Goal: Task Accomplishment & Management: Use online tool/utility

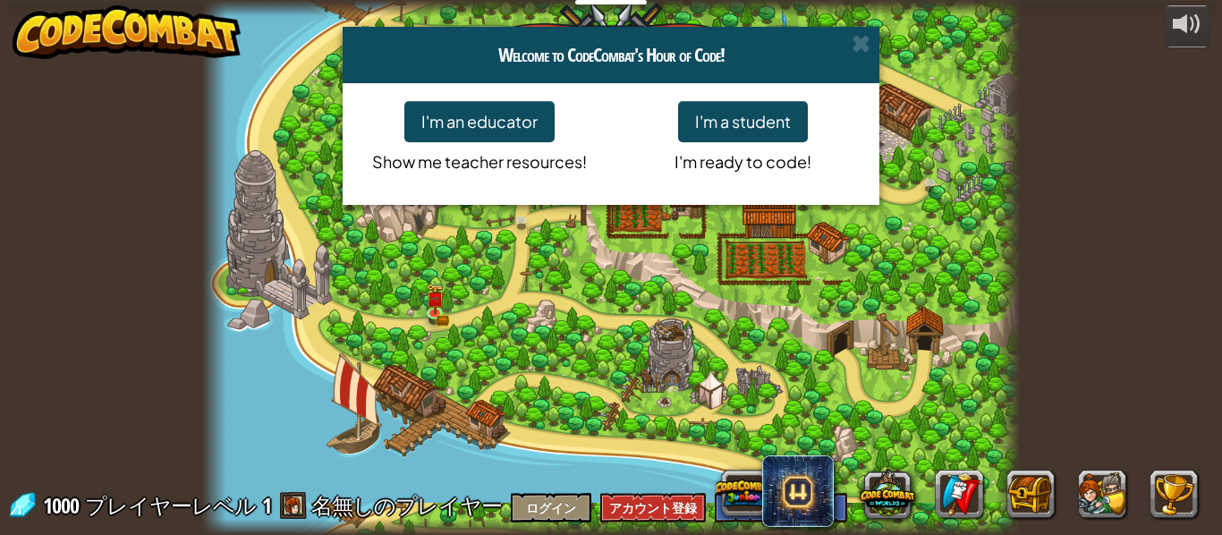
select select "ja"
click at [762, 128] on button "I'm a student" at bounding box center [743, 121] width 130 height 41
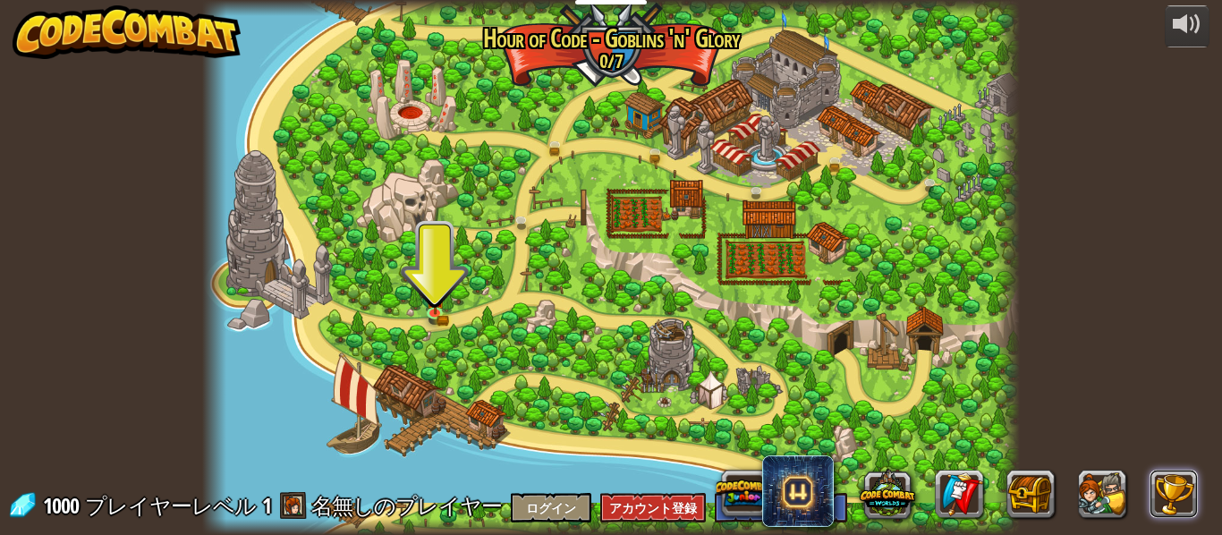
click at [1162, 496] on button at bounding box center [1174, 494] width 48 height 48
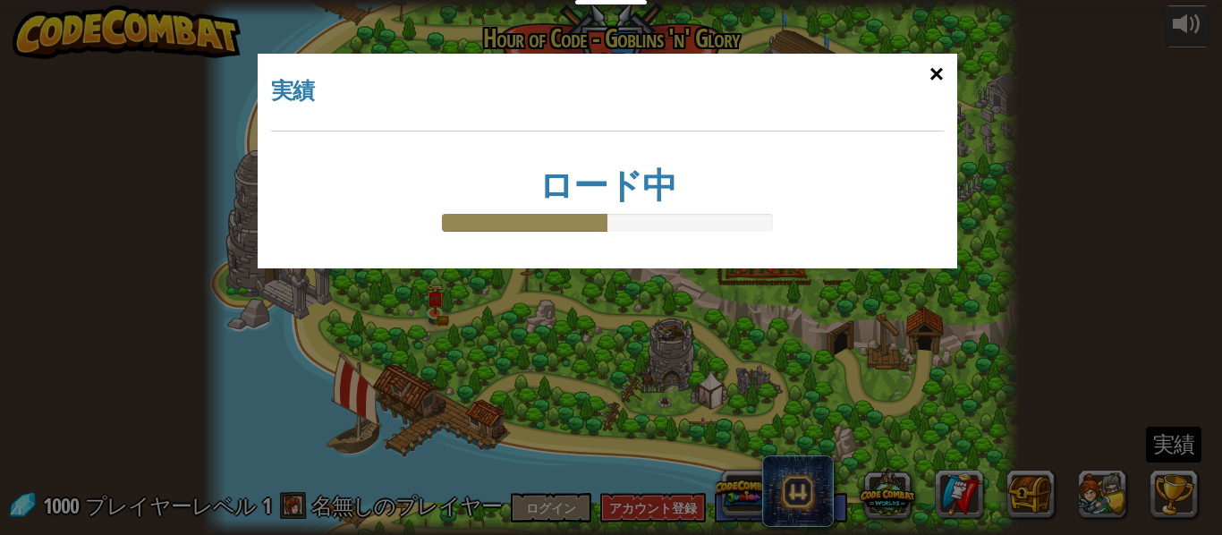
click at [945, 82] on div "×" at bounding box center [936, 74] width 41 height 52
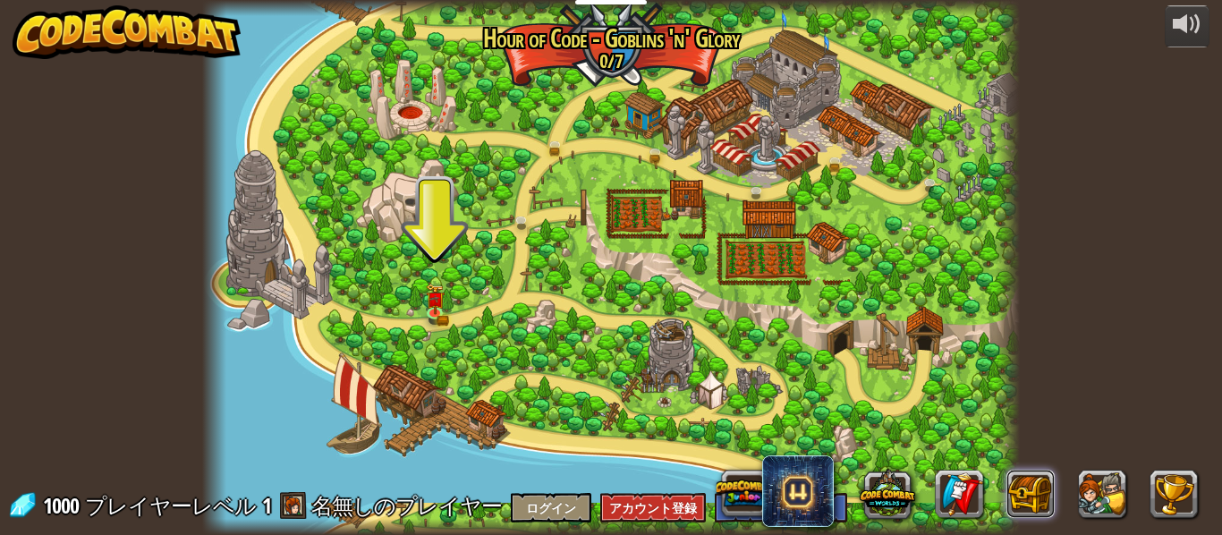
click at [1030, 504] on button at bounding box center [1031, 494] width 48 height 48
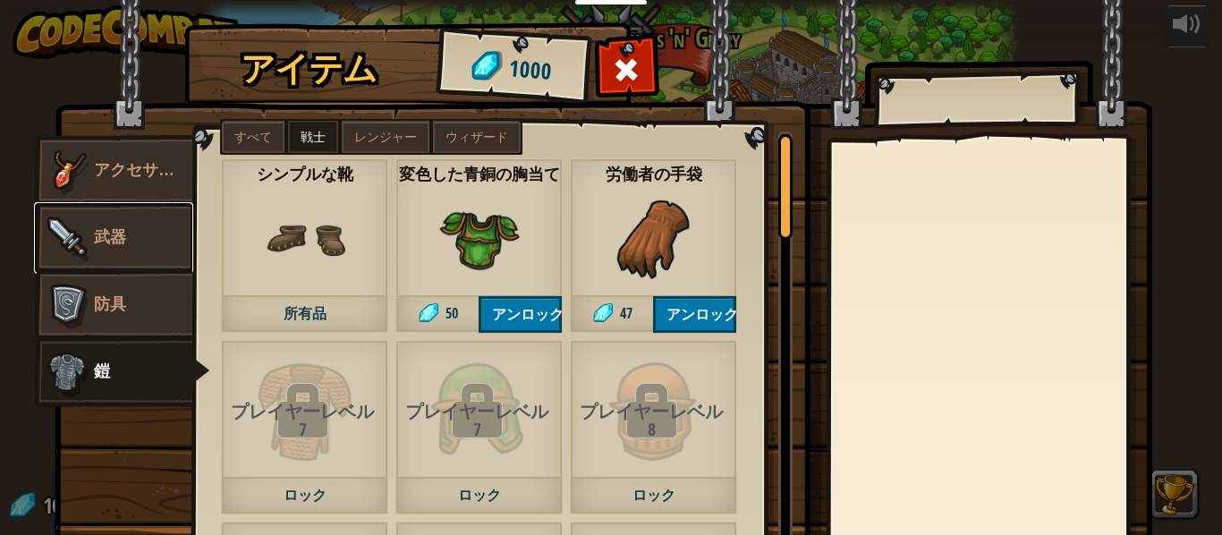
click at [62, 249] on img at bounding box center [67, 238] width 54 height 54
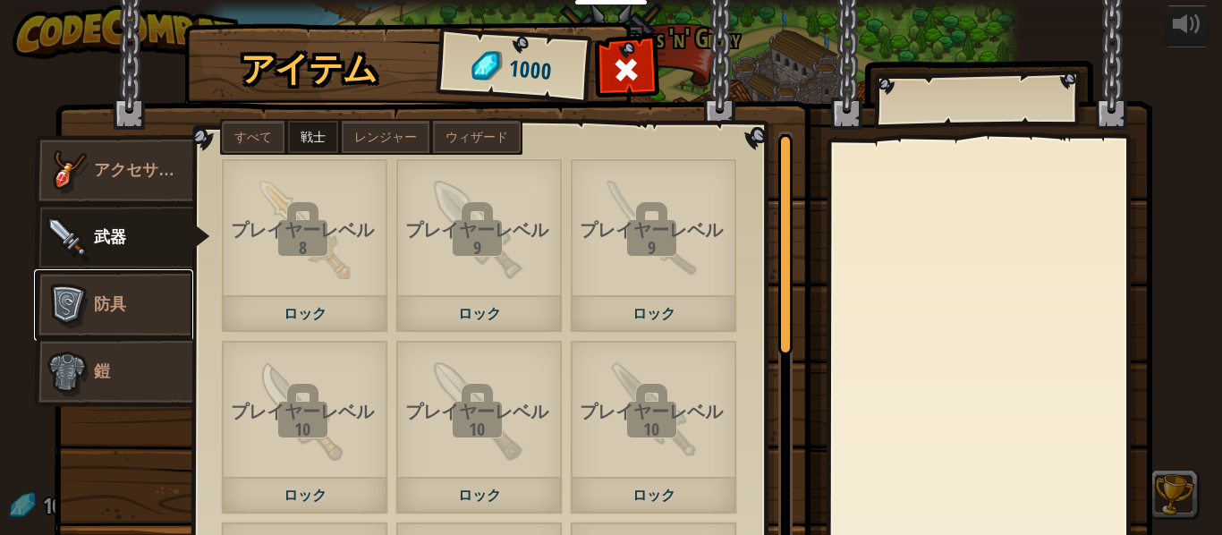
click at [62, 292] on img at bounding box center [67, 305] width 54 height 54
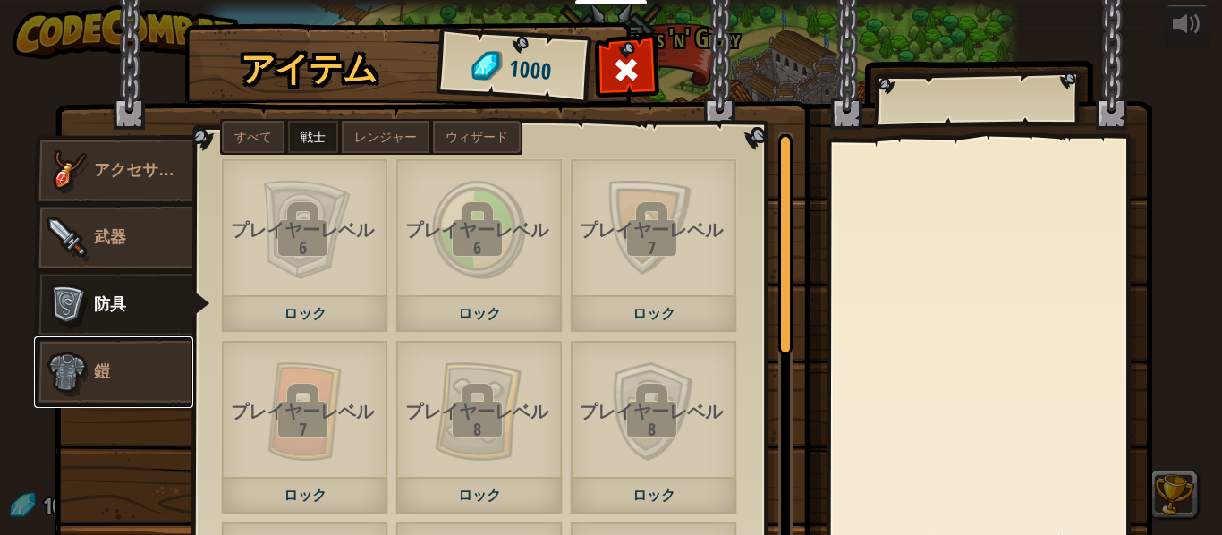
click at [105, 344] on link "鎧" at bounding box center [113, 372] width 159 height 72
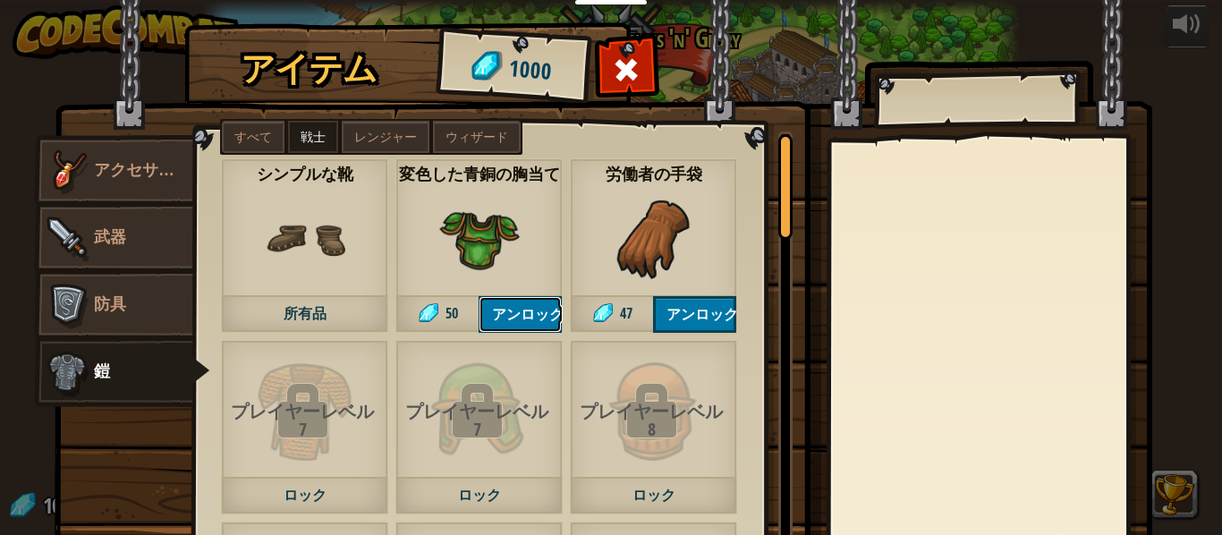
click at [510, 314] on button "アンロック" at bounding box center [520, 314] width 83 height 37
click at [672, 306] on button "アンロック" at bounding box center [694, 314] width 83 height 37
click at [511, 299] on button "ロックを解除？" at bounding box center [520, 314] width 83 height 37
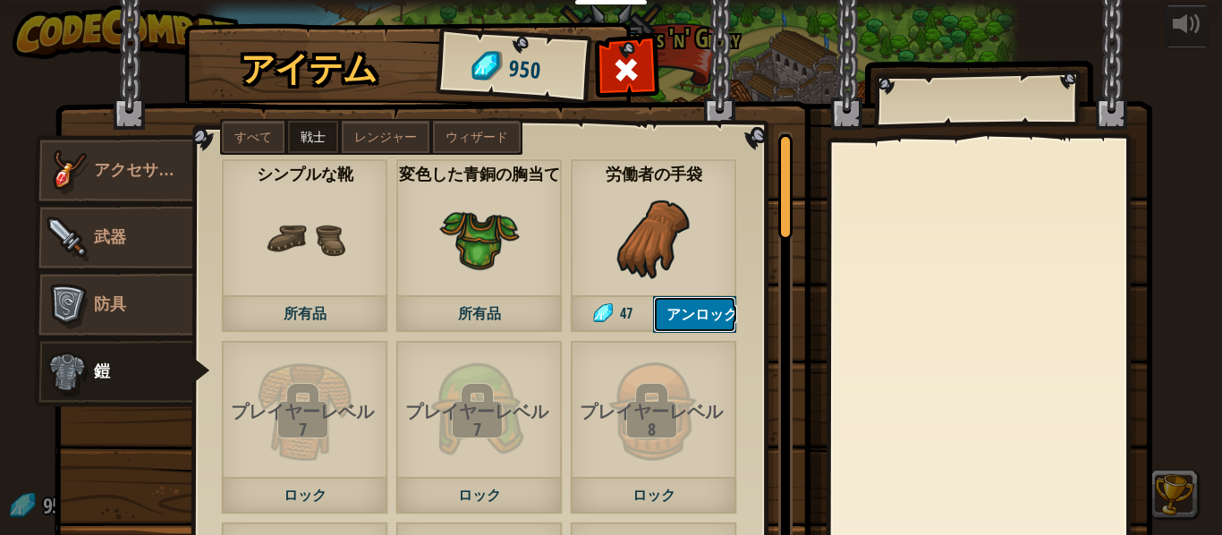
click at [682, 296] on button "アンロック" at bounding box center [694, 314] width 83 height 37
click at [84, 160] on img at bounding box center [67, 171] width 54 height 54
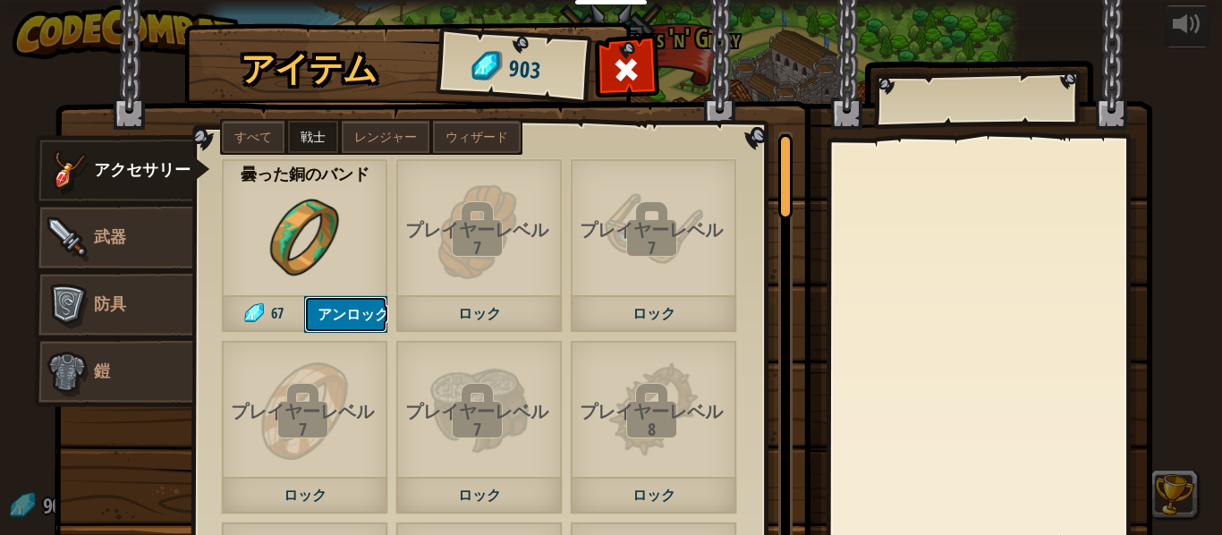
click at [344, 297] on button "アンロック" at bounding box center [345, 314] width 83 height 37
click at [342, 309] on button "ロックを解除？" at bounding box center [345, 314] width 83 height 37
click at [84, 221] on img at bounding box center [67, 238] width 54 height 54
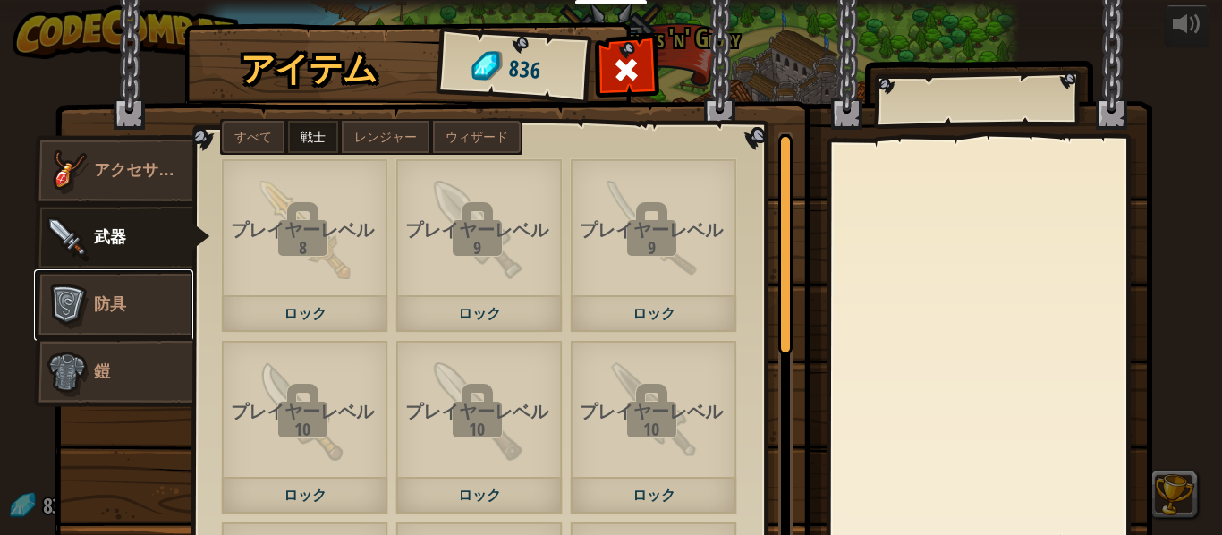
click at [99, 299] on span "防具" at bounding box center [110, 303] width 32 height 22
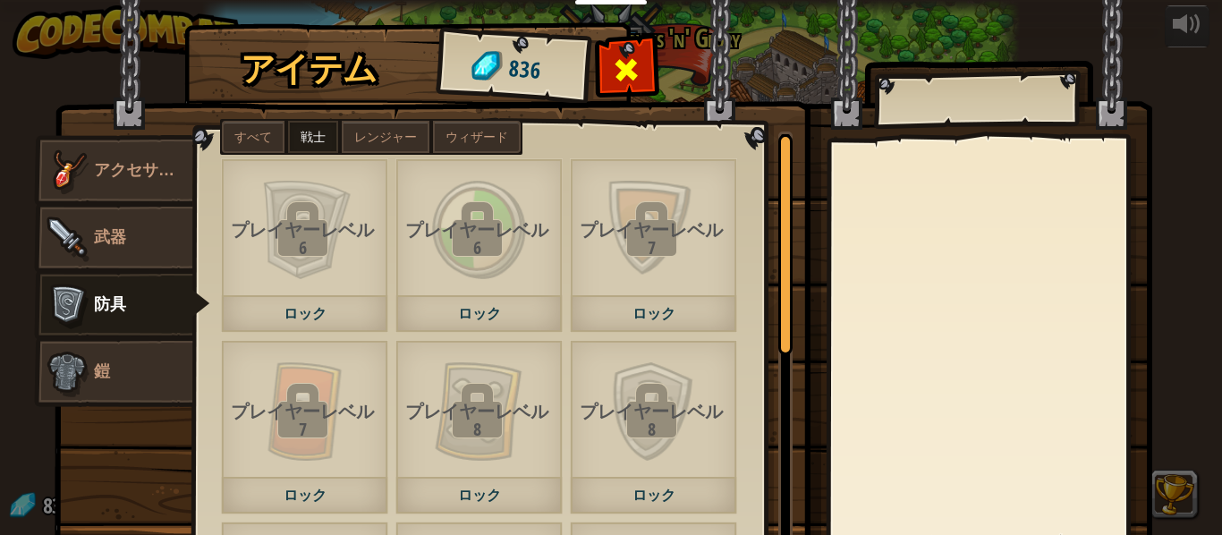
click at [631, 69] on span at bounding box center [627, 69] width 29 height 29
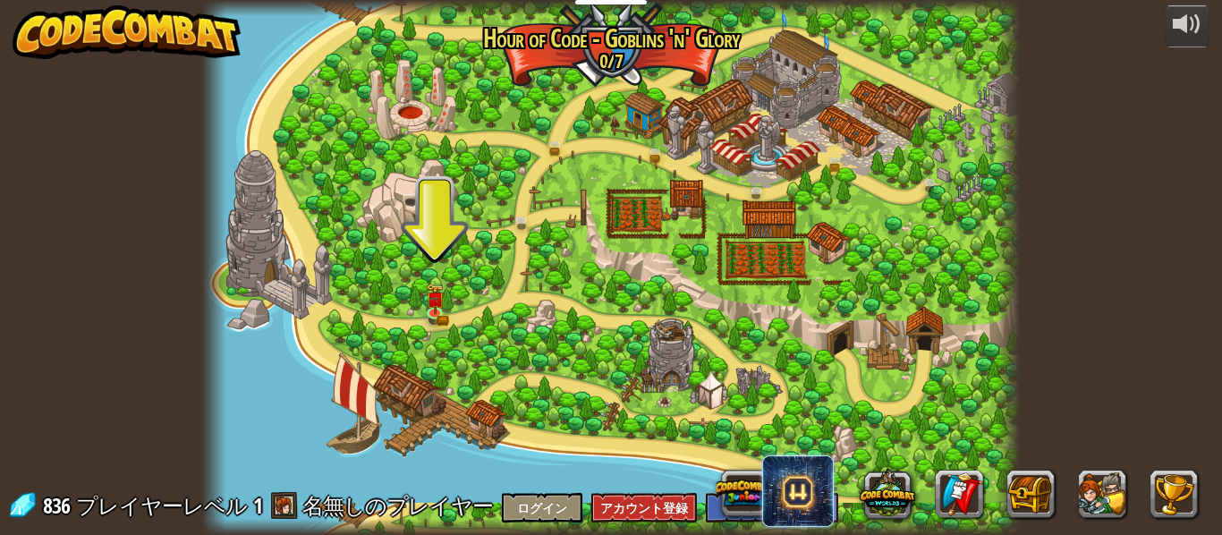
click at [815, 479] on span at bounding box center [798, 491] width 72 height 72
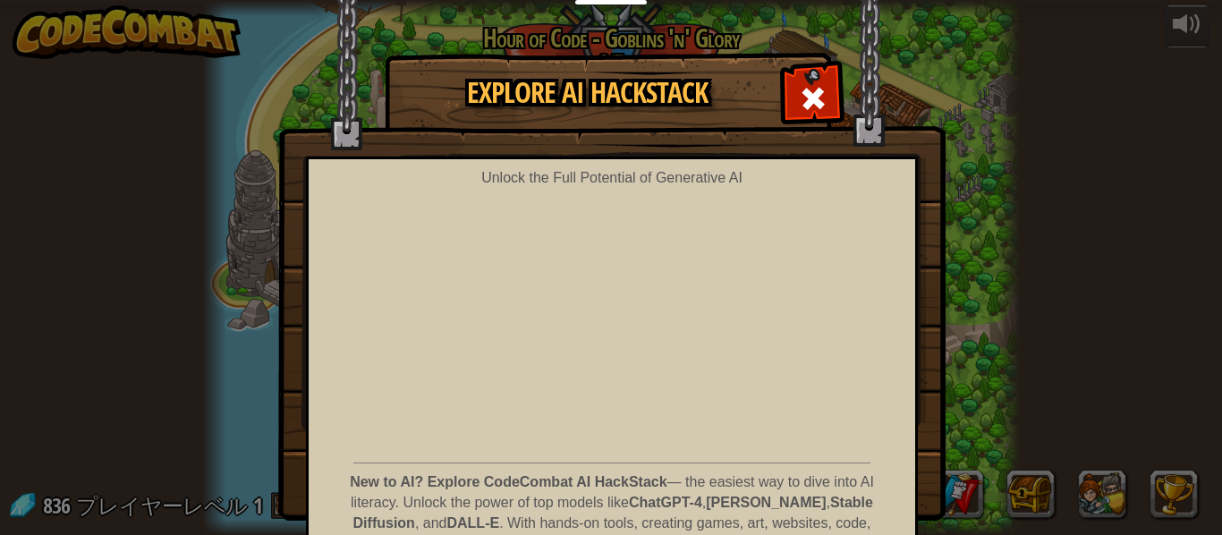
click at [756, 501] on strong "Claude" at bounding box center [766, 502] width 120 height 15
click at [826, 97] on span at bounding box center [813, 98] width 29 height 29
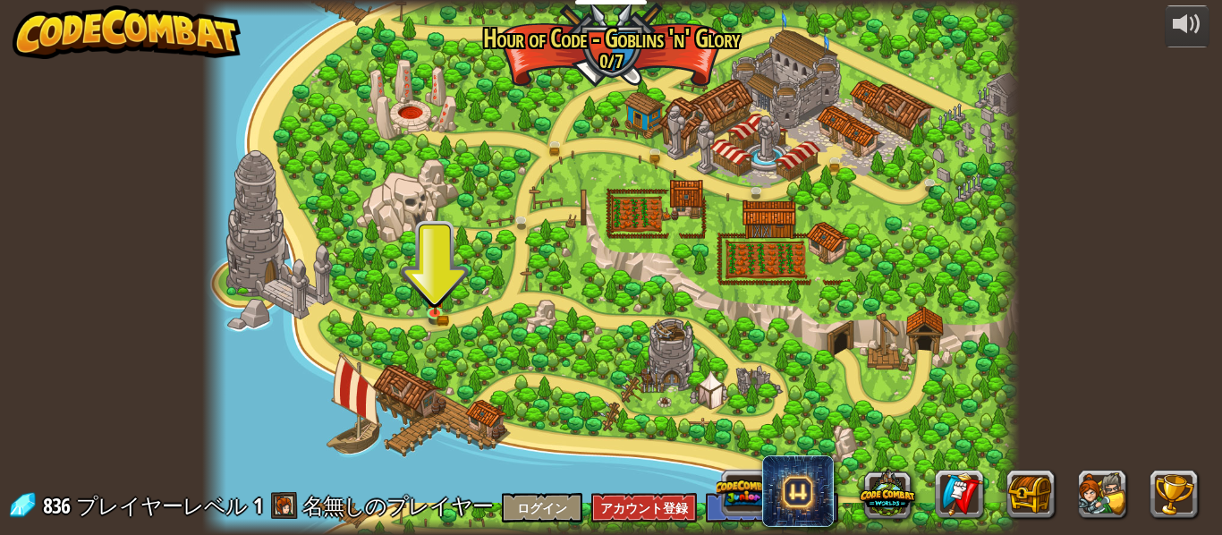
click at [742, 489] on button at bounding box center [743, 492] width 55 height 55
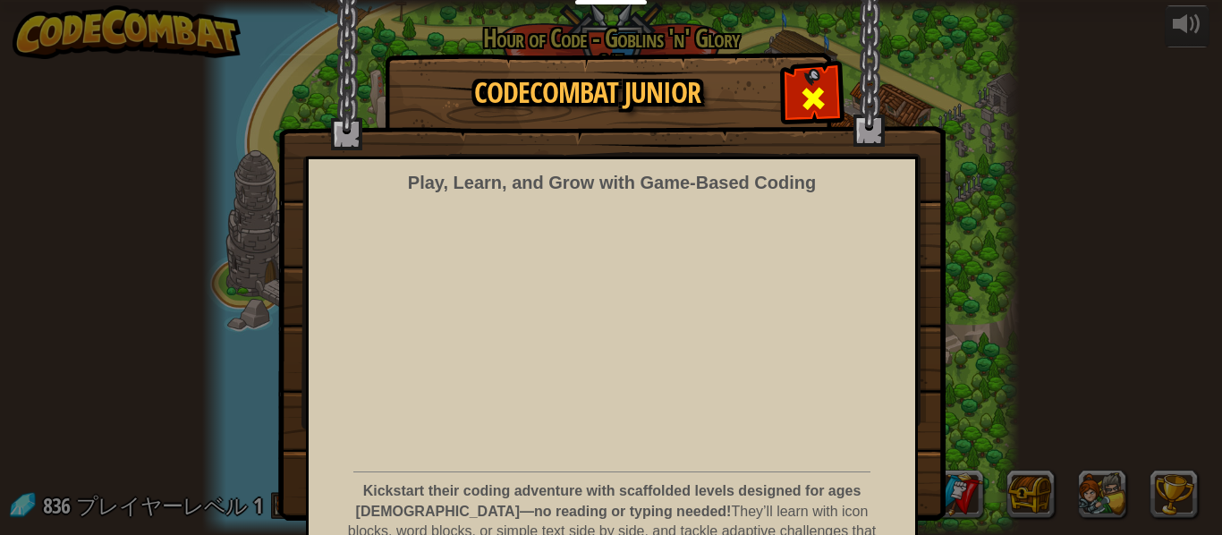
click at [835, 85] on div at bounding box center [812, 96] width 56 height 56
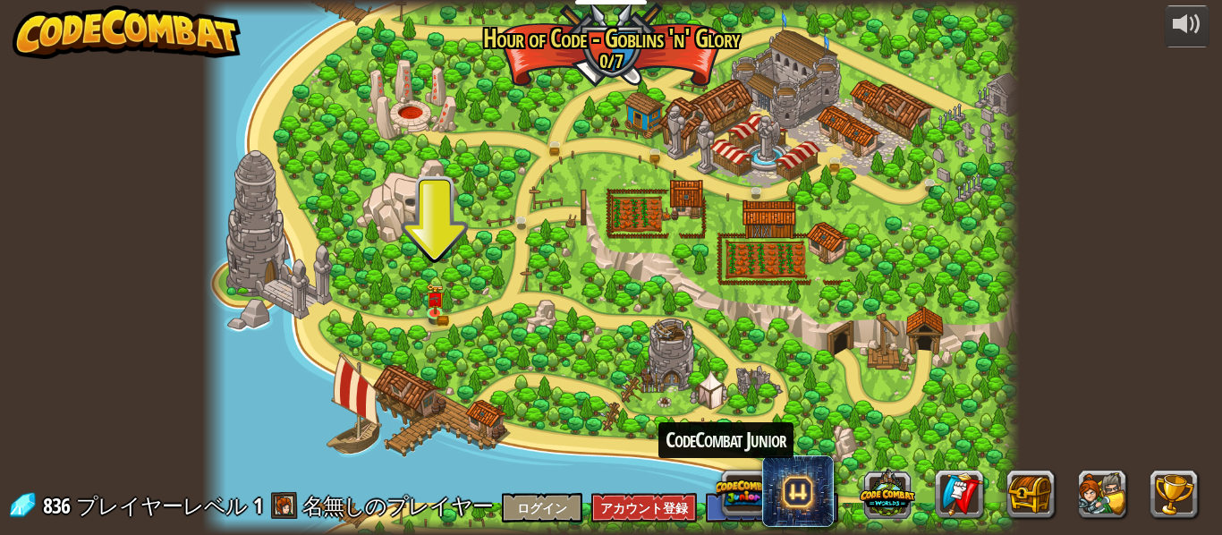
click at [913, 506] on button at bounding box center [887, 492] width 55 height 55
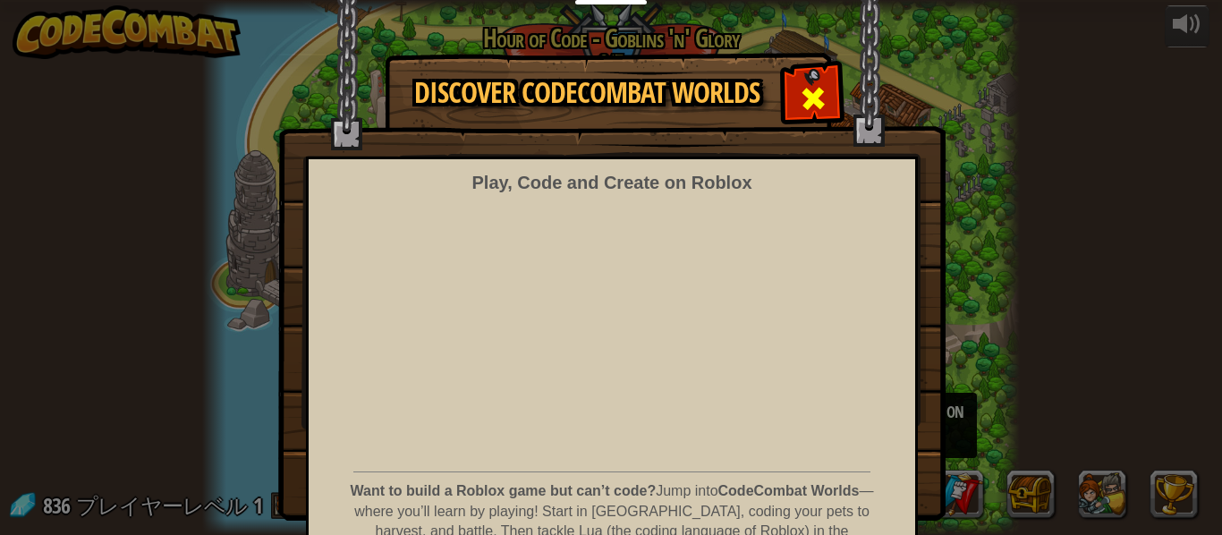
click at [832, 89] on div at bounding box center [812, 96] width 56 height 56
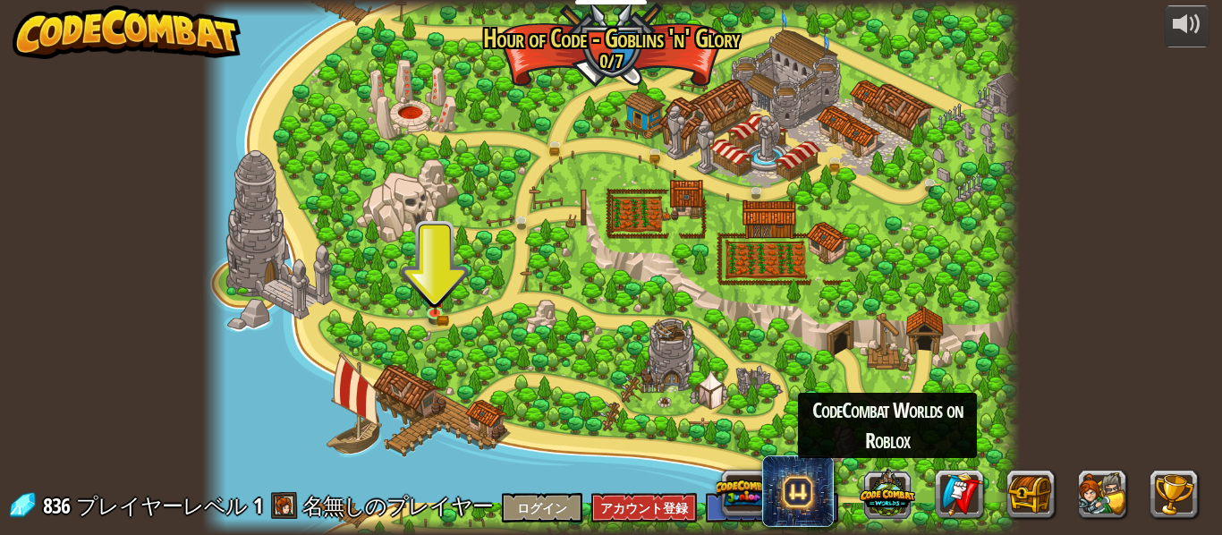
click at [894, 498] on button at bounding box center [887, 492] width 55 height 55
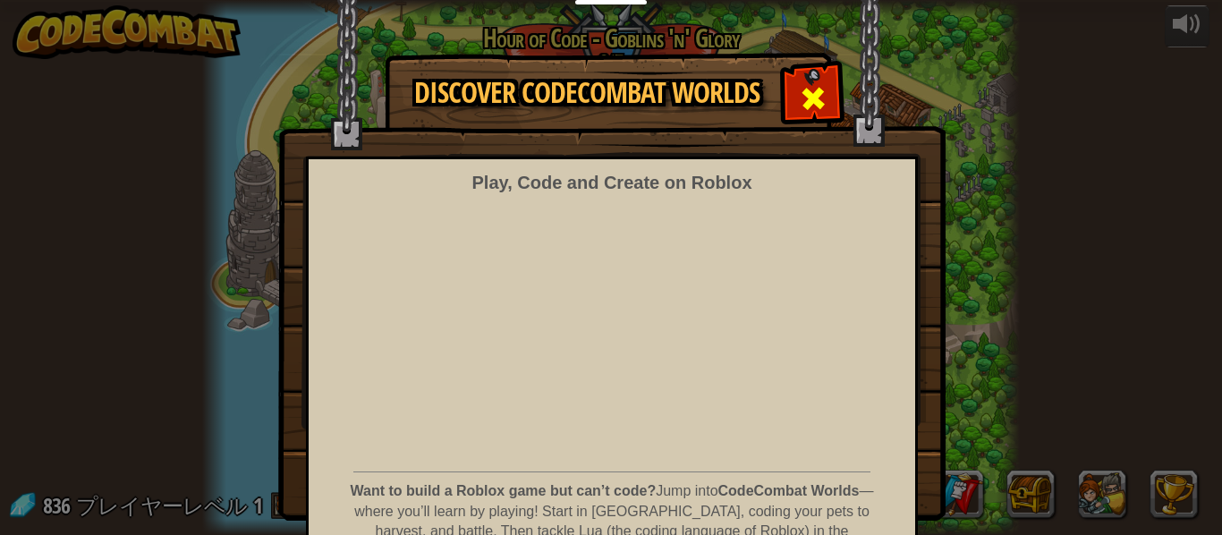
click at [803, 97] on span at bounding box center [813, 98] width 29 height 29
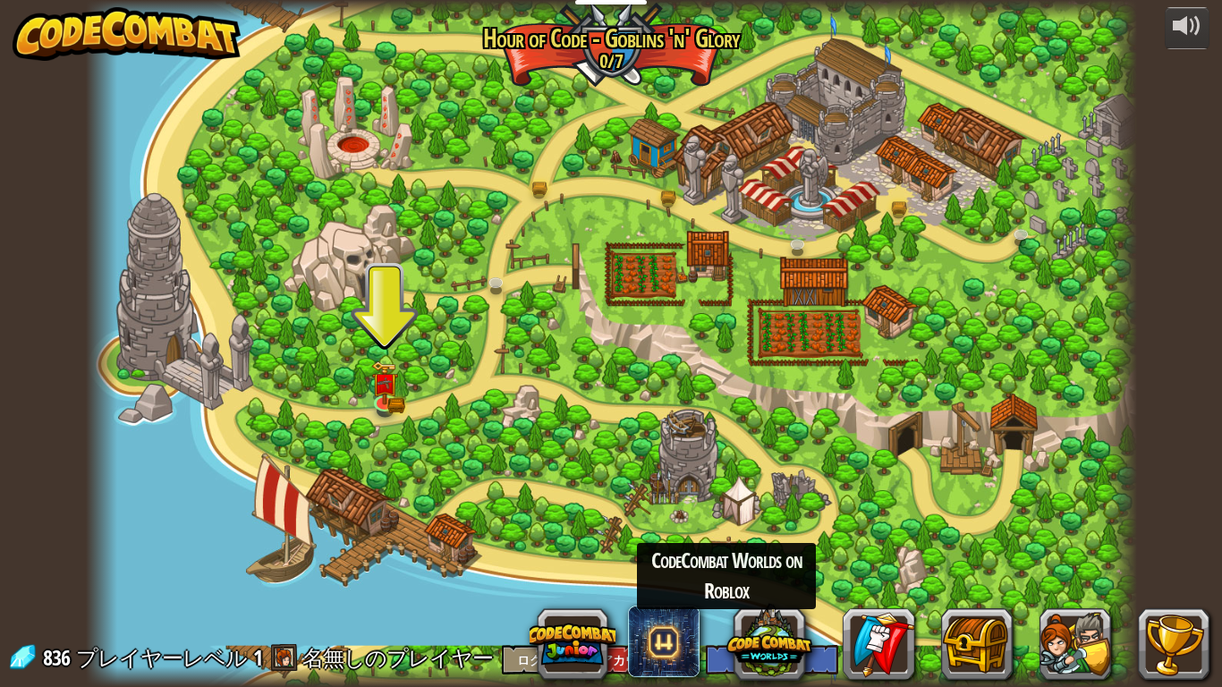
click at [1070, 410] on div at bounding box center [611, 343] width 1051 height 687
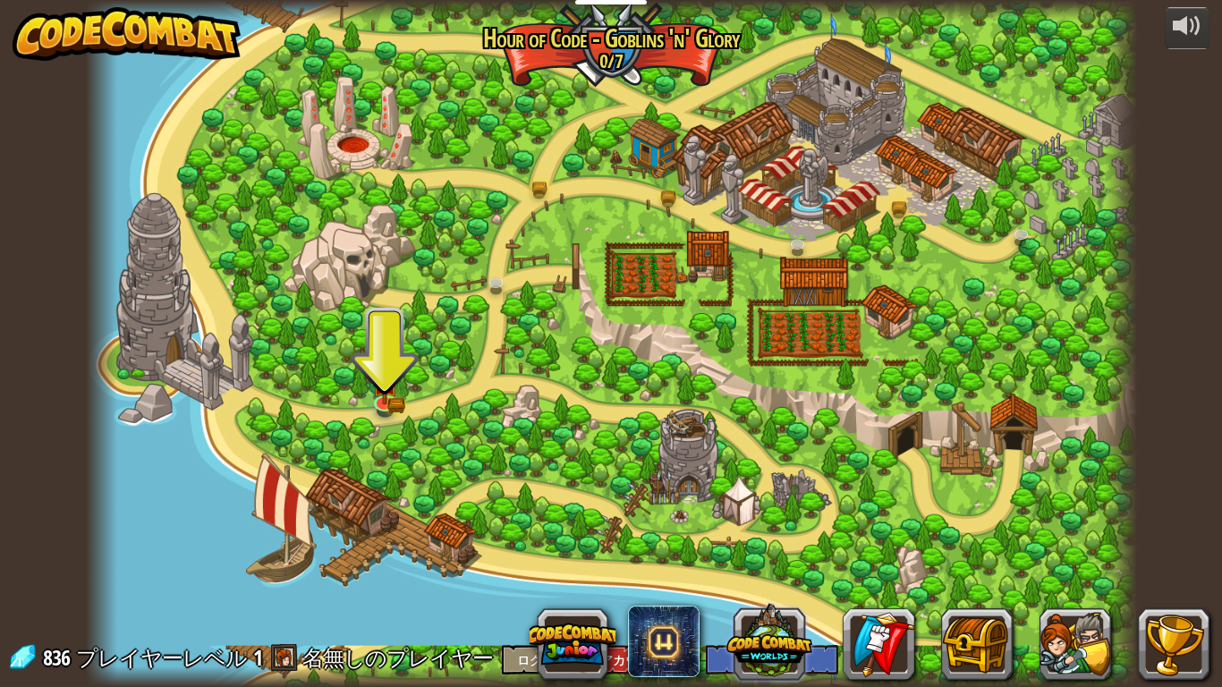
click at [729, 534] on button at bounding box center [769, 641] width 86 height 86
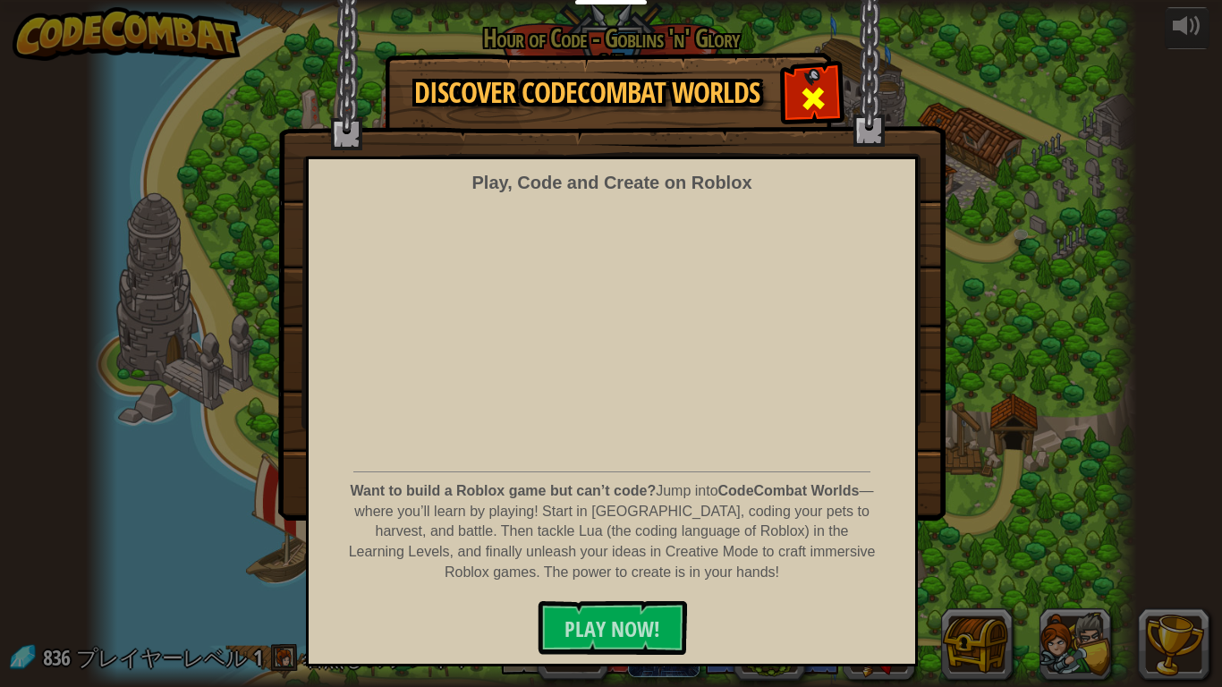
click at [816, 81] on div at bounding box center [812, 96] width 56 height 56
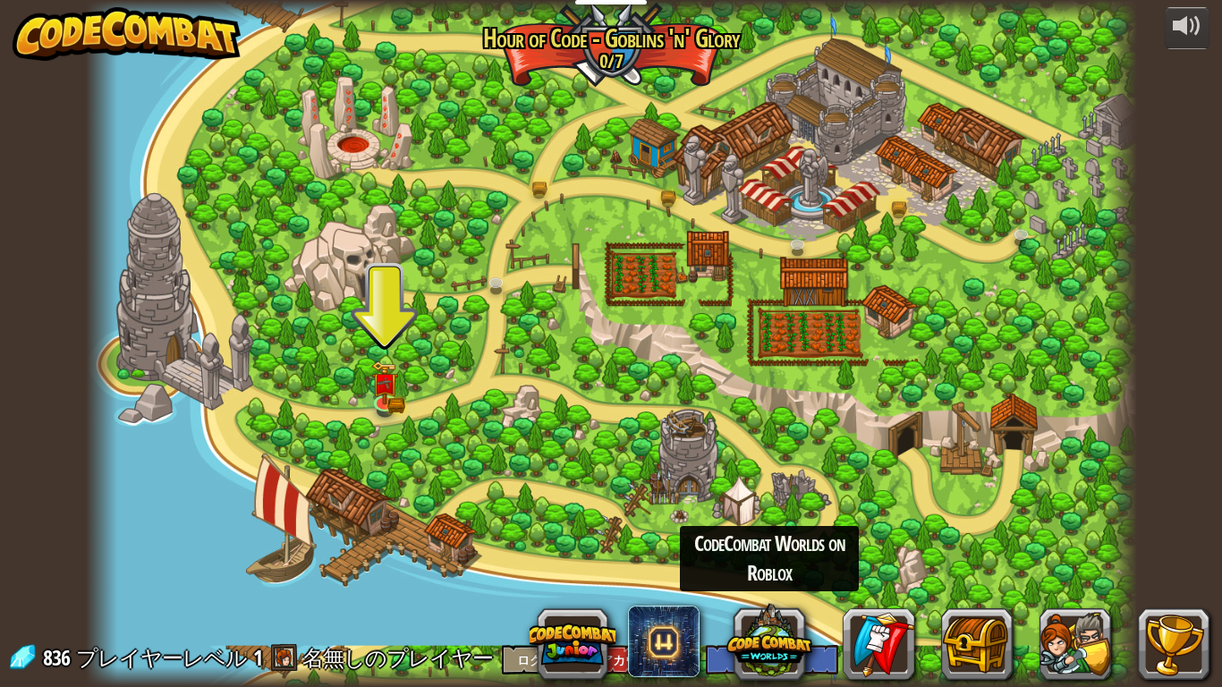
click at [716, 534] on div "CodeCombat Worlds on Roblox" at bounding box center [878, 644] width 662 height 72
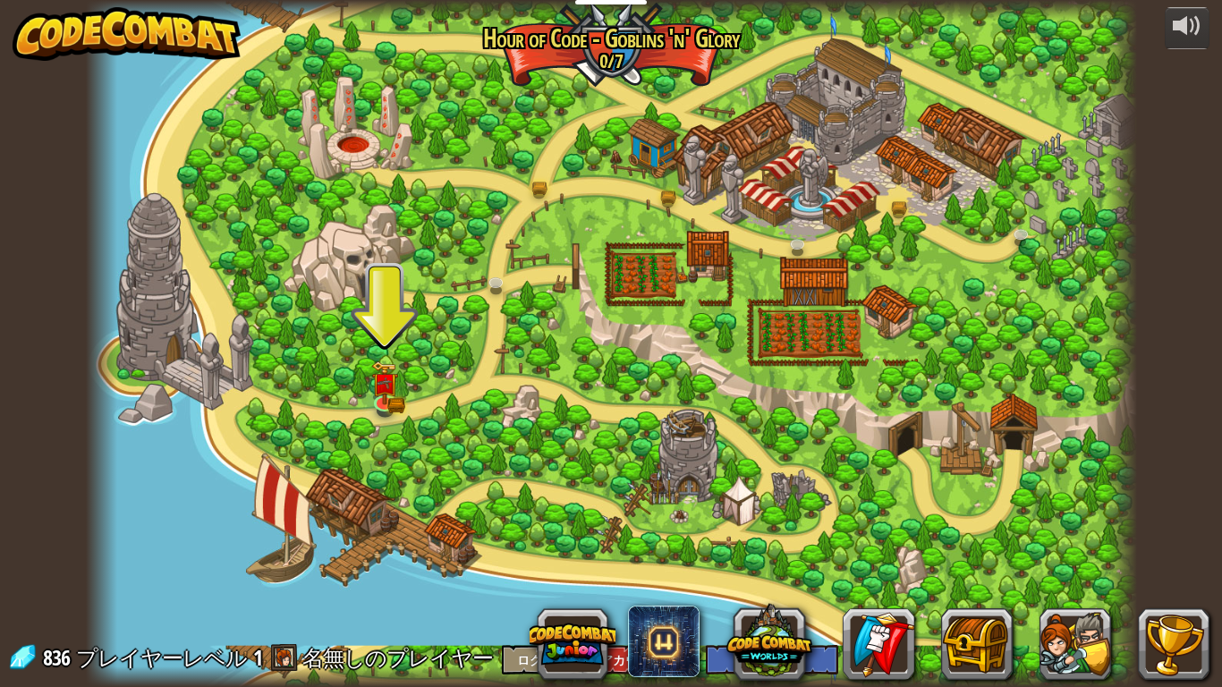
click at [716, 534] on div at bounding box center [878, 644] width 662 height 72
click at [391, 397] on img at bounding box center [384, 372] width 27 height 58
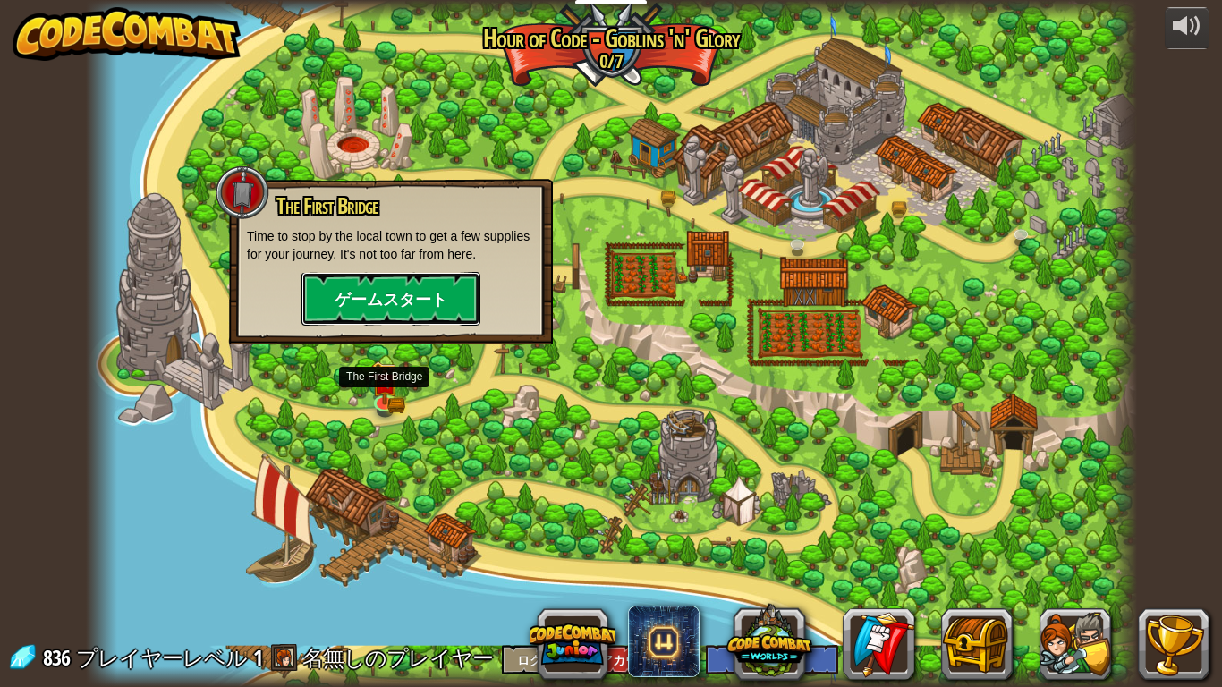
click at [372, 308] on button "ゲームスタート" at bounding box center [390, 299] width 179 height 54
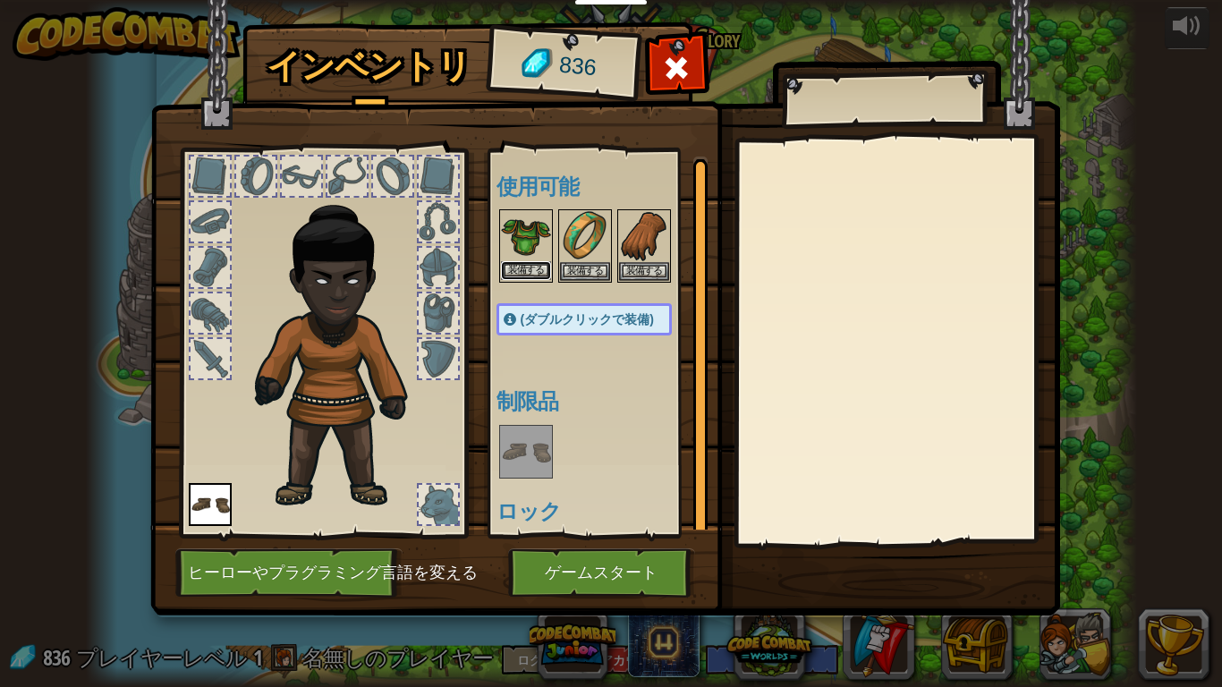
click at [538, 268] on button "装備する" at bounding box center [526, 270] width 50 height 19
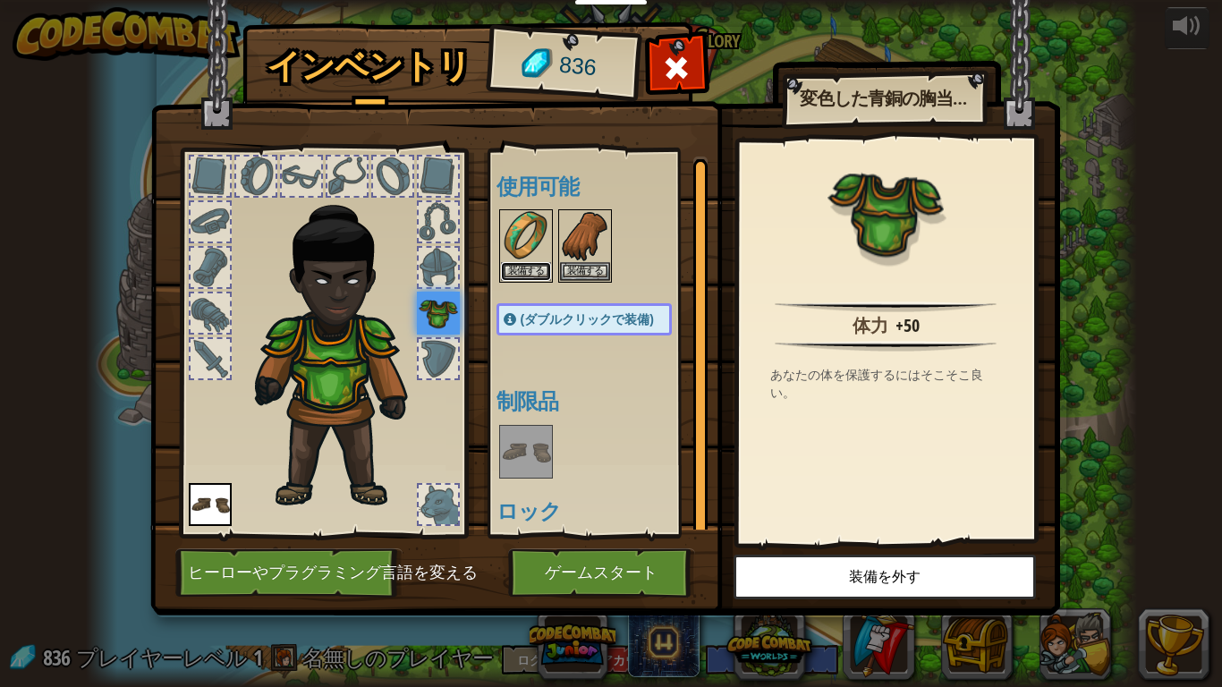
click at [538, 268] on button "装備する" at bounding box center [526, 271] width 50 height 19
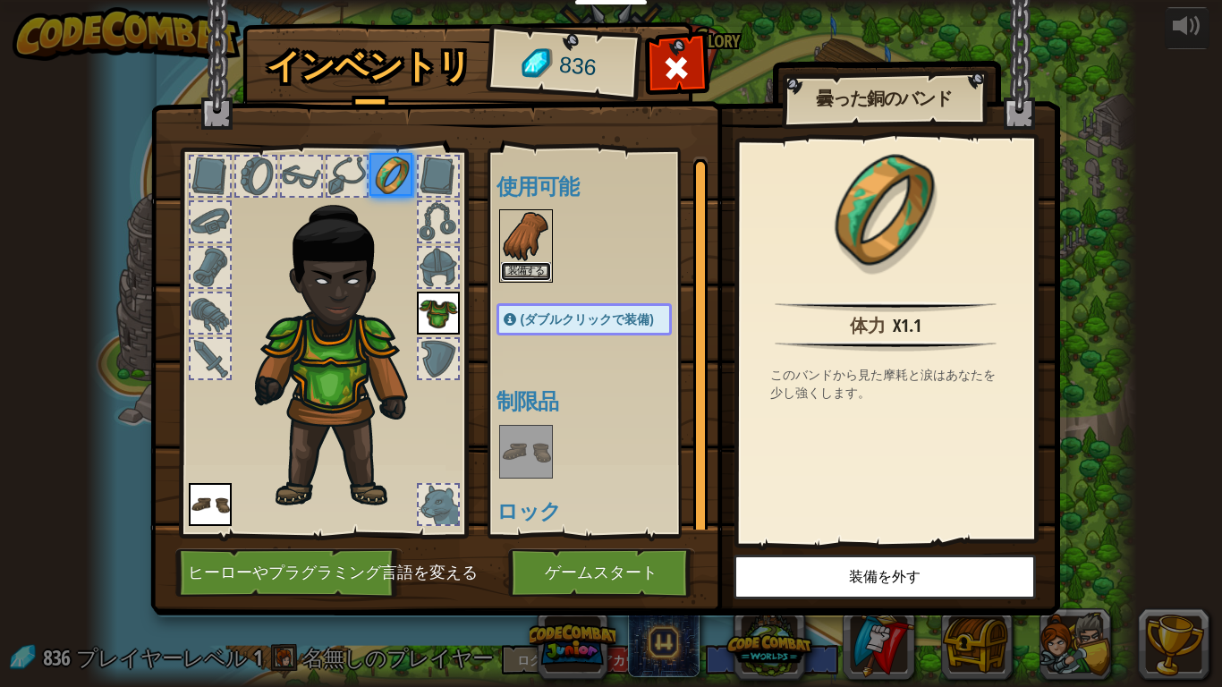
click at [538, 268] on button "装備する" at bounding box center [526, 271] width 50 height 19
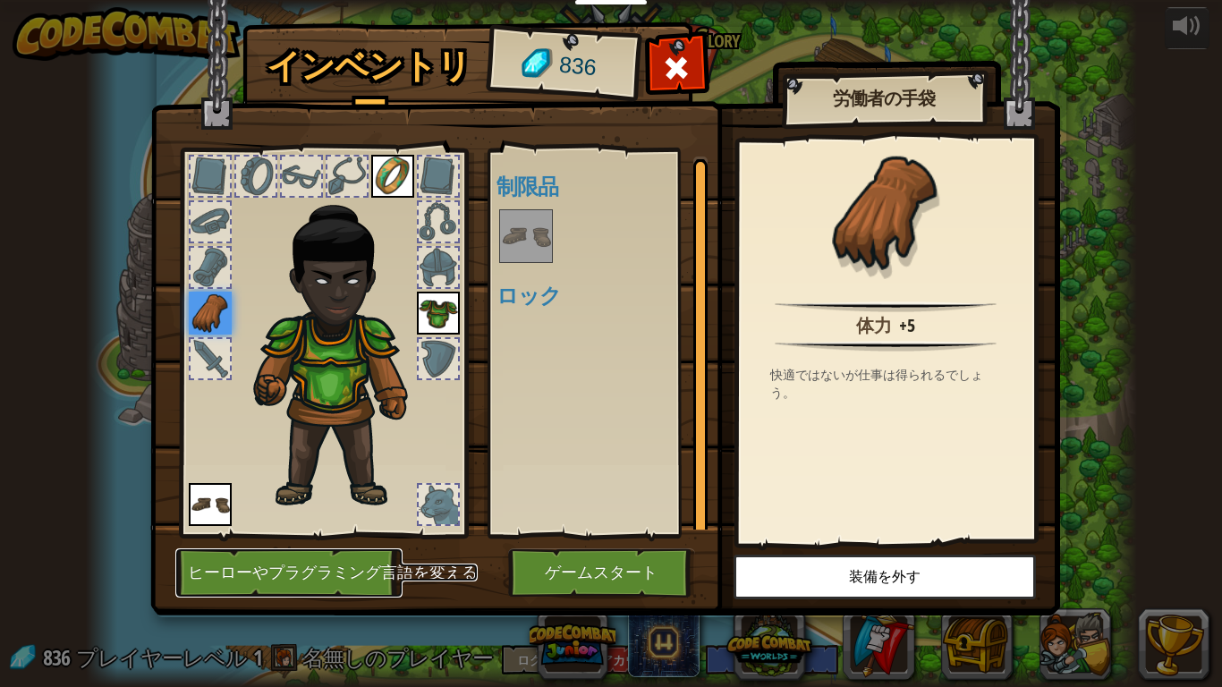
click at [403, 534] on button "ヒーローやプラグラミング言語を変える" at bounding box center [288, 572] width 227 height 49
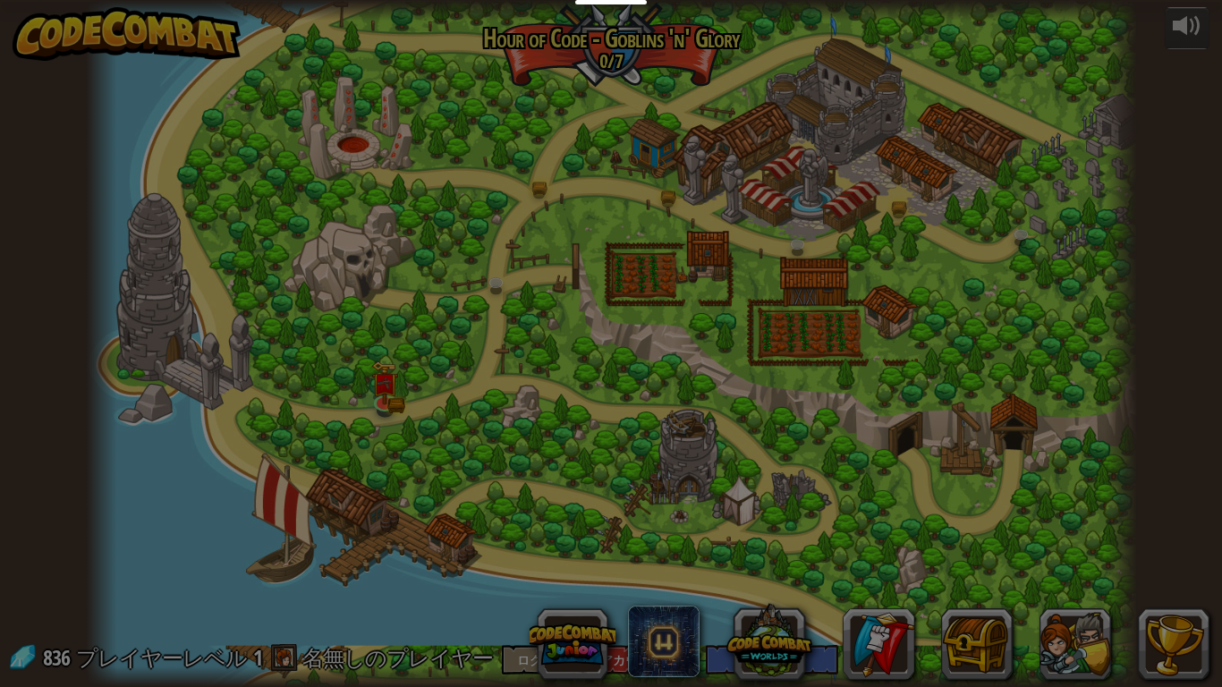
click at [0, 0] on div "ヒーロー選択 836 キャプテンアーニャ・ウェストン アーニャはで行くと、それは鬼ベースを襲撃、村を守る、または光沢のあるものを拾うのかどうか、ジョブが、行わ…" at bounding box center [0, 0] width 0 height 0
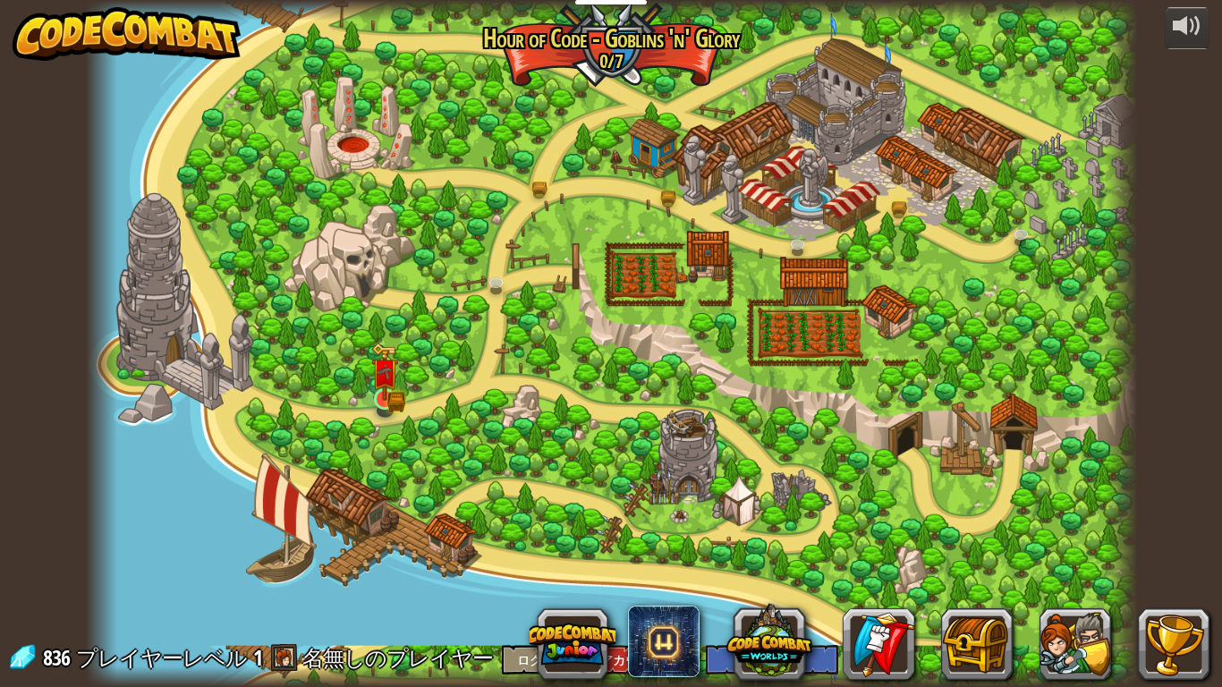
click at [386, 394] on img at bounding box center [384, 372] width 27 height 58
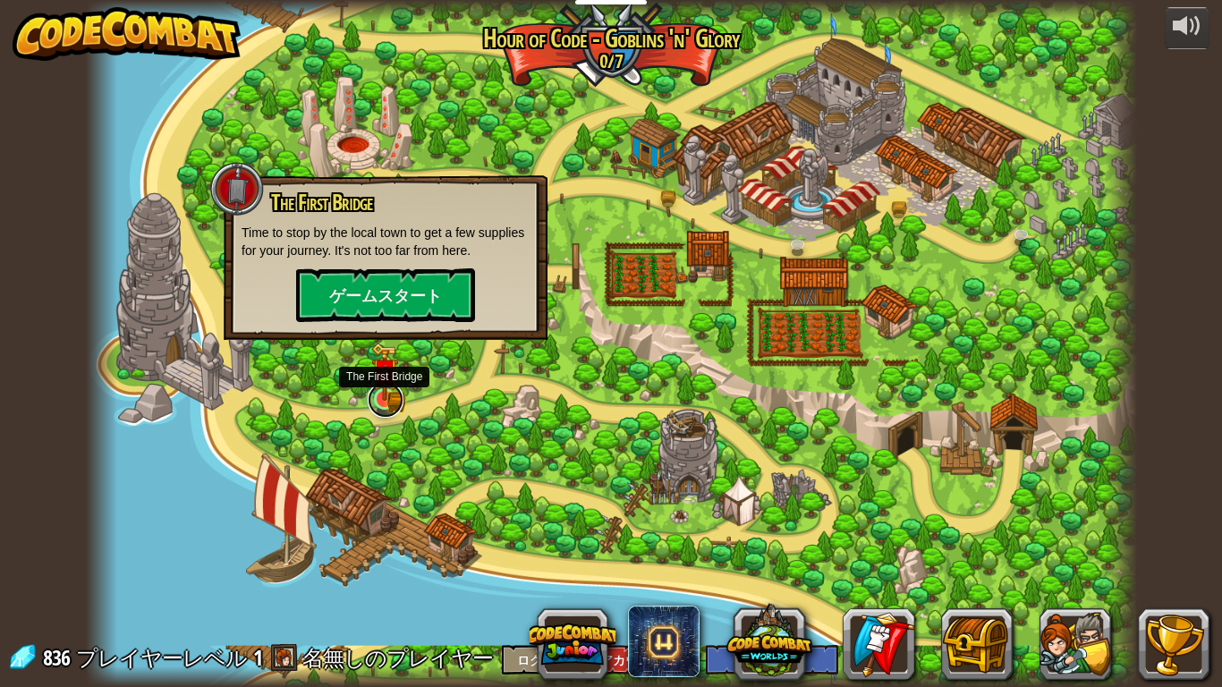
click at [399, 397] on link at bounding box center [386, 400] width 36 height 36
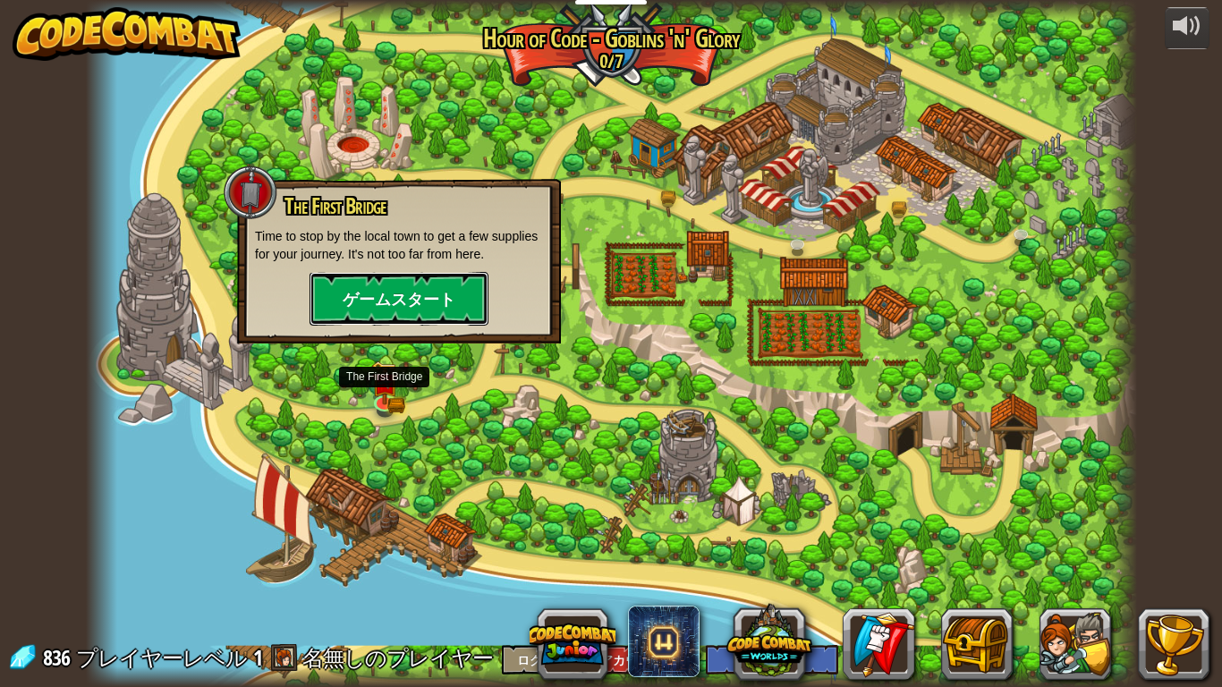
click at [442, 300] on button "ゲームスタート" at bounding box center [398, 299] width 179 height 54
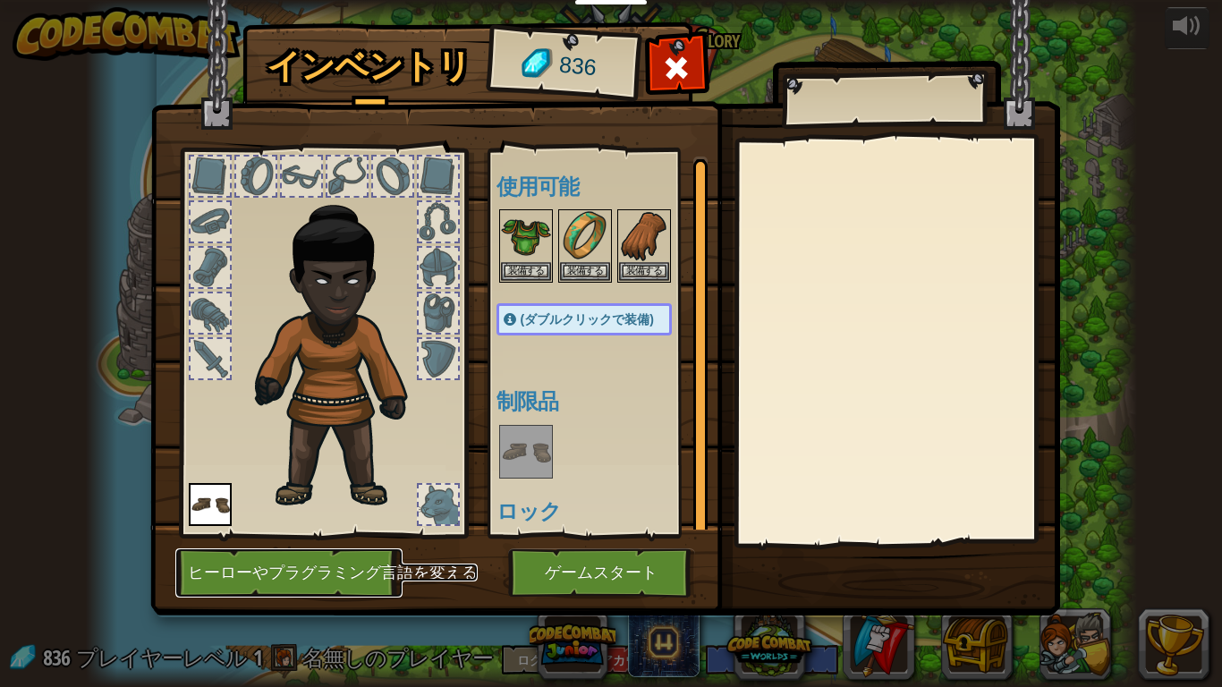
click at [403, 534] on button "ヒーローやプラグラミング言語を変える" at bounding box center [288, 572] width 227 height 49
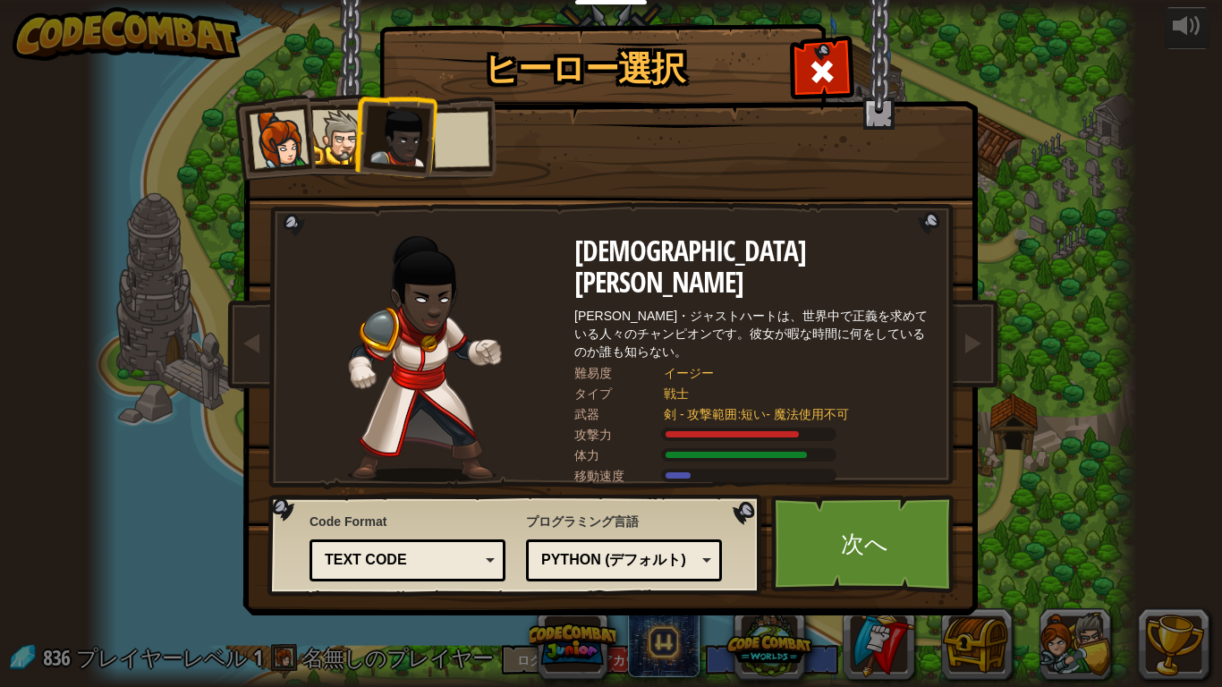
click at [650, 534] on div "Python (デフォルト)" at bounding box center [618, 560] width 155 height 21
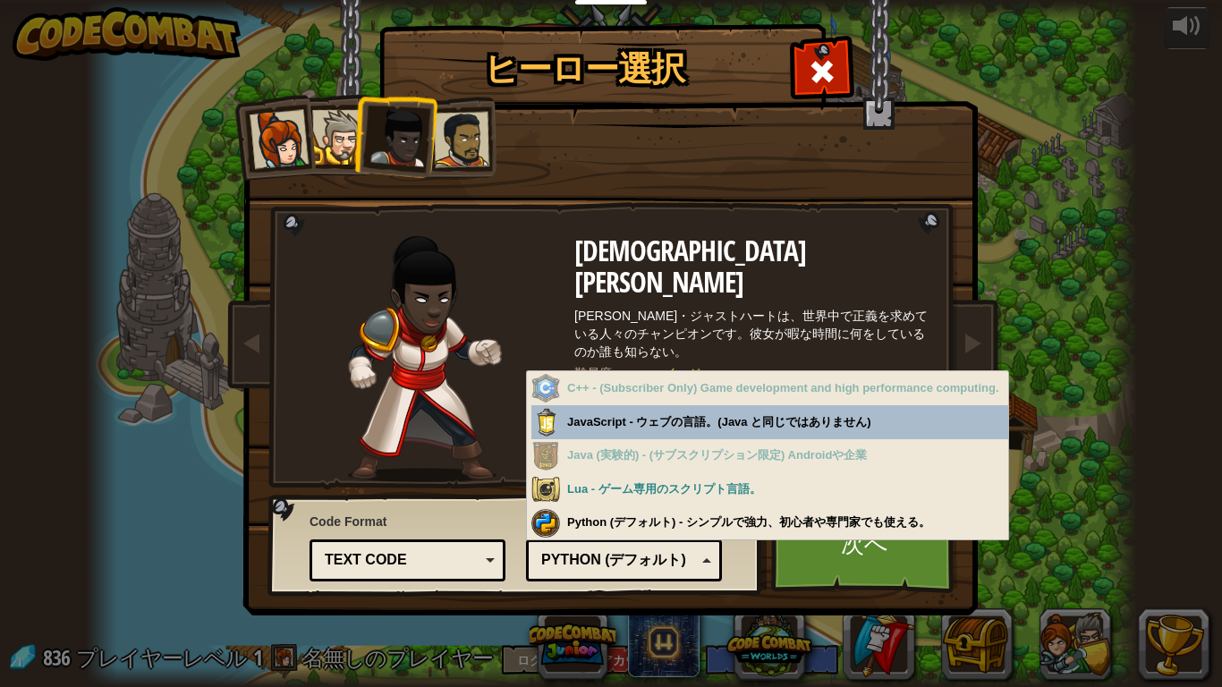
click at [872, 517] on div "Python (デフォルト) - シンプルで強力、初心者や専門家でも使える。" at bounding box center [769, 522] width 477 height 35
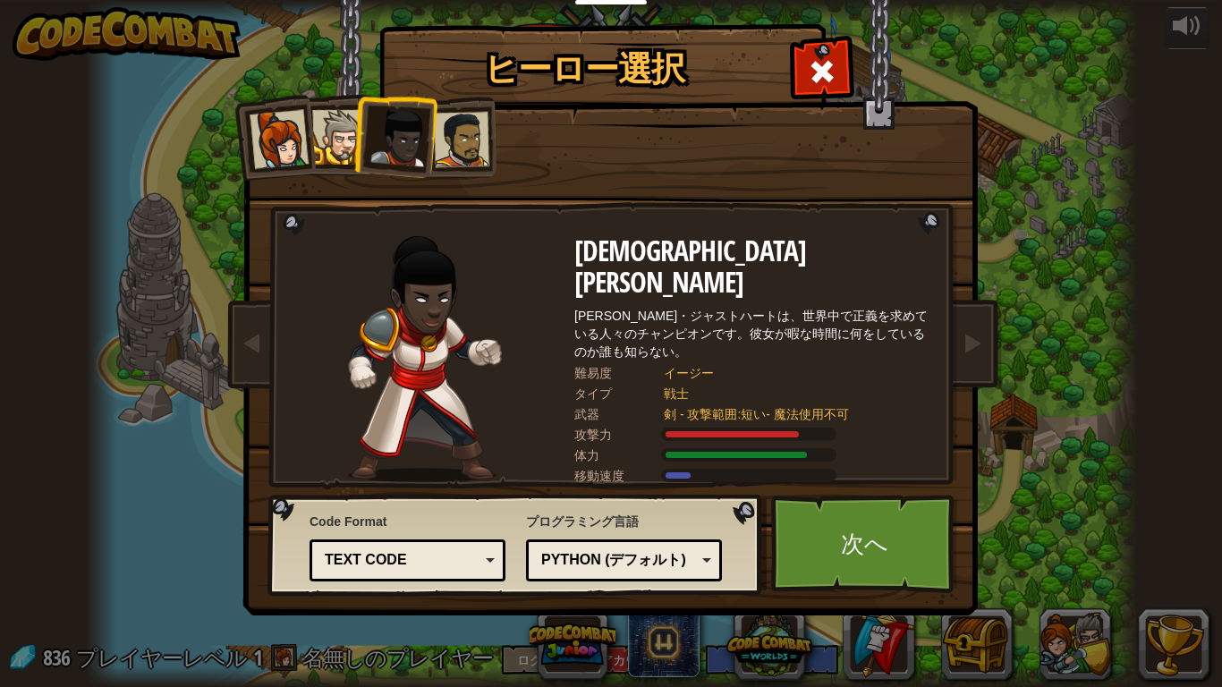
click at [470, 534] on div "Text code" at bounding box center [402, 560] width 155 height 21
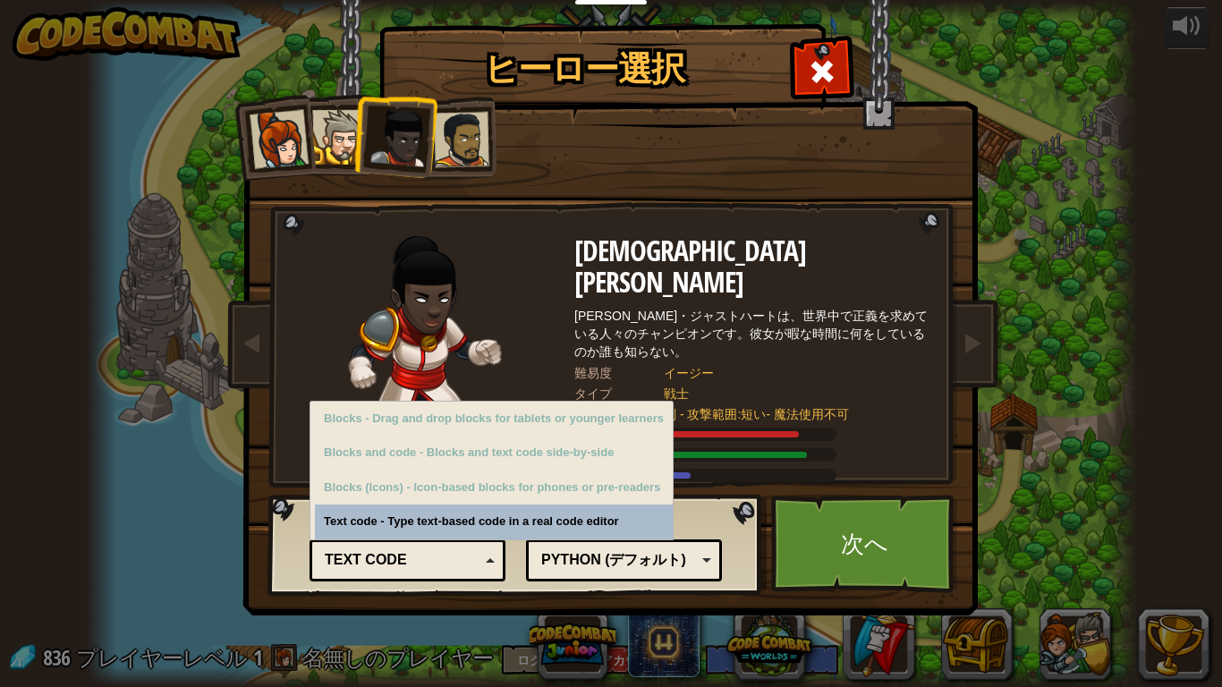
click at [895, 385] on div "戦士" at bounding box center [789, 394] width 250 height 18
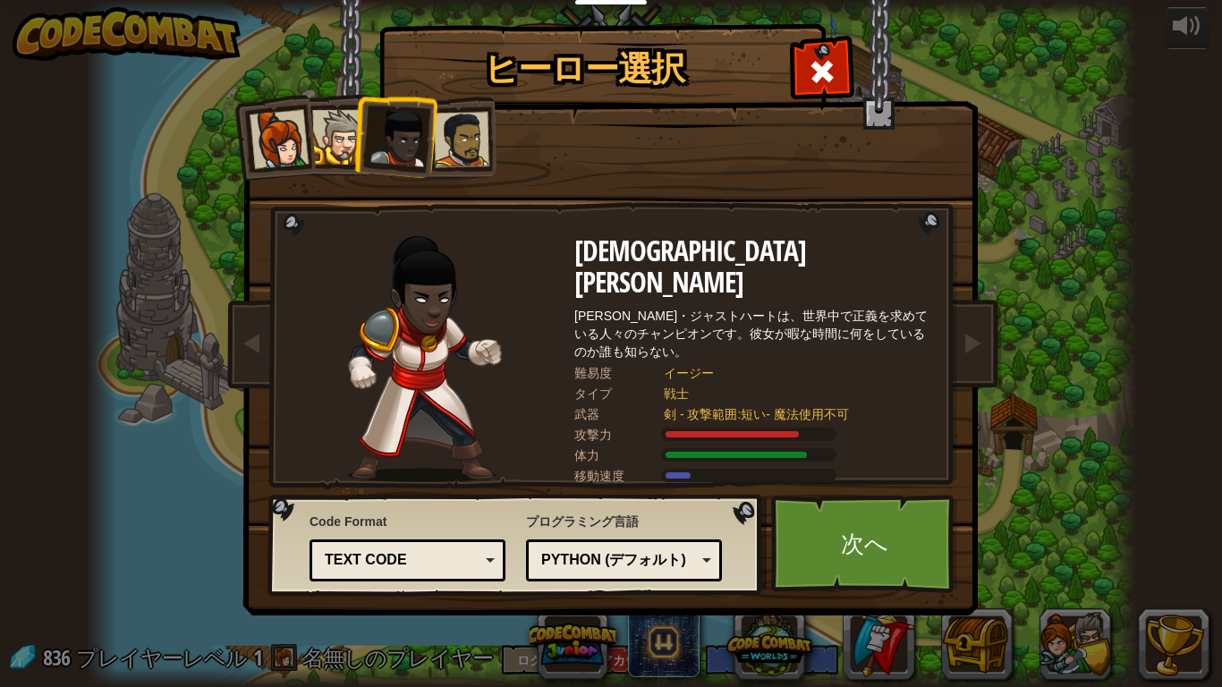
click at [691, 534] on div "Python (デフォルト)" at bounding box center [618, 560] width 155 height 21
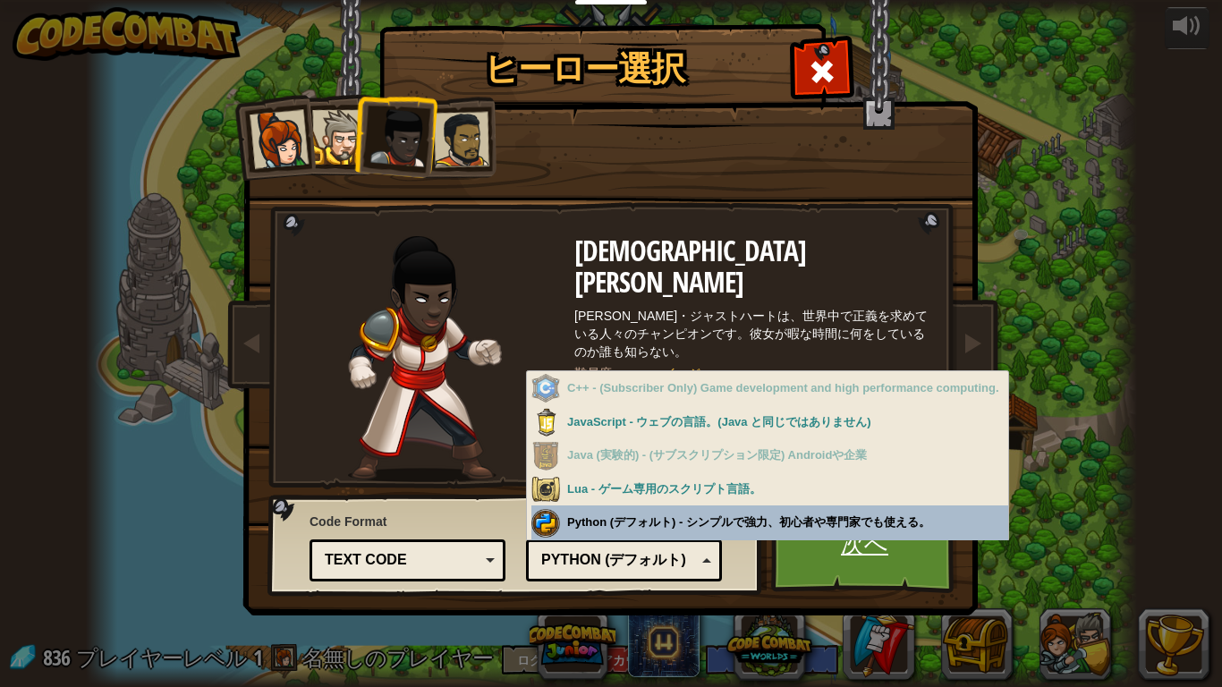
click at [845, 534] on link "次へ" at bounding box center [864, 544] width 187 height 98
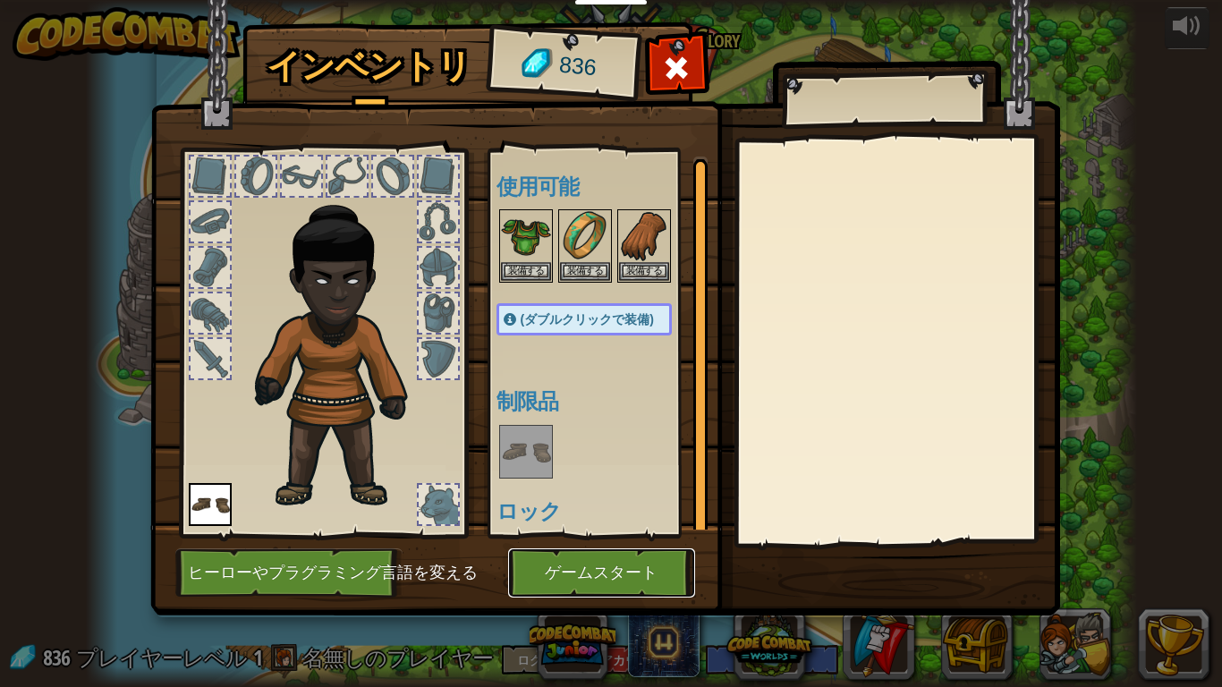
click at [669, 534] on button "ゲームスタート" at bounding box center [601, 572] width 187 height 49
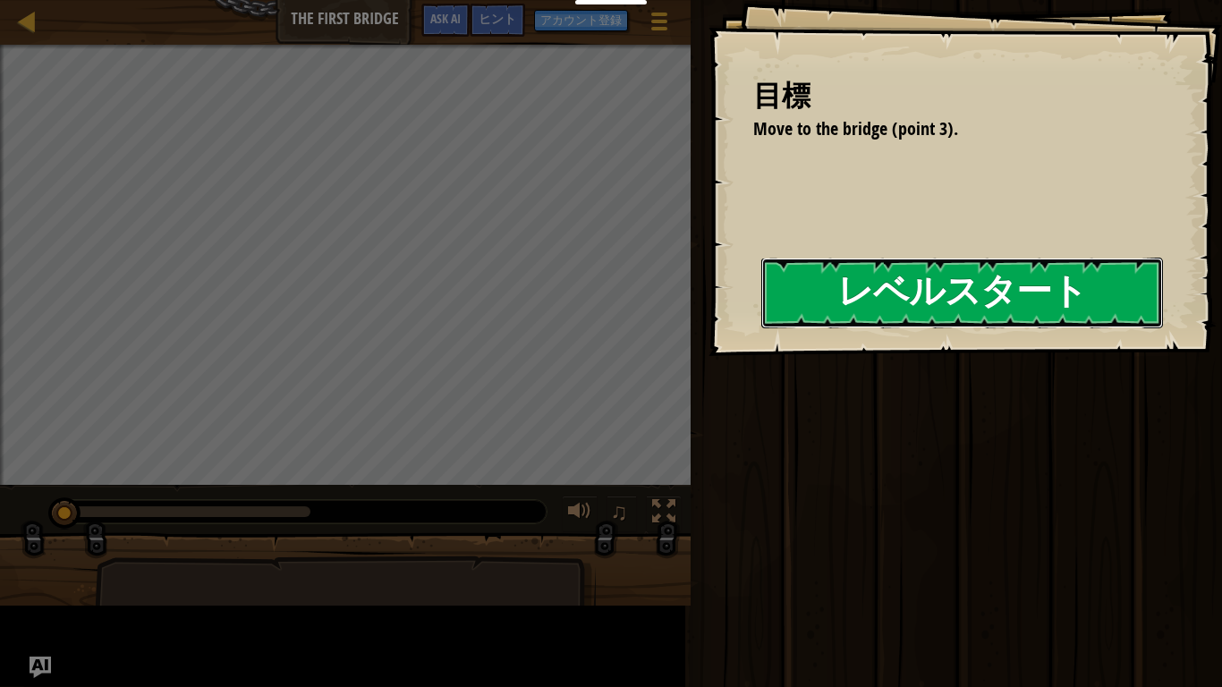
click at [1087, 306] on button "レベルスタート" at bounding box center [962, 293] width 402 height 71
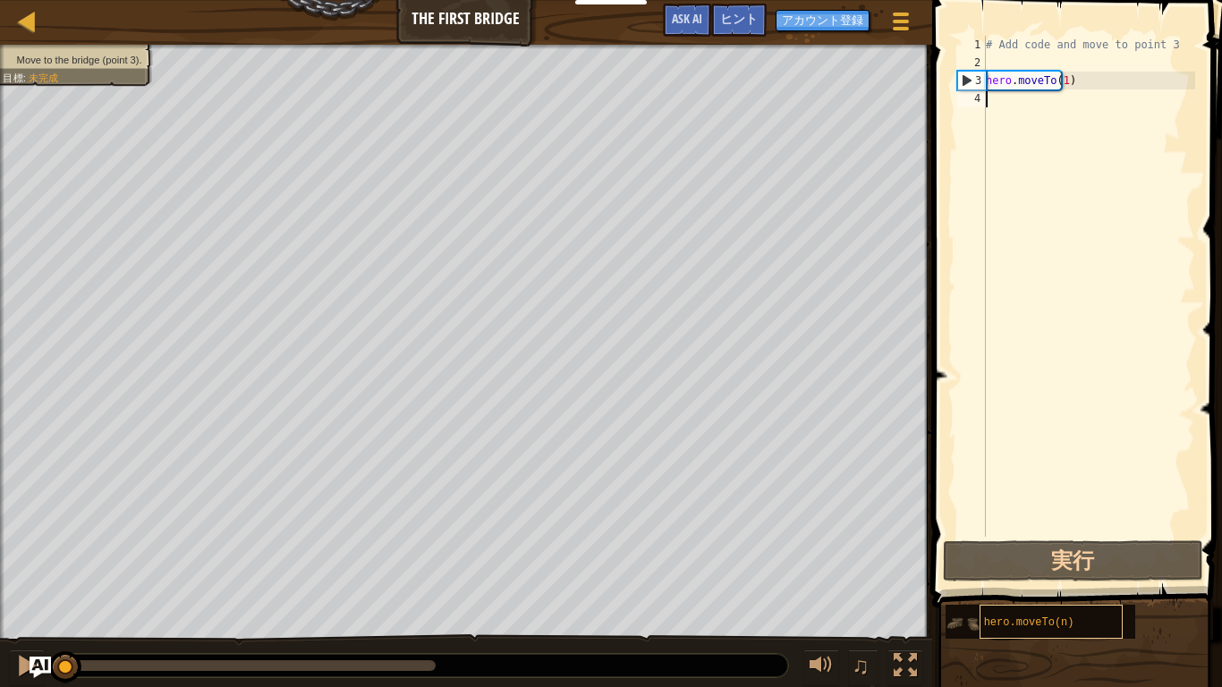
click at [1044, 534] on div "hero.moveTo(n)" at bounding box center [1050, 622] width 143 height 34
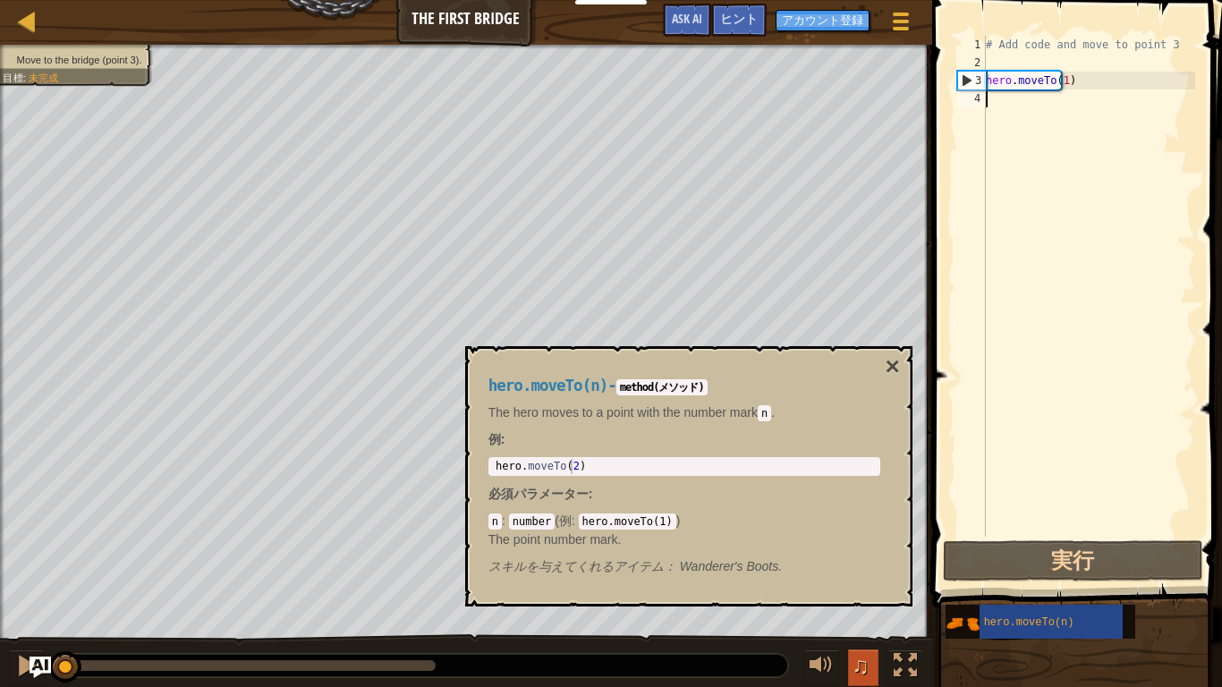
click at [852, 534] on span "♫" at bounding box center [861, 665] width 18 height 27
click at [862, 534] on span "♫" at bounding box center [861, 665] width 18 height 27
click at [828, 534] on div at bounding box center [820, 665] width 23 height 23
click at [825, 534] on div at bounding box center [820, 665] width 23 height 23
click at [918, 534] on button at bounding box center [905, 667] width 36 height 37
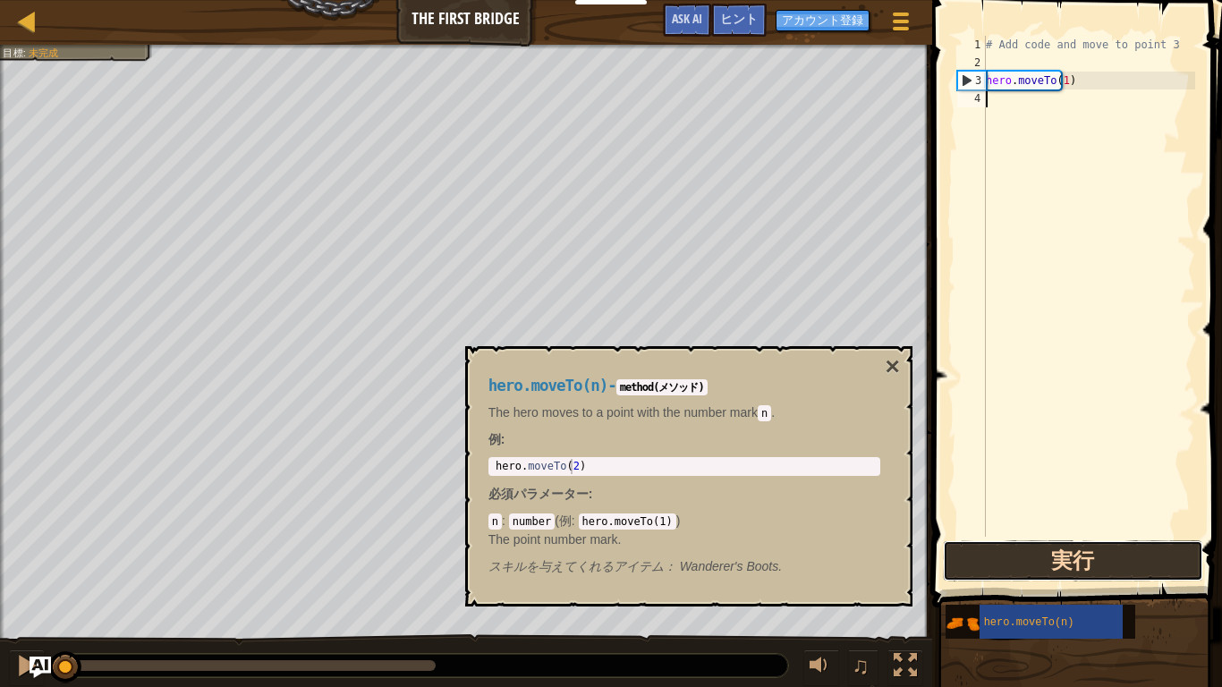
click at [950, 534] on button "実行" at bounding box center [1073, 560] width 260 height 41
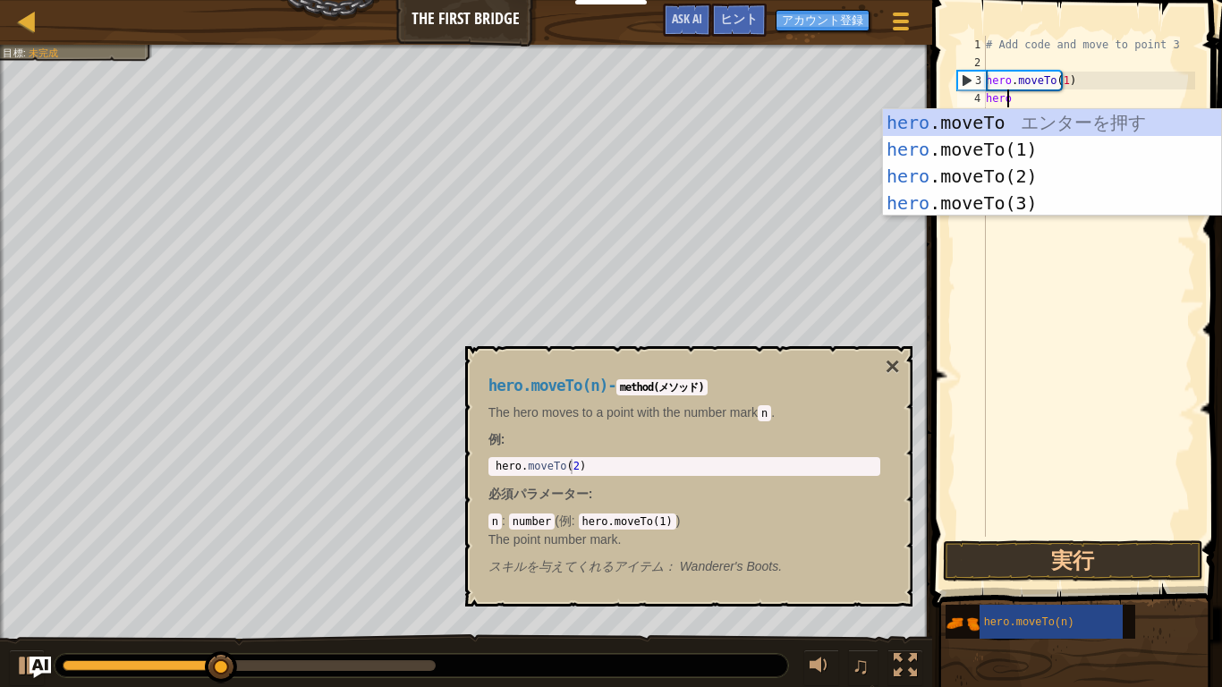
scroll to position [8, 1]
click at [995, 177] on div "hero .moveTo エ ン タ ー を 押 す hero .moveTo(1) エ ン タ ー を 押 す hero .moveTo(2) エ ン タ …" at bounding box center [1052, 189] width 338 height 161
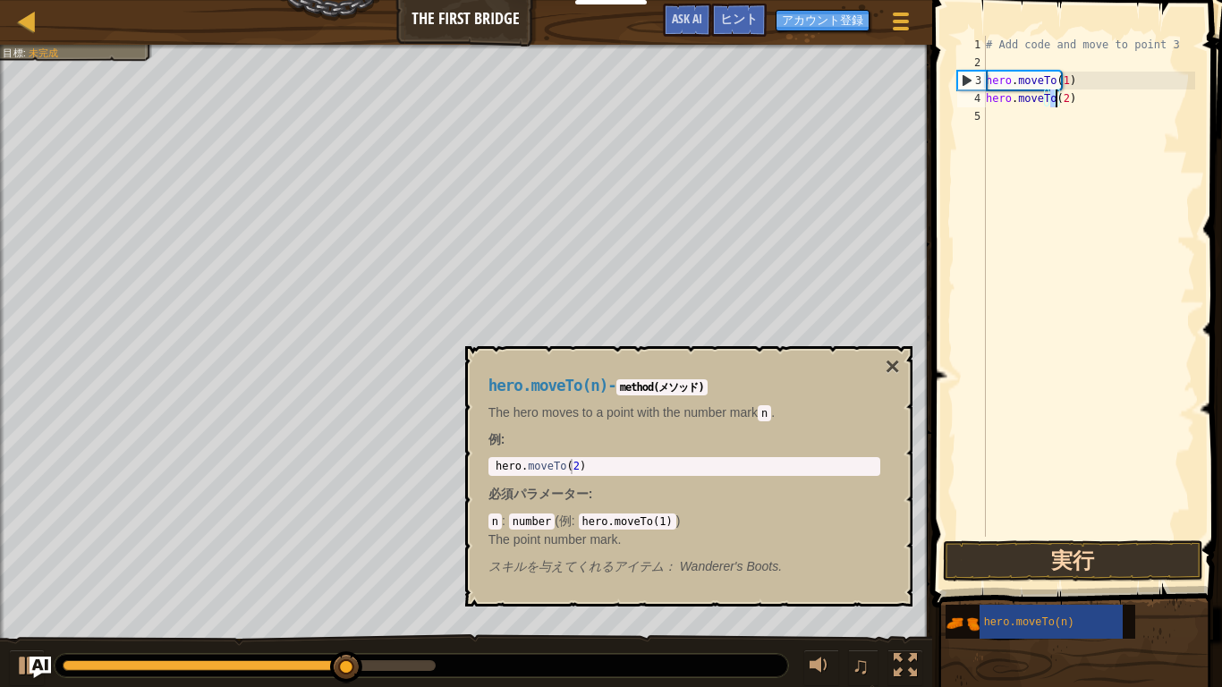
type textarea "hero.moveTo(2)"
click at [1134, 534] on button "実行" at bounding box center [1073, 560] width 260 height 41
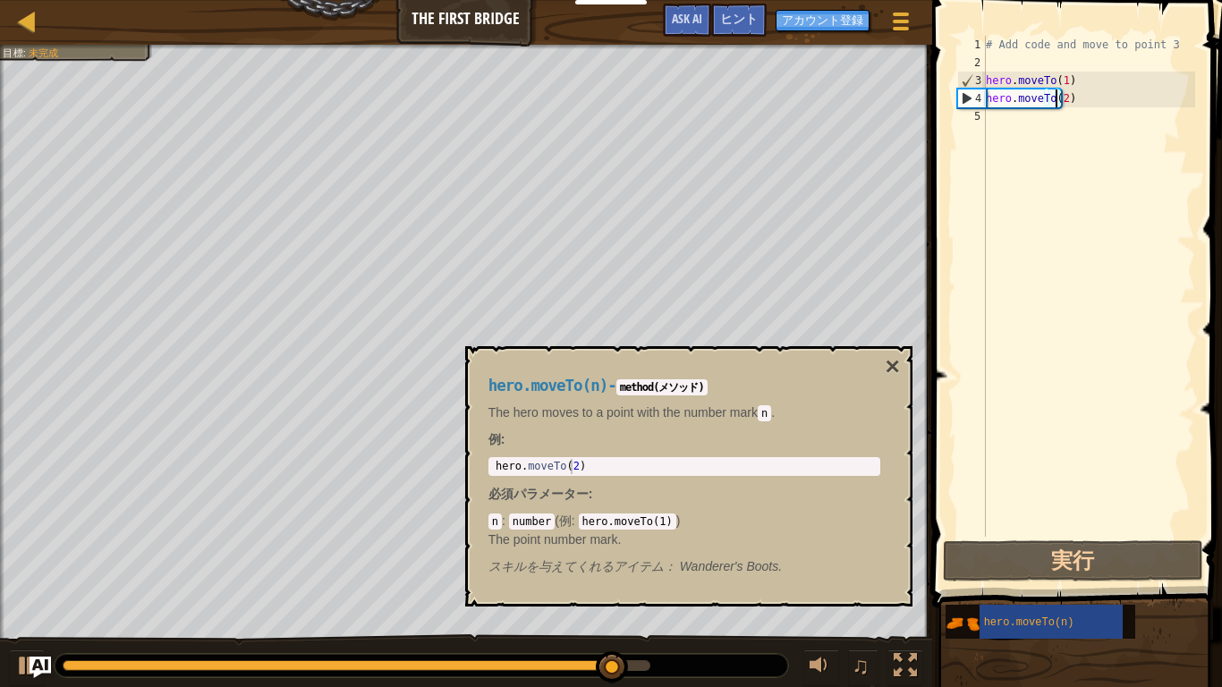
click at [1045, 116] on div "# Add code and move to point 3 hero . moveTo ( 1 ) hero . moveTo ( 2 )" at bounding box center [1088, 304] width 213 height 537
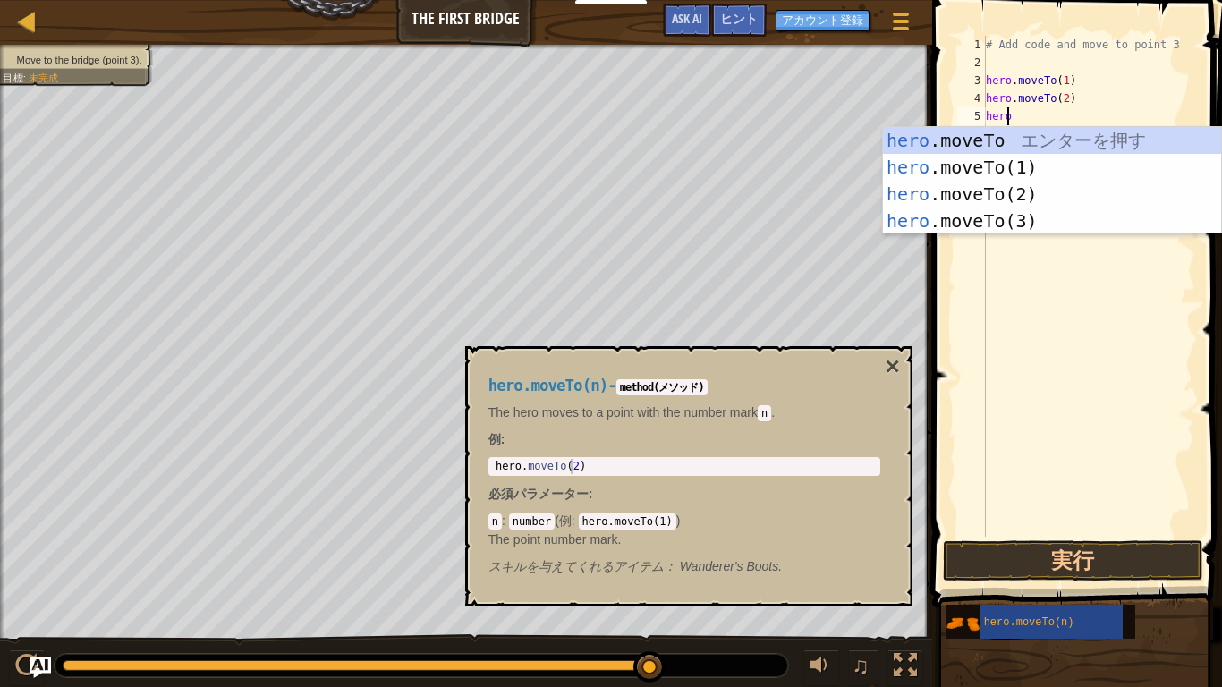
click at [933, 240] on span at bounding box center [1079, 278] width 304 height 660
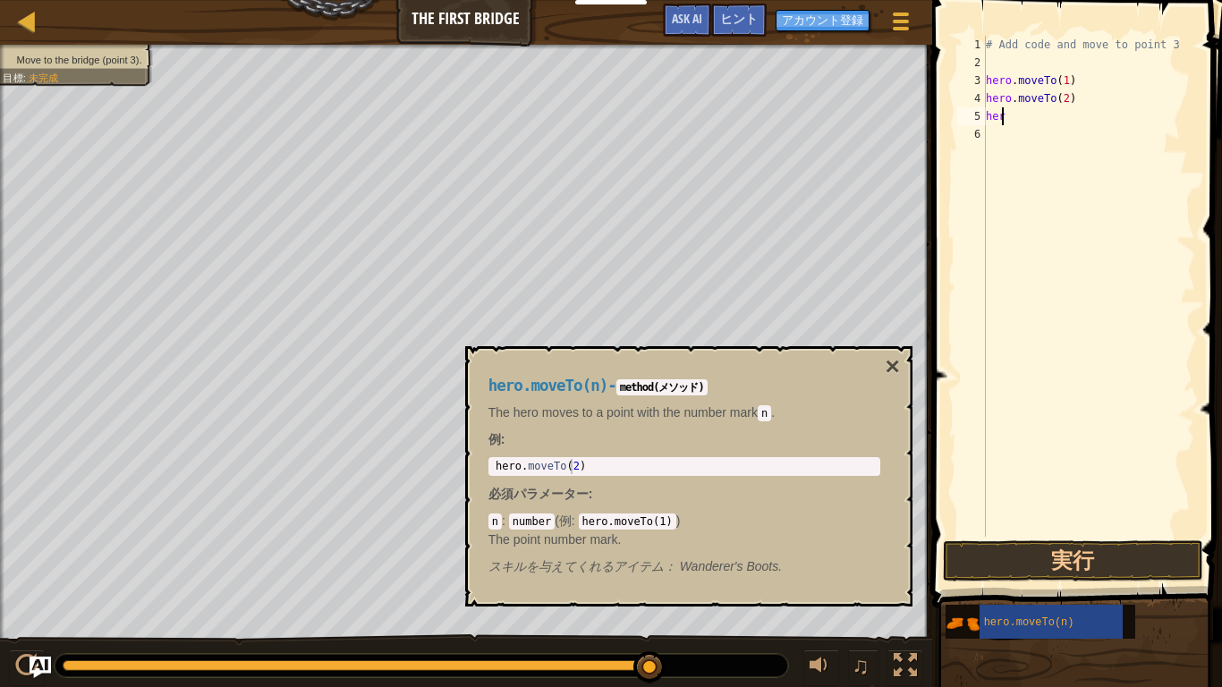
type textarea "h"
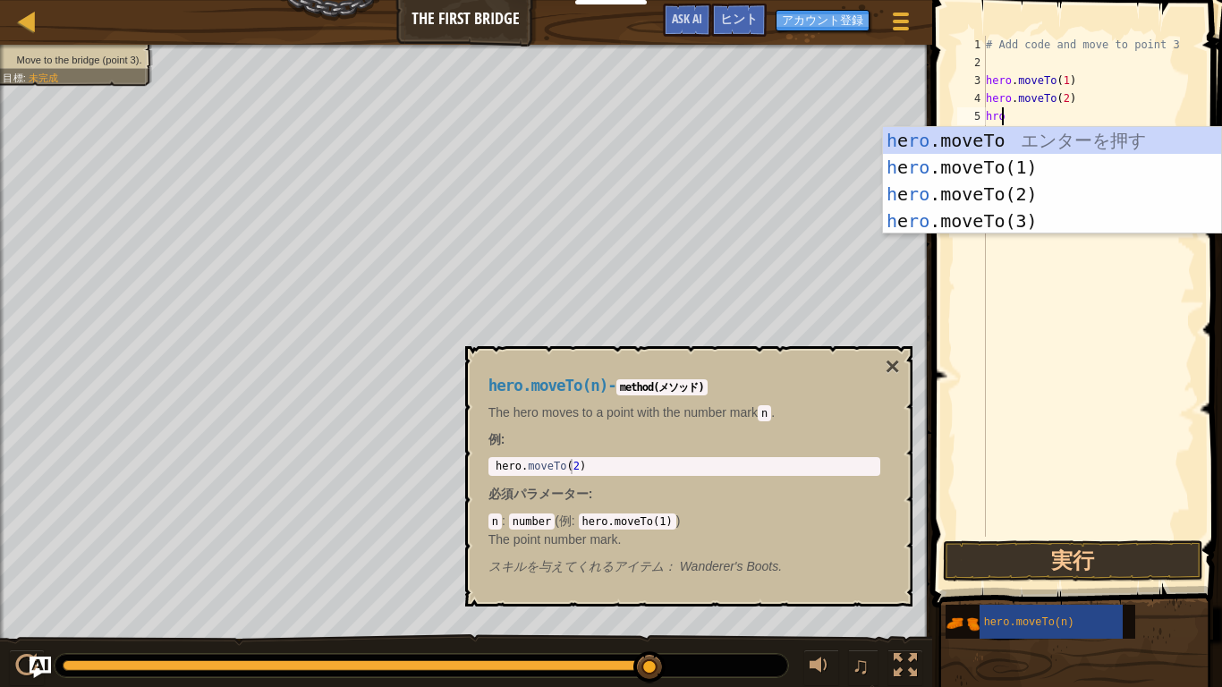
click at [897, 216] on div "h e ro .moveTo エ ン タ ー を 押 す h e ro .moveTo(1) エ ン タ ー を 押 す h e ro .moveTo(2) …" at bounding box center [1052, 207] width 338 height 161
type textarea "hero.moveTo(3)"
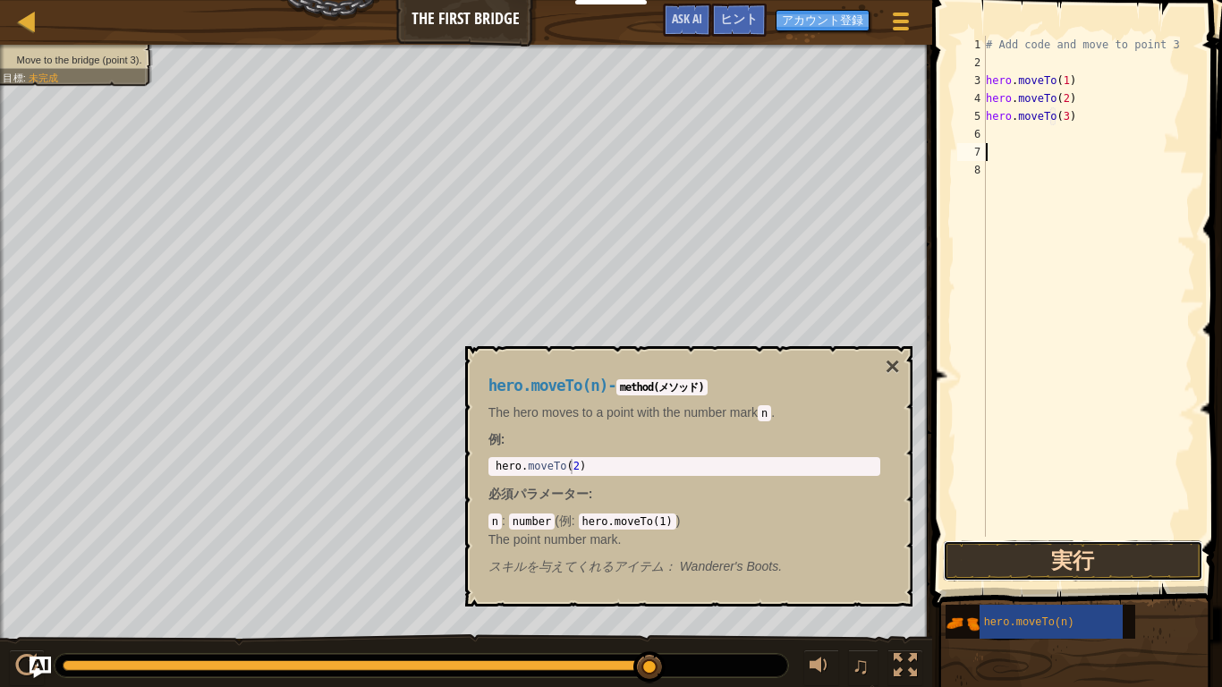
click at [991, 534] on button "実行" at bounding box center [1073, 560] width 260 height 41
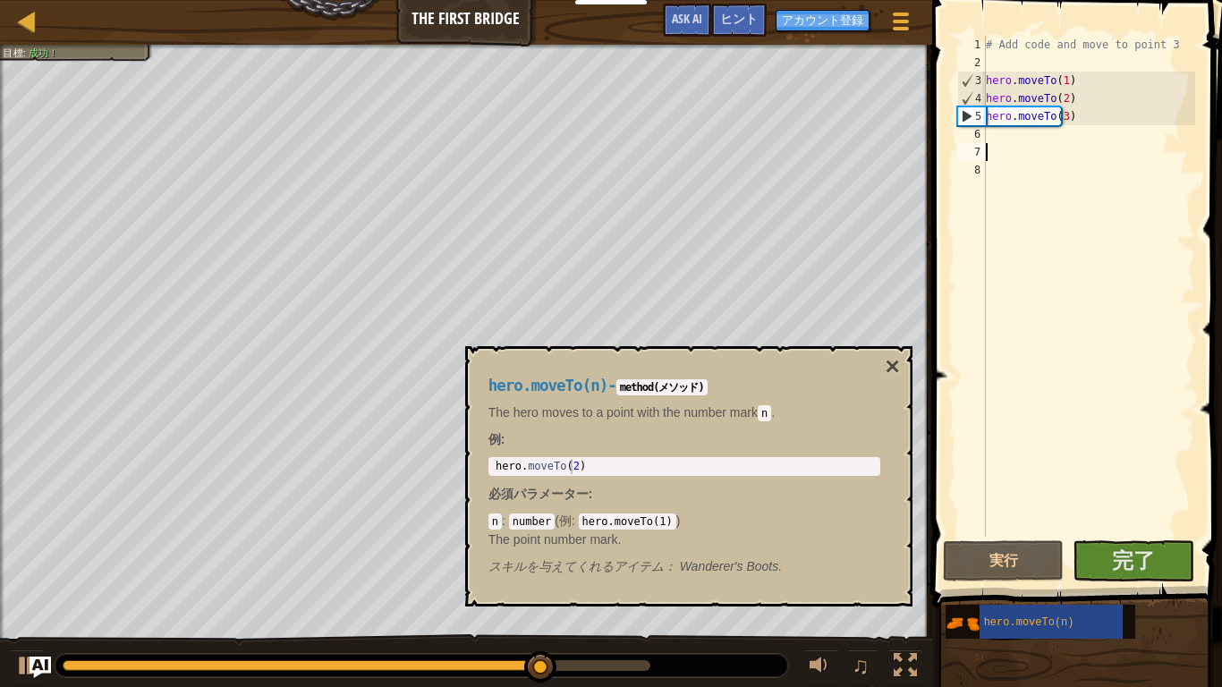
click at [878, 360] on div "hero.moveTo(n) - method(メソッド) The hero moves to a point with the number mark n …" at bounding box center [688, 476] width 447 height 260
click at [854, 371] on div "hero.moveTo(n) - method(メソッド) The hero moves to a point with the number mark n …" at bounding box center [684, 476] width 417 height 232
click at [889, 369] on button "×" at bounding box center [892, 366] width 14 height 25
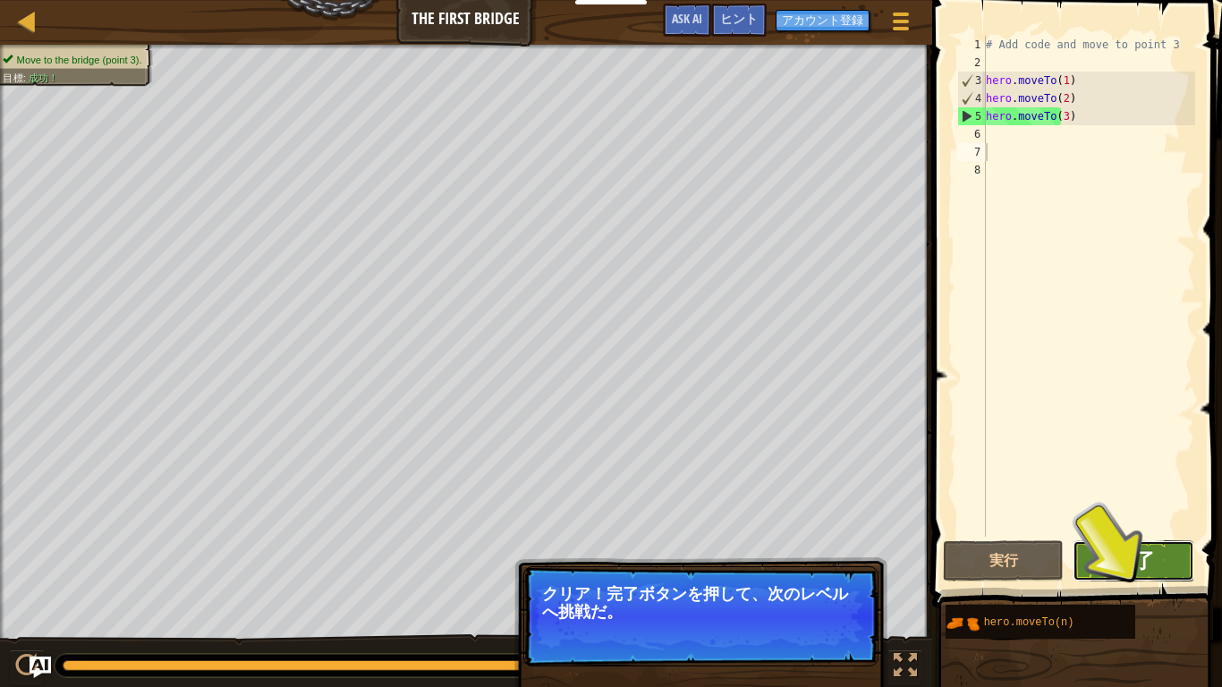
click at [1142, 534] on span "完了" at bounding box center [1133, 560] width 43 height 29
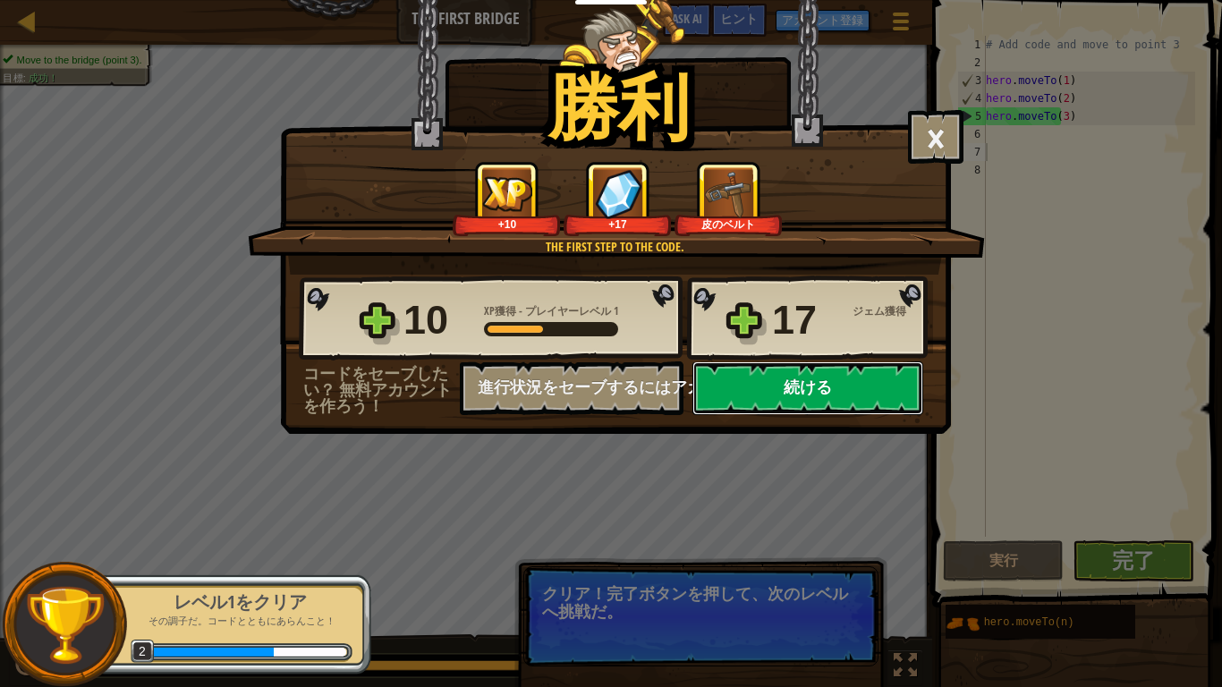
click at [852, 403] on button "続ける" at bounding box center [807, 388] width 231 height 54
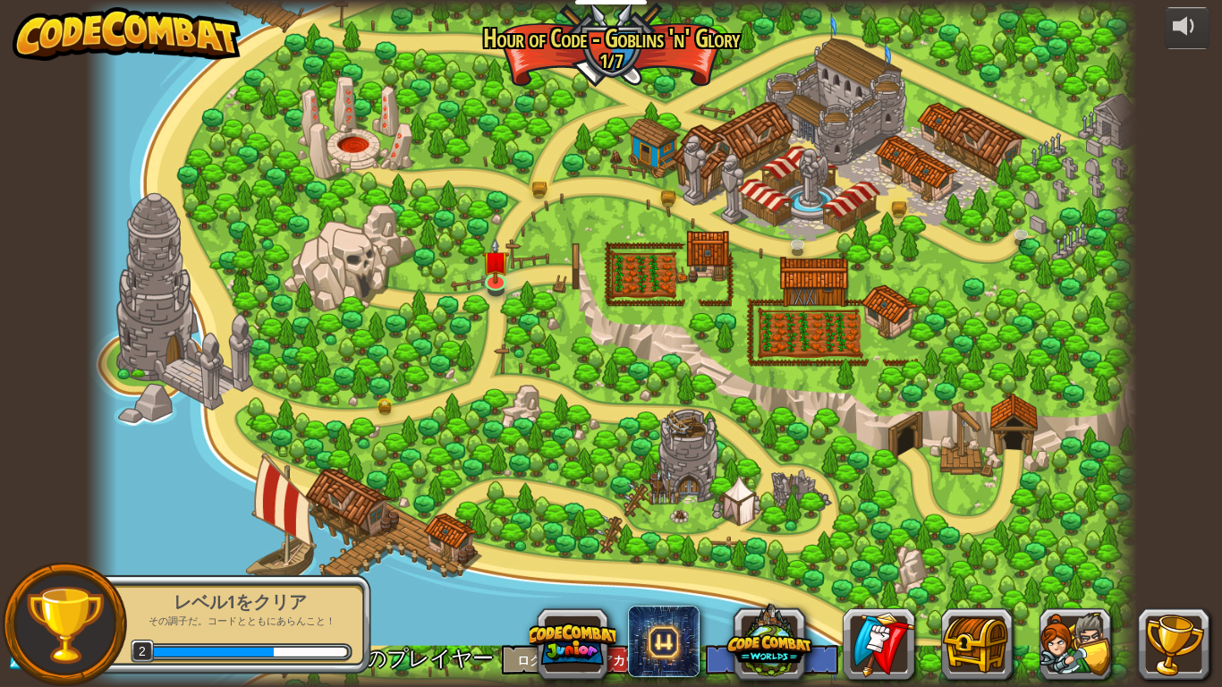
select select "ja"
click at [486, 280] on img at bounding box center [495, 249] width 27 height 61
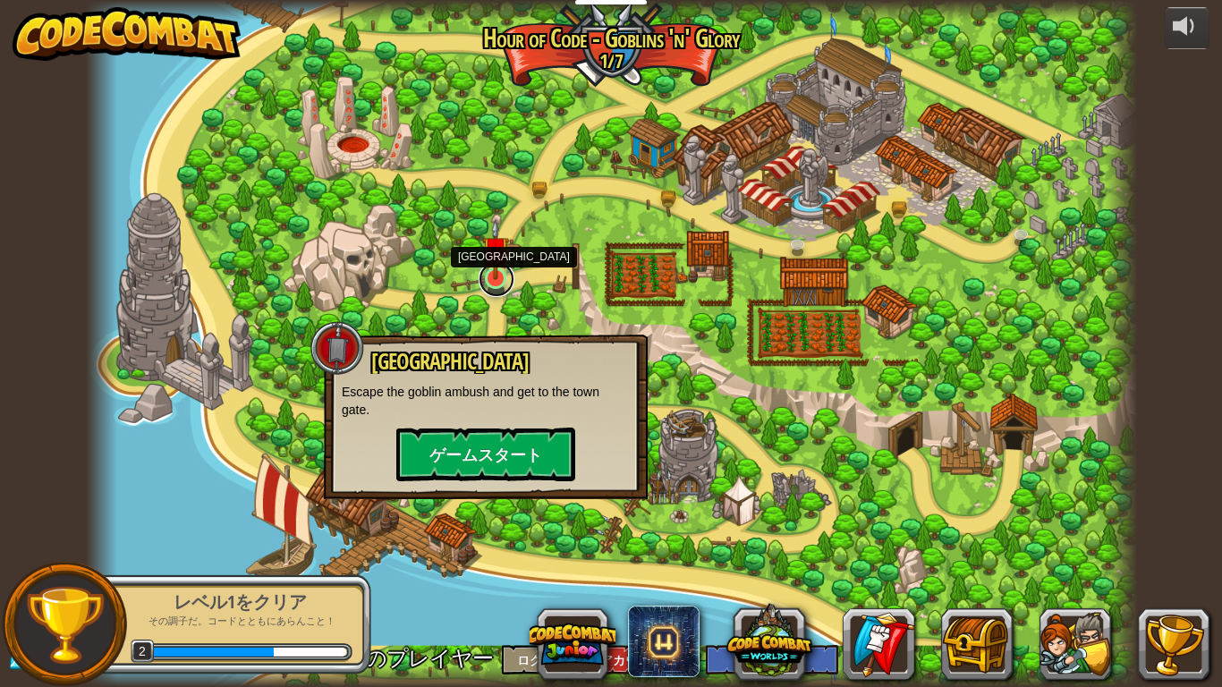
click at [510, 274] on link at bounding box center [497, 279] width 36 height 36
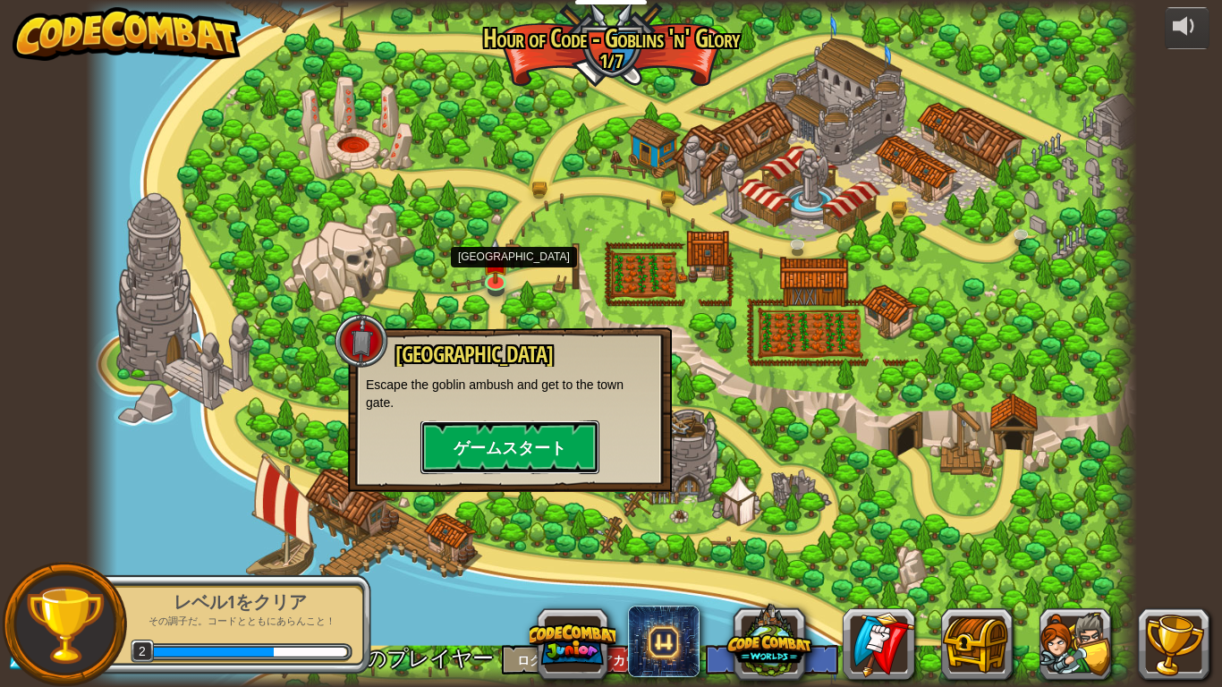
click at [480, 457] on button "ゲームスタート" at bounding box center [509, 447] width 179 height 54
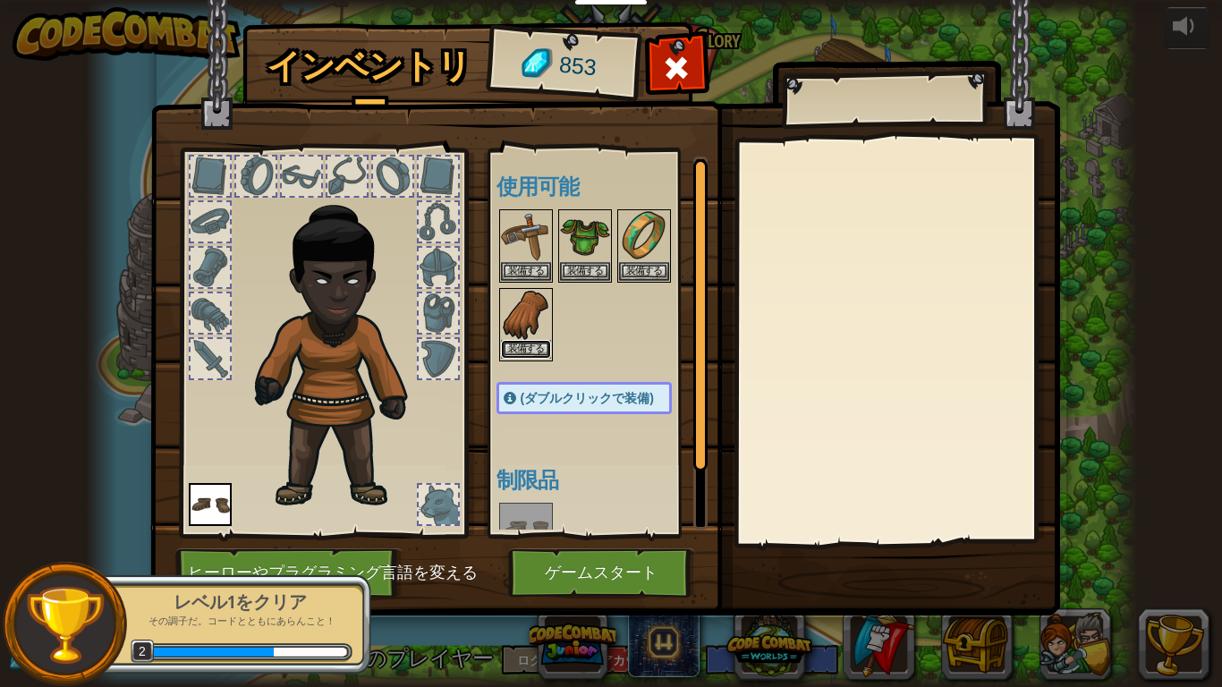
click at [537, 355] on button "装備する" at bounding box center [526, 349] width 50 height 19
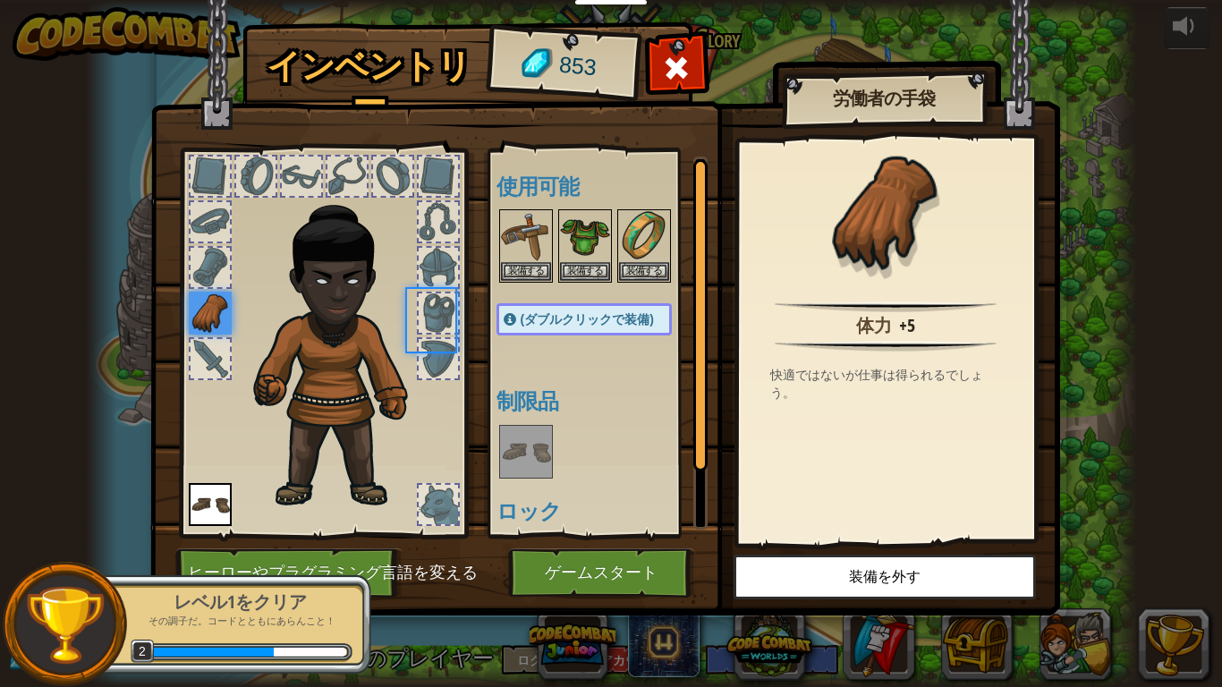
click at [522, 355] on div "使用可能 装備する 装備する 装備する 装備する (ダブルクリックで装備) 制限品 ロック" at bounding box center [601, 343] width 211 height 373
click at [509, 262] on button "装備する" at bounding box center [526, 270] width 50 height 19
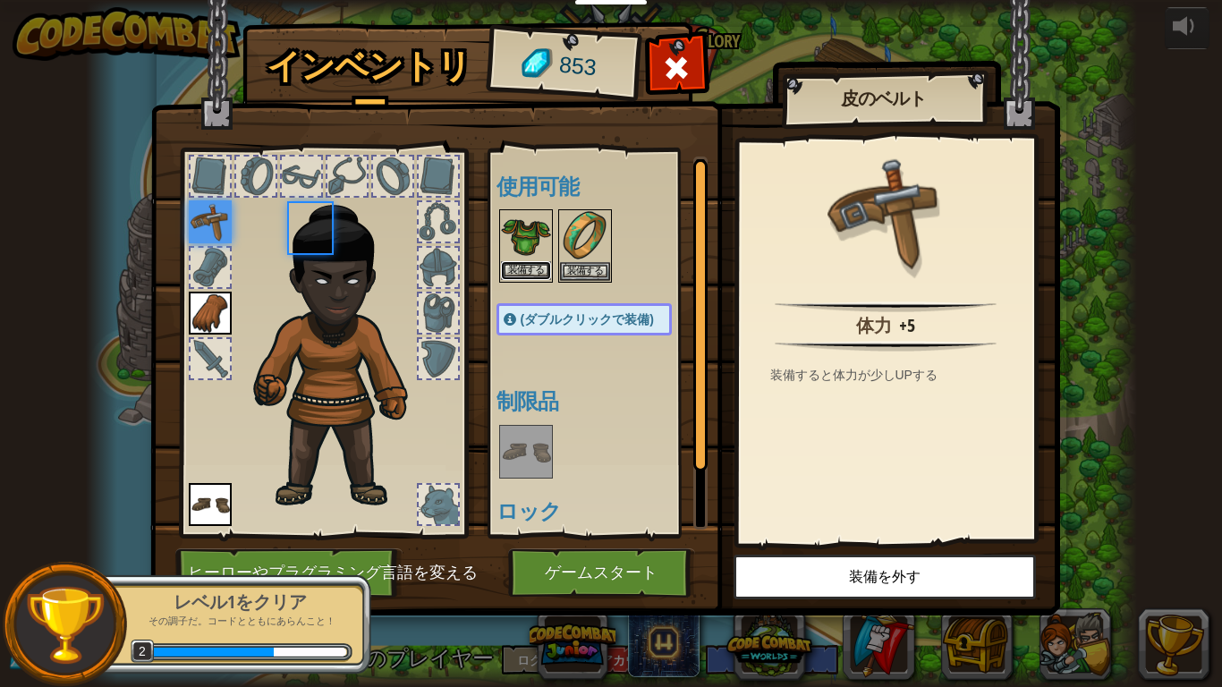
click at [530, 270] on button "装備する" at bounding box center [526, 270] width 50 height 19
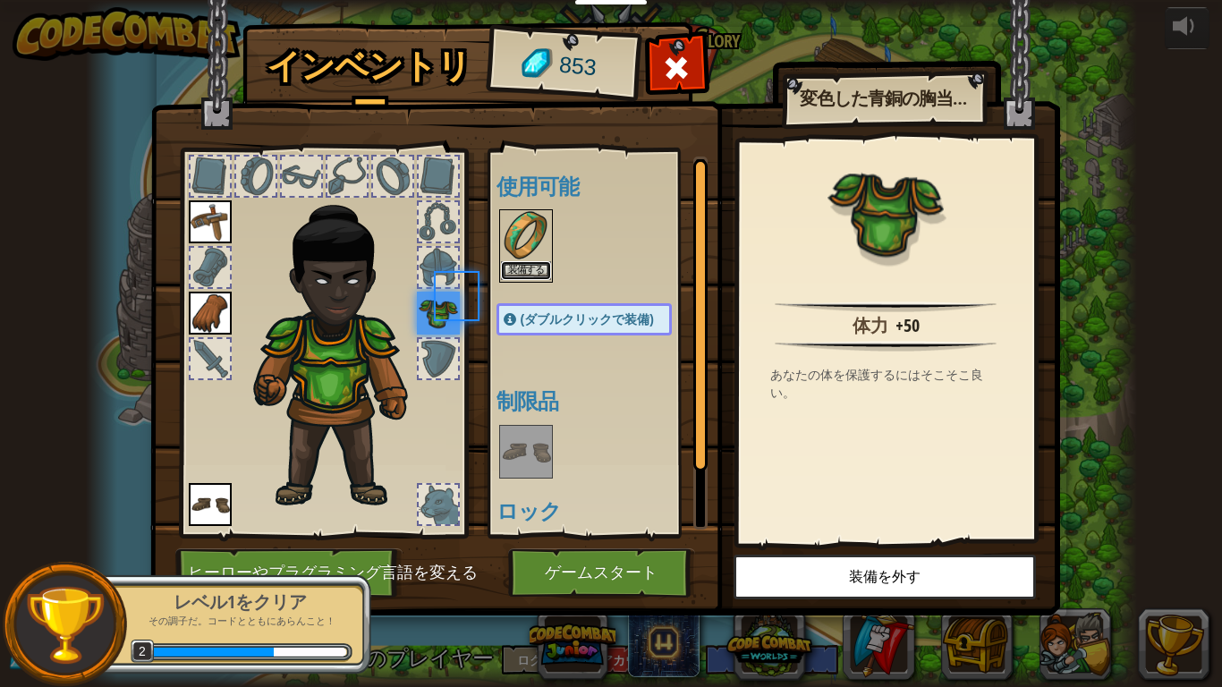
click at [544, 264] on button "装備する" at bounding box center [526, 270] width 50 height 19
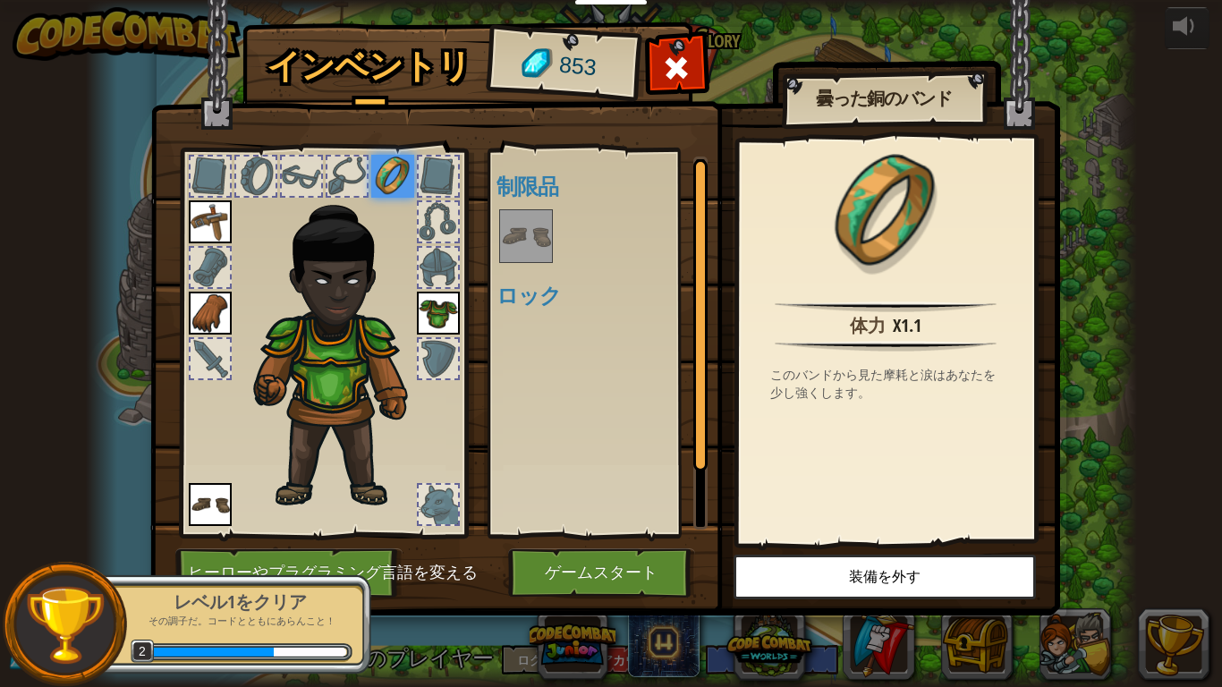
click at [512, 249] on img at bounding box center [526, 236] width 50 height 50
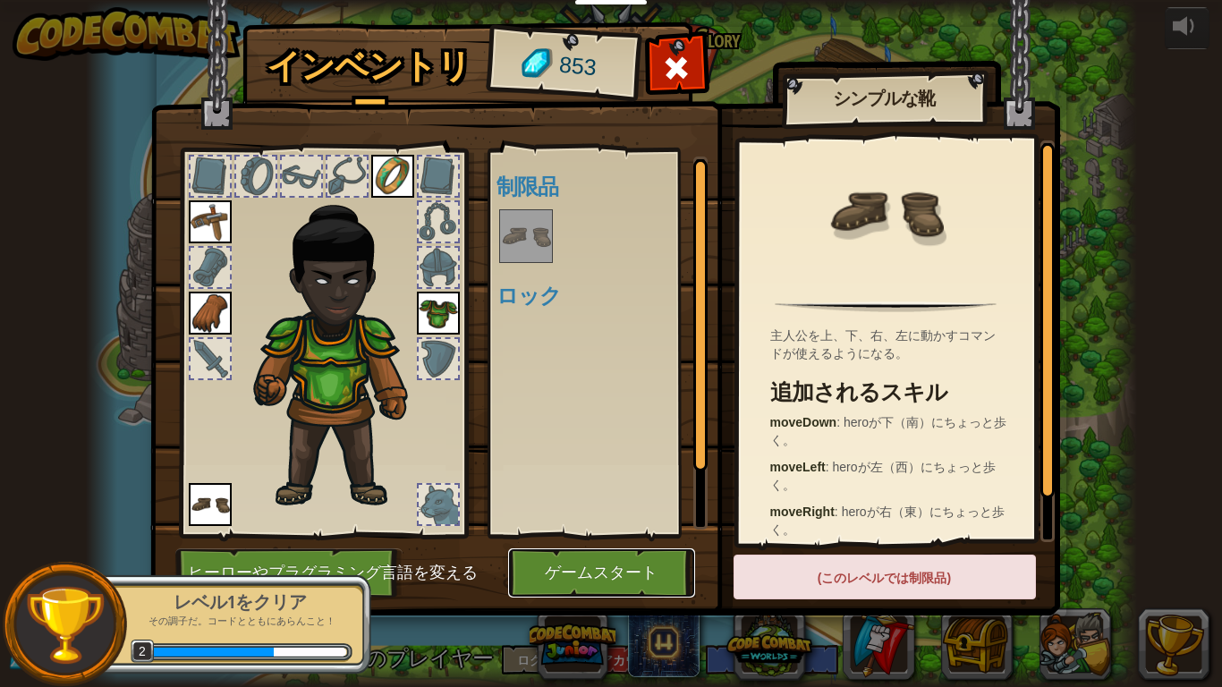
click at [544, 534] on button "ゲームスタート" at bounding box center [601, 572] width 187 height 49
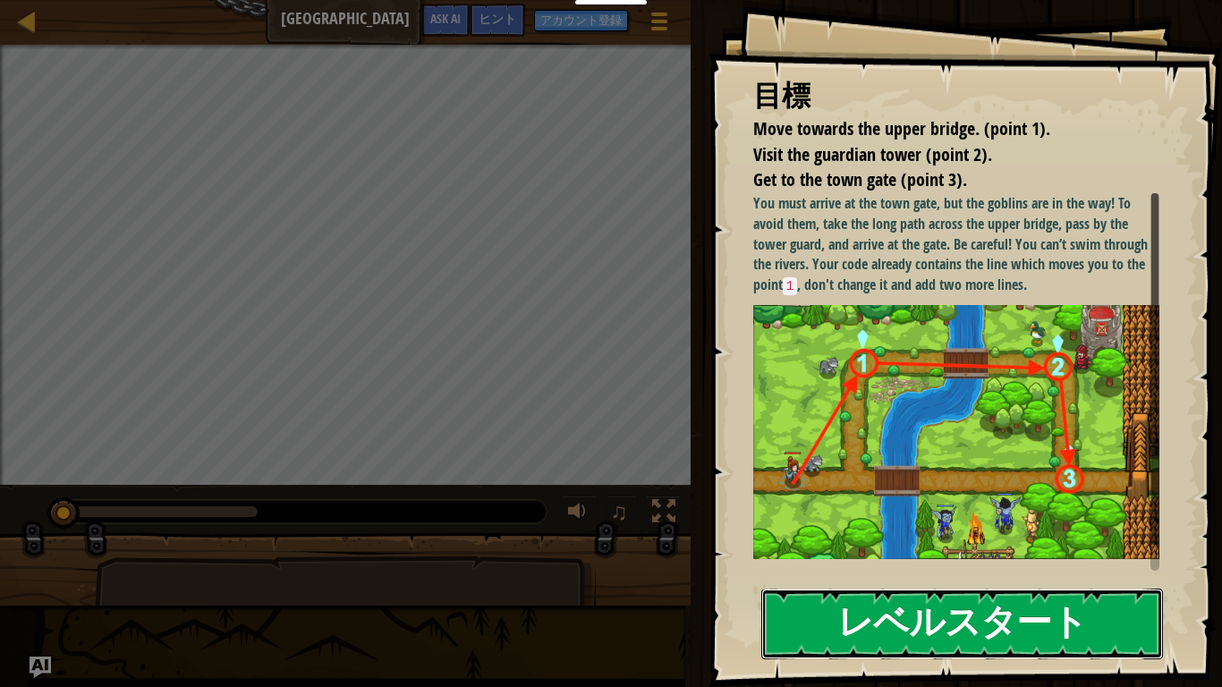
click at [1102, 534] on button "レベルスタート" at bounding box center [962, 624] width 402 height 71
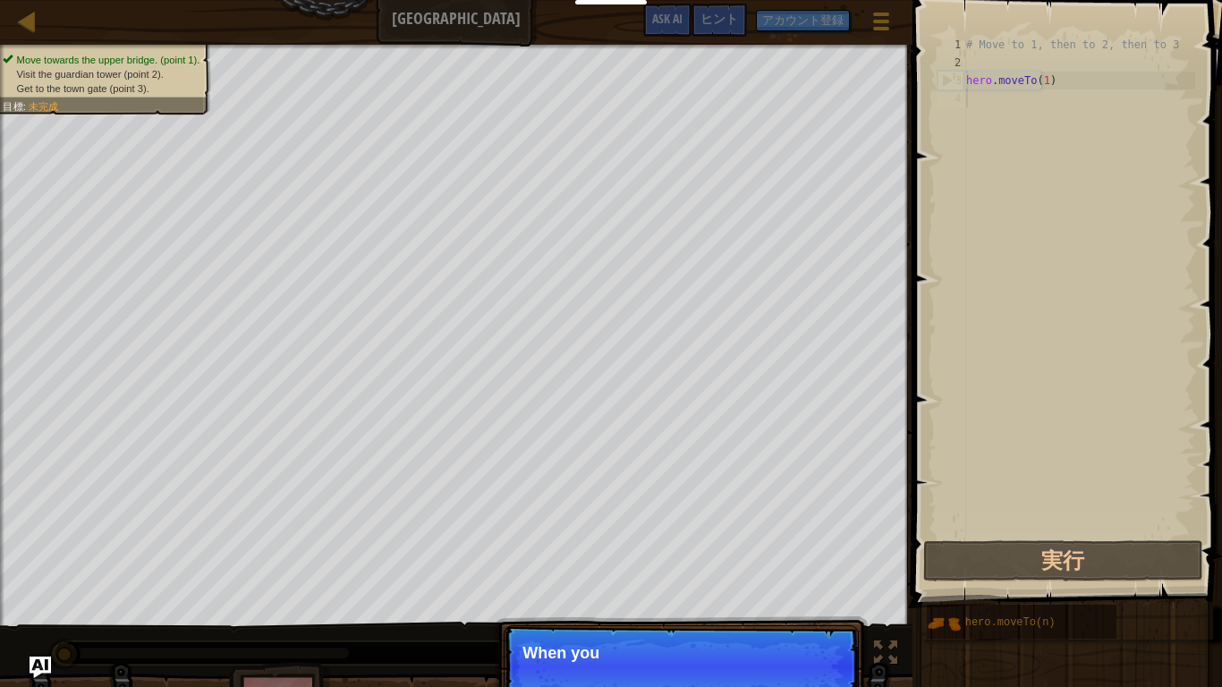
click at [990, 116] on div "# Move to 1, then to 2, then to 3 hero . moveTo ( 1 )" at bounding box center [1078, 304] width 233 height 537
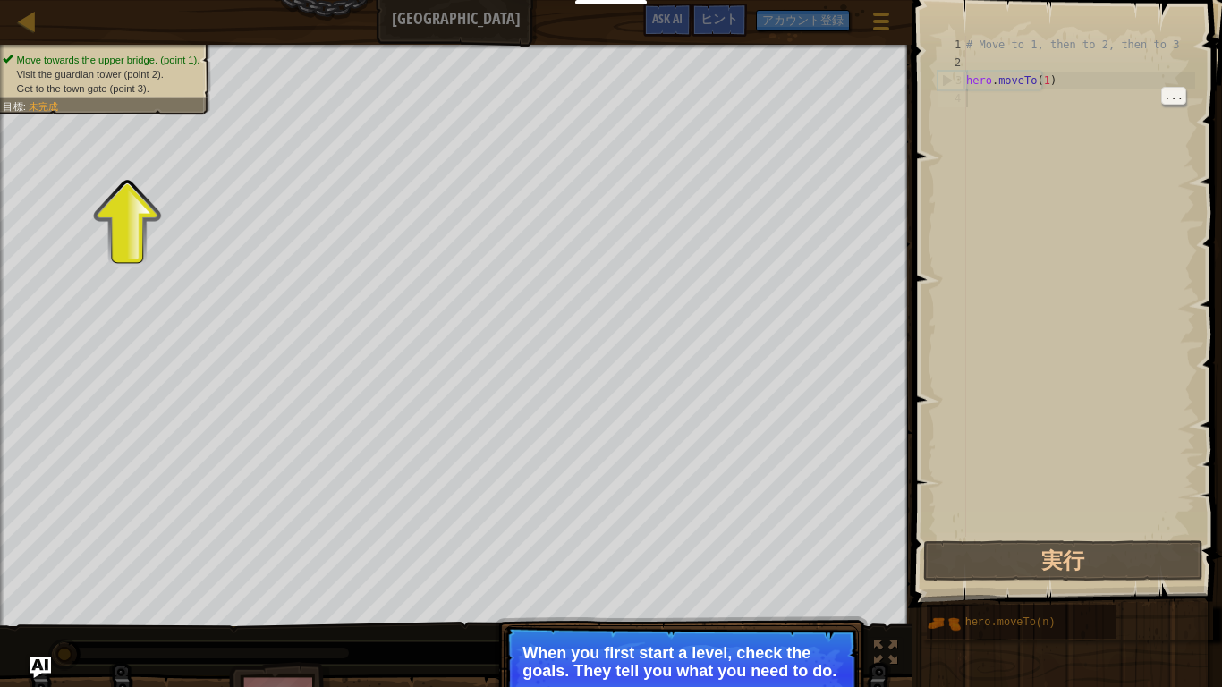
click at [780, 534] on p "続ける When you first start a level, check the goals. They tell you what you need …" at bounding box center [681, 675] width 355 height 100
click at [847, 534] on p "続ける When you first start a level, check the goals. They tell you what you need …" at bounding box center [681, 675] width 355 height 100
click at [818, 534] on button "続ける" at bounding box center [814, 694] width 62 height 23
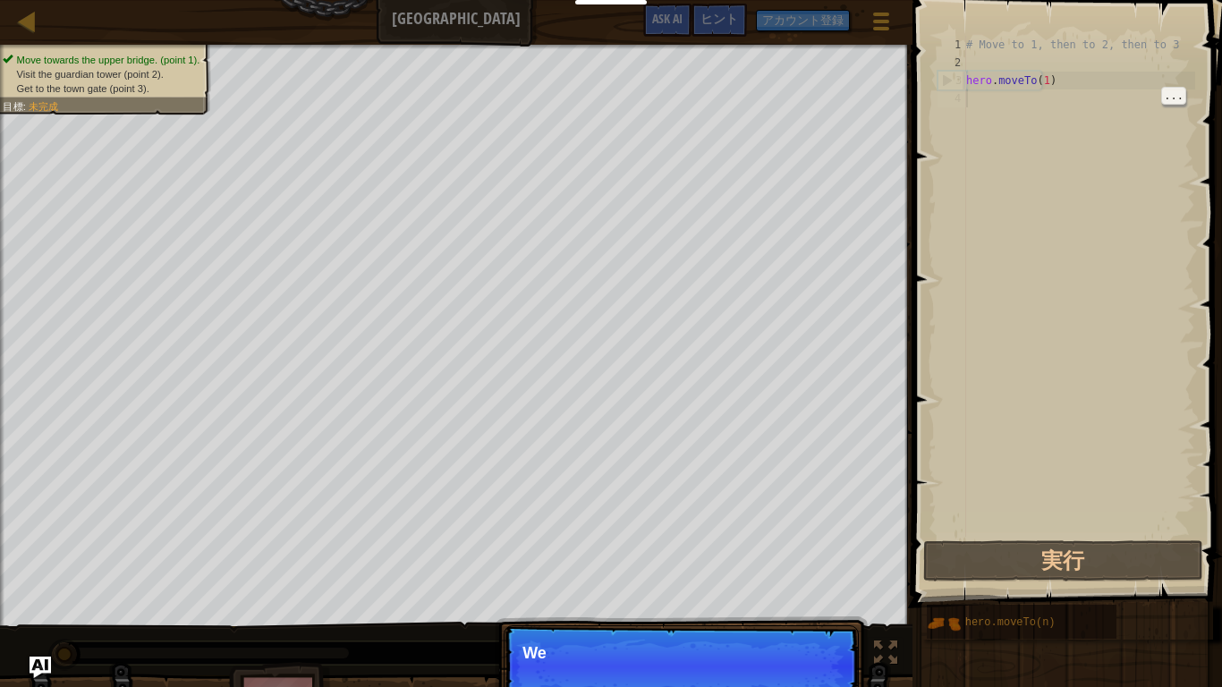
scroll to position [8, 0]
click at [827, 534] on p "続ける We" at bounding box center [681, 666] width 355 height 82
click at [819, 534] on button "続ける" at bounding box center [814, 676] width 62 height 23
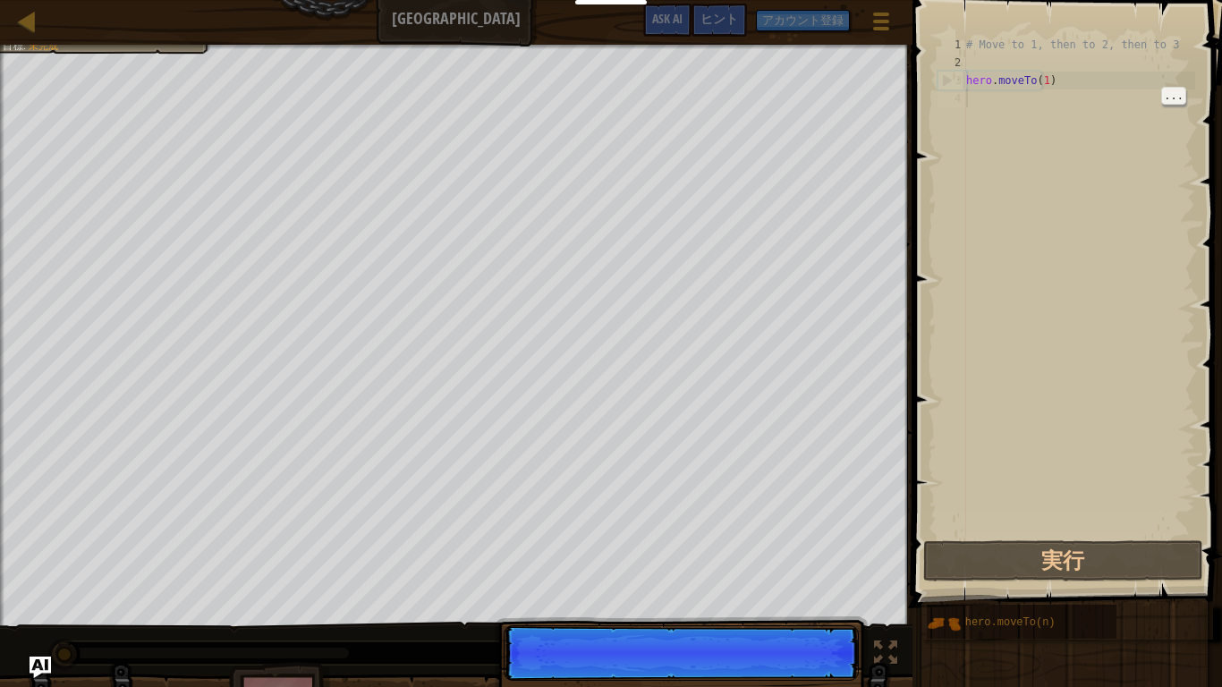
click at [838, 534] on p "続ける" at bounding box center [681, 652] width 355 height 55
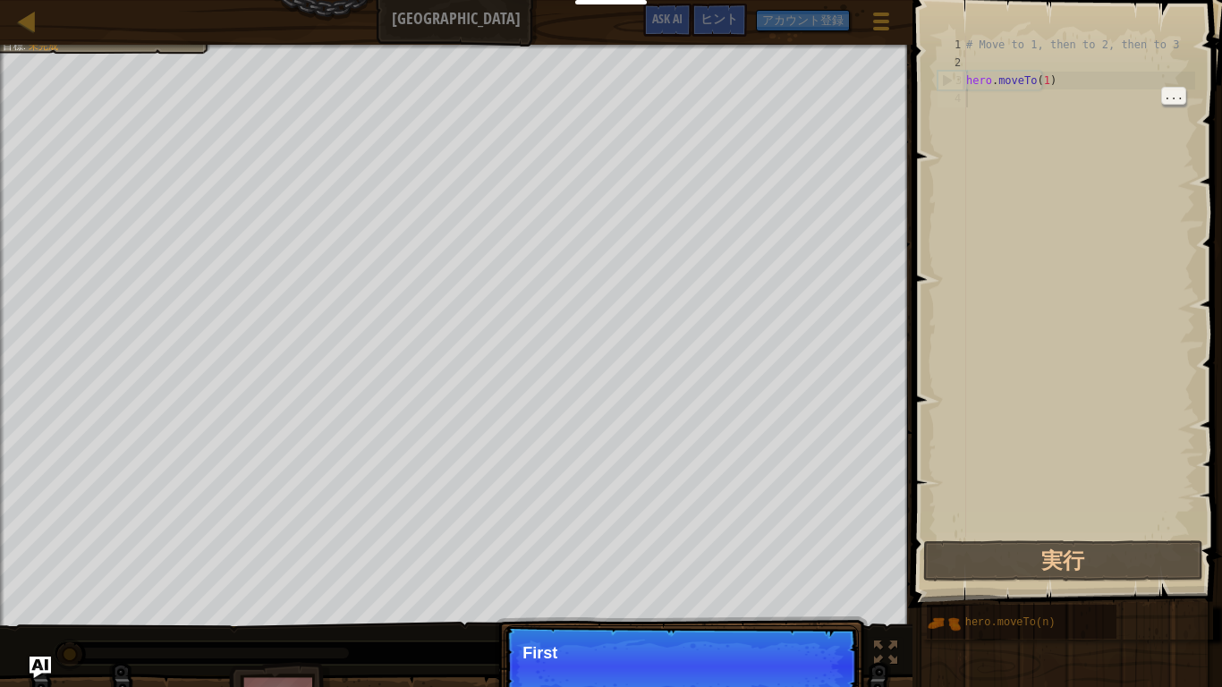
click at [834, 534] on p "続ける First" at bounding box center [681, 666] width 355 height 82
click at [850, 534] on p "続ける First, the h" at bounding box center [681, 666] width 355 height 82
click at [843, 534] on p "続ける First, the hero mo" at bounding box center [681, 666] width 355 height 82
click at [836, 534] on p "続ける First, the hero mo" at bounding box center [681, 666] width 355 height 82
click at [837, 534] on p "続ける First, the hero moves to p" at bounding box center [681, 666] width 355 height 82
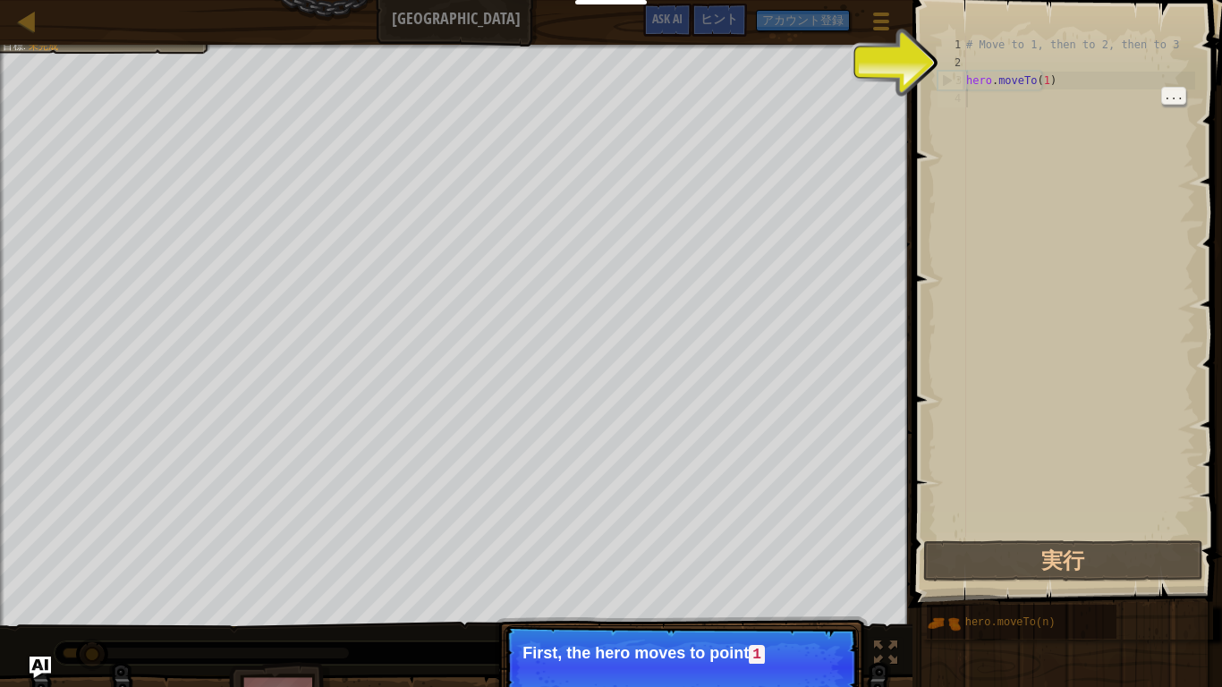
click at [844, 534] on p "続ける First, the hero moves to point 1" at bounding box center [681, 667] width 355 height 84
click at [844, 534] on p "続ける First, the hero moves to point 1 . It's a" at bounding box center [681, 667] width 355 height 84
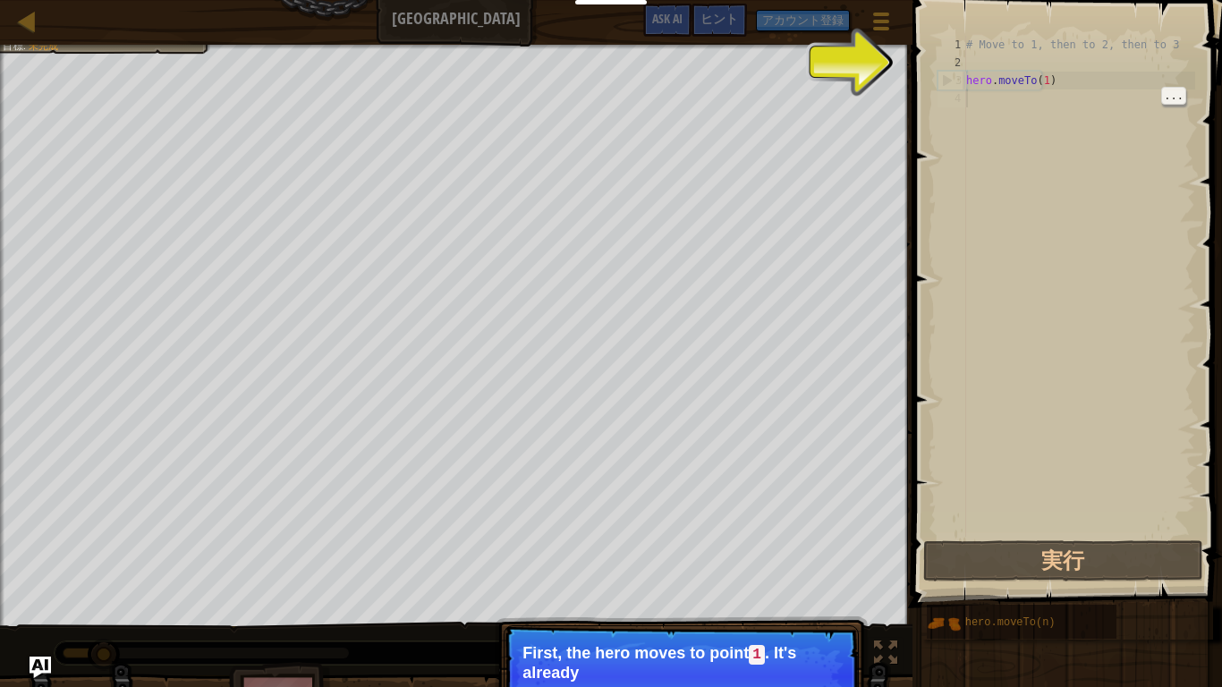
click at [848, 534] on p "続ける First, the hero moves to point 1 . It's already" at bounding box center [681, 676] width 355 height 102
click at [843, 534] on p "続ける First, the hero moves to point 1 . It's already in you" at bounding box center [681, 676] width 355 height 102
click at [848, 534] on p "続ける First, the hero moves to point 1 . It's already in your code." at bounding box center [681, 676] width 355 height 102
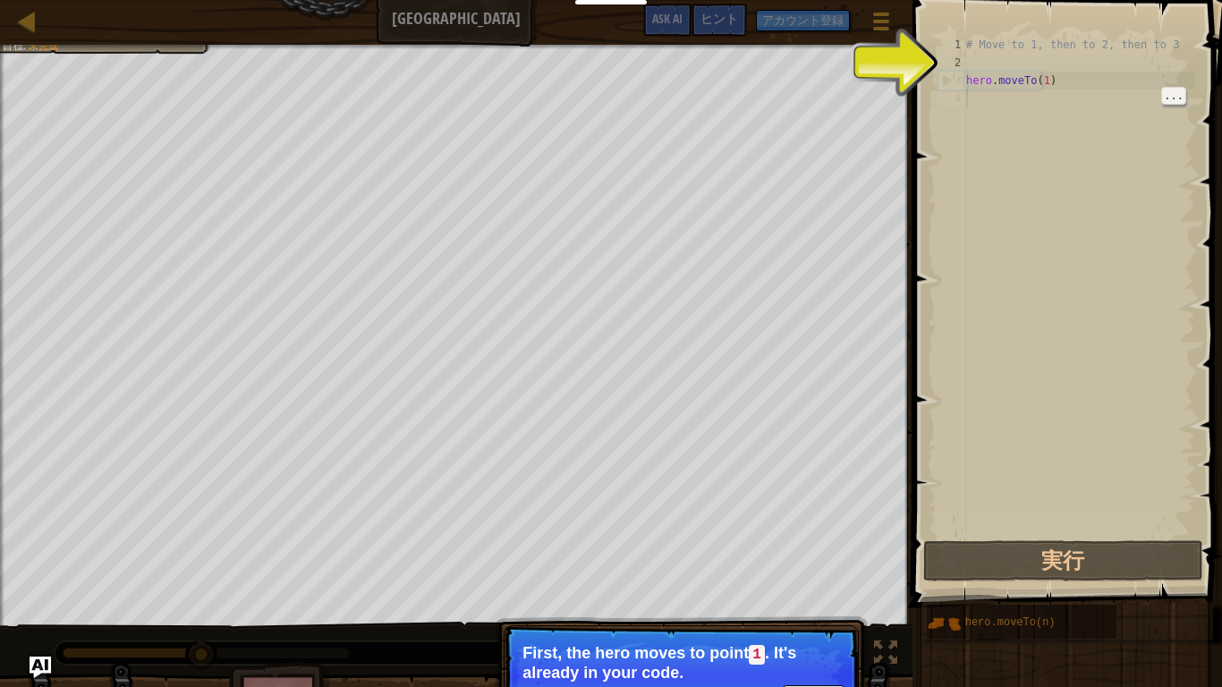
click at [887, 534] on div "Move towards the upper bridge. (point 1). Visit the guardian tower (point 2). G…" at bounding box center [611, 396] width 1222 height 702
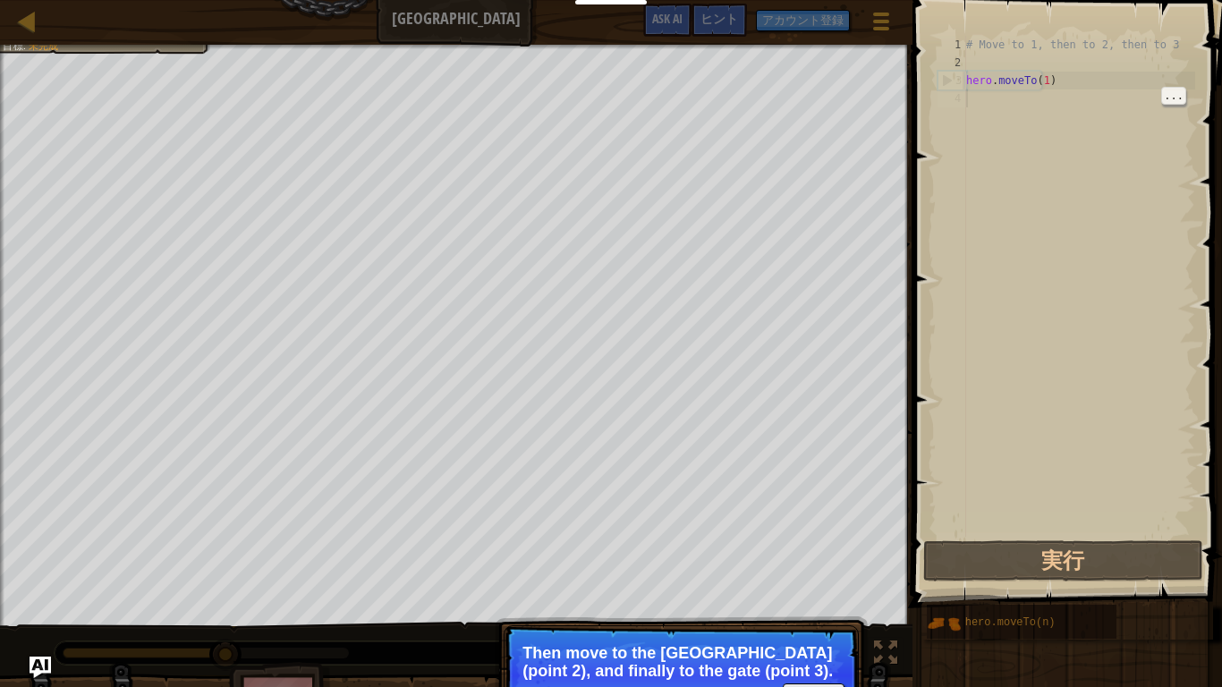
click at [810, 534] on p "Then move to the Guard tower (point 2), and finally to the gate (point 3)." at bounding box center [681, 662] width 318 height 36
click at [818, 534] on button "続ける" at bounding box center [814, 694] width 62 height 23
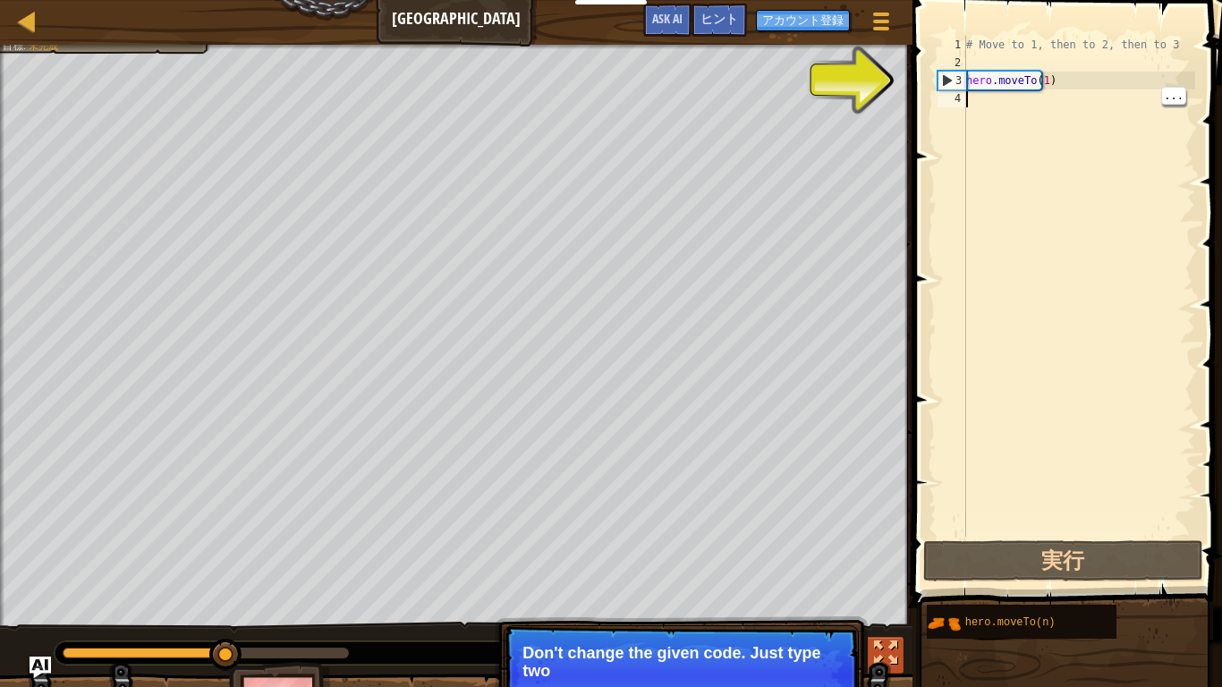
click at [875, 534] on button at bounding box center [886, 655] width 36 height 37
click at [817, 534] on p "Don't change the given code. Just type two more methods here." at bounding box center [681, 662] width 318 height 36
click at [829, 534] on p "Don't change the given code. Just type two more methods here." at bounding box center [681, 662] width 318 height 36
click at [990, 470] on div "# Move to 1, then to 2, then to 3 hero . moveTo ( 1 )" at bounding box center [1078, 304] width 233 height 537
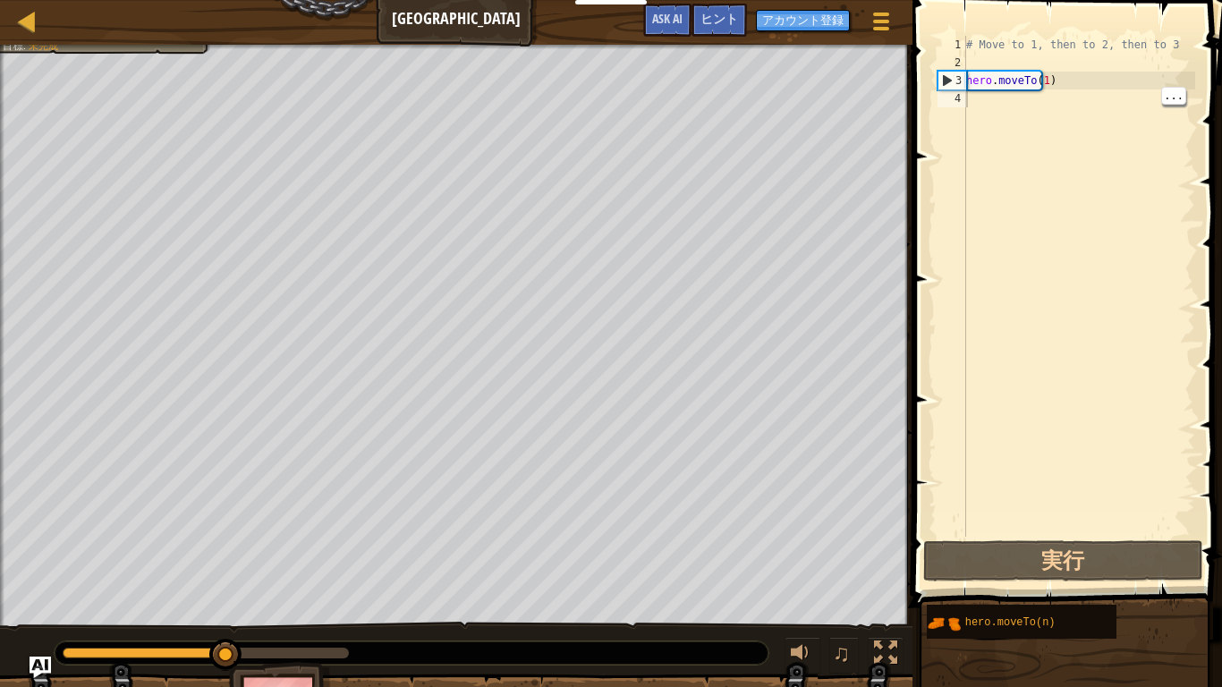
click at [1006, 111] on div "# Move to 1, then to 2, then to 3 hero . moveTo ( 1 )" at bounding box center [1078, 304] width 233 height 537
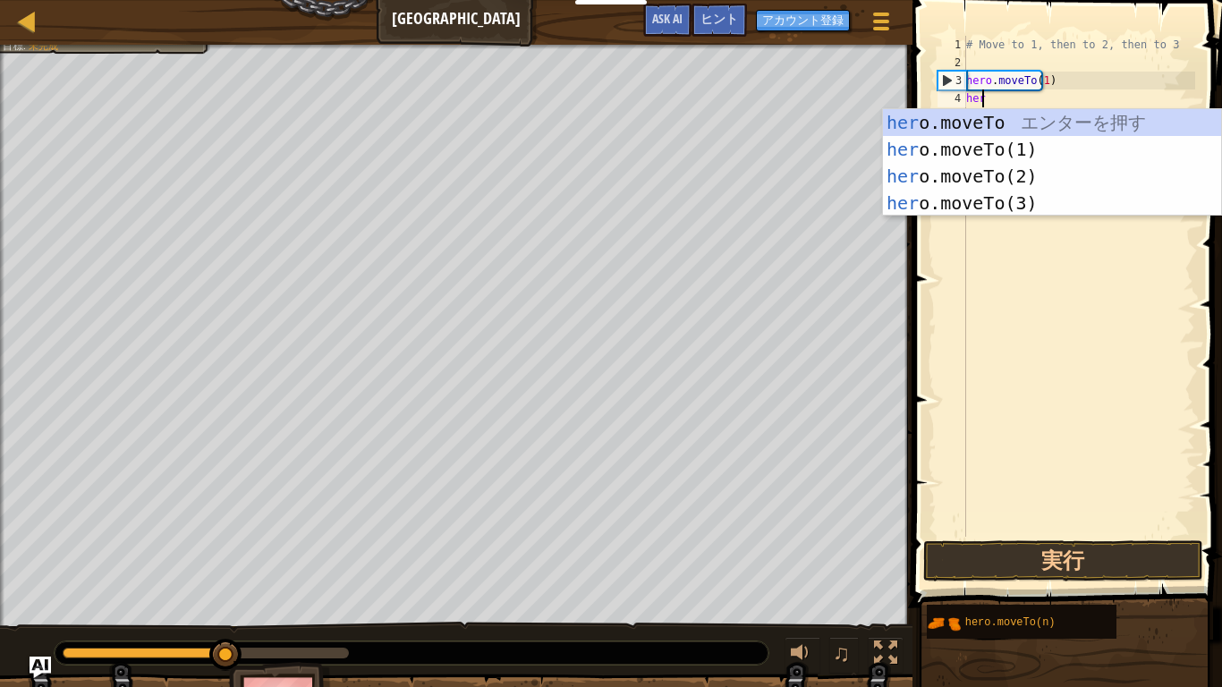
scroll to position [8, 1]
click at [1017, 213] on div "hero .moveTo エ ン タ ー を 押 す hero .moveTo(1) エ ン タ ー を 押 す hero .moveTo(2) エ ン タ …" at bounding box center [1052, 189] width 338 height 161
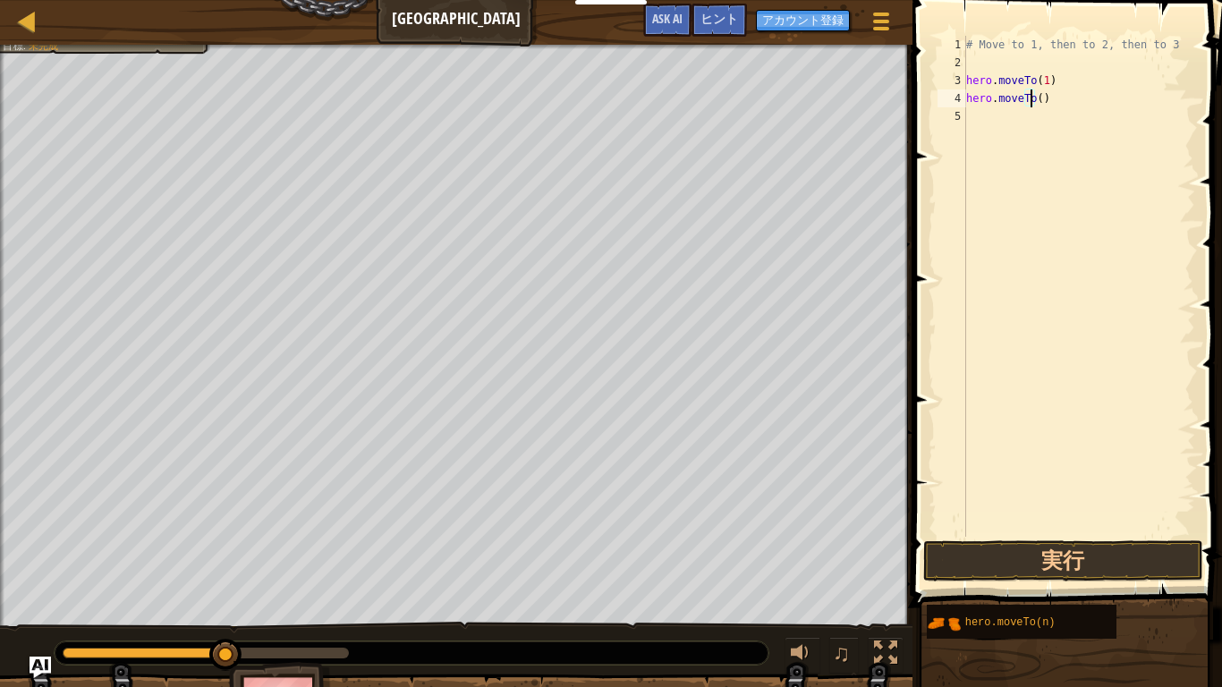
type textarea "hero.moveTo(2)"
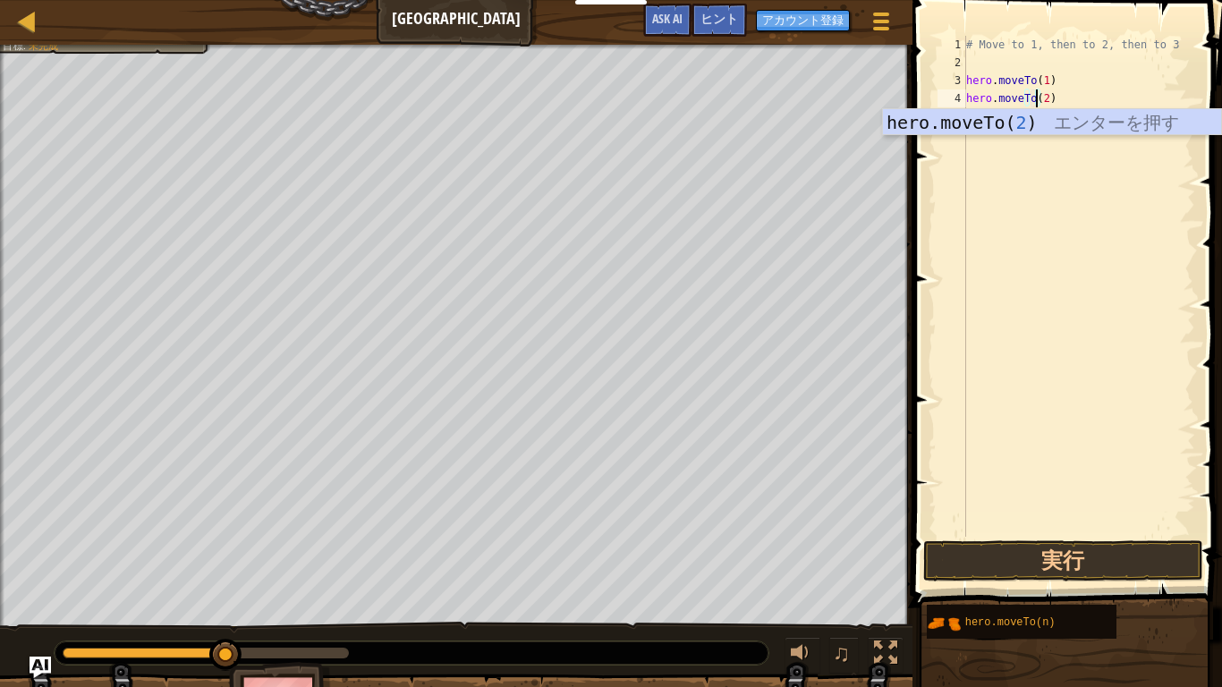
scroll to position [8, 5]
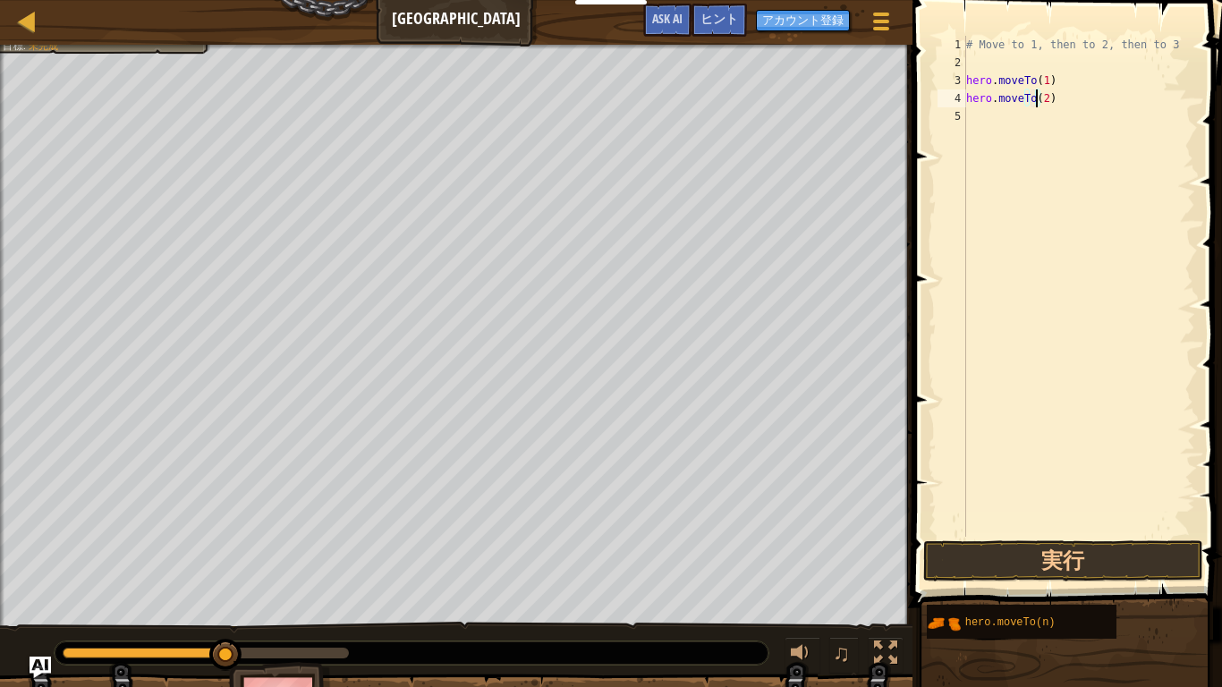
click at [1066, 111] on div "# Move to 1, then to 2, then to 3 hero . moveTo ( 1 ) hero . moveTo ( 2 )" at bounding box center [1078, 304] width 233 height 537
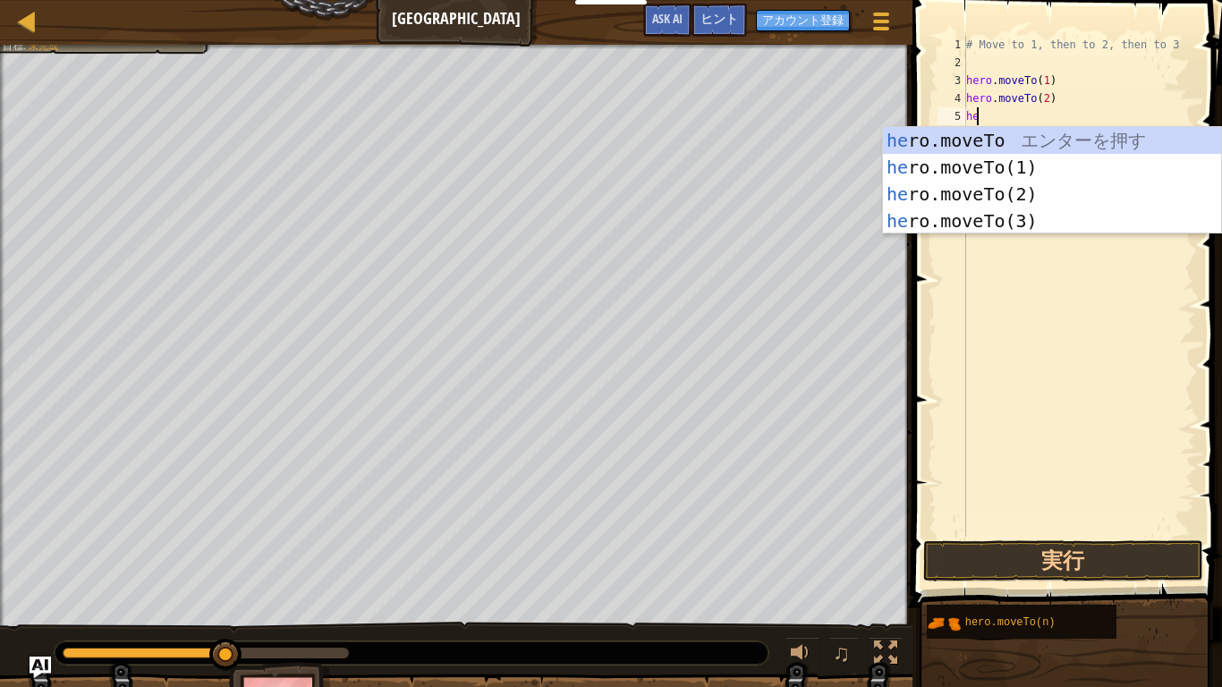
click at [1015, 232] on div "he ro.moveTo エ ン タ ー を 押 す he ro.moveTo(1) エ ン タ ー を 押 す he ro.moveTo(2) エ ン タ …" at bounding box center [1052, 207] width 338 height 161
type textarea "hero.moveTo(3)"
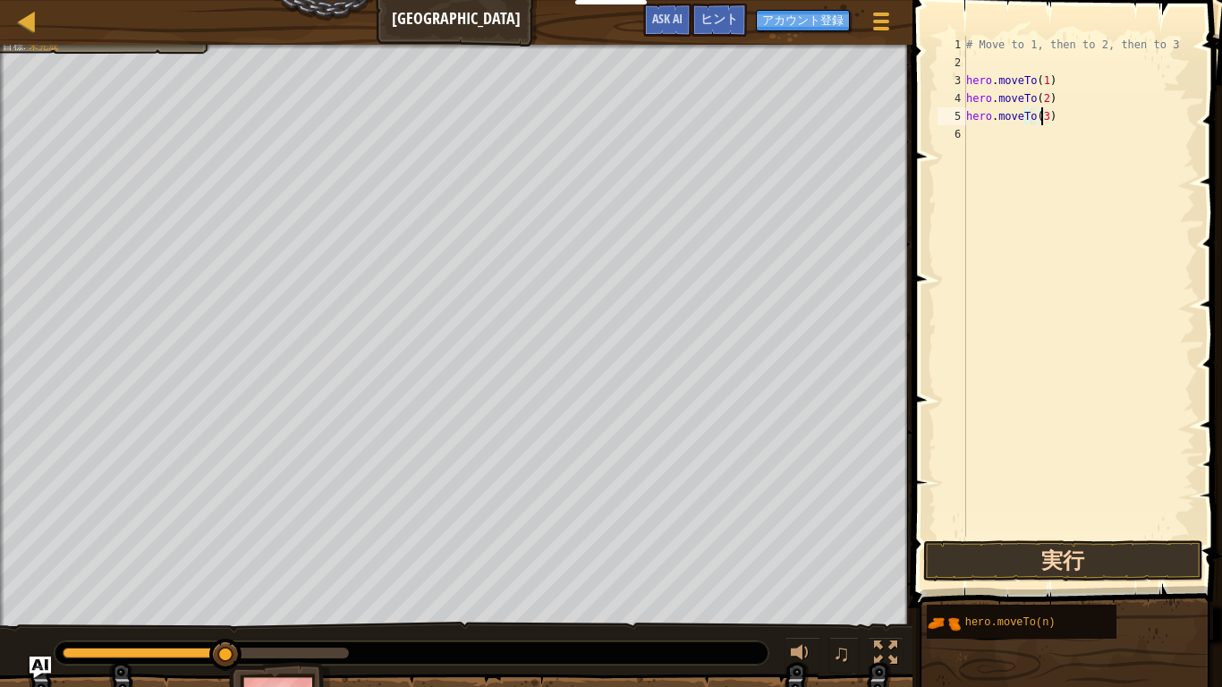
type textarea "hero.moveTo(3)"
click at [1143, 534] on button "実行" at bounding box center [1062, 560] width 279 height 41
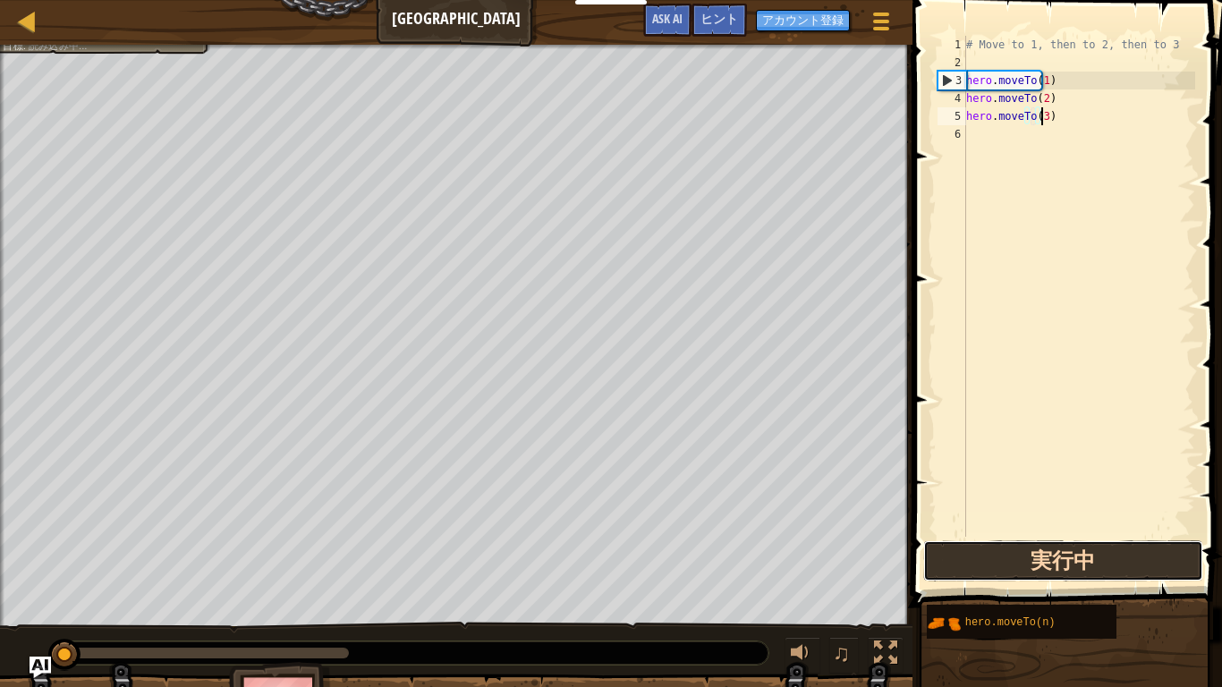
click at [1137, 534] on button "実行中" at bounding box center [1062, 560] width 279 height 41
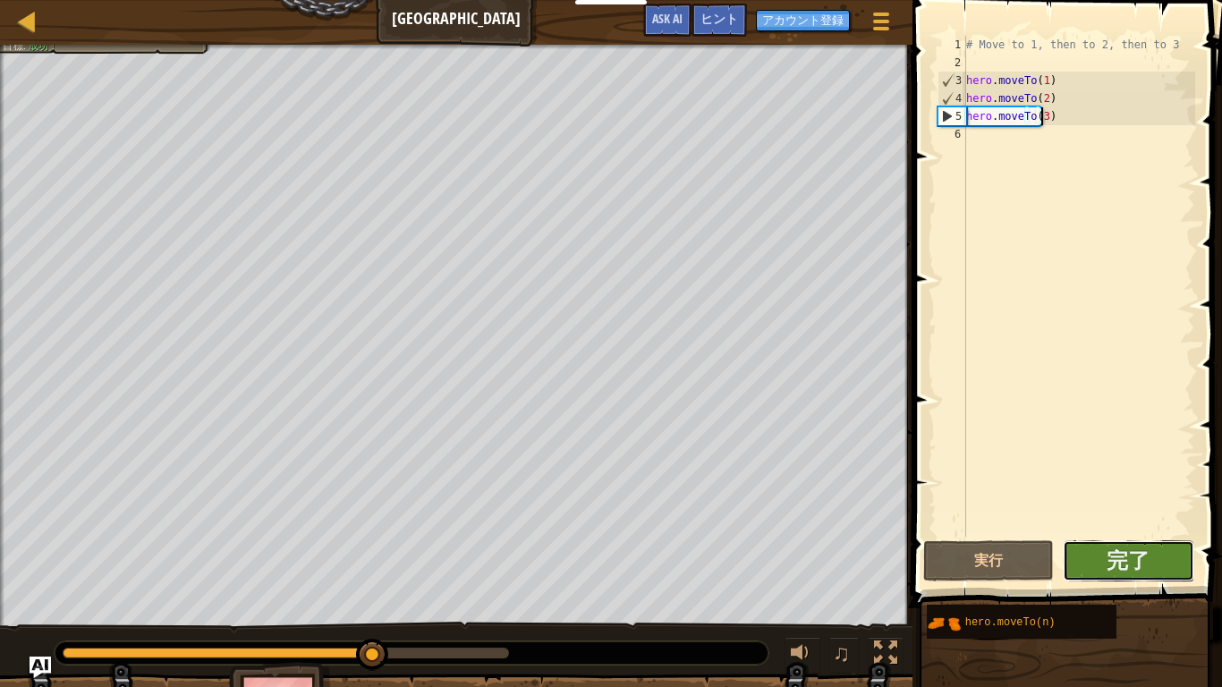
click at [1182, 534] on button "完了" at bounding box center [1128, 560] width 131 height 41
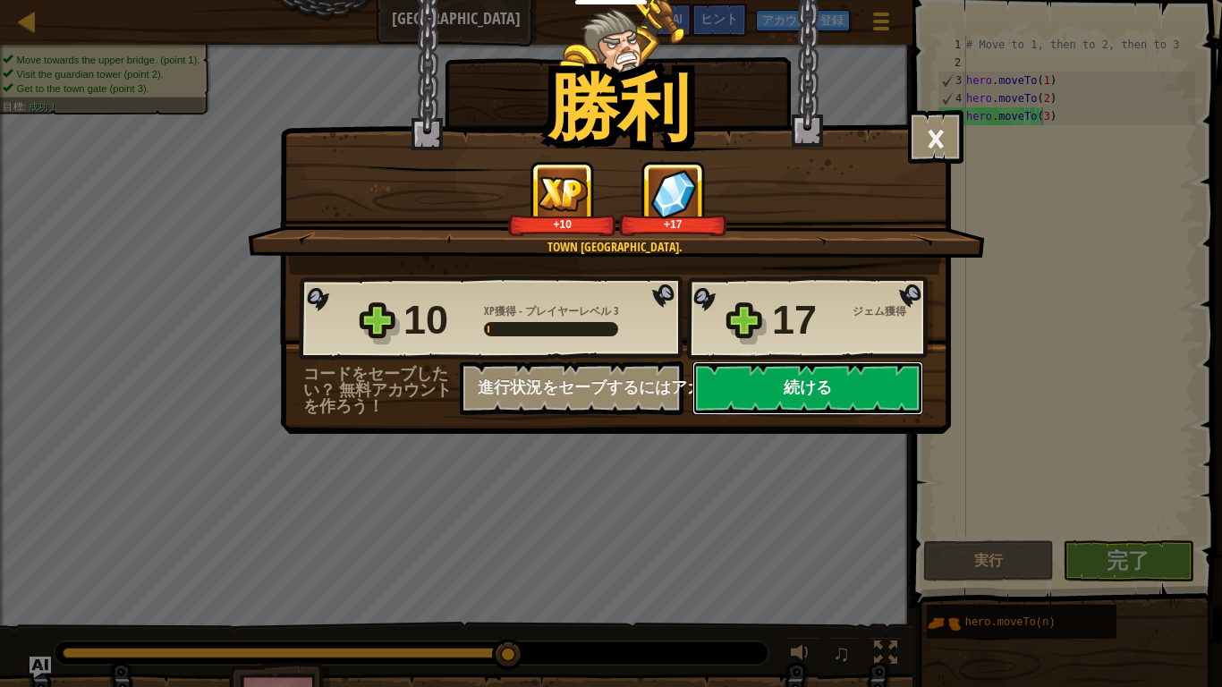
click at [776, 394] on button "続ける" at bounding box center [807, 388] width 231 height 54
select select "ja"
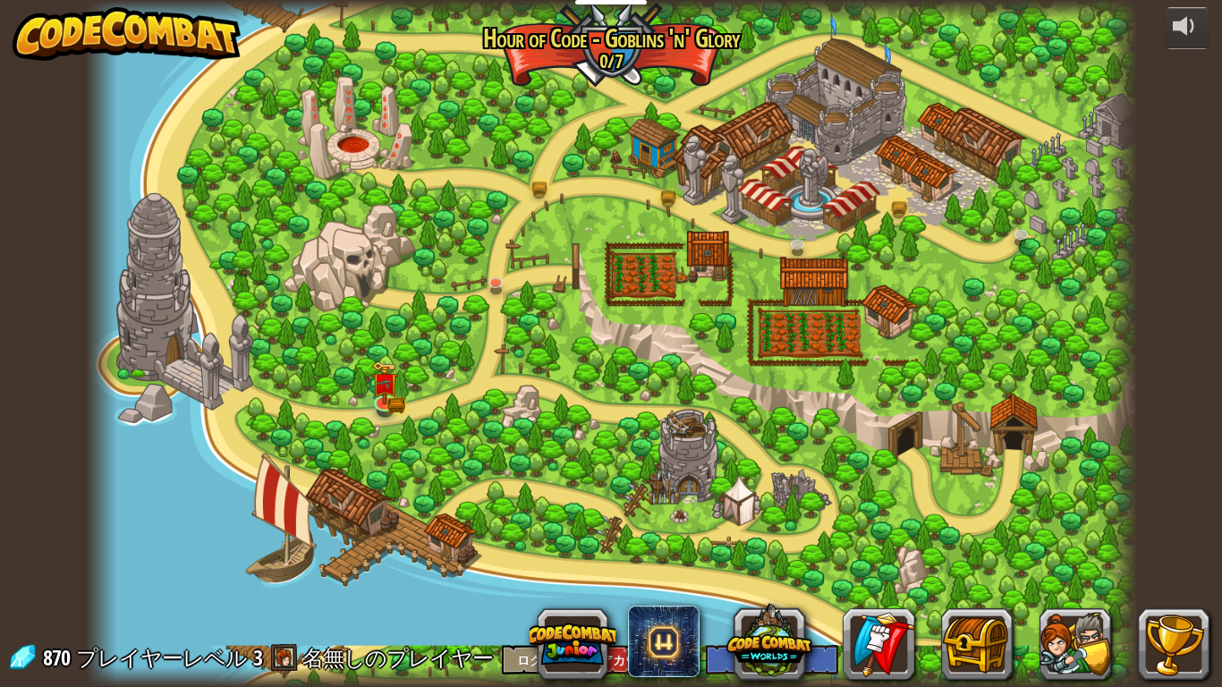
select select "ja"
click at [530, 158] on img at bounding box center [539, 154] width 27 height 58
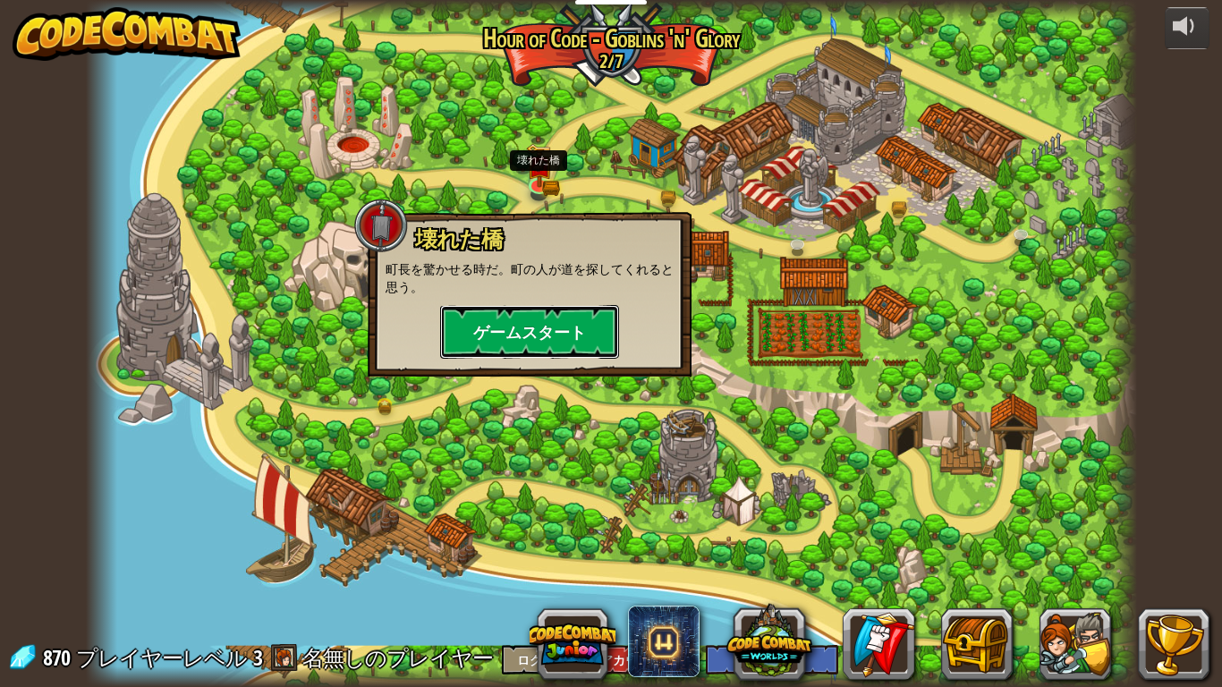
click at [547, 307] on button "ゲームスタート" at bounding box center [529, 332] width 179 height 54
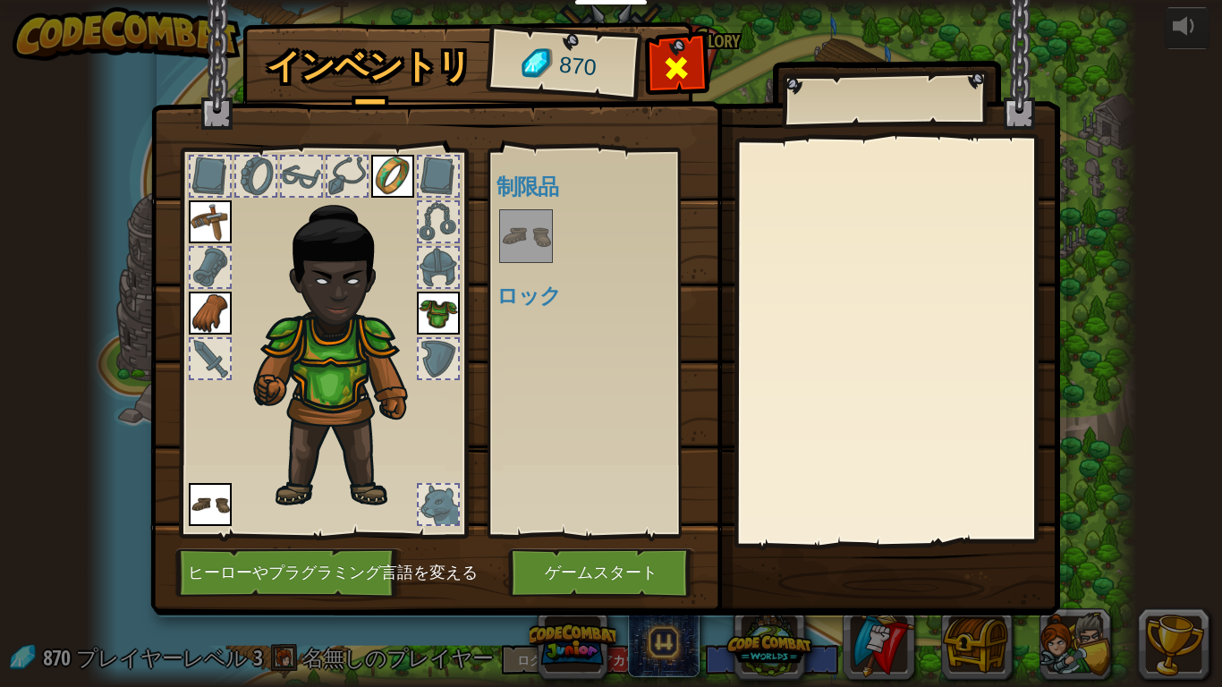
click at [662, 79] on div at bounding box center [676, 73] width 56 height 56
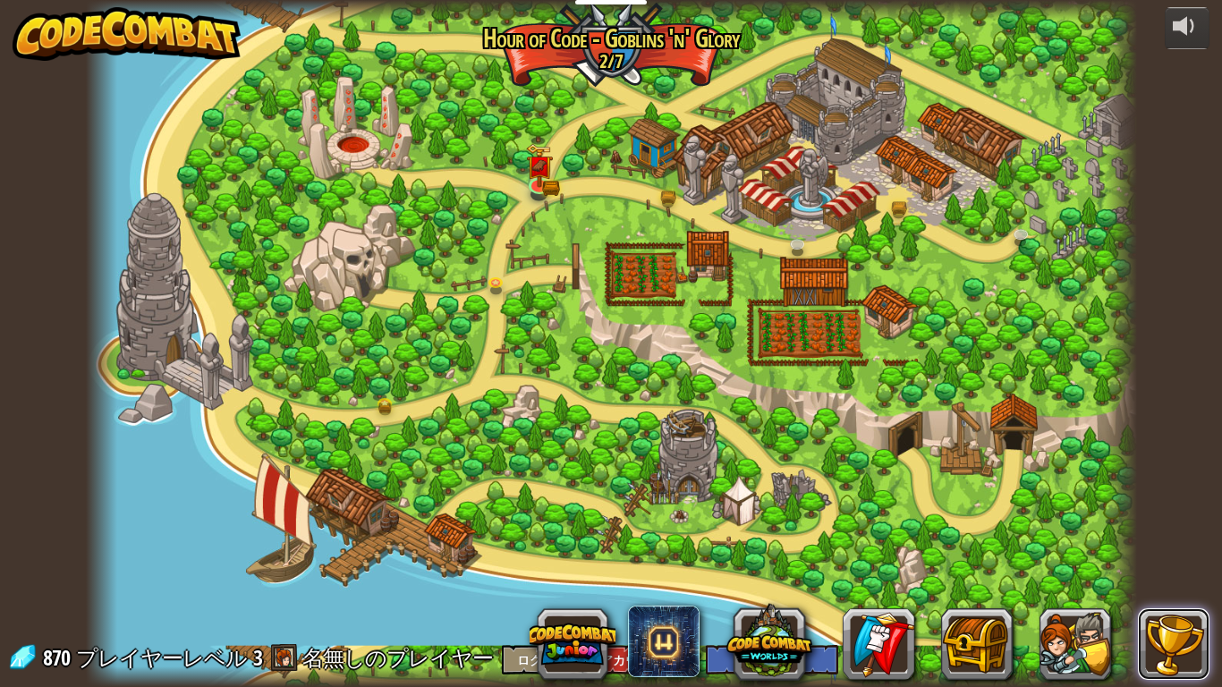
click at [1169, 534] on button at bounding box center [1174, 644] width 72 height 72
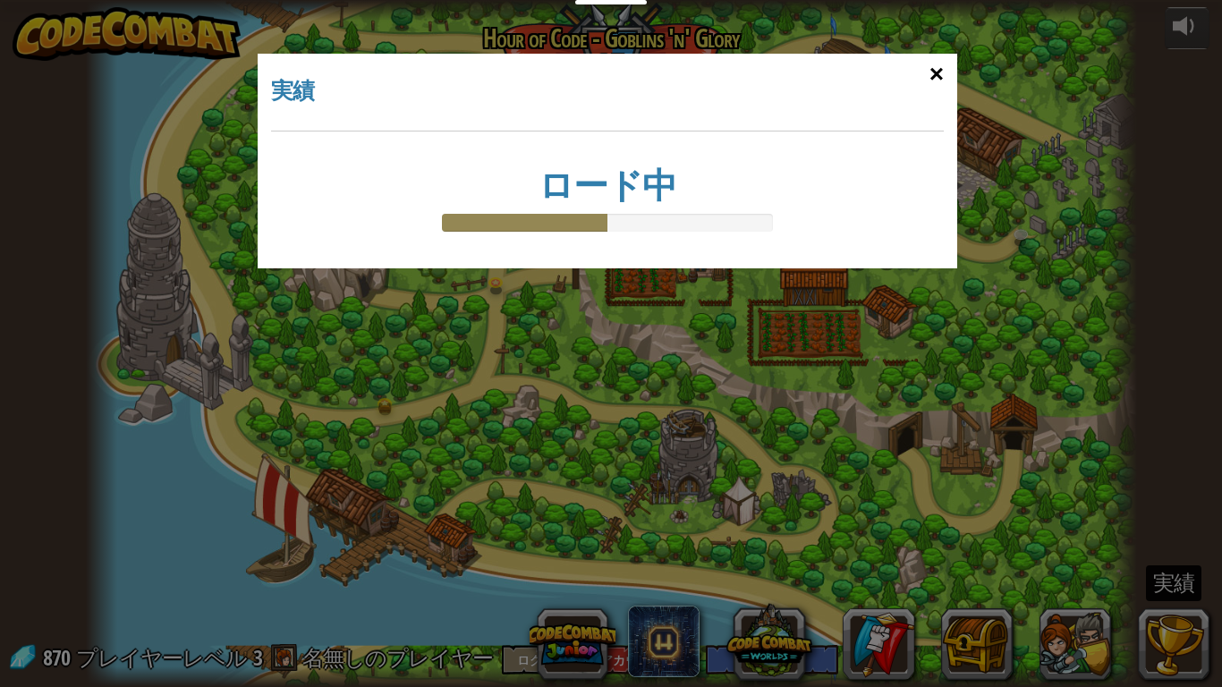
click at [938, 54] on div "×" at bounding box center [936, 74] width 41 height 52
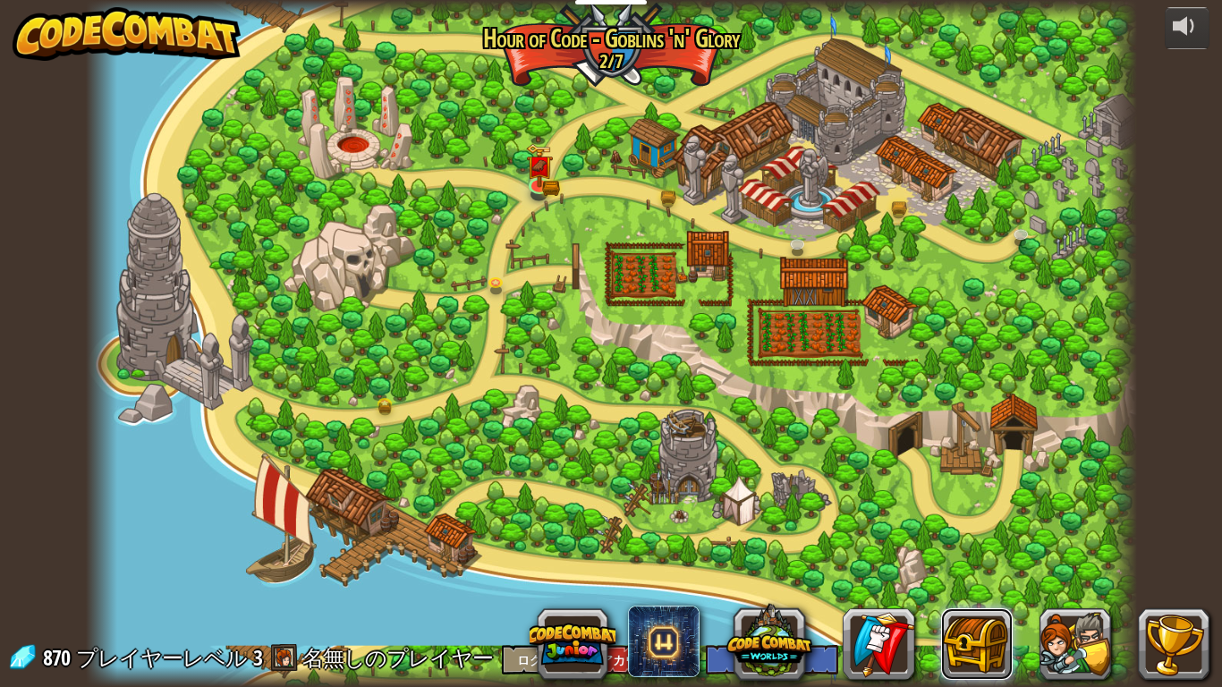
click at [973, 534] on button at bounding box center [977, 644] width 72 height 72
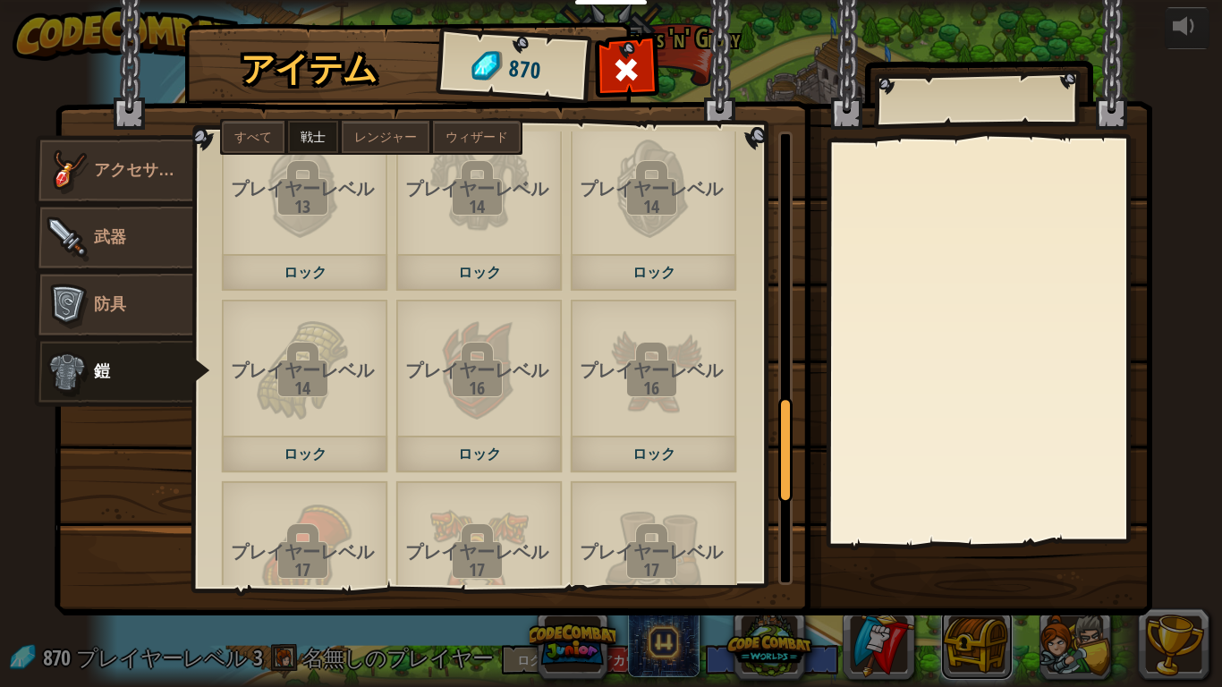
scroll to position [1445, 0]
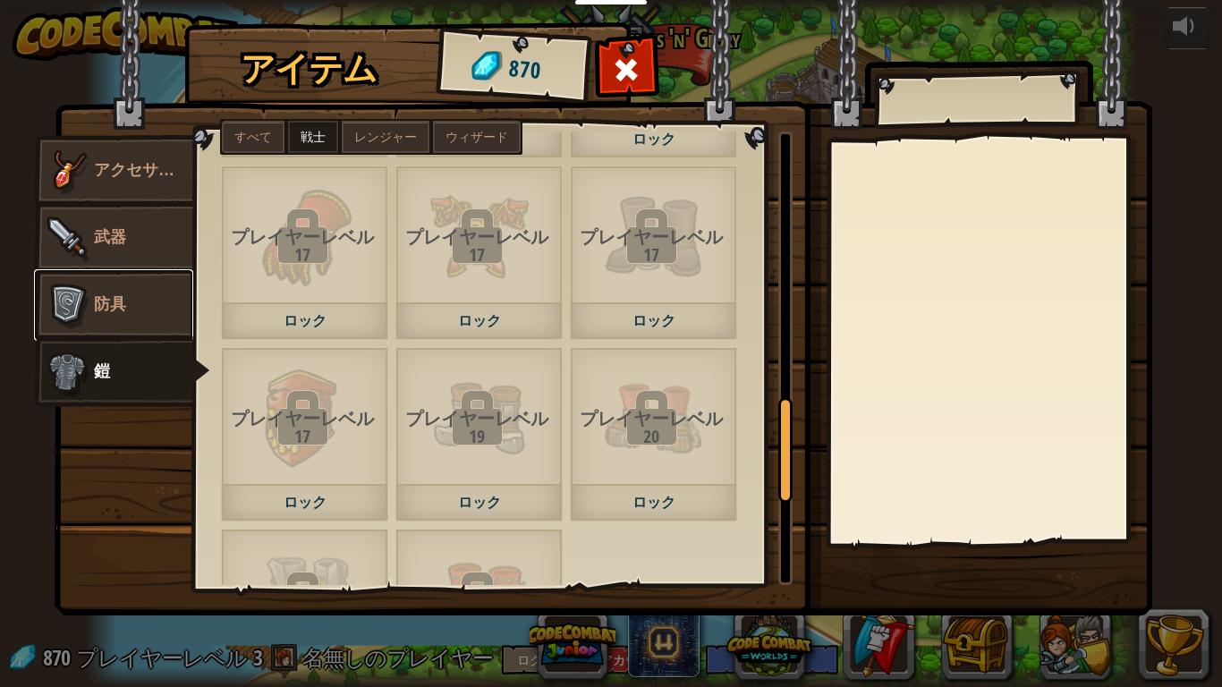
click at [87, 315] on img at bounding box center [67, 305] width 54 height 54
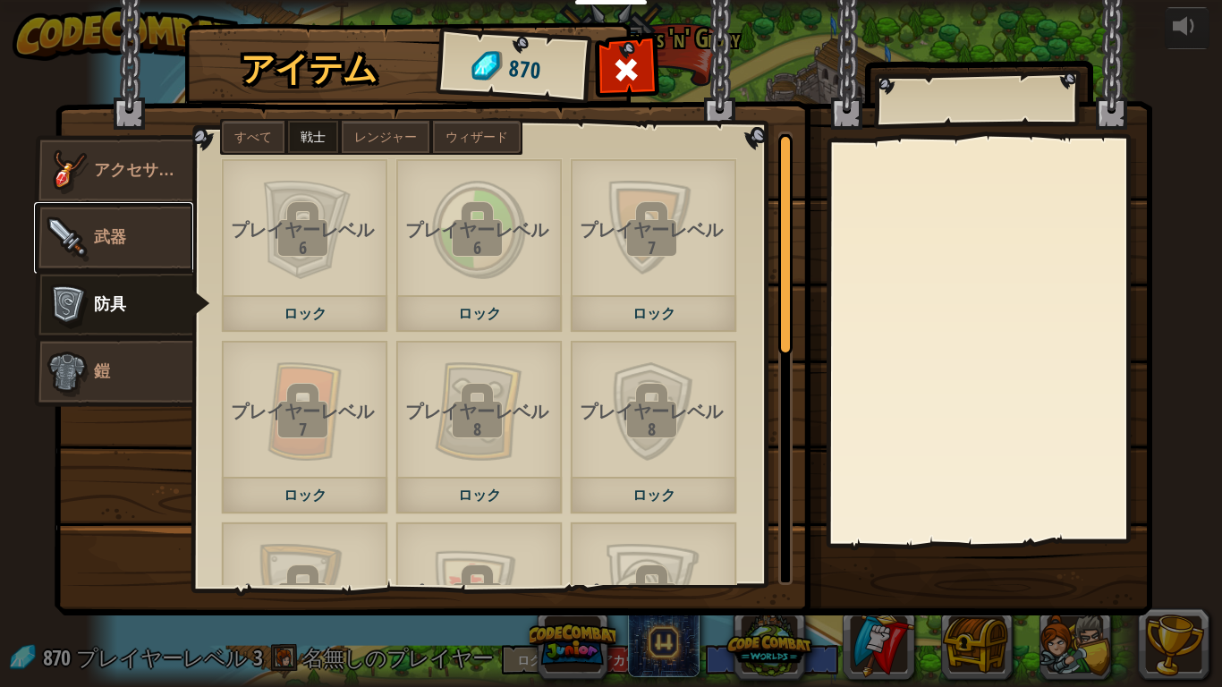
click at [69, 251] on img at bounding box center [67, 238] width 54 height 54
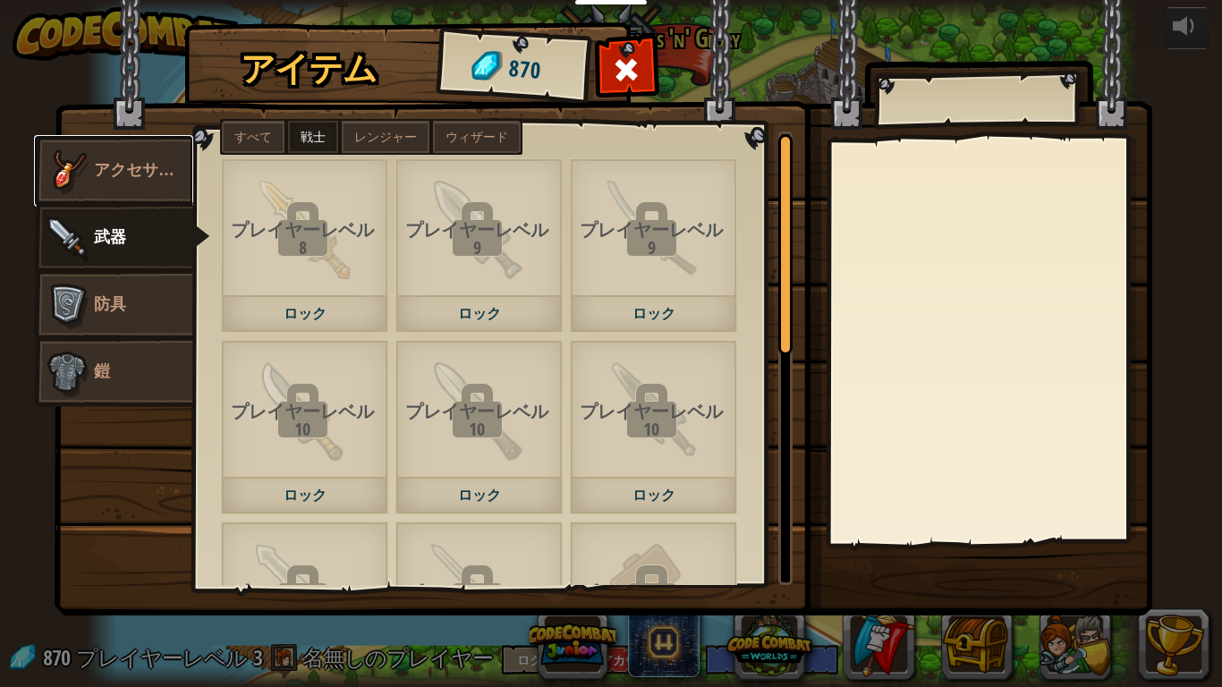
click at [82, 172] on img at bounding box center [67, 171] width 54 height 54
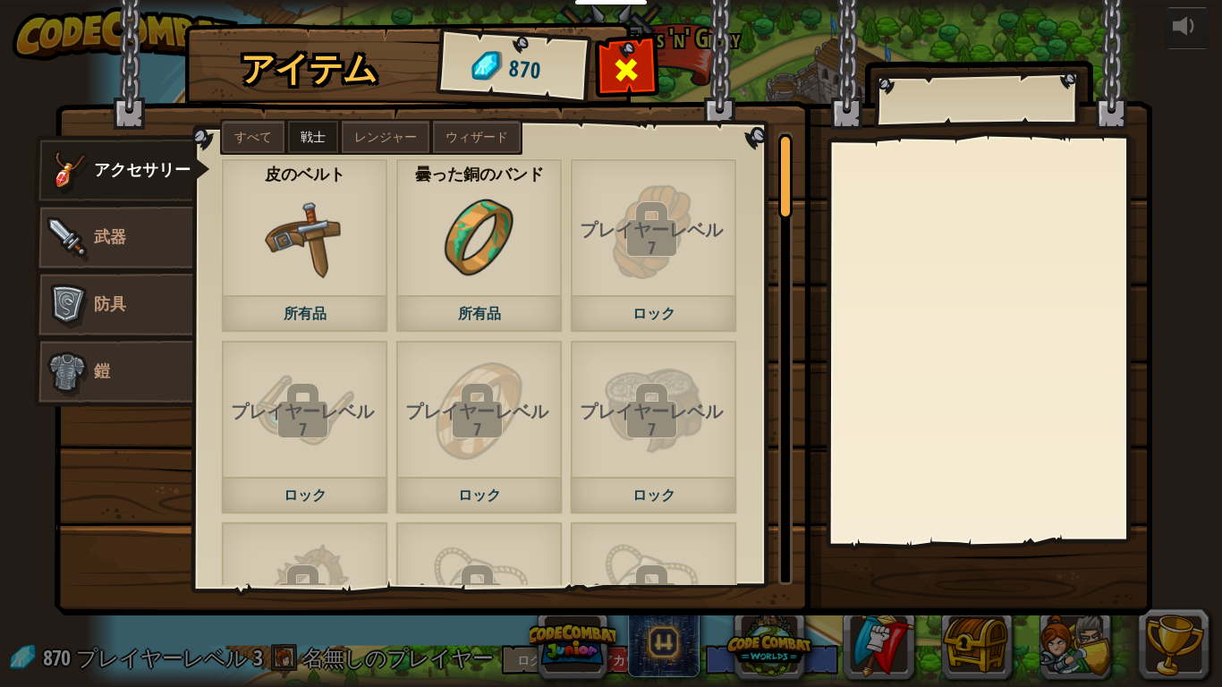
click at [637, 82] on span at bounding box center [627, 69] width 29 height 29
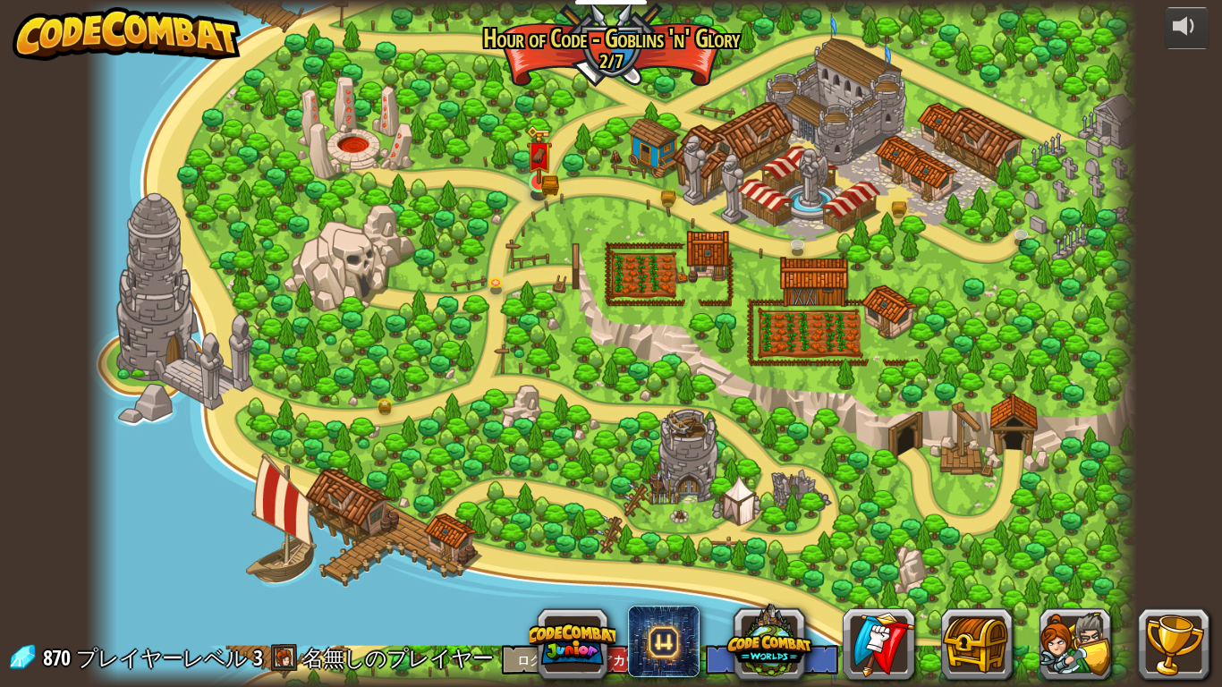
click at [544, 183] on img at bounding box center [539, 154] width 27 height 58
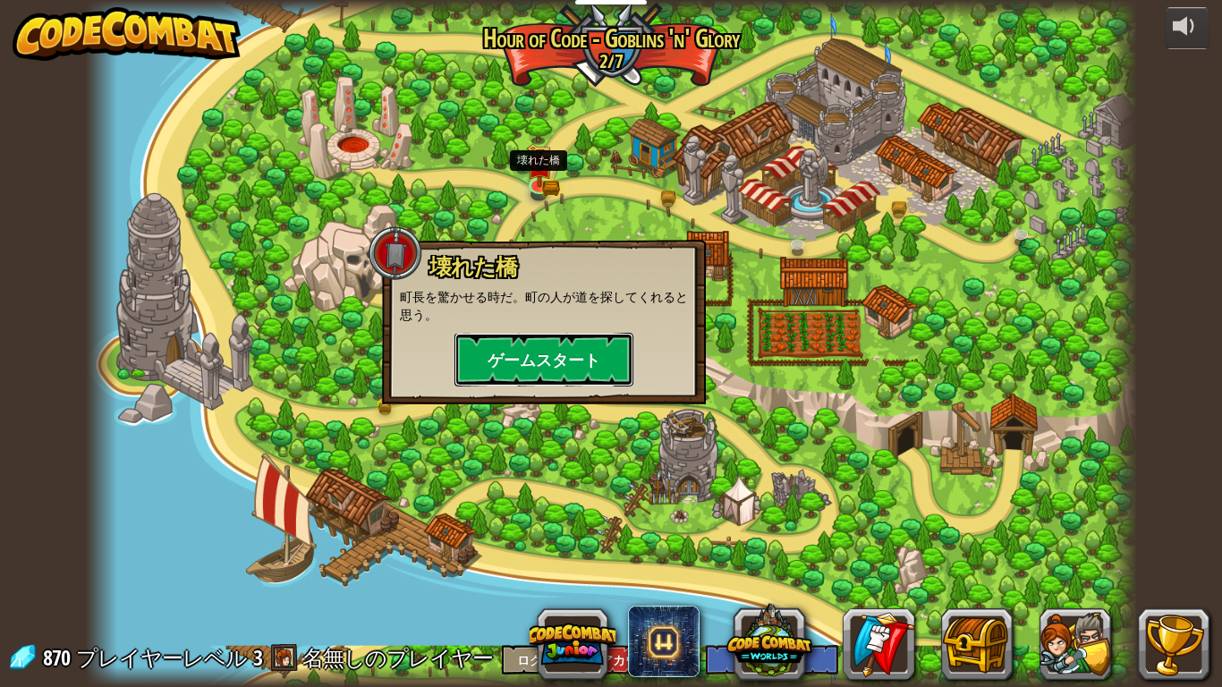
click at [619, 358] on button "ゲームスタート" at bounding box center [543, 360] width 179 height 54
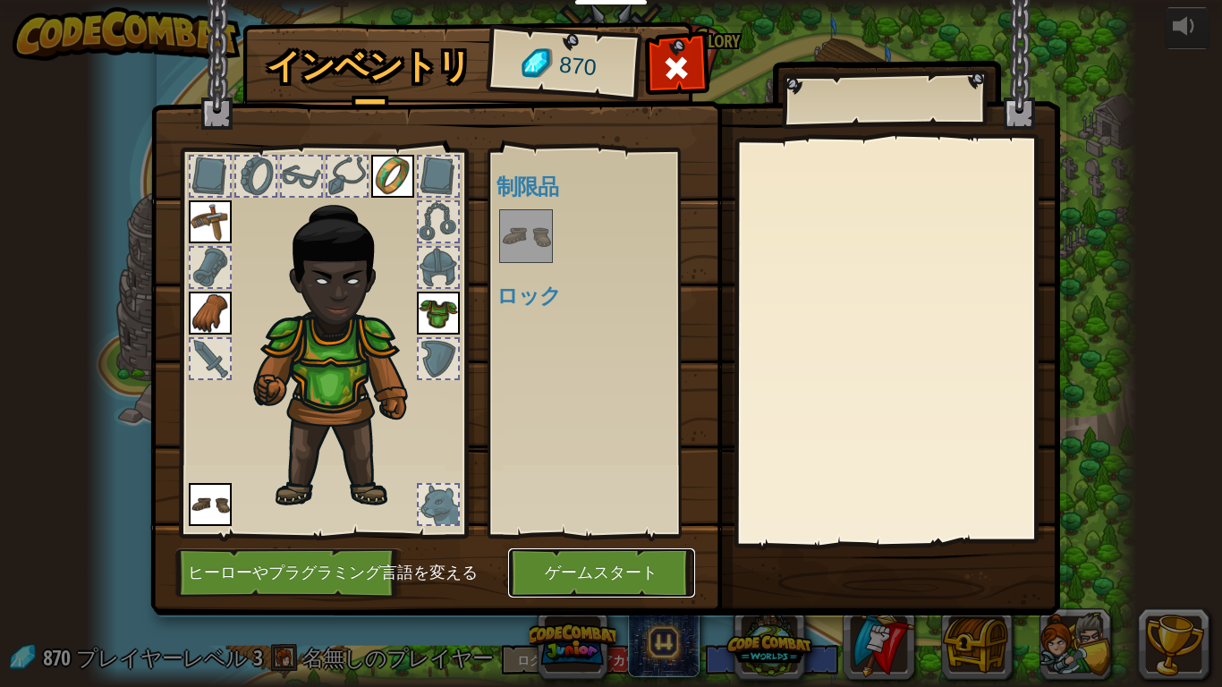
click at [581, 534] on button "ゲームスタート" at bounding box center [601, 572] width 187 height 49
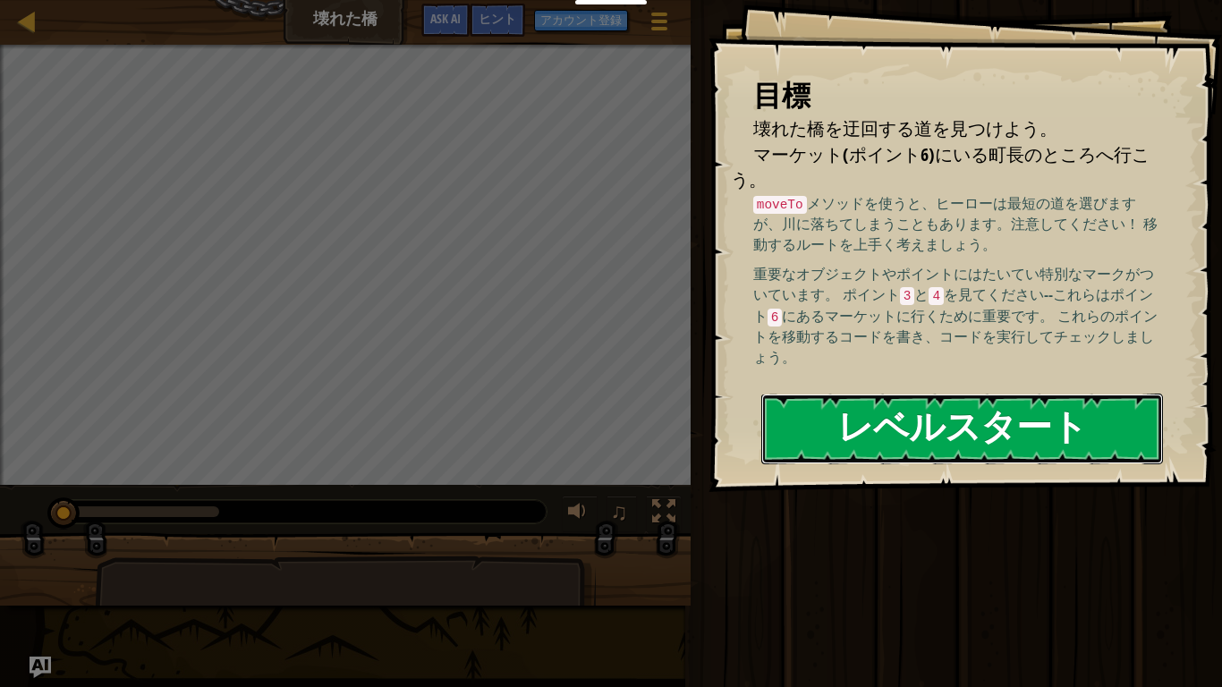
click at [1106, 407] on button "レベルスタート" at bounding box center [962, 429] width 402 height 71
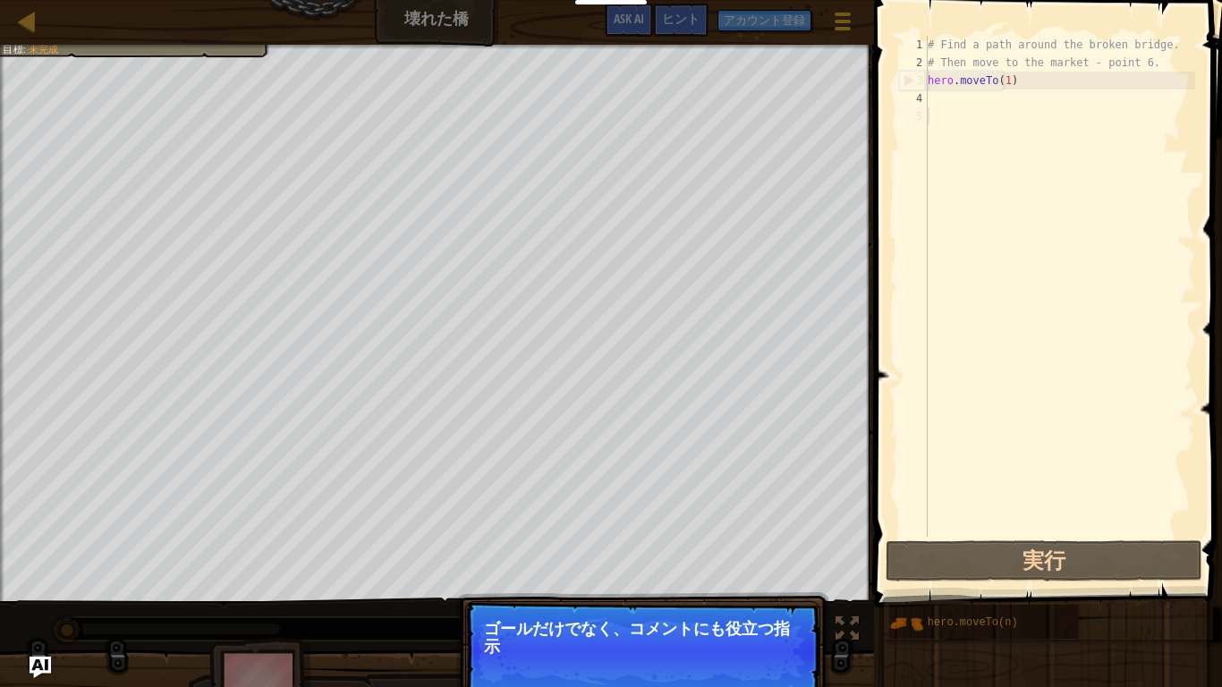
click at [970, 103] on div "# Find a path around the broken bridge. # Then move to the market - point 6. he…" at bounding box center [1059, 304] width 271 height 537
click at [947, 111] on div "# Find a path around the broken bridge. # Then move to the market - point 6. he…" at bounding box center [1059, 304] width 271 height 537
click at [935, 98] on div "# Find a path around the broken bridge. # Then move to the market - point 6. he…" at bounding box center [1059, 304] width 271 height 537
click at [1000, 85] on div "# Find a path around the broken bridge. # Then move to the market - point 6. he…" at bounding box center [1059, 304] width 271 height 537
type textarea "hero.moveTo(1)"
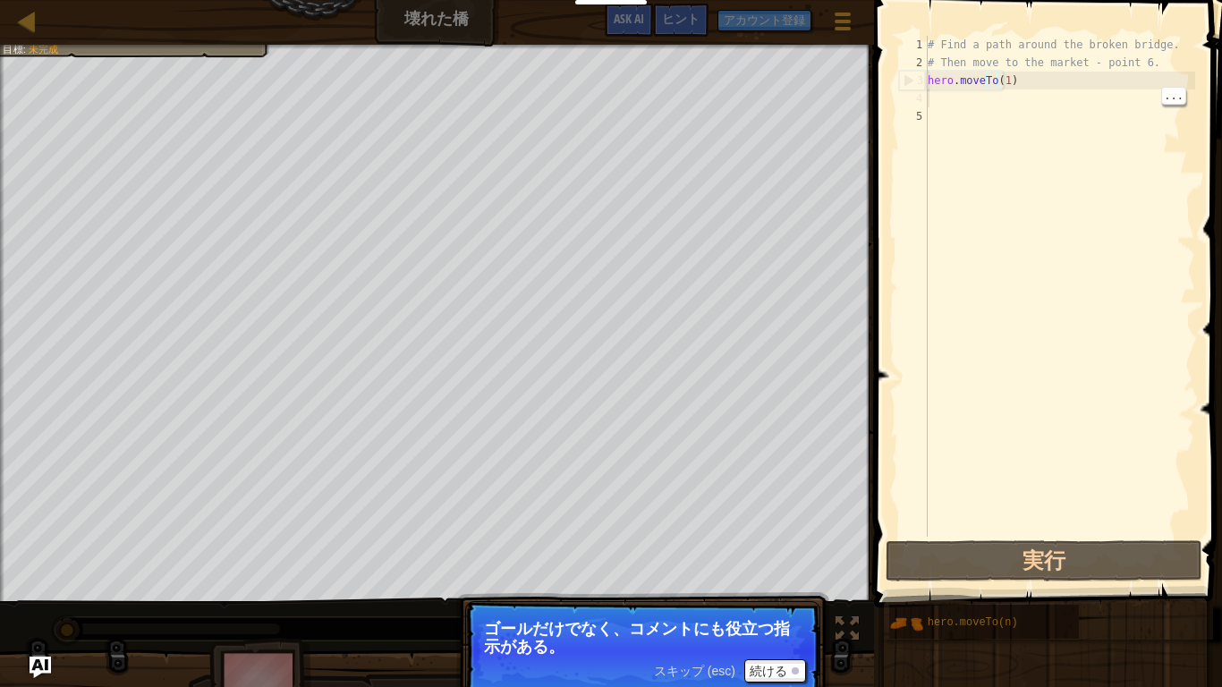
click at [945, 97] on div "# Find a path around the broken bridge. # Then move to the market - point 6. he…" at bounding box center [1059, 304] width 271 height 537
click at [912, 100] on div "4" at bounding box center [913, 98] width 29 height 18
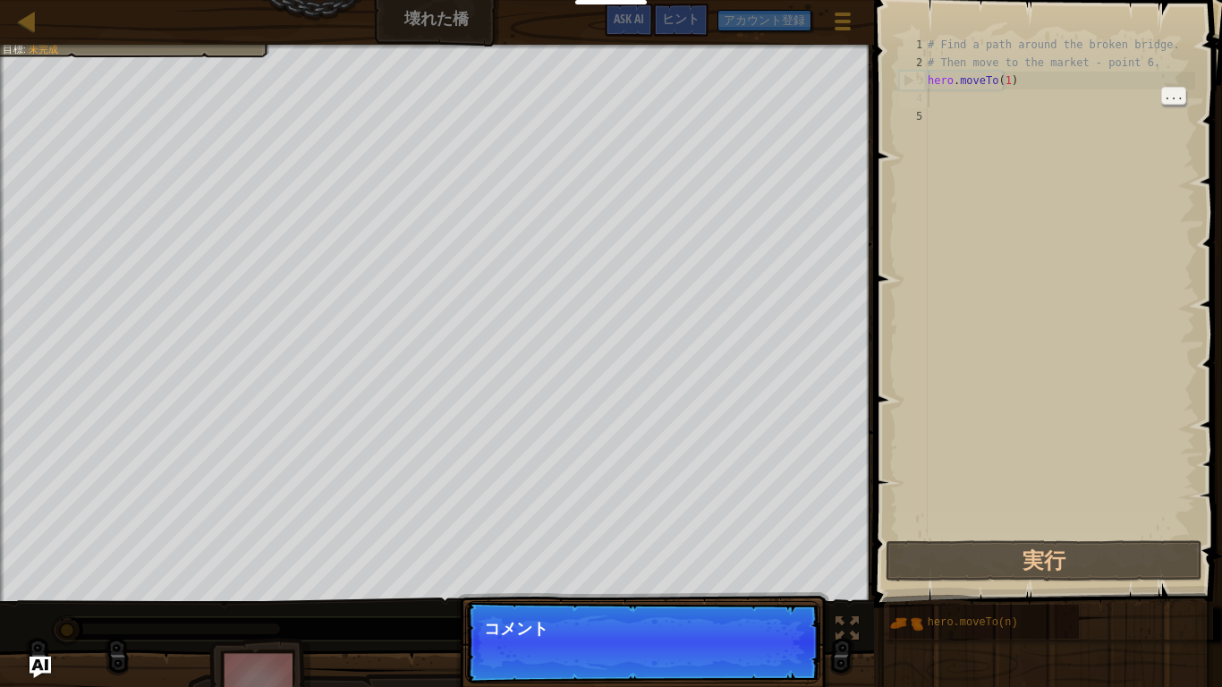
click at [927, 100] on div "4" at bounding box center [913, 98] width 29 height 18
click at [932, 100] on div "# Find a path around the broken bridge. # Then move to the market - point 6. he…" at bounding box center [1059, 304] width 271 height 537
click at [789, 534] on p "スキップ (esc) 続ける 重要なオ" at bounding box center [642, 642] width 355 height 82
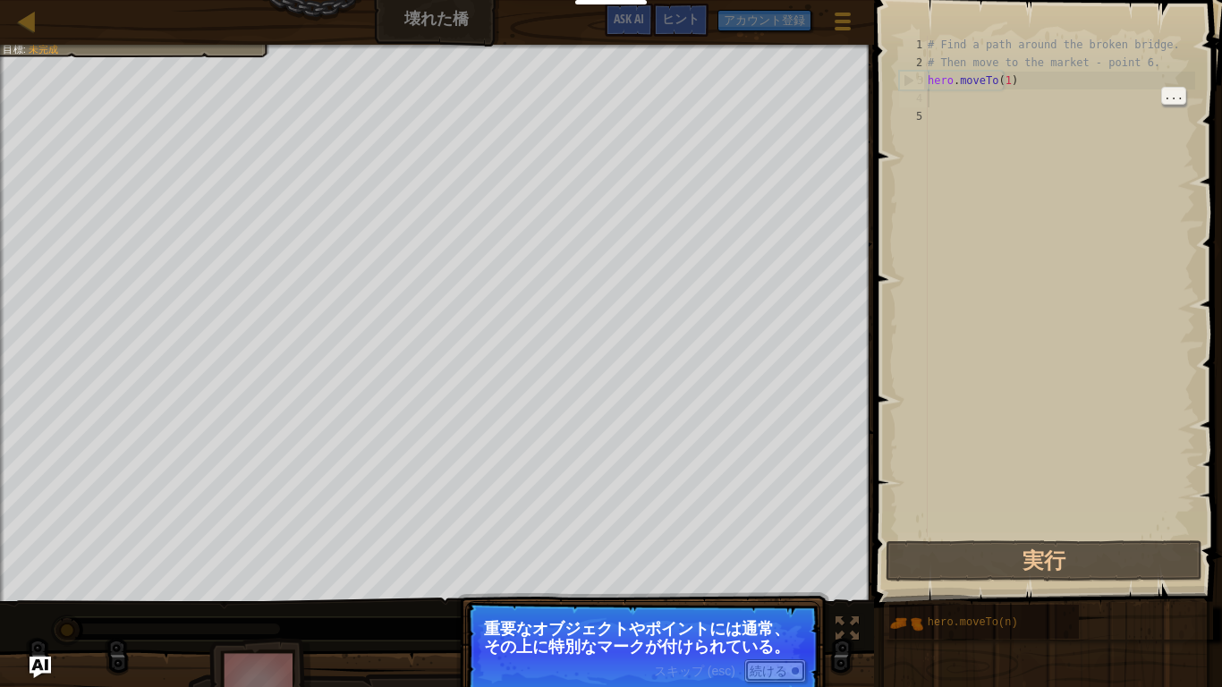
click at [776, 534] on button "続ける" at bounding box center [775, 670] width 62 height 23
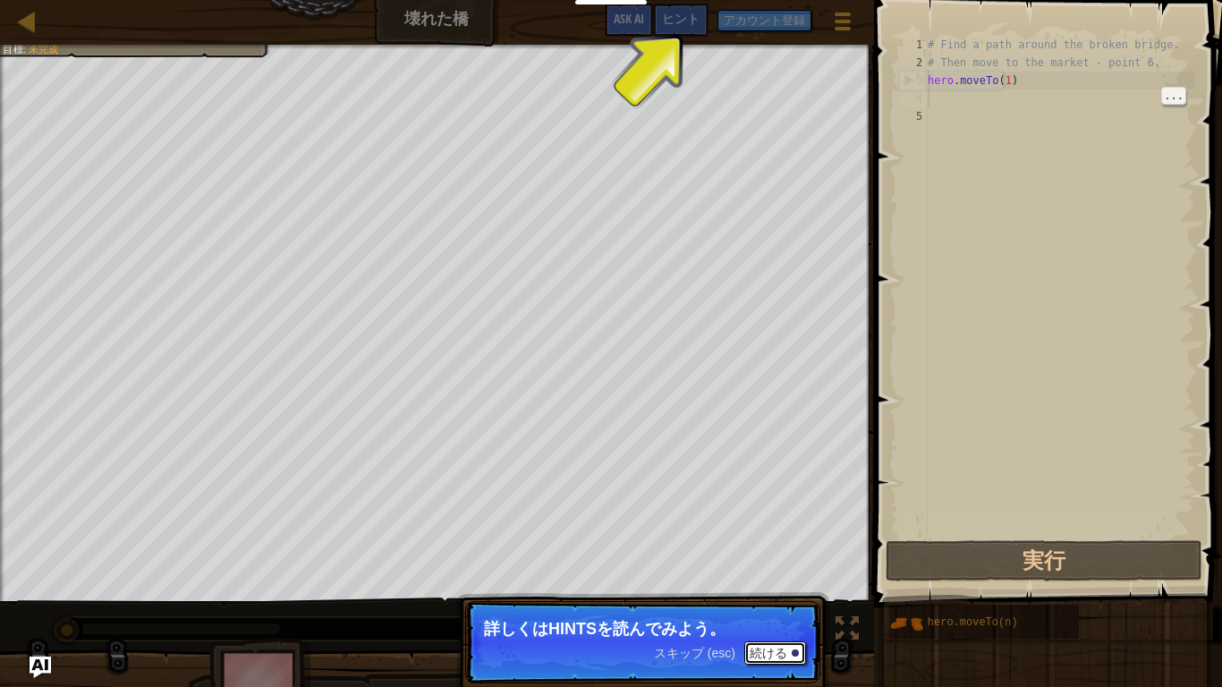
click at [769, 534] on button "続ける" at bounding box center [775, 652] width 62 height 23
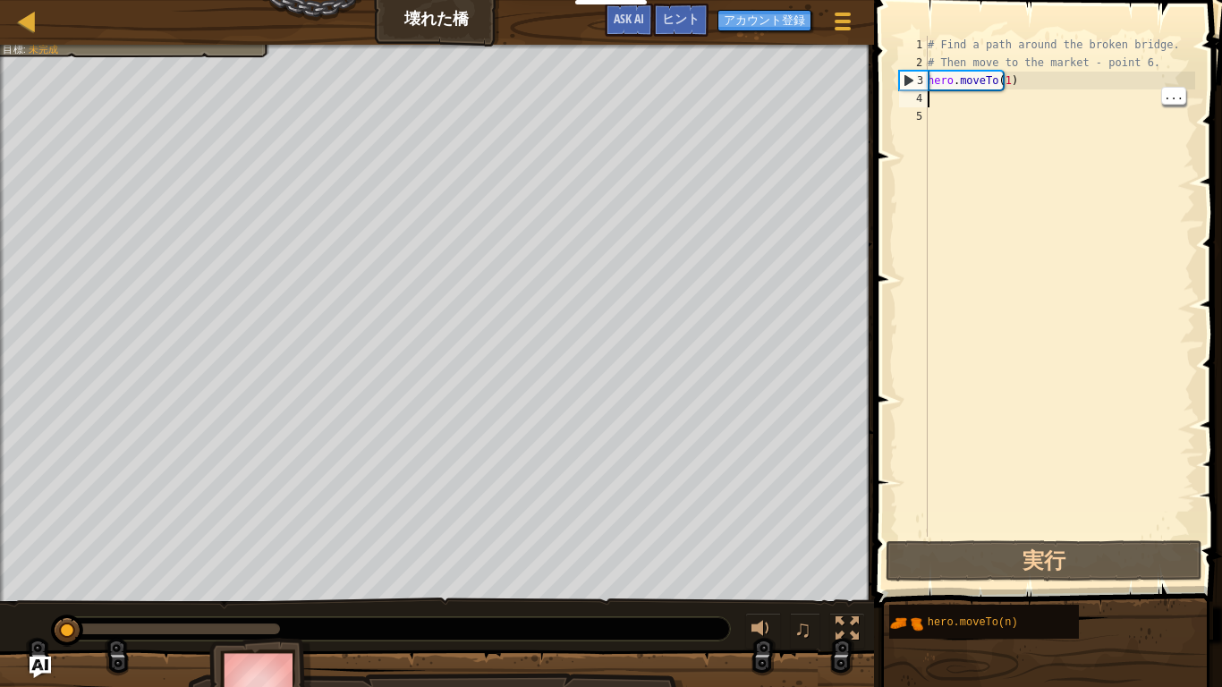
click at [955, 104] on div "# Find a path around the broken bridge. # Then move to the market - point 6. he…" at bounding box center [1059, 304] width 271 height 537
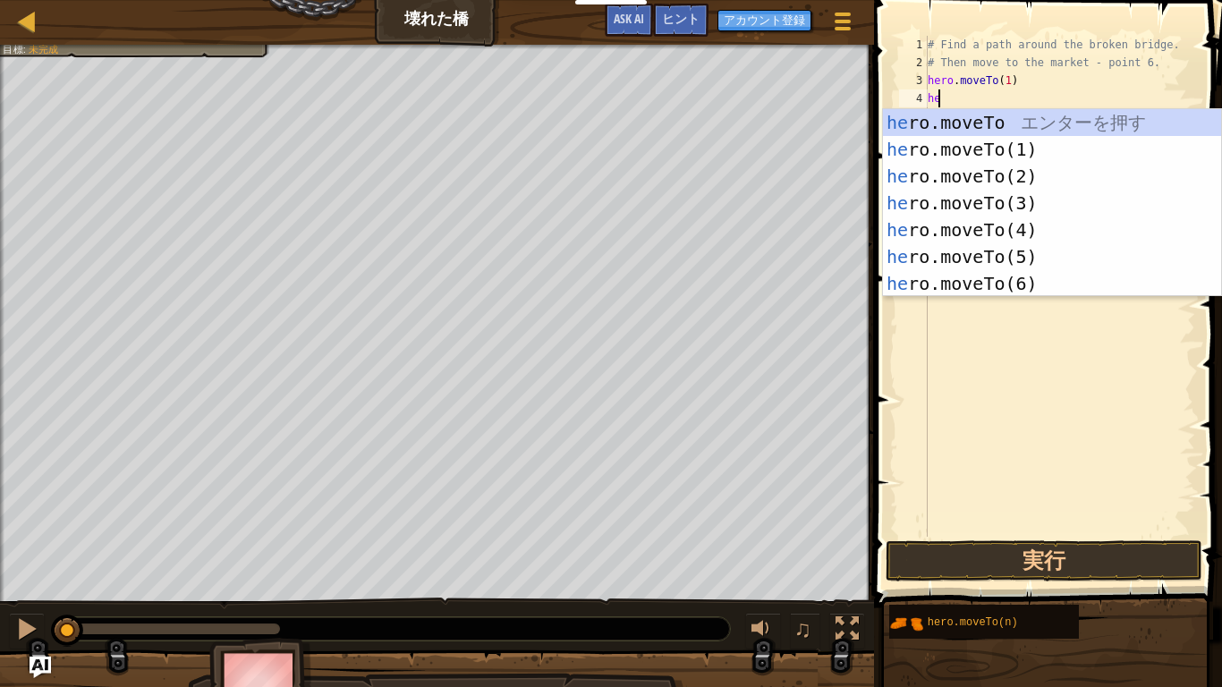
click at [1035, 173] on div "he ro.moveTo エ ン タ ー を 押 す he ro.moveTo(1) エ ン タ ー を 押 す he ro.moveTo(2) エ ン タ …" at bounding box center [1052, 230] width 338 height 242
type textarea "hero.moveTo(2)"
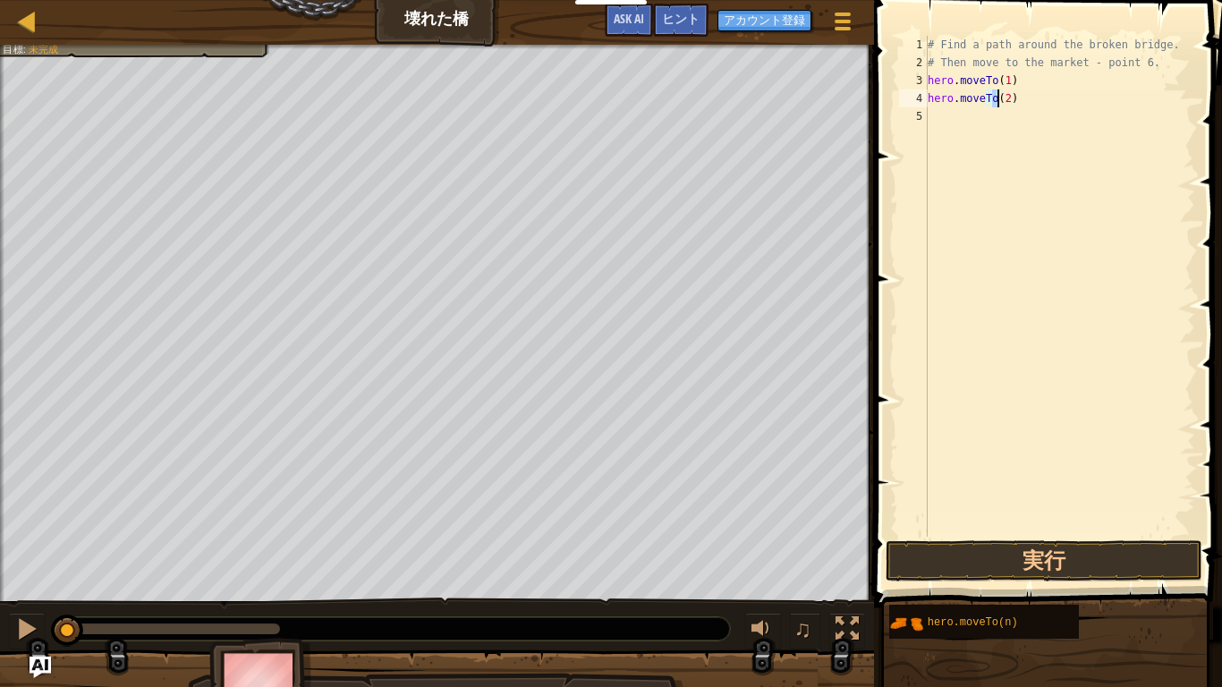
click at [1047, 99] on div "# Find a path around the broken bridge. # Then move to the market - point 6. he…" at bounding box center [1059, 304] width 271 height 537
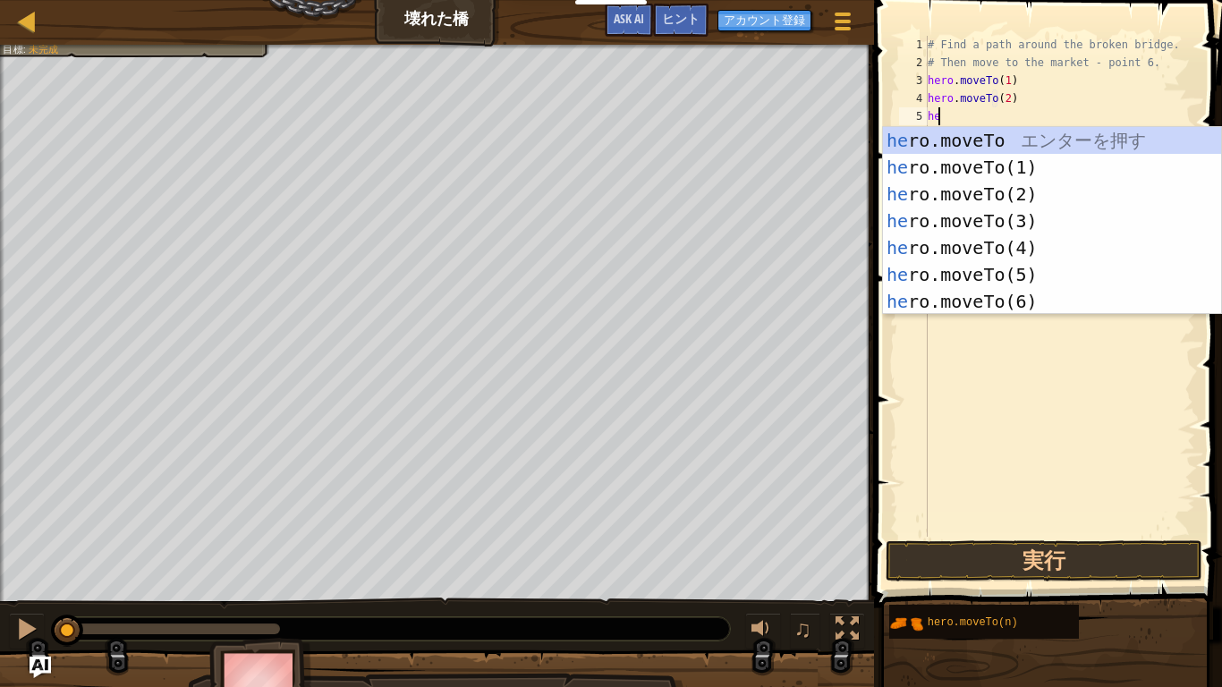
click at [1005, 214] on div "he ro.moveTo エ ン タ ー を 押 す he ro.moveTo(1) エ ン タ ー を 押 す he ro.moveTo(2) エ ン タ …" at bounding box center [1052, 248] width 338 height 242
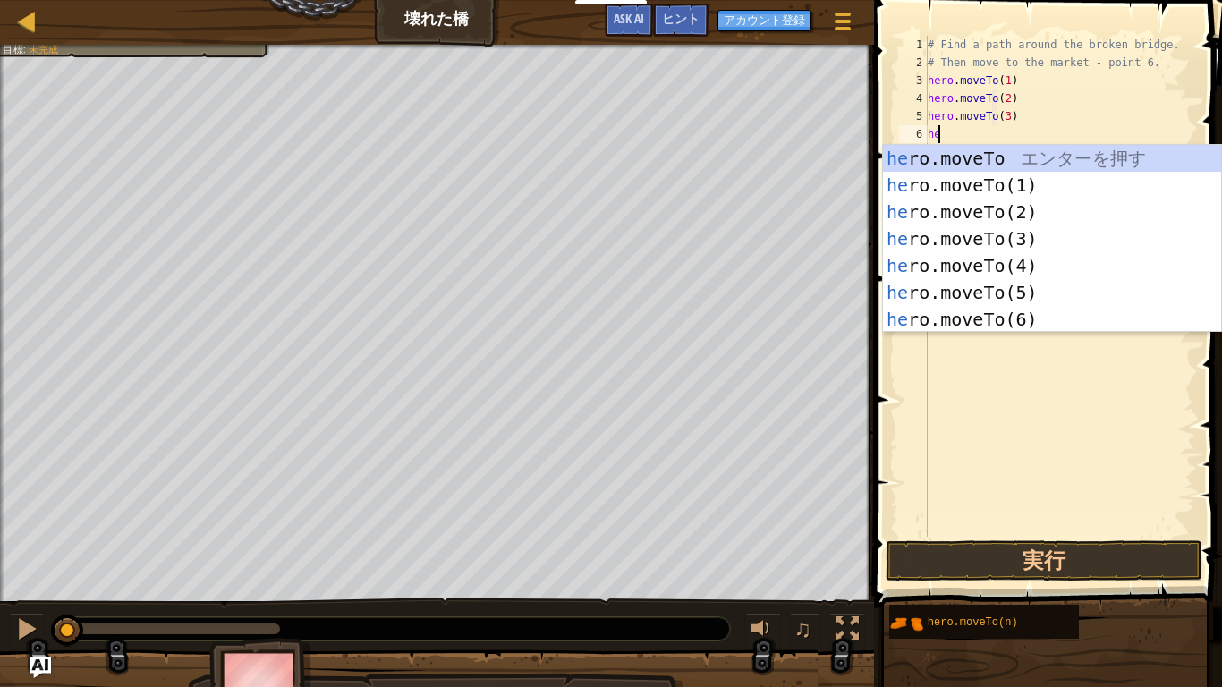
click at [1030, 262] on div "he ro.moveTo エ ン タ ー を 押 す he ro.moveTo(1) エ ン タ ー を 押 す he ro.moveTo(2) エ ン タ …" at bounding box center [1052, 266] width 338 height 242
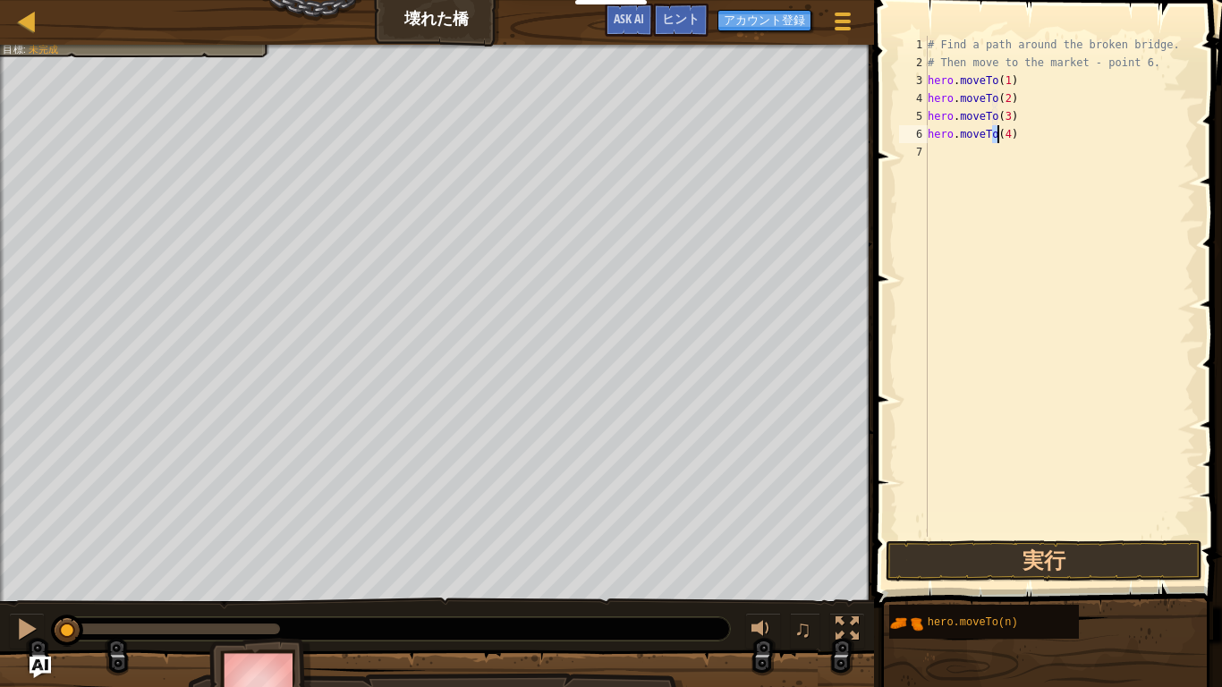
scroll to position [8, 5]
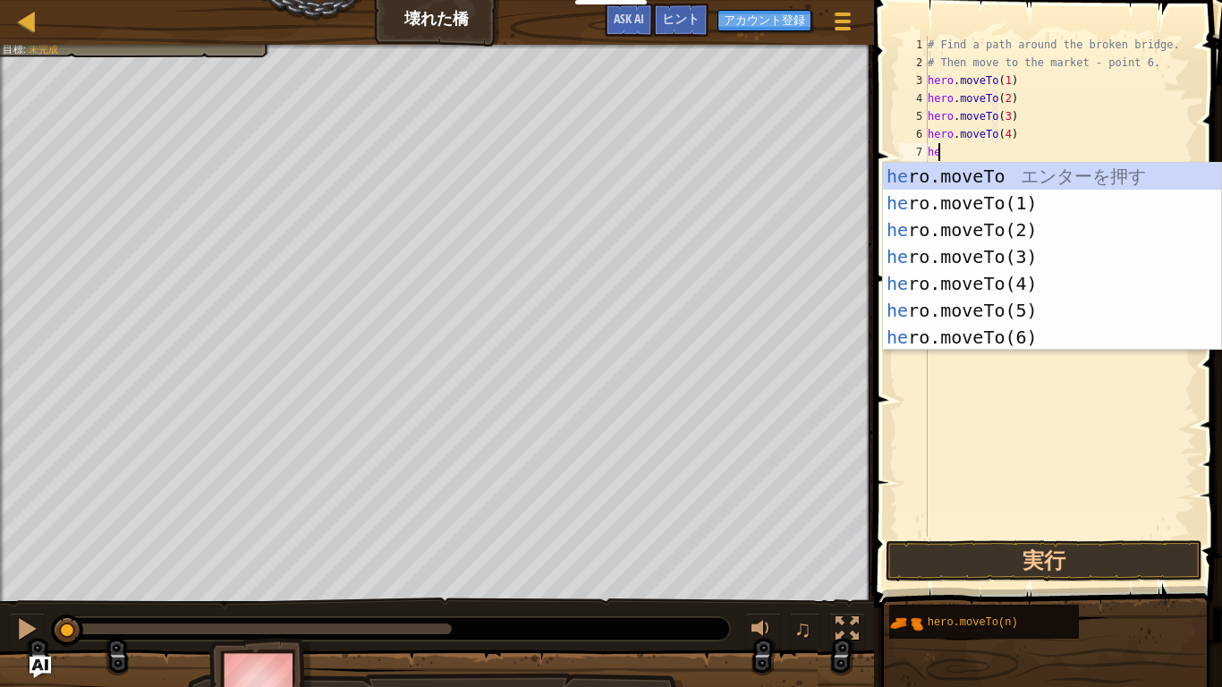
click at [1030, 316] on div "he ro.moveTo エ ン タ ー を 押 す he ro.moveTo(1) エ ン タ ー を 押 す he ro.moveTo(2) エ ン タ …" at bounding box center [1052, 284] width 338 height 242
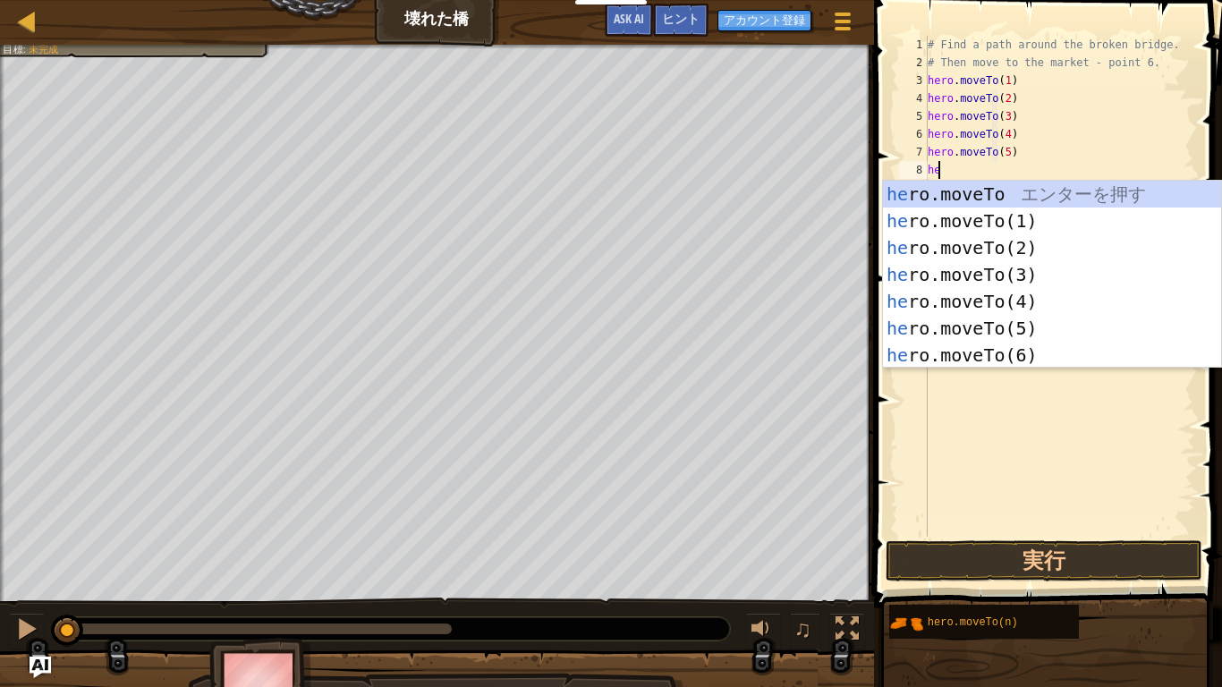
click at [1037, 359] on div "he ro.moveTo エ ン タ ー を 押 す he ro.moveTo(1) エ ン タ ー を 押 す he ro.moveTo(2) エ ン タ …" at bounding box center [1052, 302] width 338 height 242
type textarea "hero.moveTo(6)"
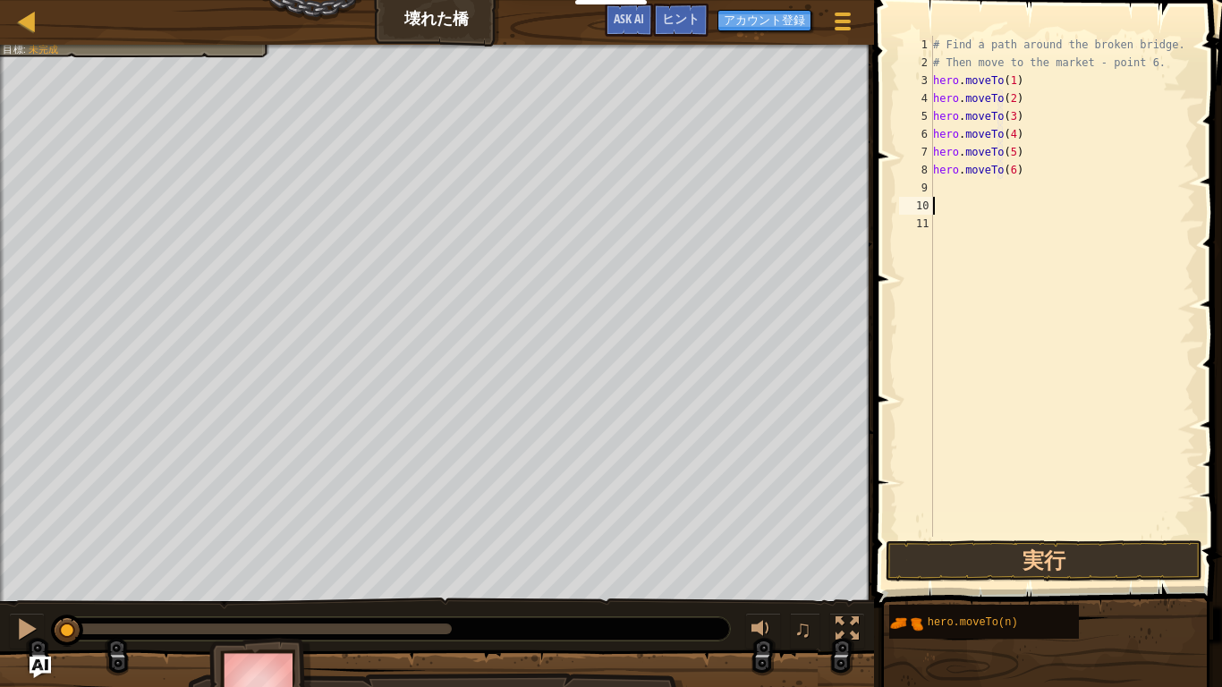
scroll to position [8, 0]
type textarea "hero.moveTo(6)"
click at [1145, 534] on button "実行" at bounding box center [1044, 560] width 317 height 41
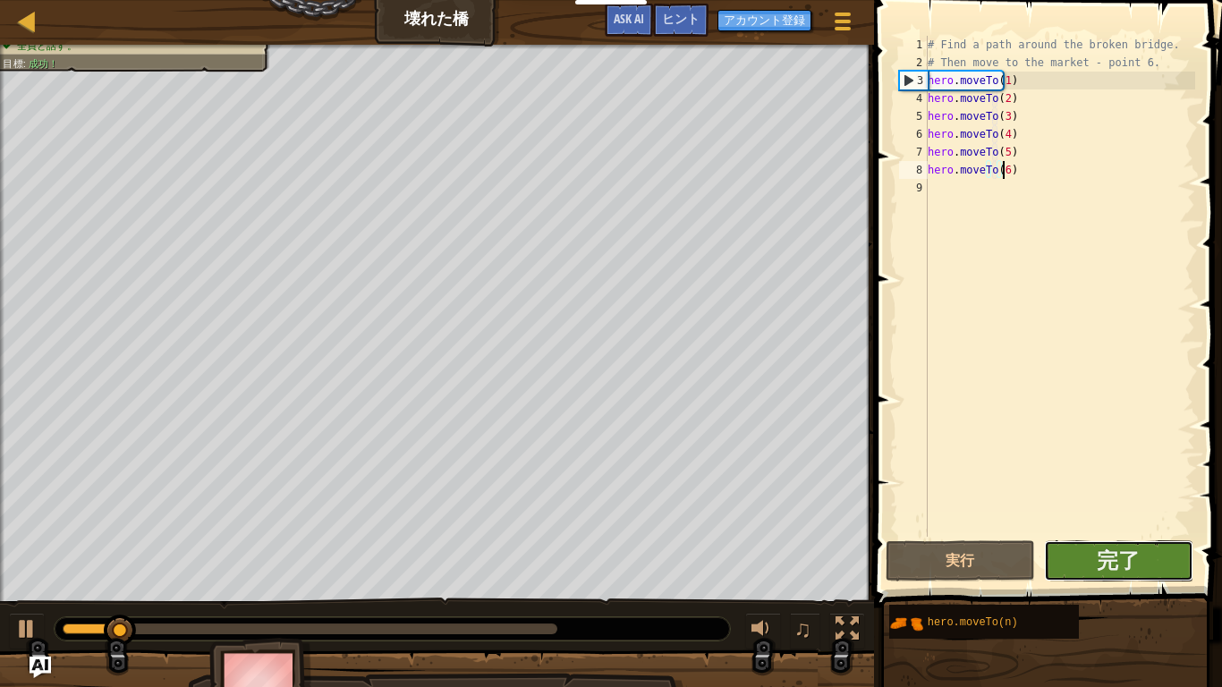
click at [1141, 534] on button "完了" at bounding box center [1118, 560] width 149 height 41
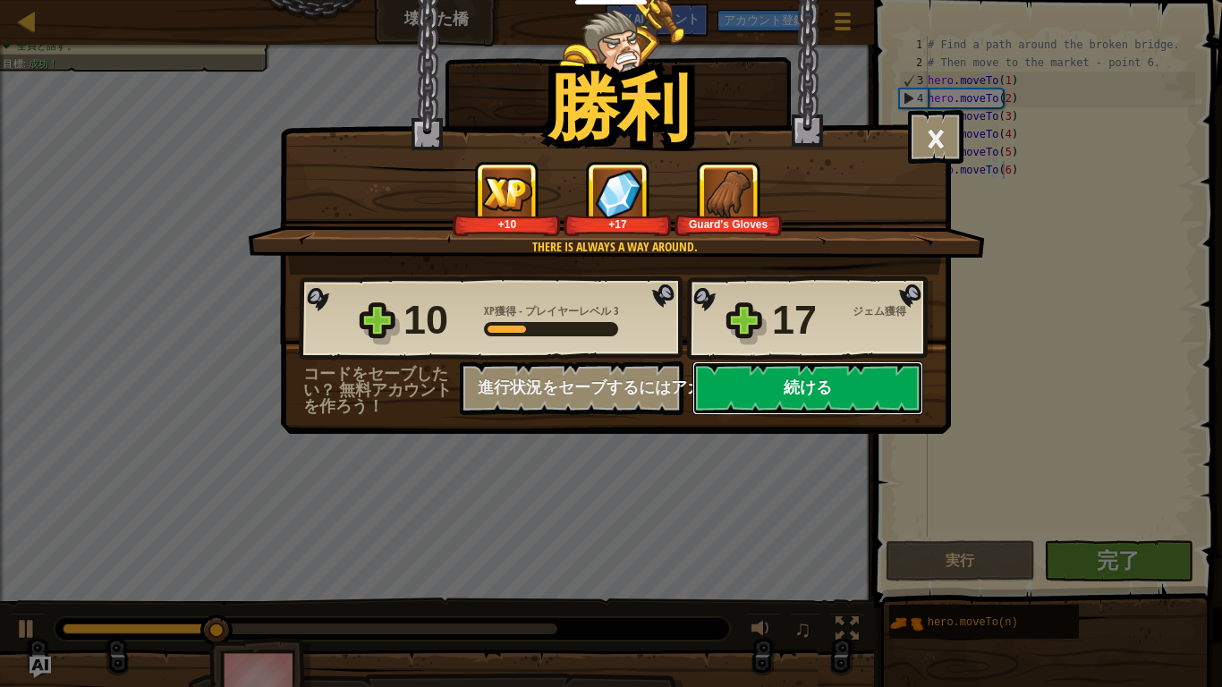
click at [867, 397] on button "続ける" at bounding box center [807, 388] width 231 height 54
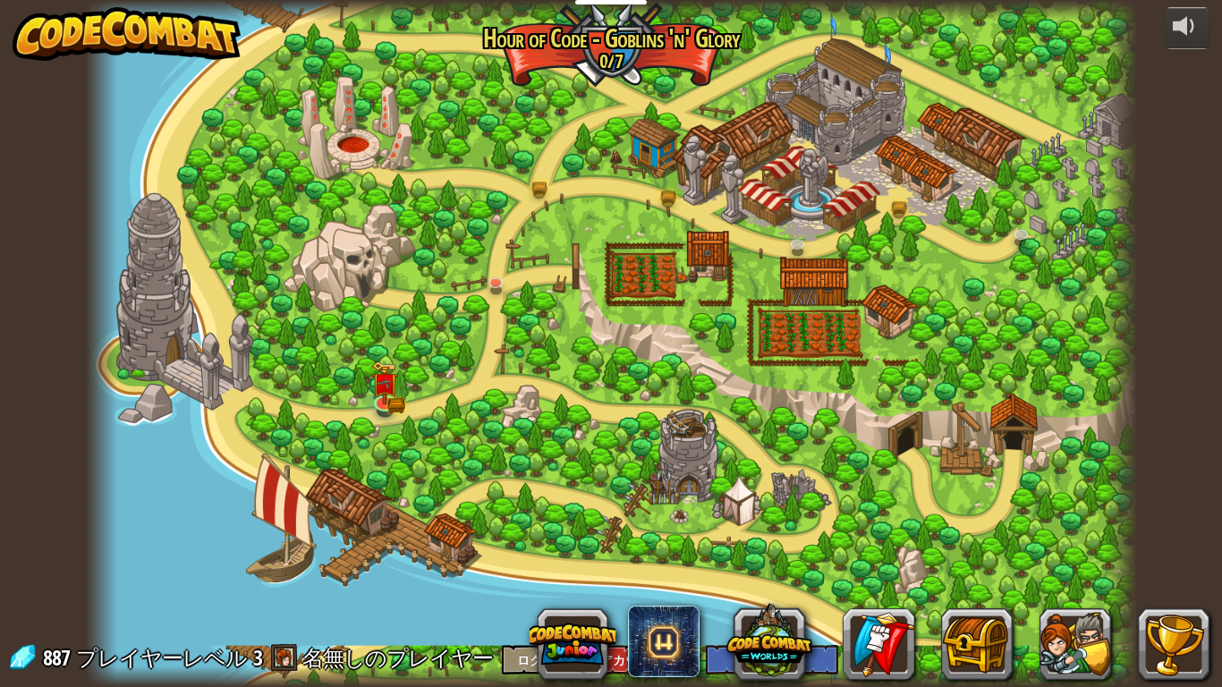
select select "ja"
click at [672, 186] on img at bounding box center [668, 163] width 27 height 58
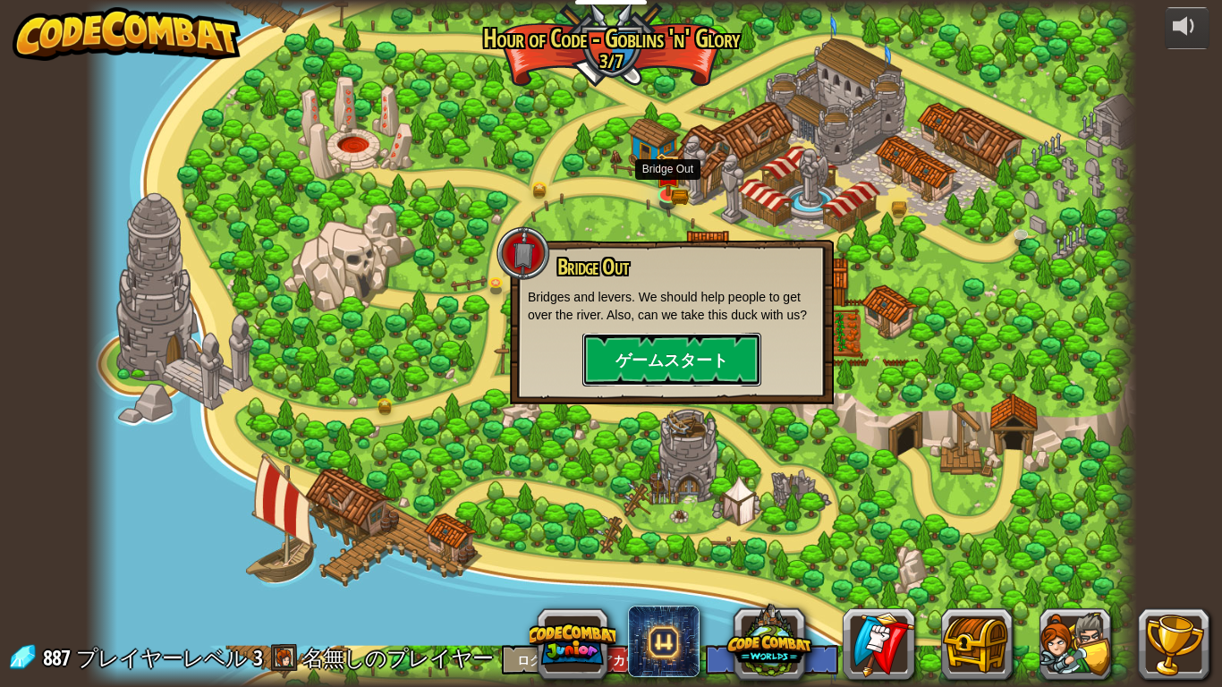
click at [691, 360] on button "ゲームスタート" at bounding box center [671, 360] width 179 height 54
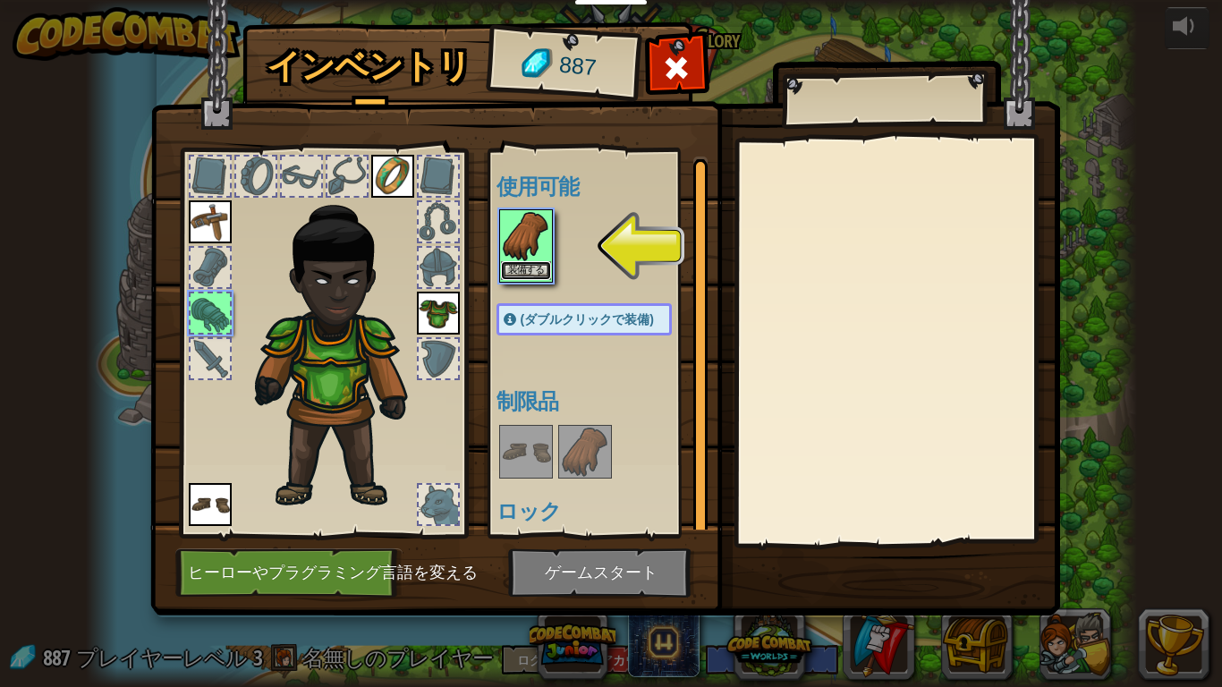
click at [512, 273] on button "装備する" at bounding box center [526, 270] width 50 height 19
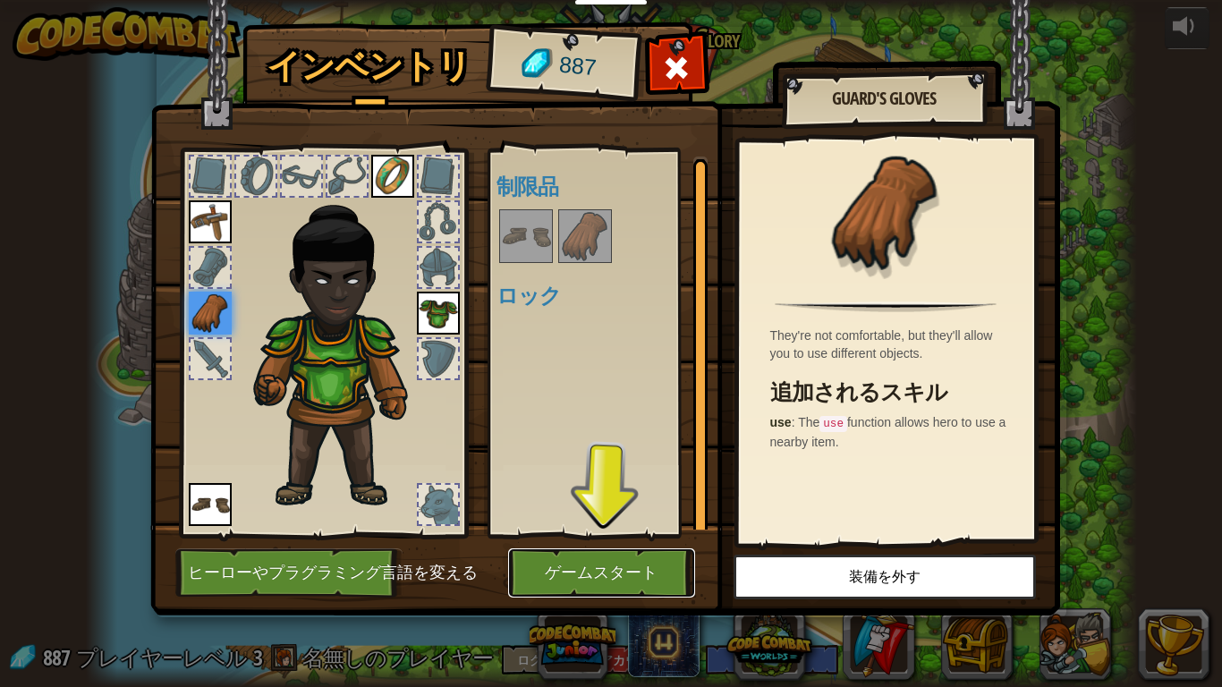
click at [548, 534] on button "ゲームスタート" at bounding box center [601, 572] width 187 height 49
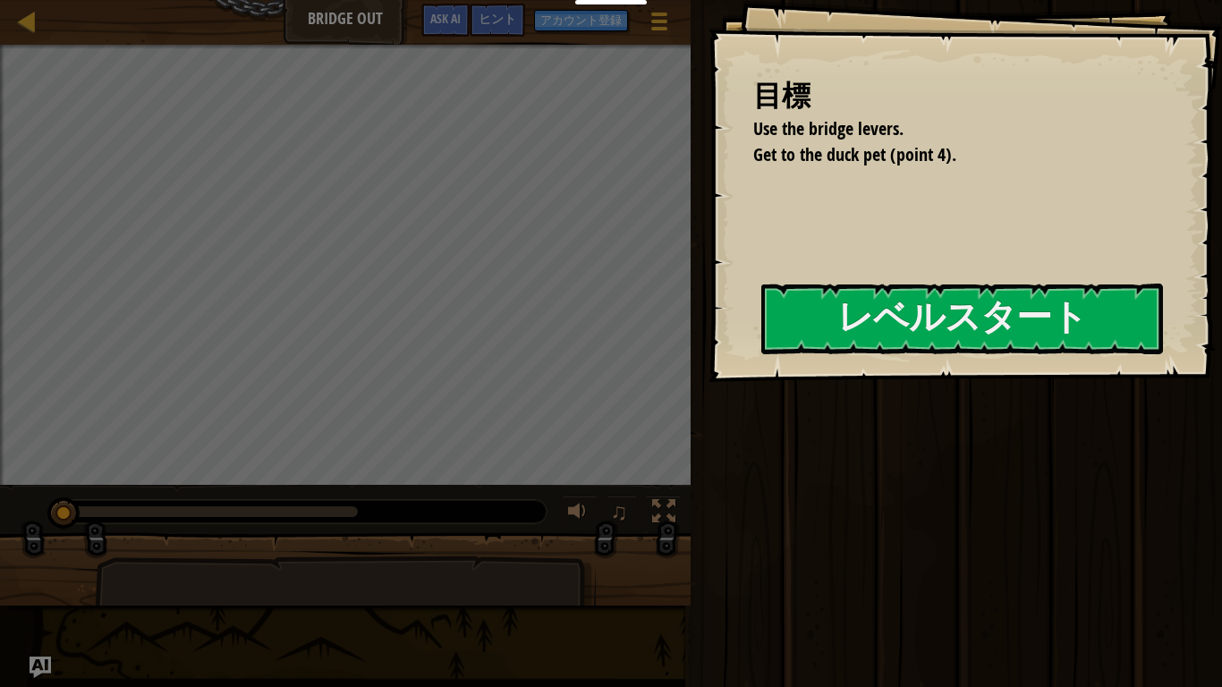
click at [719, 387] on div "実行 送信 完了" at bounding box center [953, 339] width 537 height 678
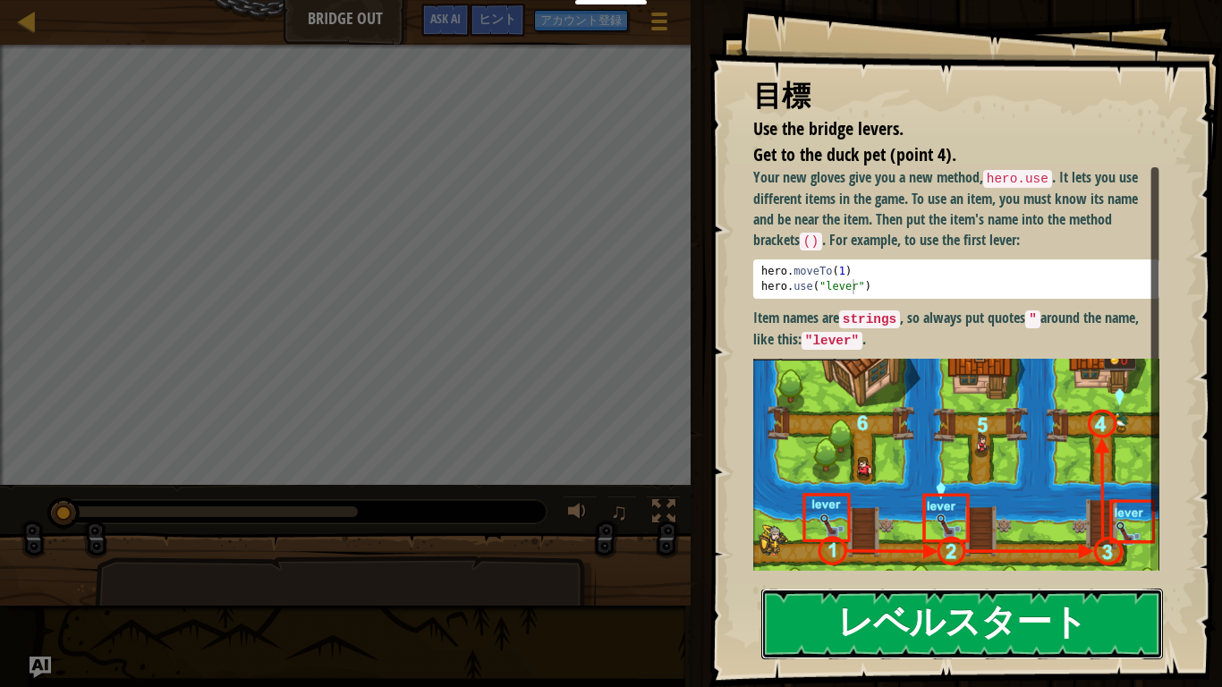
click at [891, 534] on button "レベルスタート" at bounding box center [962, 624] width 402 height 71
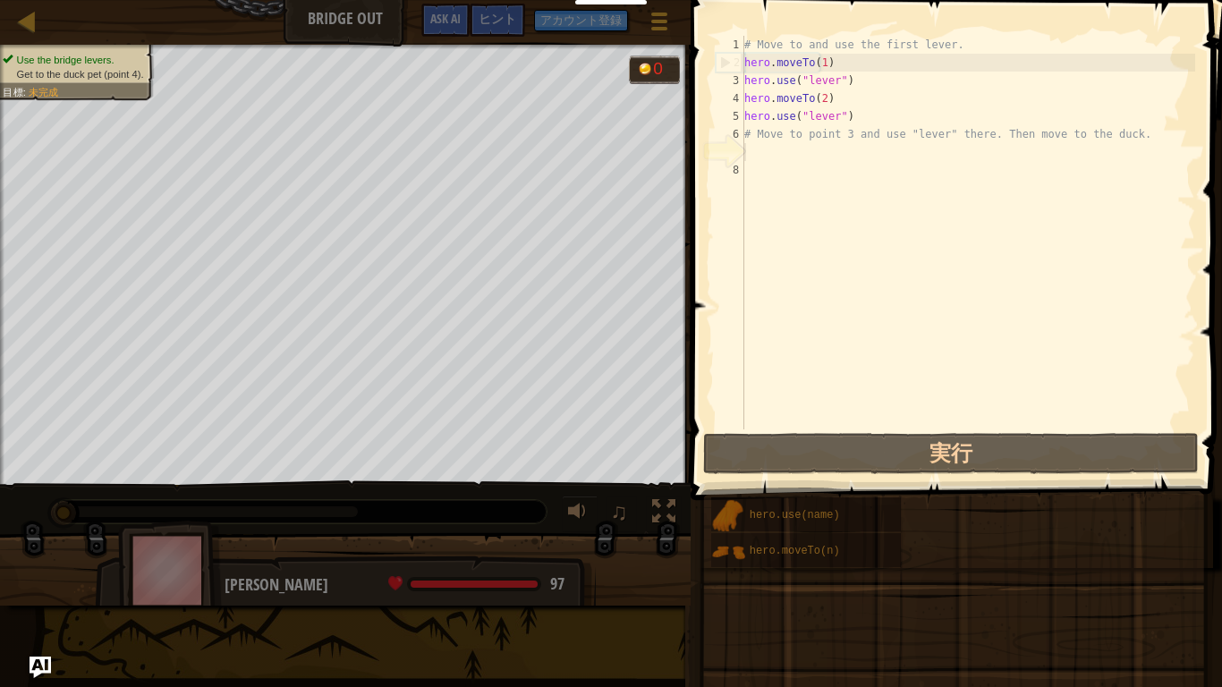
click at [820, 318] on div "# Move to and use the first lever. hero . moveTo ( 1 ) hero . use ( "lever" ) h…" at bounding box center [968, 250] width 454 height 429
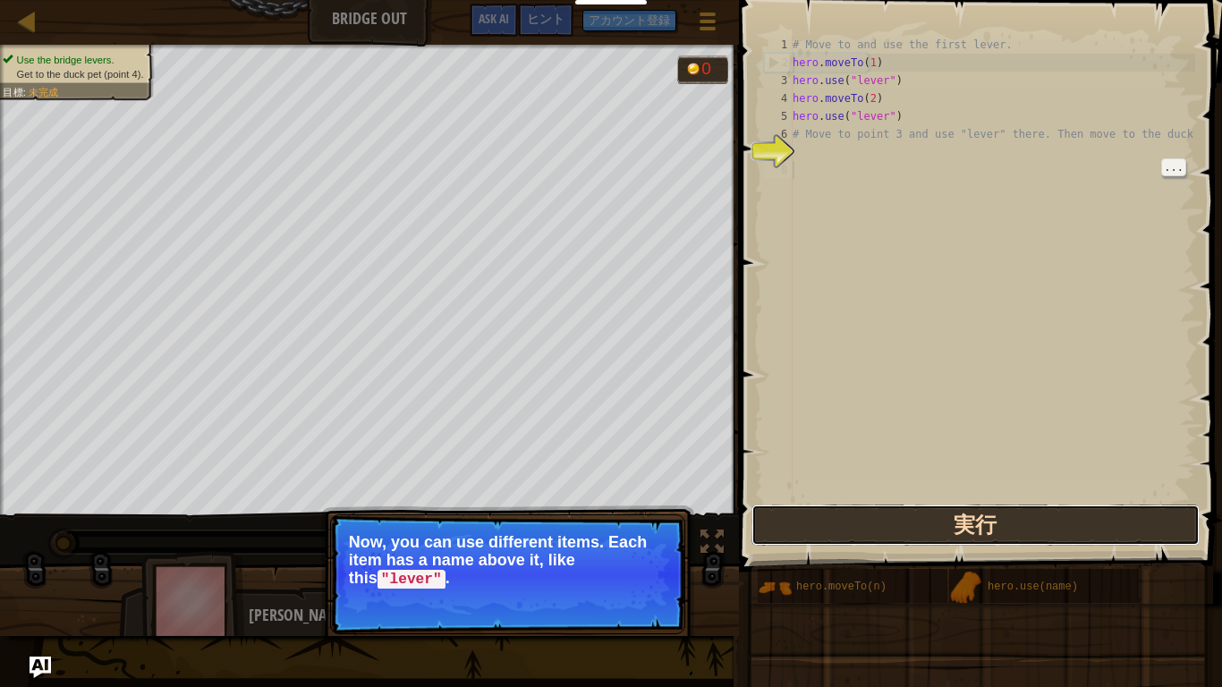
click at [1136, 521] on button "実行" at bounding box center [975, 524] width 448 height 41
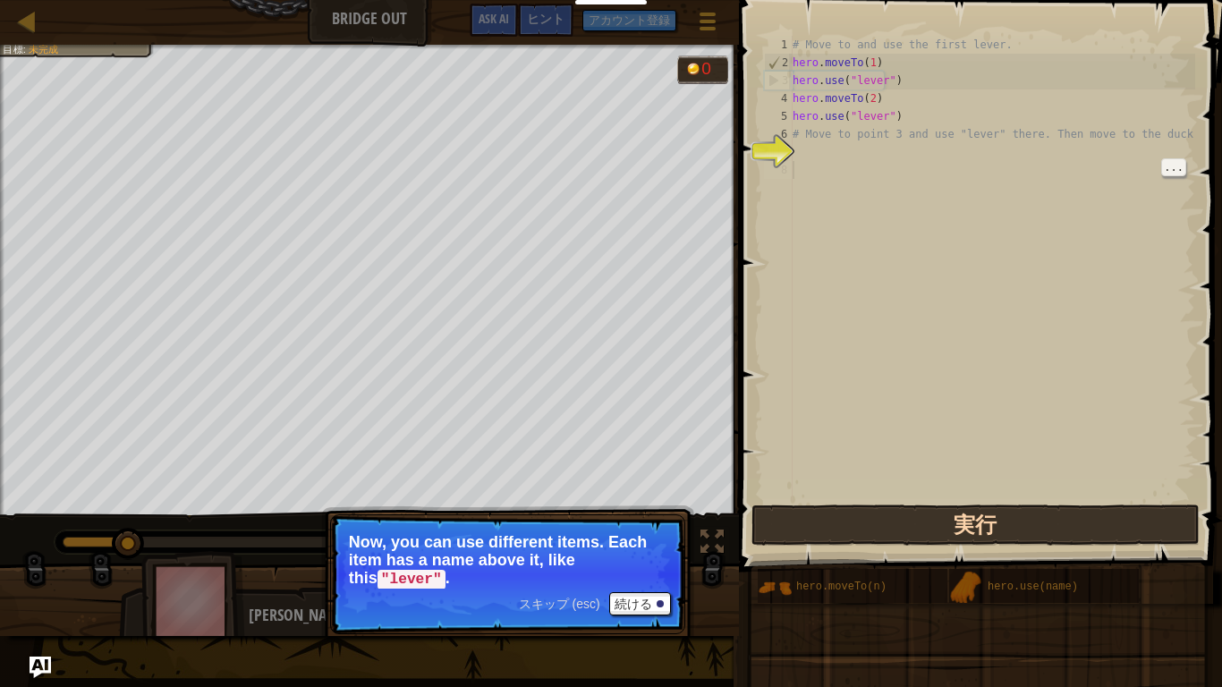
scroll to position [8, 0]
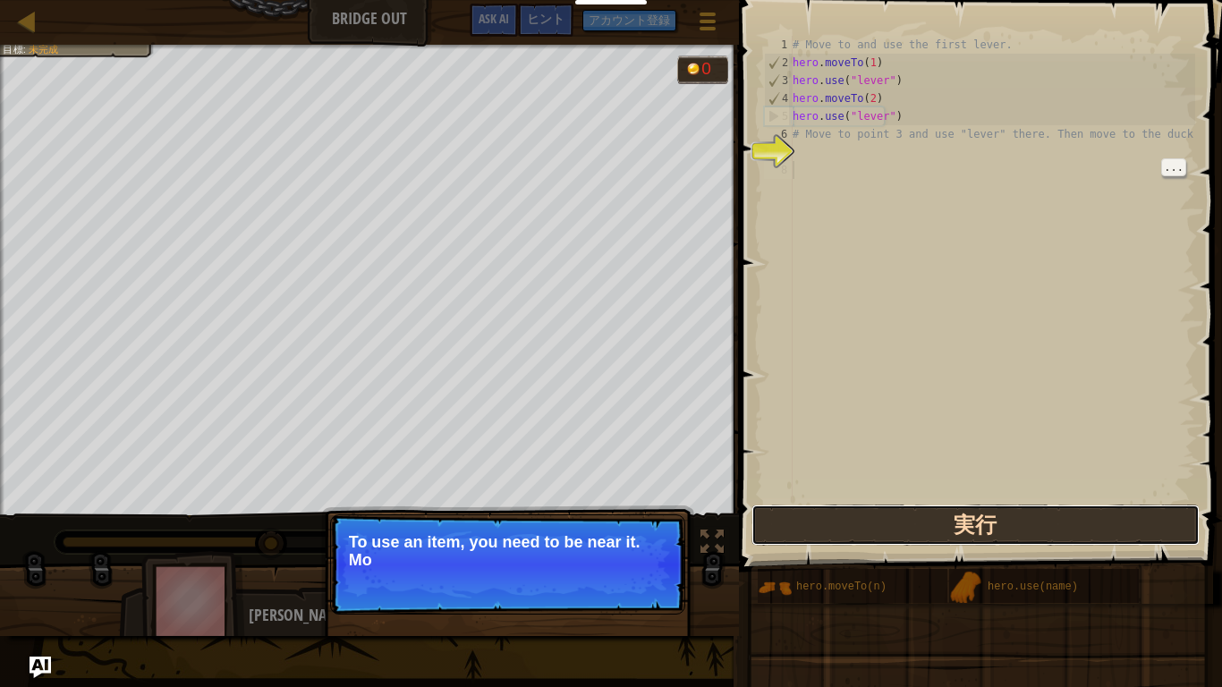
click at [1162, 533] on button "実行" at bounding box center [975, 524] width 448 height 41
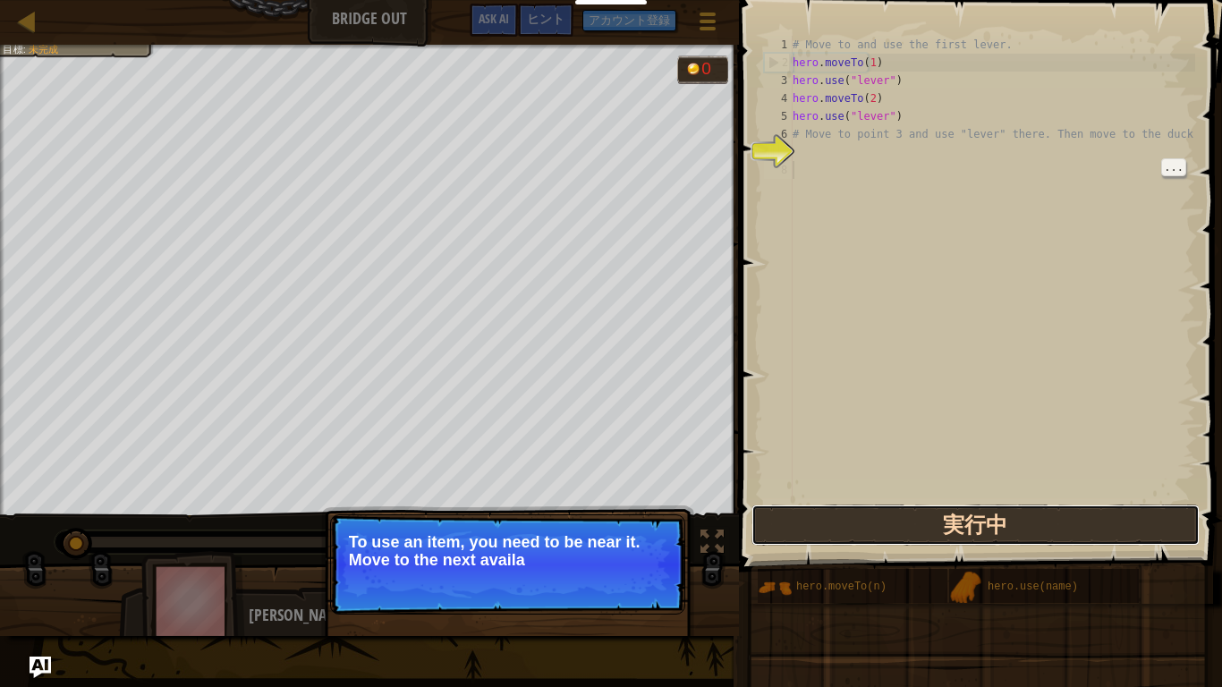
click at [1166, 521] on button "実行中" at bounding box center [975, 524] width 448 height 41
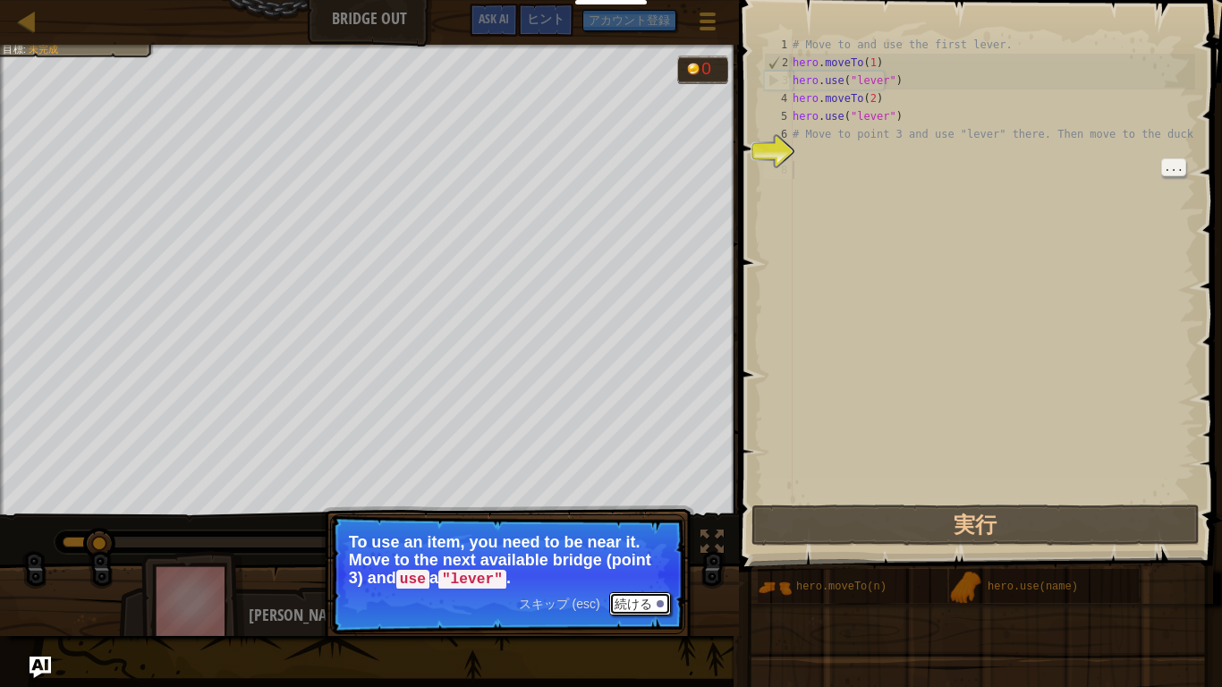
click at [621, 534] on button "続ける" at bounding box center [640, 603] width 62 height 23
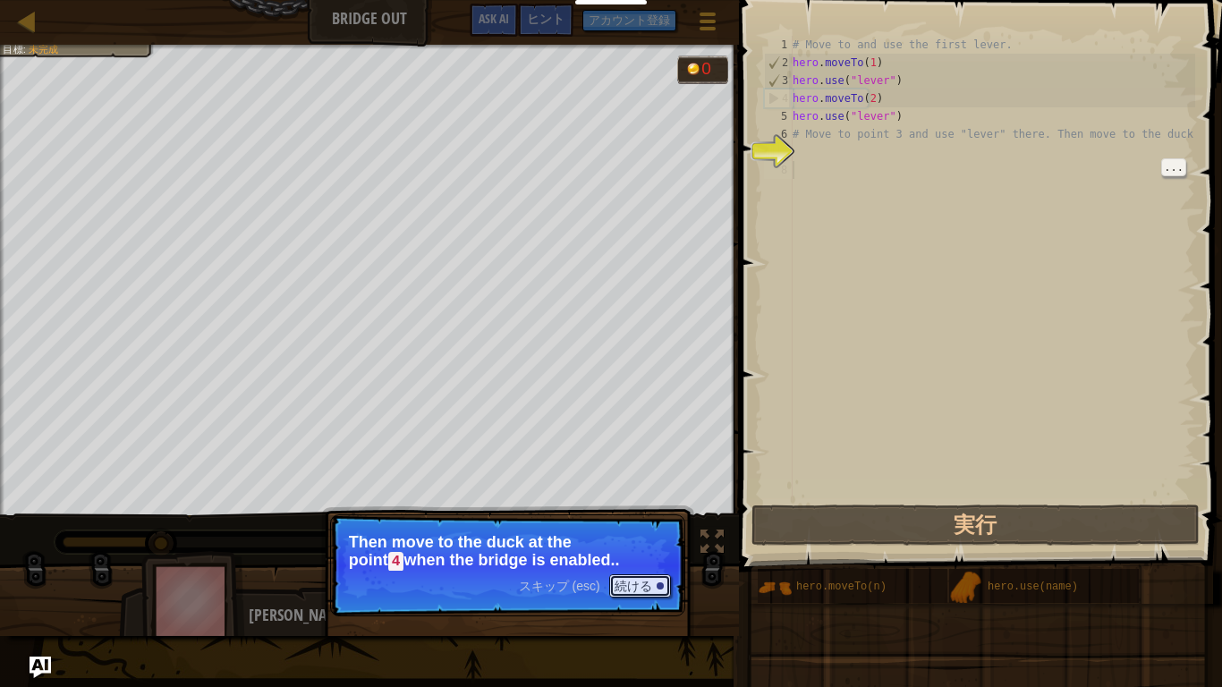
click at [614, 534] on button "続ける" at bounding box center [640, 585] width 62 height 23
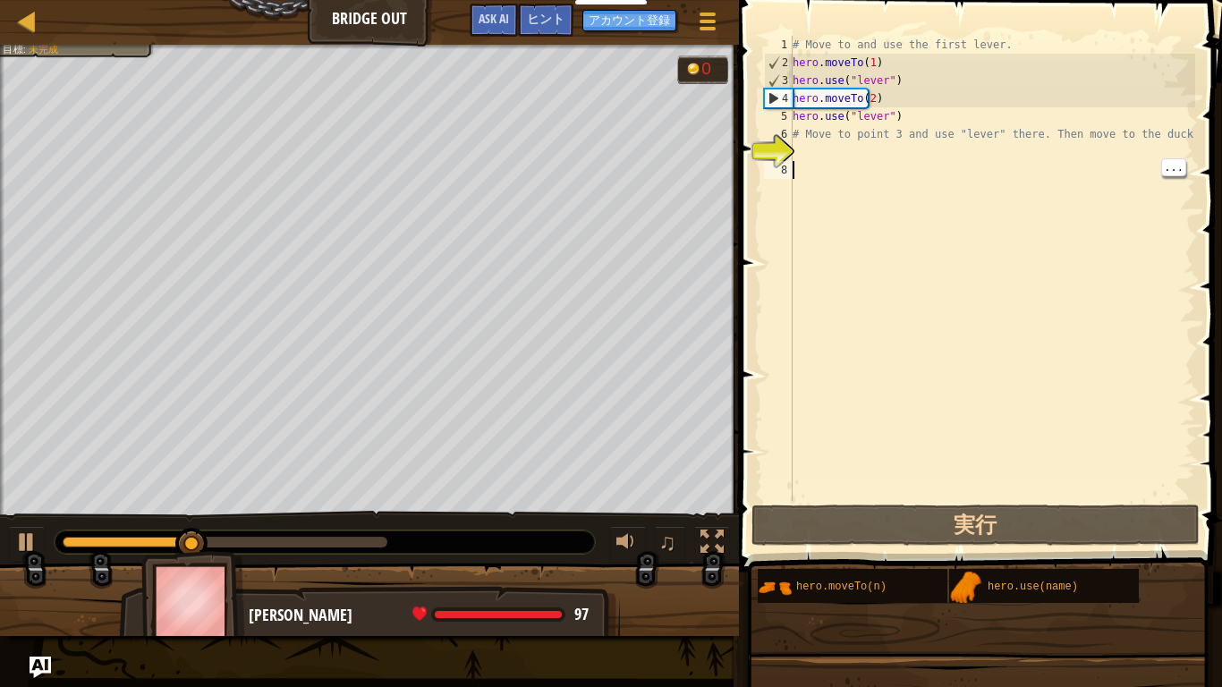
click at [815, 176] on div "# Move to and use the first lever. hero . moveTo ( 1 ) hero . use ( "lever" ) h…" at bounding box center [992, 286] width 406 height 501
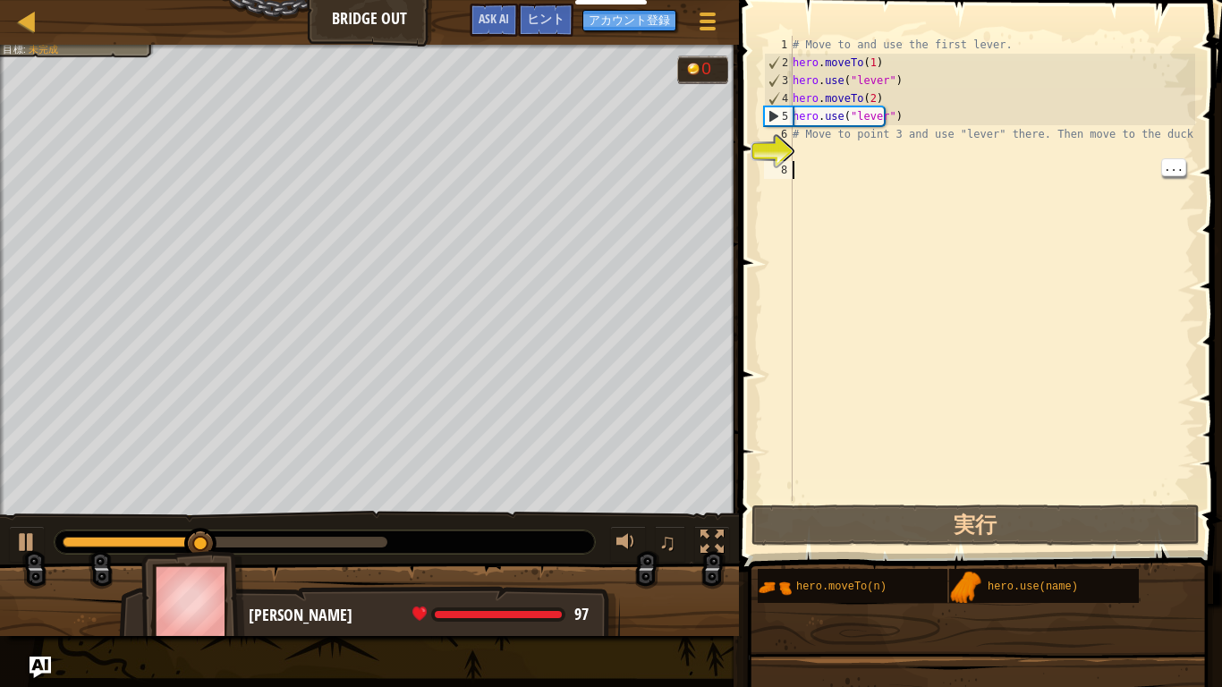
click at [801, 152] on div "# Move to and use the first lever. hero . moveTo ( 1 ) hero . use ( "lever" ) h…" at bounding box center [992, 286] width 406 height 501
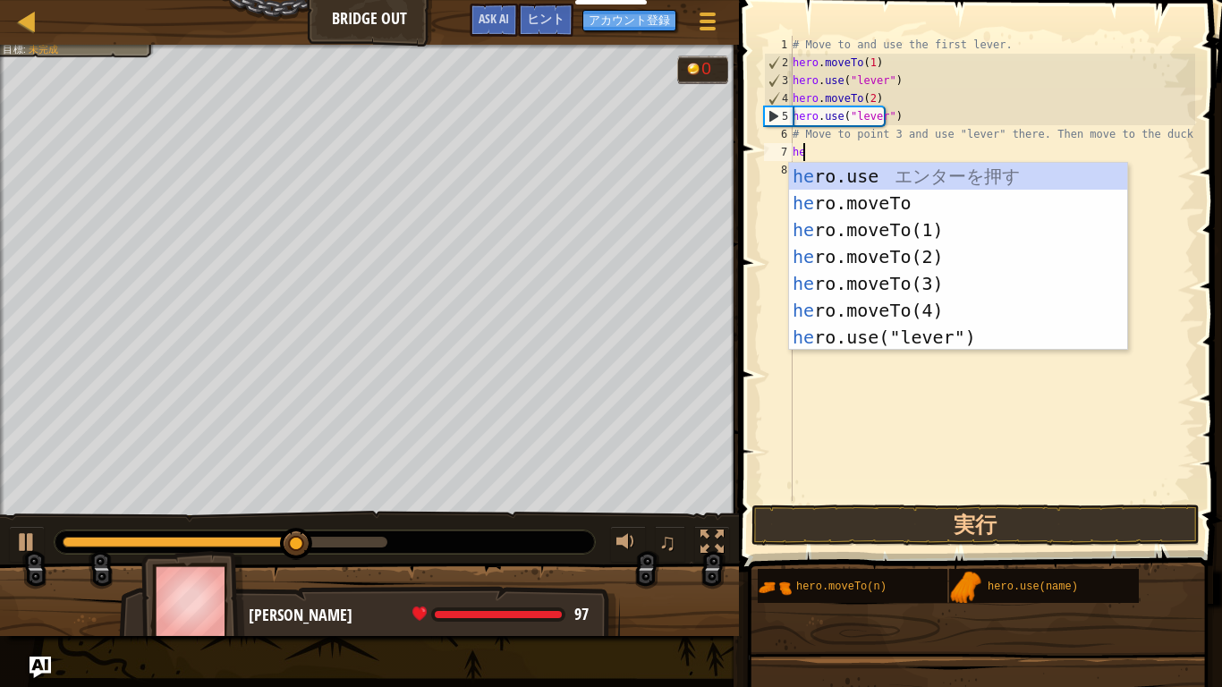
click at [921, 293] on div "he ro.use エ ン タ ー を 押 す he ro.moveTo エ ン タ ー を 押 す he ro.moveTo(1) エ ン タ ー を 押 …" at bounding box center [958, 284] width 338 height 242
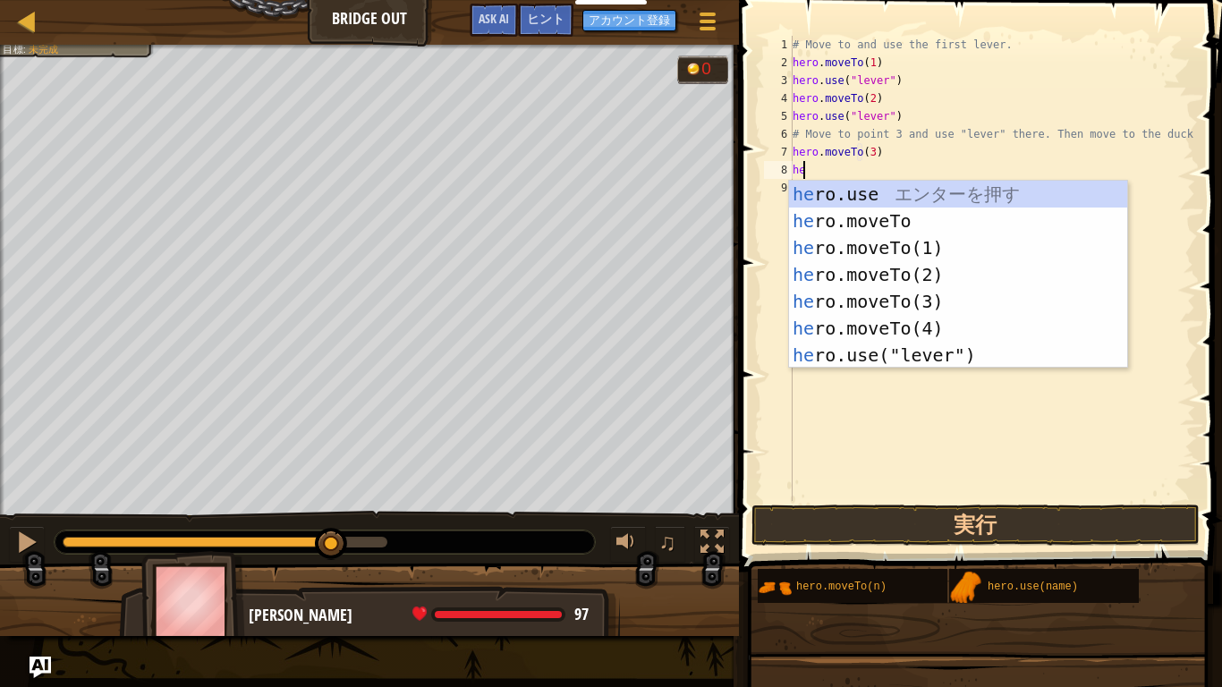
scroll to position [8, 6]
click at [981, 355] on div "he ro.use エ ン タ ー を 押 す he ro.moveTo エ ン タ ー を 押 す he ro.moveTo(1) エ ン タ ー を 押 …" at bounding box center [958, 302] width 338 height 242
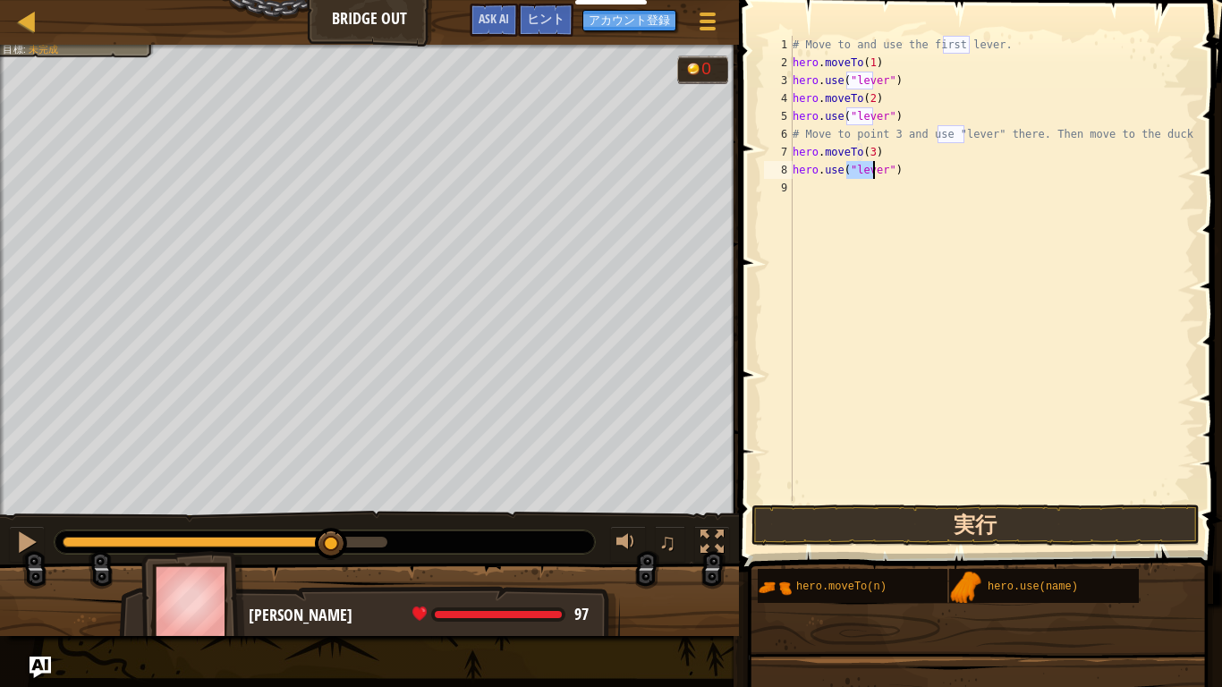
type textarea "hero.use("lever")"
click at [1092, 532] on button "実行" at bounding box center [975, 524] width 448 height 41
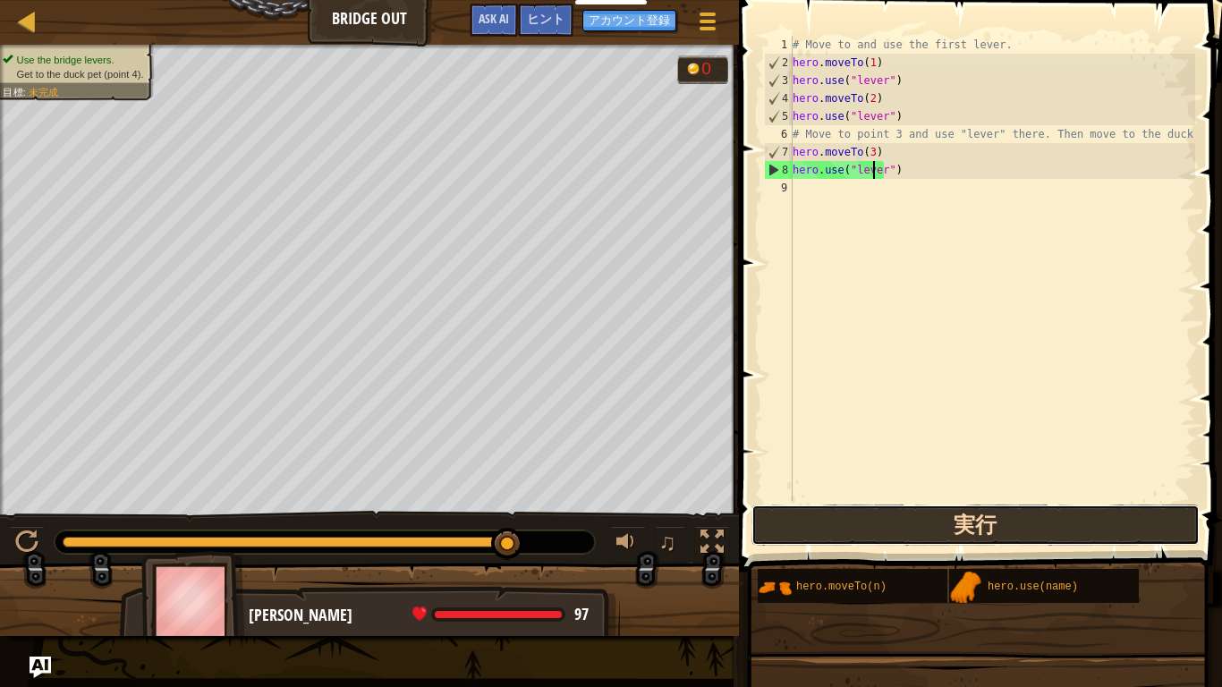
click at [1155, 527] on button "実行" at bounding box center [975, 524] width 448 height 41
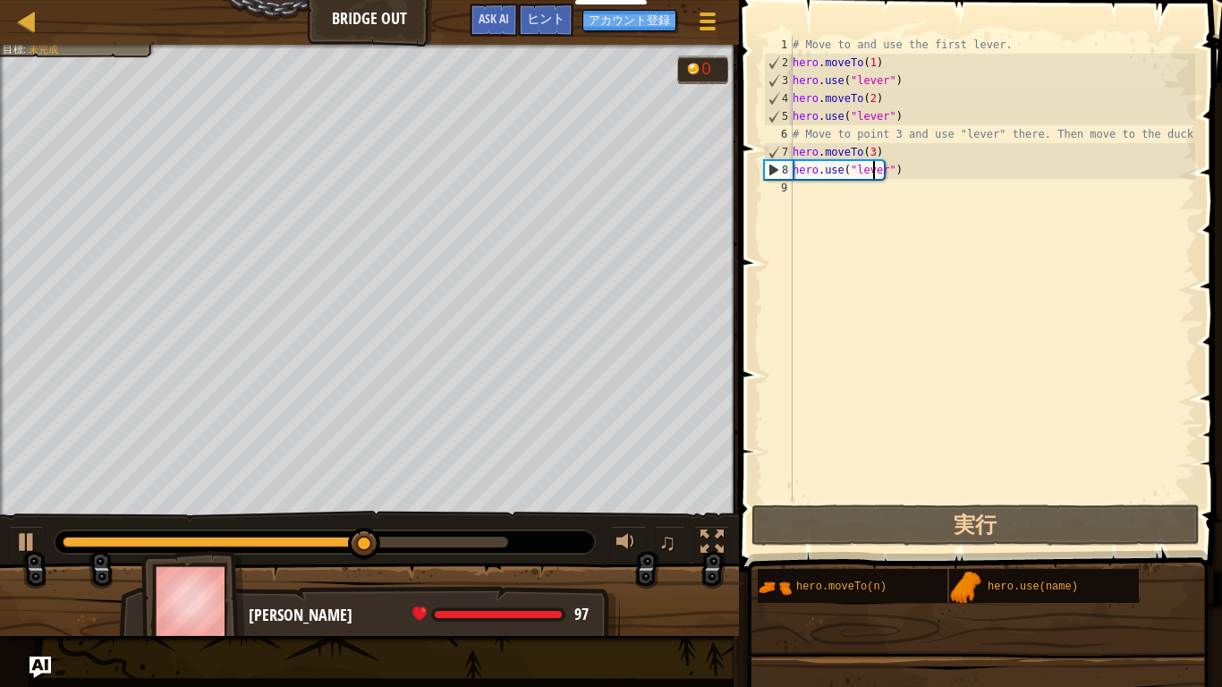
click at [903, 189] on div "# Move to and use the first lever. hero . moveTo ( 1 ) hero . use ( "lever" ) h…" at bounding box center [992, 286] width 406 height 501
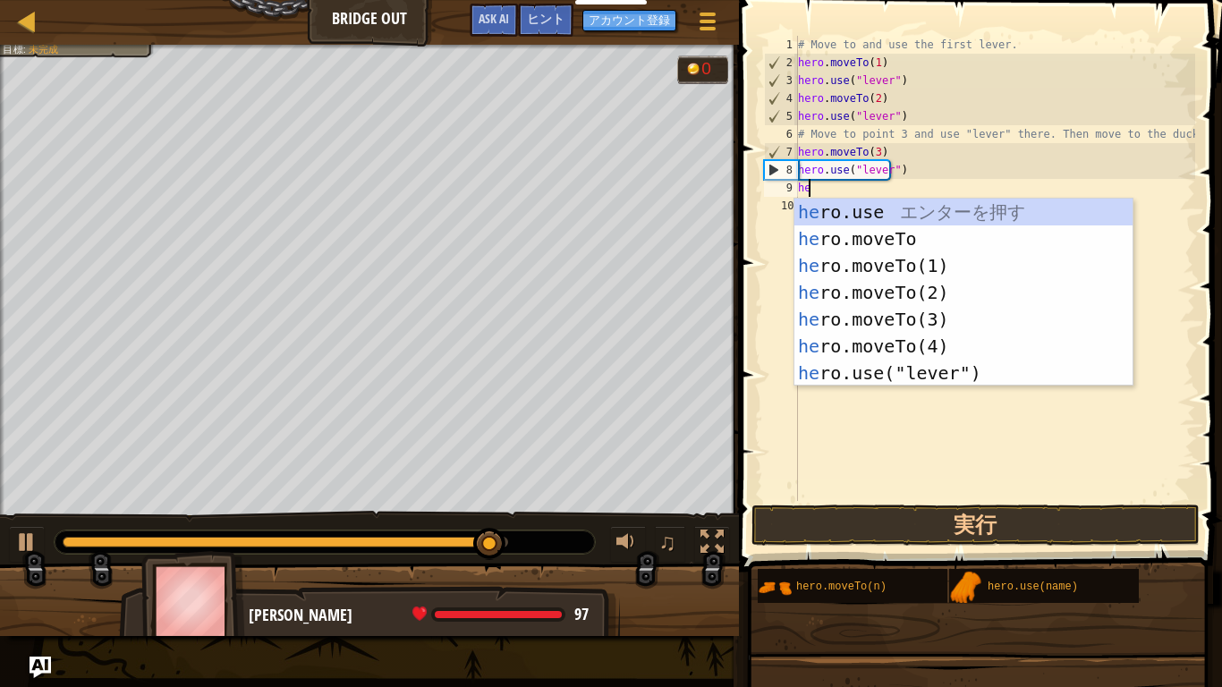
click at [938, 338] on div "he ro.use エ ン タ ー を 押 す he ro.moveTo エ ン タ ー を 押 す he ro.moveTo(1) エ ン タ ー を 押 …" at bounding box center [963, 320] width 338 height 242
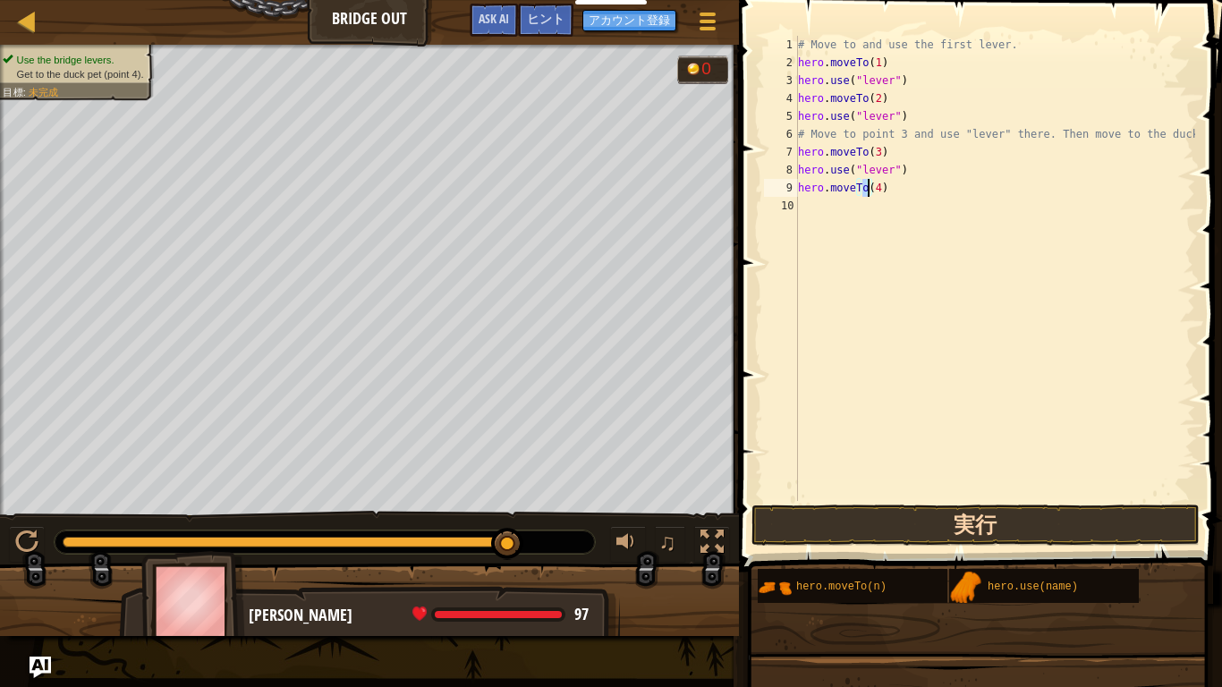
type textarea "hero.moveTo(4)"
click at [1026, 532] on button "実行" at bounding box center [975, 524] width 448 height 41
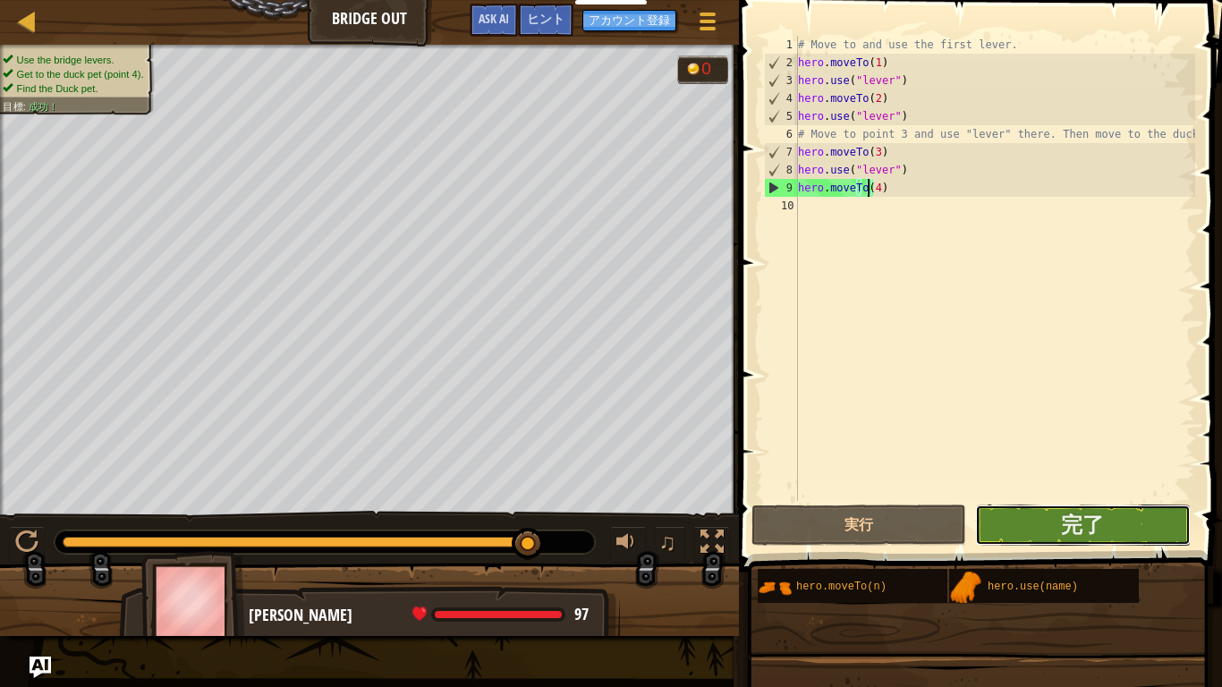
click at [1132, 512] on button "完了" at bounding box center [1082, 524] width 215 height 41
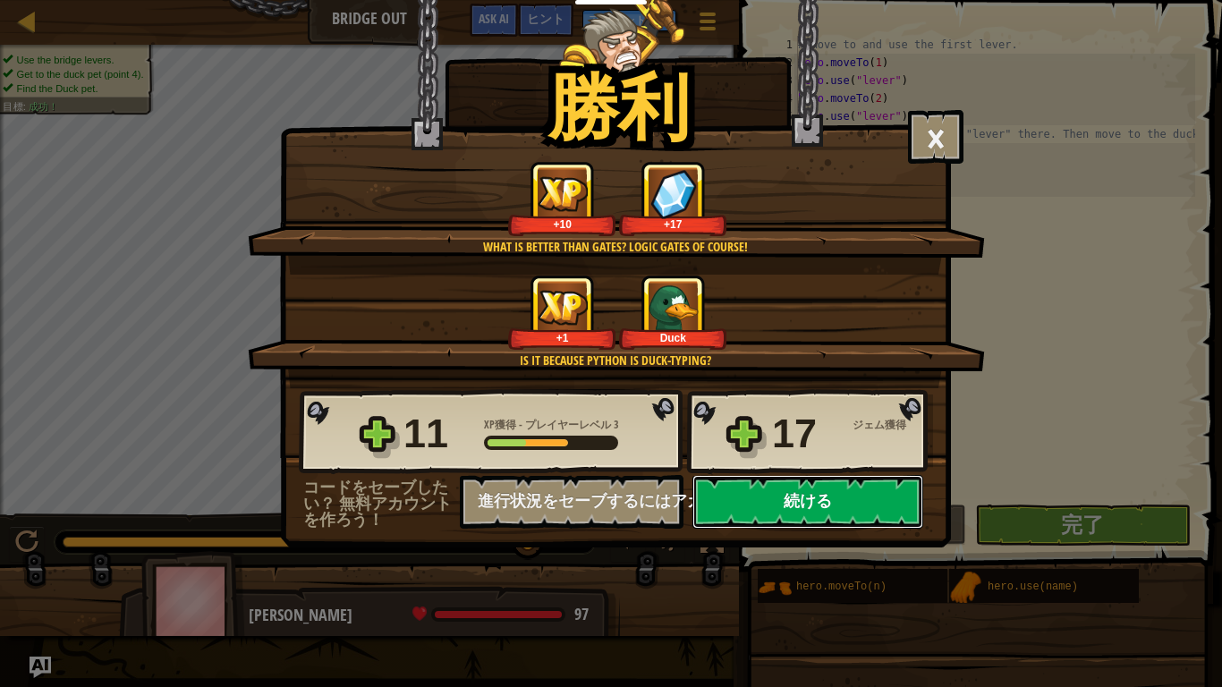
click at [892, 490] on button "続ける" at bounding box center [807, 502] width 231 height 54
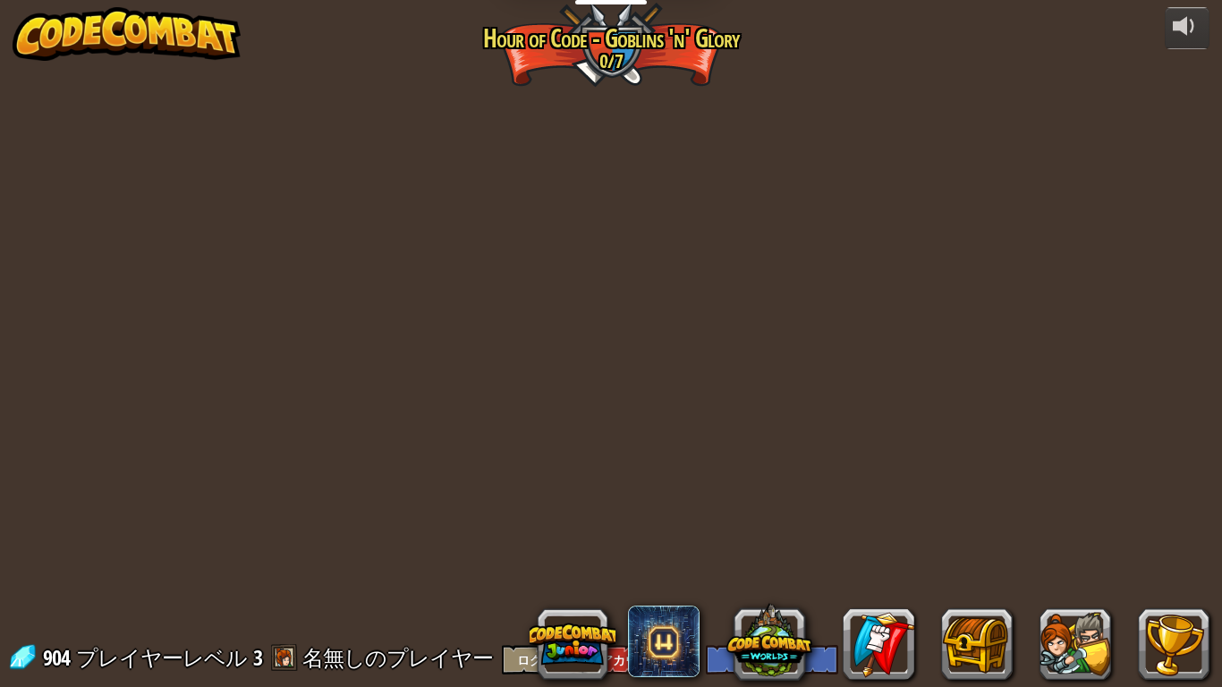
select select "ja"
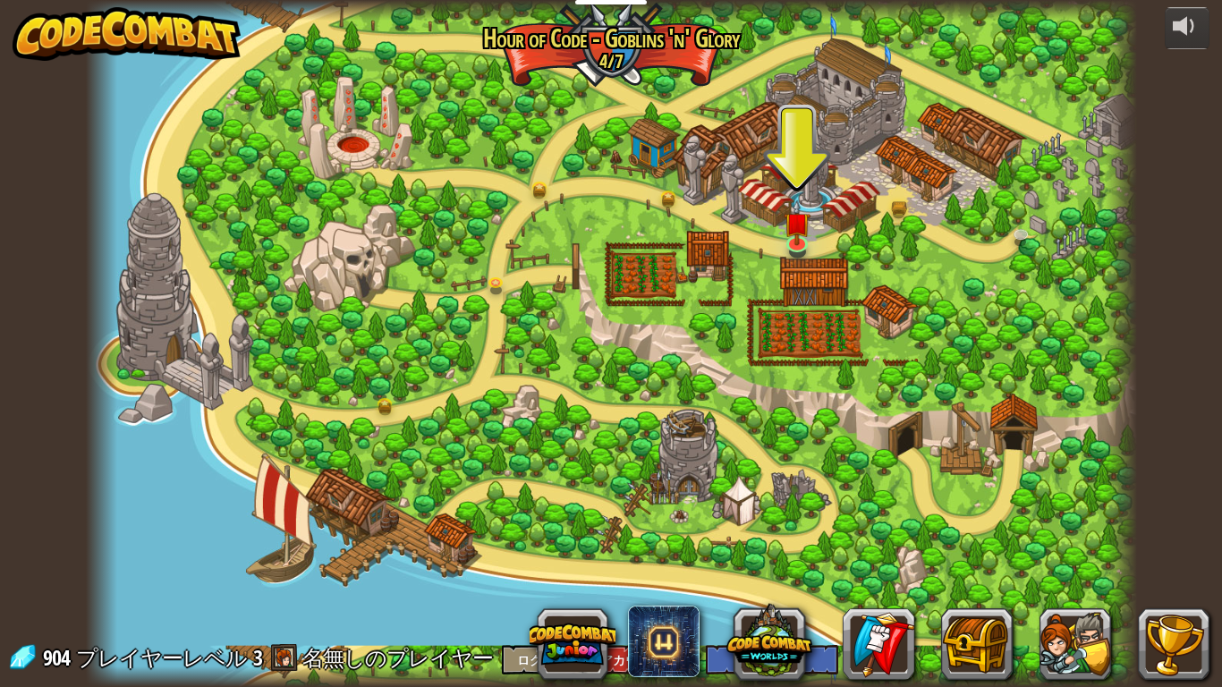
click at [810, 233] on div at bounding box center [611, 343] width 1051 height 687
click at [801, 231] on img at bounding box center [797, 211] width 27 height 61
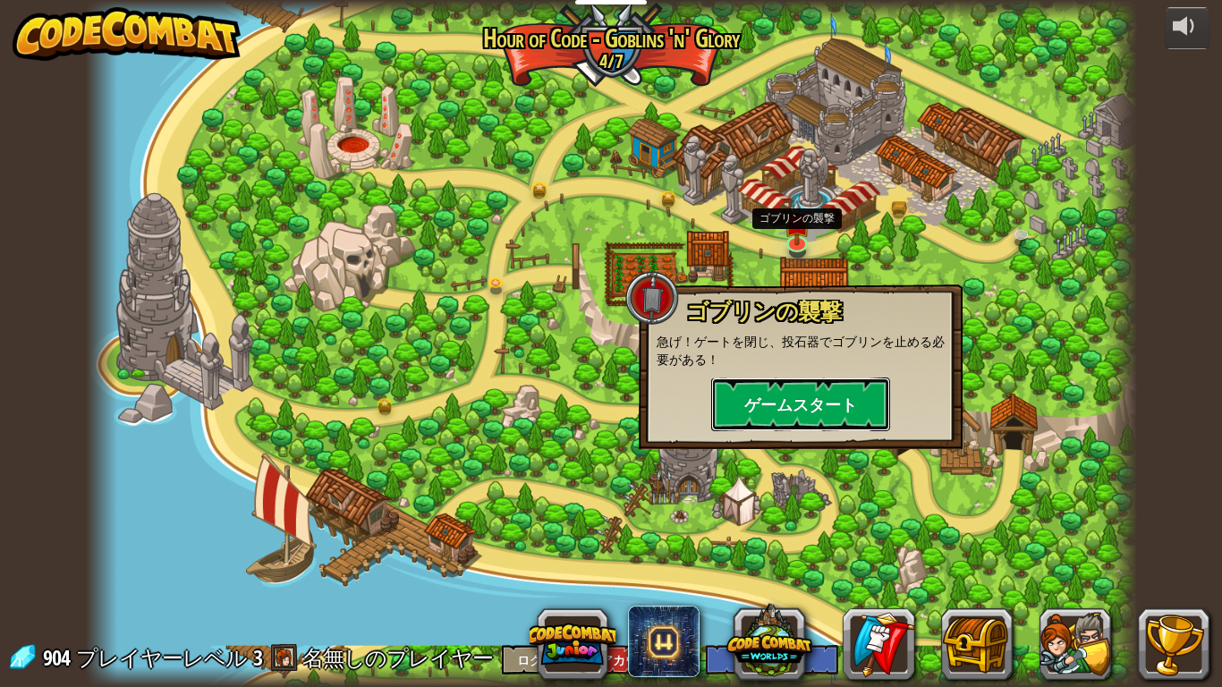
click at [817, 399] on button "ゲームスタート" at bounding box center [800, 404] width 179 height 54
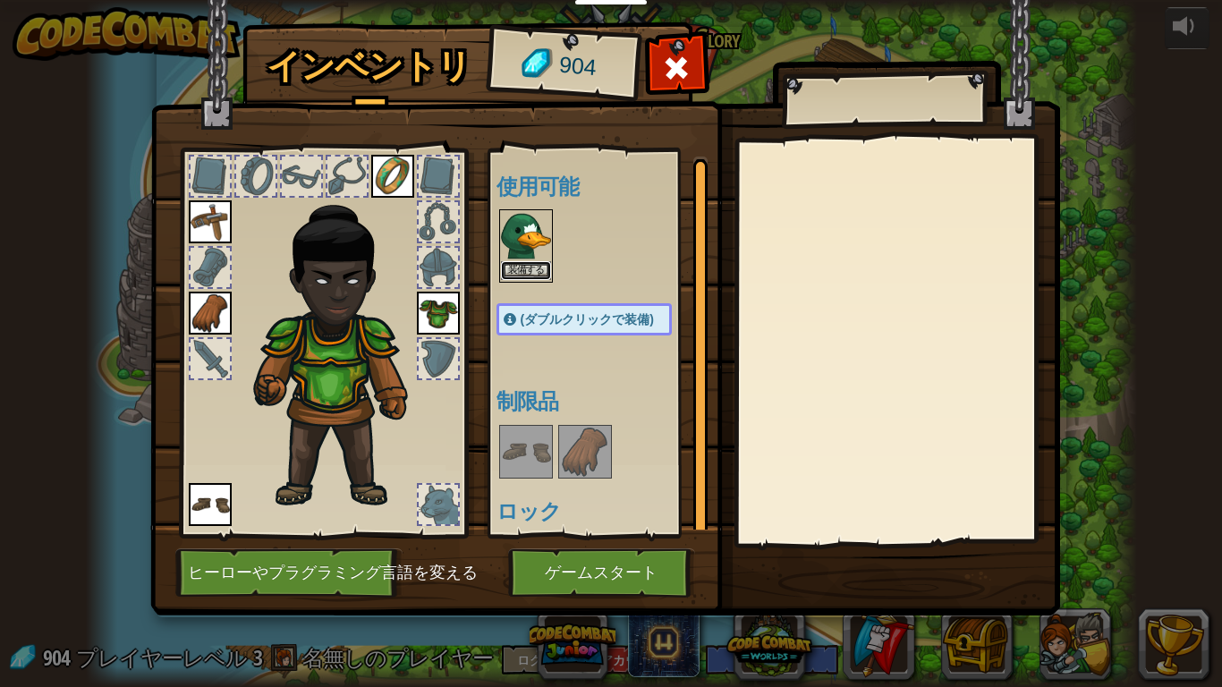
click at [516, 266] on button "装備する" at bounding box center [526, 270] width 50 height 19
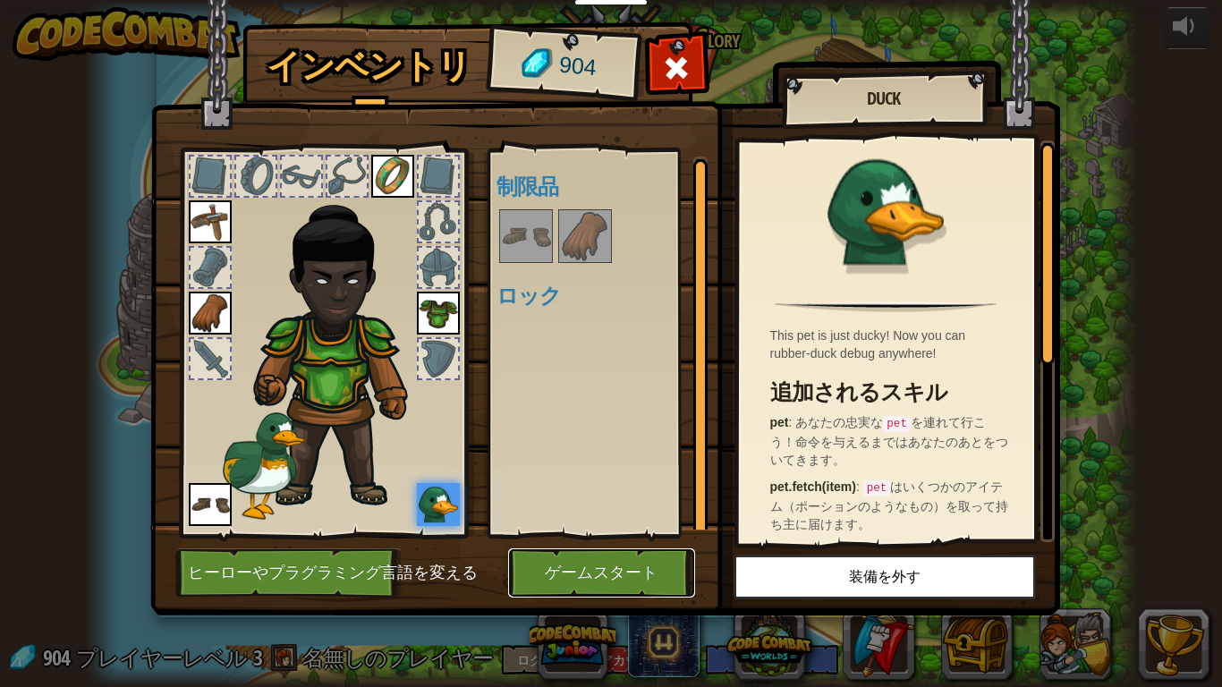
click at [664, 534] on button "ゲームスタート" at bounding box center [601, 572] width 187 height 49
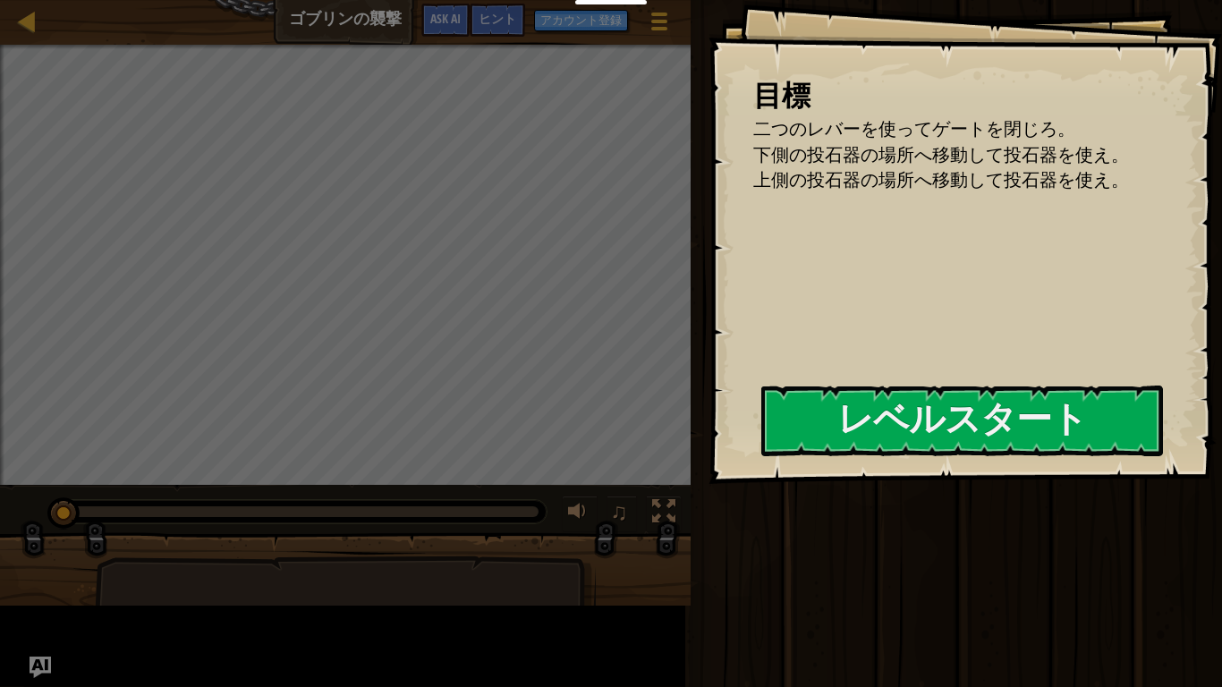
click at [768, 490] on div at bounding box center [962, 494] width 402 height 40
click at [936, 424] on button "レベルスタート" at bounding box center [962, 421] width 402 height 71
click at [1047, 434] on button "レベルスタート" at bounding box center [962, 421] width 402 height 71
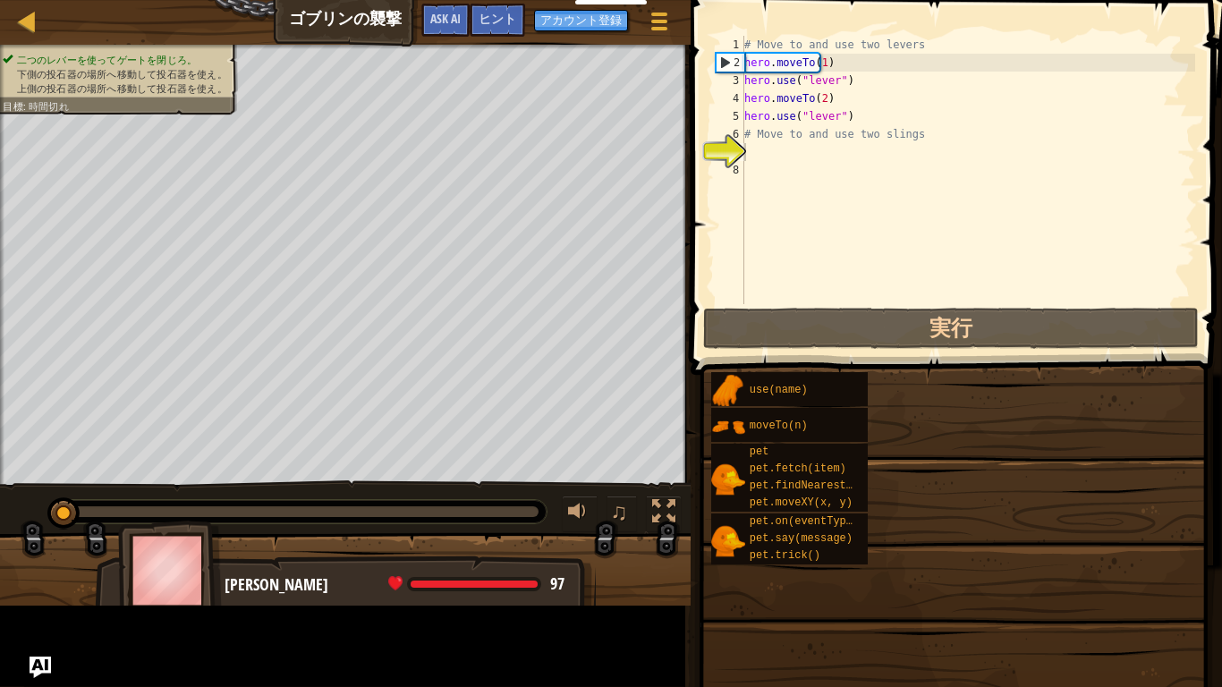
click at [1080, 416] on div "use(name) moveTo(n) pet pet.fetch(item) pet.findNearestByType(type) pet.moveXY(…" at bounding box center [959, 468] width 499 height 194
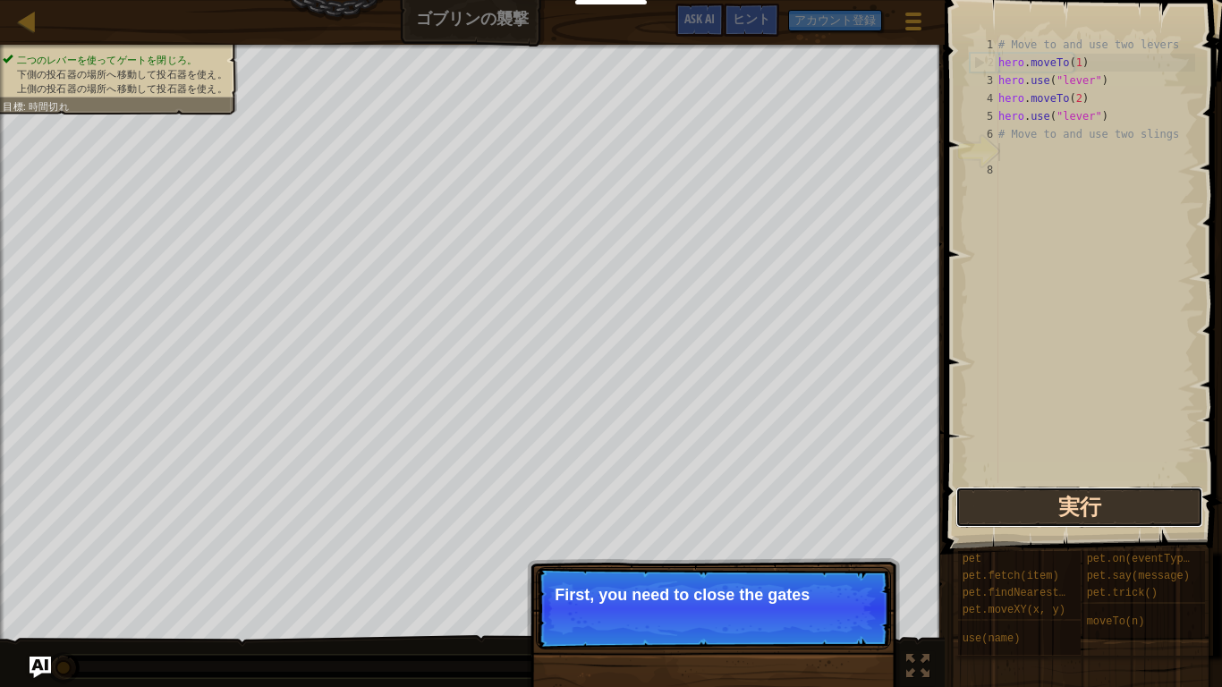
click at [1065, 523] on button "実行" at bounding box center [1079, 507] width 248 height 41
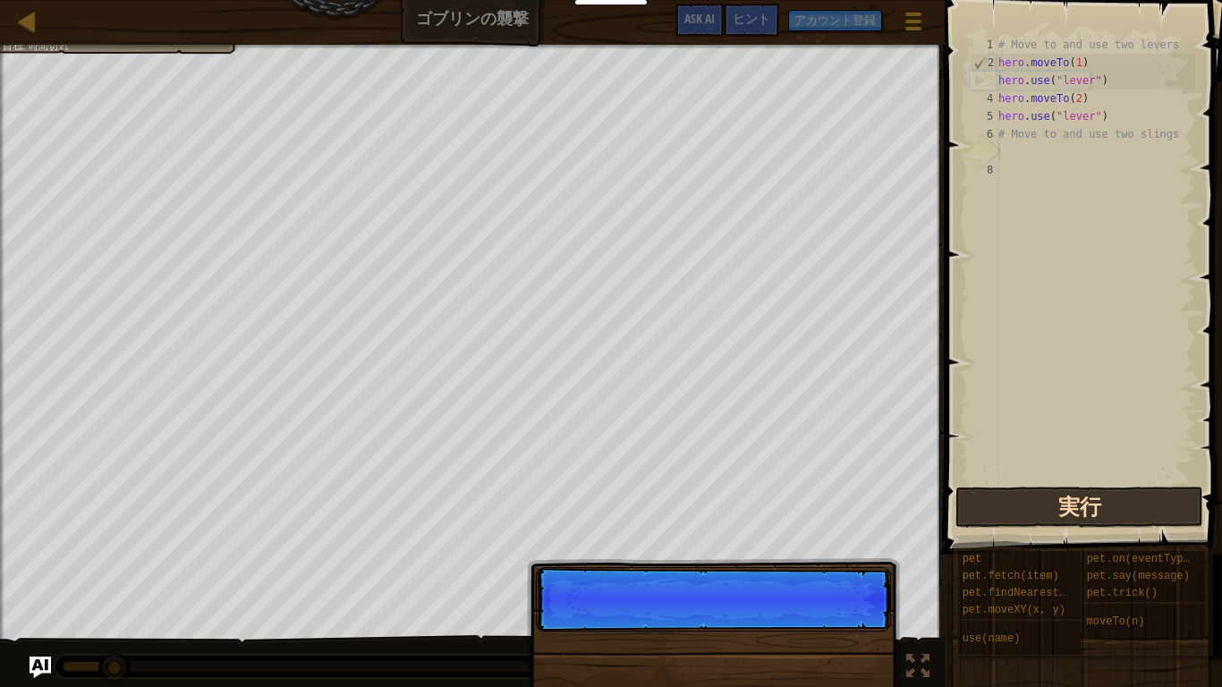
scroll to position [8, 0]
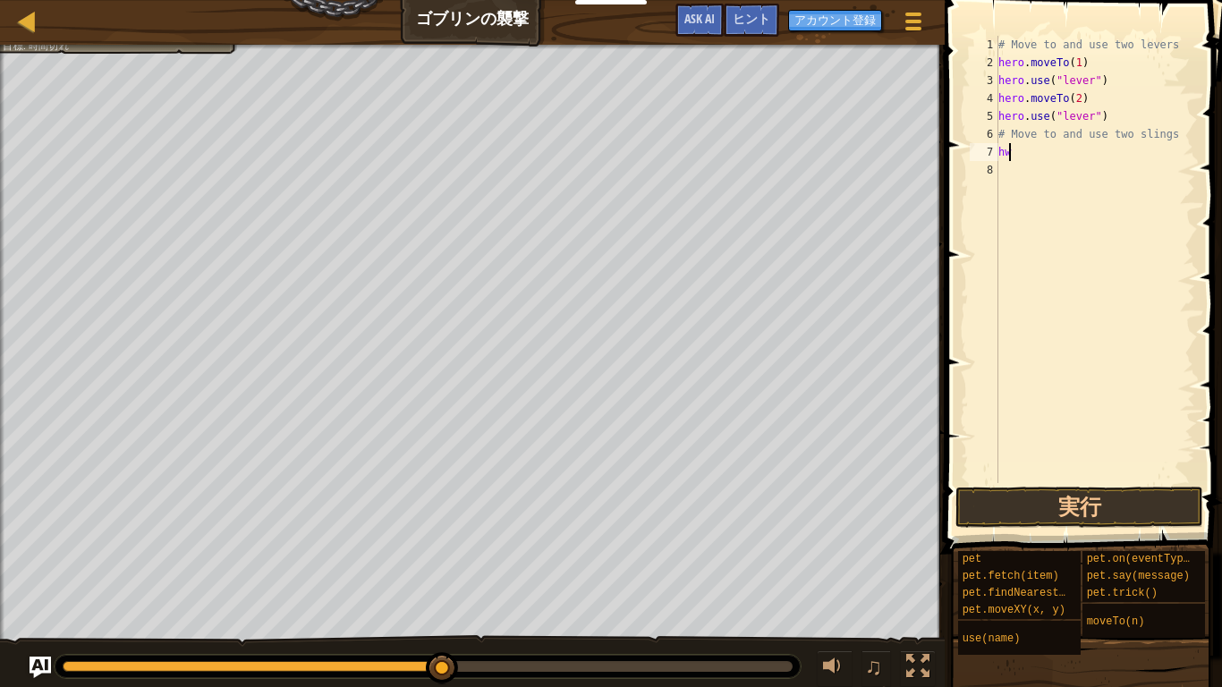
type textarea "h"
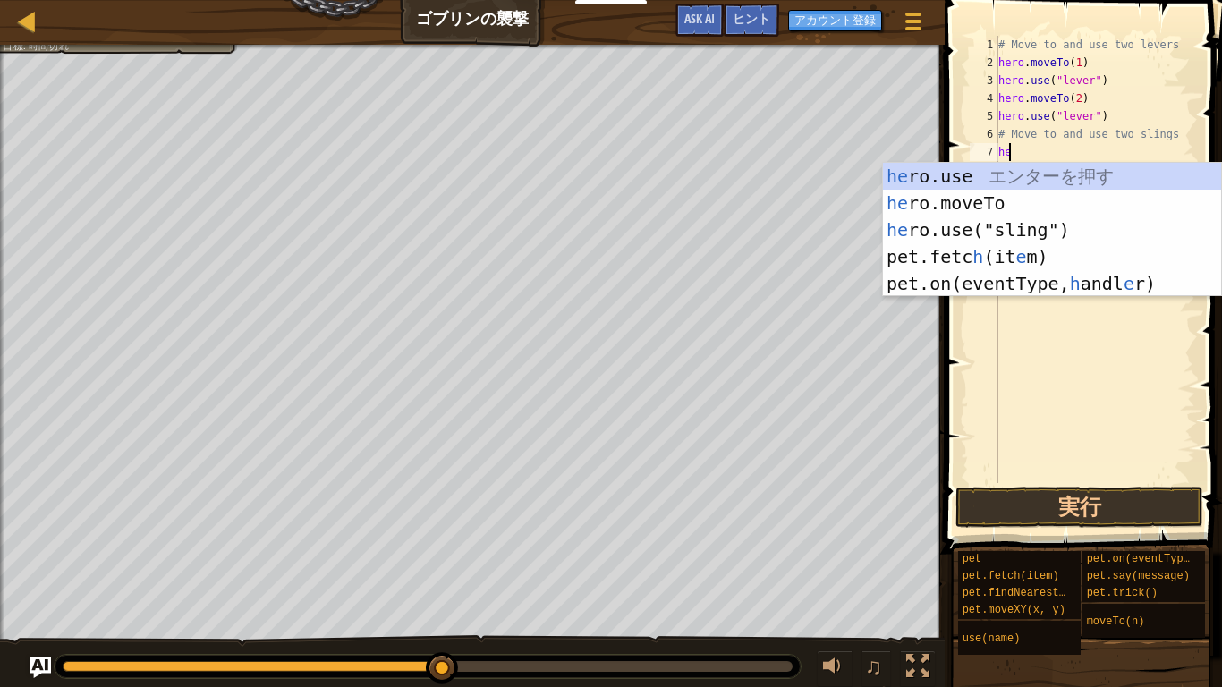
click at [1155, 207] on div "he ro.use エ ン タ ー を 押 す he ro.moveTo エ ン タ ー を 押 す he ro.use("sling") エ ン タ ー を…" at bounding box center [1052, 257] width 338 height 188
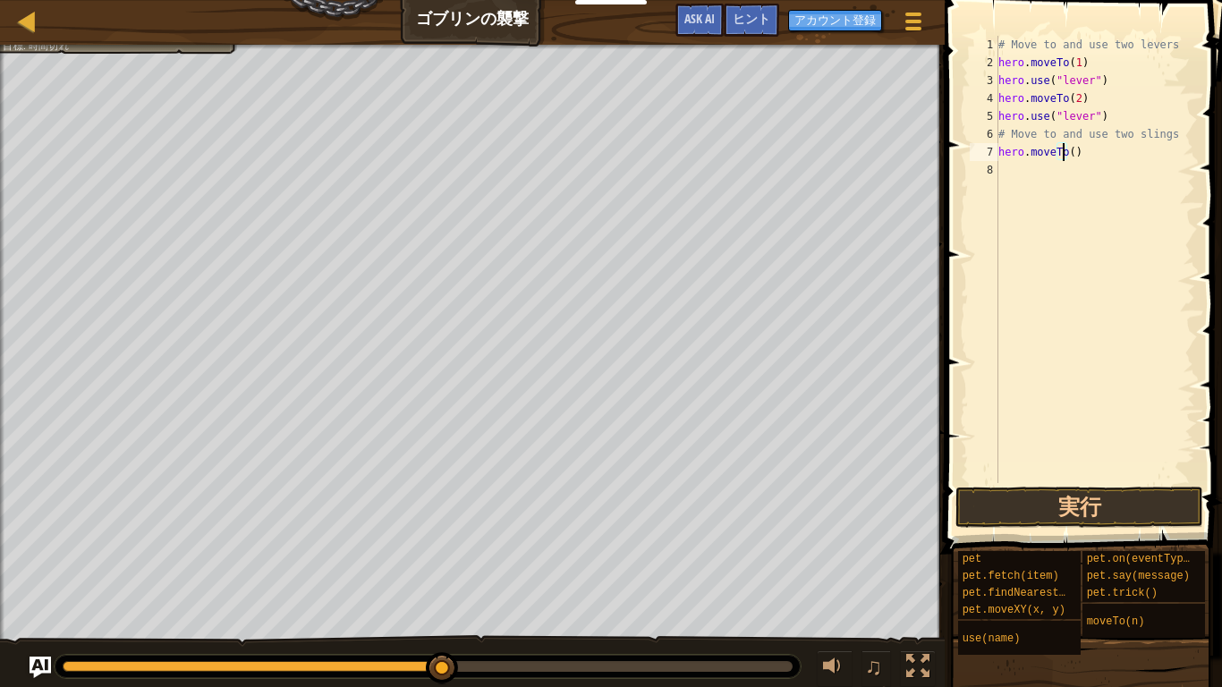
type textarea "hero.moveTo(4)"
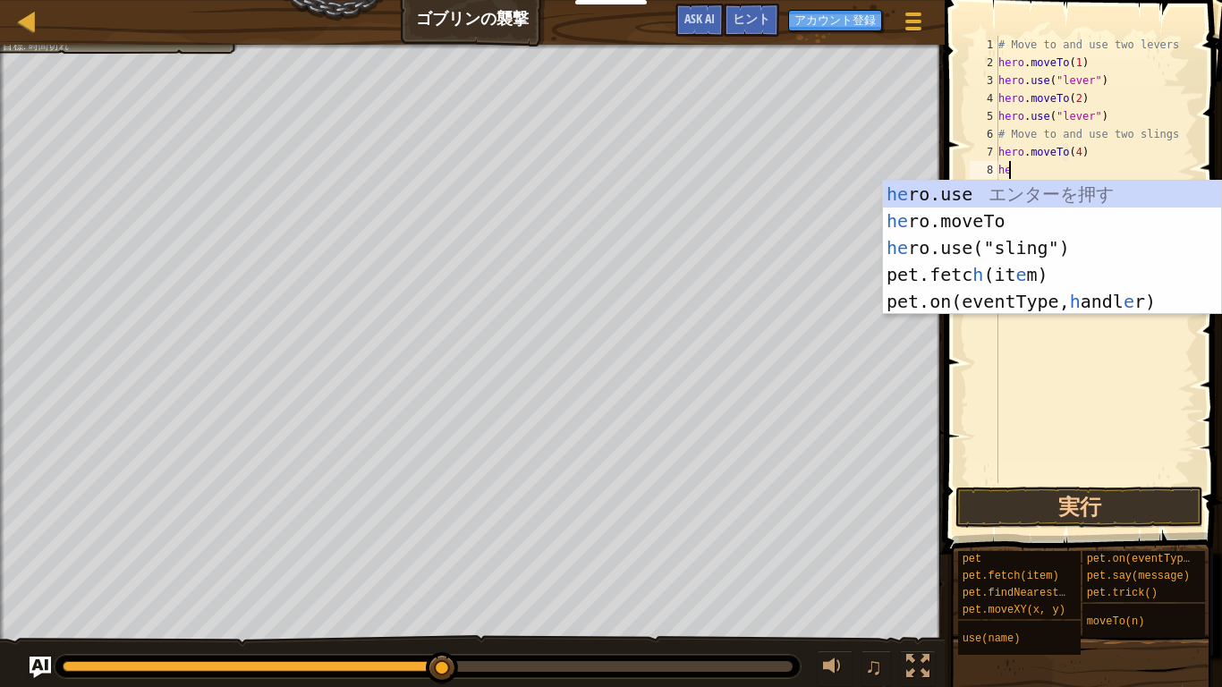
click at [1087, 246] on div "he ro.use エ ン タ ー を 押 す he ro.moveTo エ ン タ ー を 押 す he ro.use("sling") エ ン タ ー を…" at bounding box center [1052, 275] width 338 height 188
type textarea "hero.use("sling")"
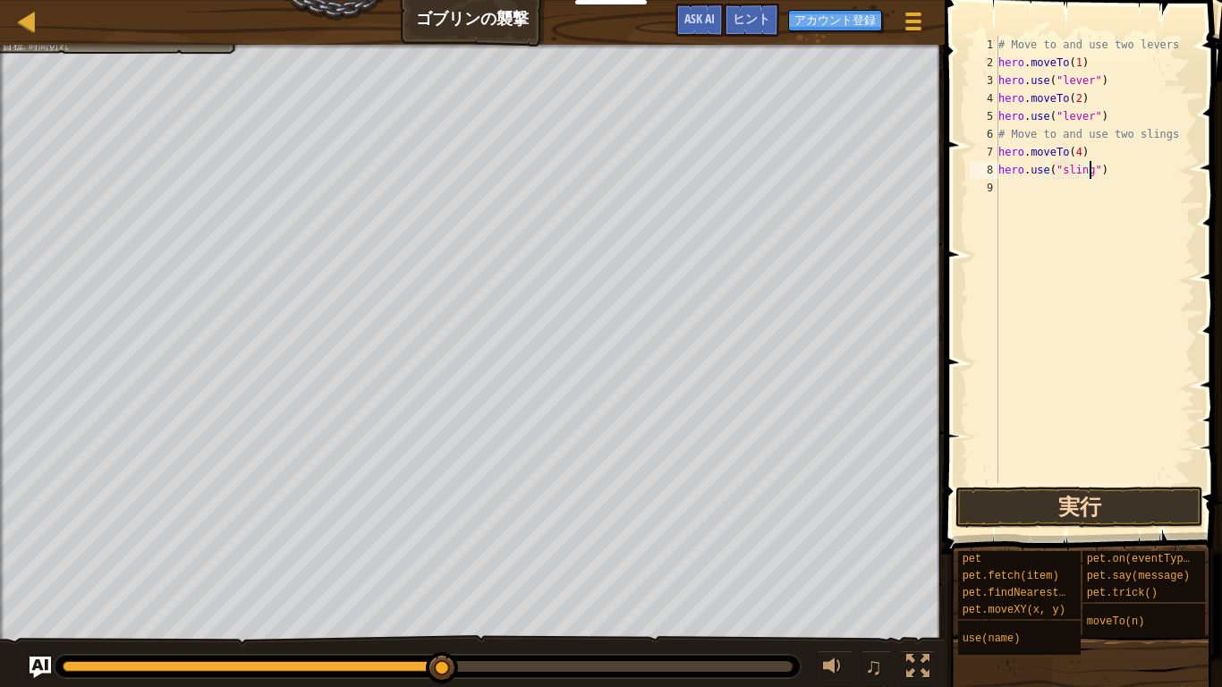
type textarea "hero.use("sling")"
click at [1147, 513] on button "実行" at bounding box center [1079, 507] width 248 height 41
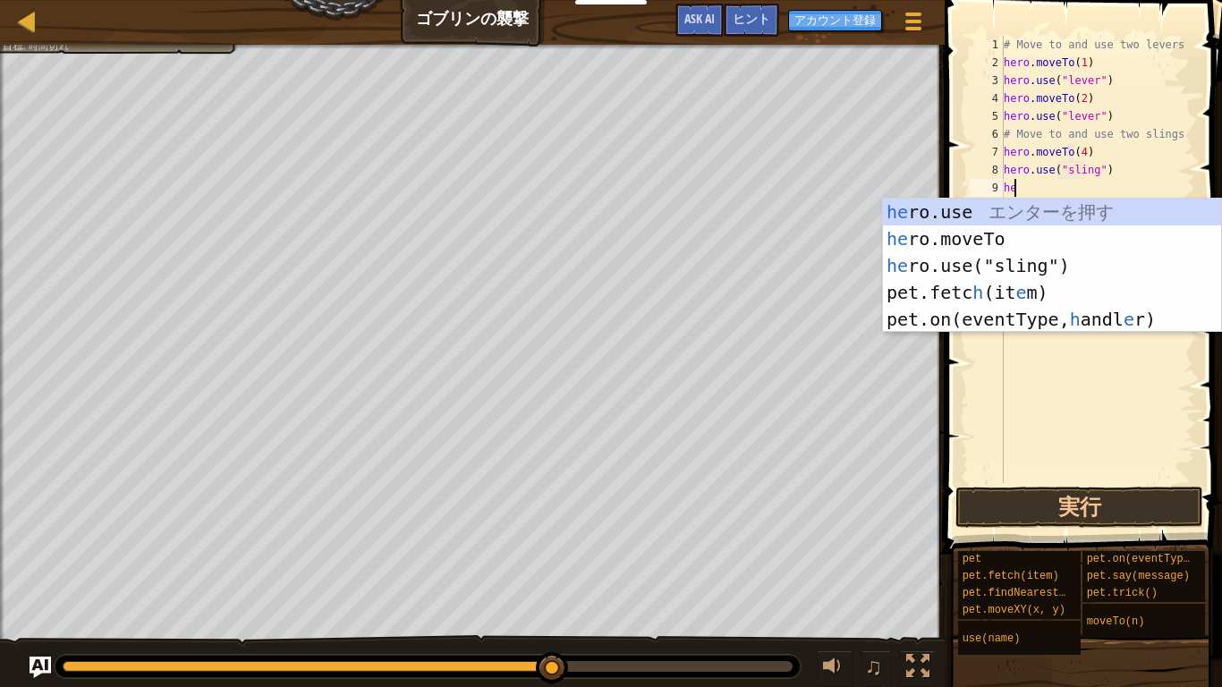
click at [1014, 241] on div "he ro.use エ ン タ ー を 押 す he ro.moveTo エ ン タ ー を 押 す he ro.use("sling") エ ン タ ー を…" at bounding box center [1052, 293] width 338 height 188
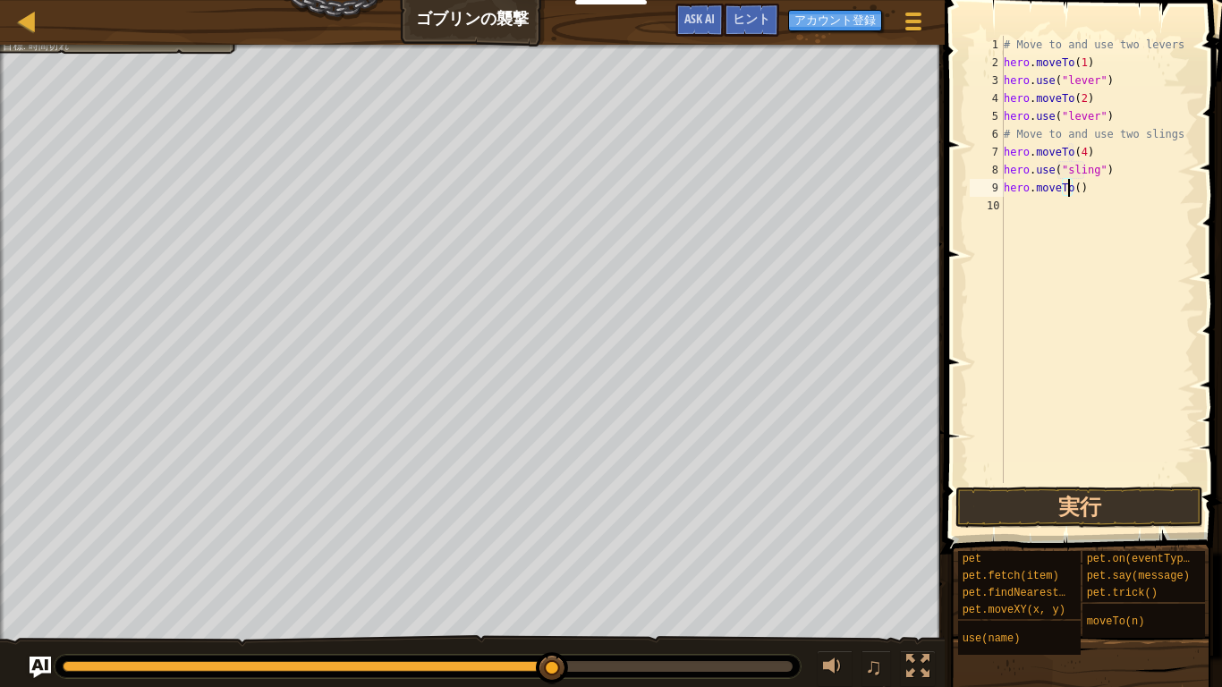
type textarea "hero.moveTo(3)"
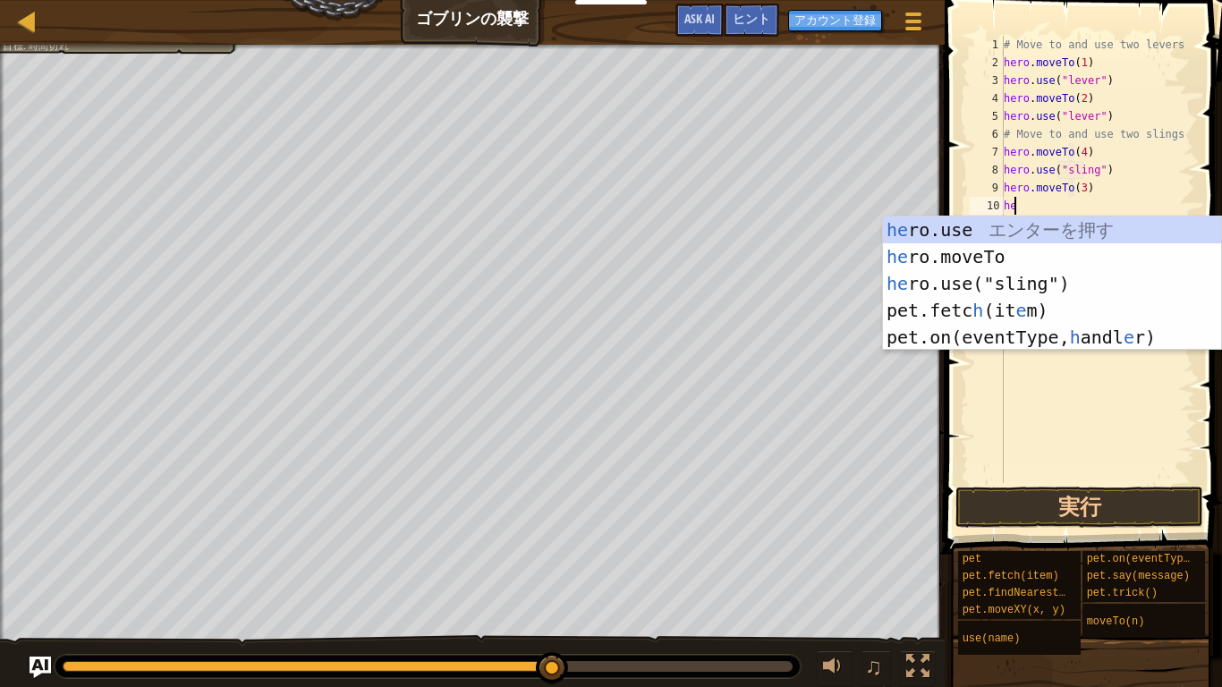
click at [1047, 283] on div "he ro.use エ ン タ ー を 押 す he ro.moveTo エ ン タ ー を 押 す he ro.use("sling") エ ン タ ー を…" at bounding box center [1052, 310] width 338 height 188
type textarea "hero.use("sling")"
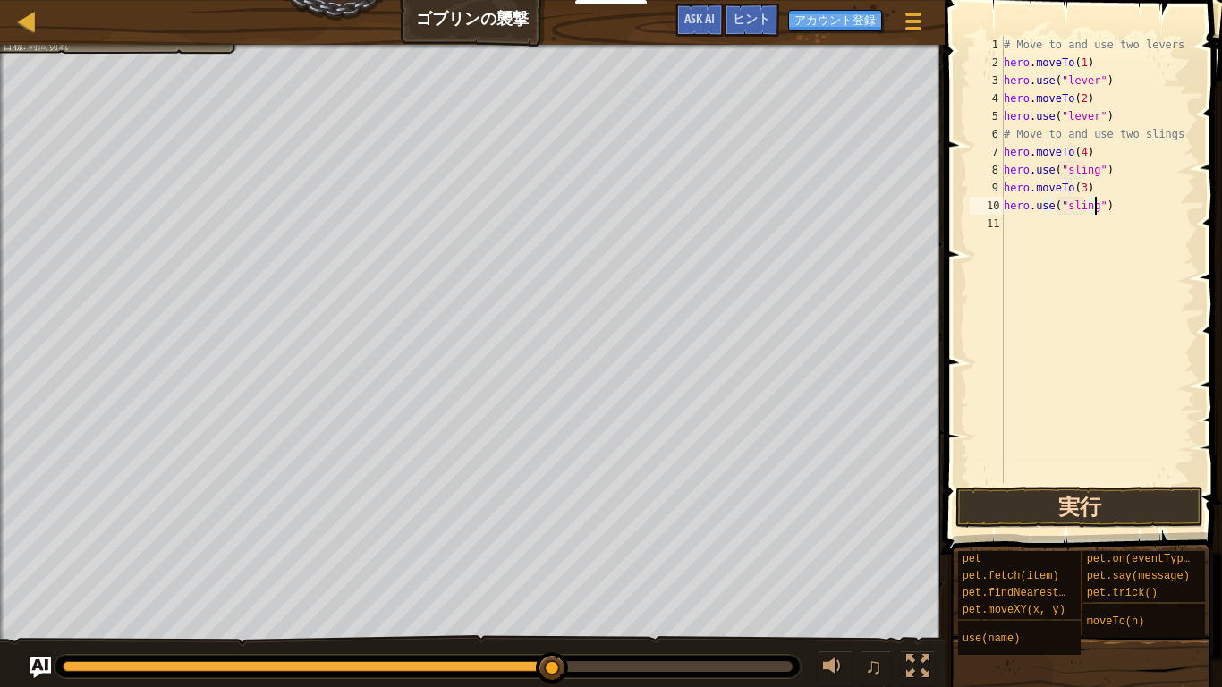
type textarea "hero.use("sling")"
click at [1159, 500] on button "実行" at bounding box center [1079, 507] width 248 height 41
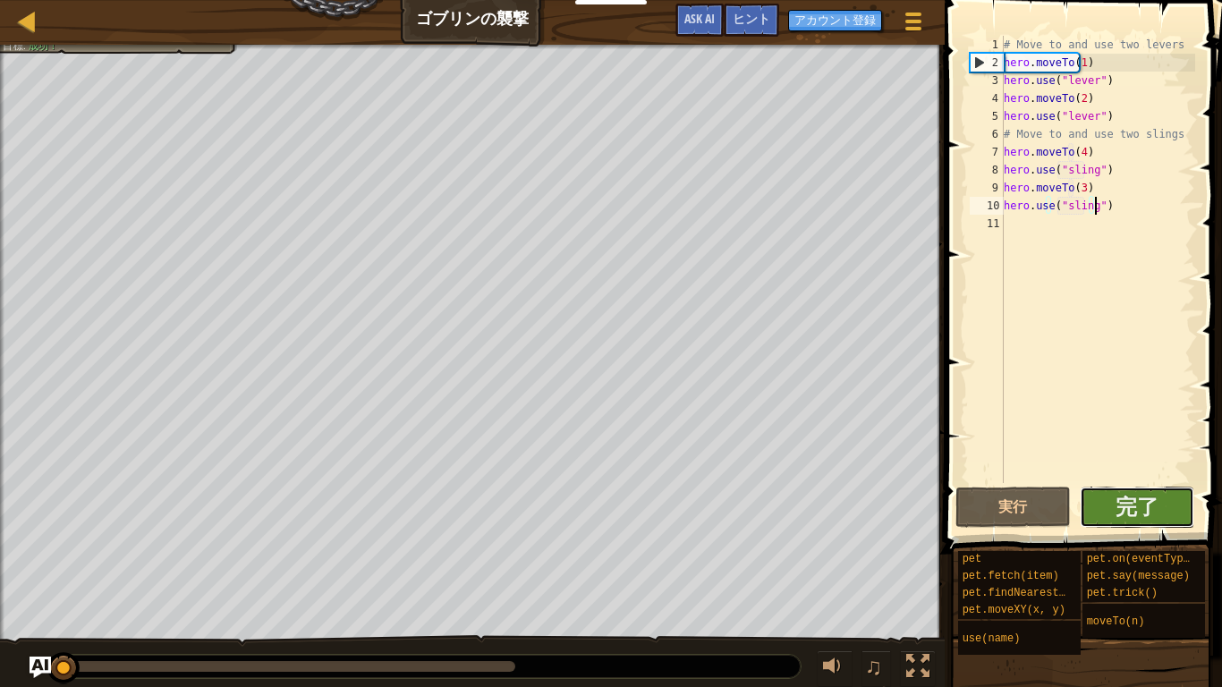
click at [1163, 493] on button "完了" at bounding box center [1137, 507] width 115 height 41
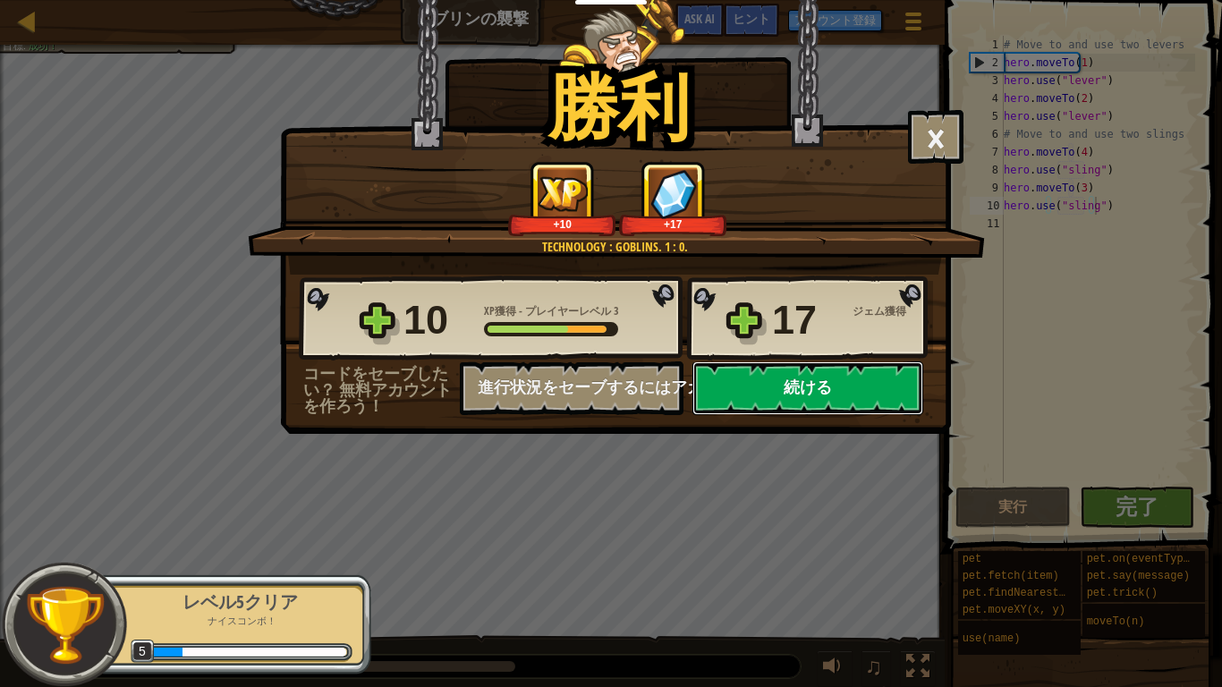
click at [864, 381] on button "続ける" at bounding box center [807, 388] width 231 height 54
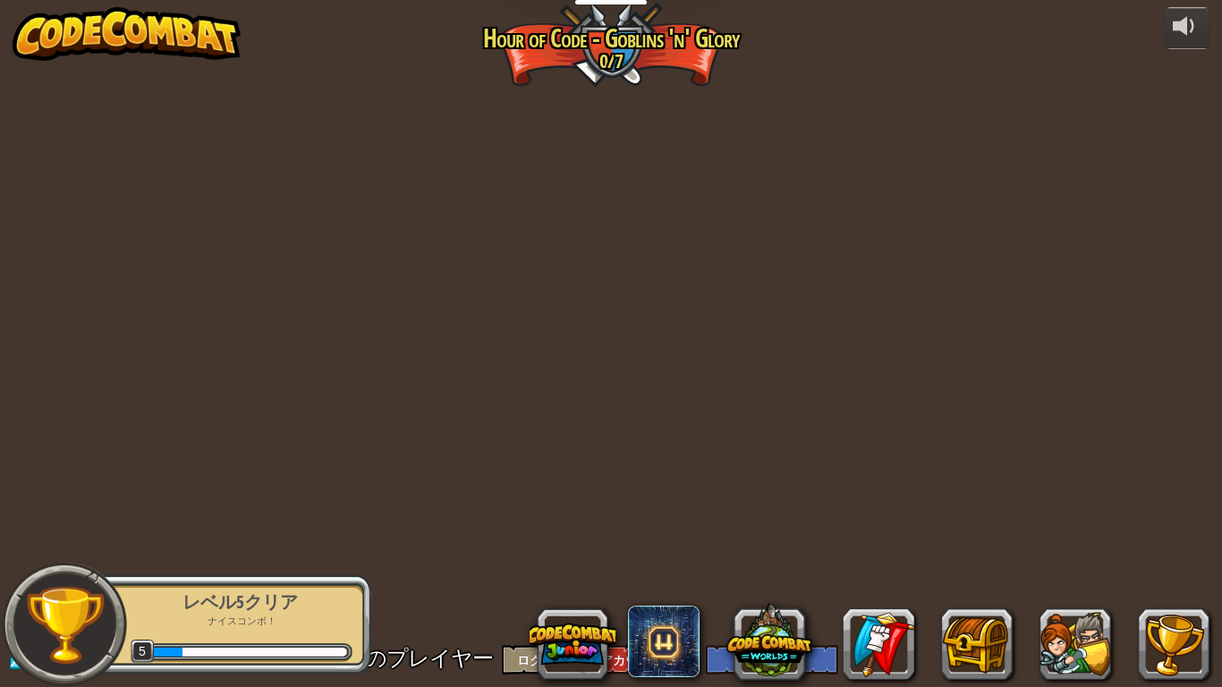
select select "ja"
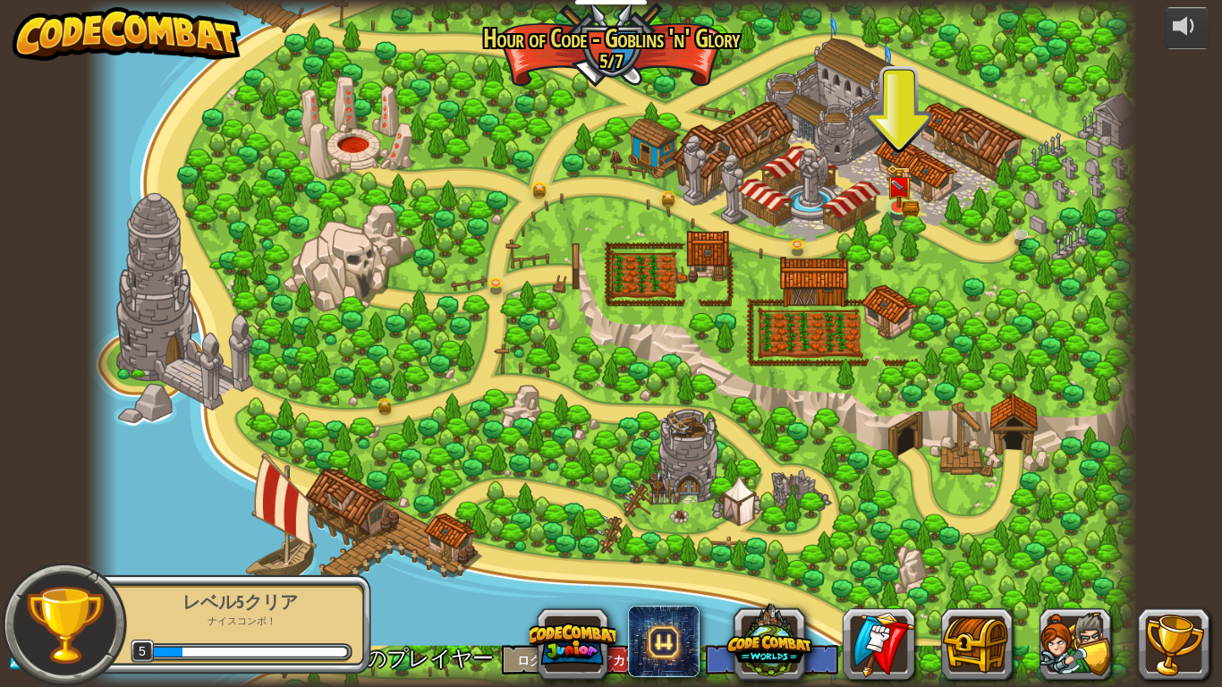
click at [924, 142] on div at bounding box center [611, 343] width 1051 height 687
click at [898, 183] on img at bounding box center [899, 175] width 16 height 16
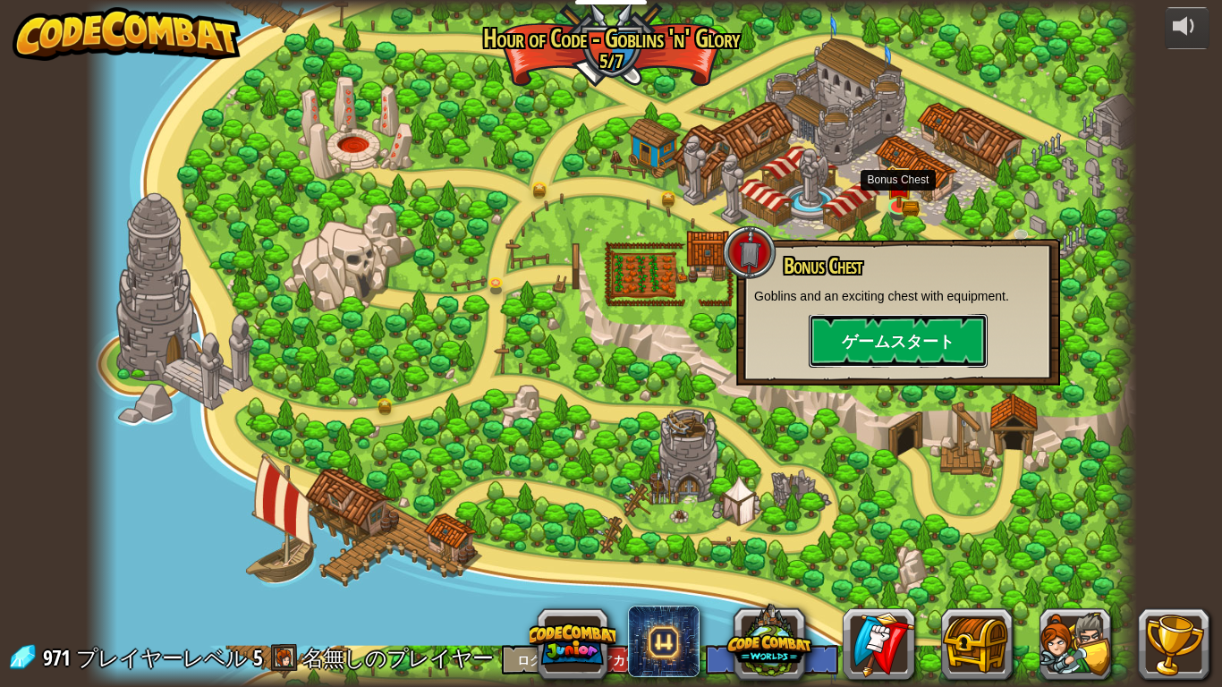
click at [962, 330] on button "ゲームスタート" at bounding box center [898, 341] width 179 height 54
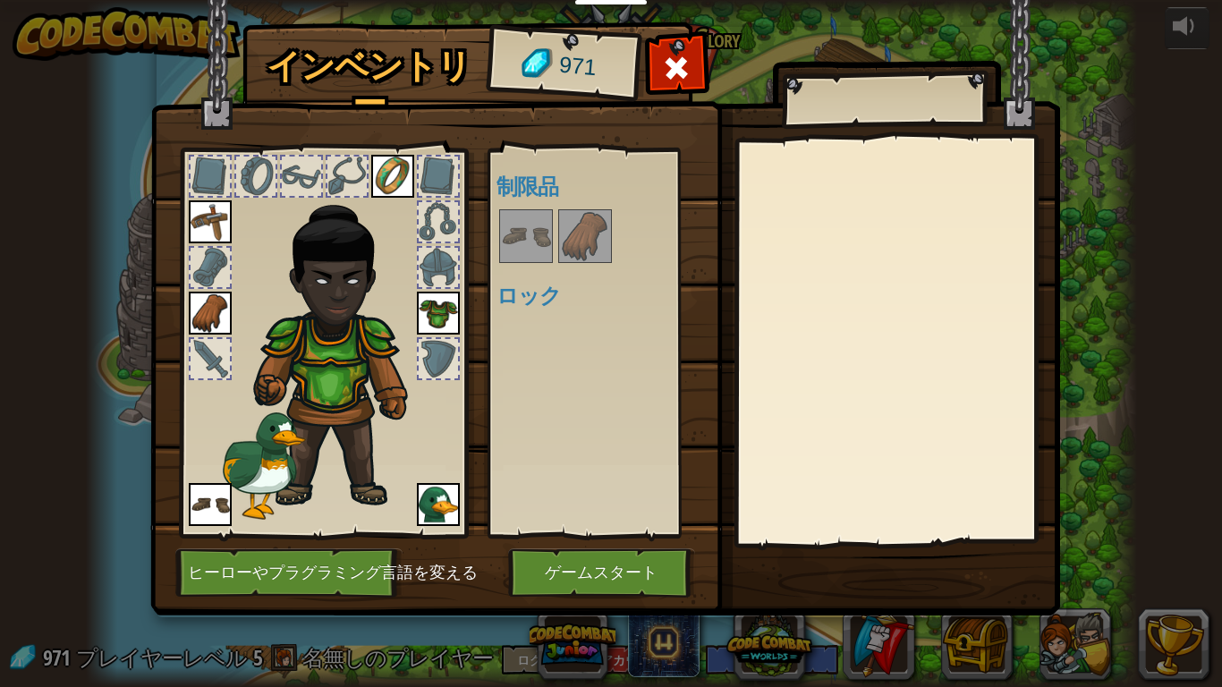
click at [523, 210] on div at bounding box center [526, 236] width 54 height 54
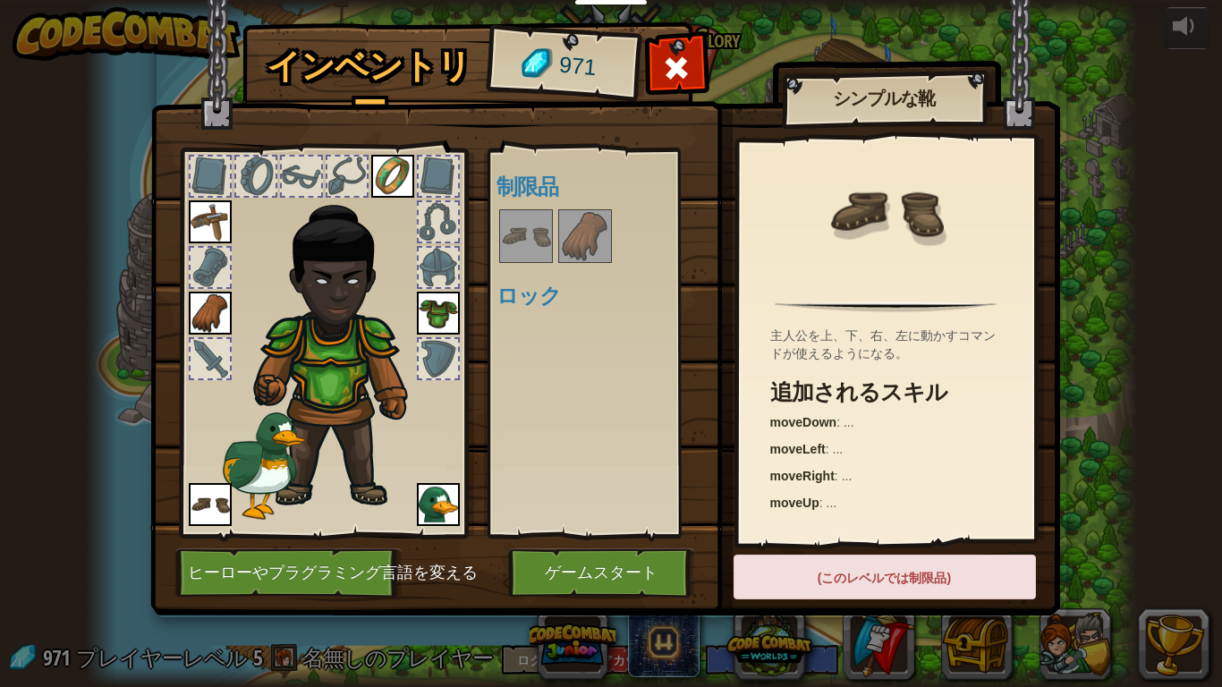
click at [534, 246] on img at bounding box center [526, 236] width 50 height 50
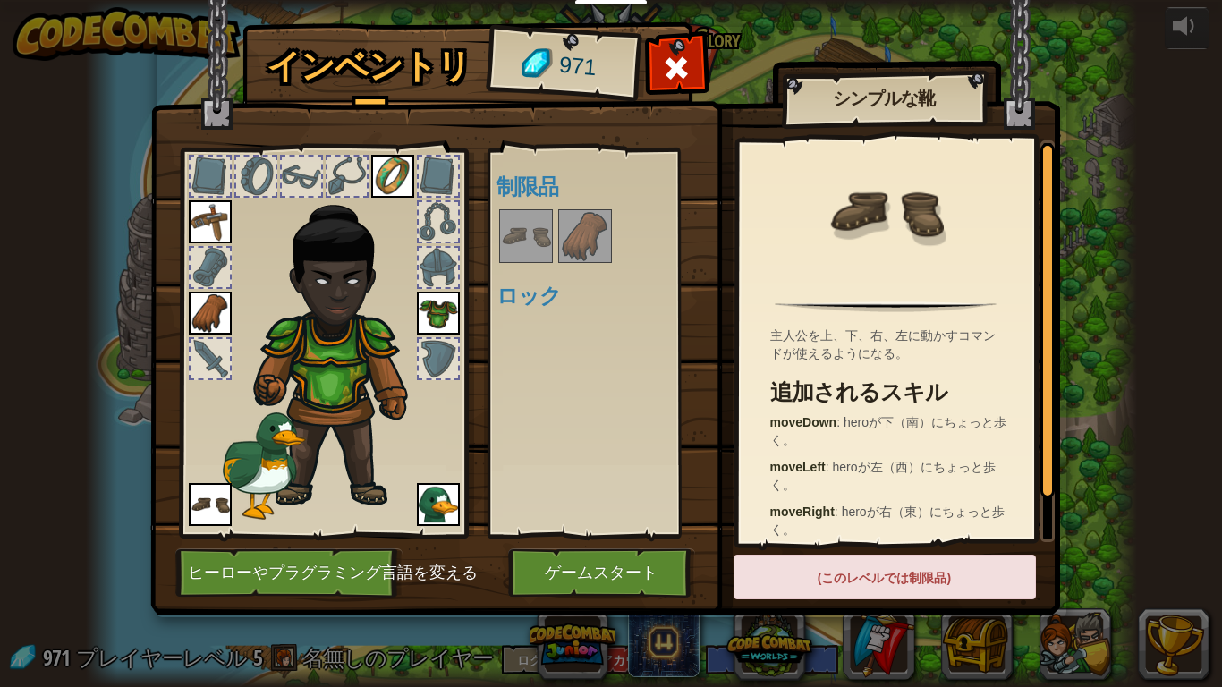
click at [581, 243] on img at bounding box center [585, 236] width 50 height 50
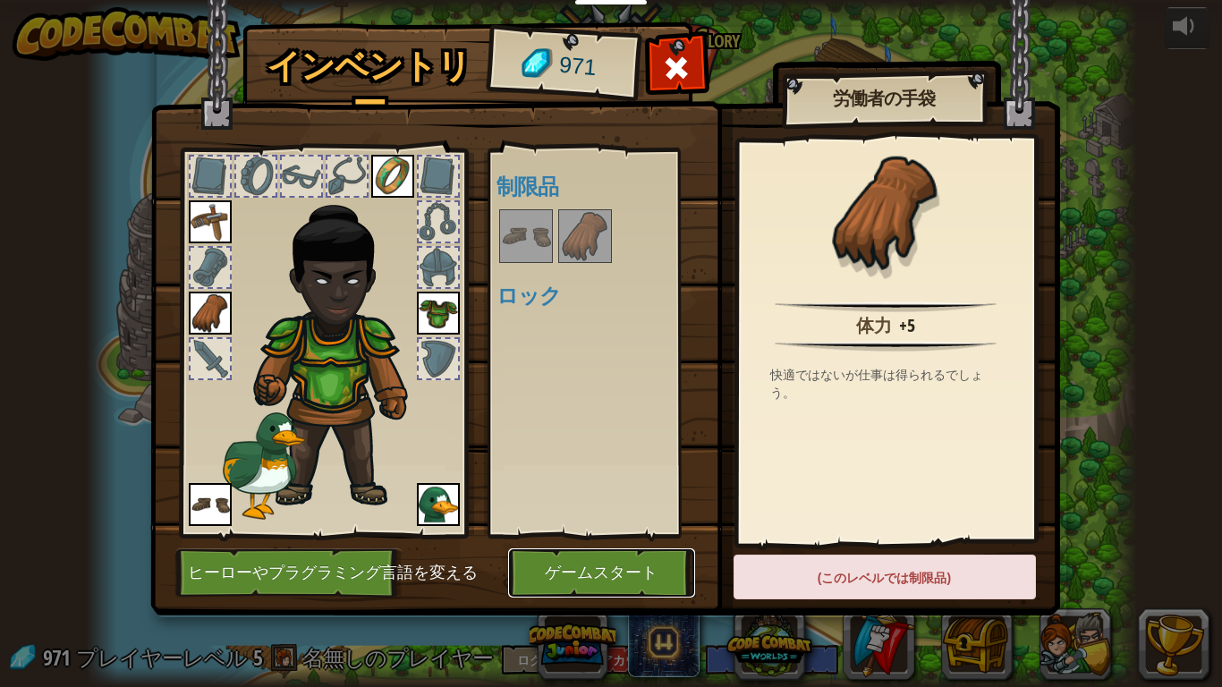
click at [608, 534] on button "ゲームスタート" at bounding box center [601, 572] width 187 height 49
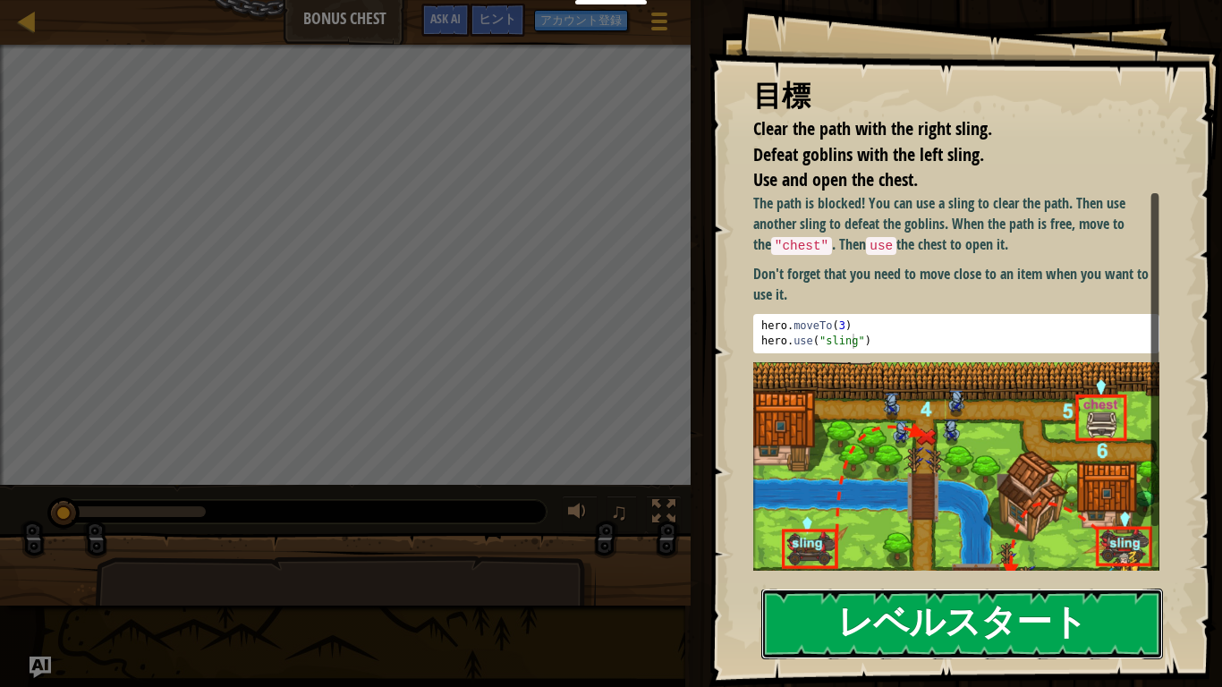
click at [1136, 534] on button "レベルスタート" at bounding box center [962, 624] width 402 height 71
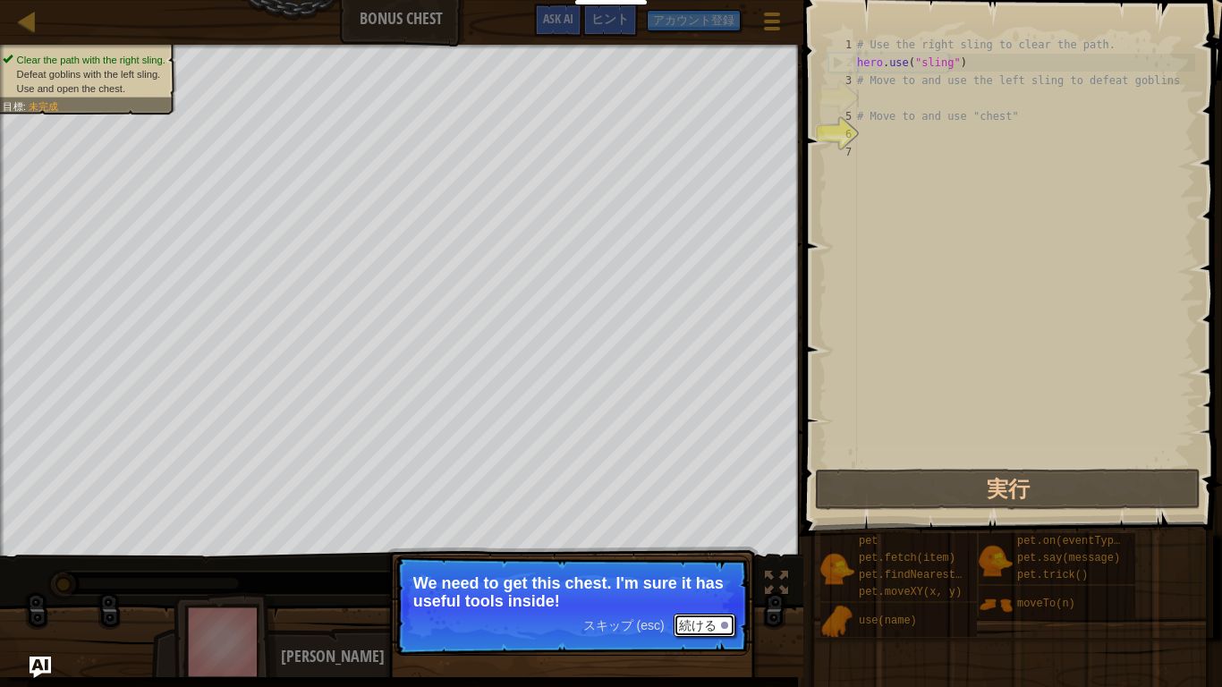
click at [699, 534] on button "続ける" at bounding box center [705, 625] width 62 height 23
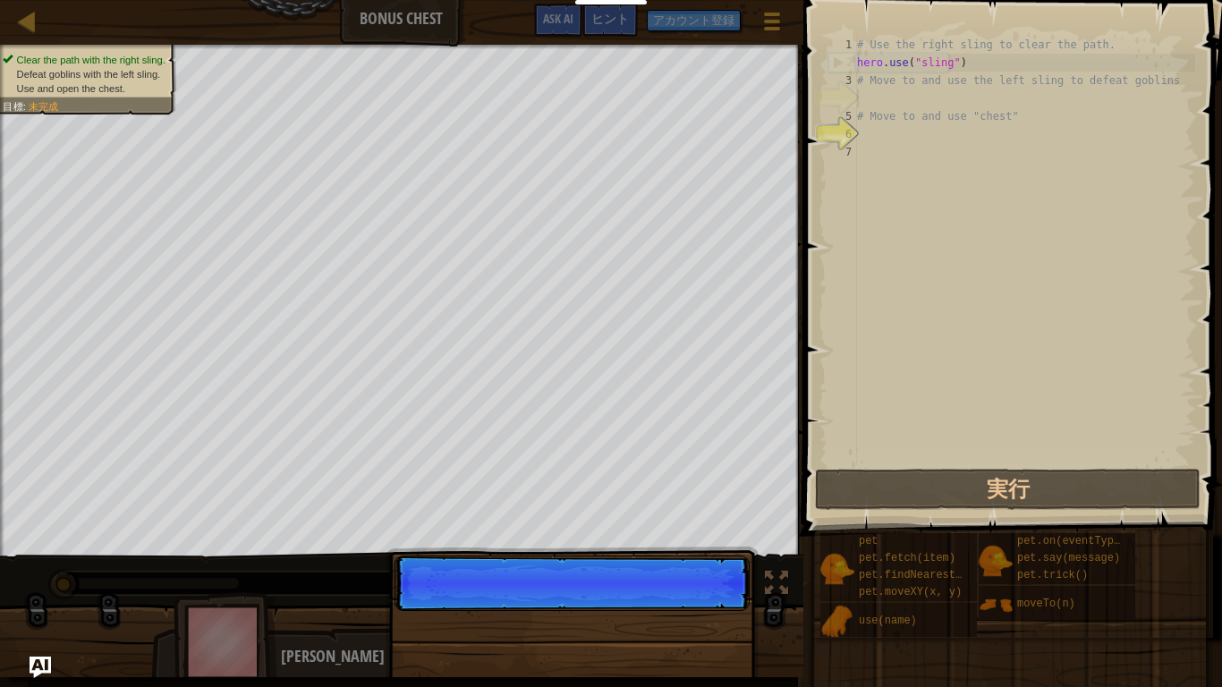
scroll to position [8, 0]
click at [705, 534] on p "スキップ (esc) 続ける" at bounding box center [571, 582] width 355 height 55
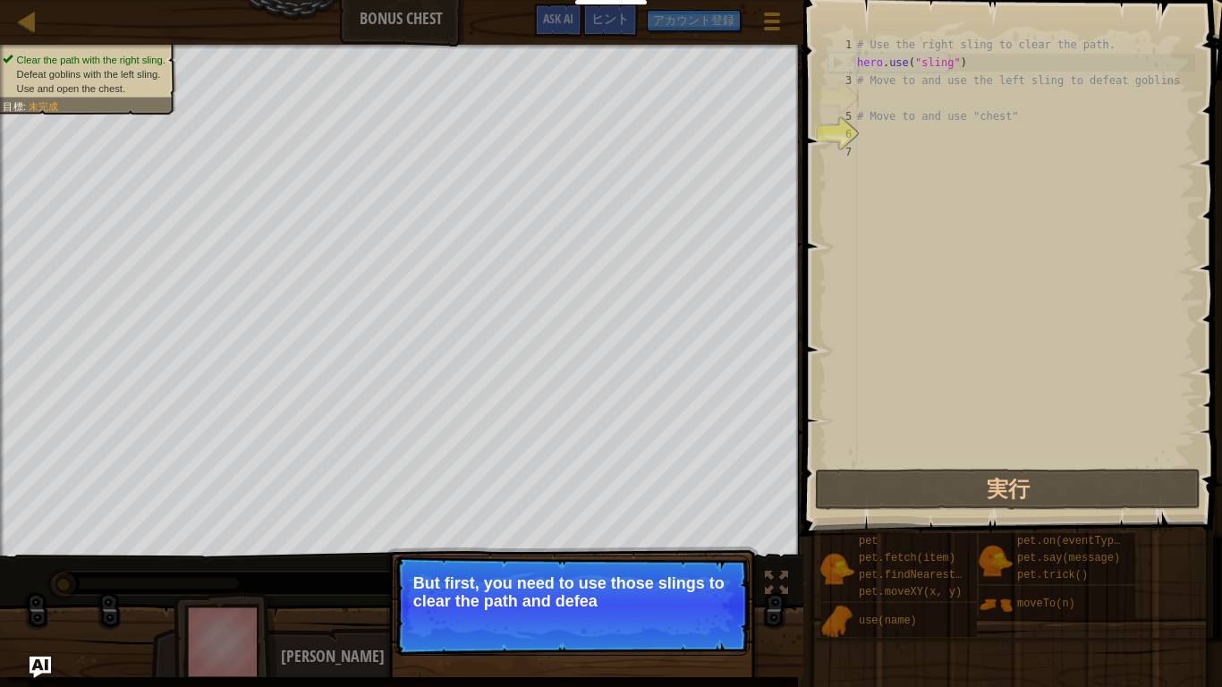
click at [670, 534] on p "スキップ (esc) 続ける But first, you need to use those slings to clear the path and de…" at bounding box center [571, 605] width 355 height 100
click at [675, 534] on p "スキップ (esc) 続ける But first, you need to use those slings to clear the path and de…" at bounding box center [571, 605] width 355 height 100
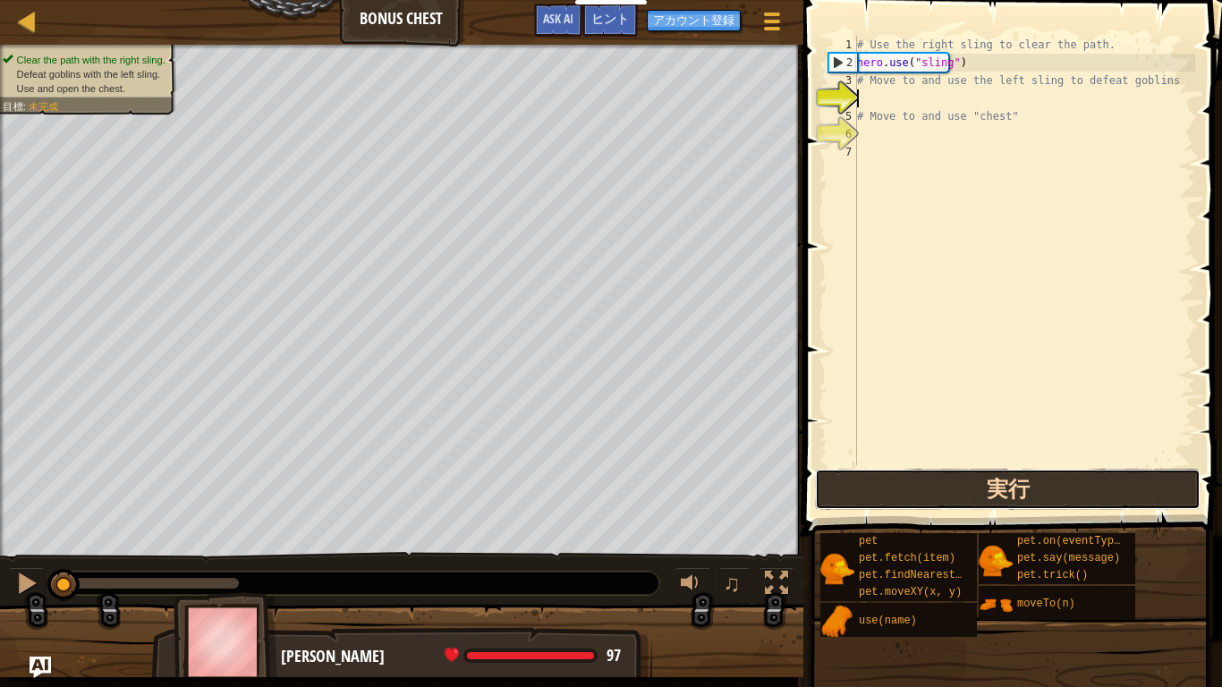
click at [1115, 475] on button "実行" at bounding box center [1008, 489] width 386 height 41
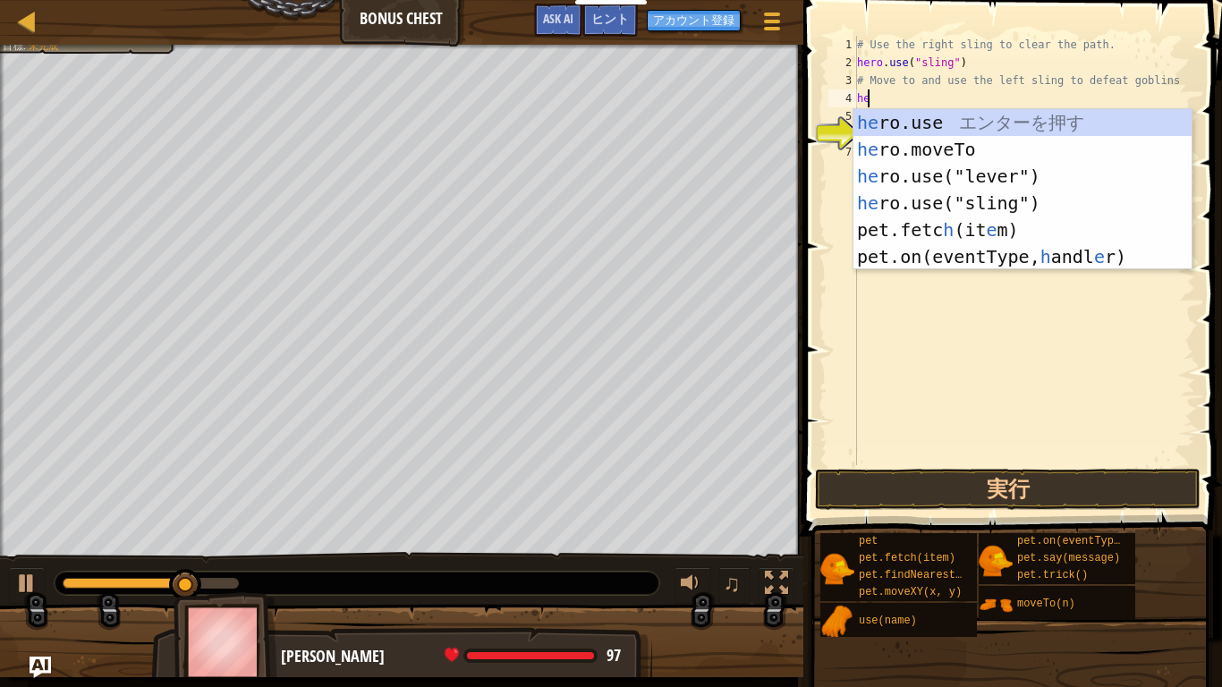
click at [975, 156] on div "he ro.use エ ン タ ー を 押 す he ro.moveTo エ ン タ ー を 押 す he ro.use("lever") エ ン タ ー を…" at bounding box center [1022, 216] width 338 height 215
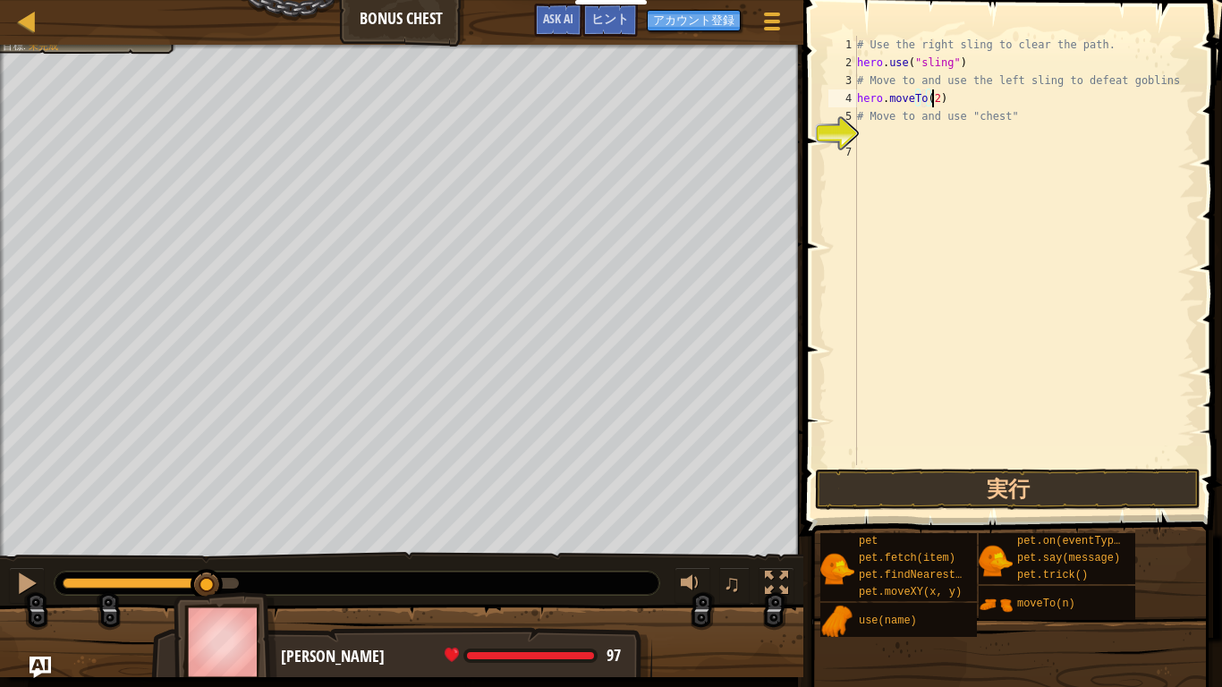
click at [1032, 121] on div "# Use the right sling to clear the path. hero . use ( "sling" ) # Move to and u…" at bounding box center [1024, 268] width 342 height 465
type textarea "# Move to and use "chest""
click at [1074, 471] on button "実行" at bounding box center [1008, 489] width 386 height 41
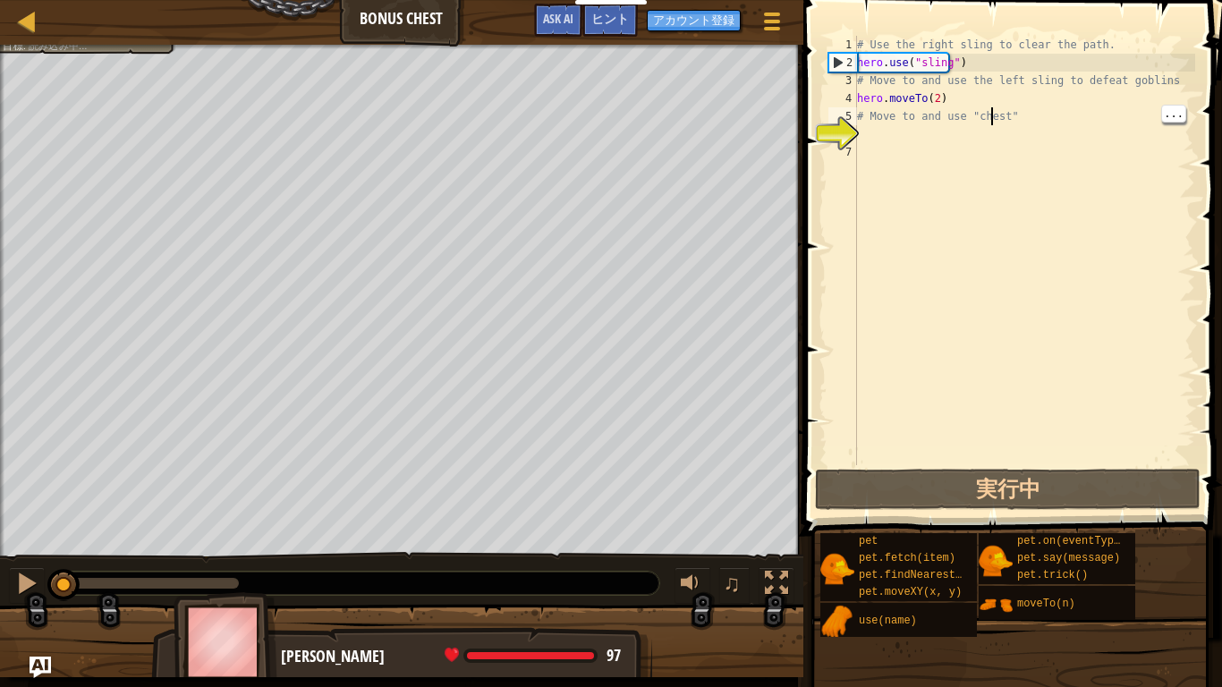
click at [1127, 457] on div "# Use the right sling to clear the path. hero . use ( "sling" ) # Move to and u…" at bounding box center [1024, 268] width 342 height 465
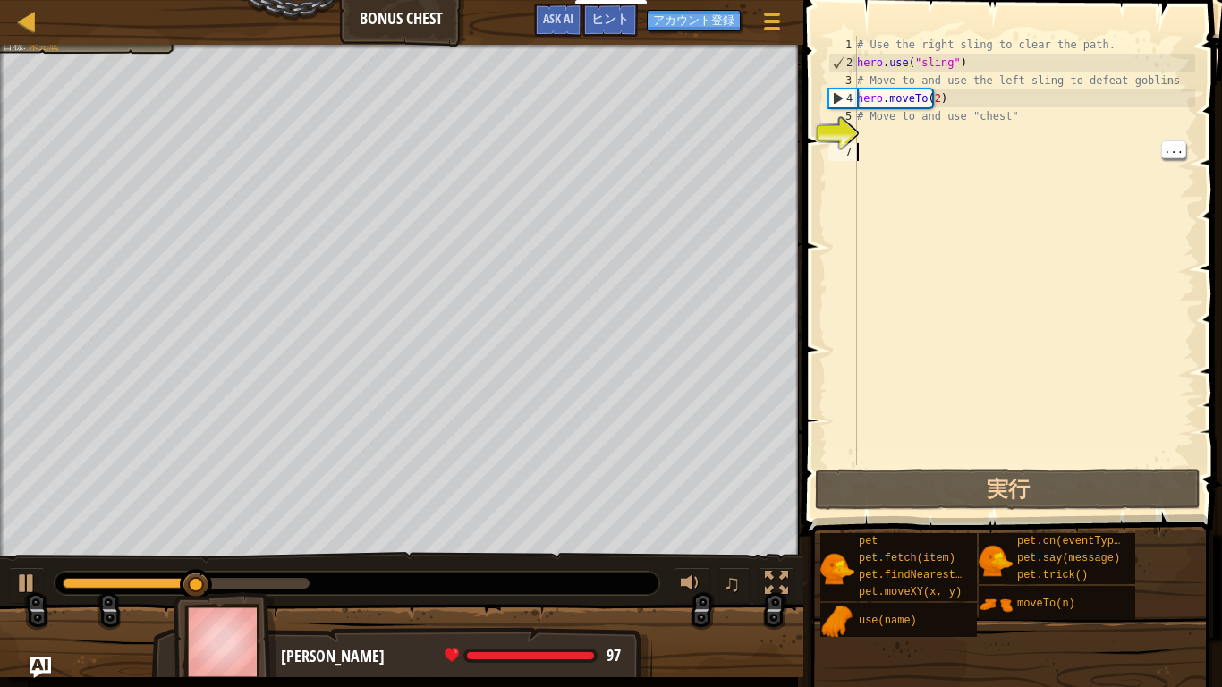
click at [889, 139] on div "# Use the right sling to clear the path. hero . use ( "sling" ) # Move to and u…" at bounding box center [1024, 268] width 342 height 465
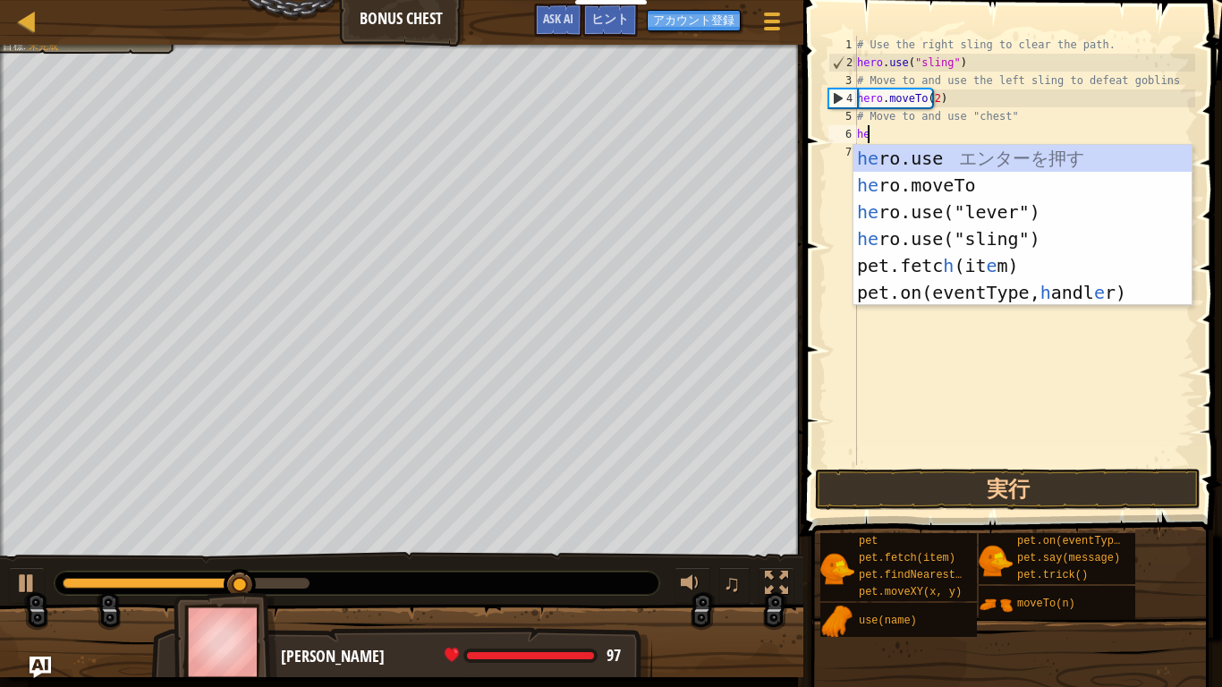
click at [987, 182] on div "he ro.use エ ン タ ー を 押 す he ro.moveTo エ ン タ ー を 押 す he ro.use("lever") エ ン タ ー を…" at bounding box center [1022, 252] width 338 height 215
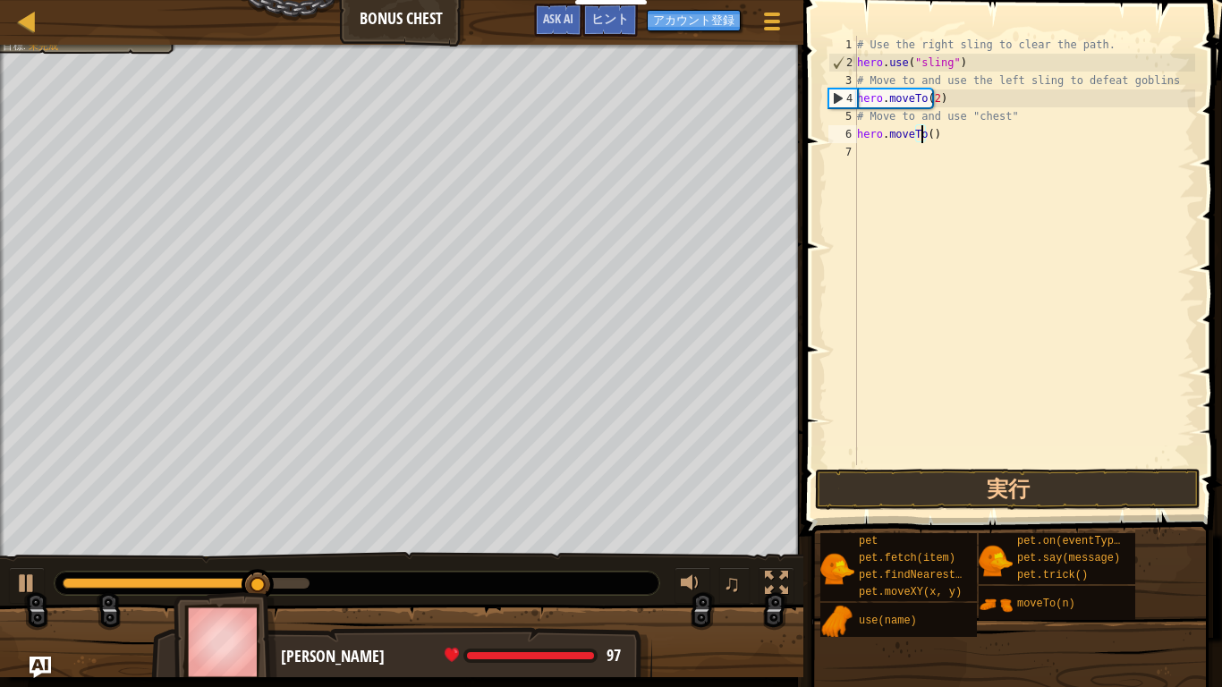
type textarea "hero.moveTo(3)"
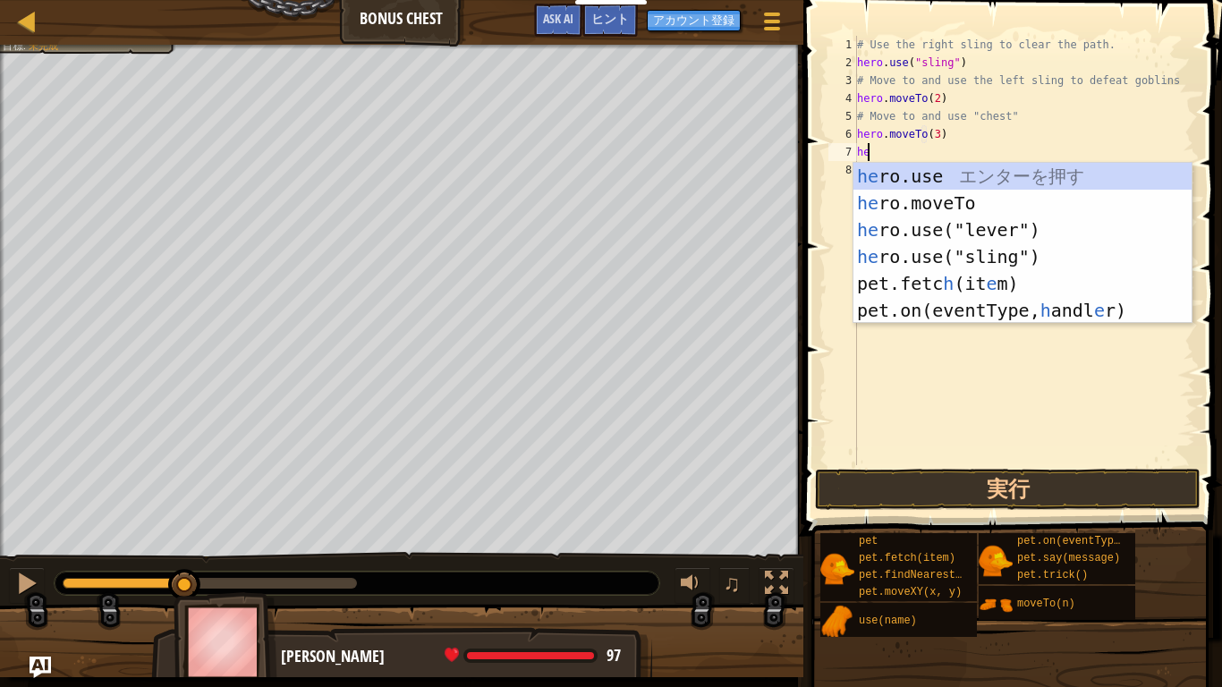
click at [1013, 250] on div "he ro.use エ ン タ ー を 押 す he ro.moveTo エ ン タ ー を 押 す he ro.use("lever") エ ン タ ー を…" at bounding box center [1022, 270] width 338 height 215
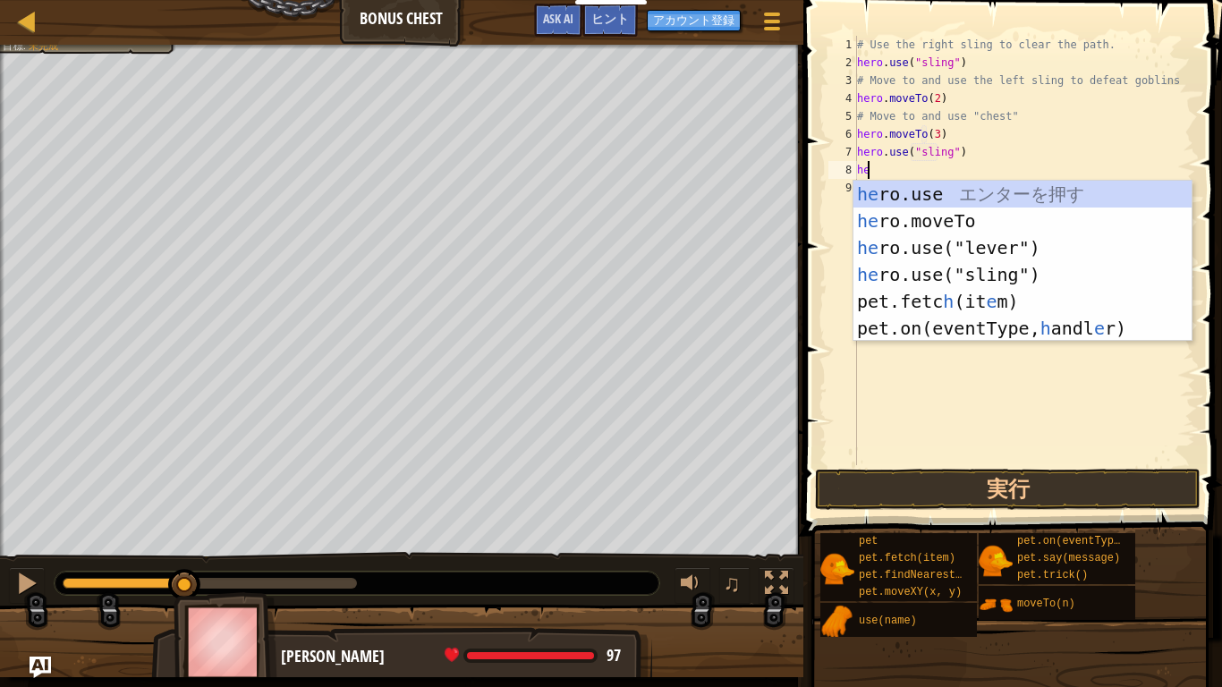
click at [992, 225] on div "he ro.use エ ン タ ー を 押 す he ro.moveTo エ ン タ ー を 押 す he ro.use("lever") エ ン タ ー を…" at bounding box center [1022, 288] width 338 height 215
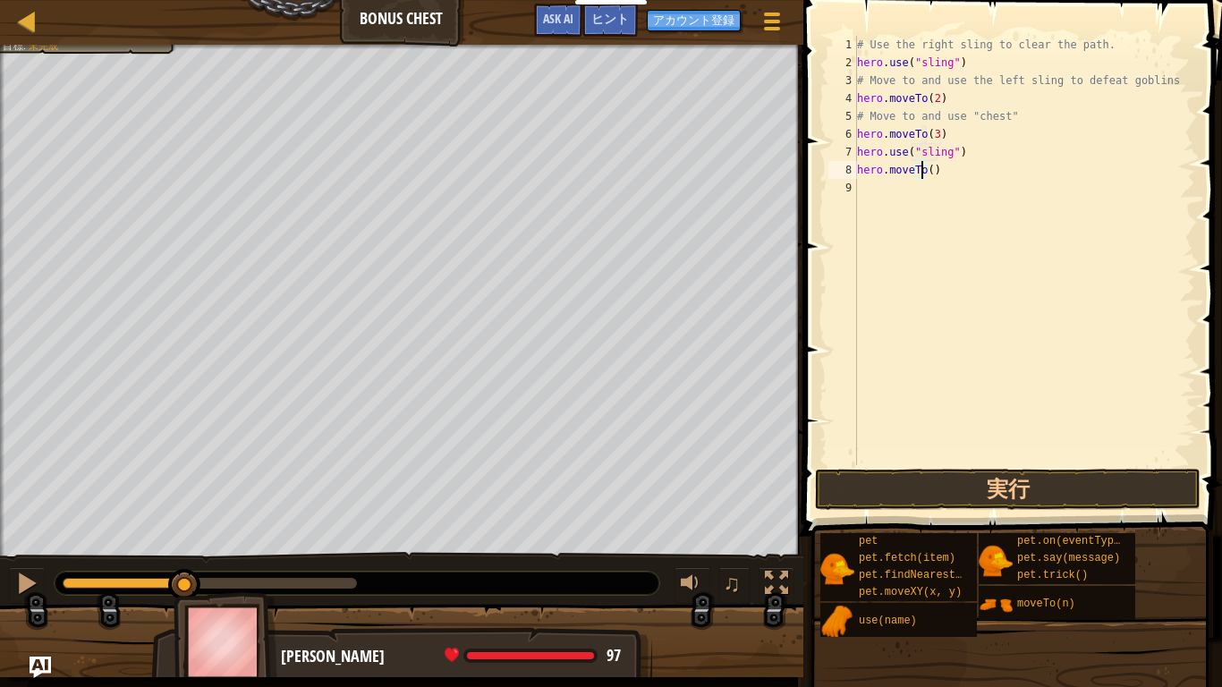
type textarea "hero.moveTo(4)"
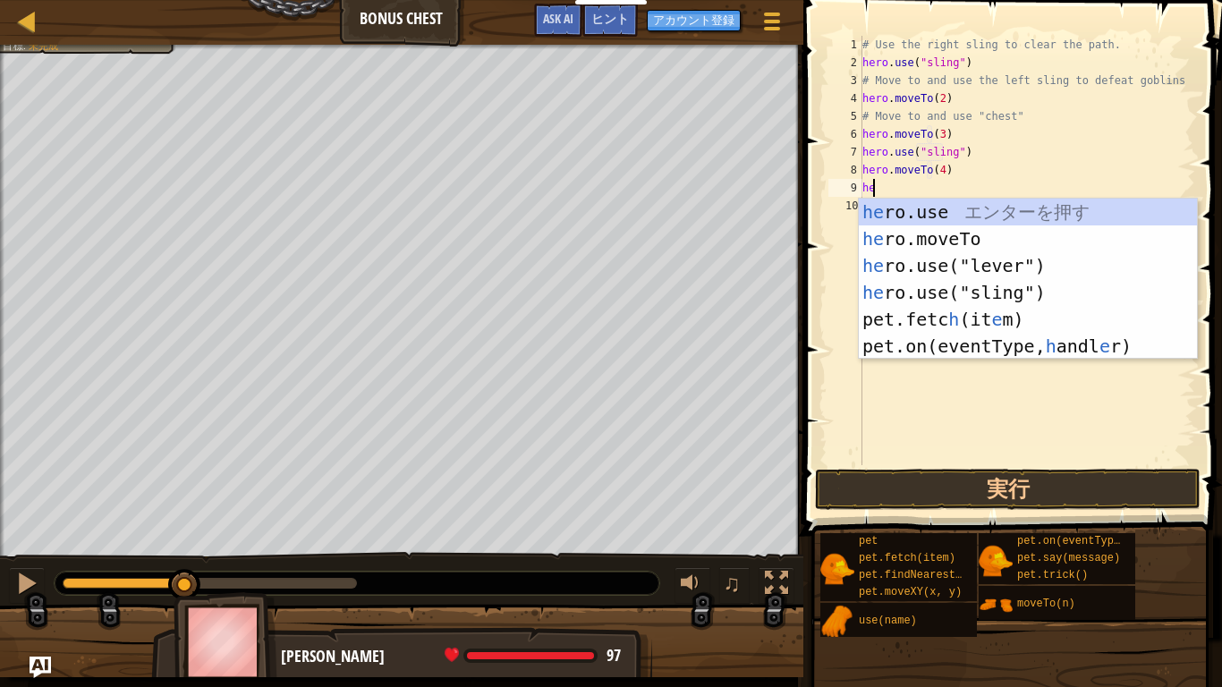
click at [980, 241] on div "he ro.use エ ン タ ー を 押 す he ro.moveTo エ ン タ ー を 押 す he ro.use("lever") エ ン タ ー を…" at bounding box center [1028, 306] width 338 height 215
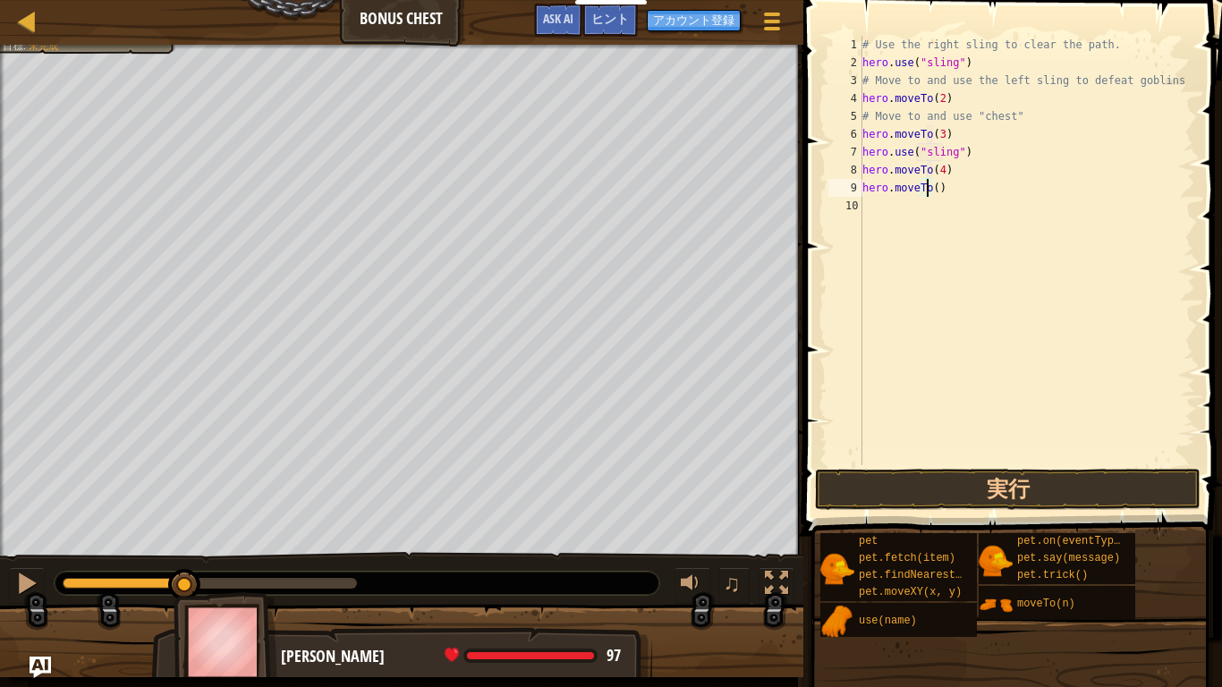
type textarea "hero.moveTo(6)"
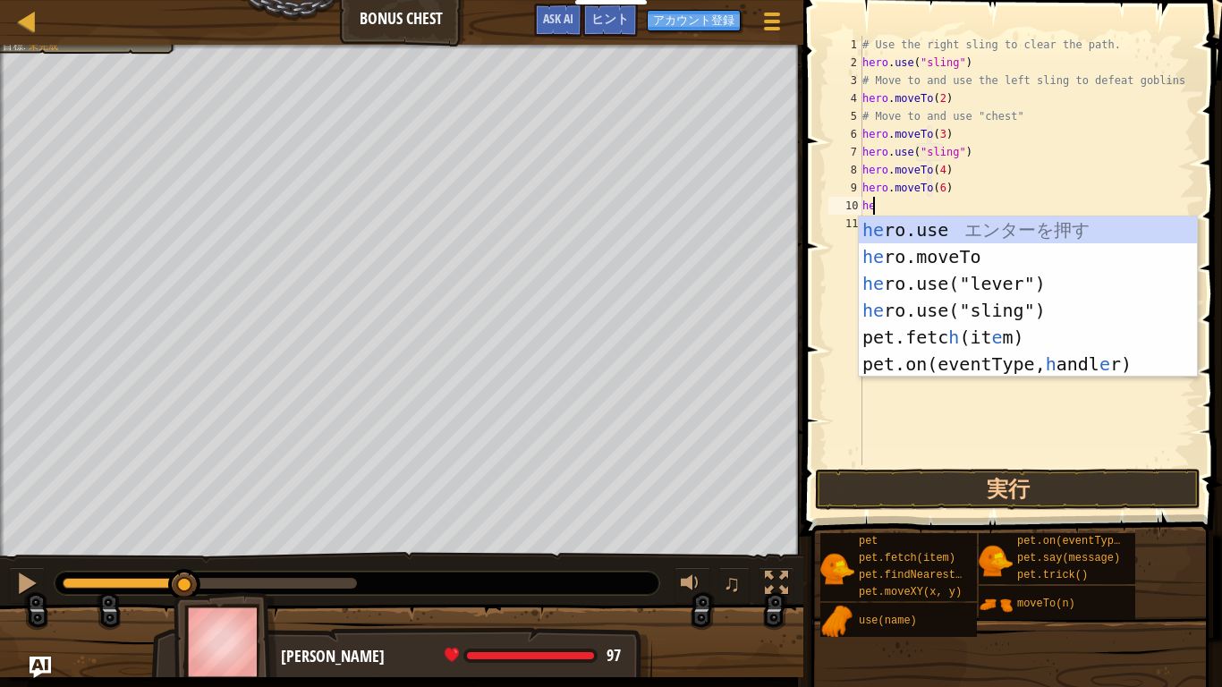
click at [1000, 279] on div "he ro.use エ ン タ ー を 押 す he ro.moveTo エ ン タ ー を 押 す he ro.use("lever") エ ン タ ー を…" at bounding box center [1028, 323] width 338 height 215
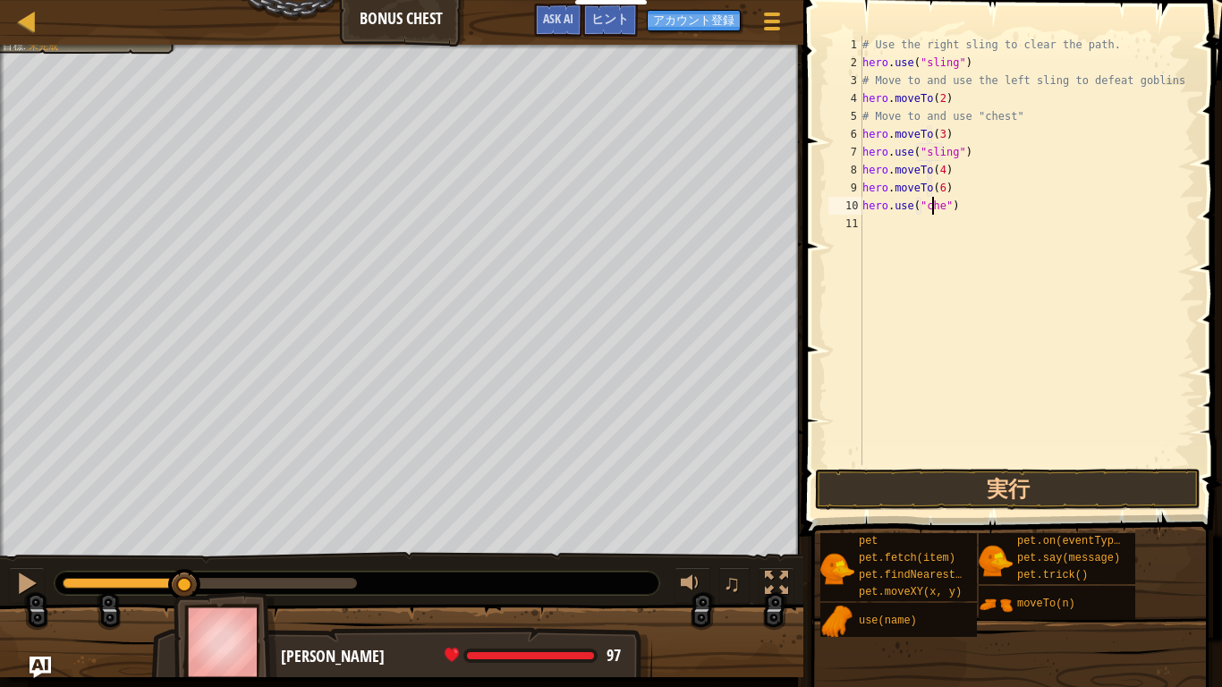
scroll to position [8, 6]
type textarea "hero.use("chest")"
click at [1140, 463] on div "# Use the right sling to clear the path. hero . use ( "sling" ) # Move to and u…" at bounding box center [1027, 268] width 336 height 465
click at [1160, 495] on button "実行" at bounding box center [1008, 489] width 386 height 41
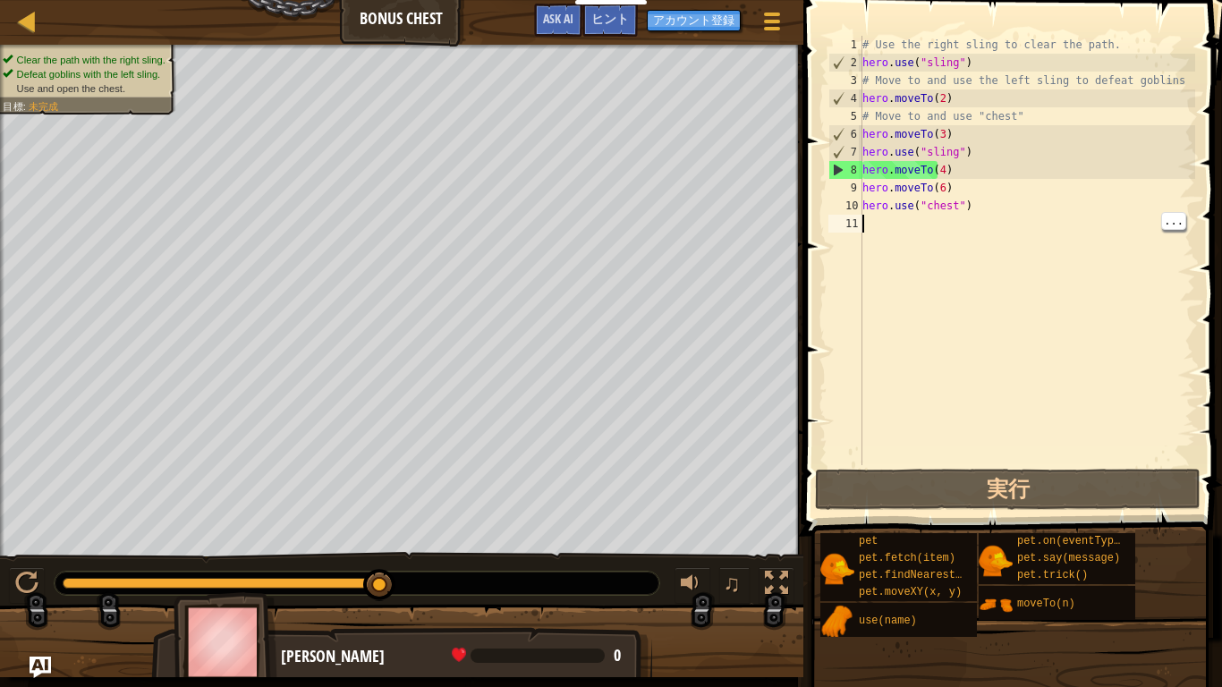
click at [963, 152] on div "# Use the right sling to clear the path. hero . use ( "sling" ) # Move to and u…" at bounding box center [1027, 268] width 336 height 465
type textarea "hero.use("sling")"
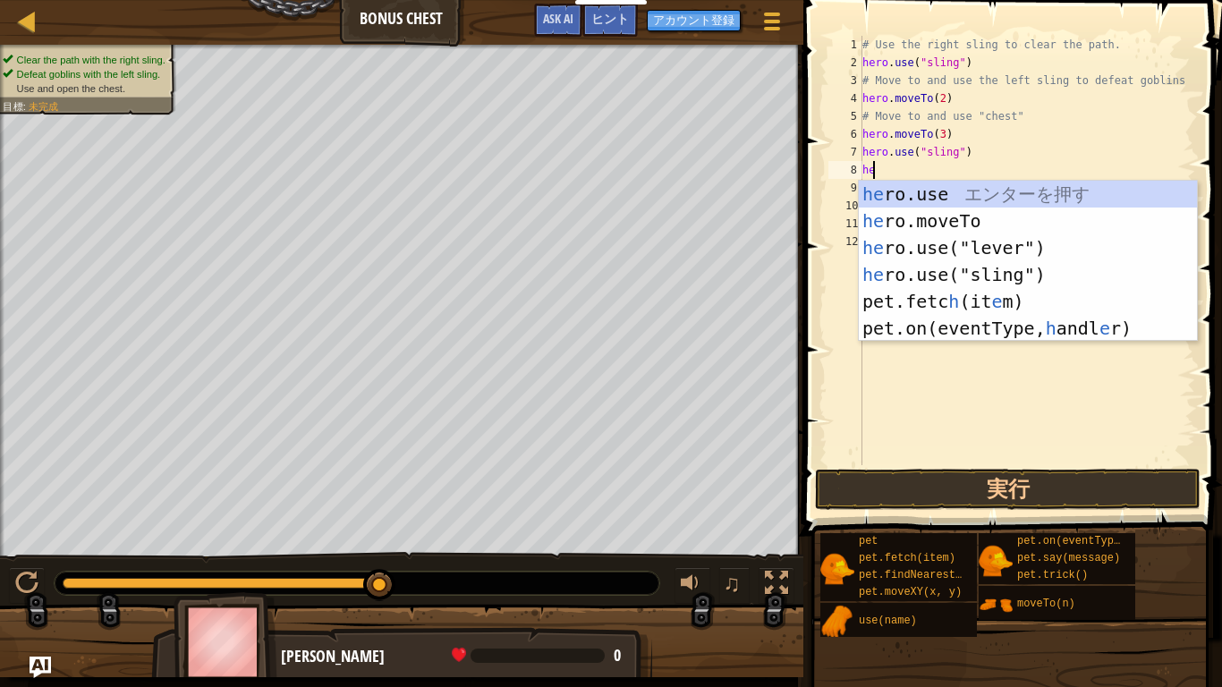
click at [973, 223] on div "he ro.use エ ン タ ー を 押 す he ro.moveTo エ ン タ ー を 押 す he ro.use("lever") エ ン タ ー を…" at bounding box center [1028, 288] width 338 height 215
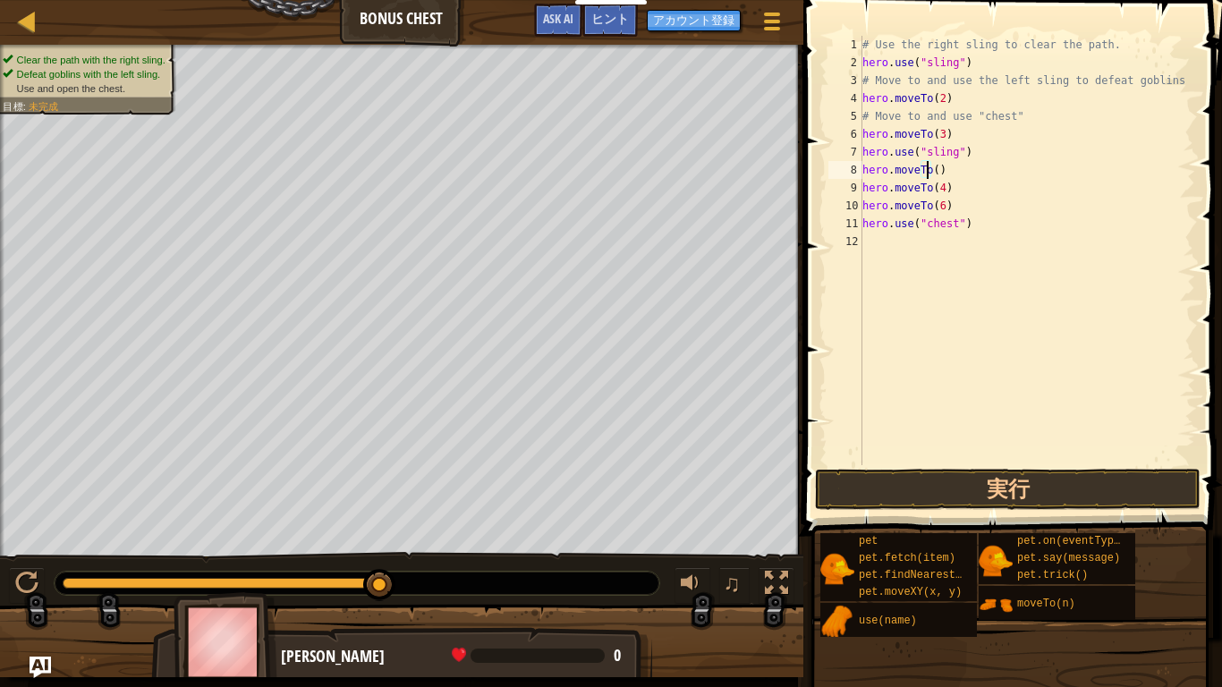
type textarea "hero.moveTo(3)"
click at [1154, 490] on button "実行" at bounding box center [1008, 489] width 386 height 41
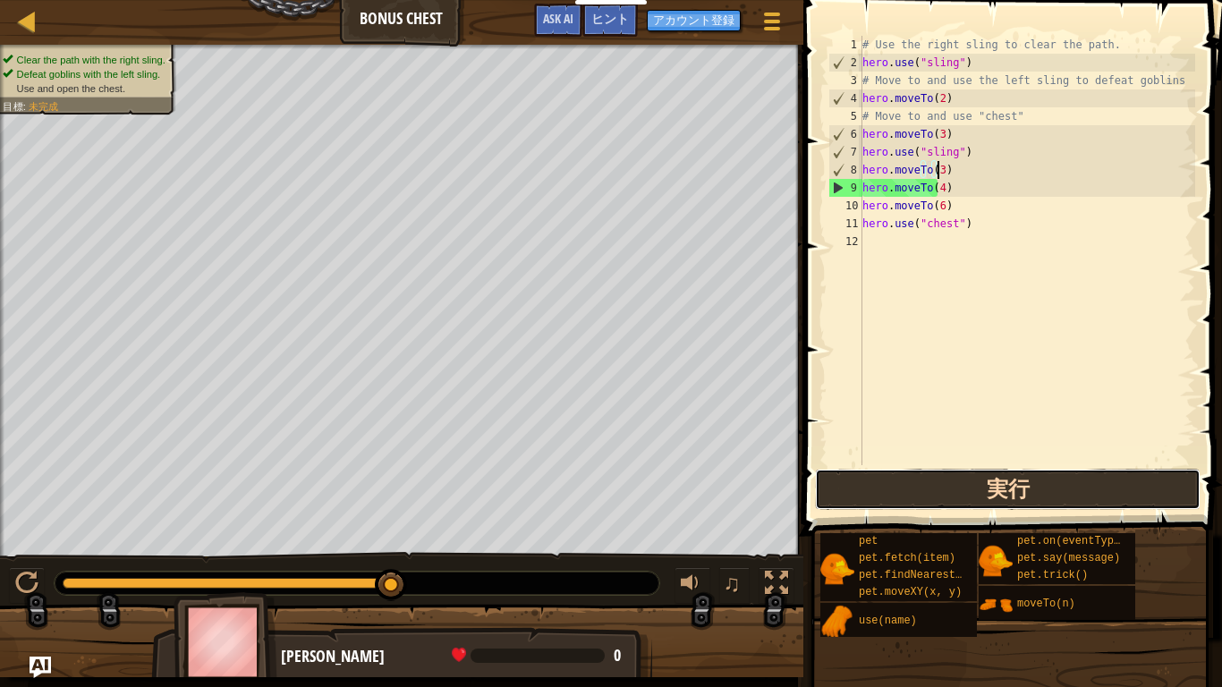
click at [1135, 484] on button "実行" at bounding box center [1008, 489] width 386 height 41
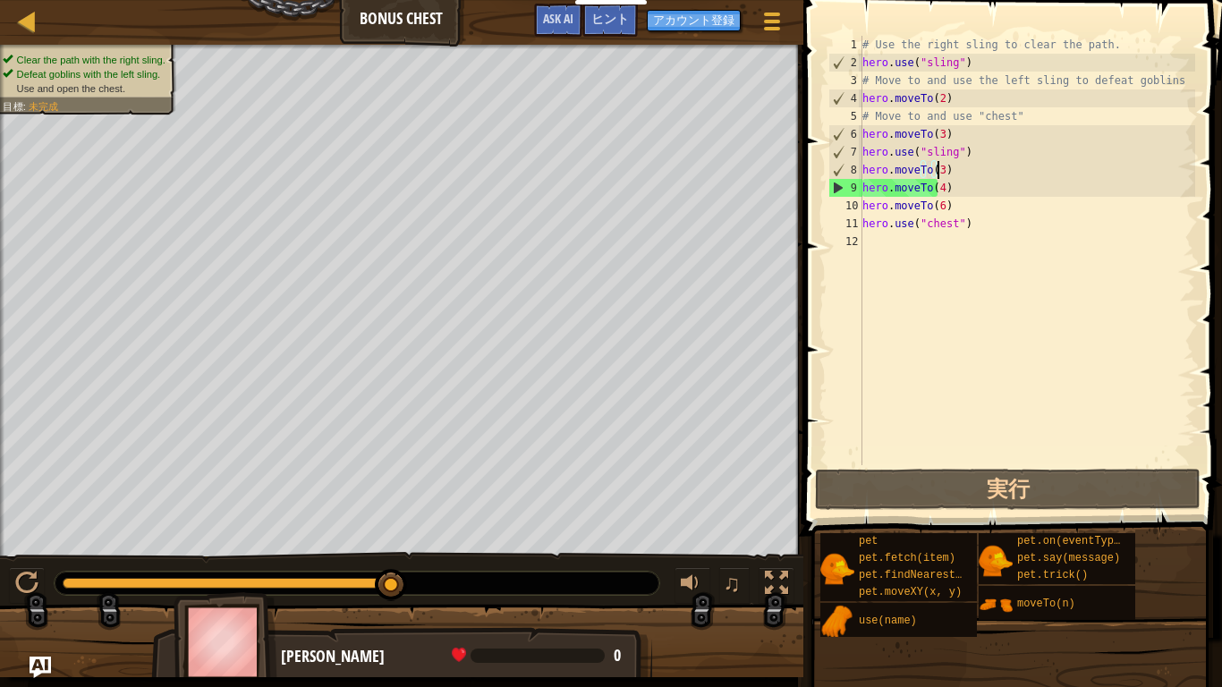
click at [930, 174] on div "# Use the right sling to clear the path. hero . use ( "sling" ) # Move to and u…" at bounding box center [1027, 268] width 336 height 465
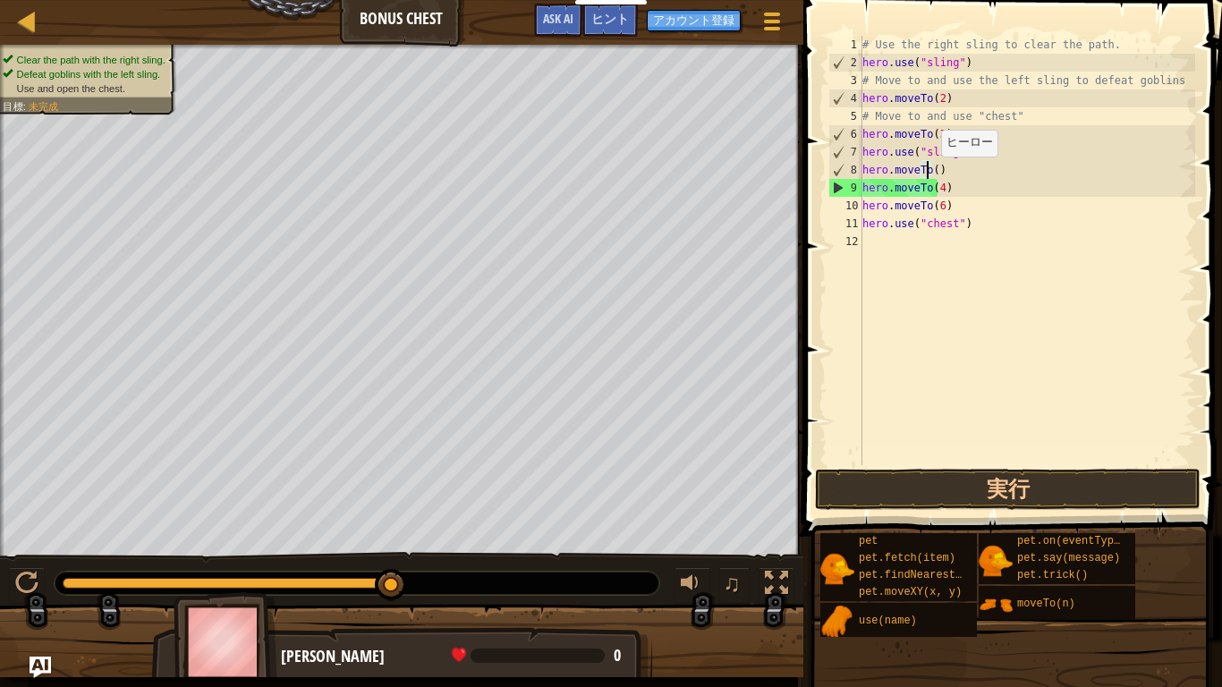
type textarea "hero.moveTo(2)"
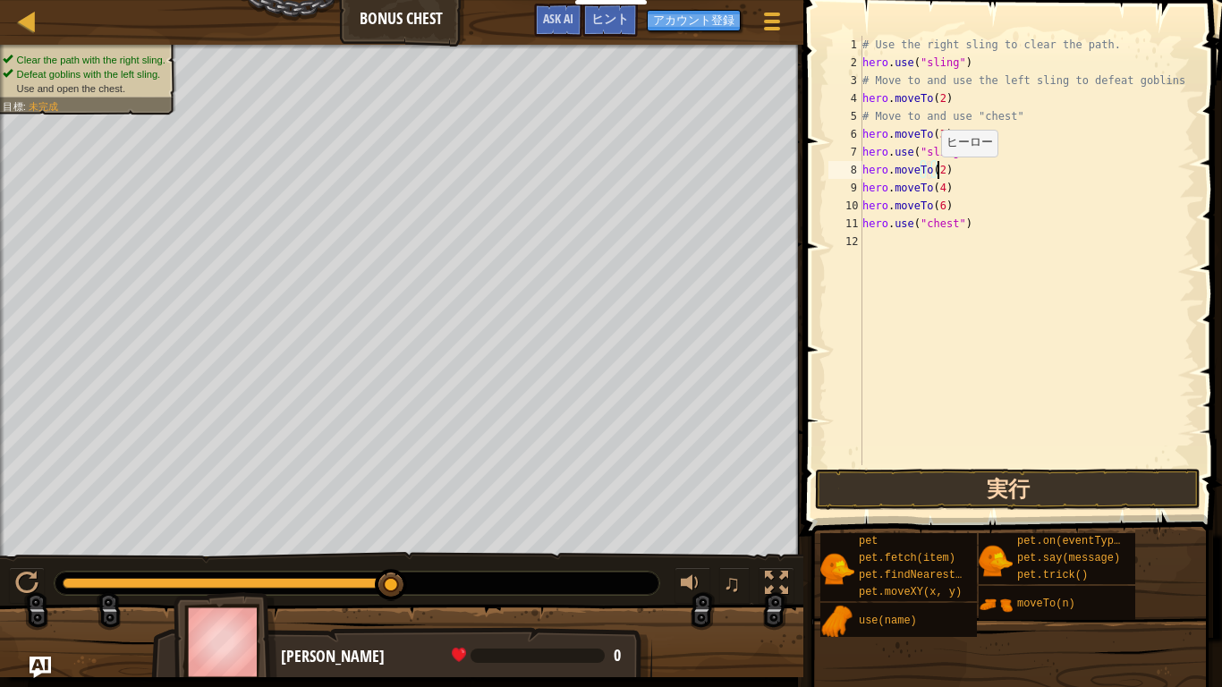
type textarea "hero.moveTo(2)"
click at [876, 502] on button "実行" at bounding box center [1008, 489] width 386 height 41
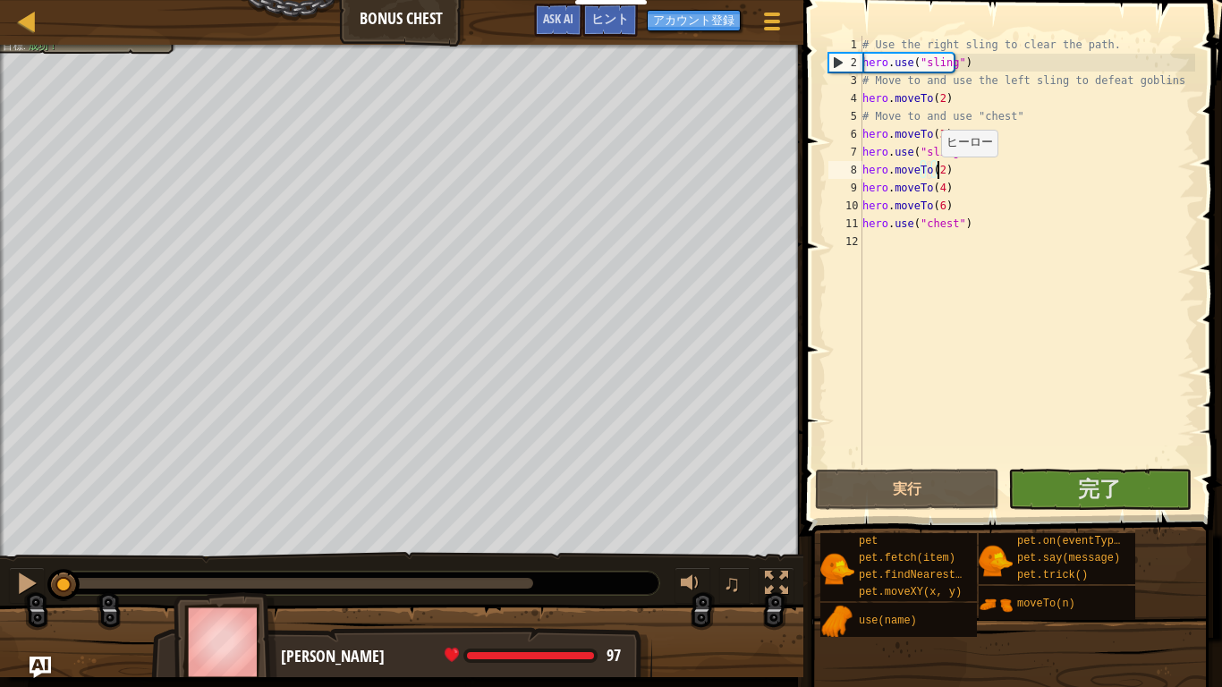
click at [1148, 467] on span at bounding box center [1014, 242] width 433 height 589
click at [949, 487] on button "実行" at bounding box center [906, 489] width 183 height 41
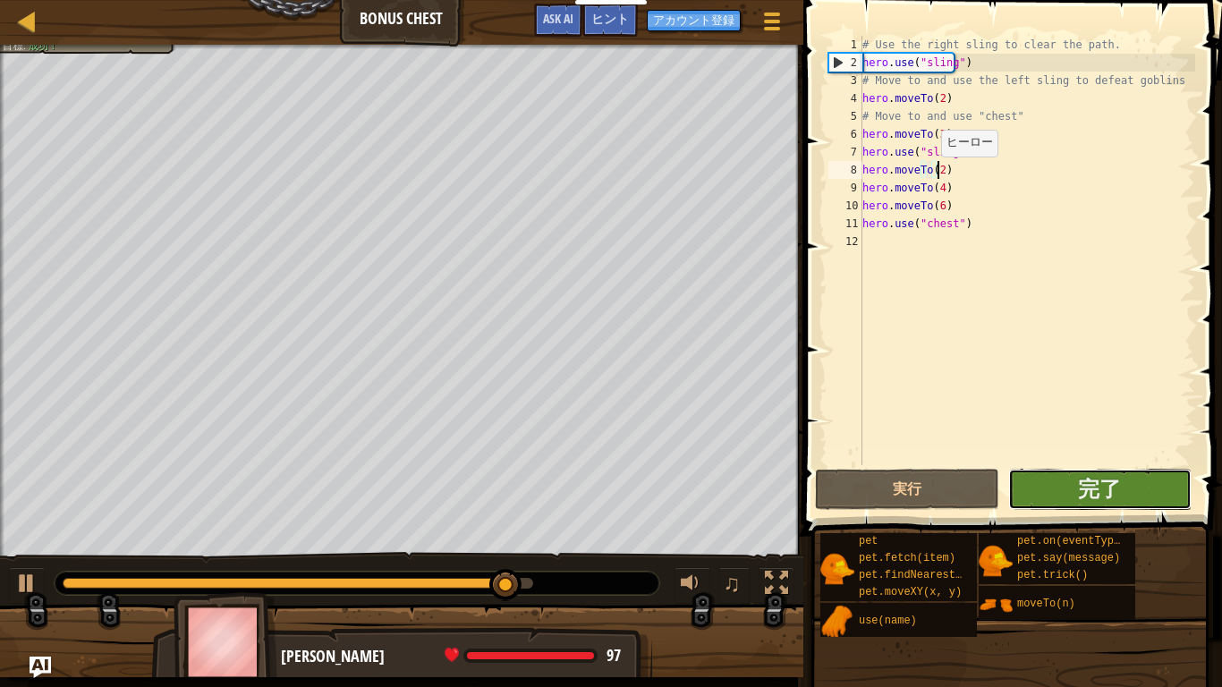
click at [1154, 494] on button "完了" at bounding box center [1099, 489] width 183 height 41
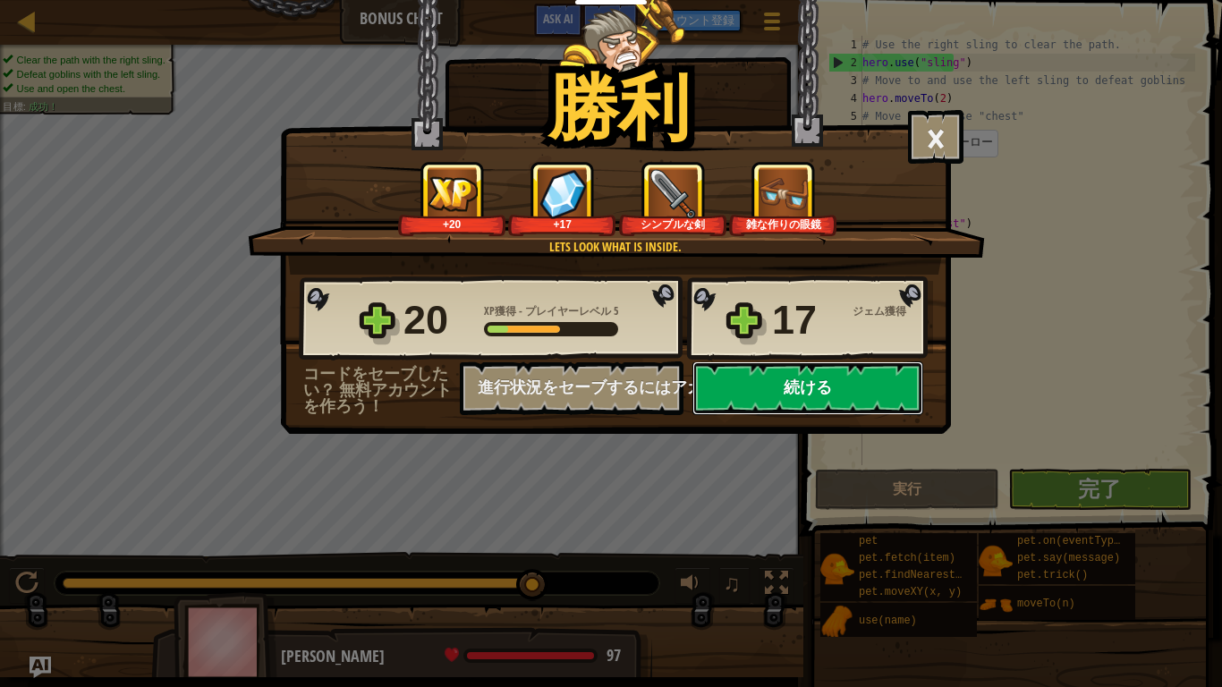
click at [875, 369] on button "続ける" at bounding box center [807, 388] width 231 height 54
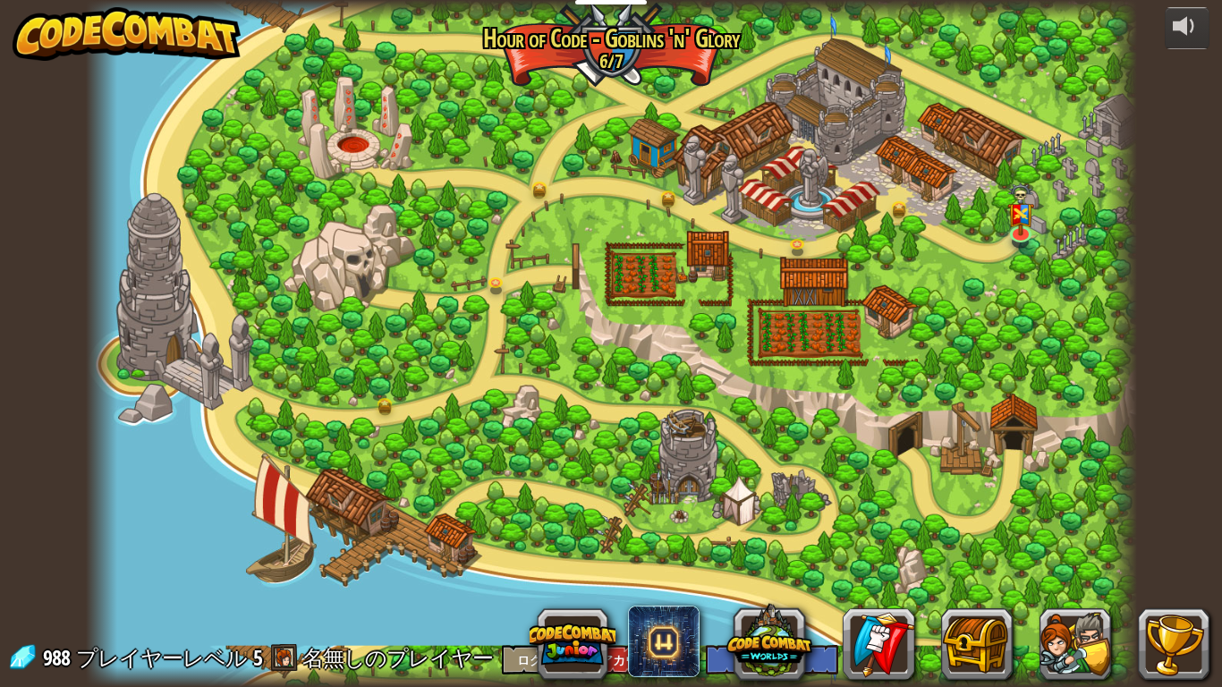
select select "ja"
click at [1014, 228] on img at bounding box center [1020, 197] width 27 height 71
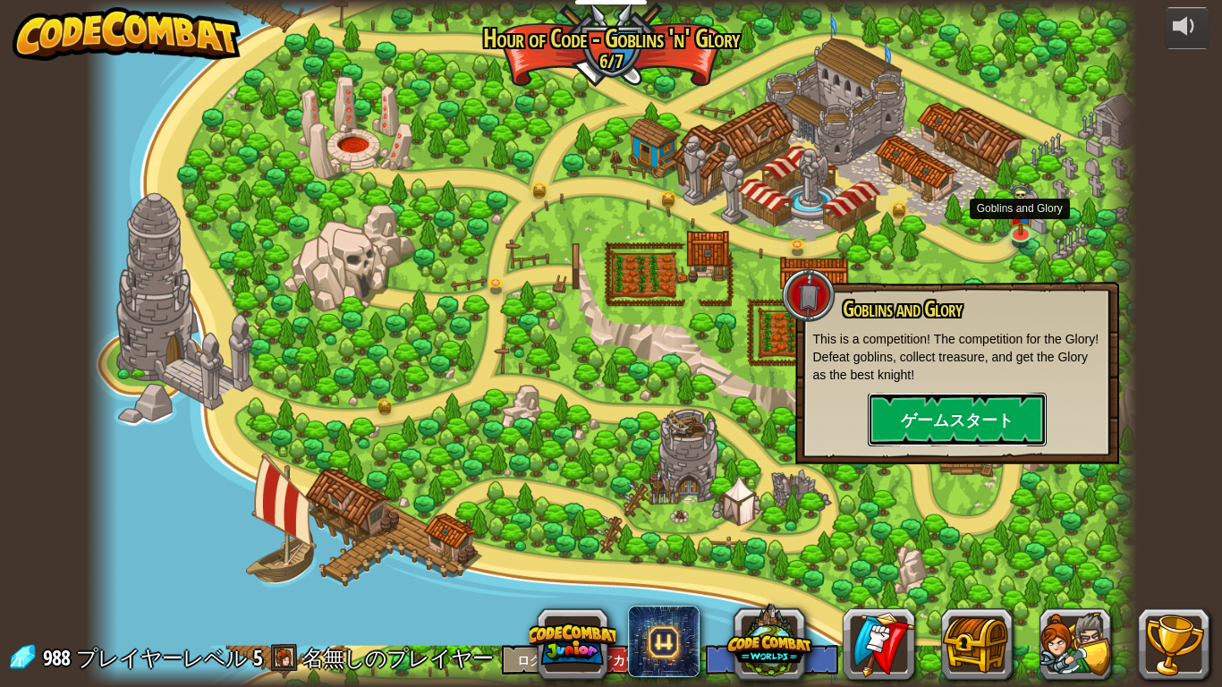
click at [980, 441] on button "ゲームスタート" at bounding box center [957, 420] width 179 height 54
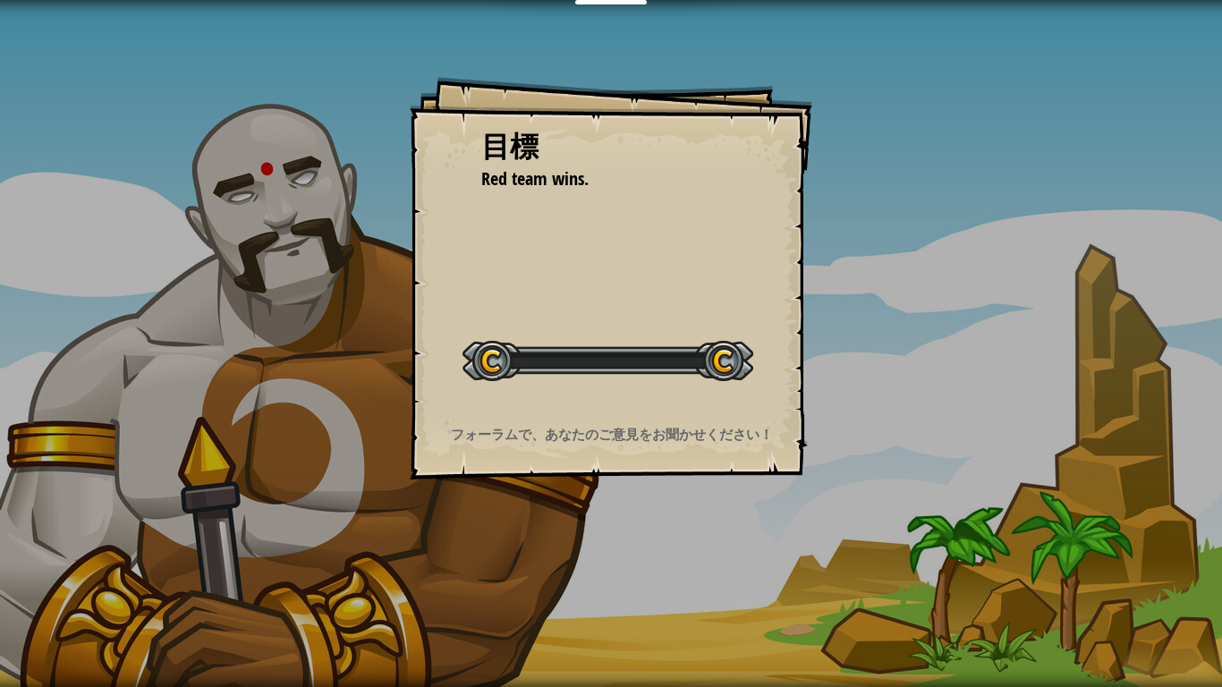
click at [1019, 420] on div "目標 Red team wins. レベルスタート Error loading from server. Try refreshing the page. Y…" at bounding box center [611, 343] width 1222 height 687
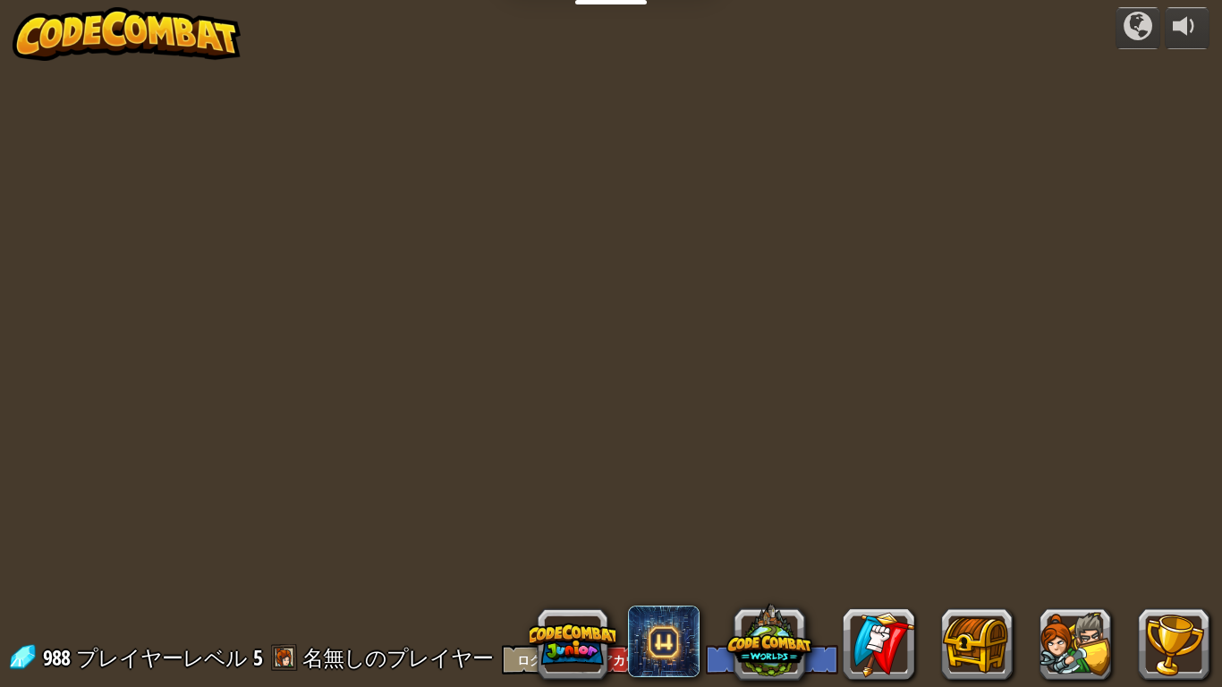
select select "ja"
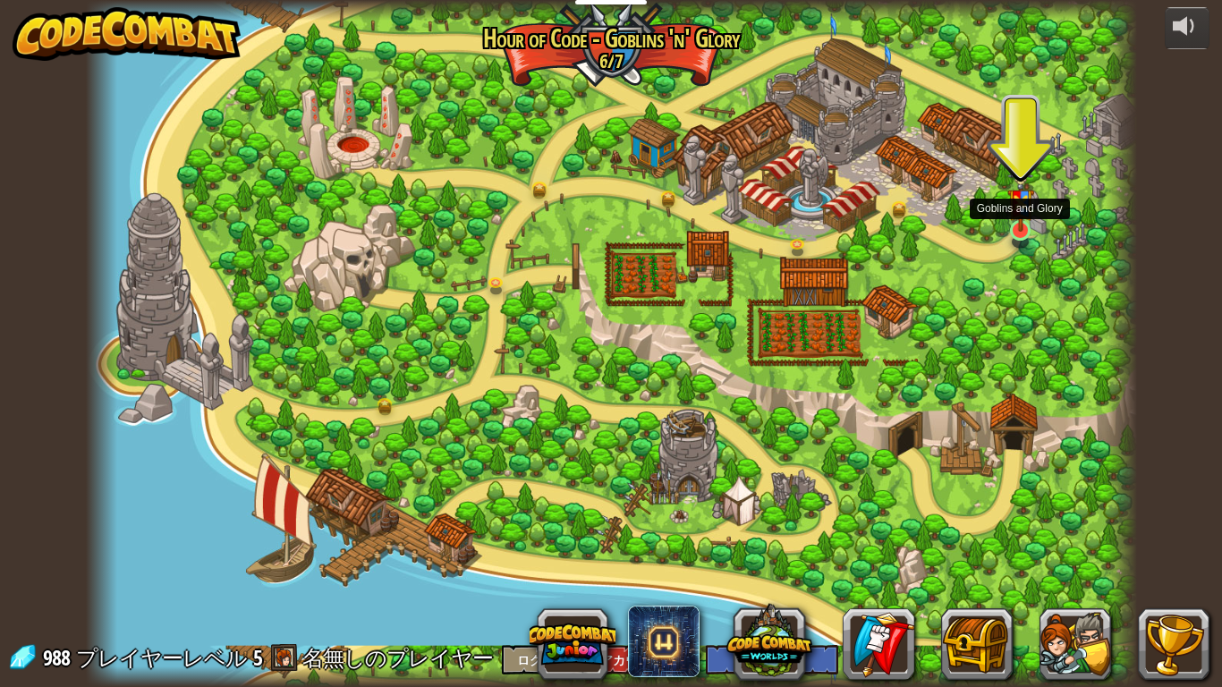
click at [1021, 210] on img at bounding box center [1020, 197] width 27 height 71
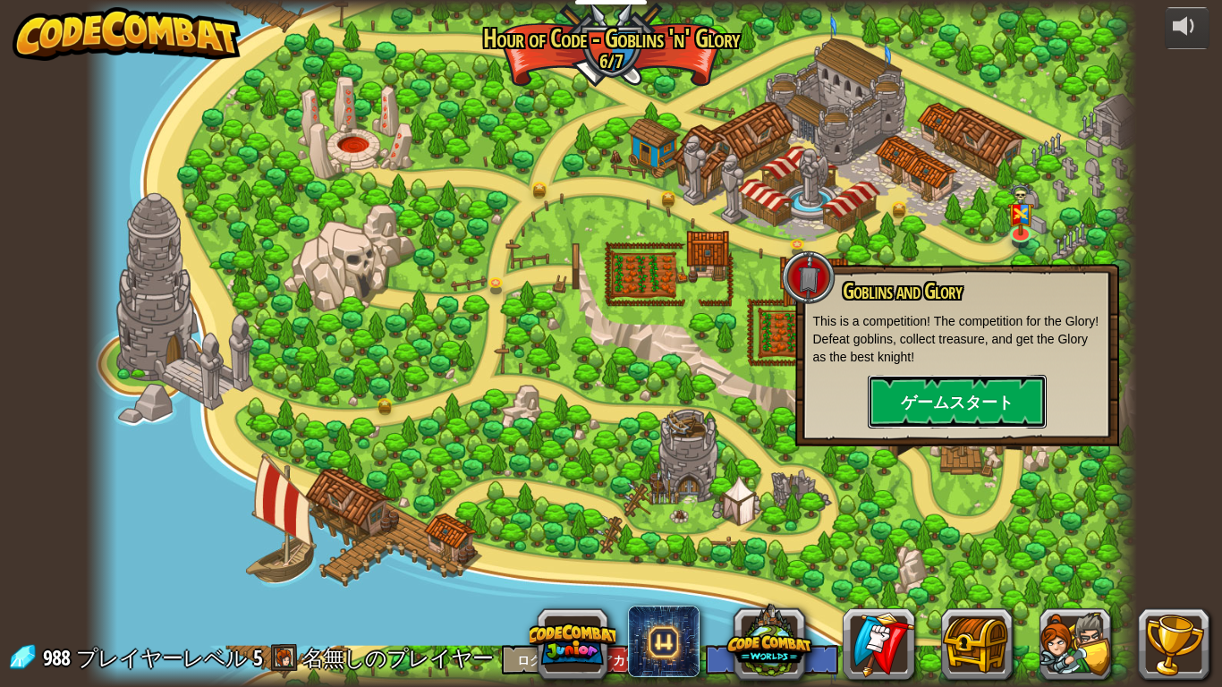
click at [996, 400] on button "ゲームスタート" at bounding box center [957, 402] width 179 height 54
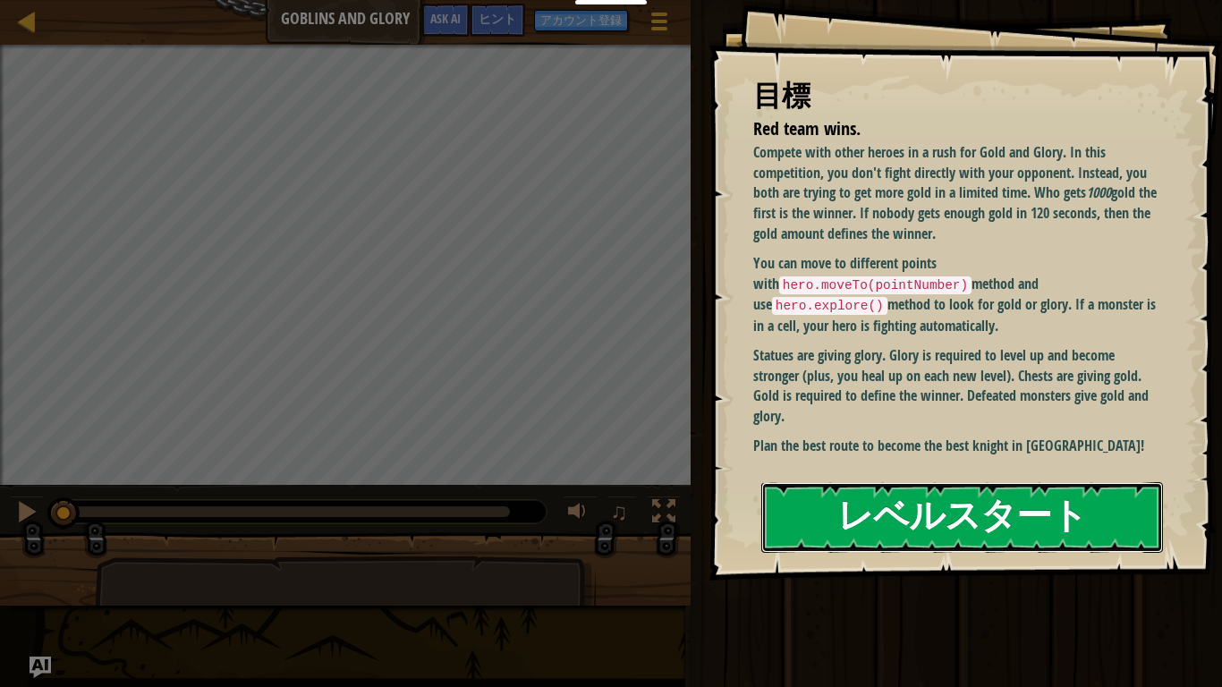
click at [1117, 528] on button "レベルスタート" at bounding box center [962, 517] width 402 height 71
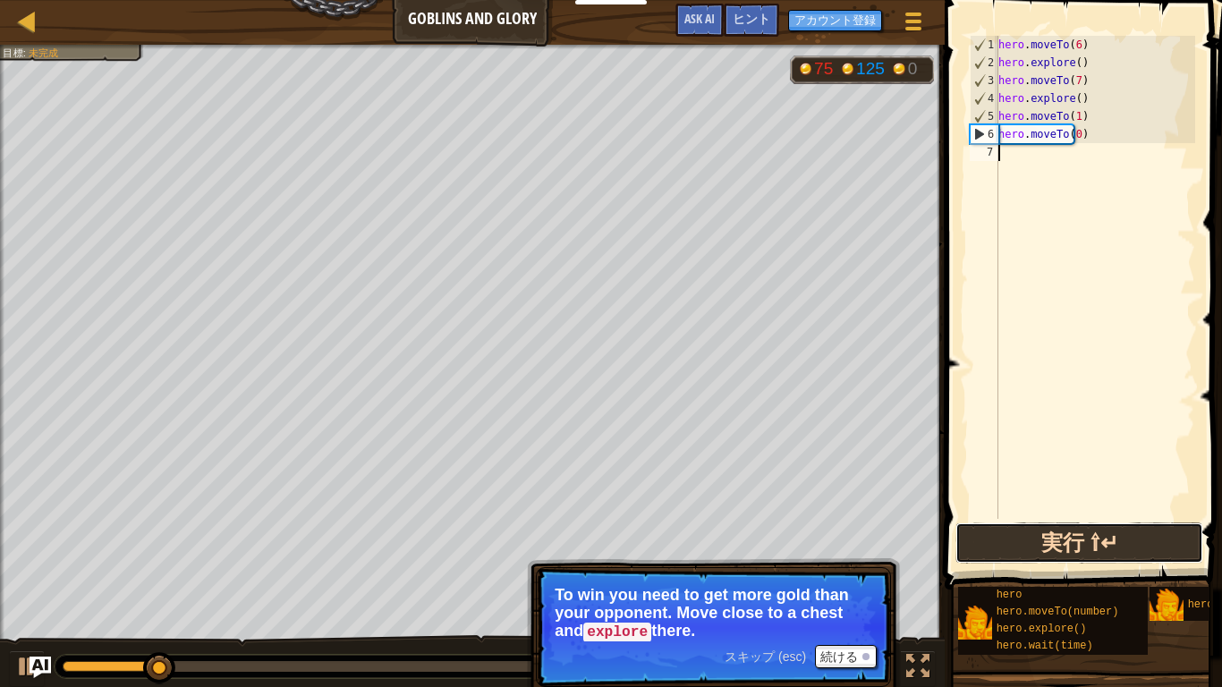
click at [1153, 534] on button "実行 ⇧↵" at bounding box center [1079, 542] width 248 height 41
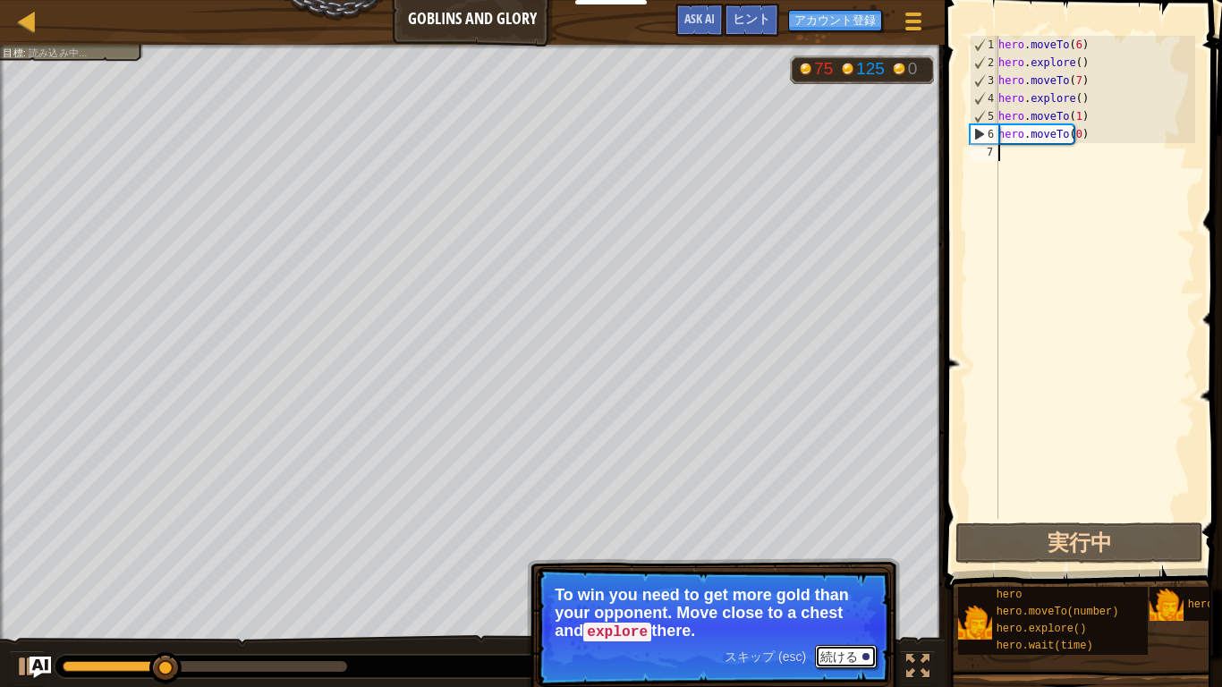
click at [853, 534] on button "続ける" at bounding box center [846, 656] width 62 height 23
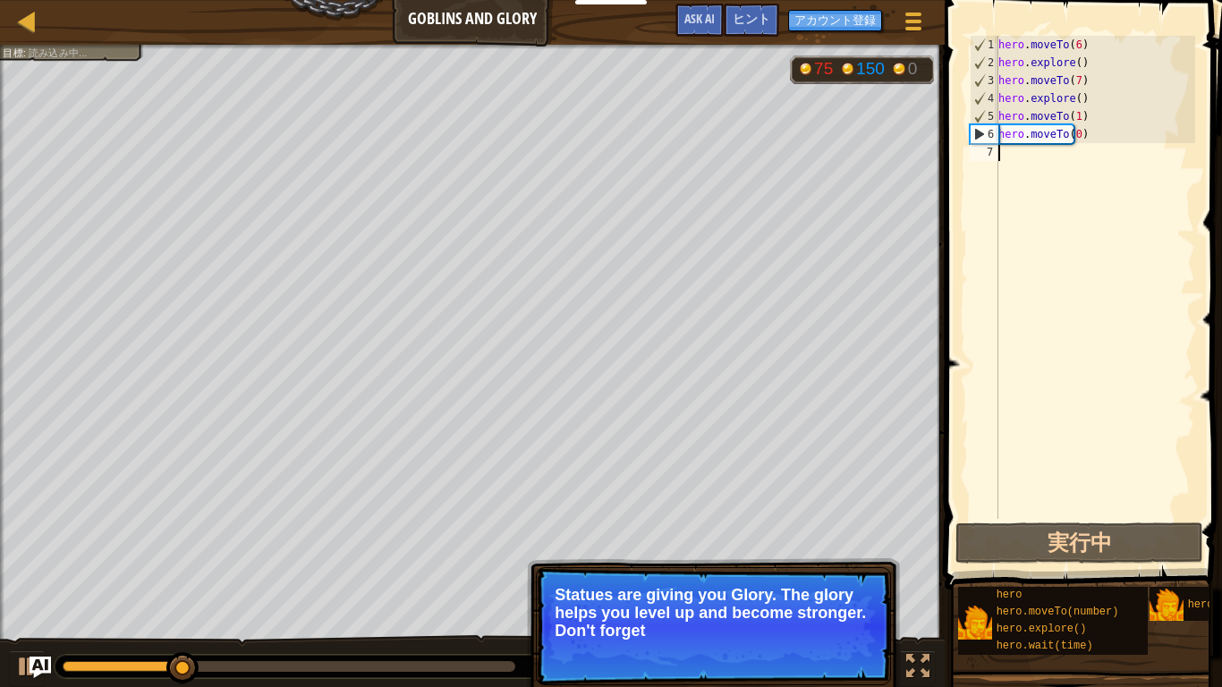
click at [857, 534] on p "スキップ (esc) 続ける Statues are giving you Glory. The glory helps you level up and b…" at bounding box center [713, 626] width 355 height 118
click at [839, 534] on p "スキップ (esc) 続ける Statues are giving you Glory. The glory helps you level up and b…" at bounding box center [713, 627] width 355 height 120
click at [842, 534] on button "続ける" at bounding box center [846, 656] width 62 height 23
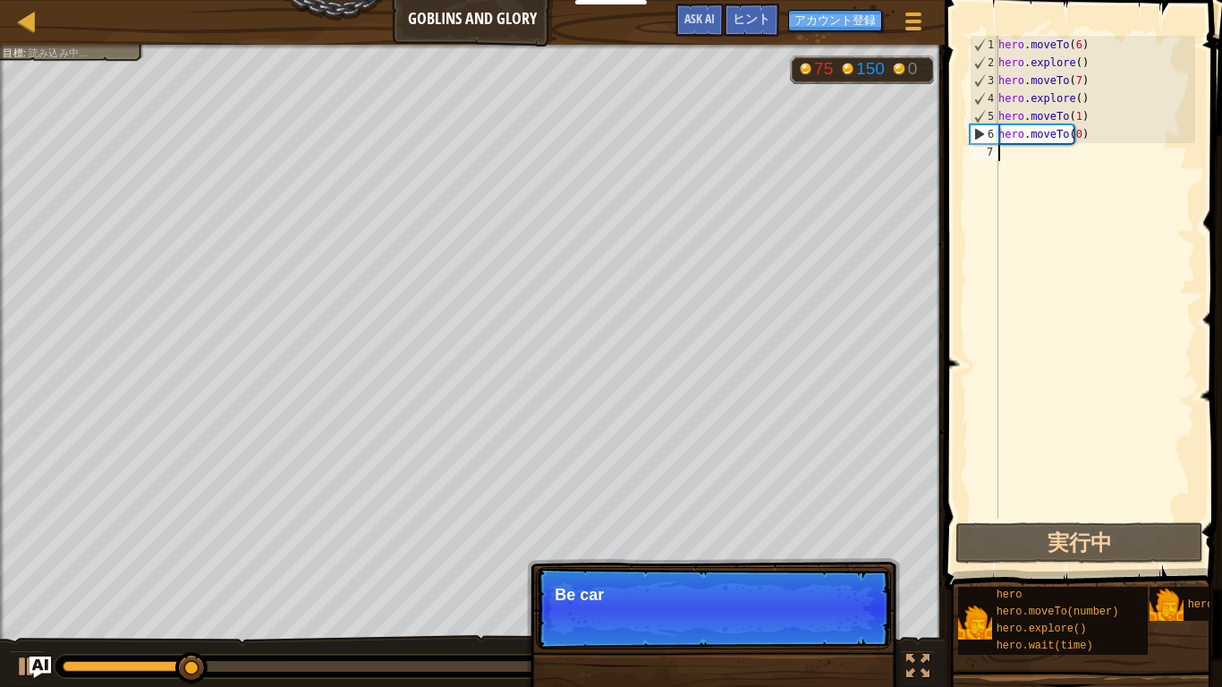
click at [843, 534] on div "スキップ (esc) 続ける Be car" at bounding box center [713, 699] width 373 height 265
click at [852, 534] on p "スキップ (esc) 続ける Be careful with goblins. They att" at bounding box center [713, 608] width 355 height 82
click at [852, 534] on p "スキップ (esc) 続ける Be careful with goblins. They attack you" at bounding box center [713, 608] width 355 height 82
click at [843, 534] on p "スキップ (esc) 続ける Be careful with goblins. They attack you" at bounding box center [713, 608] width 355 height 82
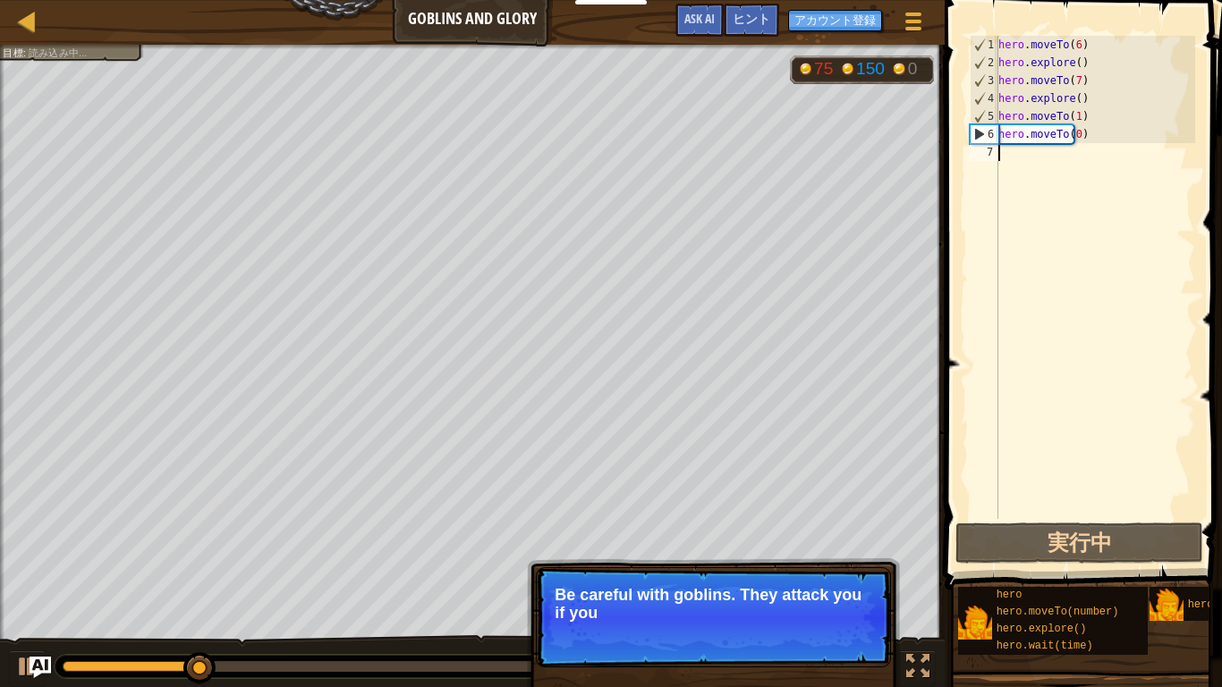
click at [841, 534] on p "スキップ (esc) 続ける Be careful with goblins. They attack you if you" at bounding box center [713, 617] width 355 height 100
click at [843, 534] on p "スキップ (esc) 続ける Be careful with goblins. They attack you if you come" at bounding box center [713, 617] width 355 height 100
click at [841, 534] on p "スキップ (esc) 続ける Be careful with goblins. They attack you if you come close. De" at bounding box center [713, 617] width 355 height 100
click at [828, 534] on p "スキップ (esc) 続ける Be careful with goblins. They attack you if you come close. Defe…" at bounding box center [713, 617] width 355 height 100
click at [848, 534] on p "スキップ (esc) 続ける Be careful with goblins. They attack you if you come close. Defe…" at bounding box center [713, 617] width 355 height 100
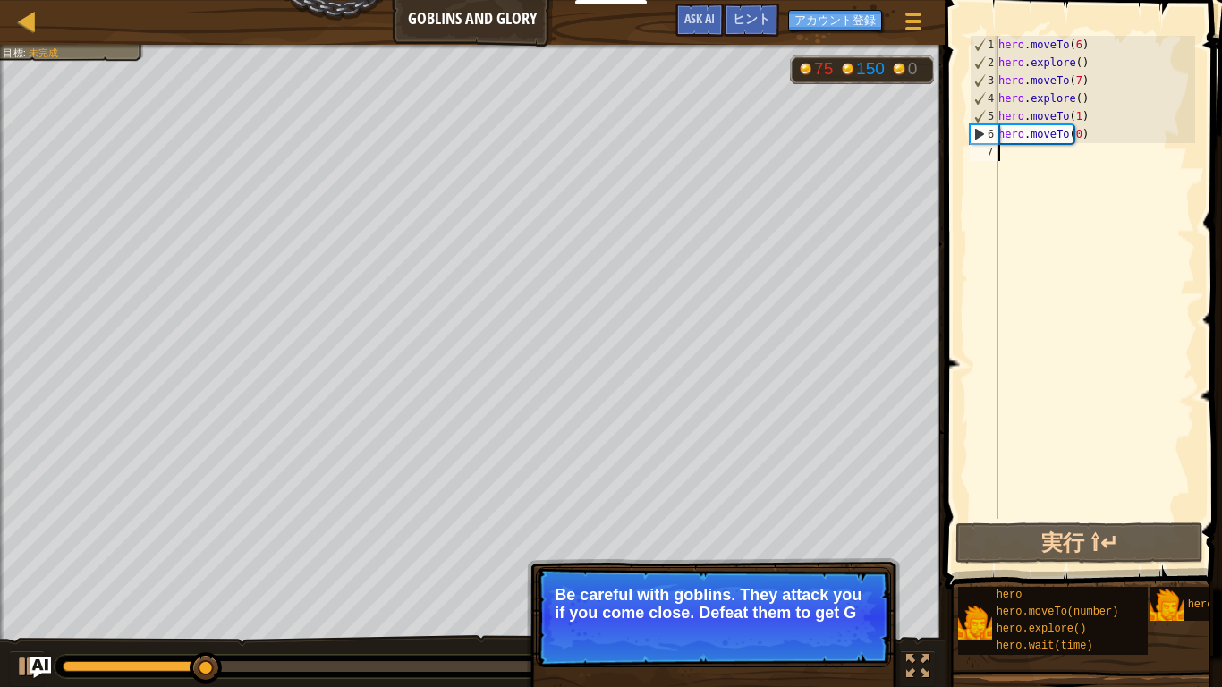
click at [852, 534] on p "Be careful with goblins. They attack you if you come close. Defeat them to get G" at bounding box center [714, 604] width 318 height 36
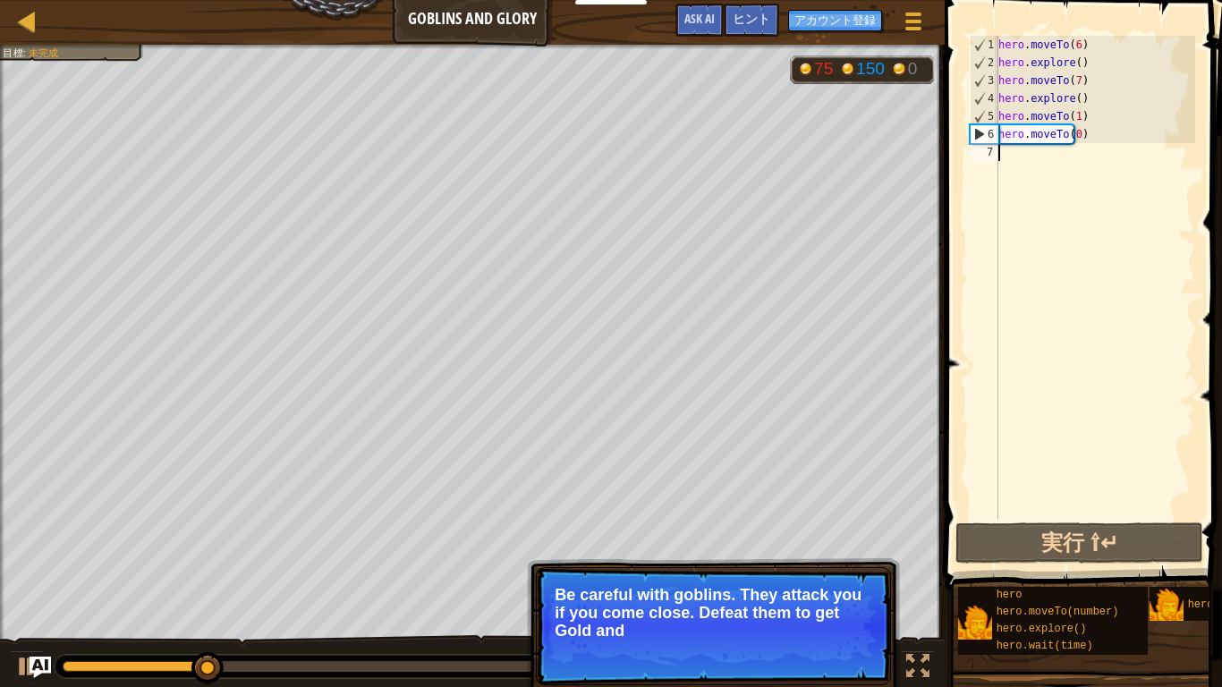
click at [852, 534] on p "Be careful with goblins. They attack you if you come close. Defeat them to get …" at bounding box center [714, 613] width 318 height 54
click at [853, 534] on p "スキップ (esc) 続ける Be careful with goblins. They attack you if you come close. Defe…" at bounding box center [713, 626] width 355 height 118
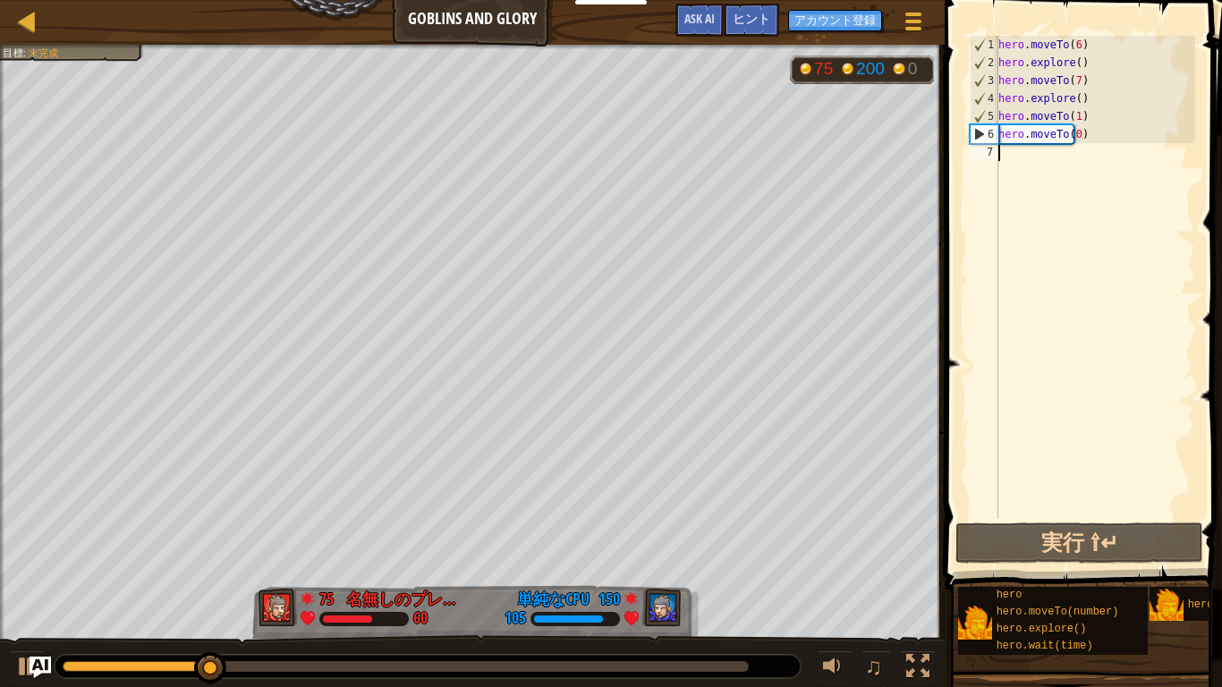
click at [847, 534] on div "♫" at bounding box center [472, 662] width 945 height 54
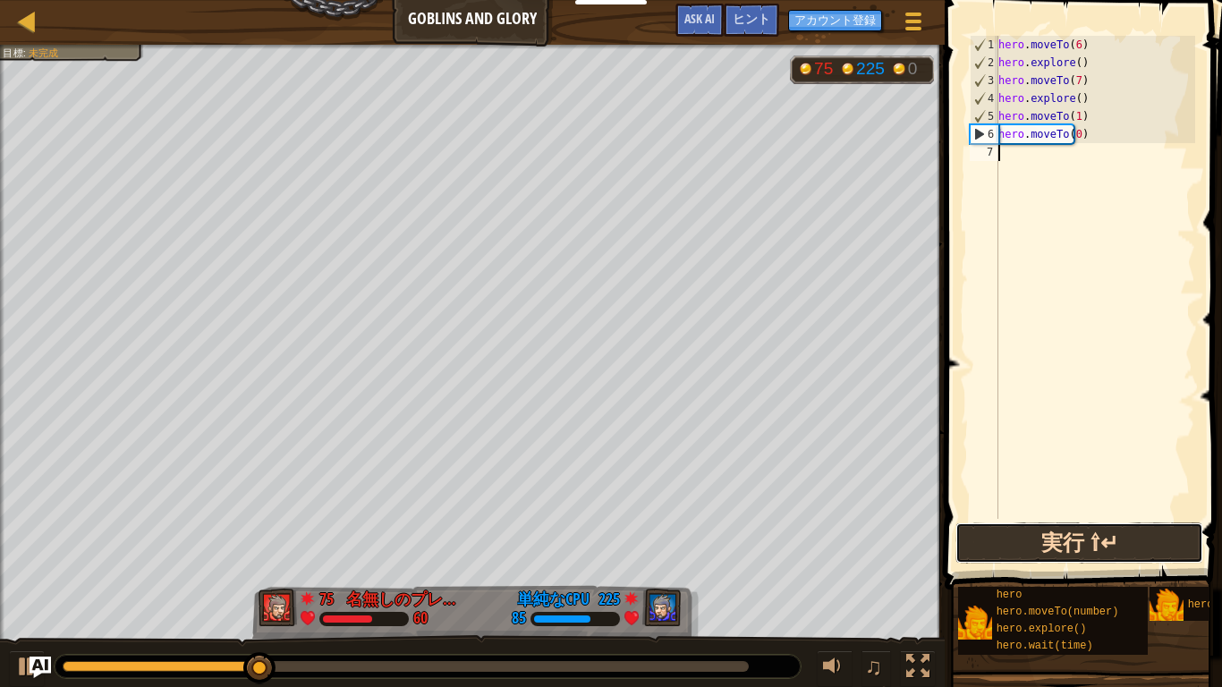
click at [1171, 534] on button "実行 ⇧↵" at bounding box center [1079, 542] width 248 height 41
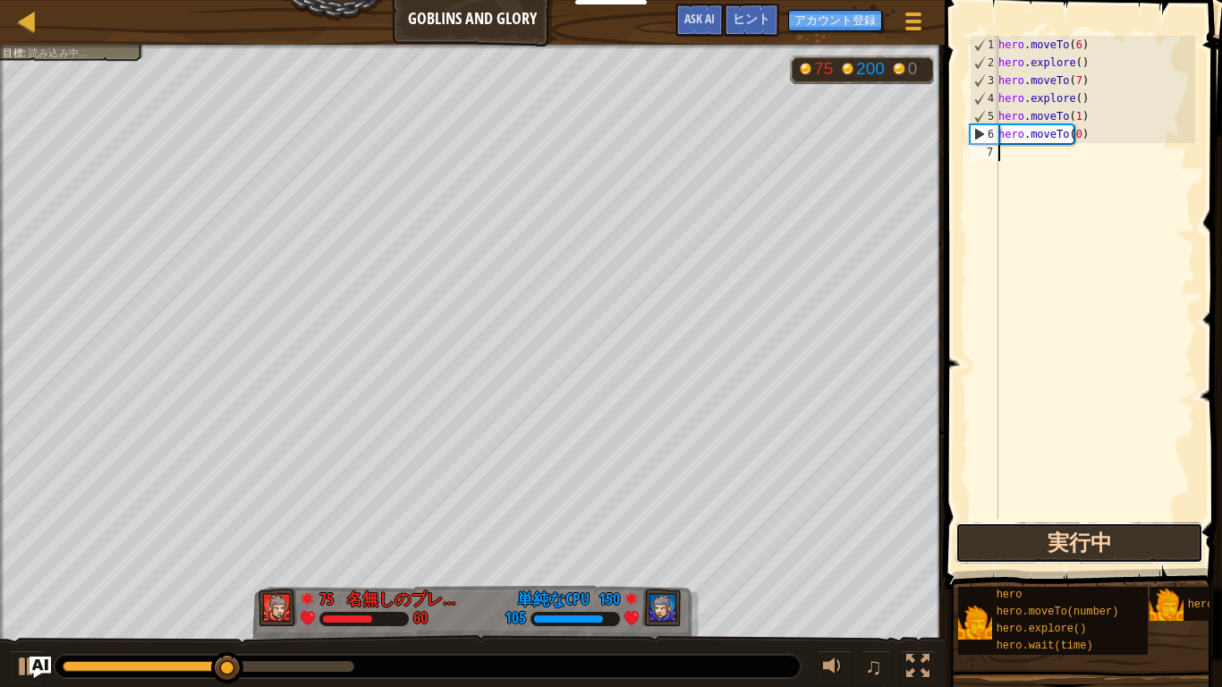
click at [1175, 522] on button "実行中" at bounding box center [1079, 542] width 248 height 41
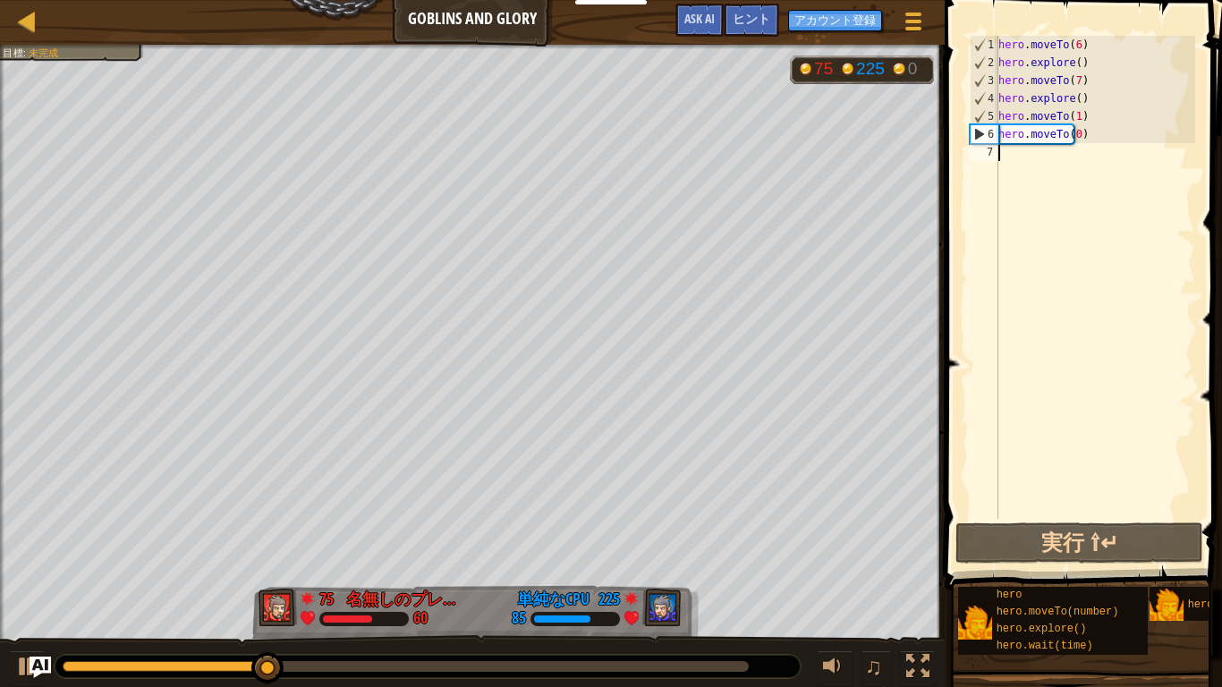
click at [1071, 46] on div "hero . moveTo ( 6 ) hero . explore ( ) hero . moveTo ( 7 ) hero . explore ( ) h…" at bounding box center [1095, 295] width 200 height 519
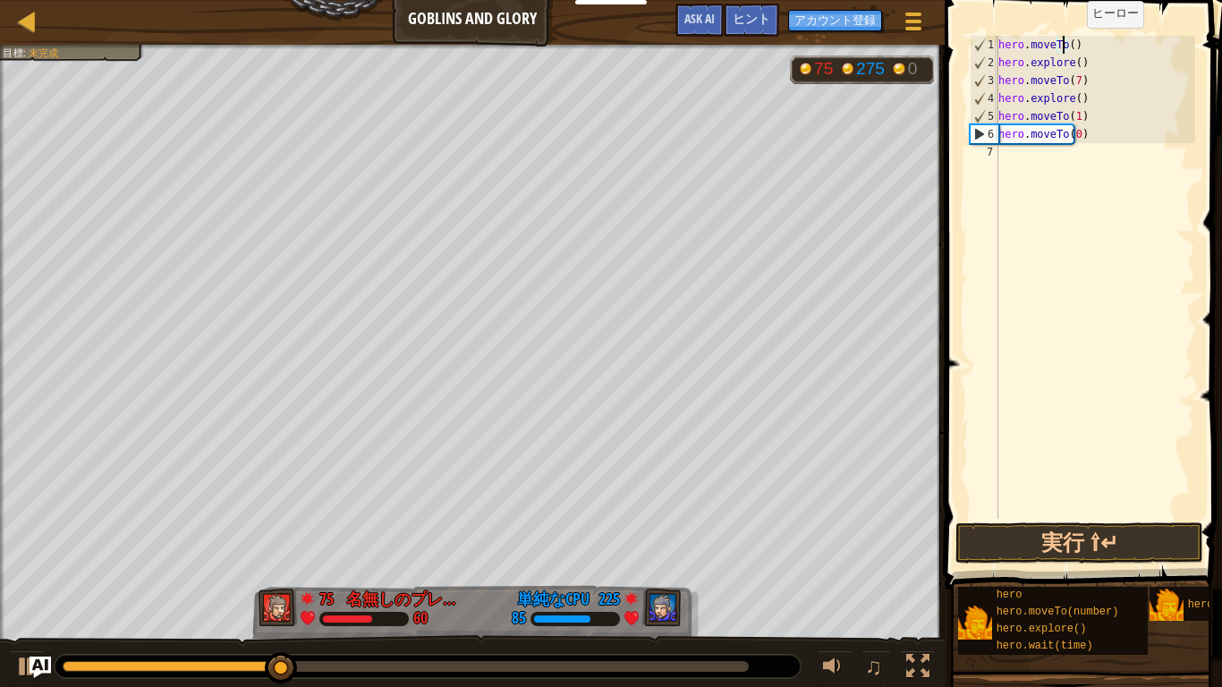
type textarea "hero.moveTo(1)"
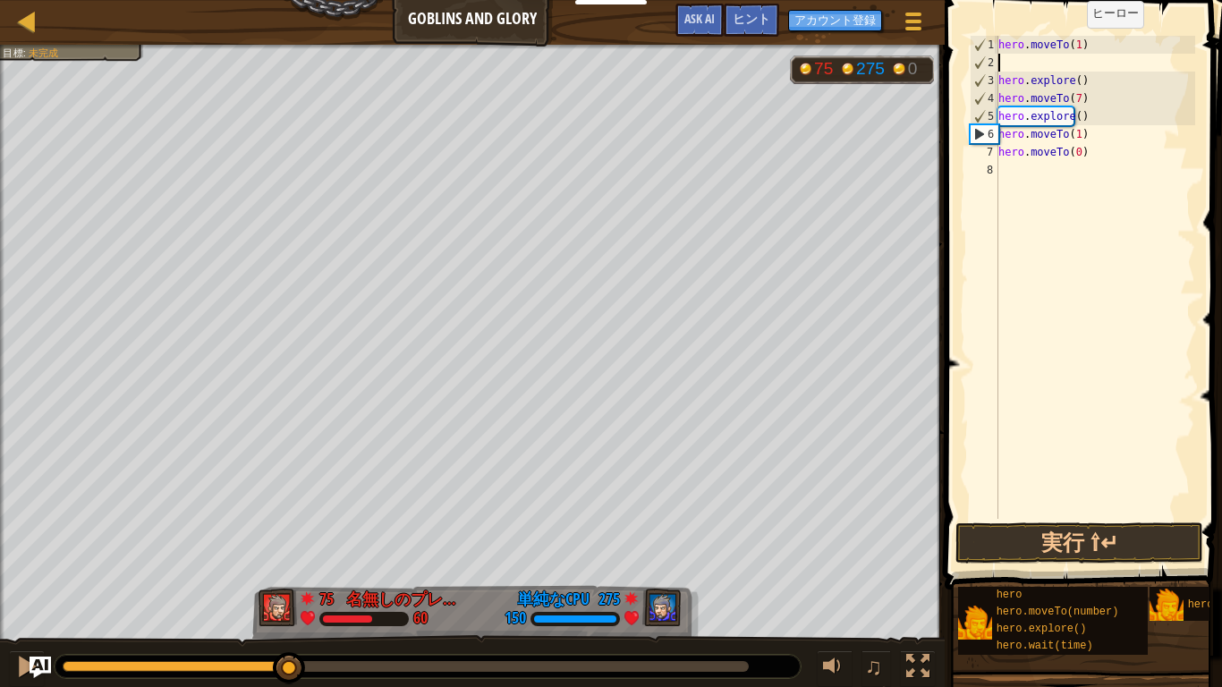
type textarea "hero.moveTo(1)"
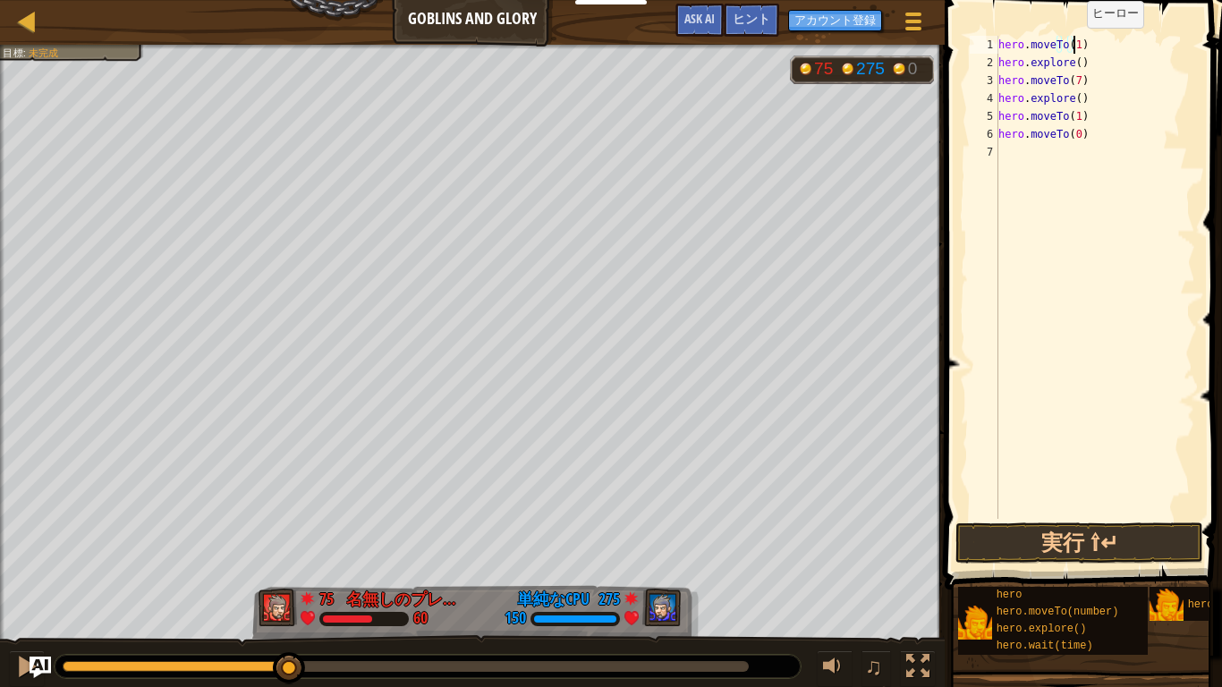
click at [1141, 518] on div "hero . moveTo ( 1 ) hero . explore ( ) hero . moveTo ( 7 ) hero . explore ( ) h…" at bounding box center [1095, 295] width 200 height 519
click at [1151, 523] on button "実行 ⇧↵" at bounding box center [1079, 542] width 248 height 41
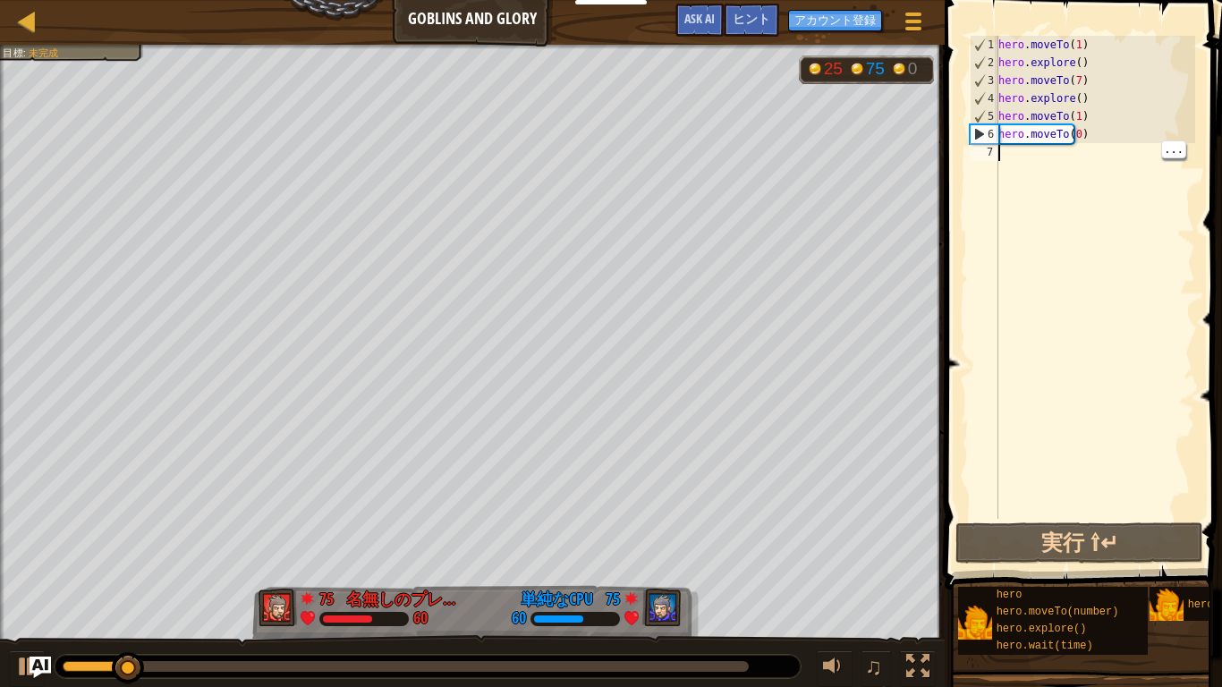
click at [1065, 114] on div "hero . moveTo ( 1 ) hero . explore ( ) hero . moveTo ( 7 ) hero . explore ( ) h…" at bounding box center [1095, 295] width 200 height 519
click at [1067, 113] on div "hero . moveTo ( 1 ) hero . explore ( ) hero . moveTo ( 7 ) hero . explore ( ) h…" at bounding box center [1095, 295] width 200 height 519
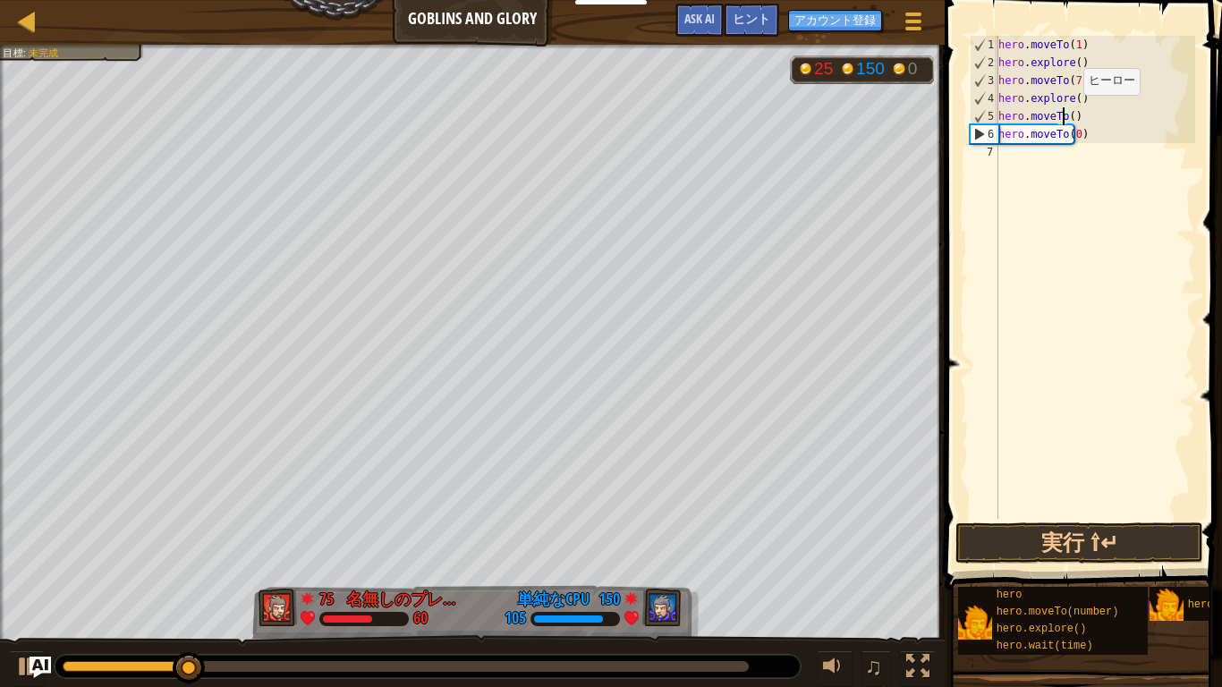
type textarea "hero.moveTo(9)"
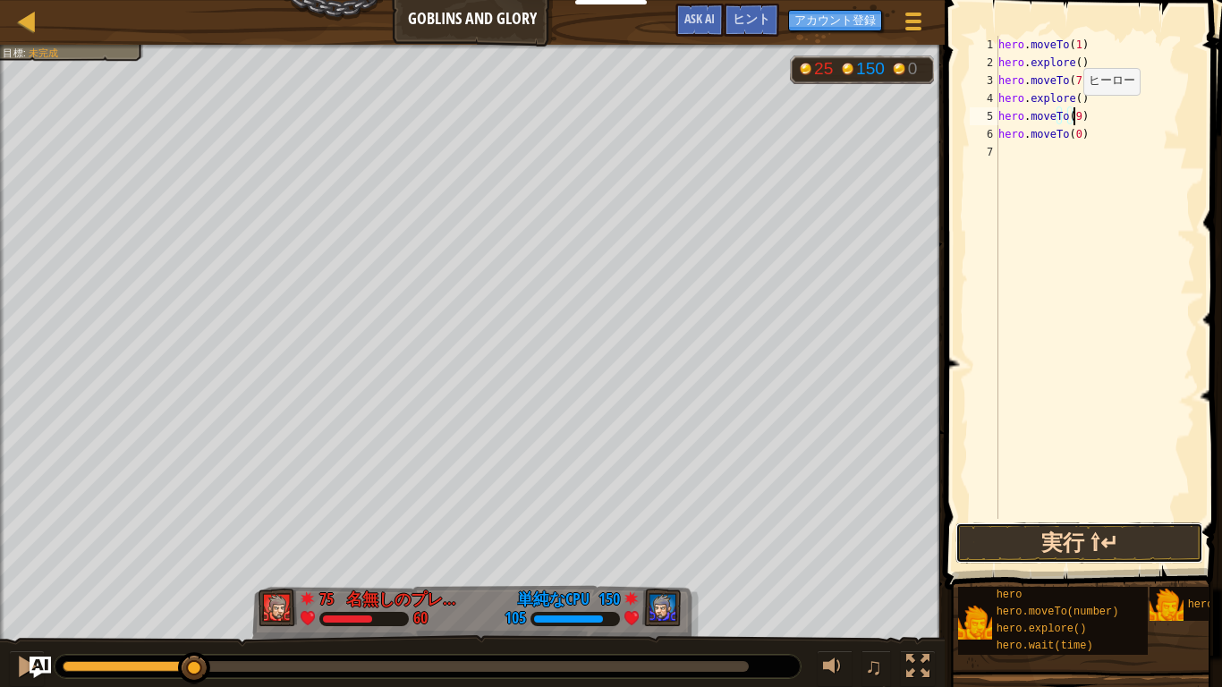
click at [1122, 534] on button "実行 ⇧↵" at bounding box center [1079, 542] width 248 height 41
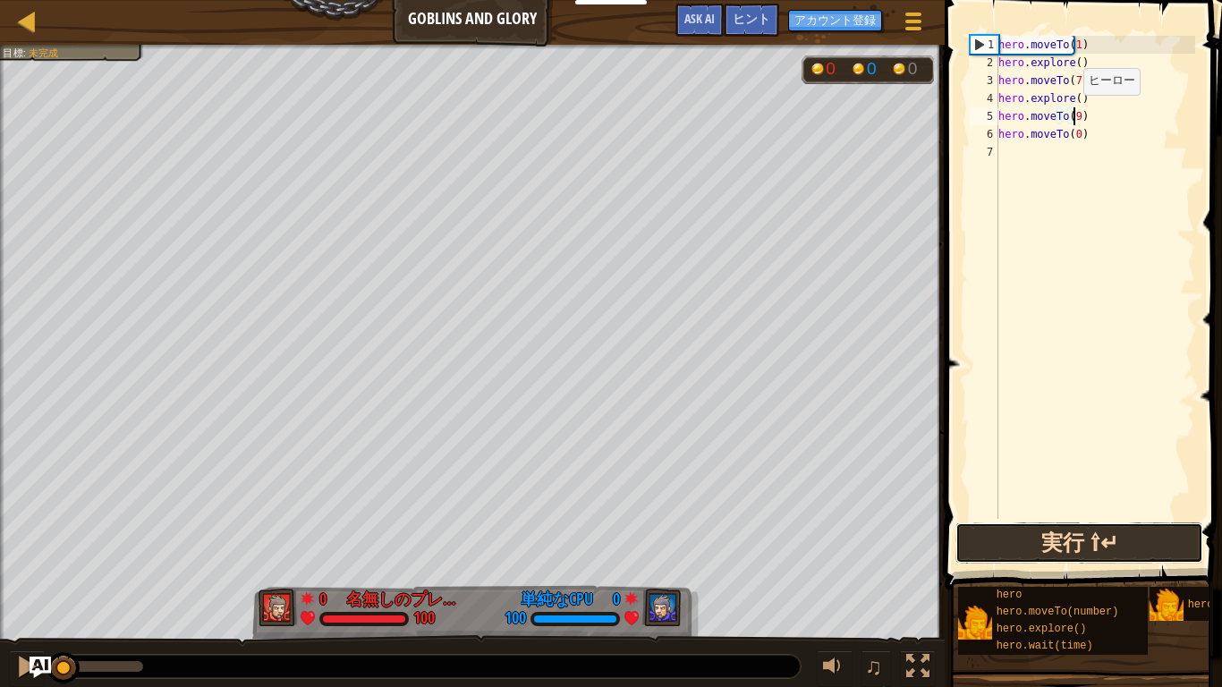
click at [1181, 528] on button "実行 ⇧↵" at bounding box center [1079, 542] width 248 height 41
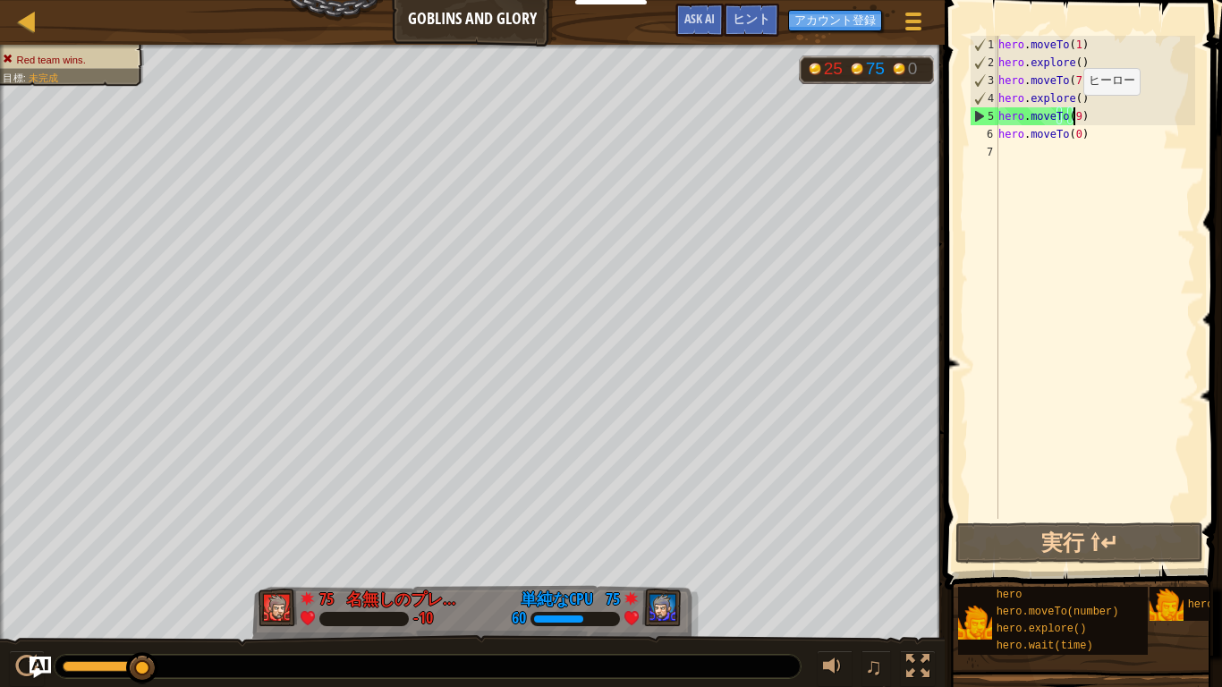
click at [1066, 36] on div "hero . moveTo ( 1 ) hero . explore ( ) hero . moveTo ( 7 ) hero . explore ( ) h…" at bounding box center [1095, 295] width 200 height 519
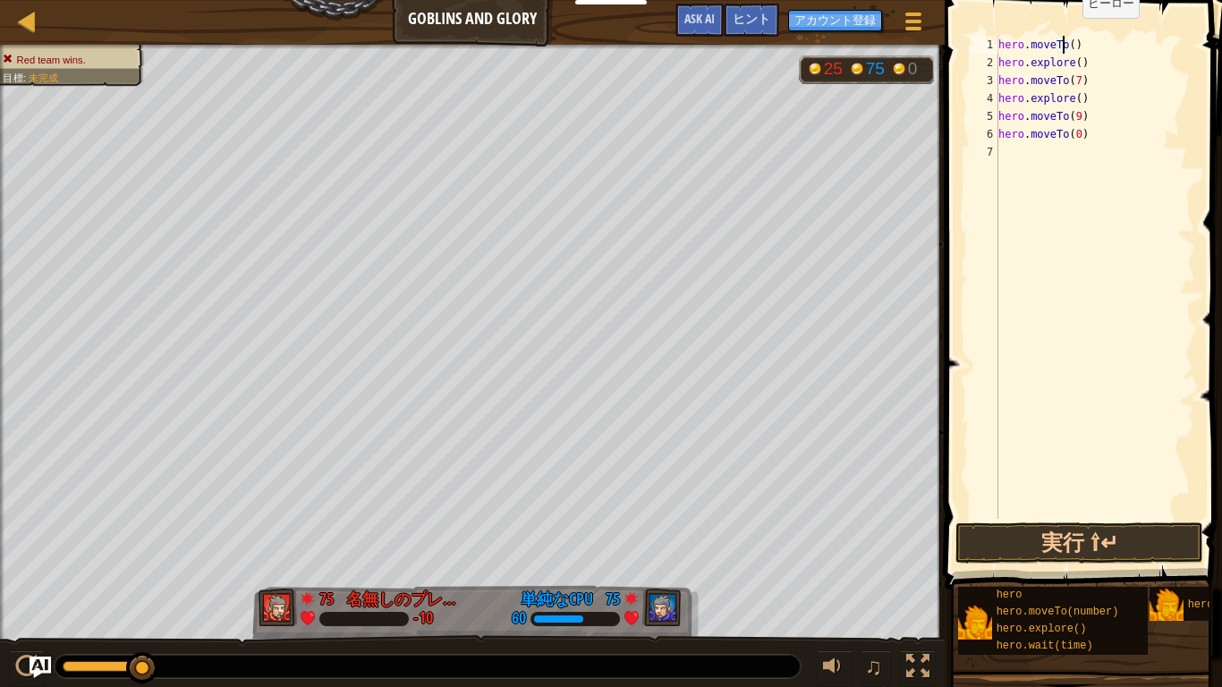
scroll to position [8, 5]
click at [1171, 530] on button "実行 ⇧↵" at bounding box center [1079, 542] width 248 height 41
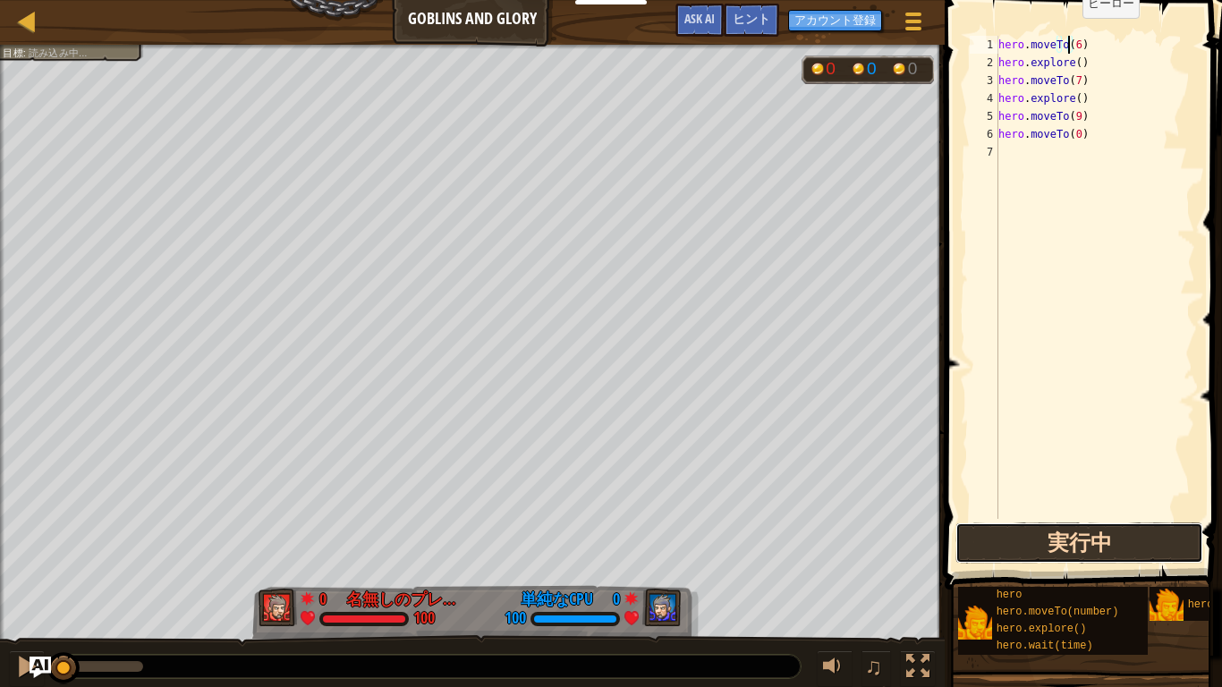
click at [1167, 534] on button "実行中" at bounding box center [1079, 542] width 248 height 41
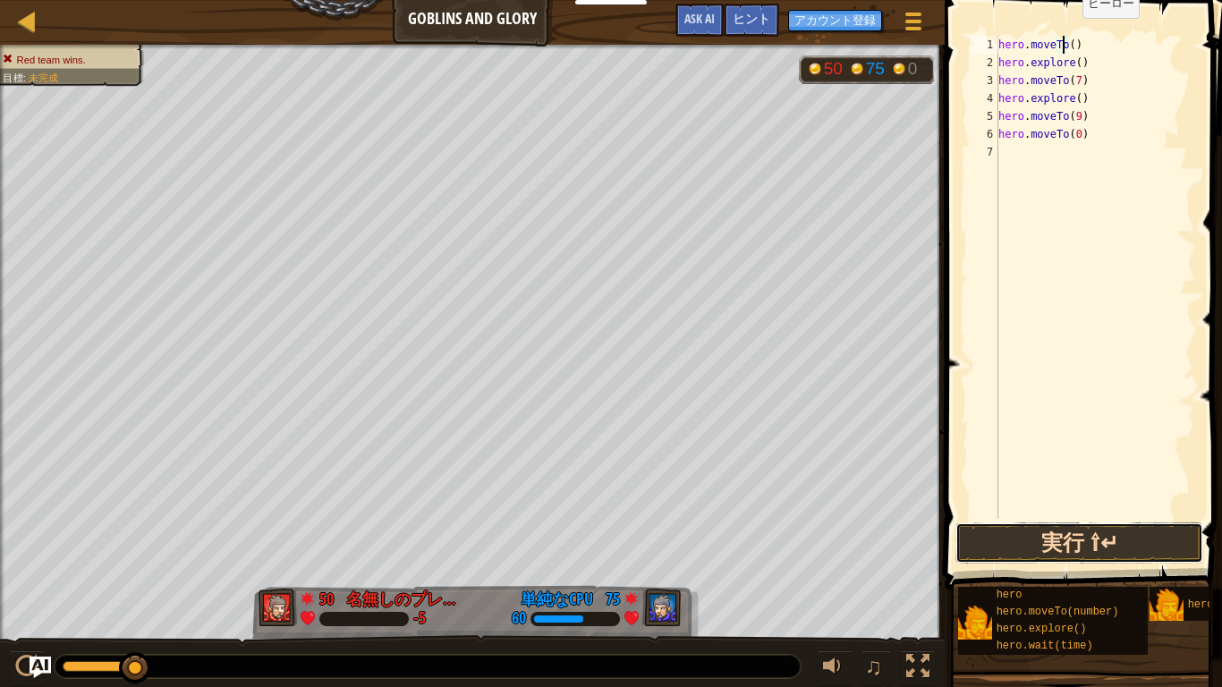
click at [1166, 534] on button "実行 ⇧↵" at bounding box center [1079, 542] width 248 height 41
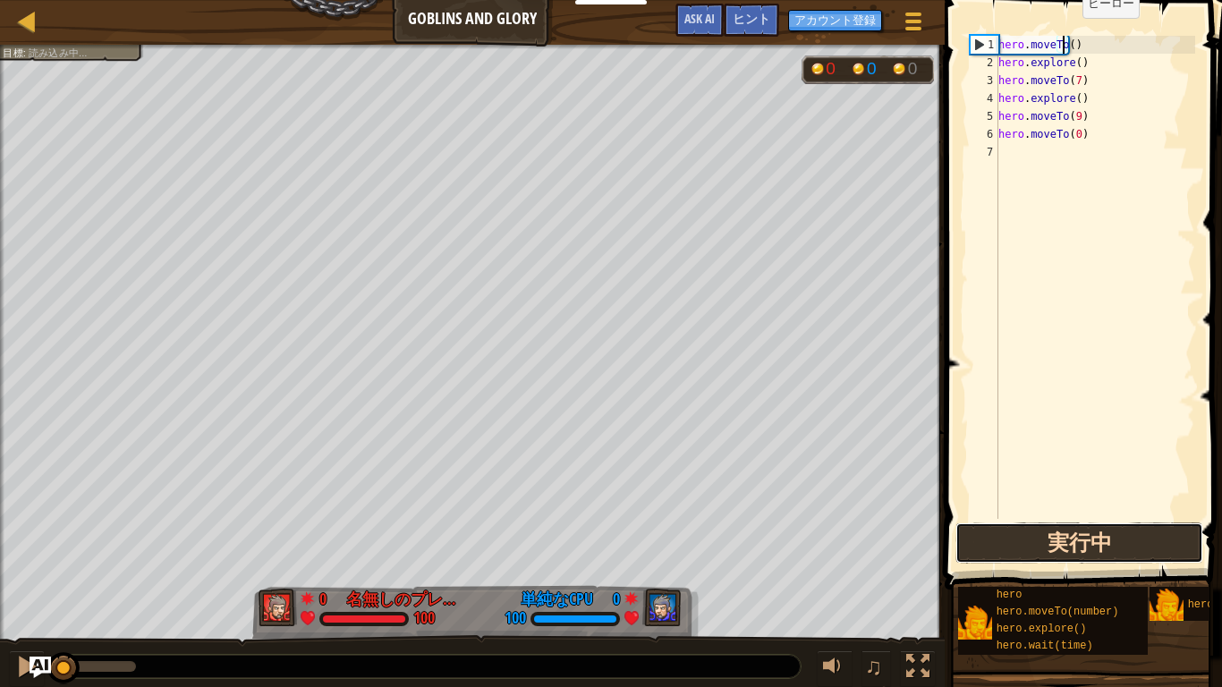
click at [1180, 534] on button "実行中" at bounding box center [1079, 542] width 248 height 41
click at [1181, 534] on button "実行中" at bounding box center [1079, 542] width 248 height 41
click at [1175, 534] on button "実行中" at bounding box center [1079, 542] width 248 height 41
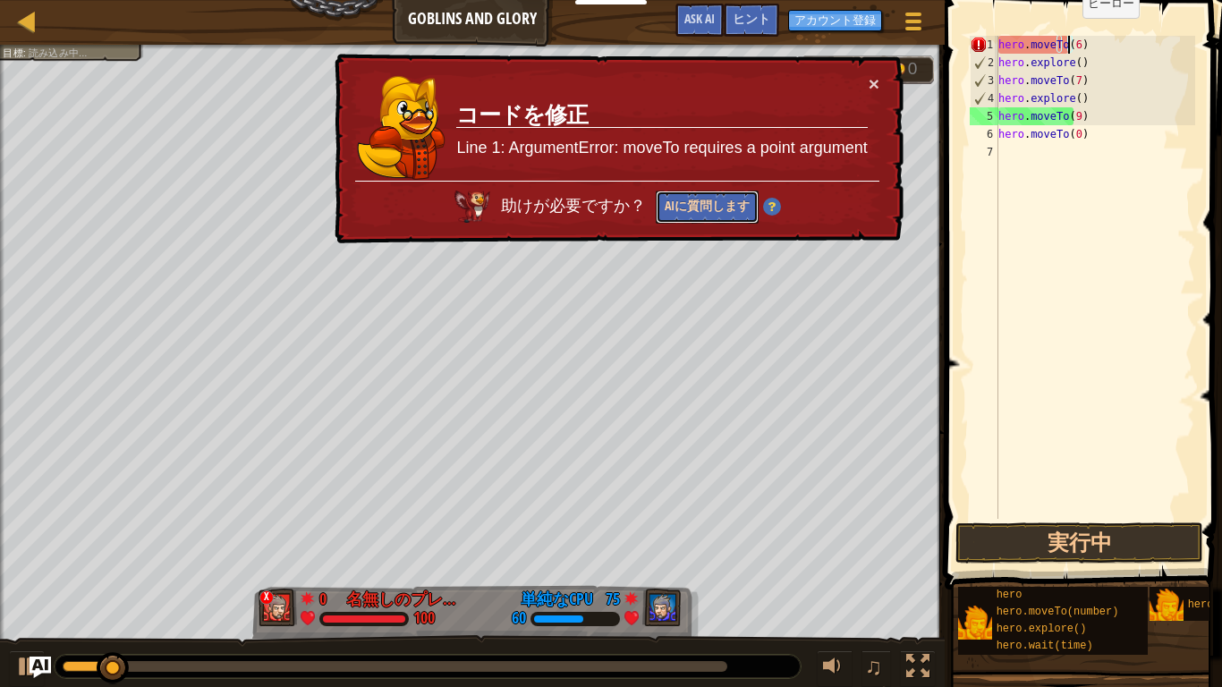
click at [715, 205] on button "AIに質問します" at bounding box center [707, 207] width 103 height 33
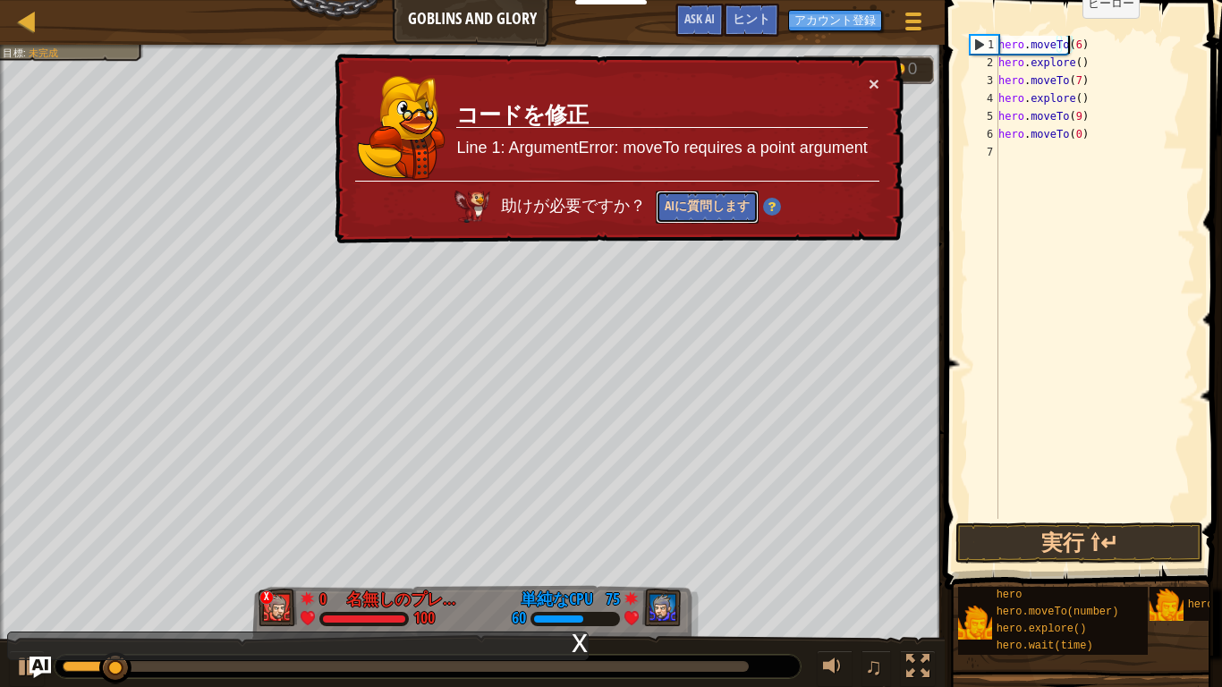
click at [715, 205] on button "AIに質問します" at bounding box center [707, 207] width 103 height 33
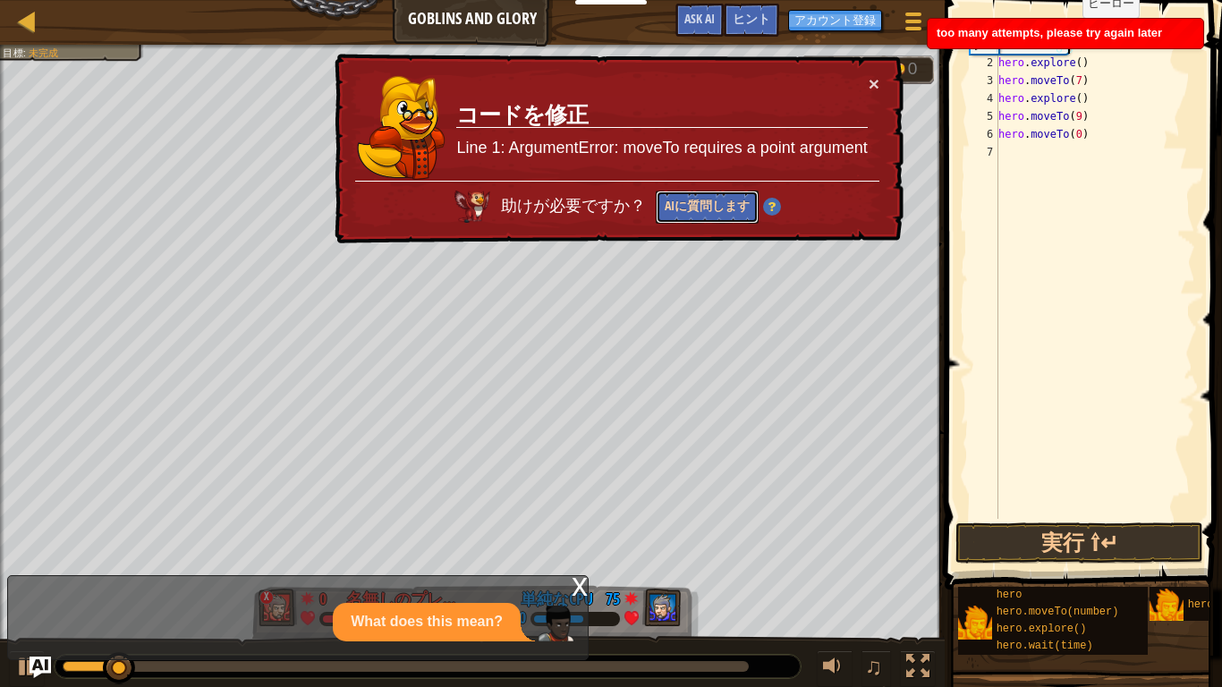
click at [726, 198] on button "AIに質問します" at bounding box center [707, 207] width 103 height 33
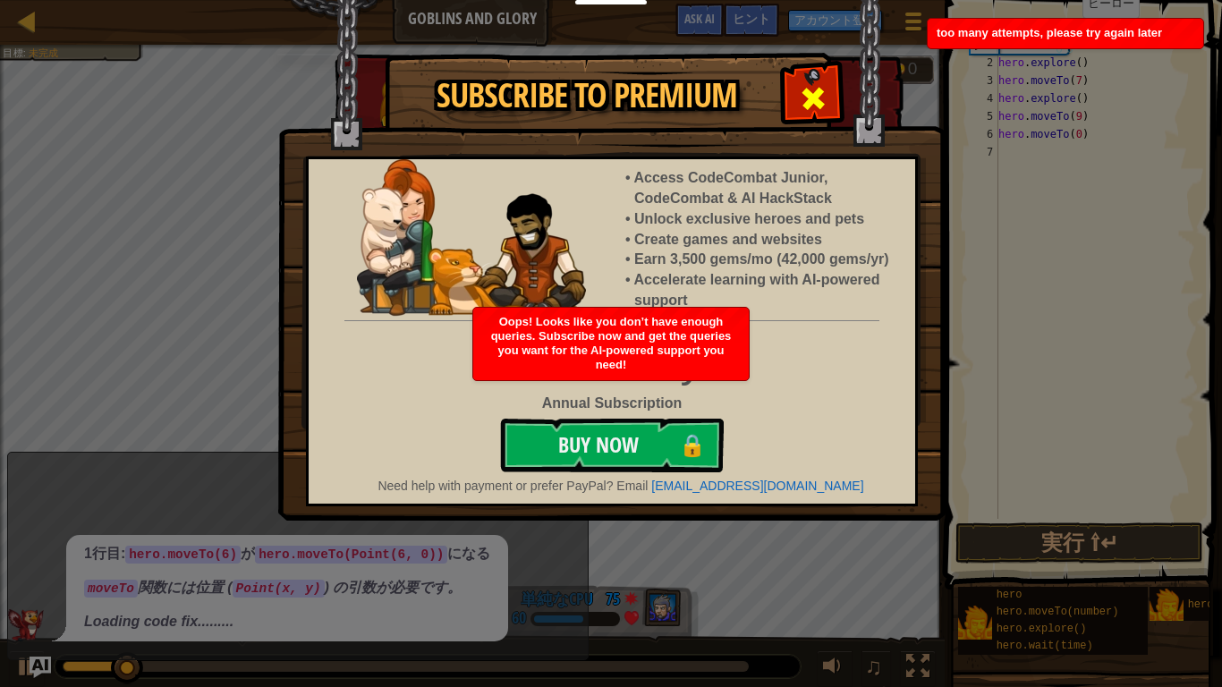
click at [818, 97] on span at bounding box center [813, 98] width 29 height 29
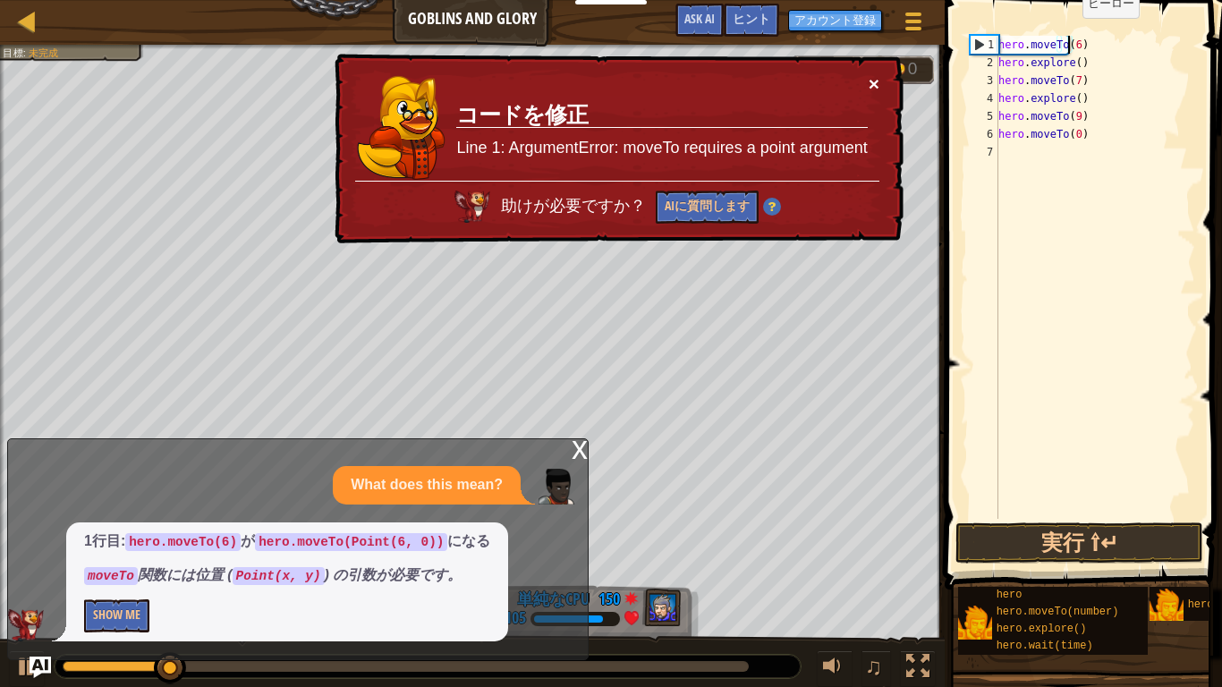
click at [869, 81] on button "×" at bounding box center [874, 83] width 11 height 19
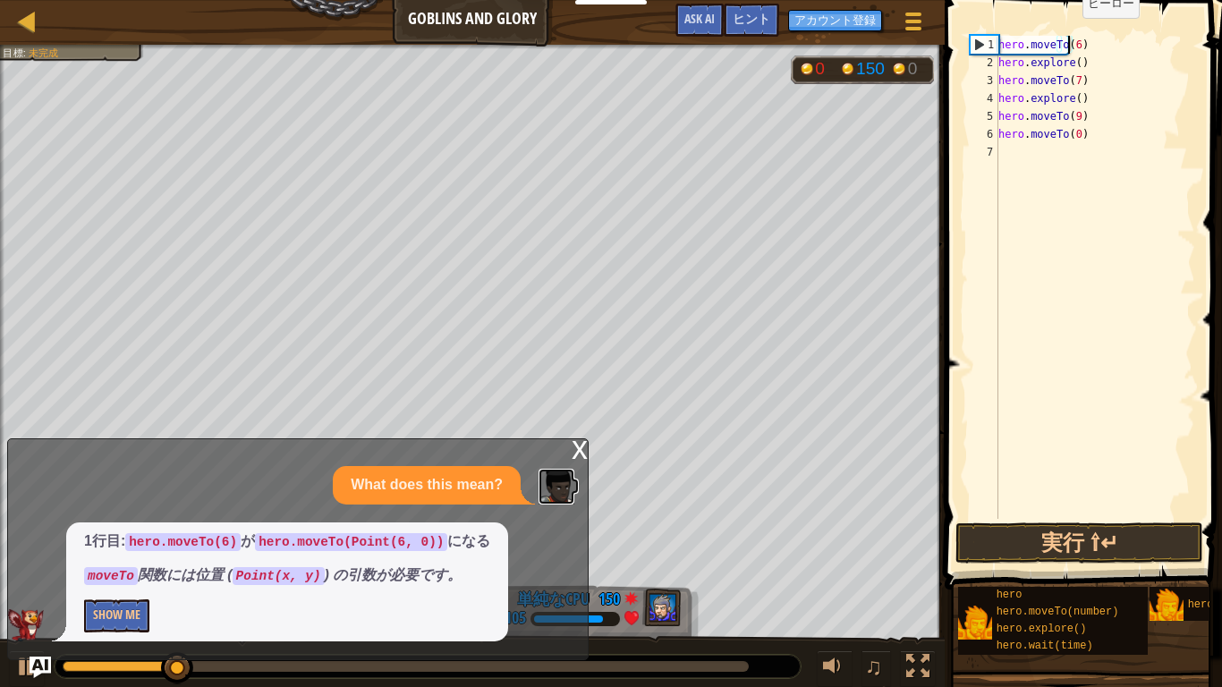
click at [564, 469] on img at bounding box center [556, 487] width 36 height 36
click at [573, 443] on div "x" at bounding box center [580, 448] width 16 height 18
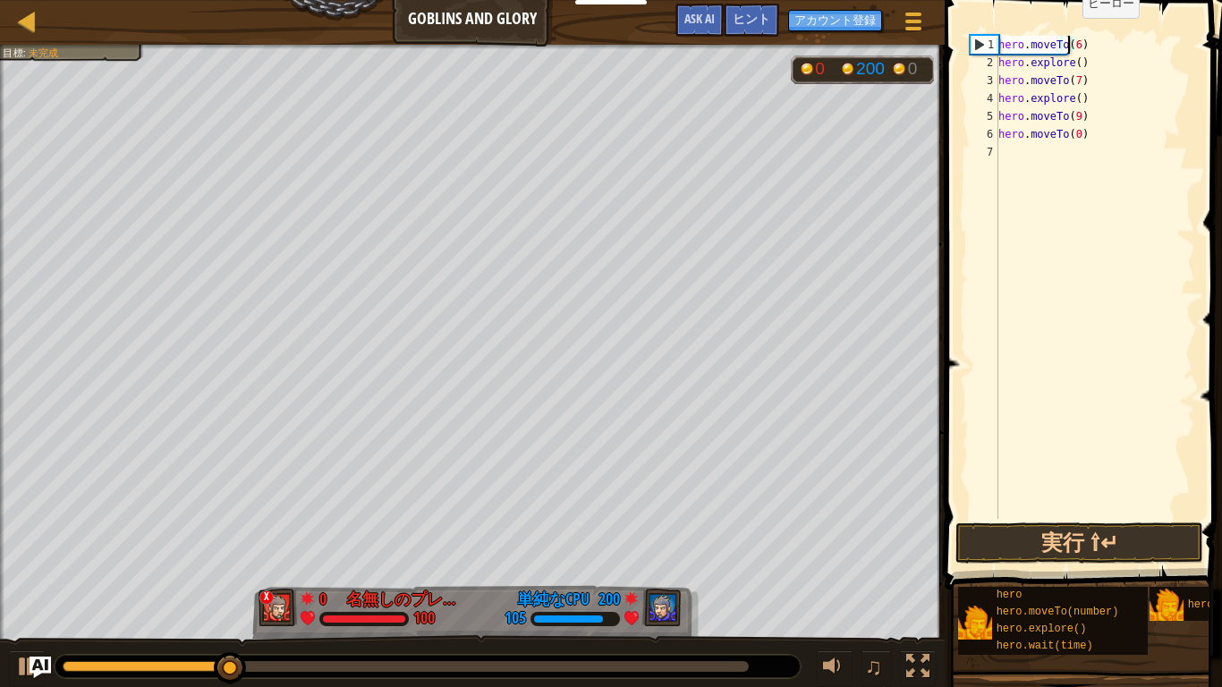
click at [1089, 61] on div "hero . moveTo ( 6 ) hero . explore ( ) hero . moveTo ( 7 ) hero . explore ( ) h…" at bounding box center [1095, 295] width 200 height 519
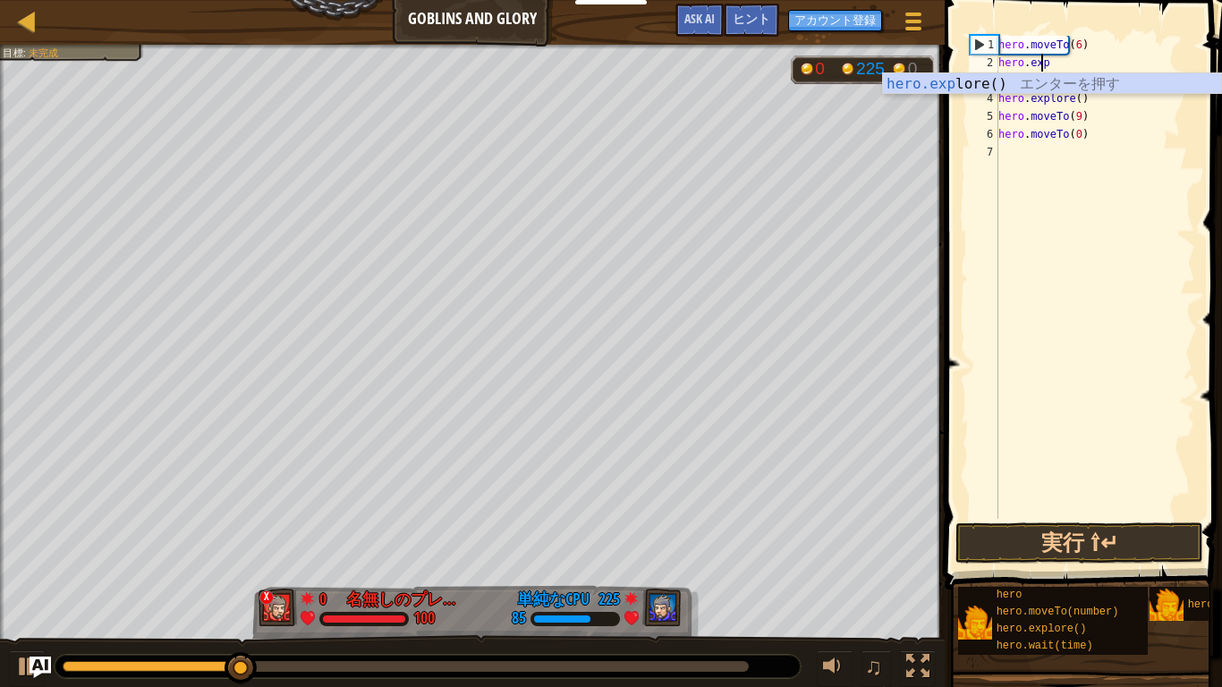
scroll to position [8, 1]
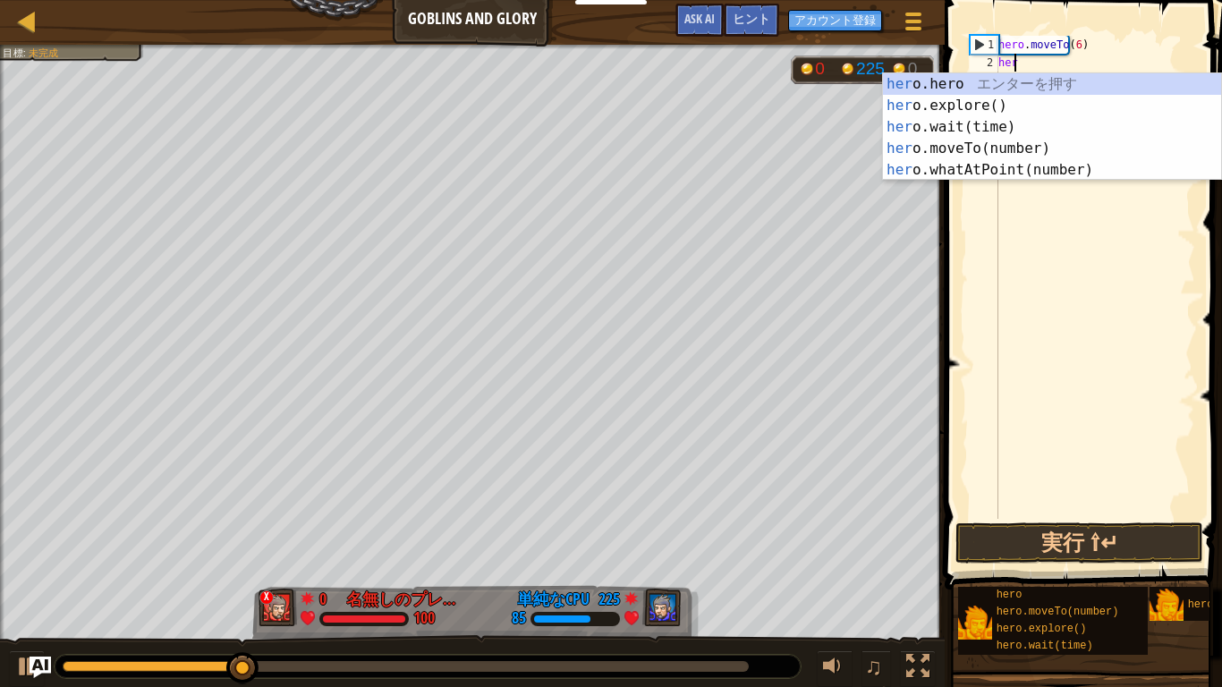
type textarea "h"
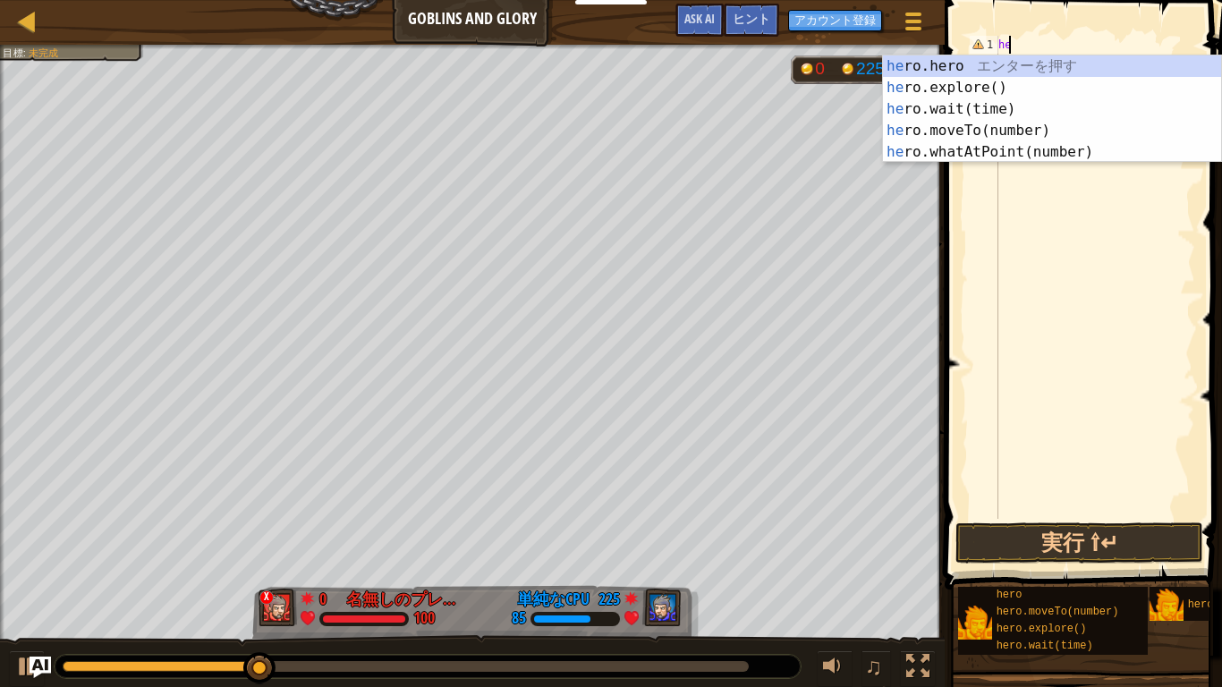
type textarea "h"
click at [1019, 134] on div "he ro.hero エ ン タ ー を 押 す he ro.explore() エ ン タ ー を 押 す he ro.wait(time) エ ン タ ー…" at bounding box center [1052, 130] width 338 height 150
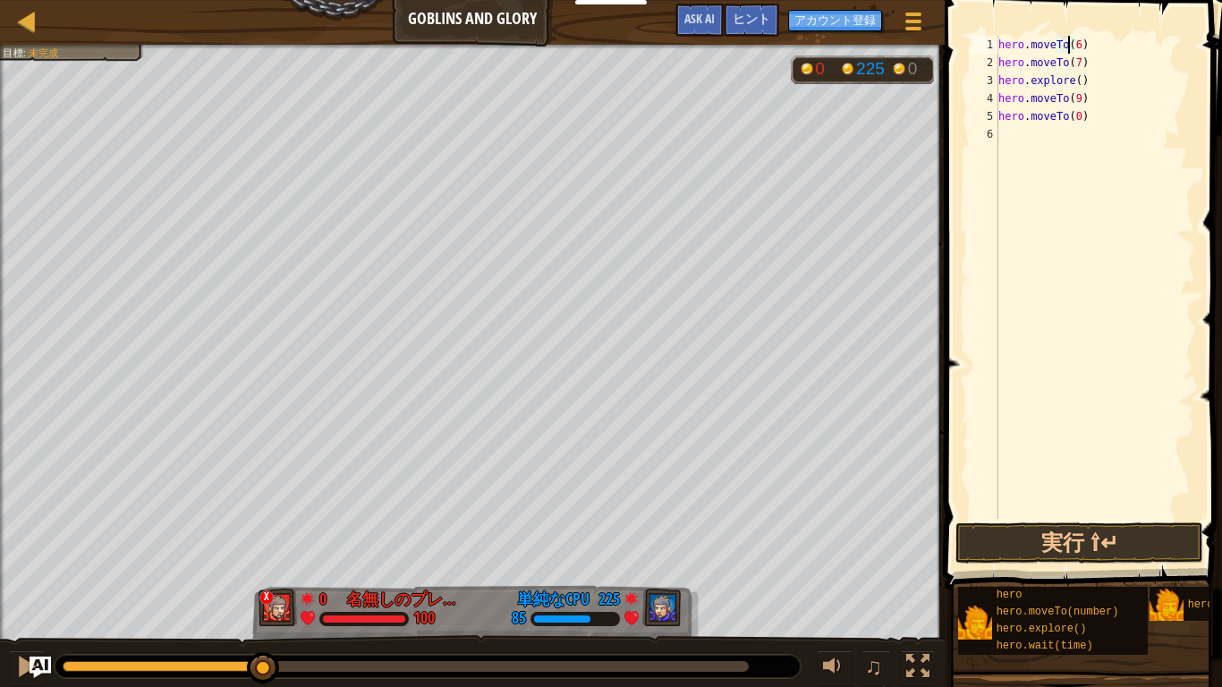
scroll to position [8, 5]
click at [1089, 84] on div "hero . moveTo ( 6 ) hero . moveTo ( 7 ) hero . explore ( ) hero . moveTo ( 9 ) …" at bounding box center [1095, 295] width 200 height 519
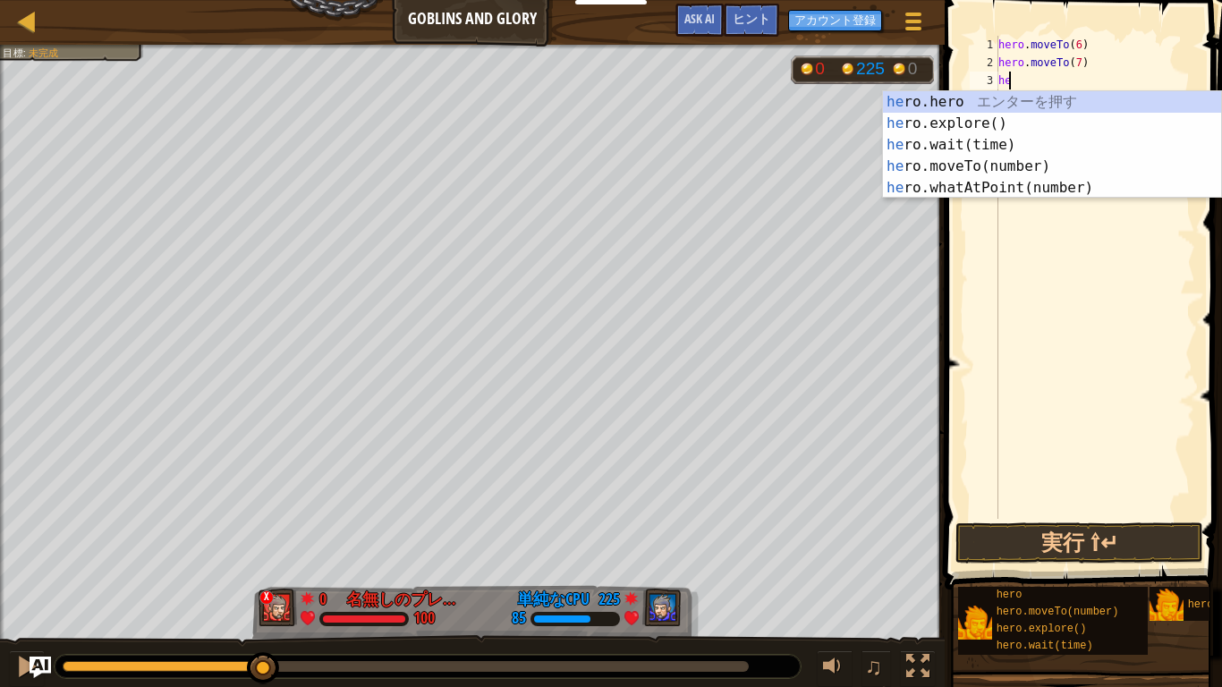
scroll to position [8, 0]
type textarea "h"
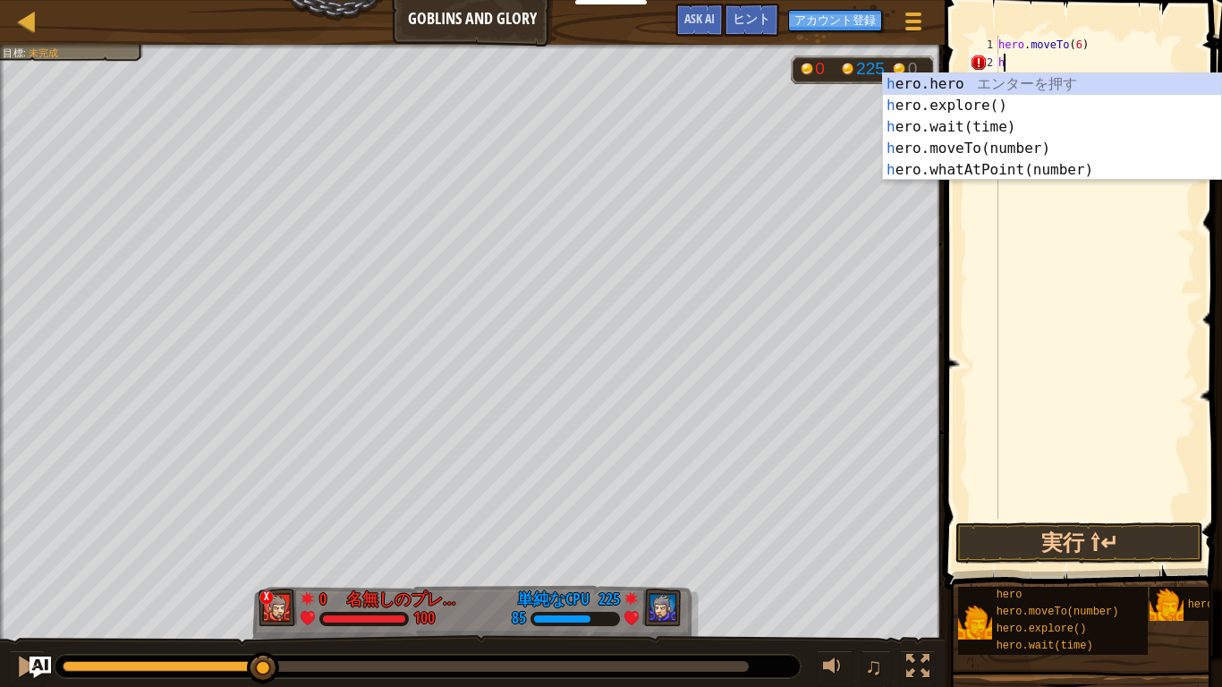
type textarea "h"
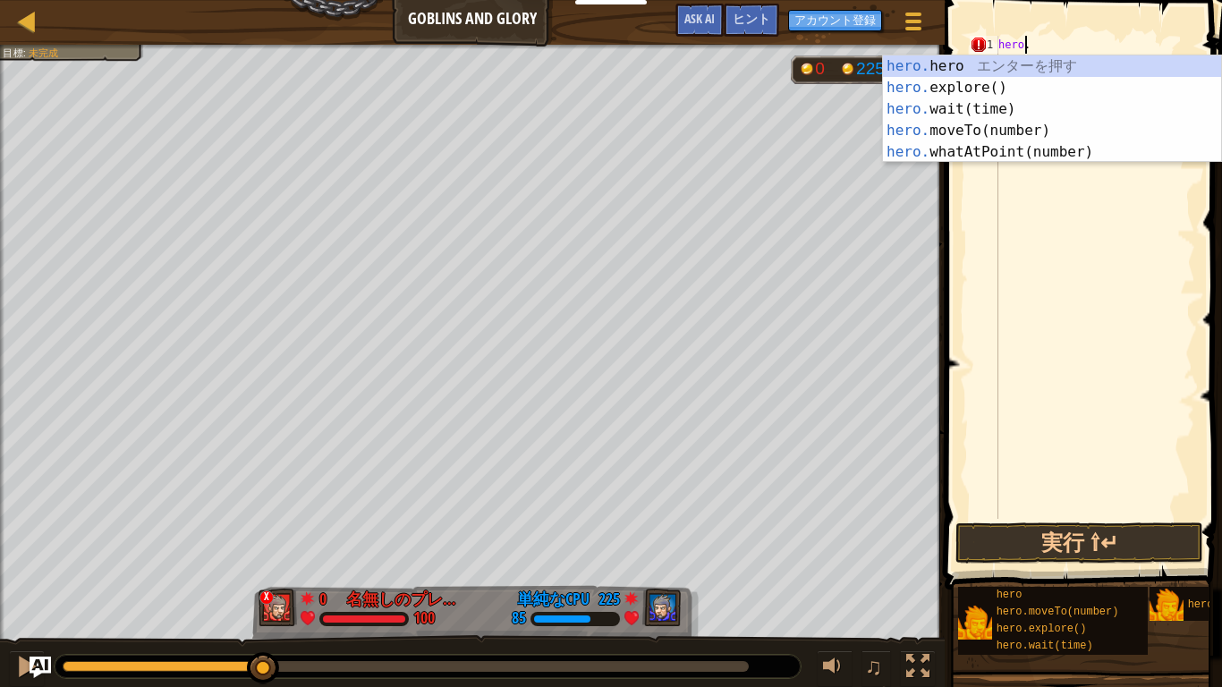
type textarea "h"
click at [1039, 128] on div "he ro.hero エ ン タ ー を 押 す he ro.explore() エ ン タ ー を 押 す he ro.wait(time) エ ン タ ー…" at bounding box center [1052, 130] width 338 height 150
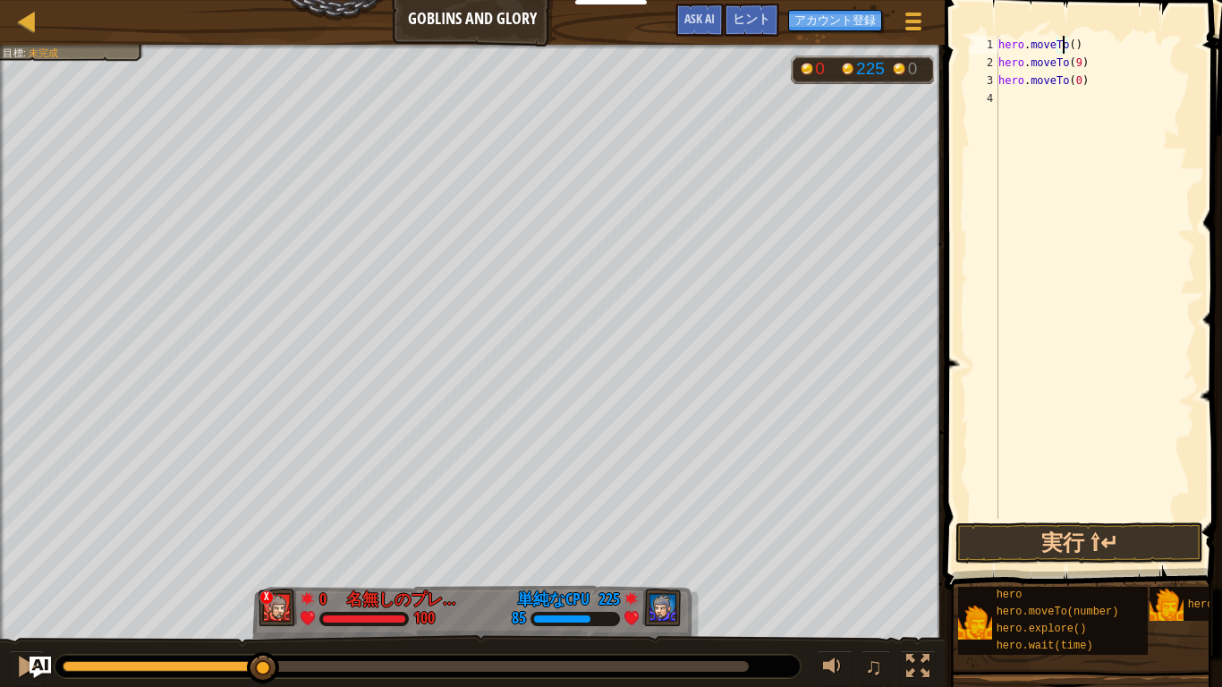
type textarea "hero.moveTo(6)"
type textarea "he"
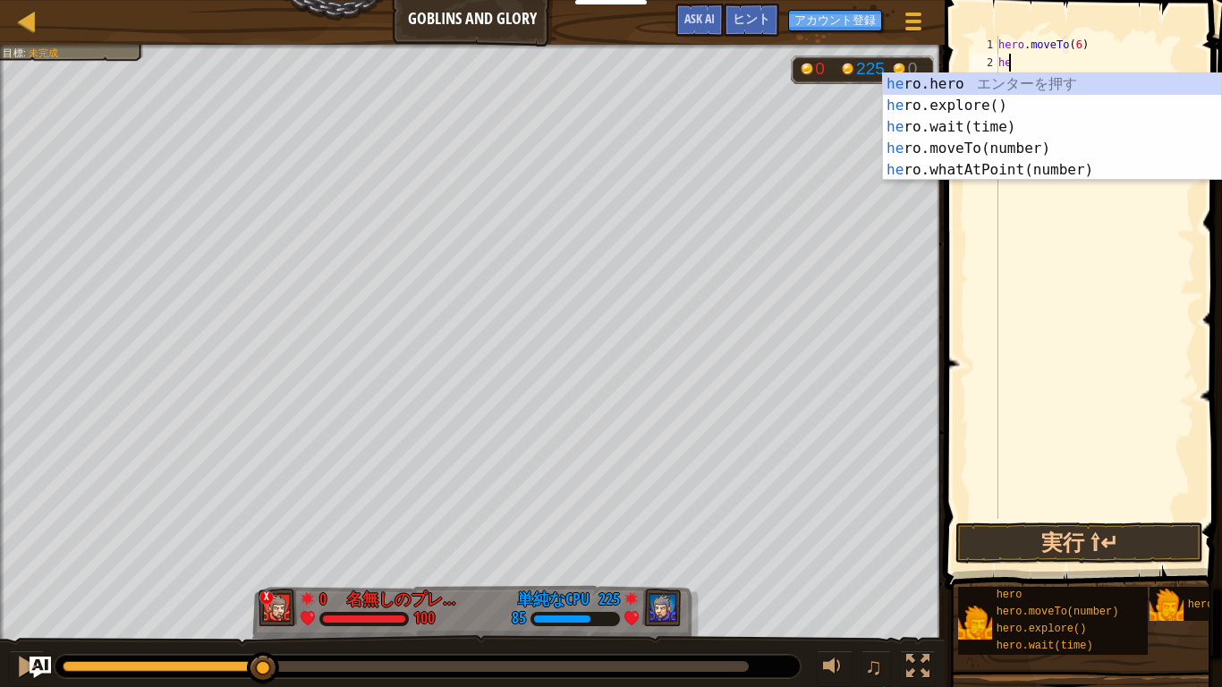
click at [984, 114] on div "he ro.hero エ ン タ ー を 押 す he ro.explore() エ ン タ ー を 押 す he ro.wait(time) エ ン タ ー…" at bounding box center [1052, 148] width 338 height 150
click at [1054, 153] on div "her o.hero エ ン タ ー を 押 す her o.explore() エ ン タ ー を 押 す her o.wait(time) エ ン タ ー…" at bounding box center [1052, 148] width 338 height 150
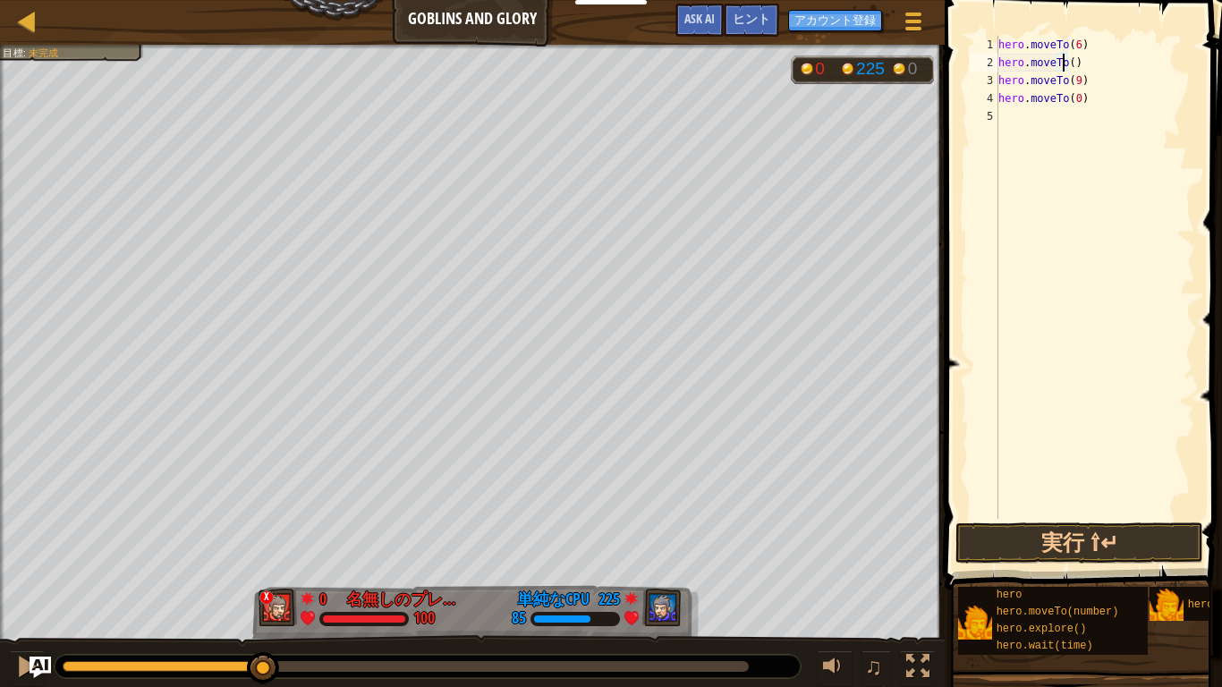
scroll to position [8, 5]
click at [1066, 81] on div "hero . moveTo ( 6 ) hero . moveTo ( 7 ) hero . moveTo ( 9 ) hero . moveTo ( 0 )" at bounding box center [1095, 295] width 200 height 519
click at [1073, 89] on div "hero . moveTo ( 6 ) hero . moveTo ( 7 ) hero . moveTo ( 13 ) hero . moveTo ( 0 )" at bounding box center [1095, 295] width 200 height 519
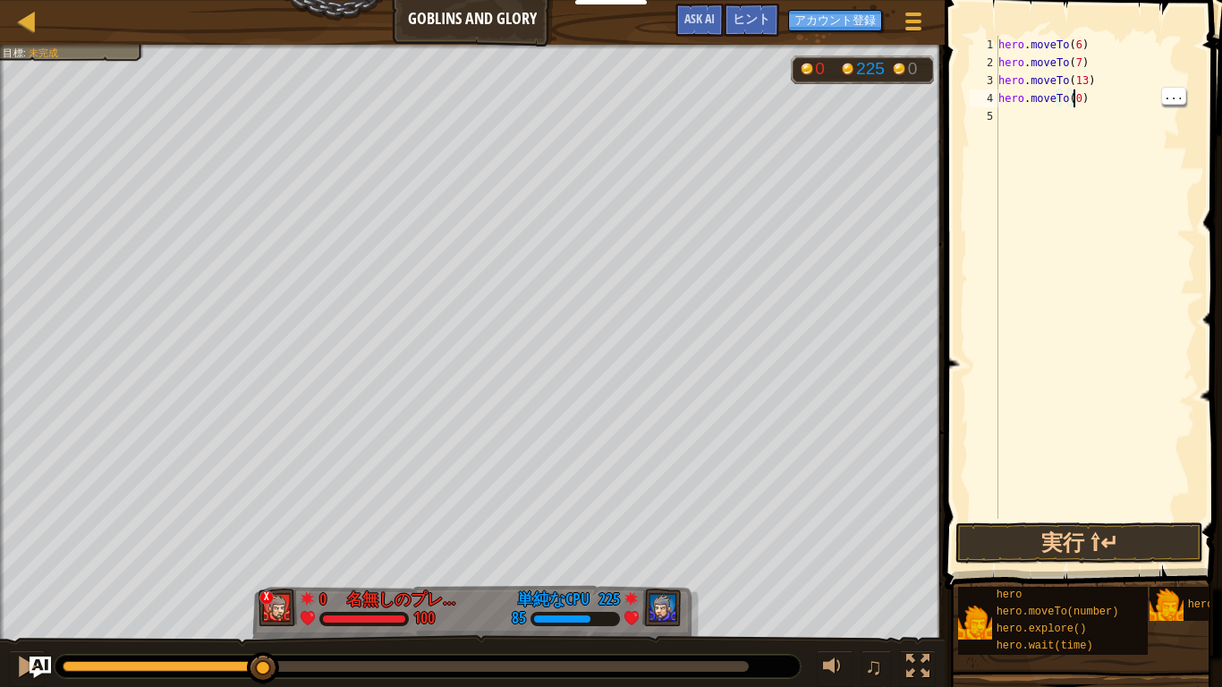
click at [1066, 97] on div "hero . moveTo ( 6 ) hero . moveTo ( 7 ) hero . moveTo ( 13 ) hero . moveTo ( 0 )" at bounding box center [1095, 295] width 200 height 519
click at [1170, 534] on button "実行 ⇧↵" at bounding box center [1079, 542] width 248 height 41
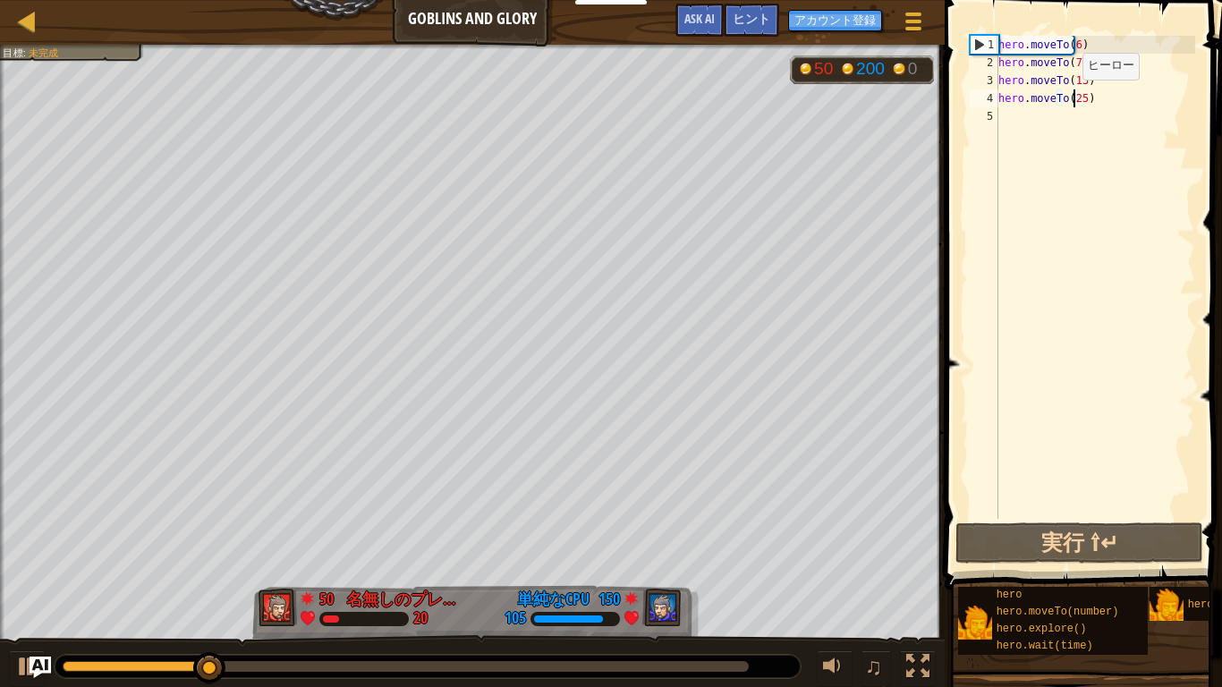
click at [1003, 55] on div "hero . moveTo ( 6 ) hero . moveTo ( 7 ) hero . moveTo ( 13 ) hero . moveTo ( 25…" at bounding box center [1095, 295] width 200 height 519
click at [1105, 67] on div "hero . moveTo ( 6 ) hero . moveTo ( 7 ) hero . moveTo ( 13 ) hero . moveTo ( 25…" at bounding box center [1095, 295] width 200 height 519
click at [1103, 56] on div "hero . moveTo ( 6 ) hero . moveTo ( 7 ) hero . moveTo ( 13 ) hero . moveTo ( 25…" at bounding box center [1095, 295] width 200 height 519
click at [1084, 44] on div "hero . moveTo ( 6 ) hero . moveTo ( 7 ) hero . moveTo ( 13 ) hero . moveTo ( 25…" at bounding box center [1095, 295] width 200 height 519
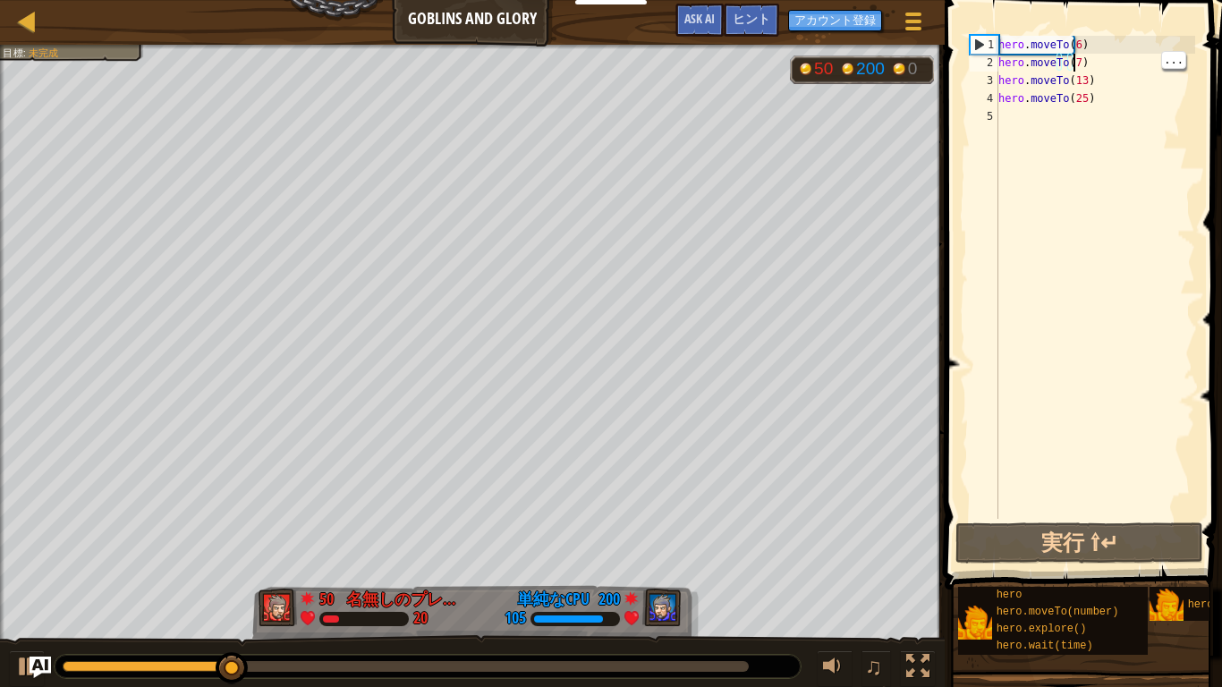
type textarea "hero.moveTo(6)"
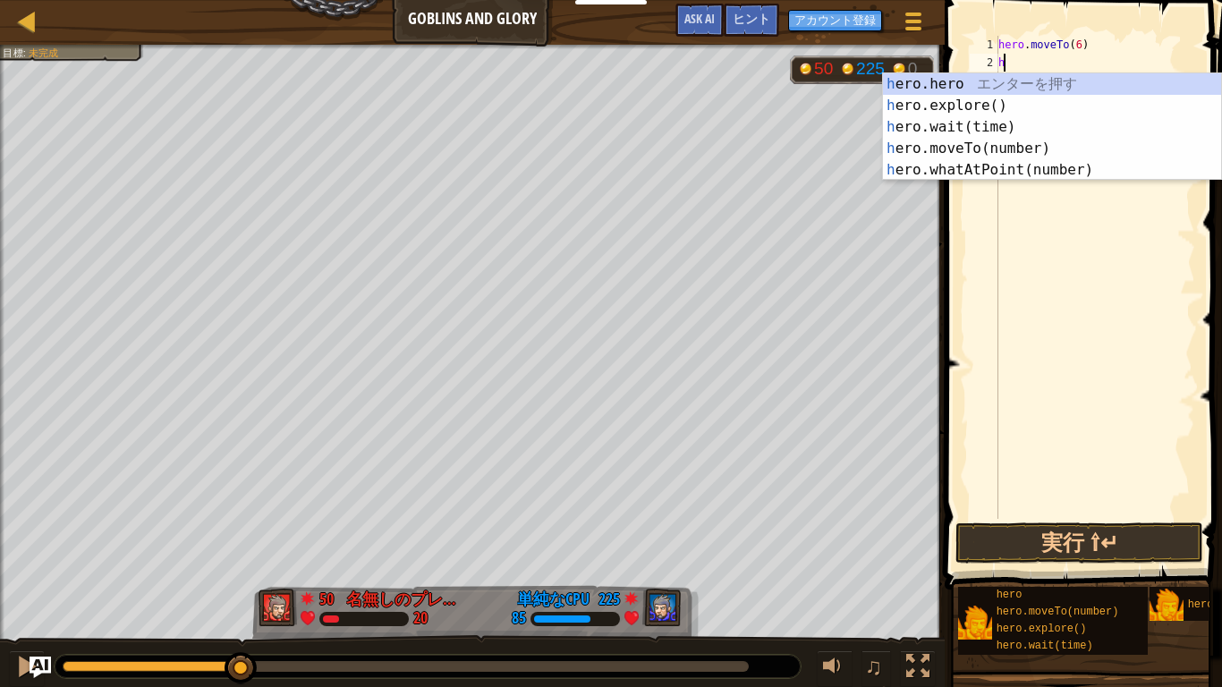
type textarea "he"
click at [959, 103] on div "he ro.hero エ ン タ ー を 押 す he ro.explore() エ ン タ ー を 押 す he ro.wait(time) エ ン タ ー…" at bounding box center [1052, 148] width 338 height 150
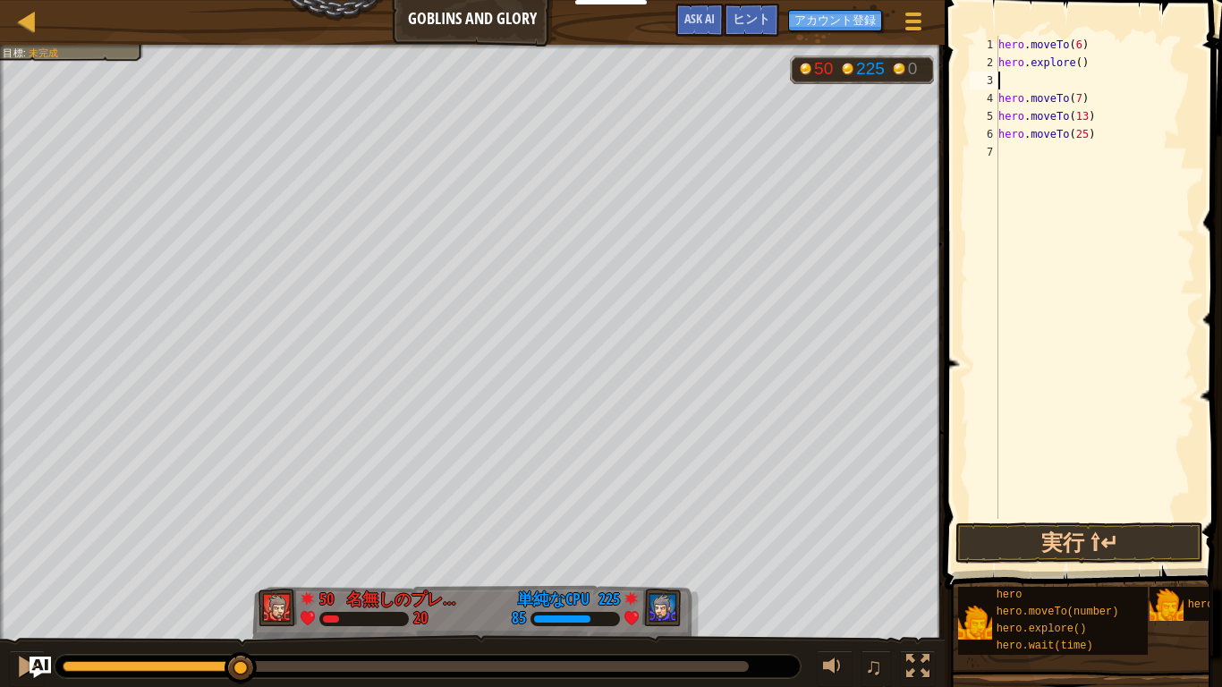
click at [1062, 66] on div "hero . moveTo ( 6 ) hero . explore ( ) hero . moveTo ( 7 ) hero . moveTo ( 13 )…" at bounding box center [1095, 295] width 200 height 519
type textarea "hero.explore()"
click at [1074, 67] on div "hero . moveTo ( 6 ) hero . explore ( ) hero . moveTo ( 7 ) hero . moveTo ( 13 )…" at bounding box center [1095, 295] width 200 height 519
click at [1092, 80] on div "hero . moveTo ( 6 ) hero . explore ( ) hero . moveTo ( 7 ) hero . moveTo ( 13 )…" at bounding box center [1095, 295] width 200 height 519
click at [1100, 80] on div "hero . moveTo ( 6 ) hero . explore ( ) hero . moveTo ( 7 ) hero . moveTo ( 13 )…" at bounding box center [1095, 295] width 200 height 519
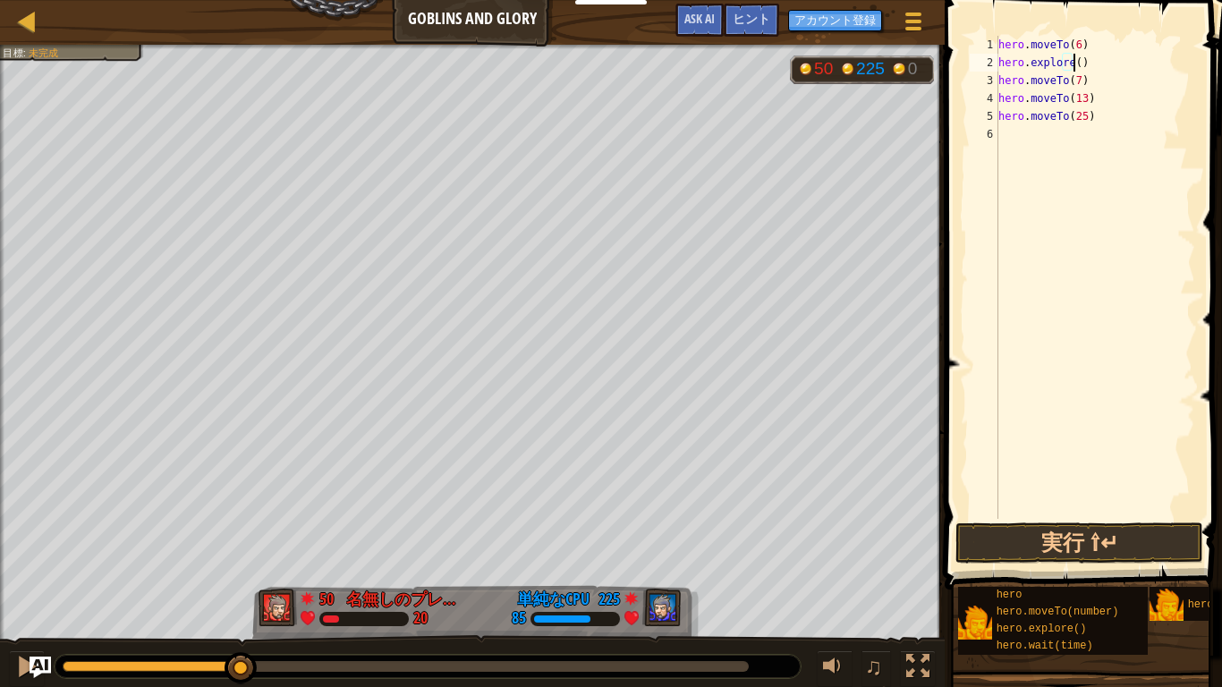
type textarea "hero.moveTo(7)"
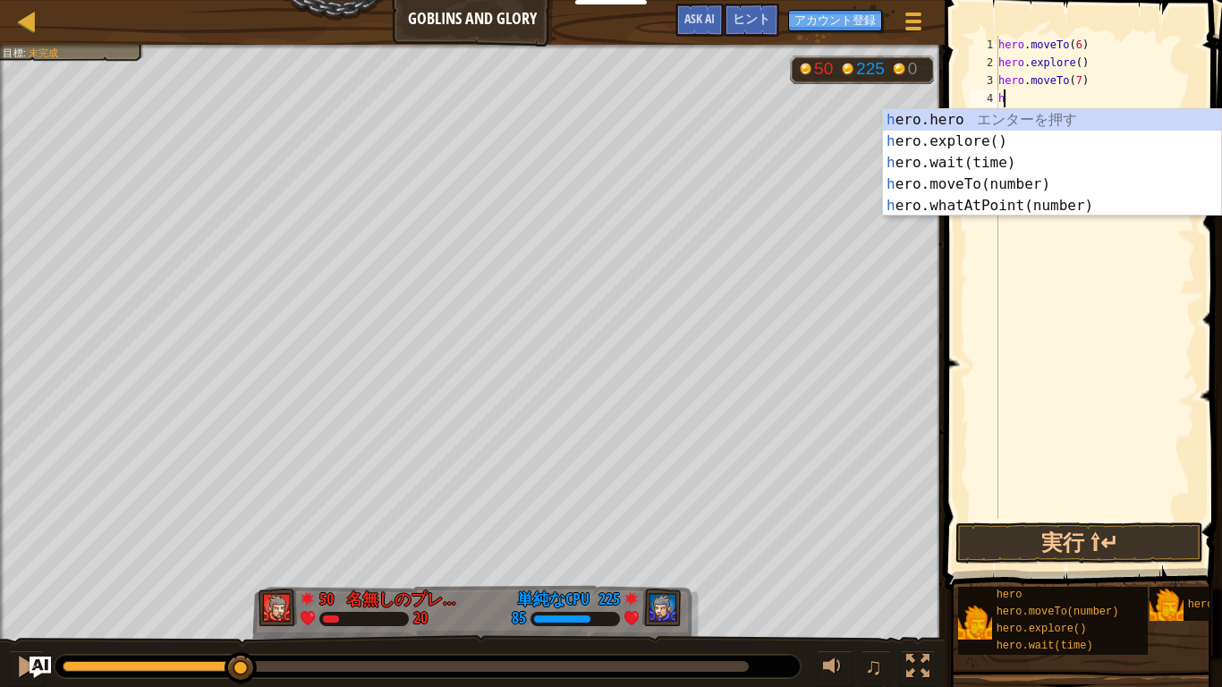
type textarea "he"
click at [1029, 134] on div "he ro.hero エ ン タ ー を 押 す he ro.explore() エ ン タ ー を 押 す he ro.wait(time) エ ン タ ー…" at bounding box center [1052, 184] width 338 height 150
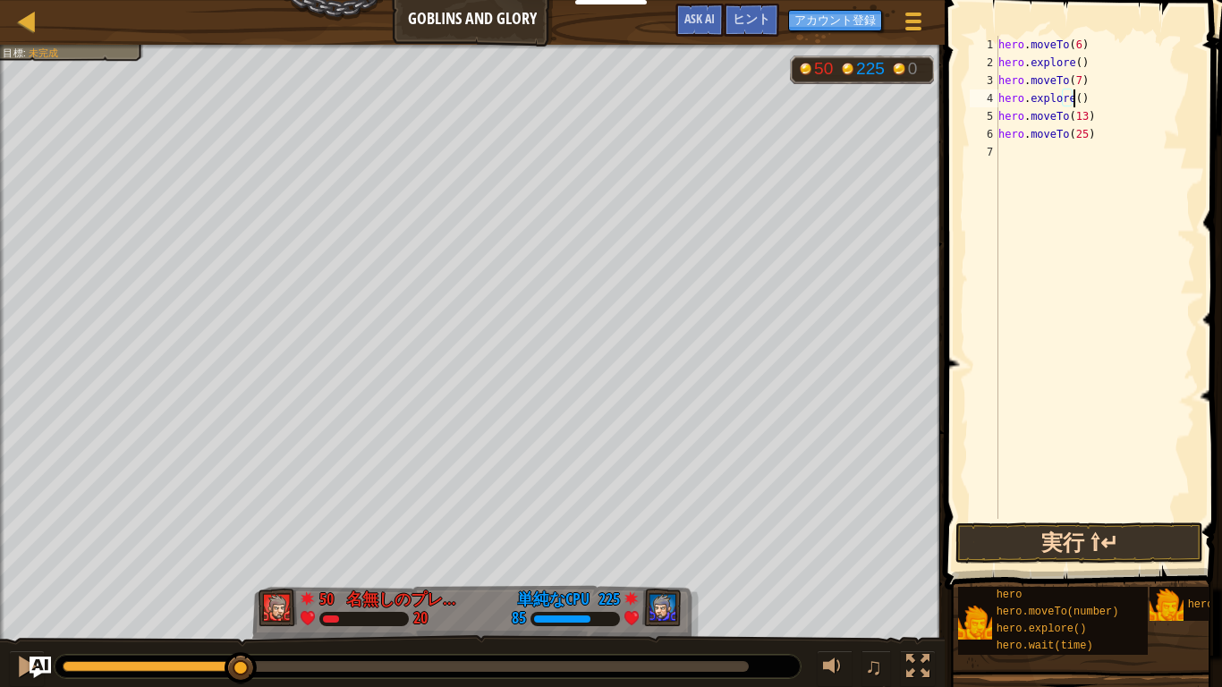
type textarea "hero.explore()"
click at [1143, 534] on button "実行 ⇧↵" at bounding box center [1079, 542] width 248 height 41
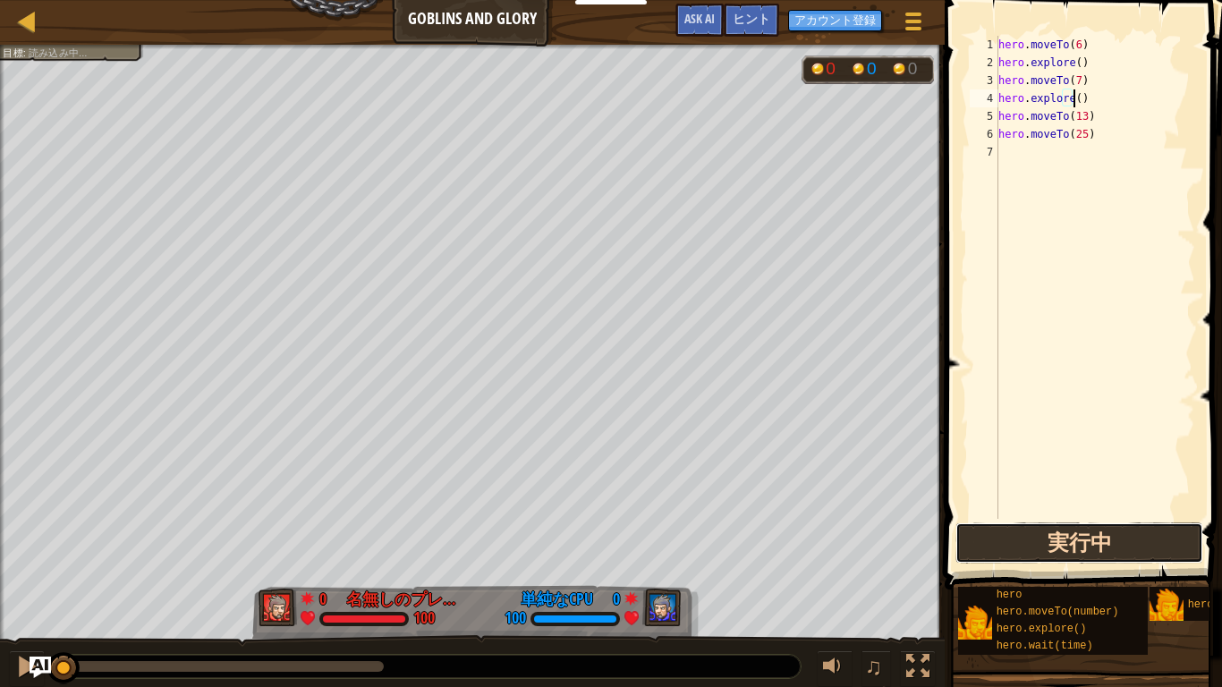
click at [1138, 534] on button "実行中" at bounding box center [1079, 542] width 248 height 41
click at [1157, 532] on button "実行中" at bounding box center [1079, 542] width 248 height 41
click at [1171, 522] on button "実行中" at bounding box center [1079, 542] width 248 height 41
click at [1189, 472] on div "hero . moveTo ( 6 ) hero . explore ( ) hero . moveTo ( 7 ) hero . explore ( ) h…" at bounding box center [1095, 295] width 200 height 519
click at [1166, 532] on button "実行中" at bounding box center [1079, 542] width 248 height 41
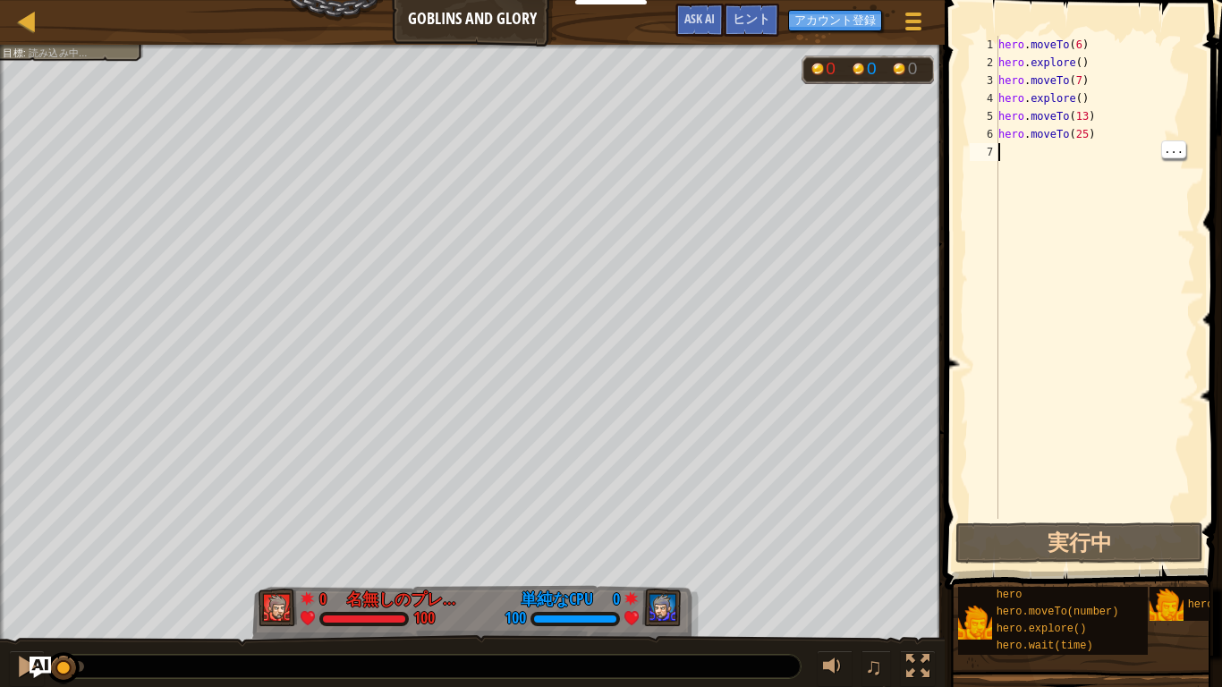
click at [1160, 519] on span at bounding box center [1085, 269] width 292 height 642
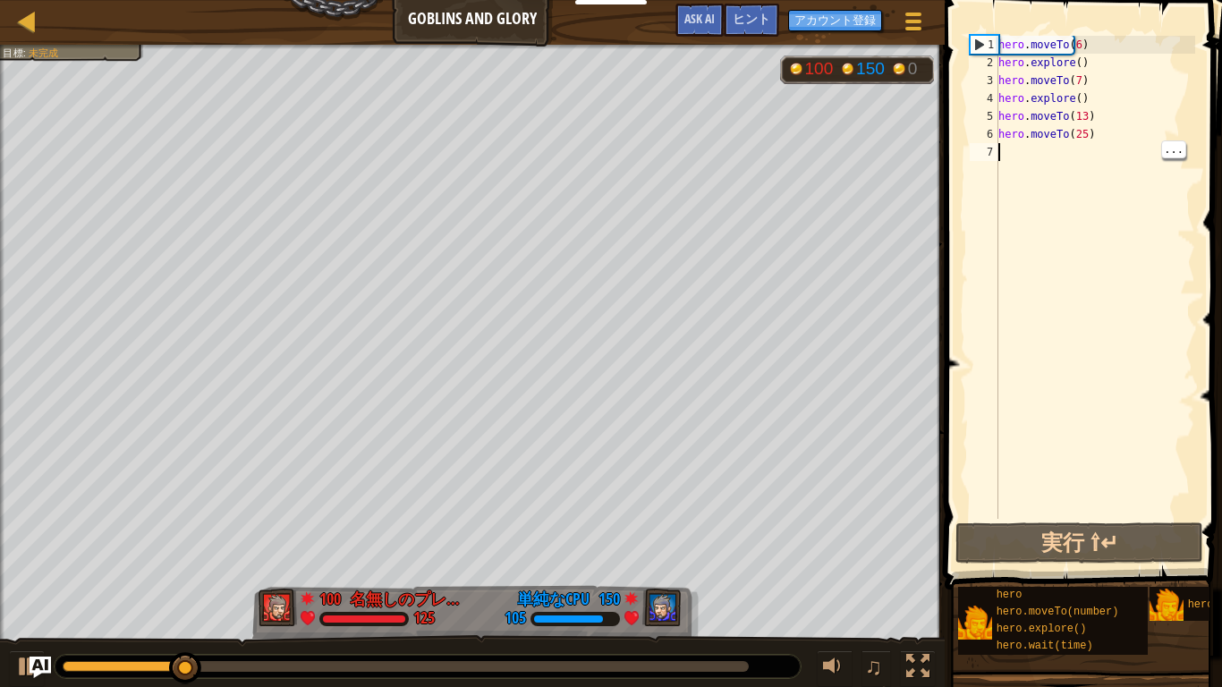
click at [1091, 131] on div "hero . moveTo ( 6 ) hero . explore ( ) hero . moveTo ( 7 ) hero . explore ( ) h…" at bounding box center [1095, 295] width 200 height 519
type textarea "hero.moveTo(25)"
click at [1016, 153] on div "hero . moveTo ( 6 ) hero . explore ( ) hero . moveTo ( 7 ) hero . explore ( ) h…" at bounding box center [1095, 295] width 200 height 519
type textarea "h"
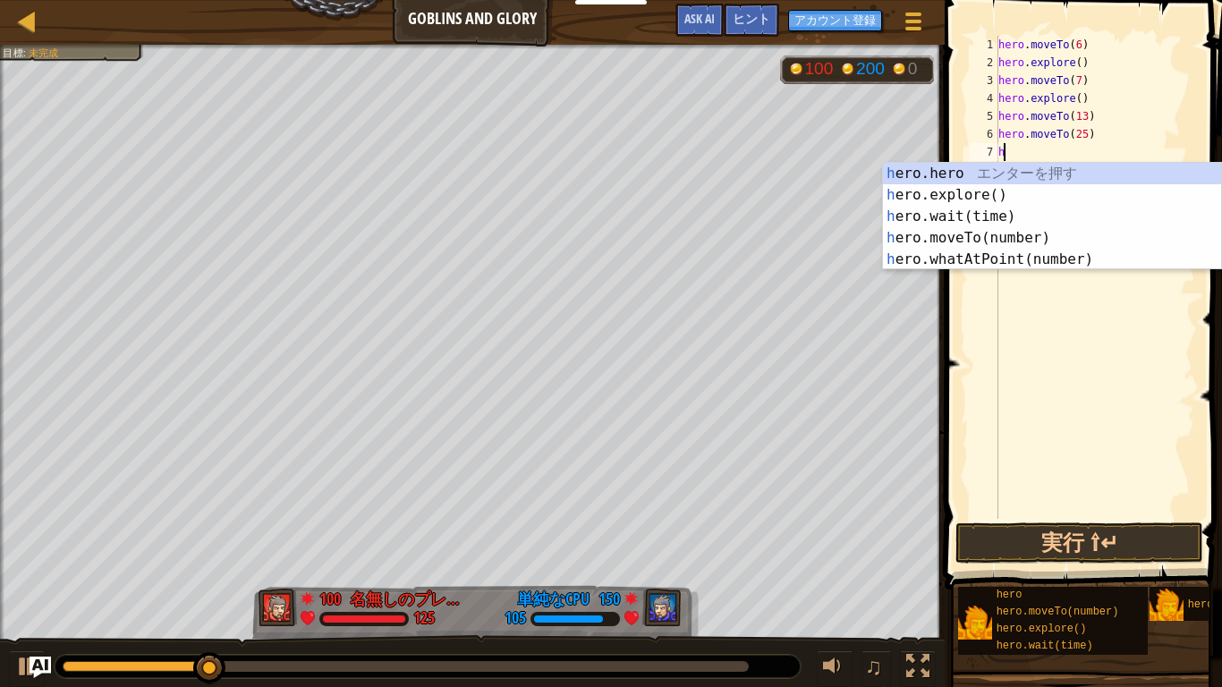
click at [1003, 196] on div "h ero.hero エ ン タ ー を 押 す h ero.explore() エ ン タ ー を 押 す h ero.wait(time) エ ン タ ー…" at bounding box center [1052, 238] width 338 height 150
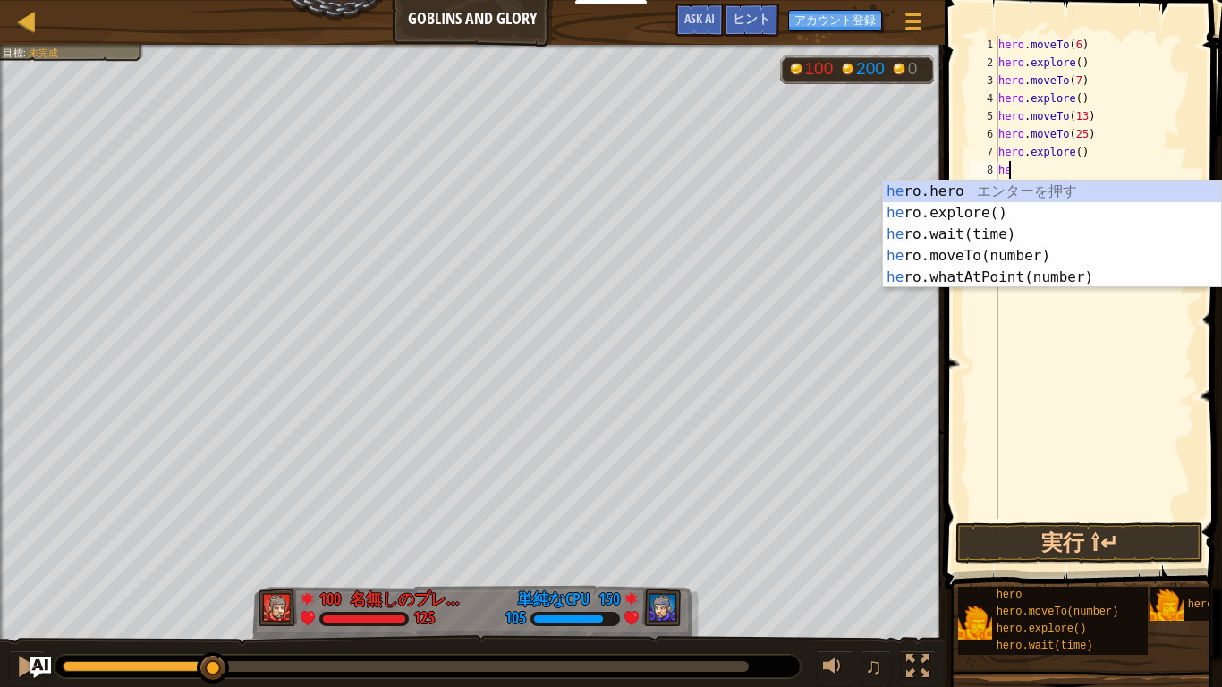
click at [1052, 243] on div "he ro.hero エ ン タ ー を 押 す he ro.explore() エ ン タ ー を 押 す he ro.wait(time) エ ン タ ー…" at bounding box center [1052, 256] width 338 height 150
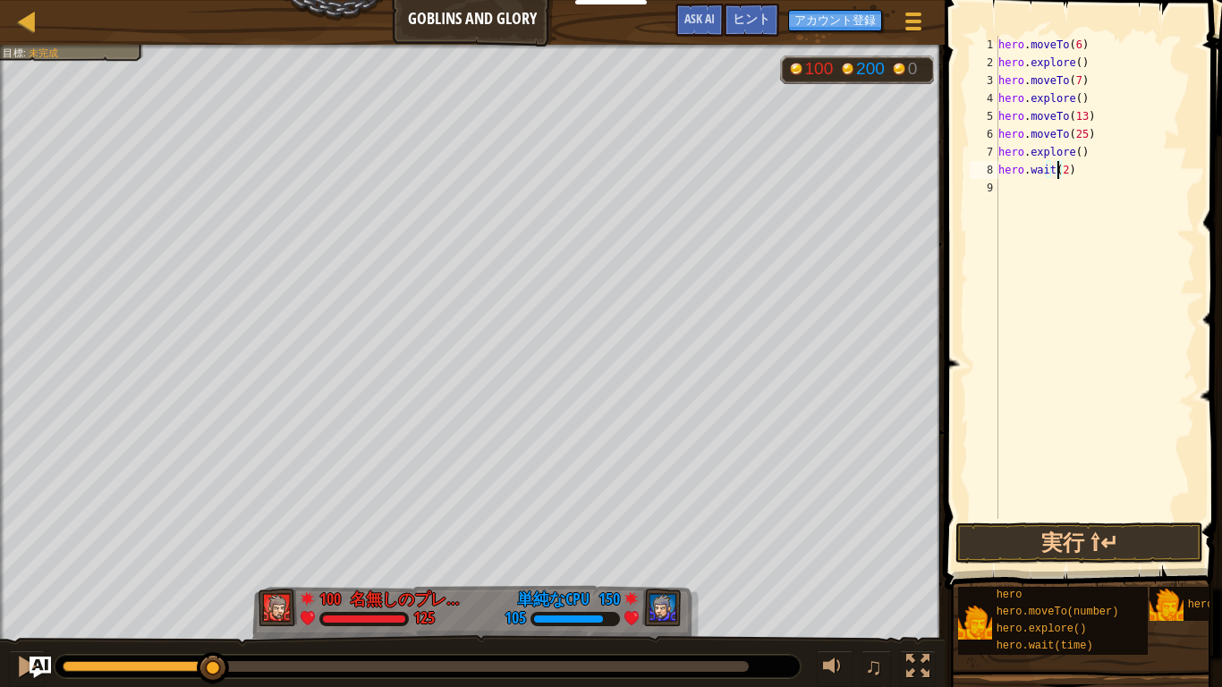
type textarea "hero.wait(24)"
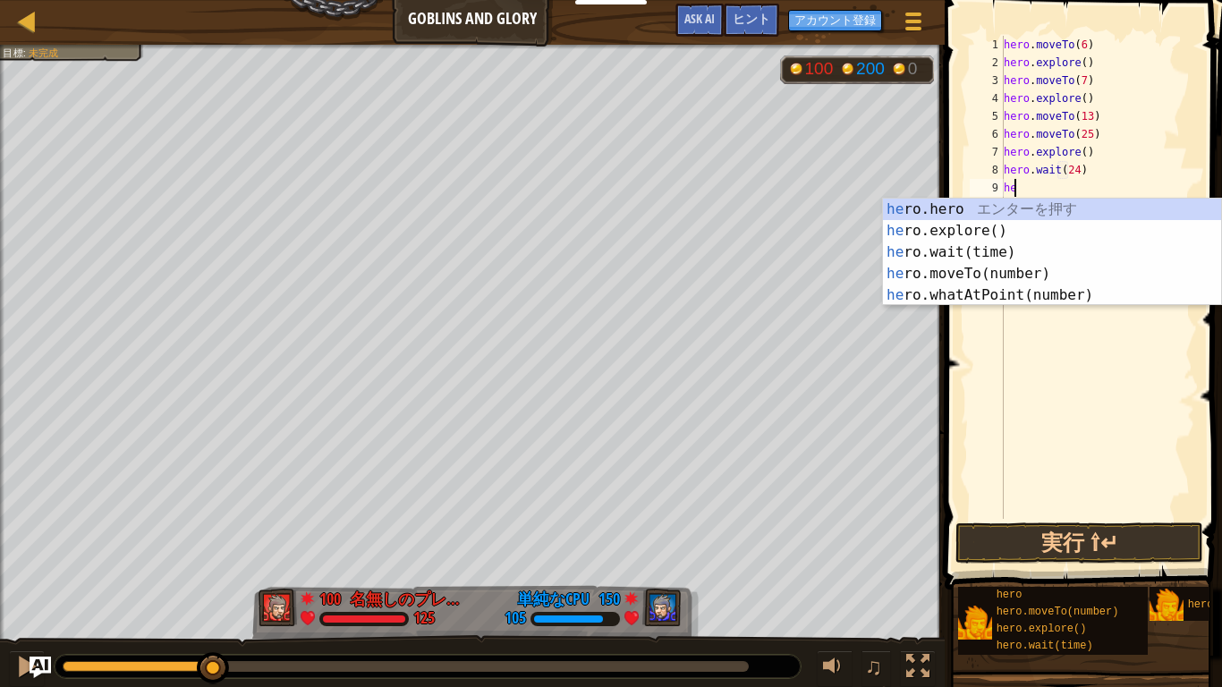
click at [1041, 277] on div "he ro.hero エ ン タ ー を 押 す he ro.explore() エ ン タ ー を 押 す he ro.wait(time) エ ン タ ー…" at bounding box center [1052, 274] width 338 height 150
type textarea ")"
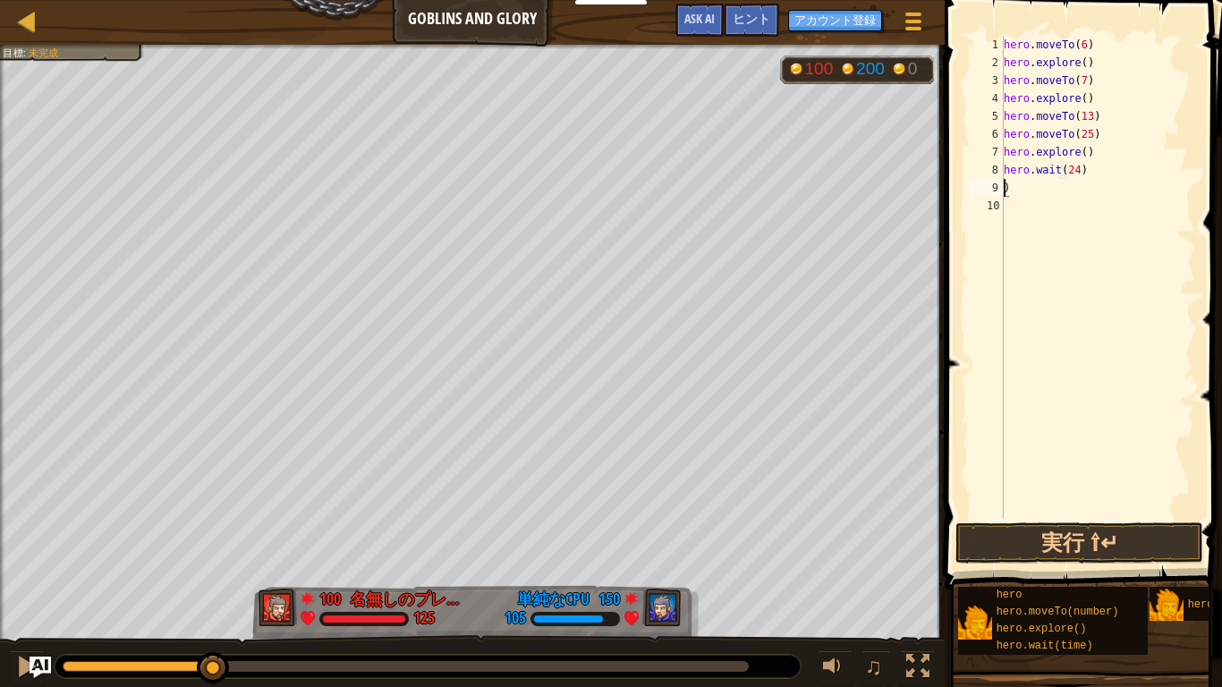
click at [1064, 191] on div "hero . moveTo ( 6 ) hero . explore ( ) hero . moveTo ( 7 ) hero . explore ( ) h…" at bounding box center [1097, 295] width 195 height 519
type textarea "he"
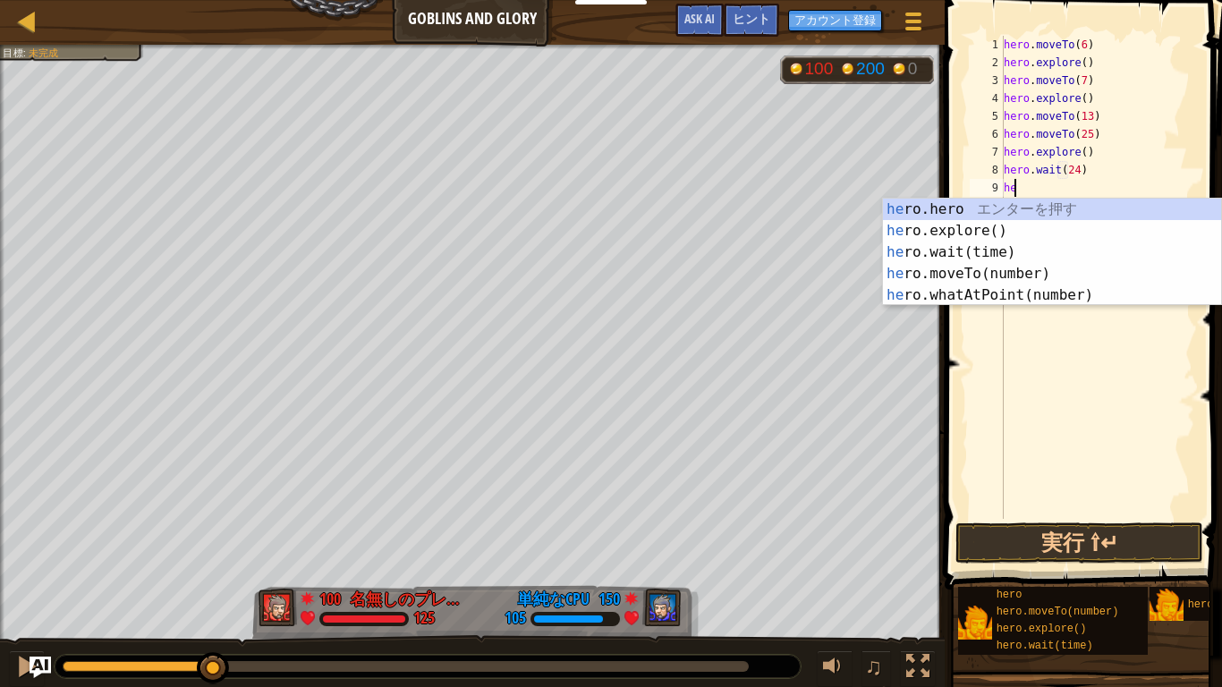
click at [1041, 231] on div "he ro.hero エ ン タ ー を 押 す he ro.explore() エ ン タ ー を 押 す he ro.wait(time) エ ン タ ー…" at bounding box center [1052, 274] width 338 height 150
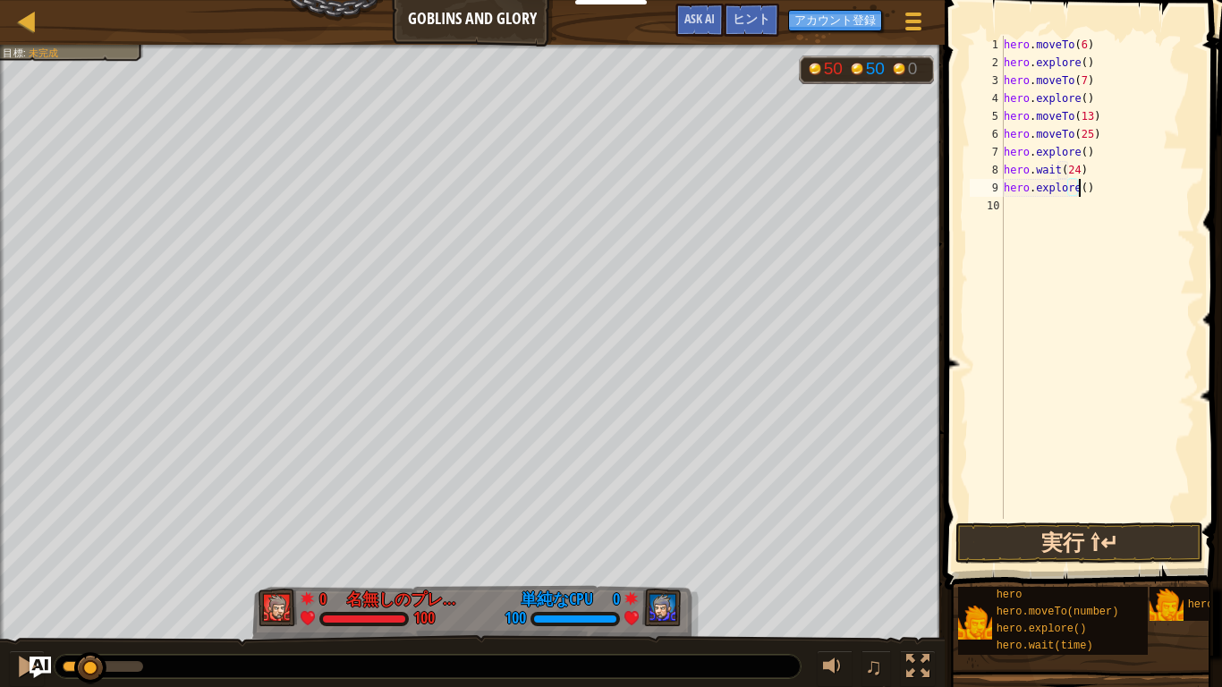
type textarea "hero.explore()"
click at [1175, 534] on button "実行 ⇧↵" at bounding box center [1079, 542] width 248 height 41
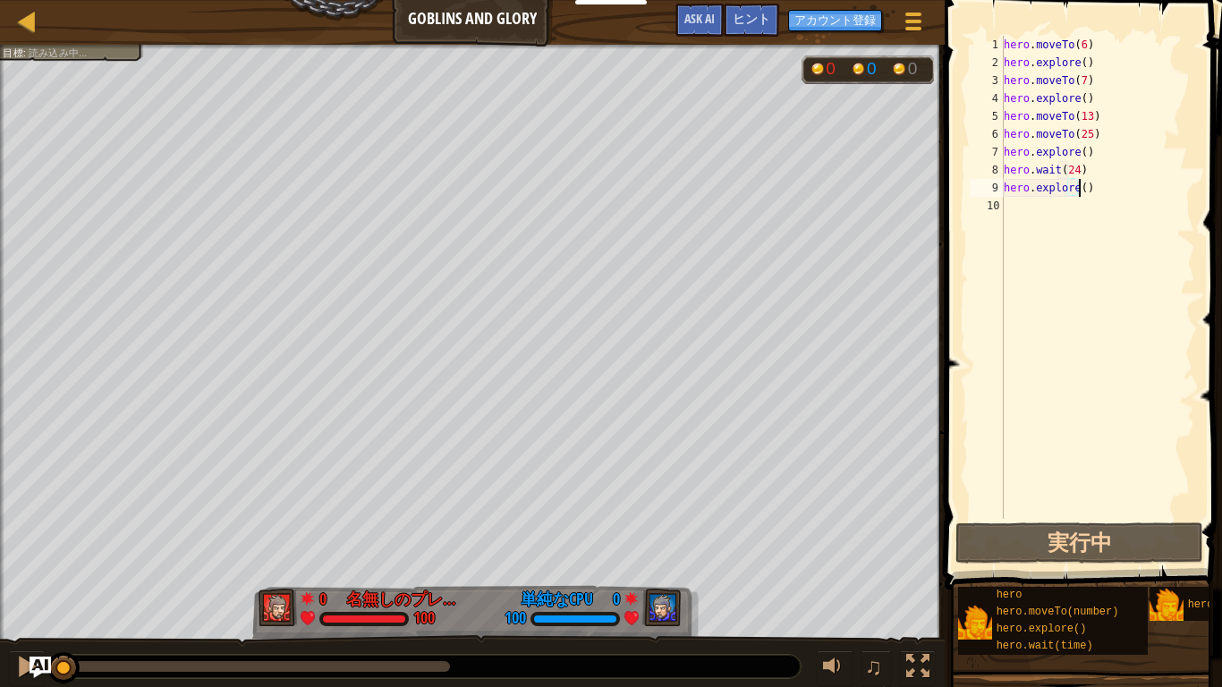
click at [1121, 513] on div "hero . moveTo ( 6 ) hero . explore ( ) hero . moveTo ( 7 ) hero . explore ( ) h…" at bounding box center [1097, 295] width 195 height 519
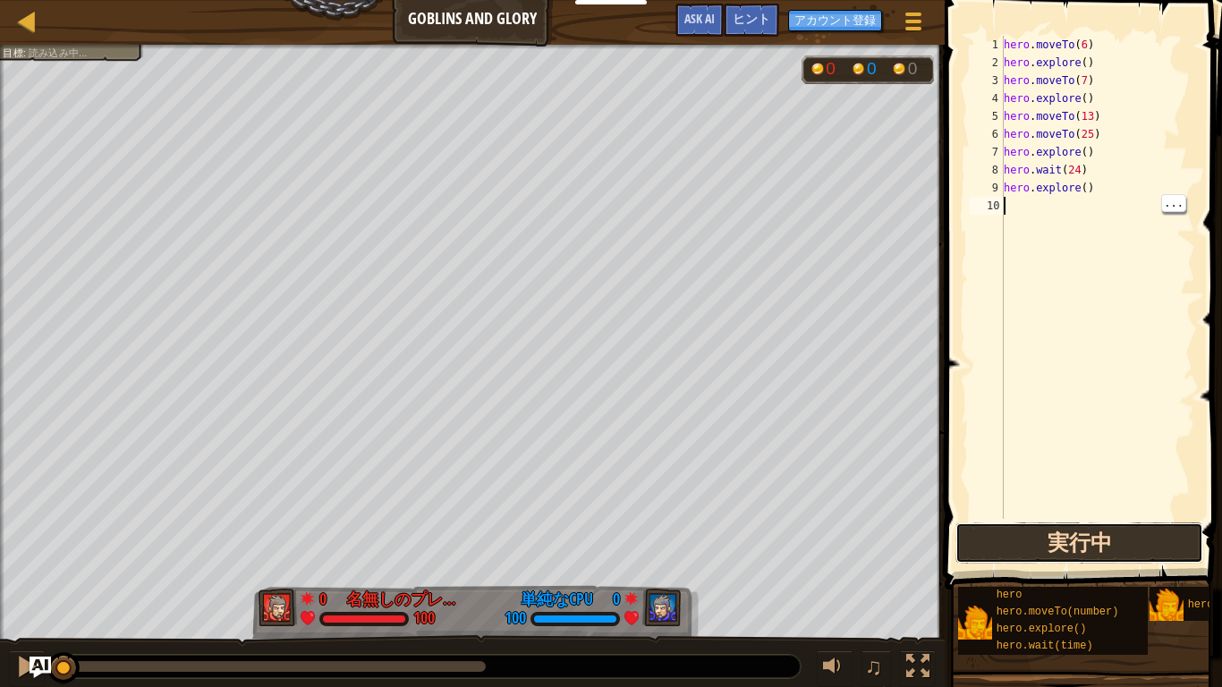
click at [1123, 534] on button "実行中" at bounding box center [1079, 542] width 248 height 41
click at [1141, 534] on button "実行中" at bounding box center [1079, 542] width 248 height 41
click at [1129, 534] on button "実行中" at bounding box center [1079, 542] width 248 height 41
click at [1126, 534] on button "実行中" at bounding box center [1079, 542] width 248 height 41
click at [1125, 534] on button "実行中" at bounding box center [1079, 542] width 248 height 41
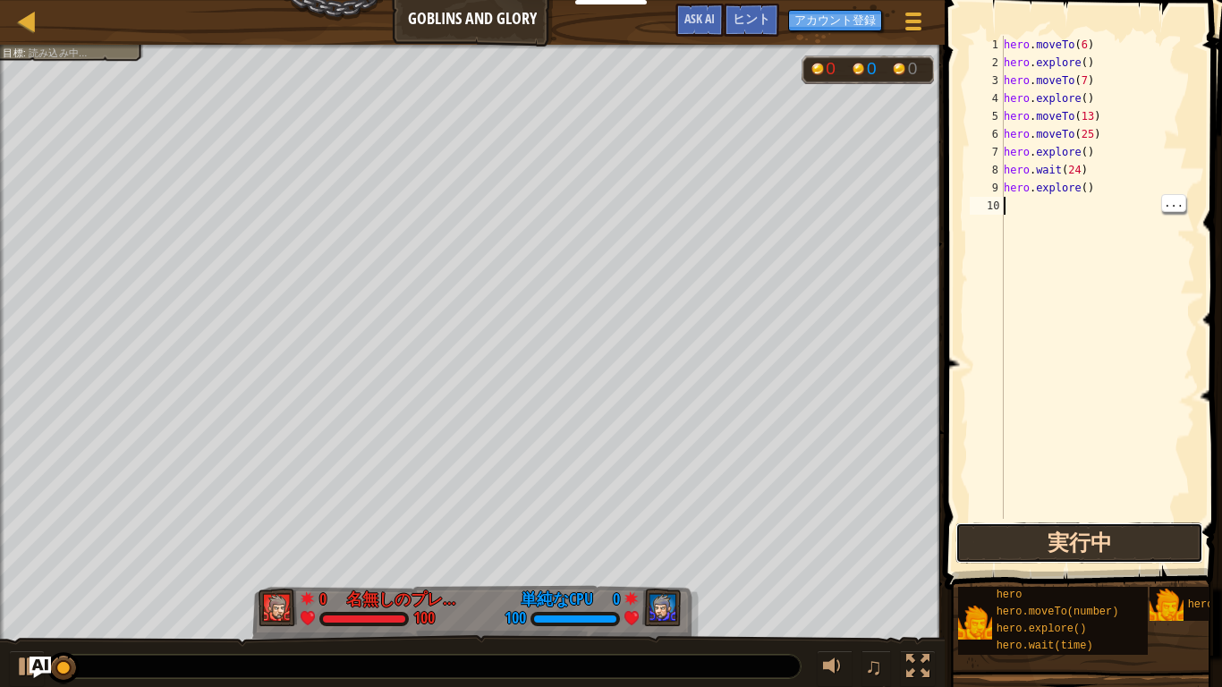
click at [1119, 534] on button "実行中" at bounding box center [1079, 542] width 248 height 41
click at [1116, 534] on button "実行中" at bounding box center [1079, 542] width 248 height 41
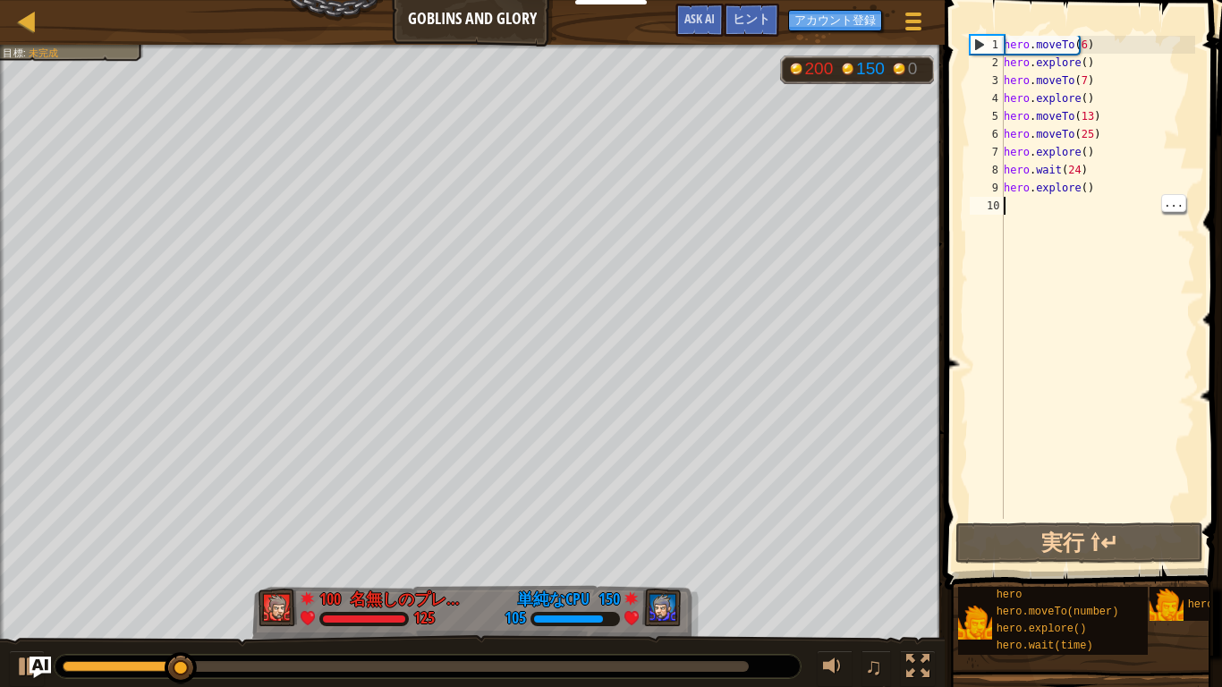
click at [1083, 167] on div "hero . moveTo ( 6 ) hero . explore ( ) hero . moveTo ( 7 ) hero . explore ( ) h…" at bounding box center [1097, 295] width 195 height 519
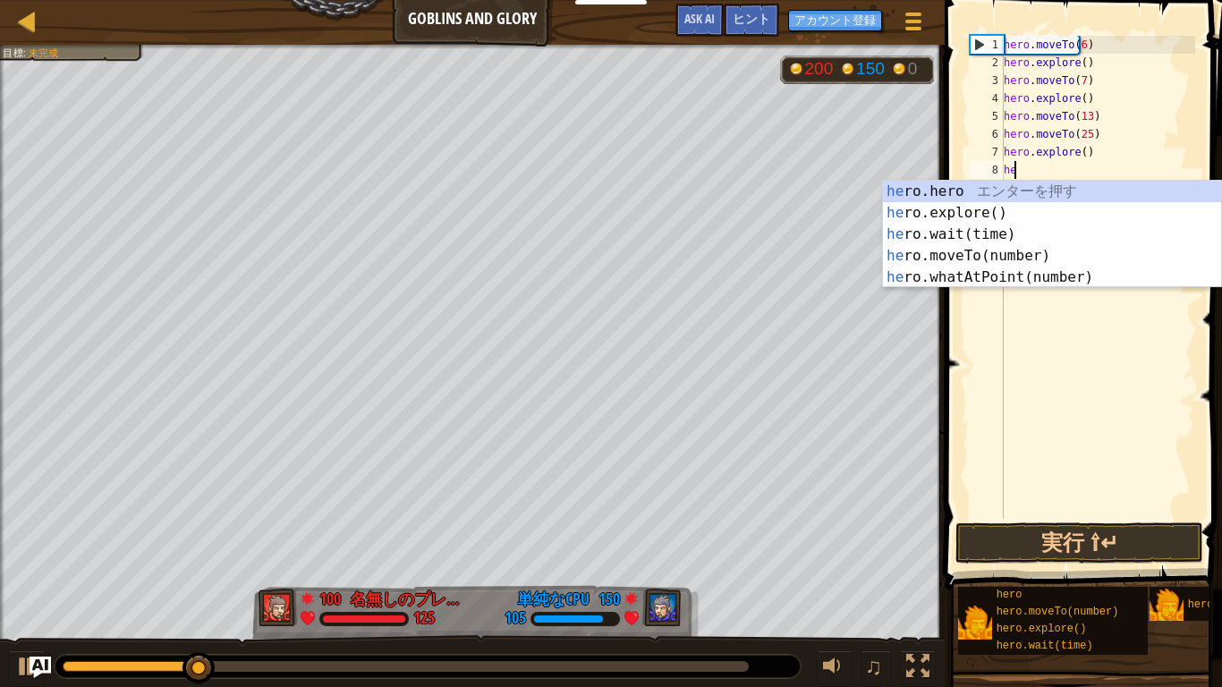
type textarea "h"
click at [1023, 257] on div "h ero.hero エ ン タ ー を 押 す h ero.explore() エ ン タ ー を 押 す h ero.wait(time) エ ン タ ー…" at bounding box center [1052, 256] width 338 height 150
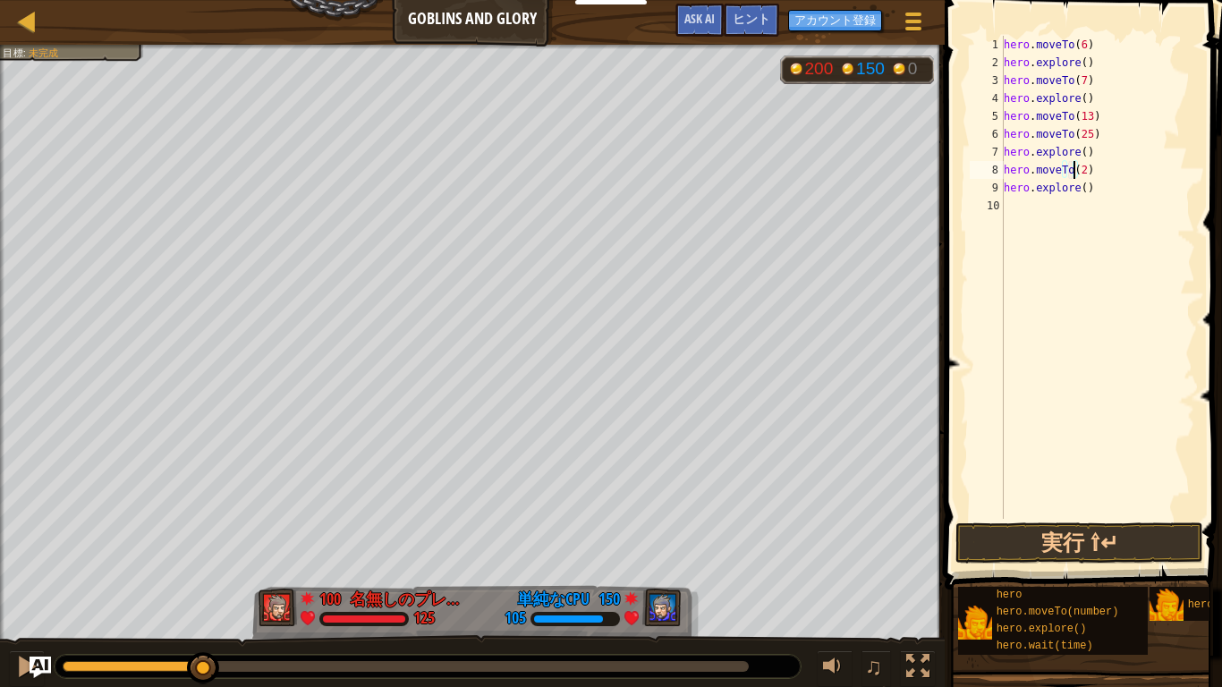
scroll to position [8, 6]
type textarea "hero.moveTo(24)"
click at [1091, 521] on span at bounding box center [1085, 269] width 292 height 642
click at [1119, 534] on button "実行 ⇧↵" at bounding box center [1079, 542] width 248 height 41
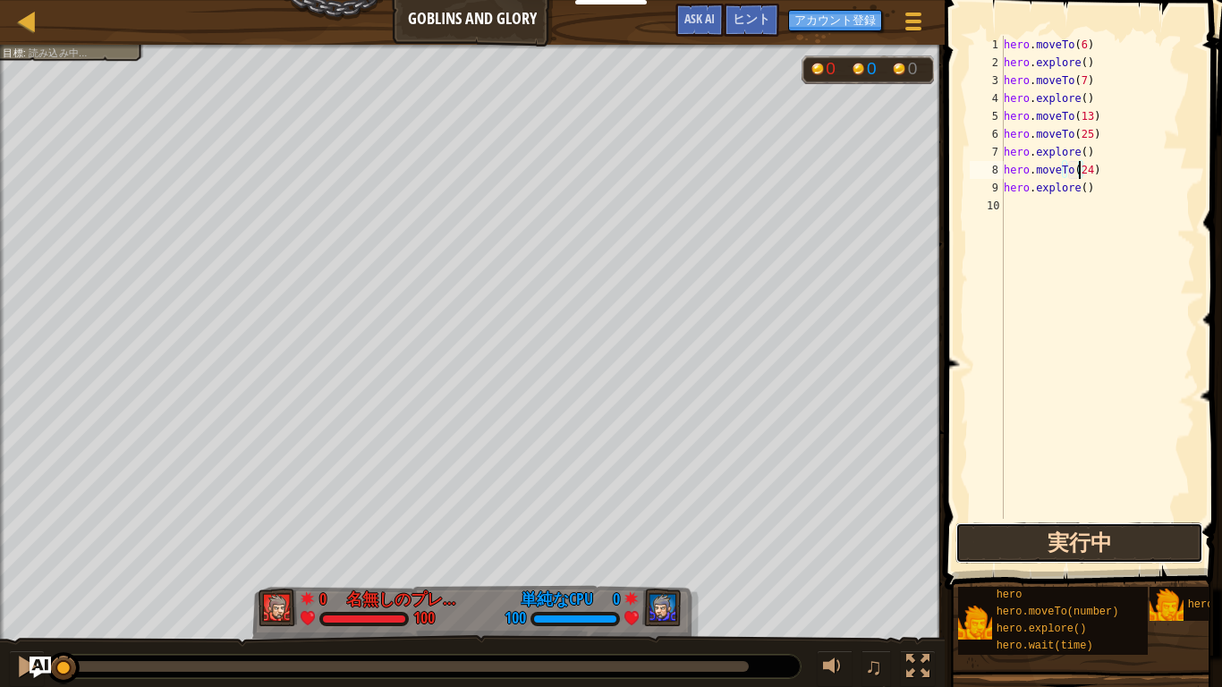
click at [1117, 534] on button "実行中" at bounding box center [1079, 542] width 248 height 41
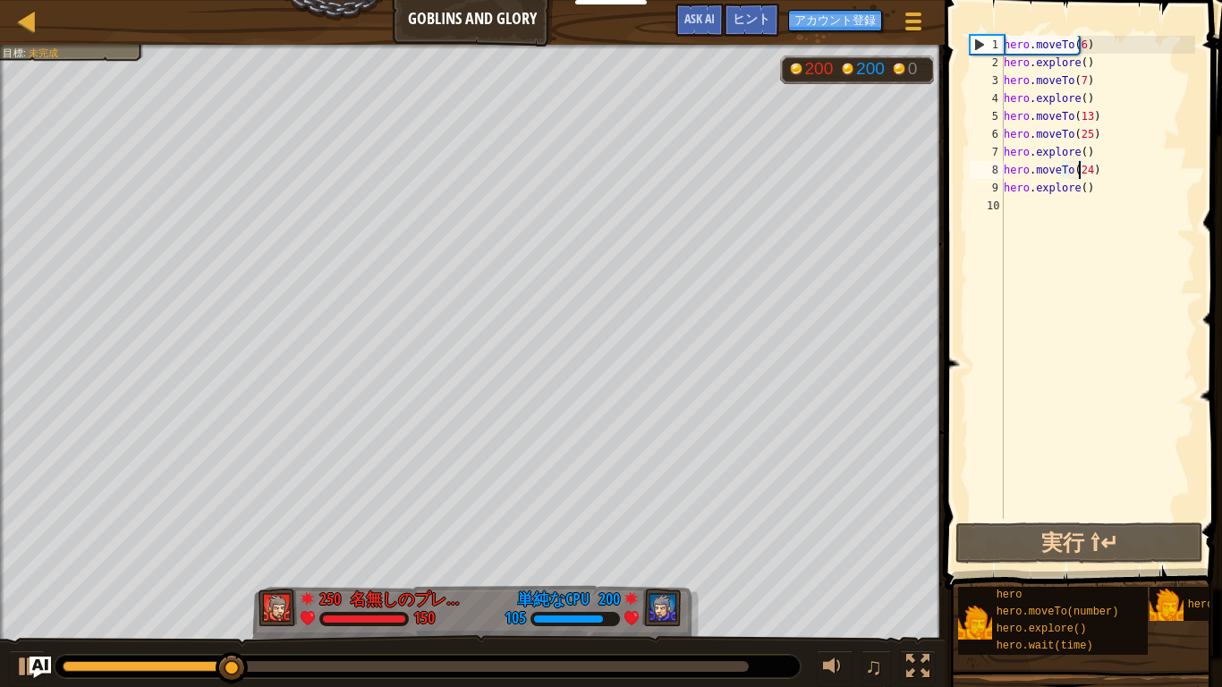
click at [1100, 209] on div "hero . moveTo ( 6 ) hero . explore ( ) hero . moveTo ( 7 ) hero . explore ( ) h…" at bounding box center [1097, 295] width 195 height 519
click at [1112, 191] on div "hero . moveTo ( 6 ) hero . explore ( ) hero . moveTo ( 7 ) hero . explore ( ) h…" at bounding box center [1097, 295] width 195 height 519
type textarea "hero.explore()"
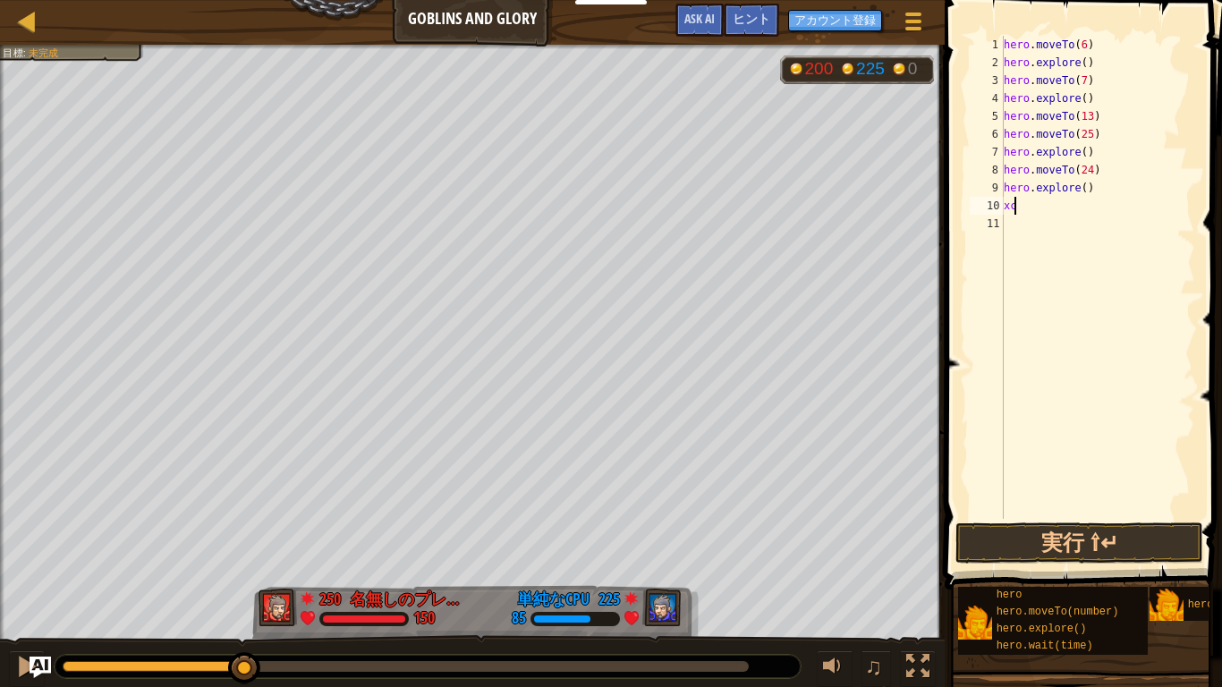
type textarea "x"
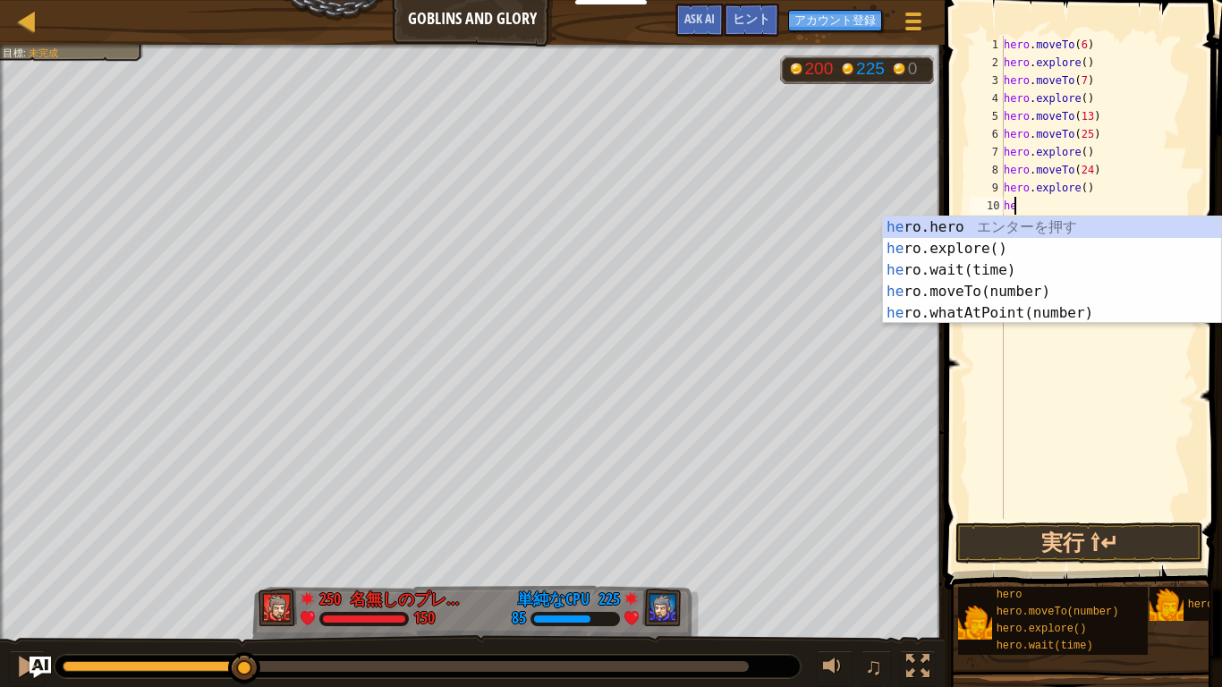
click at [1022, 286] on div "he ro.hero エ ン タ ー を 押 す he ro.explore() エ ン タ ー を 押 す he ro.wait(time) エ ン タ ー…" at bounding box center [1052, 291] width 338 height 150
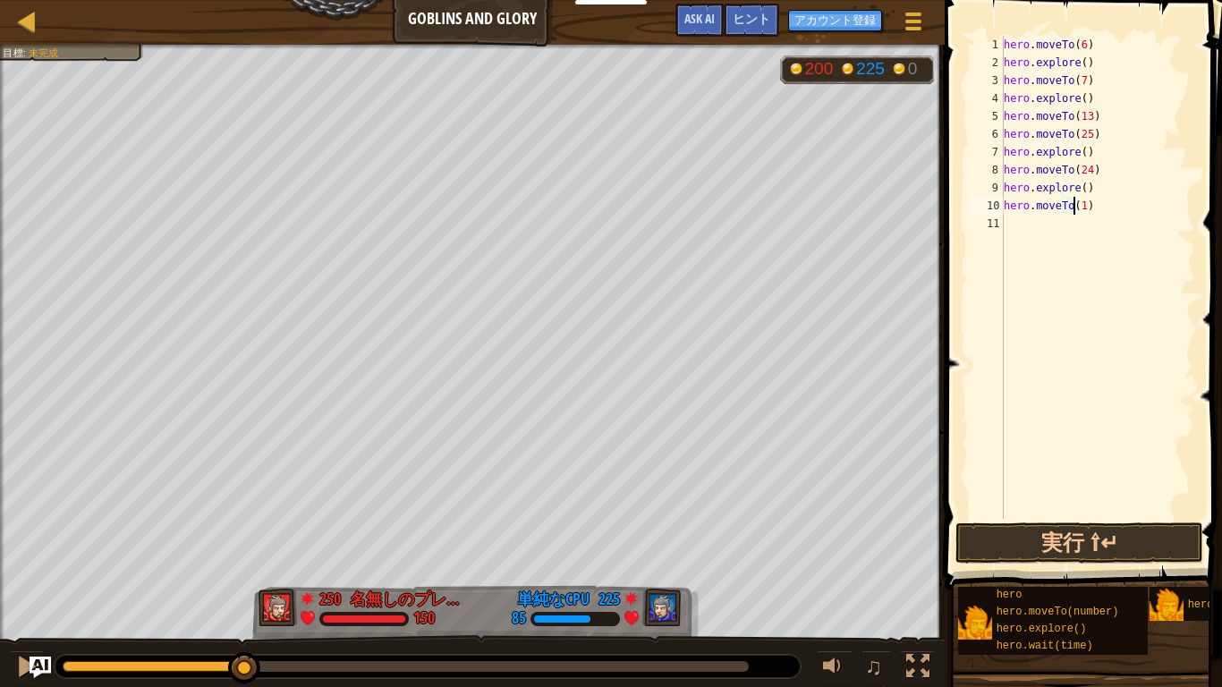
type textarea "hero.moveTo(18)"
click at [1105, 210] on div "hero . moveTo ( 6 ) hero . explore ( ) hero . moveTo ( 7 ) hero . explore ( ) h…" at bounding box center [1097, 295] width 195 height 519
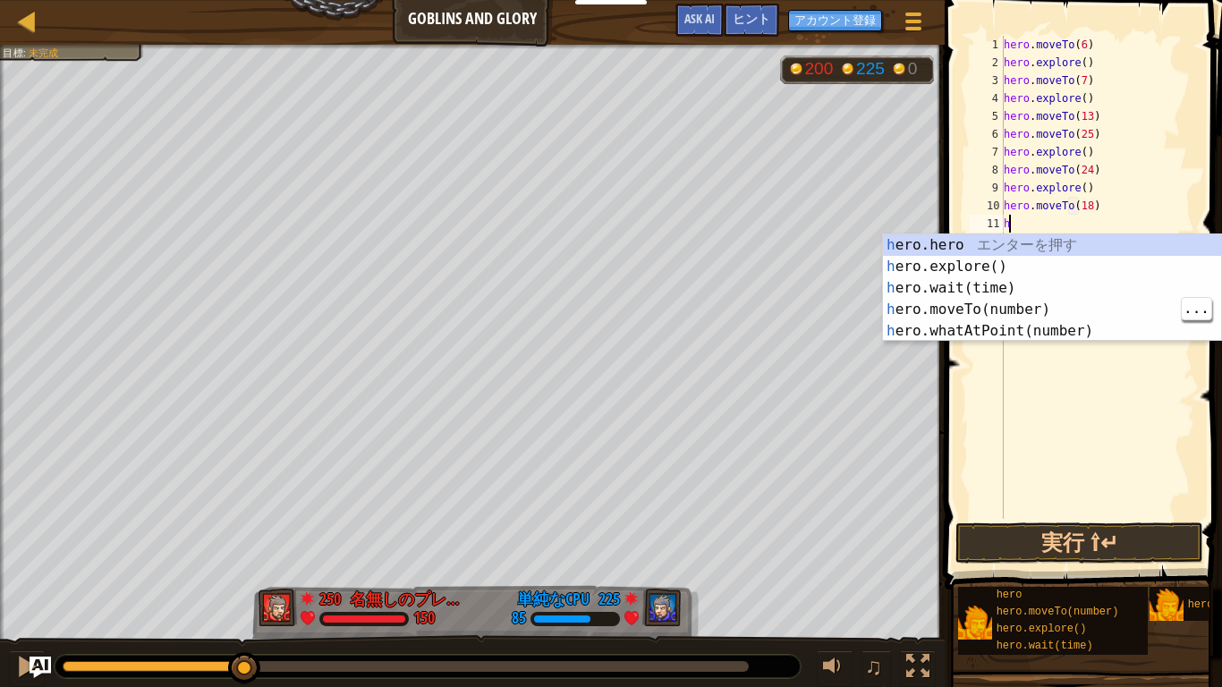
type textarea "he"
click at [1023, 268] on div "he ro.hero エ ン タ ー を 押 す he ro.explore() エ ン タ ー を 押 す he ro.wait(time) エ ン タ ー…" at bounding box center [1052, 309] width 338 height 150
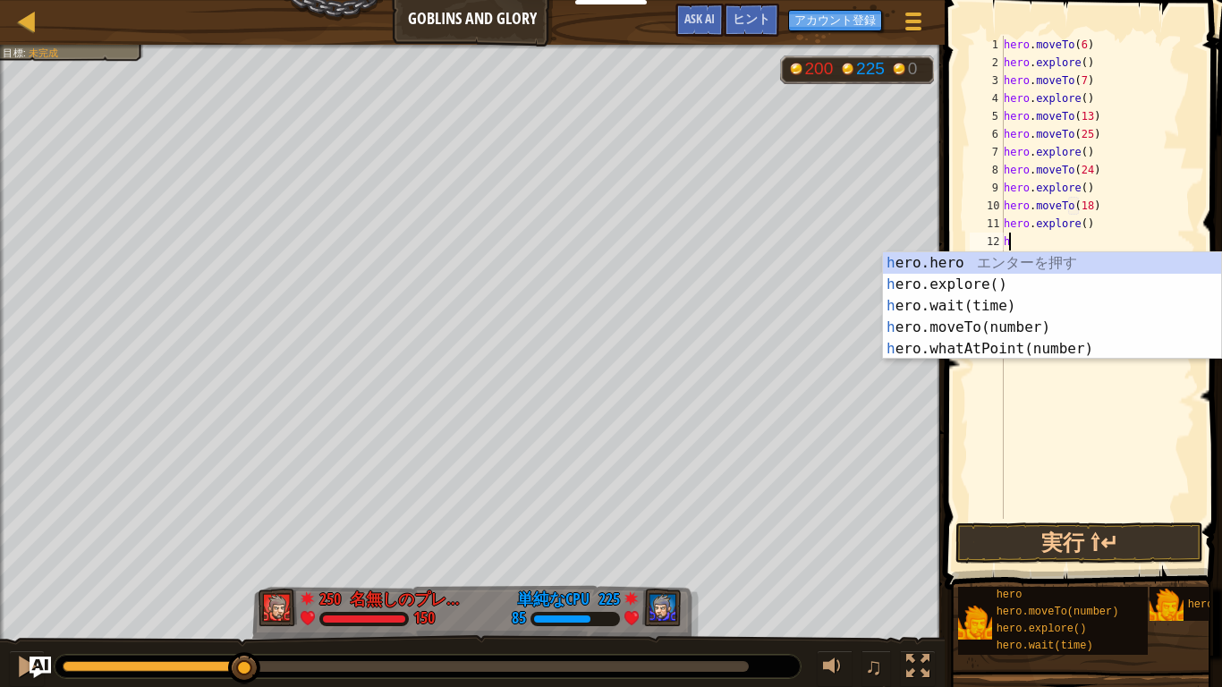
type textarea "he"
click at [987, 282] on div "he ro.hero エ ン タ ー を 押 す he ro.explore() エ ン タ ー を 押 す he ro.wait(time) エ ン タ ー…" at bounding box center [1052, 327] width 338 height 150
type textarea "h"
click at [1033, 320] on div "he ro.hero エ ン タ ー を 押 す he ro.explore() エ ン タ ー を 押 す he ro.wait(time) エ ン タ ー…" at bounding box center [1052, 327] width 338 height 150
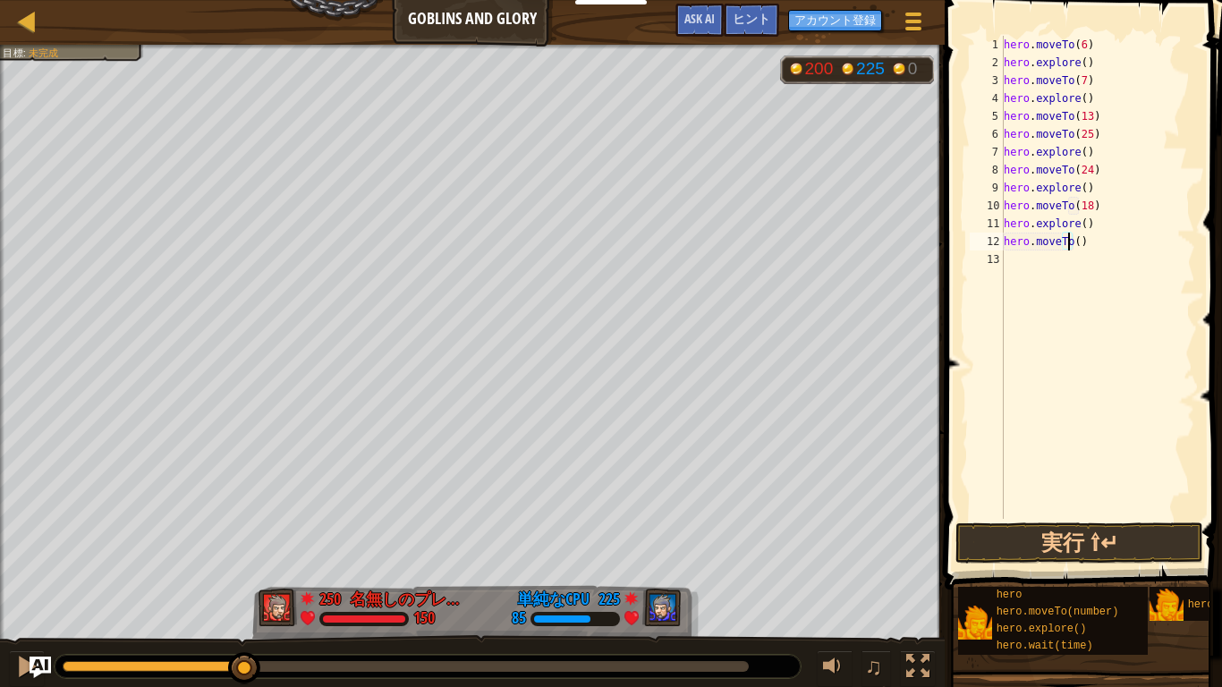
type textarea "hero.moveTo(12)"
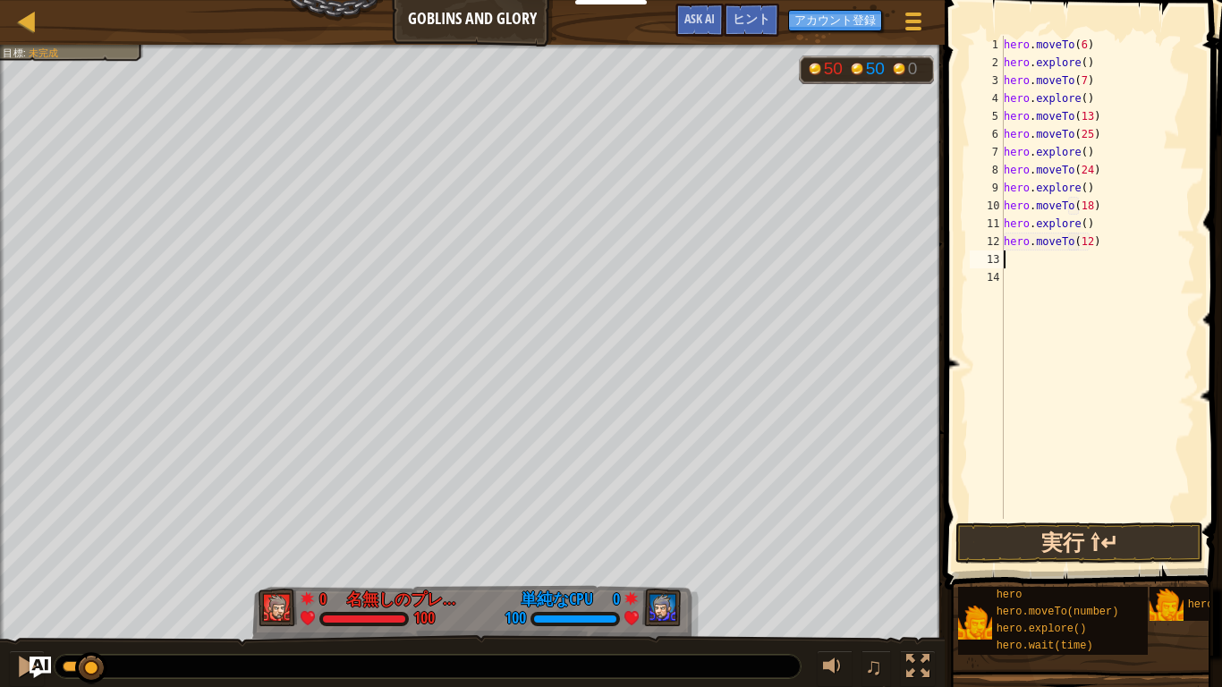
click at [1158, 534] on button "実行 ⇧↵" at bounding box center [1079, 542] width 248 height 41
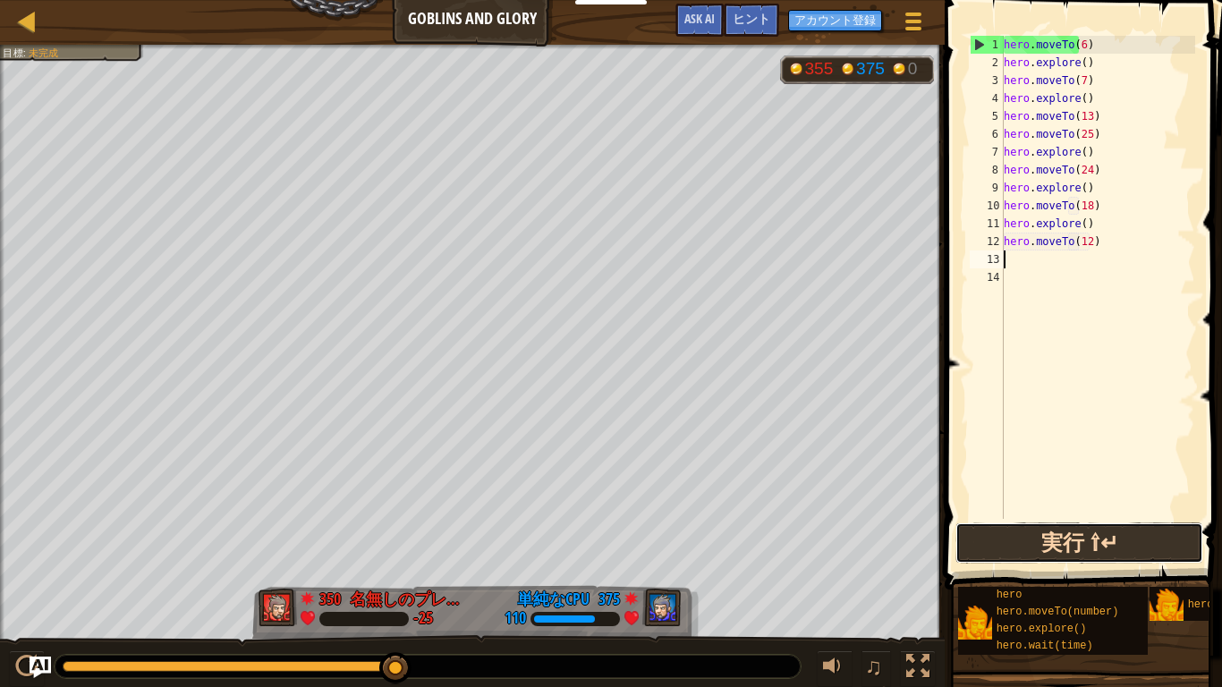
click at [1174, 534] on button "実行 ⇧↵" at bounding box center [1079, 542] width 248 height 41
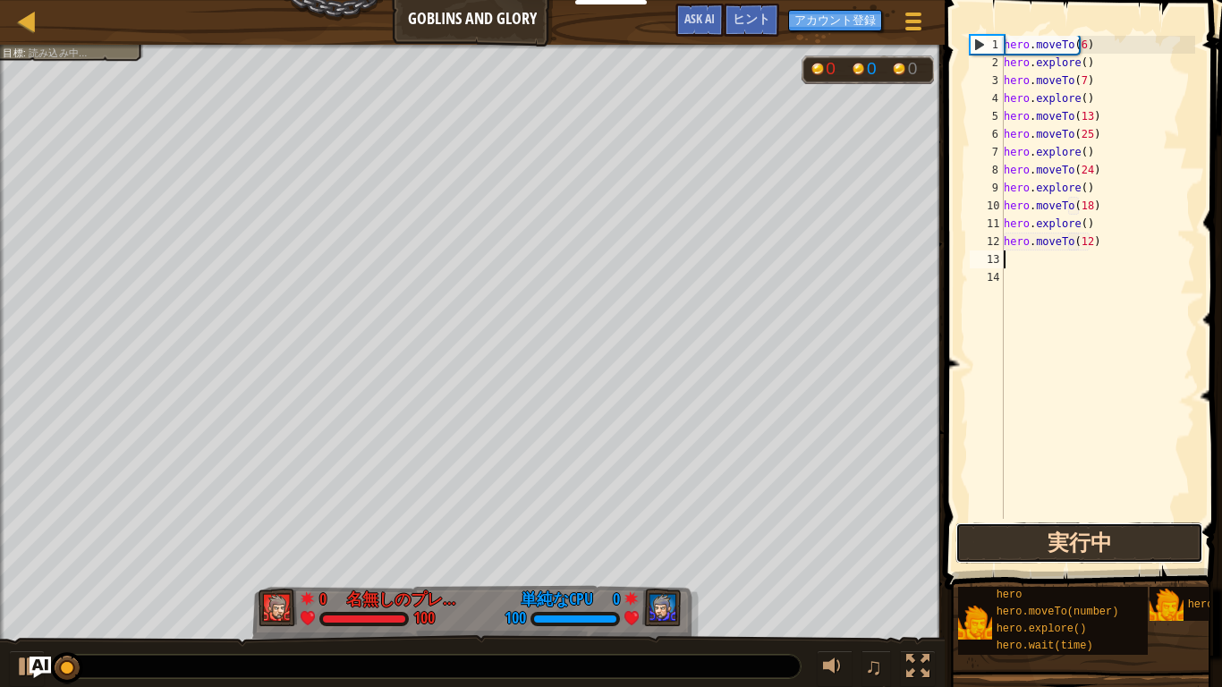
click at [1151, 534] on button "実行中" at bounding box center [1079, 542] width 248 height 41
click at [1165, 534] on button "実行中" at bounding box center [1079, 542] width 248 height 41
click at [1174, 534] on button "実行中" at bounding box center [1079, 542] width 248 height 41
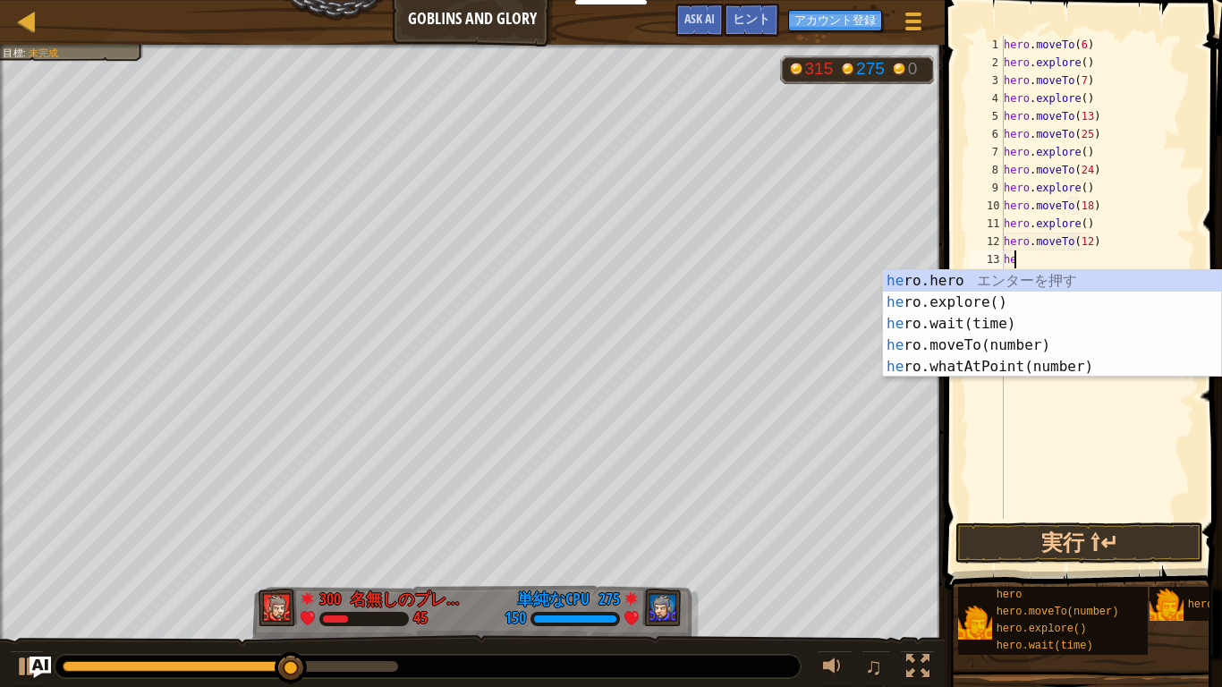
click at [993, 276] on div "he ro.hero エ ン タ ー を 押 す he ro.explore() エ ン タ ー を 押 す he ro.wait(time) エ ン タ ー…" at bounding box center [1052, 345] width 338 height 150
type textarea "h"
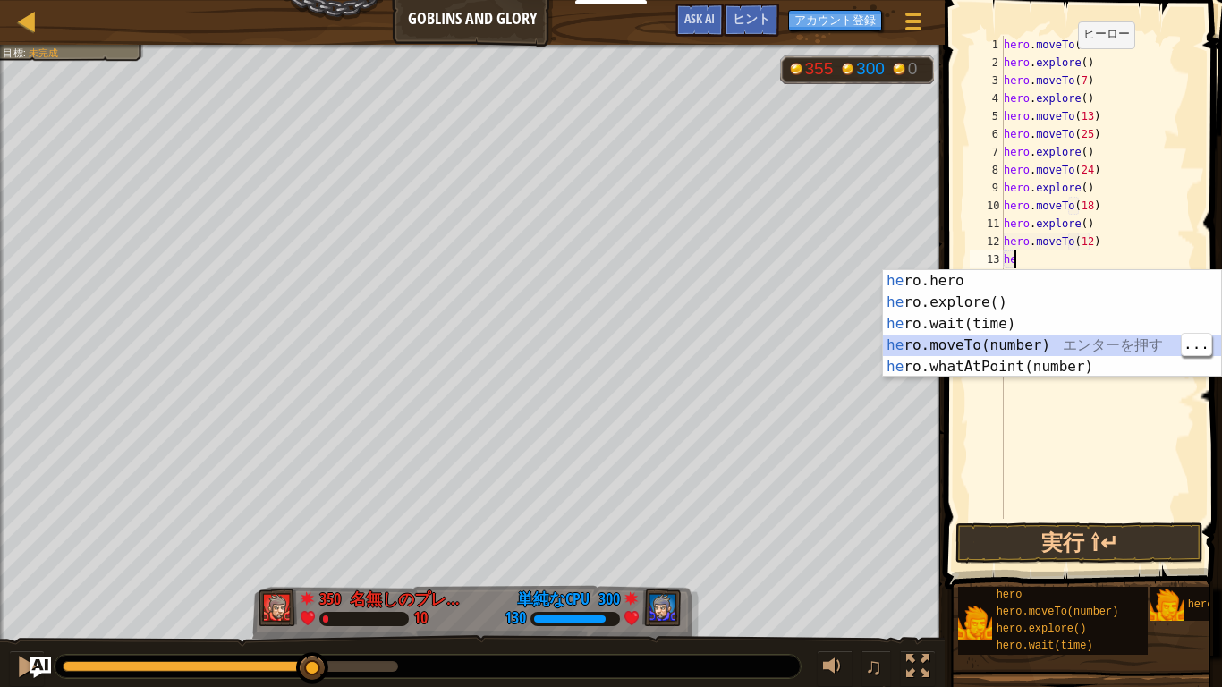
type textarea "he"
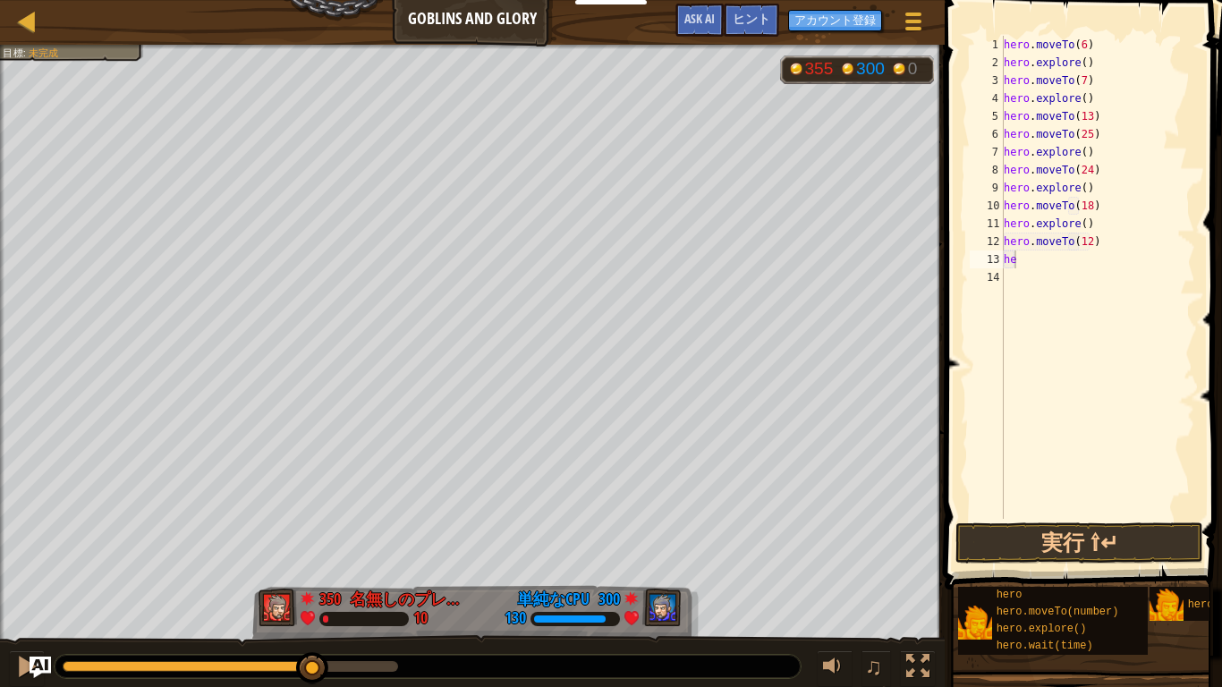
click at [1041, 280] on div "hero . moveTo ( 6 ) hero . explore ( ) hero . moveTo ( 7 ) hero . explore ( ) h…" at bounding box center [1097, 295] width 195 height 519
click at [1043, 273] on div "hero . moveTo ( 6 ) hero . explore ( ) hero . moveTo ( 7 ) hero . explore ( ) h…" at bounding box center [1097, 295] width 195 height 519
click at [1032, 249] on div "hero . moveTo ( 6 ) hero . explore ( ) hero . moveTo ( 7 ) hero . explore ( ) h…" at bounding box center [1097, 295] width 195 height 519
type textarea "hero.moveTo(12)"
click at [1028, 272] on div "hero . moveTo ( 6 ) hero . explore ( ) hero . moveTo ( 7 ) hero . explore ( ) h…" at bounding box center [1097, 295] width 195 height 519
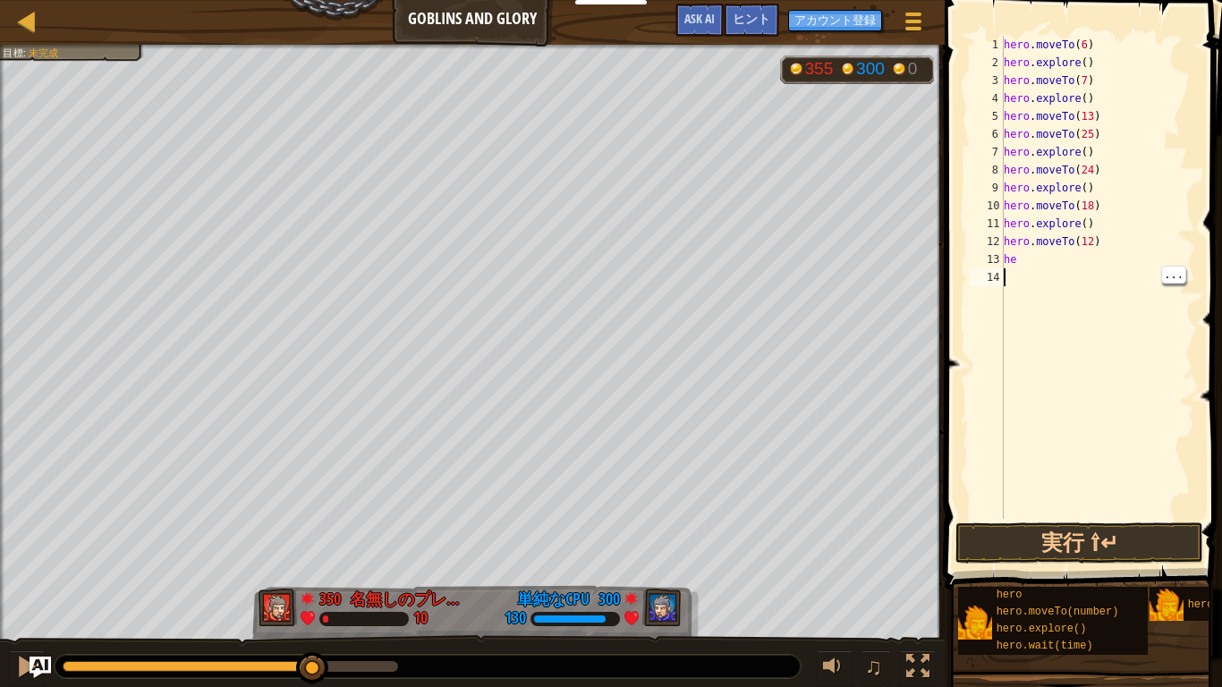
type textarea "he"
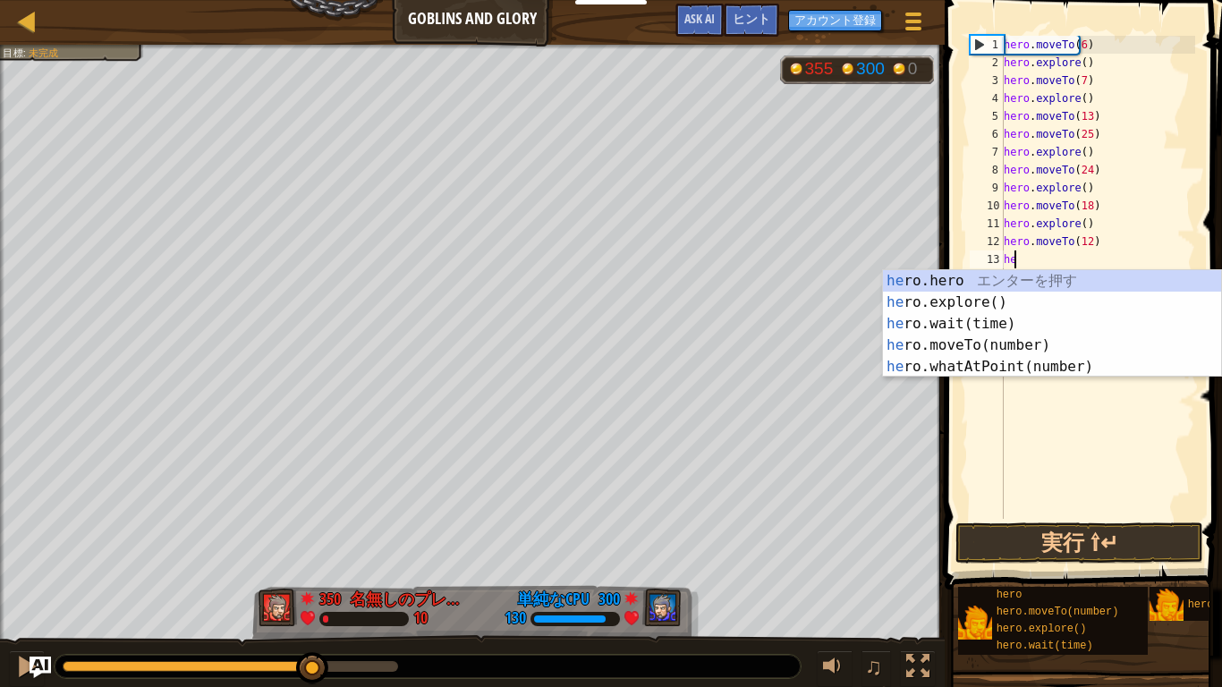
click at [1013, 343] on div "he ro.hero エ ン タ ー を 押 す he ro.explore() エ ン タ ー を 押 す he ro.wait(time) エ ン タ ー…" at bounding box center [1052, 345] width 338 height 150
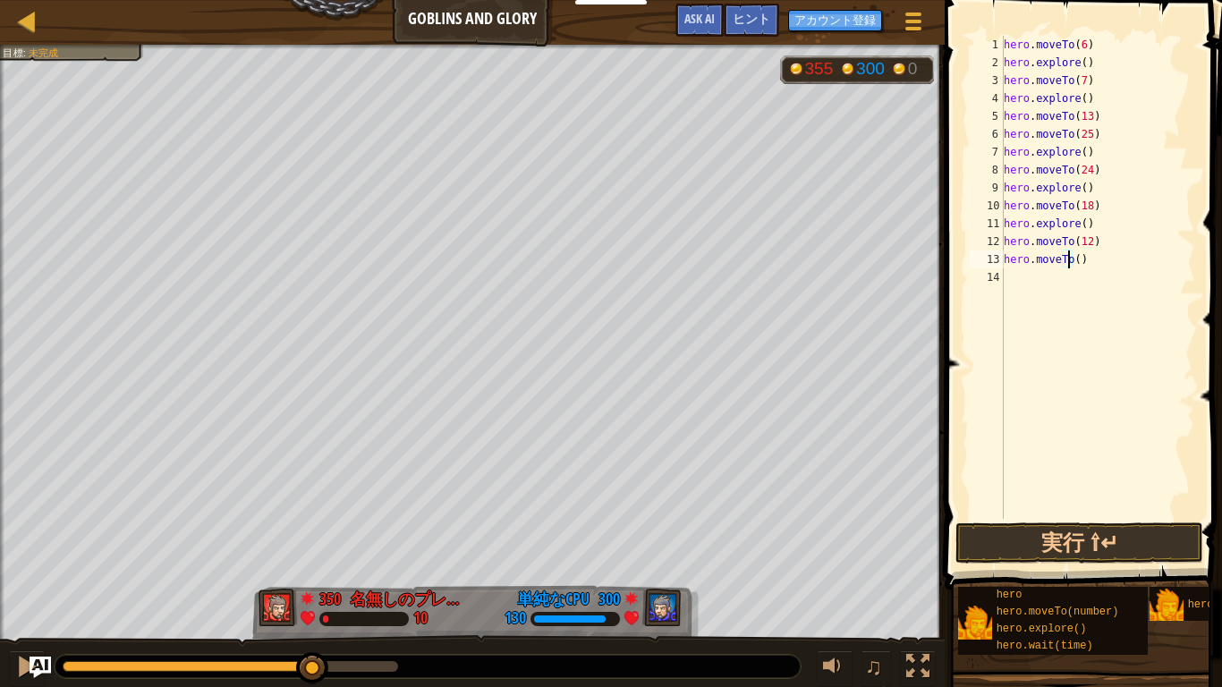
type textarea "hero.moveTo(13)"
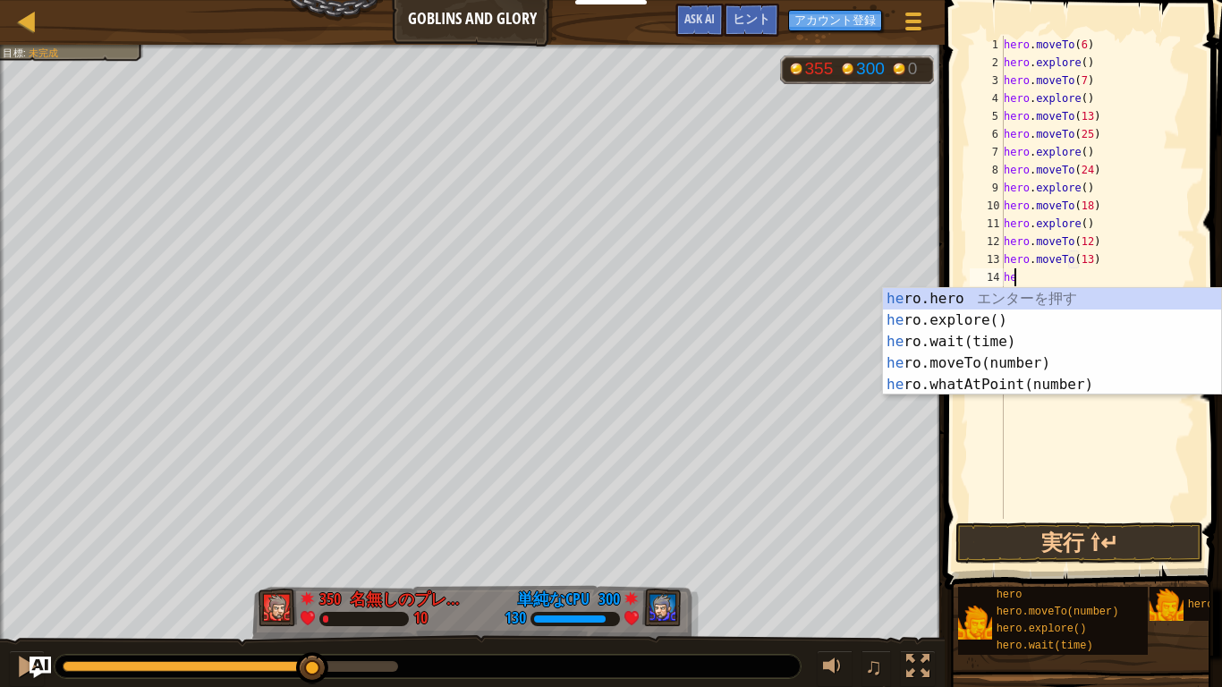
click at [1039, 362] on div "he ro.hero エ ン タ ー を 押 す he ro.explore() エ ン タ ー を 押 す he ro.wait(time) エ ン タ ー…" at bounding box center [1052, 363] width 338 height 150
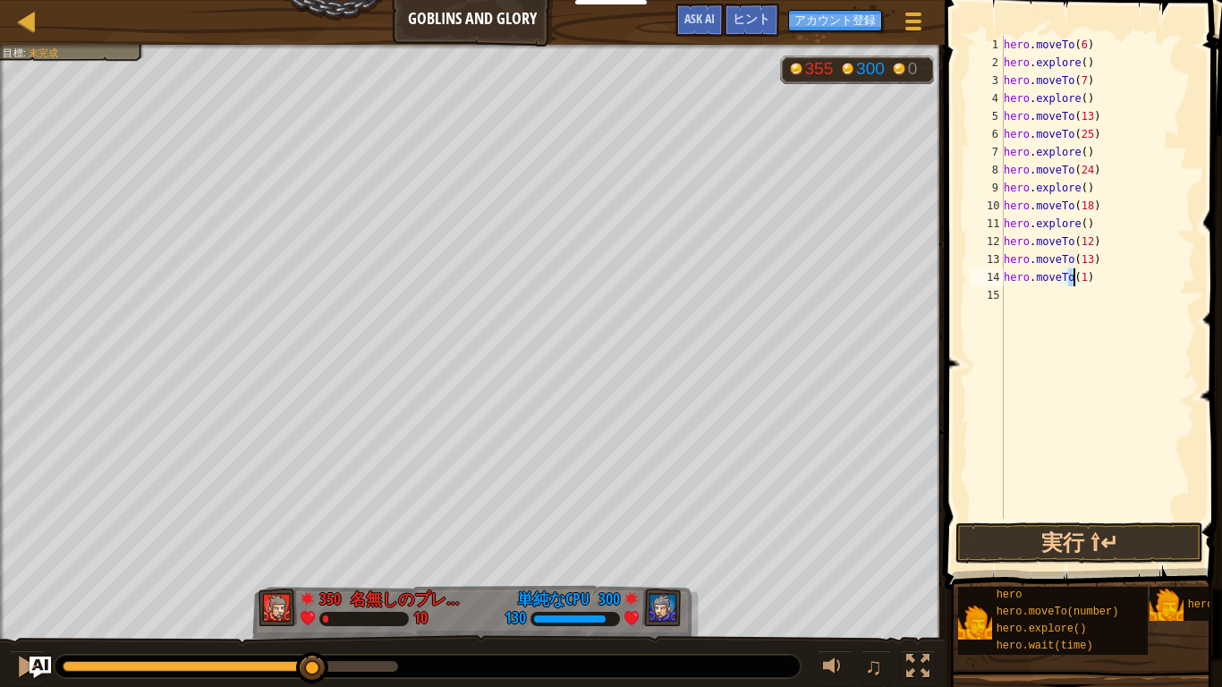
scroll to position [8, 5]
type textarea "hero.moveTo(19)"
click at [1121, 275] on div "hero . moveTo ( 6 ) hero . explore ( ) hero . moveTo ( 7 ) hero . explore ( ) h…" at bounding box center [1097, 295] width 195 height 519
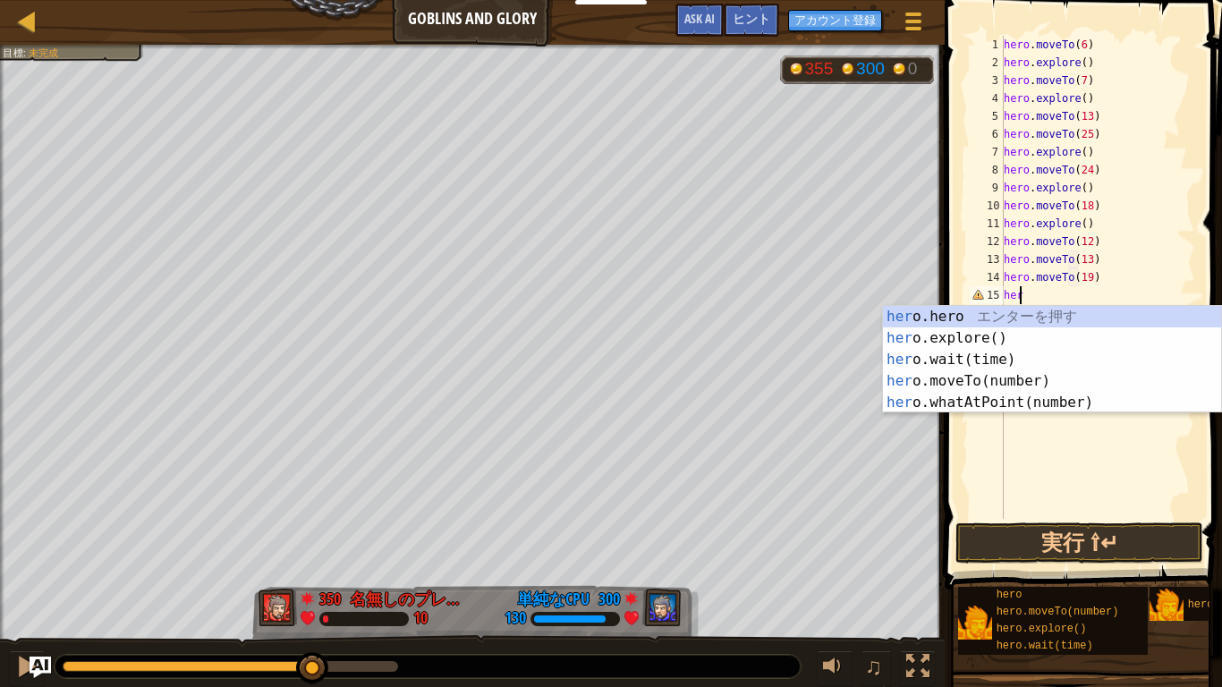
type textarea "h"
click at [1011, 380] on div "he ro.hero エ ン タ ー を 押 す he ro.explore() エ ン タ ー を 押 す he ro.wait(time) エ ン タ ー…" at bounding box center [1052, 381] width 338 height 150
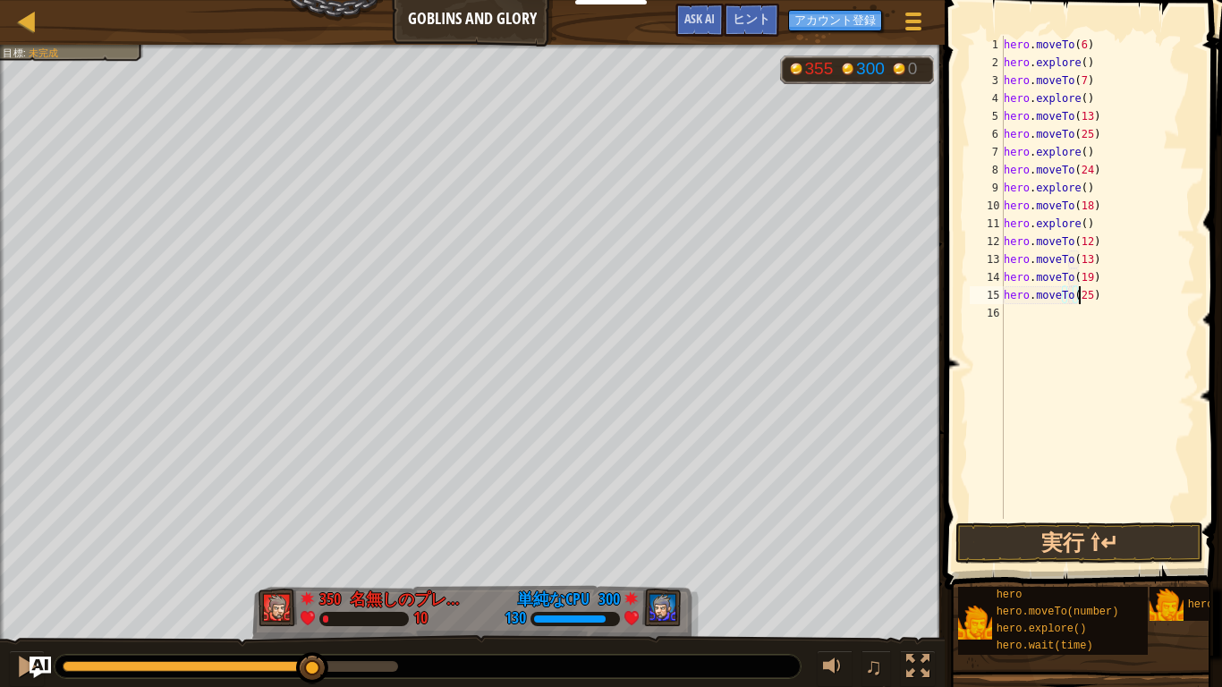
type textarea "hero.moveTo(25)"
click at [1028, 308] on div "hero . moveTo ( 6 ) hero . explore ( ) hero . moveTo ( 7 ) hero . explore ( ) h…" at bounding box center [1097, 295] width 195 height 519
type textarea "he"
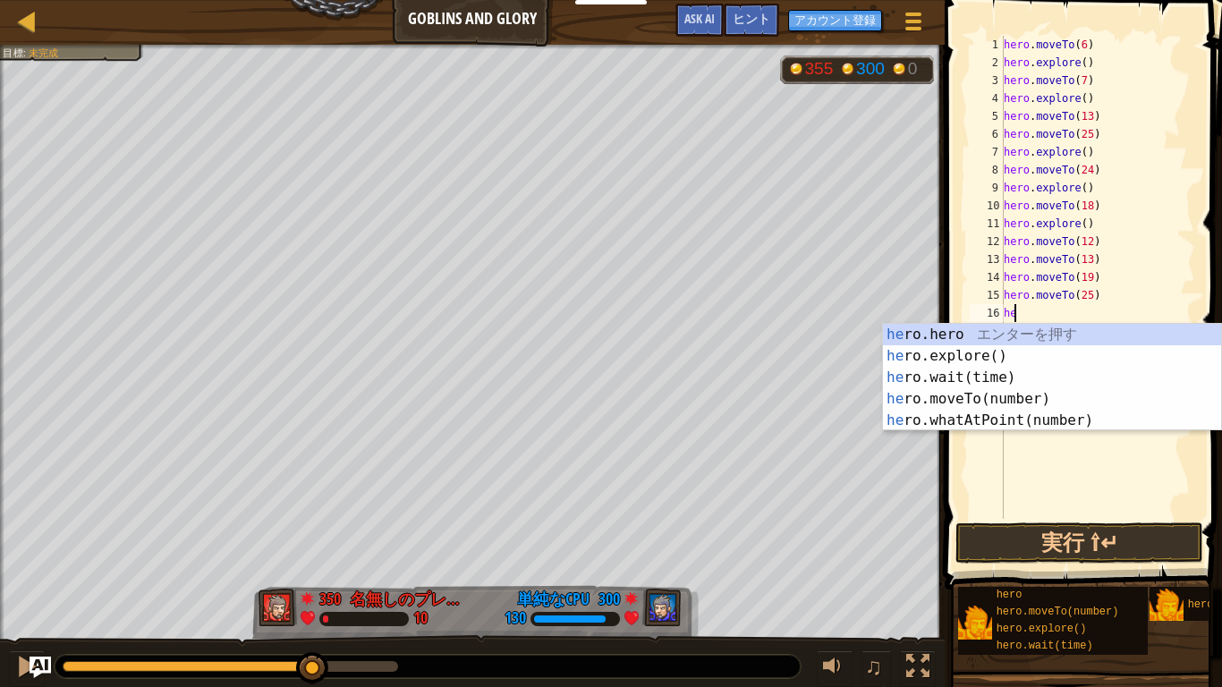
click at [1004, 350] on div "he ro.hero エ ン タ ー を 押 す he ro.explore() エ ン タ ー を 押 す he ro.wait(time) エ ン タ ー…" at bounding box center [1052, 399] width 338 height 150
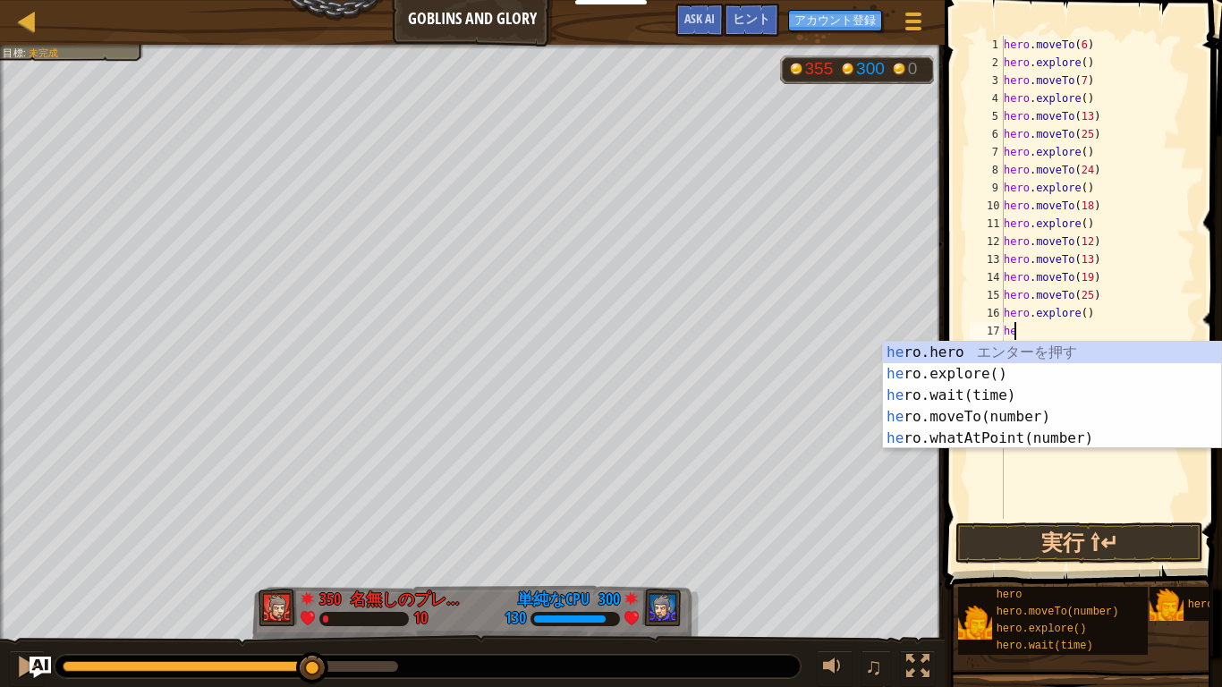
click at [1014, 420] on div "he ro.hero エ ン タ ー を 押 す he ro.explore() エ ン タ ー を 押 す he ro.wait(time) エ ン タ ー…" at bounding box center [1052, 417] width 338 height 150
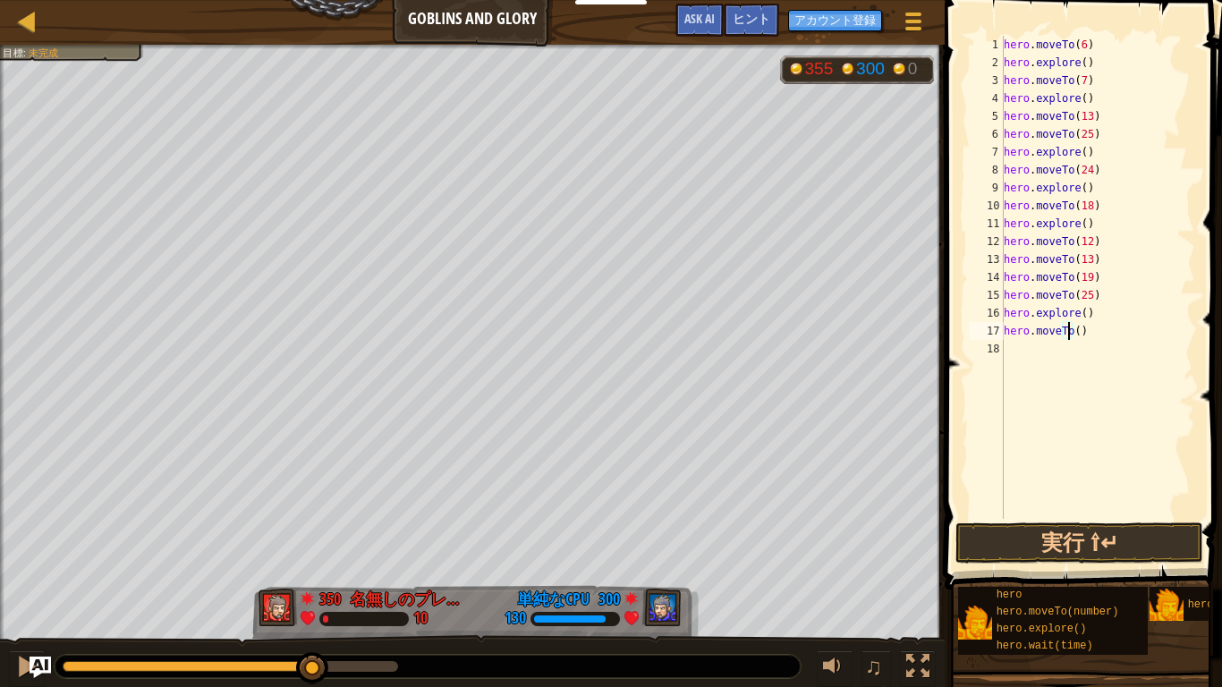
type textarea "hero.moveTo(24)"
type textarea "he"
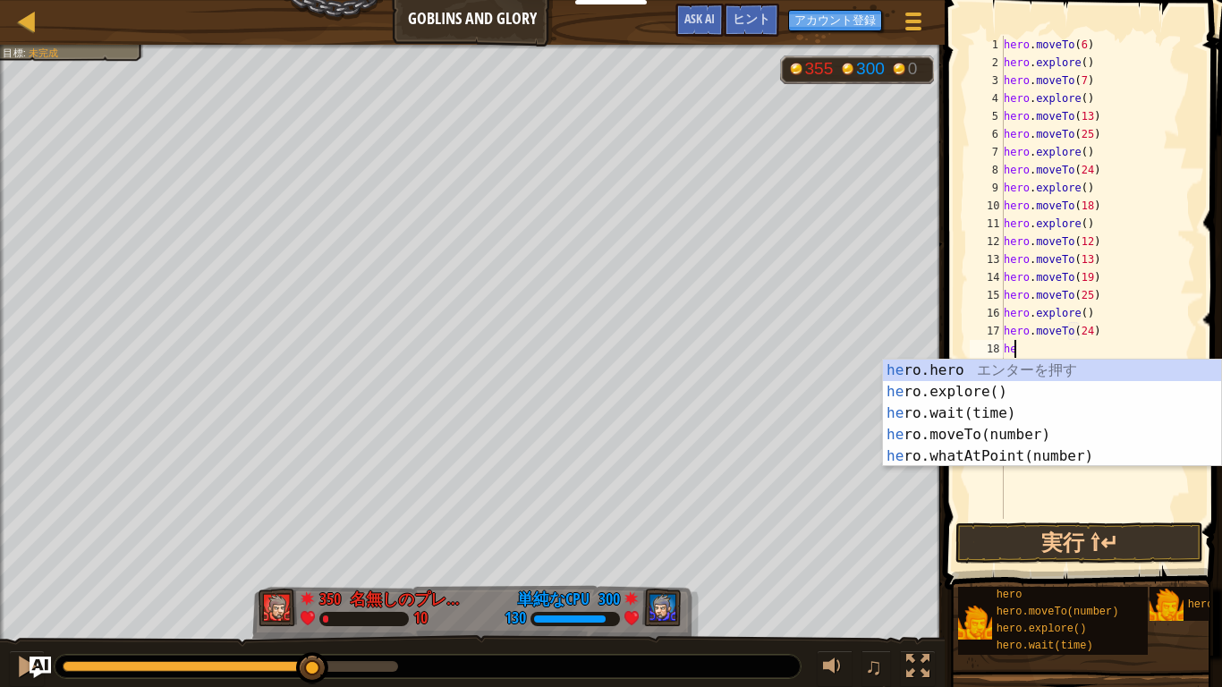
click at [997, 385] on div "he ro.hero エ ン タ ー を 押 す he ro.explore() エ ン タ ー を 押 す he ro.wait(time) エ ン タ ー…" at bounding box center [1052, 435] width 338 height 150
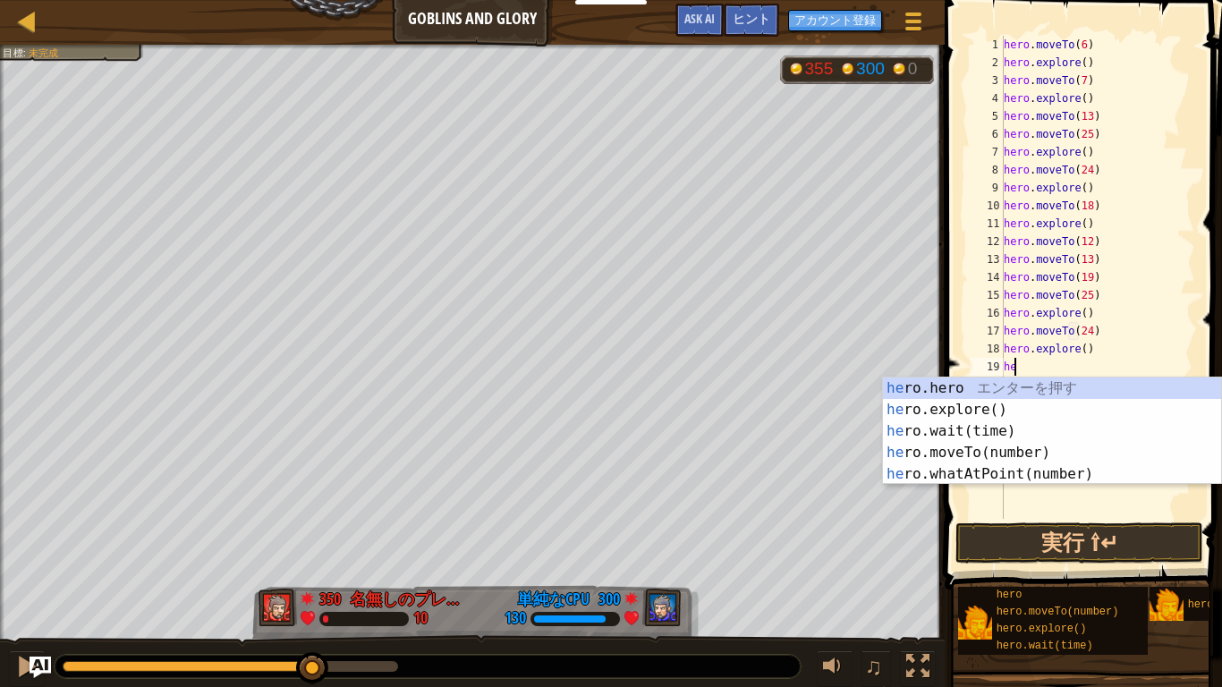
click at [1010, 453] on div "he ro.hero エ ン タ ー を 押 す he ro.explore() エ ン タ ー を 押 す he ro.wait(time) エ ン タ ー…" at bounding box center [1052, 452] width 338 height 150
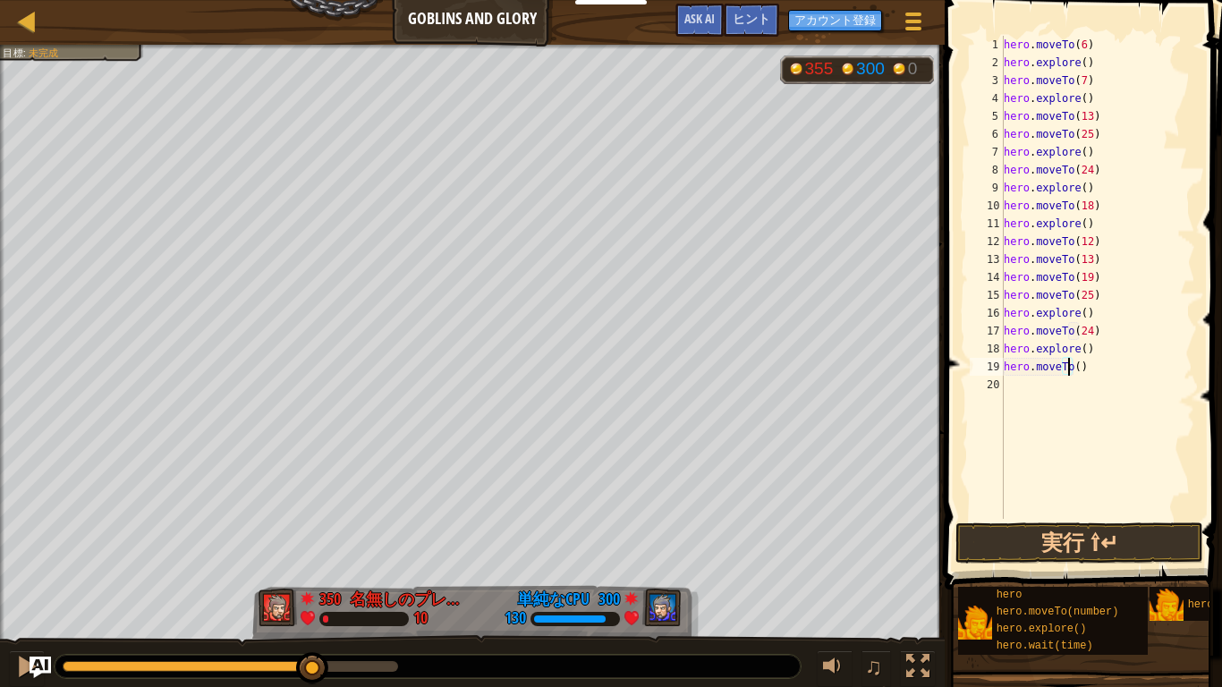
type textarea "hero.moveTo(18)"
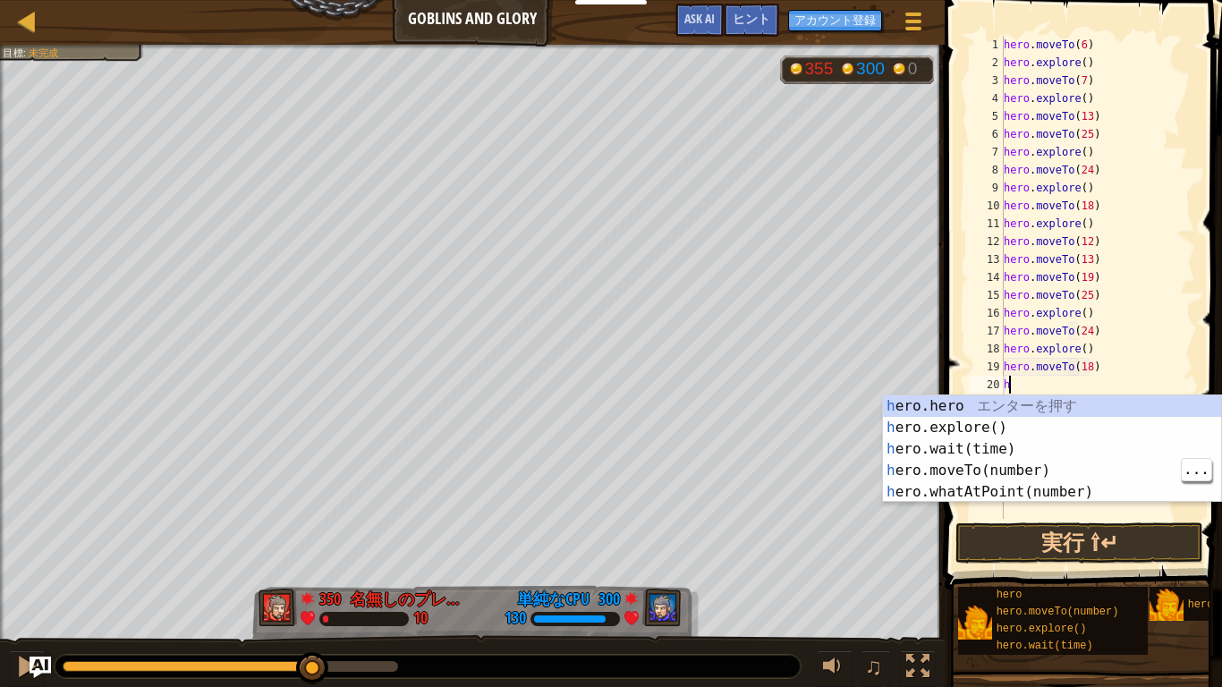
type textarea "he"
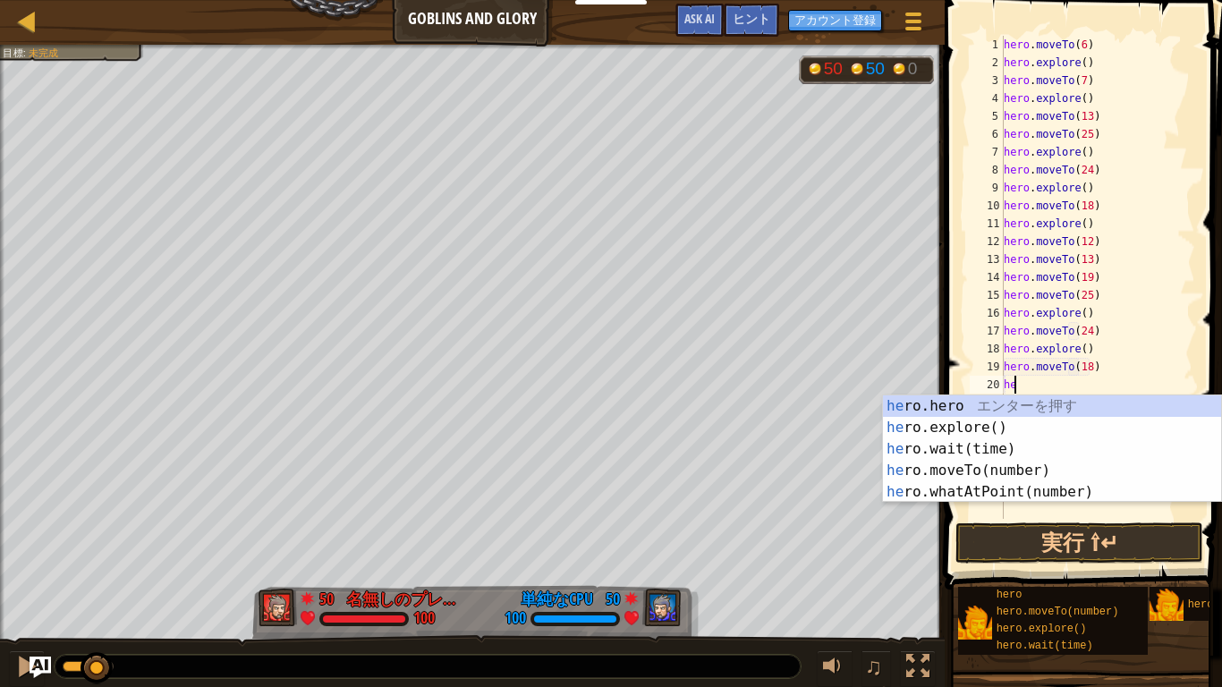
click at [991, 426] on div "he ro.hero エ ン タ ー を 押 す he ro.explore() エ ン タ ー を 押 す he ro.wait(time) エ ン タ ー…" at bounding box center [1052, 470] width 338 height 150
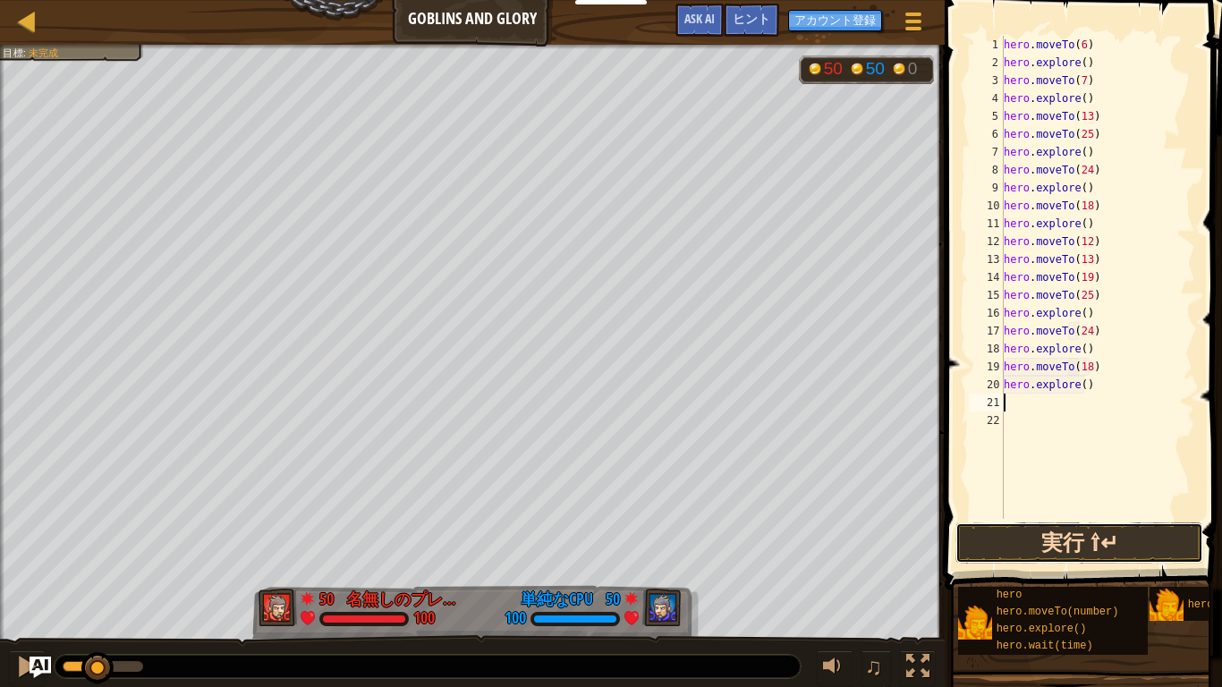
click at [1106, 528] on button "実行 ⇧↵" at bounding box center [1079, 542] width 248 height 41
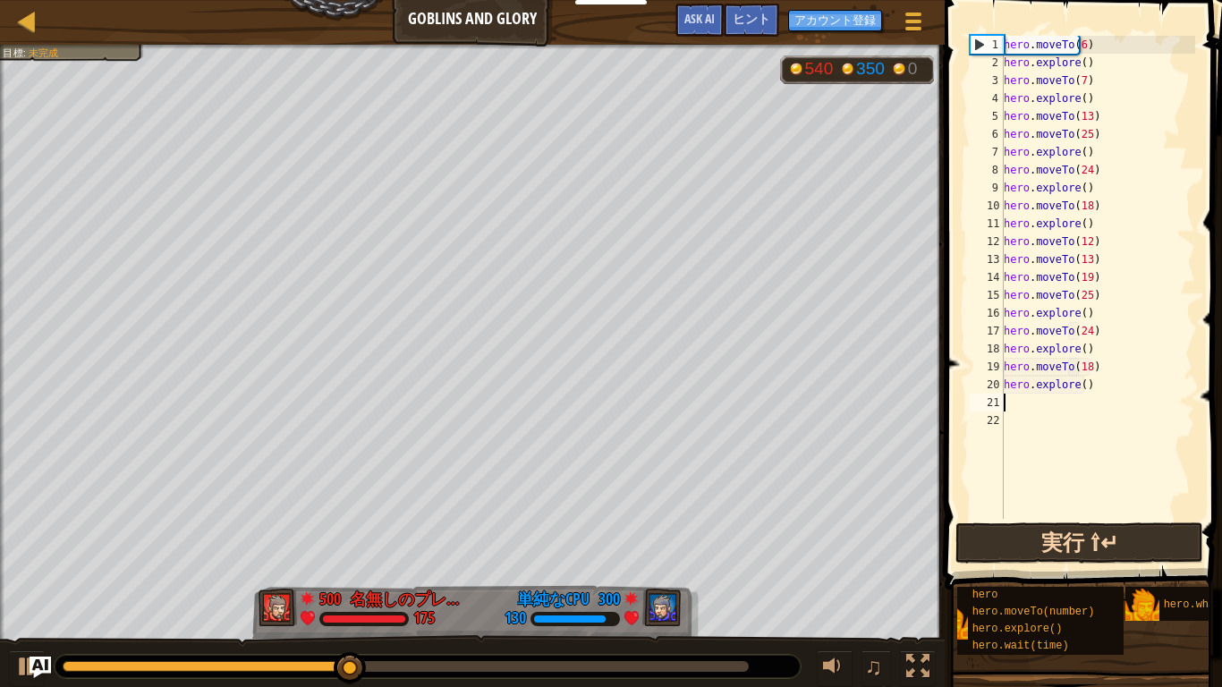
scroll to position [0, 0]
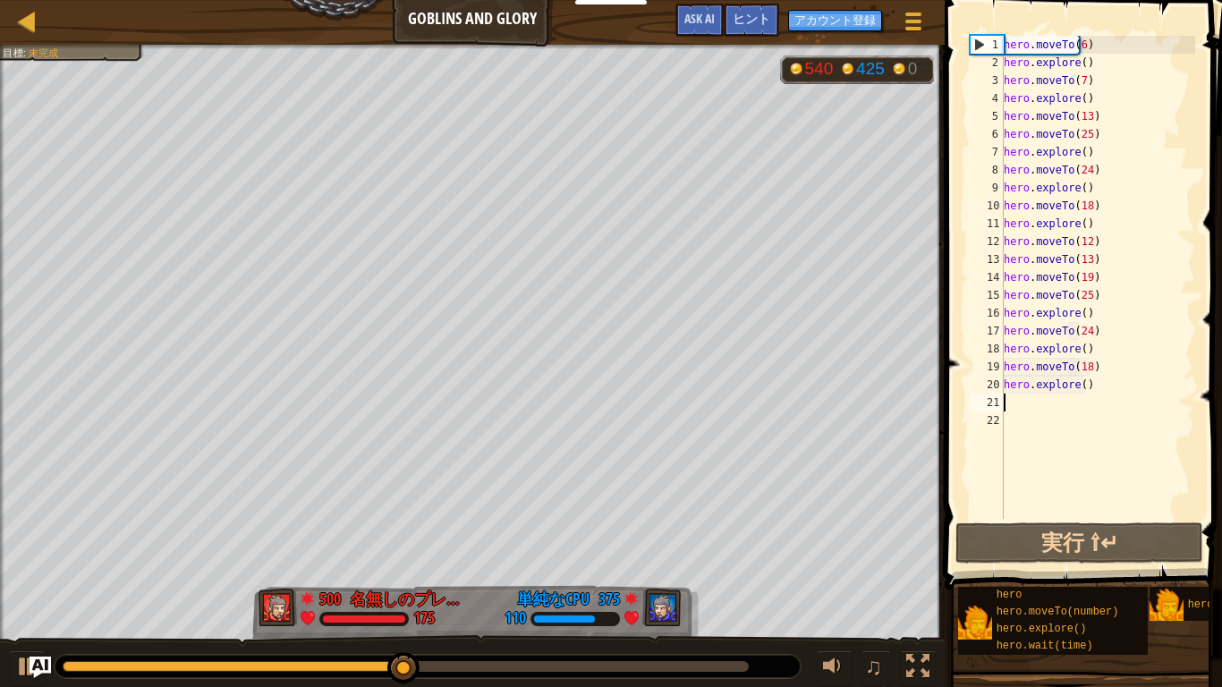
scroll to position [8, 0]
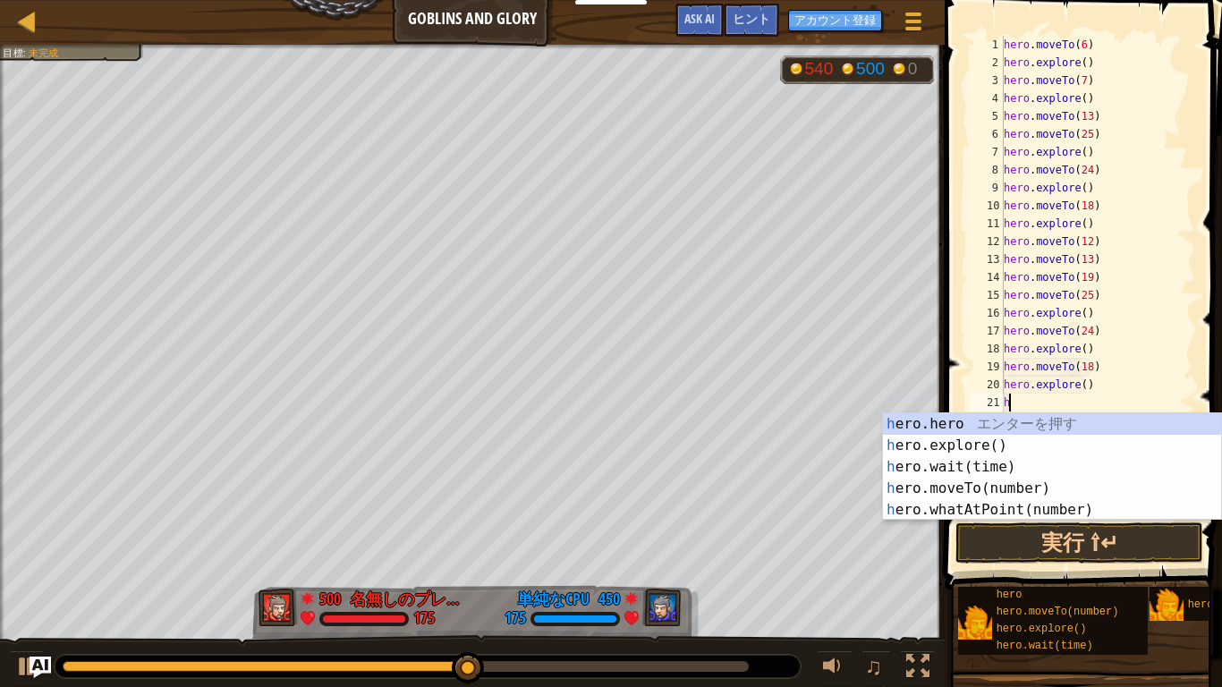
click at [1092, 421] on div "h ero.hero エ ン タ ー を 押 す h ero.explore() エ ン タ ー を 押 す h ero.wait(time) エ ン タ ー…" at bounding box center [1052, 488] width 338 height 150
click at [1047, 482] on div "h ero.hero エ ン タ ー を 押 す h ero.explore() エ ン タ ー を 押 す h ero.wait(time) エ ン タ ー…" at bounding box center [1052, 488] width 338 height 150
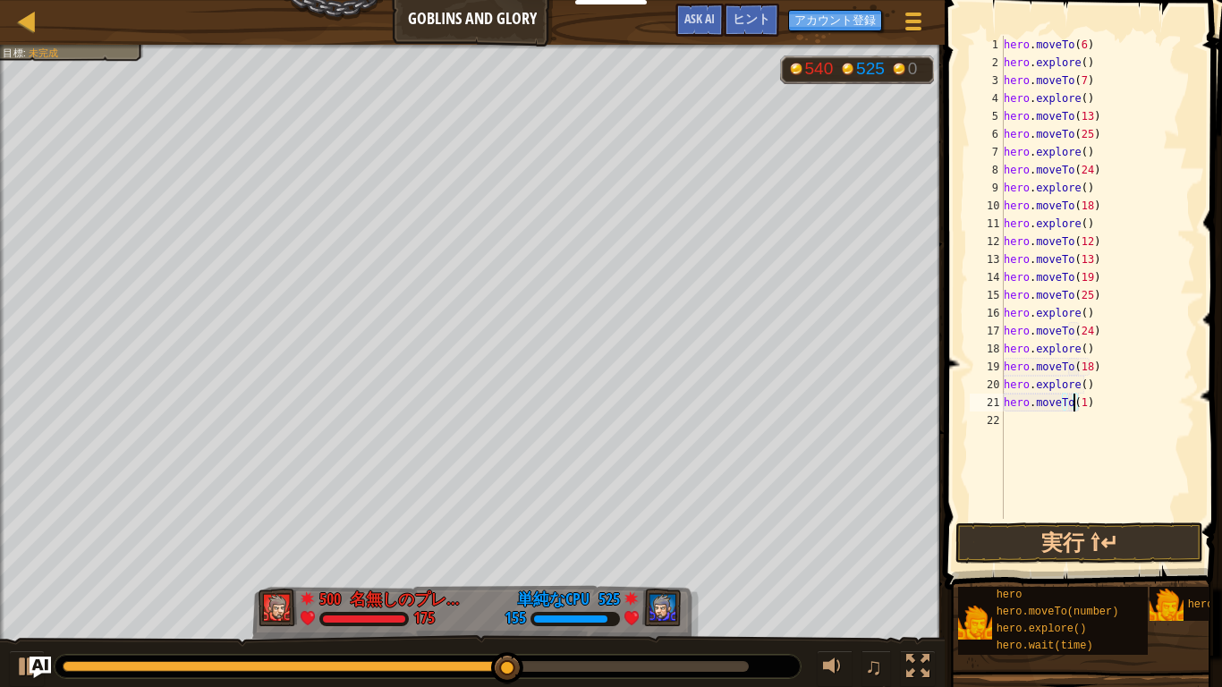
type textarea "hero.moveTo(13)"
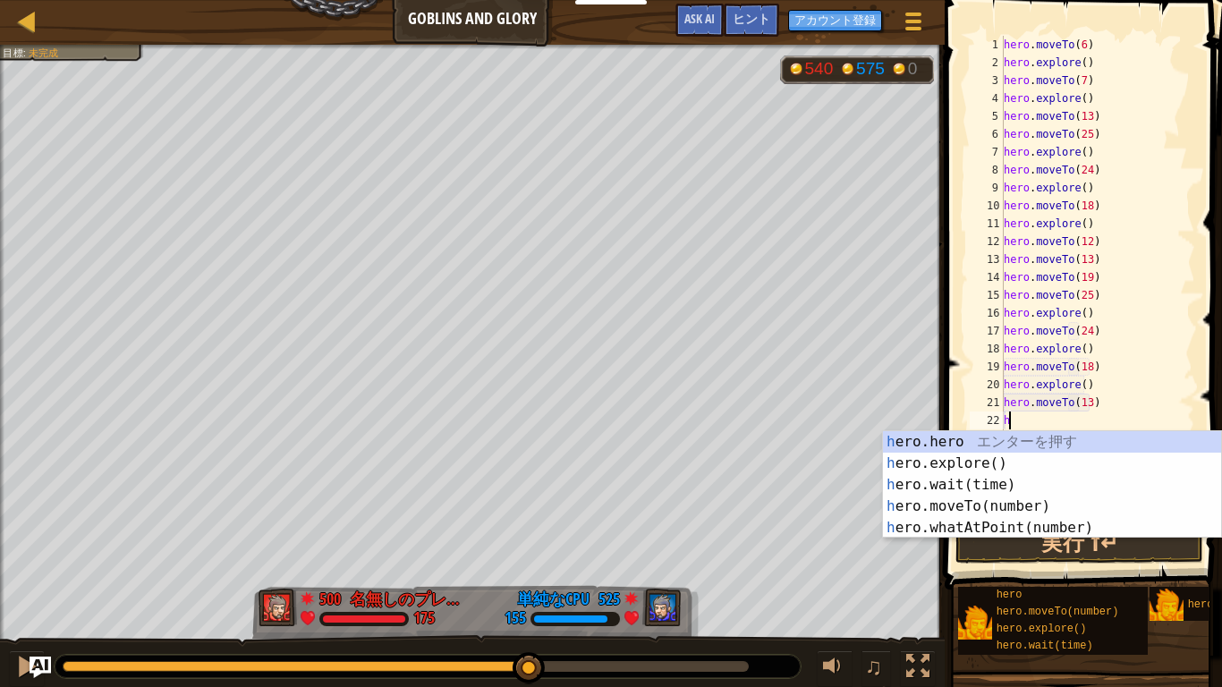
type textarea "he"
click at [1013, 454] on div "he ro.hero エ ン タ ー を 押 す he ro.explore() エ ン タ ー を 押 す he ro.wait(time) エ ン タ ー…" at bounding box center [1052, 506] width 338 height 150
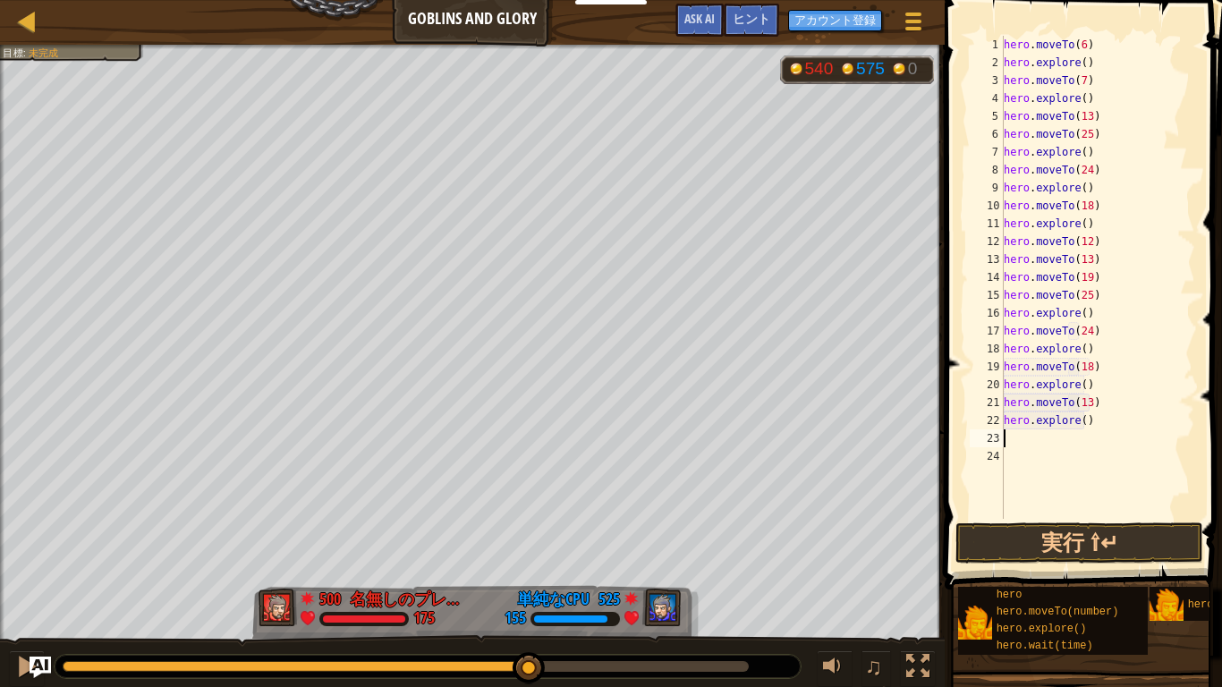
click at [1072, 410] on div "hero . moveTo ( 6 ) hero . explore ( ) hero . moveTo ( 7 ) hero . explore ( ) h…" at bounding box center [1097, 295] width 195 height 519
click at [1117, 420] on div "hero . moveTo ( 6 ) hero . explore ( ) hero . moveTo ( 7 ) hero . explore ( ) h…" at bounding box center [1097, 295] width 195 height 519
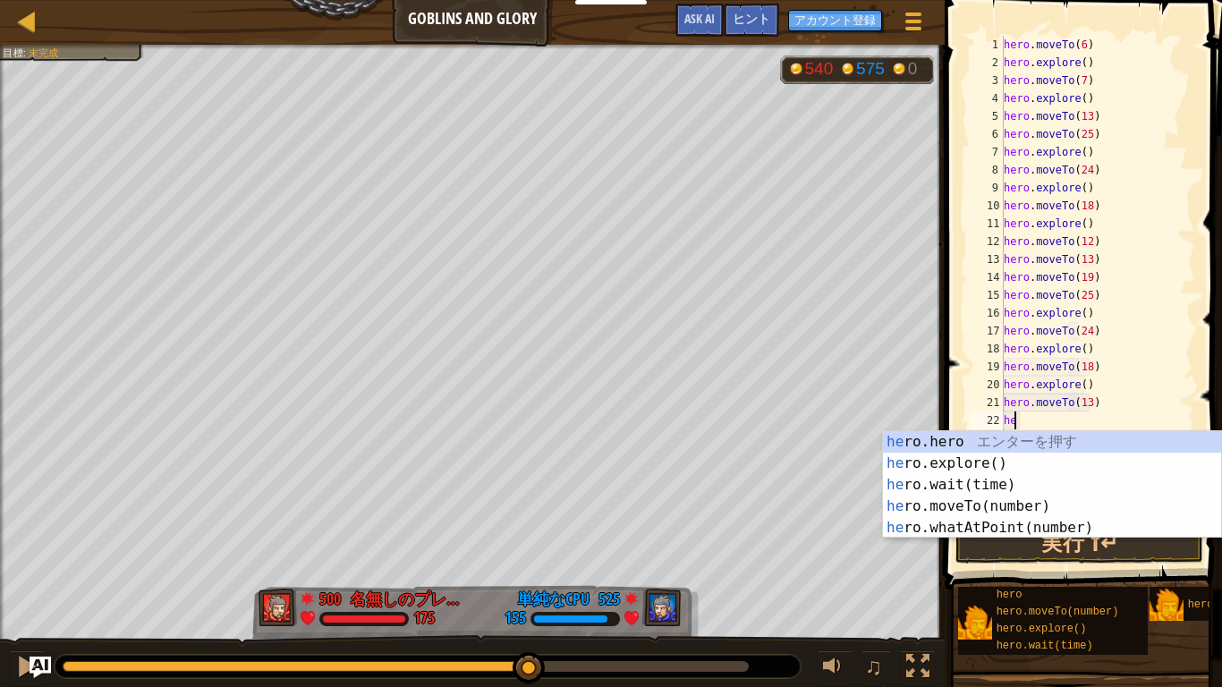
click at [1030, 512] on div "he ro.hero エ ン タ ー を 押 す he ro.explore() エ ン タ ー を 押 す he ro.wait(time) エ ン タ ー…" at bounding box center [1052, 506] width 338 height 150
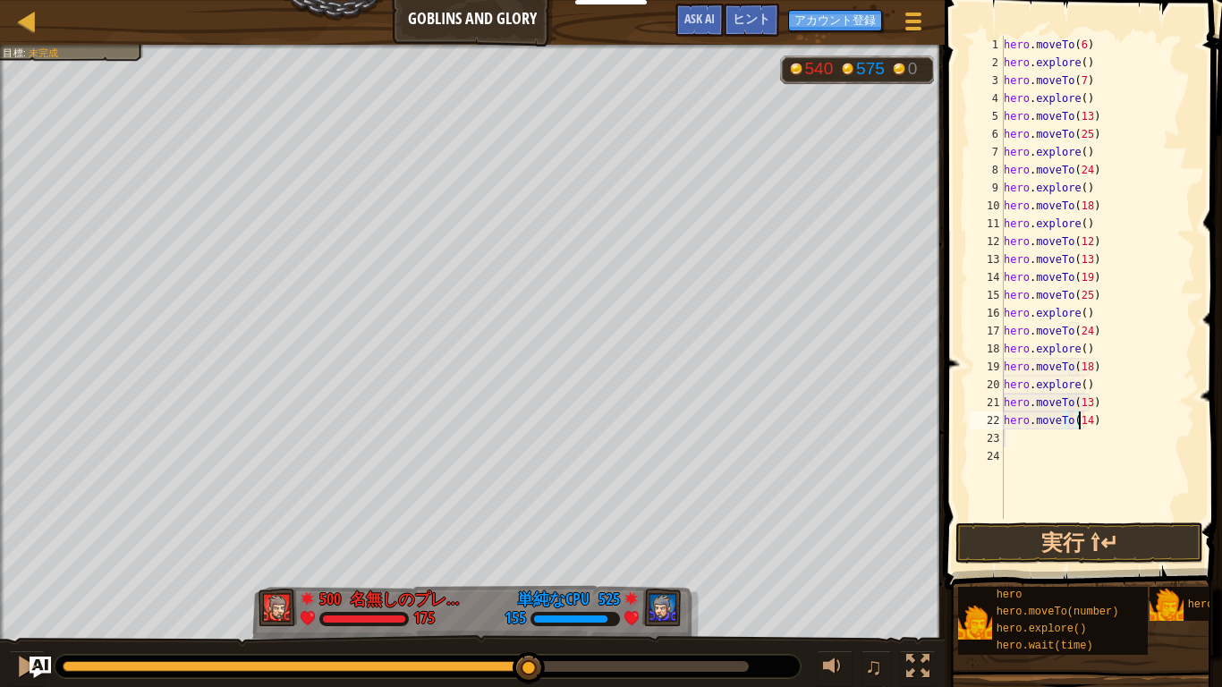
scroll to position [8, 6]
type textarea "hero.moveTo(14)"
click at [1157, 539] on button "実行 ⇧↵" at bounding box center [1079, 542] width 248 height 41
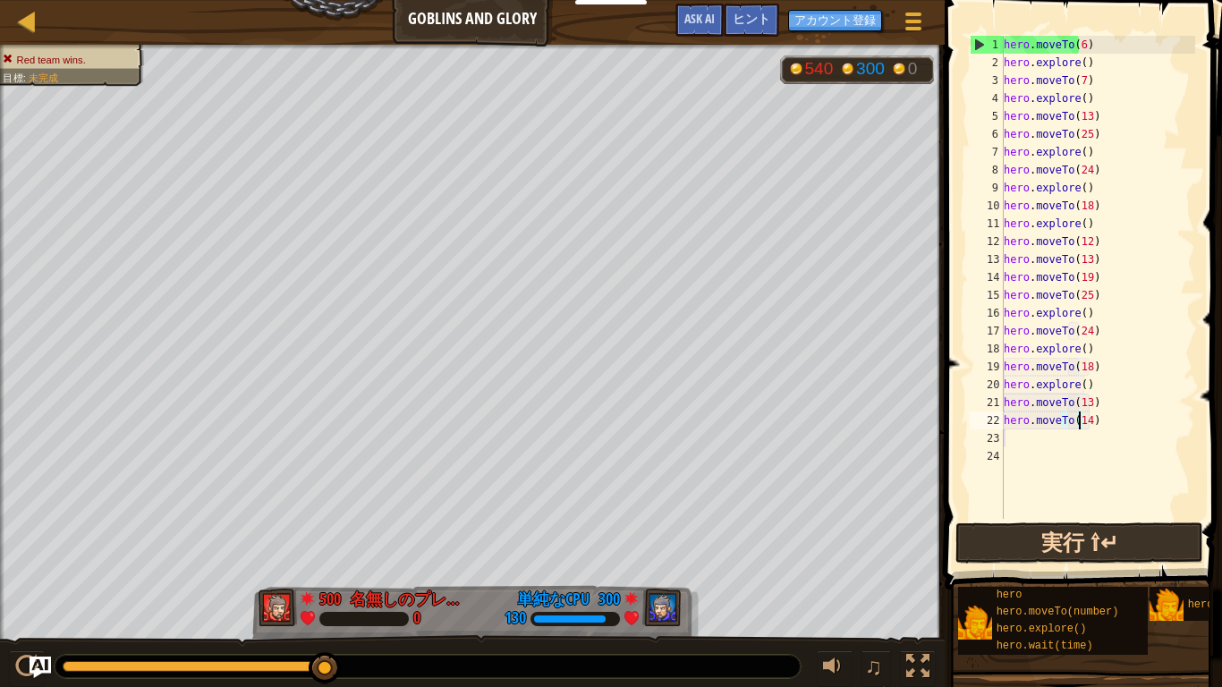
scroll to position [8, 0]
click at [1157, 532] on button "実行 ⇧↵" at bounding box center [1079, 542] width 248 height 41
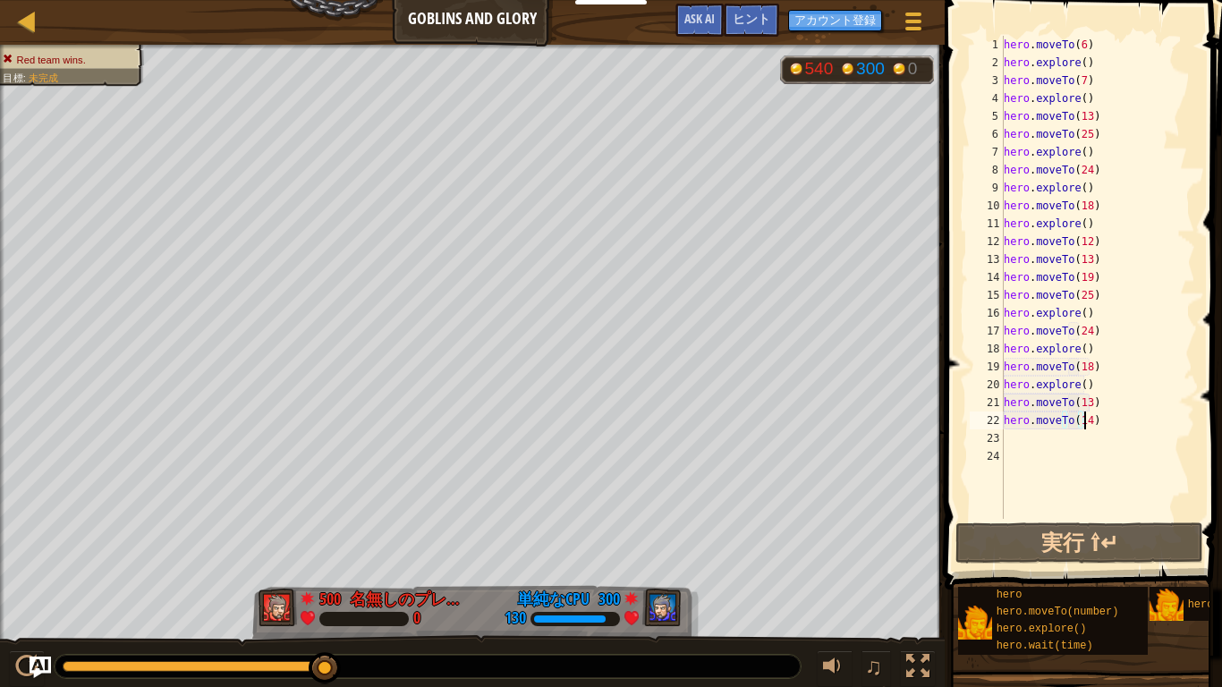
click at [1081, 399] on div "hero . moveTo ( 6 ) hero . explore ( ) hero . moveTo ( 7 ) hero . explore ( ) h…" at bounding box center [1097, 295] width 195 height 519
click at [993, 402] on div "21" at bounding box center [987, 403] width 34 height 18
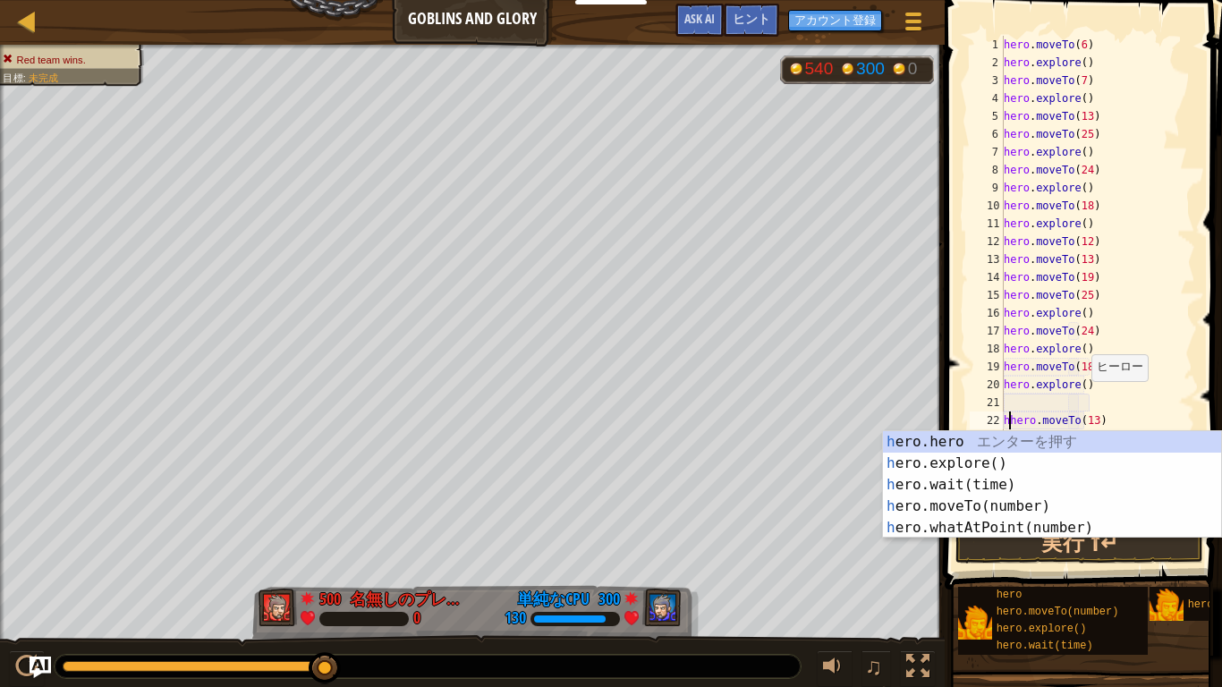
scroll to position [8, 1]
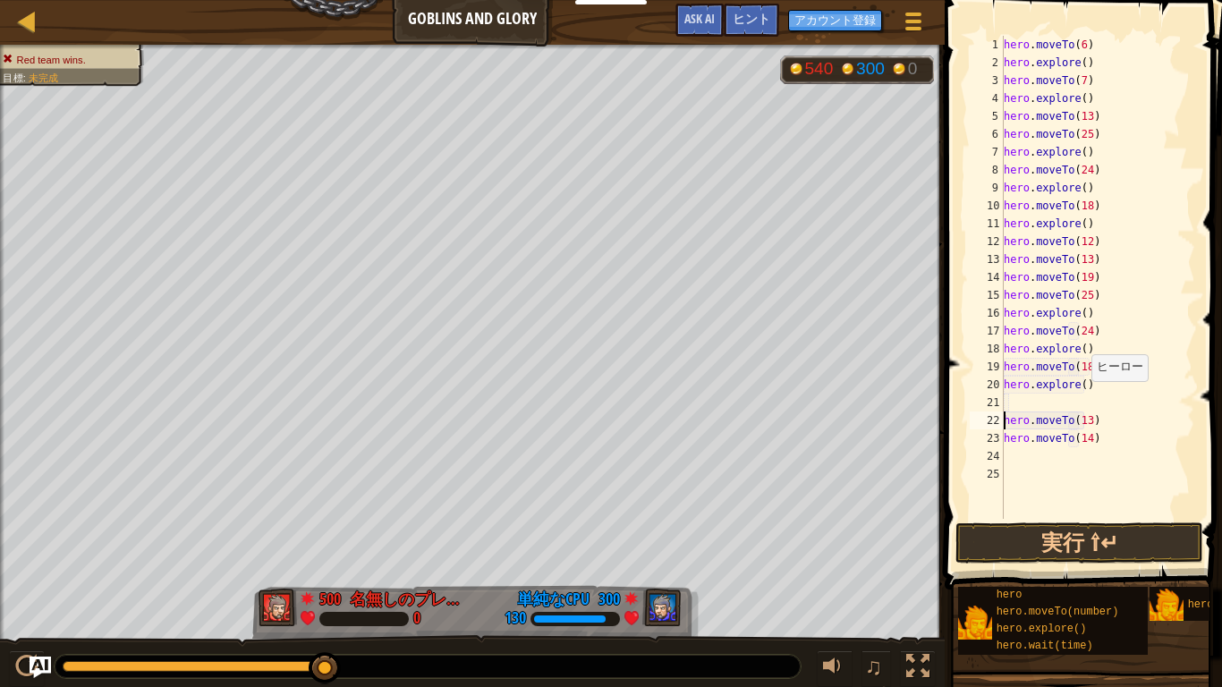
type textarea "hero.moveTo(13)"
click at [1011, 395] on div "hero . moveTo ( 6 ) hero . explore ( ) hero . moveTo ( 7 ) hero . explore ( ) h…" at bounding box center [1097, 295] width 195 height 519
click at [1012, 398] on div "hero . moveTo ( 6 ) hero . explore ( ) hero . moveTo ( 7 ) hero . explore ( ) h…" at bounding box center [1097, 295] width 195 height 519
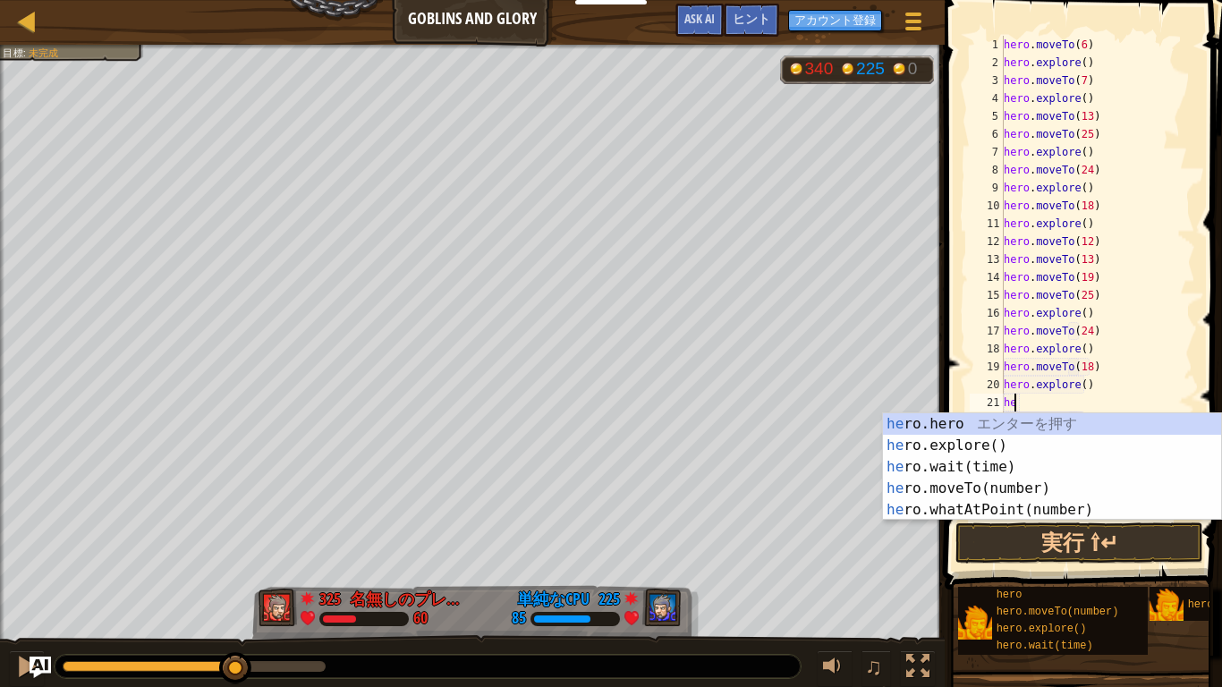
click at [1039, 474] on div "he ro.hero エ ン タ ー を 押 す he ro.explore() エ ン タ ー を 押 す he ro.wait(time) エ ン タ ー…" at bounding box center [1052, 488] width 338 height 150
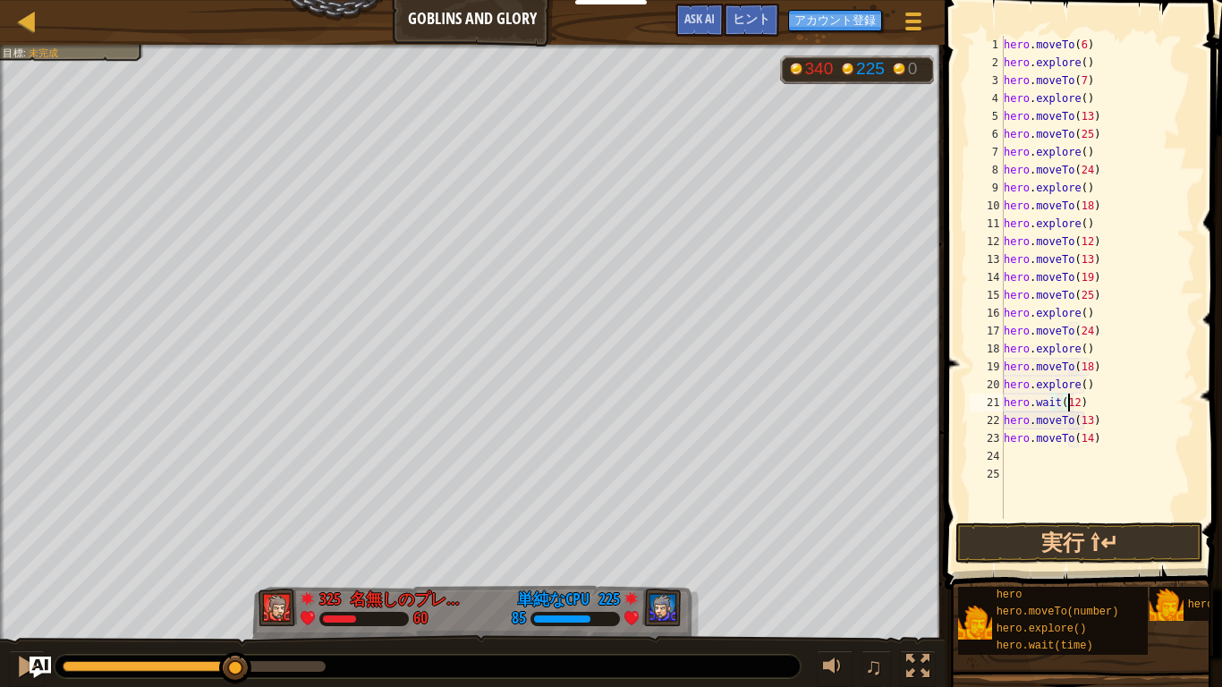
scroll to position [8, 5]
click at [1174, 547] on button "実行 ⇧↵" at bounding box center [1079, 542] width 248 height 41
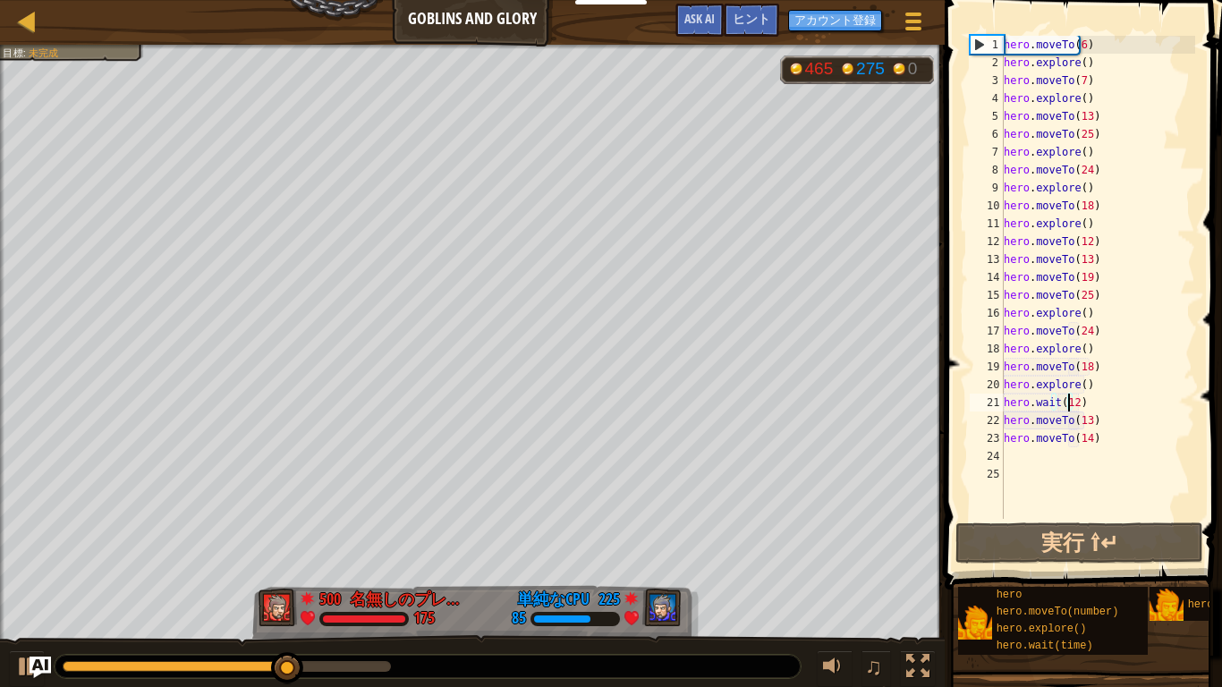
click at [1098, 403] on div "hero . moveTo ( 6 ) hero . explore ( ) hero . moveTo ( 7 ) hero . explore ( ) h…" at bounding box center [1097, 295] width 195 height 519
click at [1119, 437] on div "hero . moveTo ( 6 ) hero . explore ( ) hero . moveTo ( 7 ) hero . explore ( ) h…" at bounding box center [1097, 295] width 195 height 519
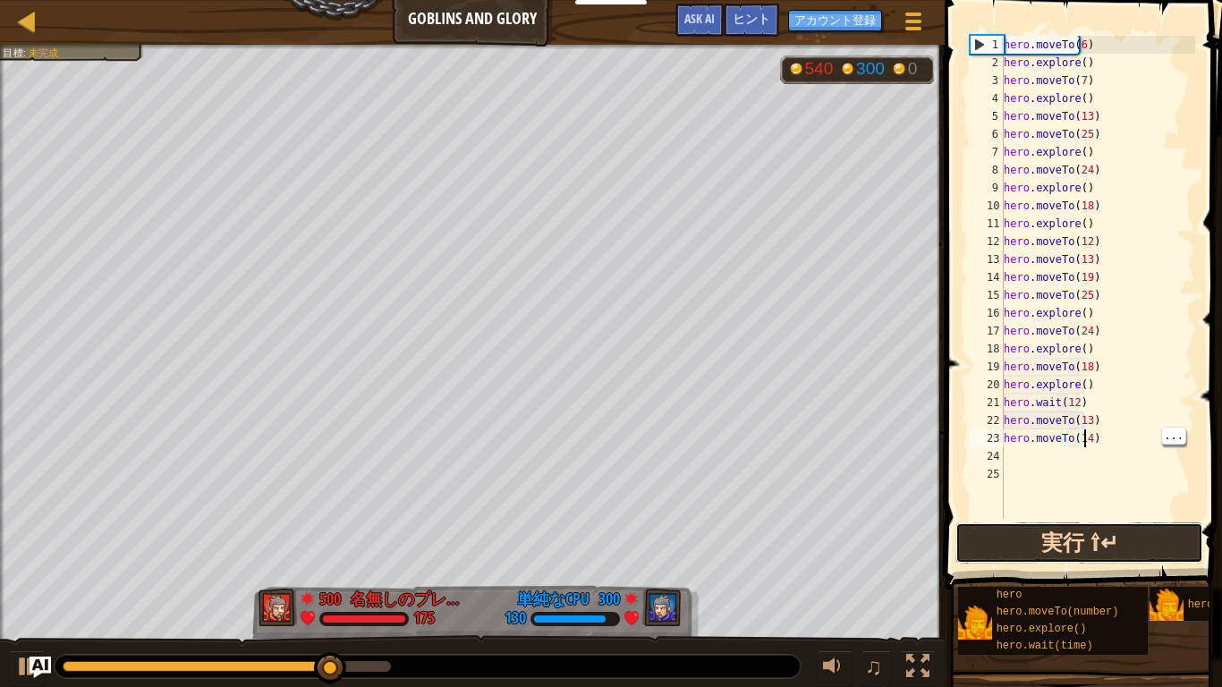
click at [1094, 546] on button "実行 ⇧↵" at bounding box center [1079, 542] width 248 height 41
click at [1145, 536] on button "実行 ⇧↵" at bounding box center [1079, 542] width 248 height 41
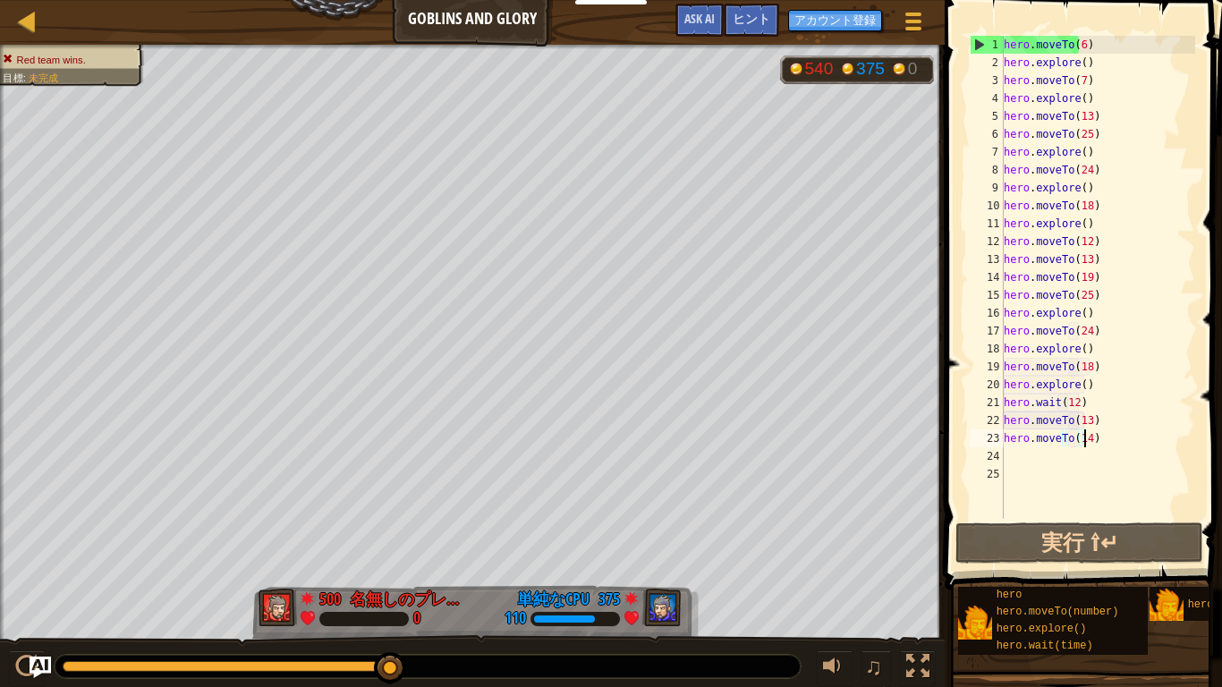
click at [1089, 401] on div "hero . moveTo ( 6 ) hero . explore ( ) hero . moveTo ( 7 ) hero . explore ( ) h…" at bounding box center [1097, 295] width 195 height 519
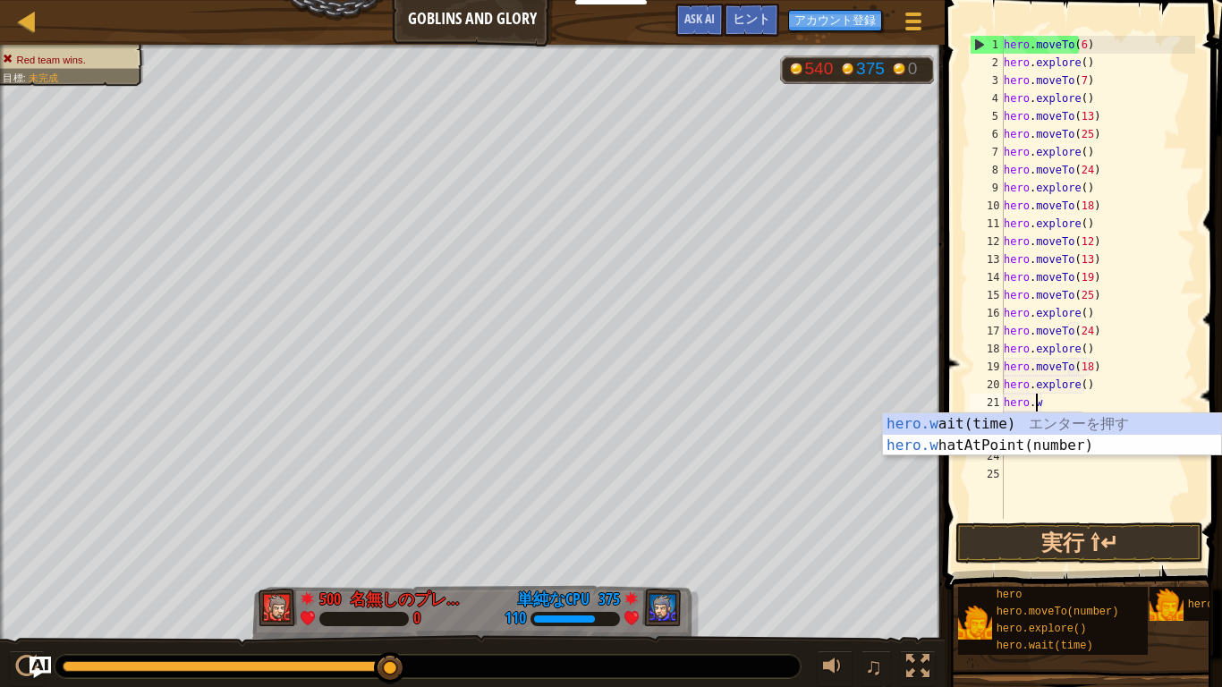
scroll to position [8, 2]
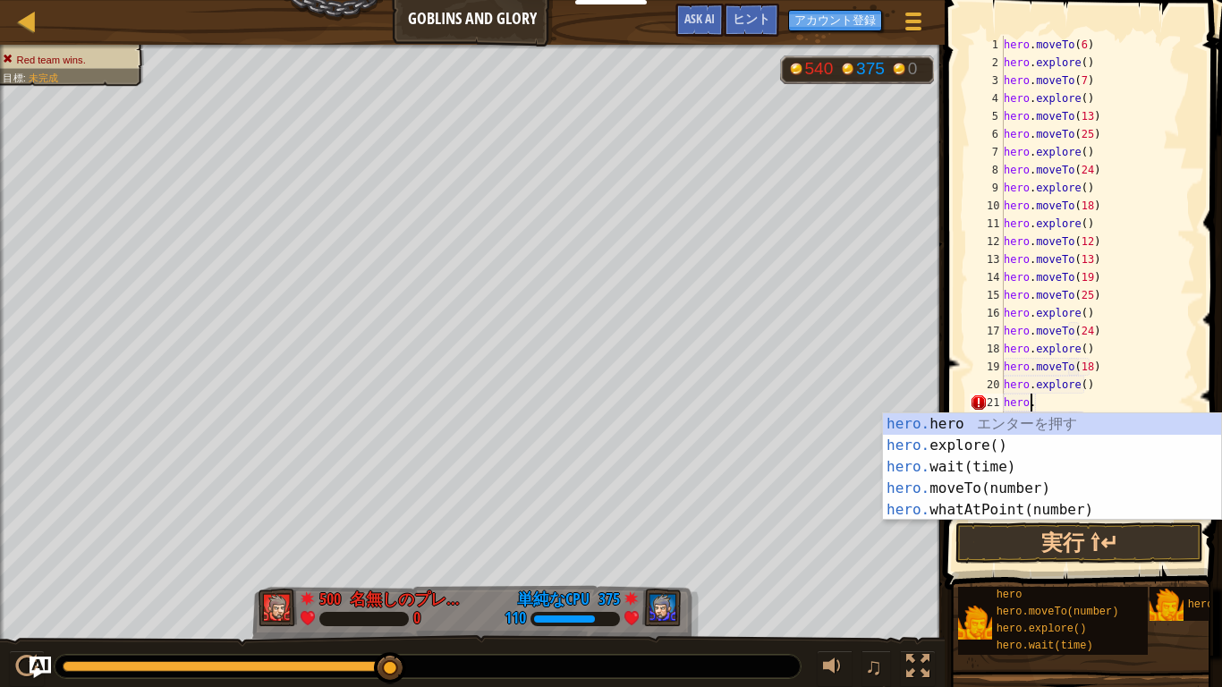
click at [1028, 487] on div "hero. hero エ ン タ ー を 押 す hero. explore() エ ン タ ー を 押 す hero. wait(time) エ ン タ ー…" at bounding box center [1052, 488] width 338 height 150
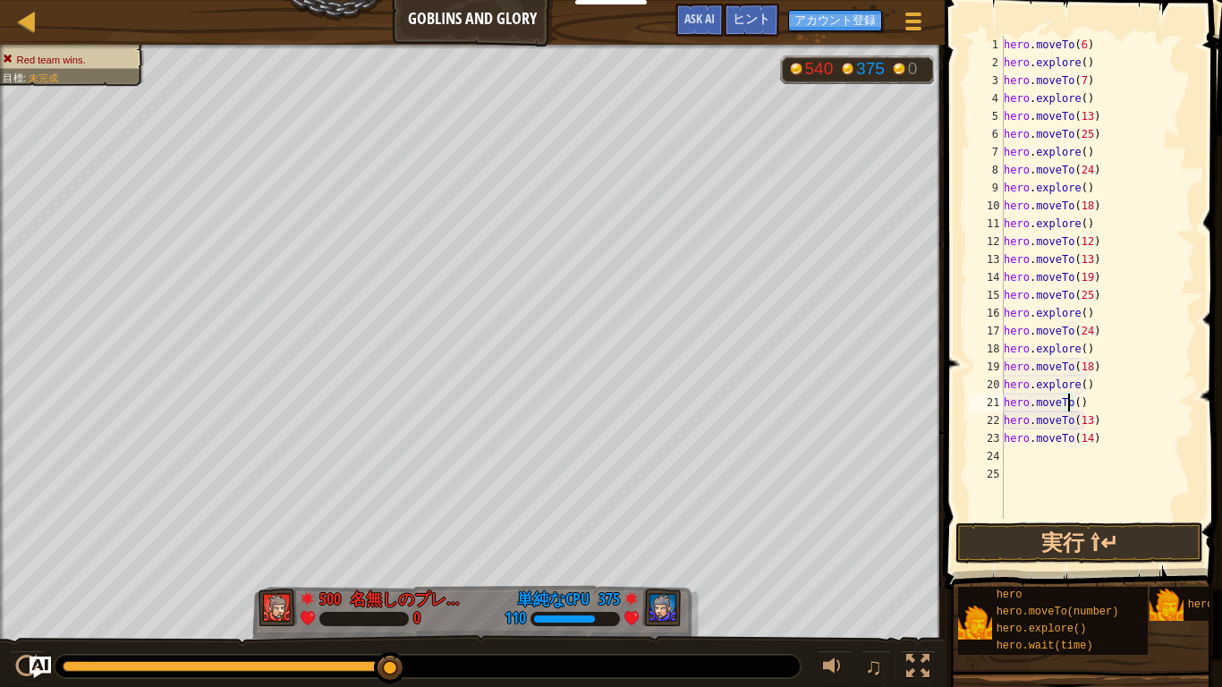
type textarea "hero.moveTo(12)"
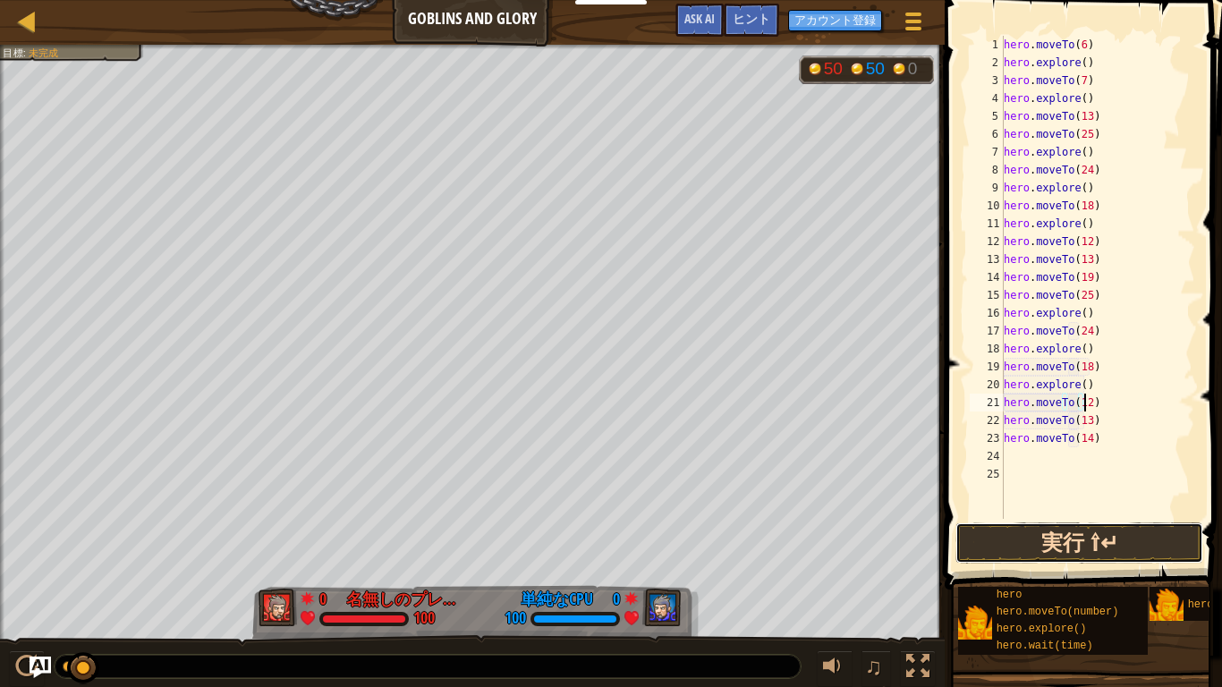
click at [1128, 533] on button "実行 ⇧↵" at bounding box center [1079, 542] width 248 height 41
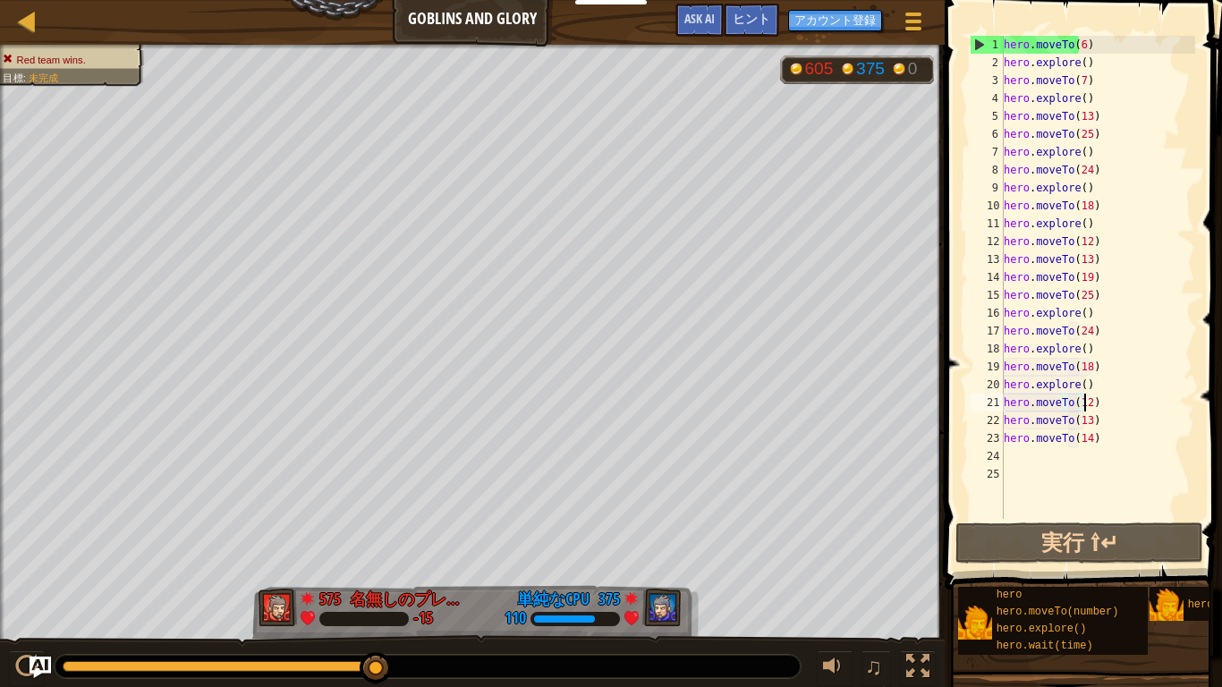
click at [1079, 442] on div "hero . moveTo ( 6 ) hero . explore ( ) hero . moveTo ( 7 ) hero . explore ( ) h…" at bounding box center [1097, 295] width 195 height 519
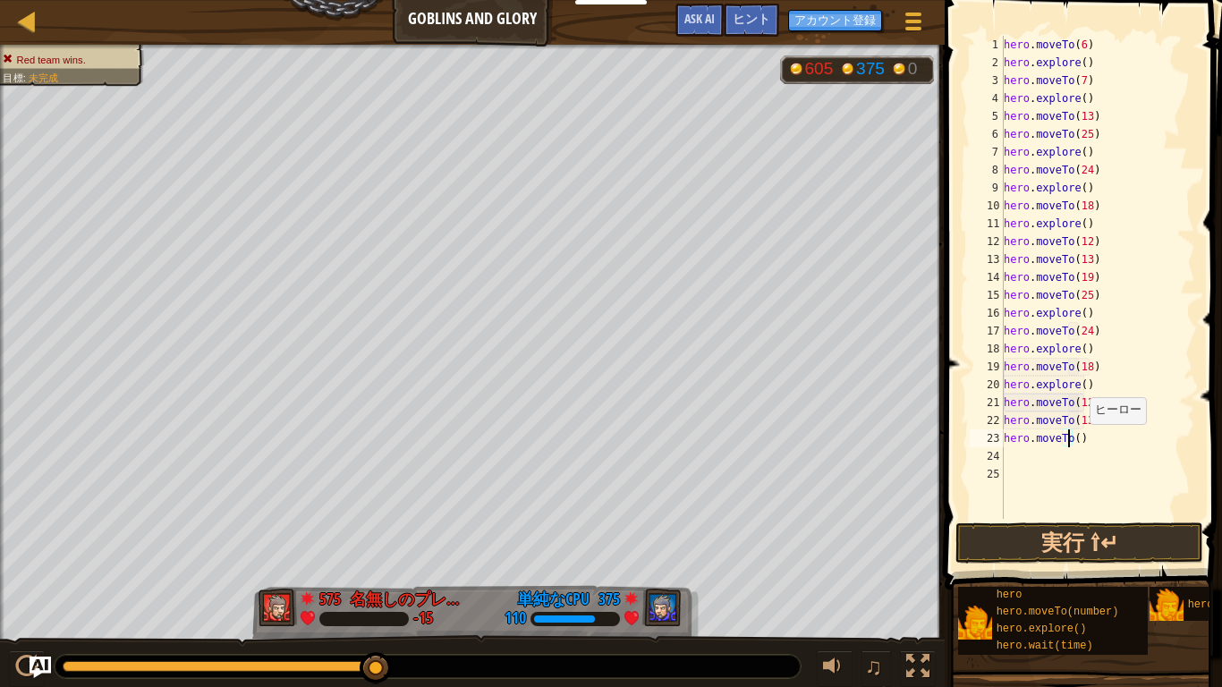
click at [1074, 421] on div "hero . moveTo ( 6 ) hero . explore ( ) hero . moveTo ( 7 ) hero . explore ( ) h…" at bounding box center [1097, 295] width 195 height 519
click at [1081, 417] on div "hero . moveTo ( 6 ) hero . explore ( ) hero . moveTo ( 7 ) hero . explore ( ) h…" at bounding box center [1097, 295] width 195 height 519
type textarea "hero.moveTo(6)"
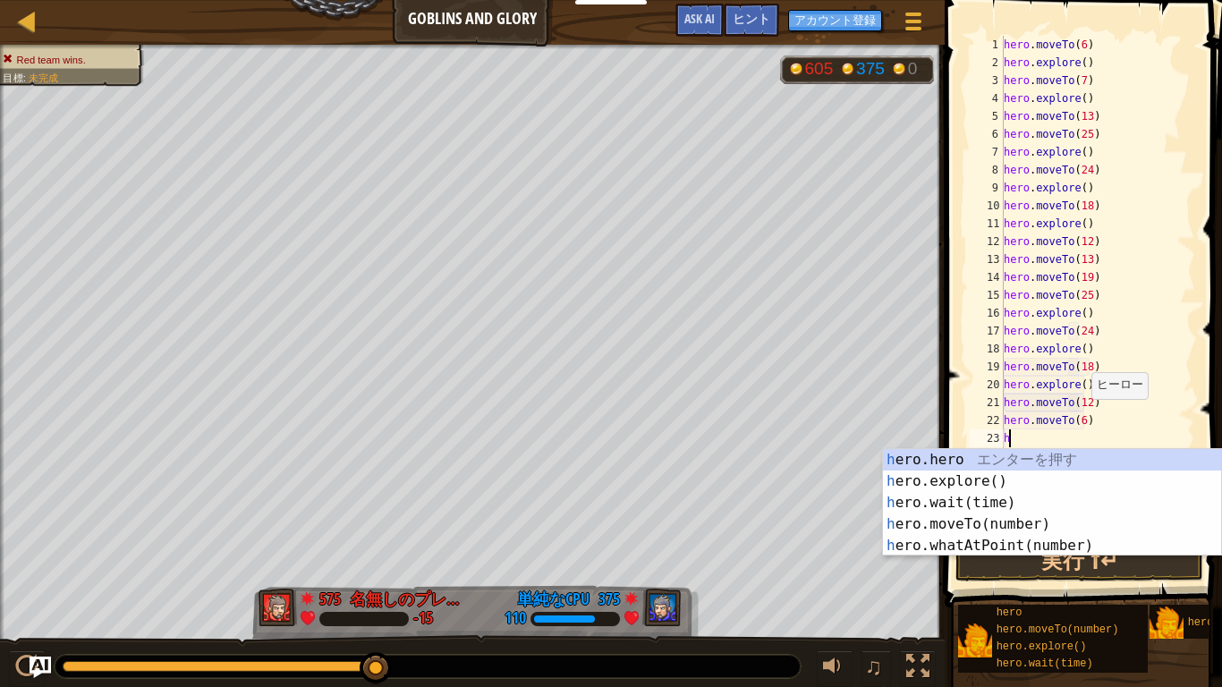
type textarea "he"
click at [979, 480] on div "he ro.hero エ ン タ ー を 押 す he ro.explore() エ ン タ ー を 押 す he ro.wait(time) エ ン タ ー…" at bounding box center [1052, 524] width 338 height 150
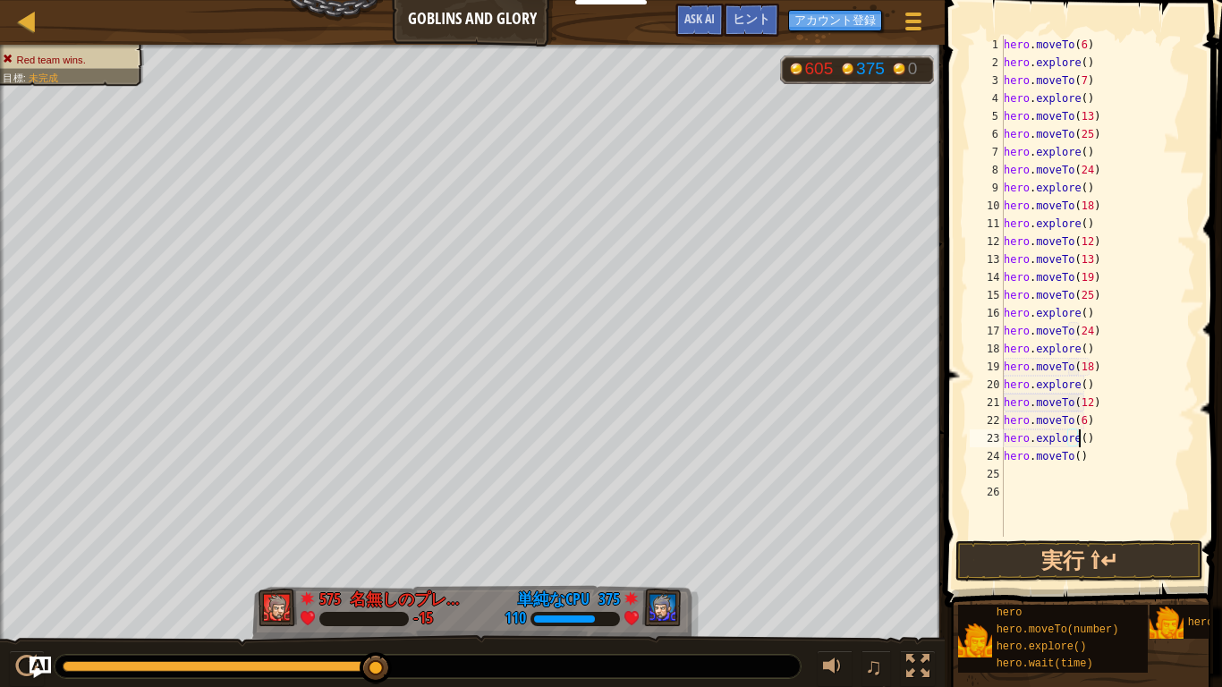
click at [1065, 463] on div "hero . moveTo ( 6 ) hero . explore ( ) hero . moveTo ( 7 ) hero . explore ( ) h…" at bounding box center [1097, 304] width 195 height 537
click at [1061, 455] on div "hero . moveTo ( 6 ) hero . explore ( ) hero . moveTo ( 7 ) hero . explore ( ) h…" at bounding box center [1097, 304] width 195 height 537
click at [1068, 459] on div "hero . moveTo ( 6 ) hero . explore ( ) hero . moveTo ( 7 ) hero . explore ( ) h…" at bounding box center [1097, 304] width 195 height 537
type textarea "hero.moveTo(7)"
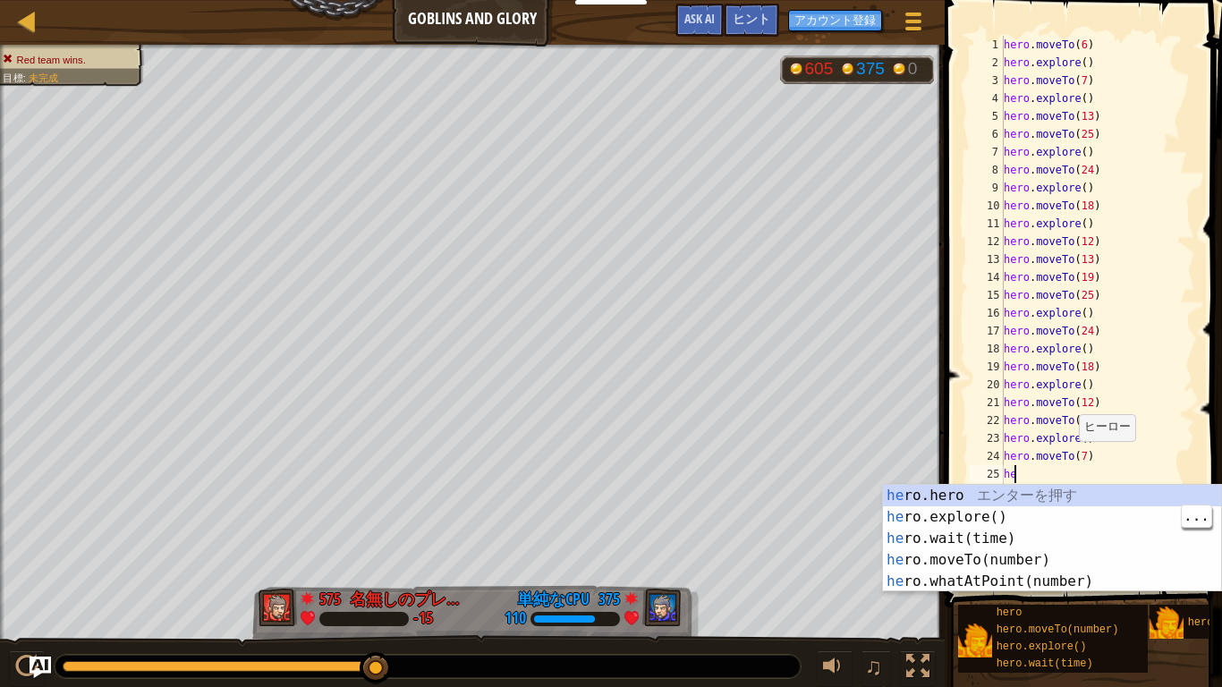
type textarea "he"
click at [1000, 519] on div "he ro.hero エ ン タ ー を 押 す he ro.explore() エ ン タ ー を 押 す he ro.wait(time) エ ン タ ー…" at bounding box center [1052, 560] width 338 height 150
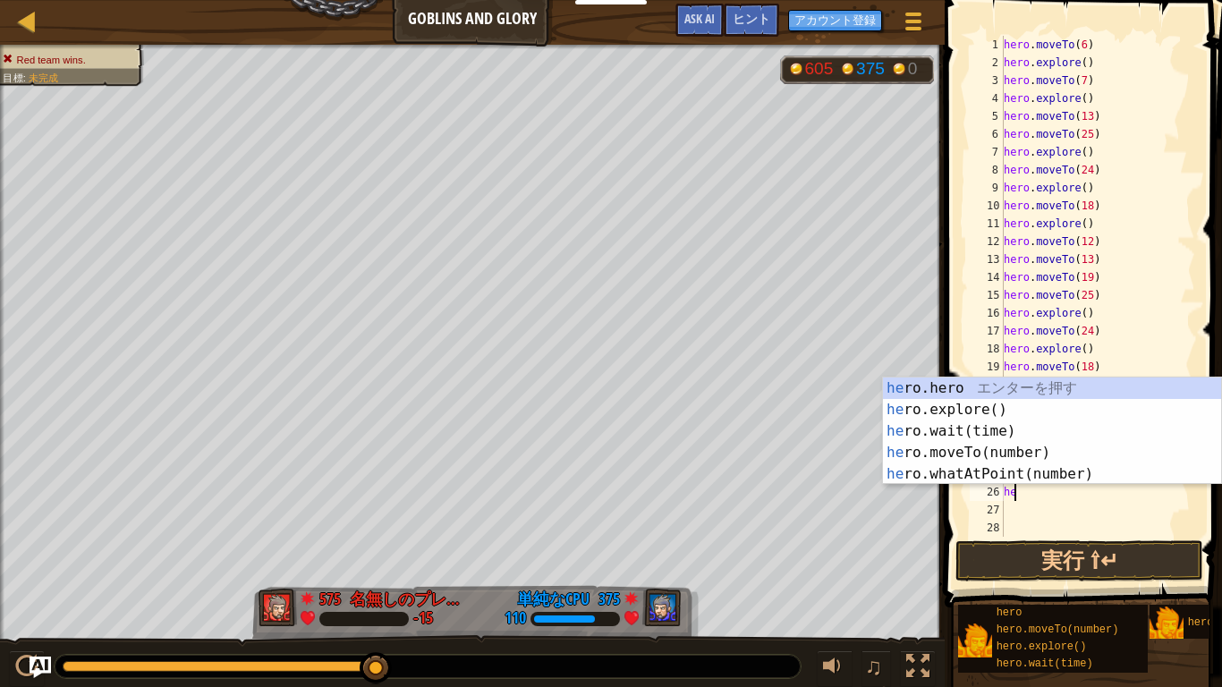
click at [1029, 452] on div "he ro.hero エ ン タ ー を 押 す he ro.explore() エ ン タ ー を 押 す he ro.wait(time) エ ン タ ー…" at bounding box center [1052, 452] width 338 height 150
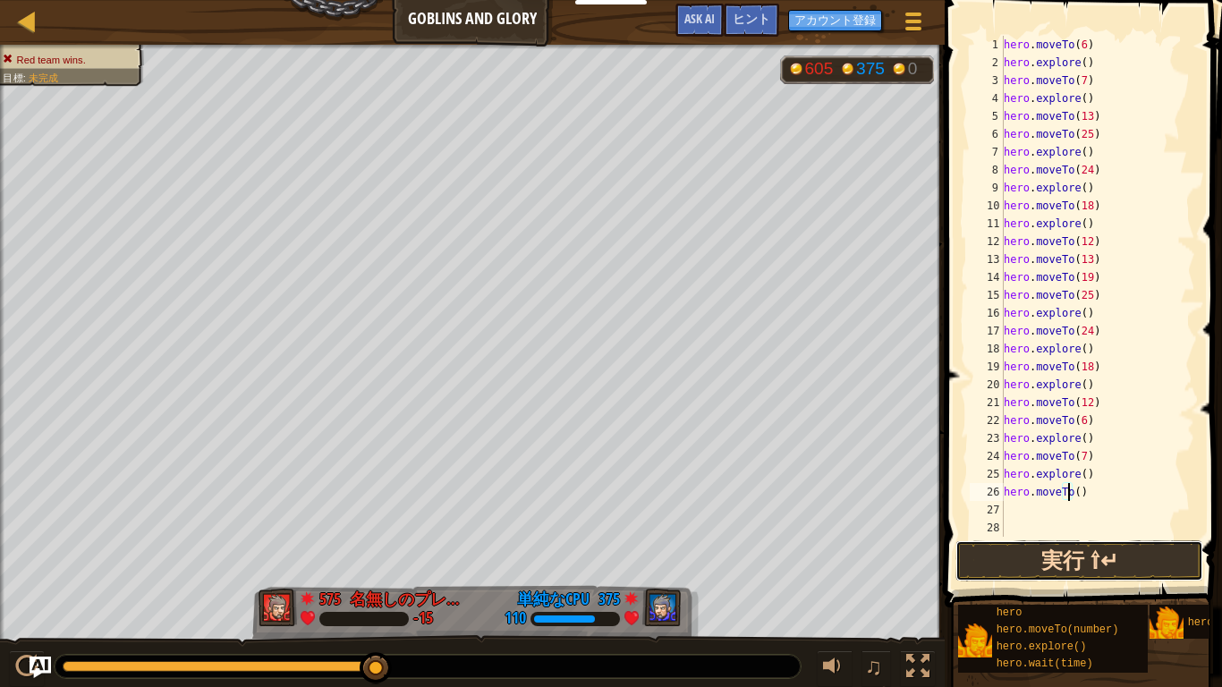
click at [1120, 553] on button "実行 ⇧↵" at bounding box center [1079, 560] width 248 height 41
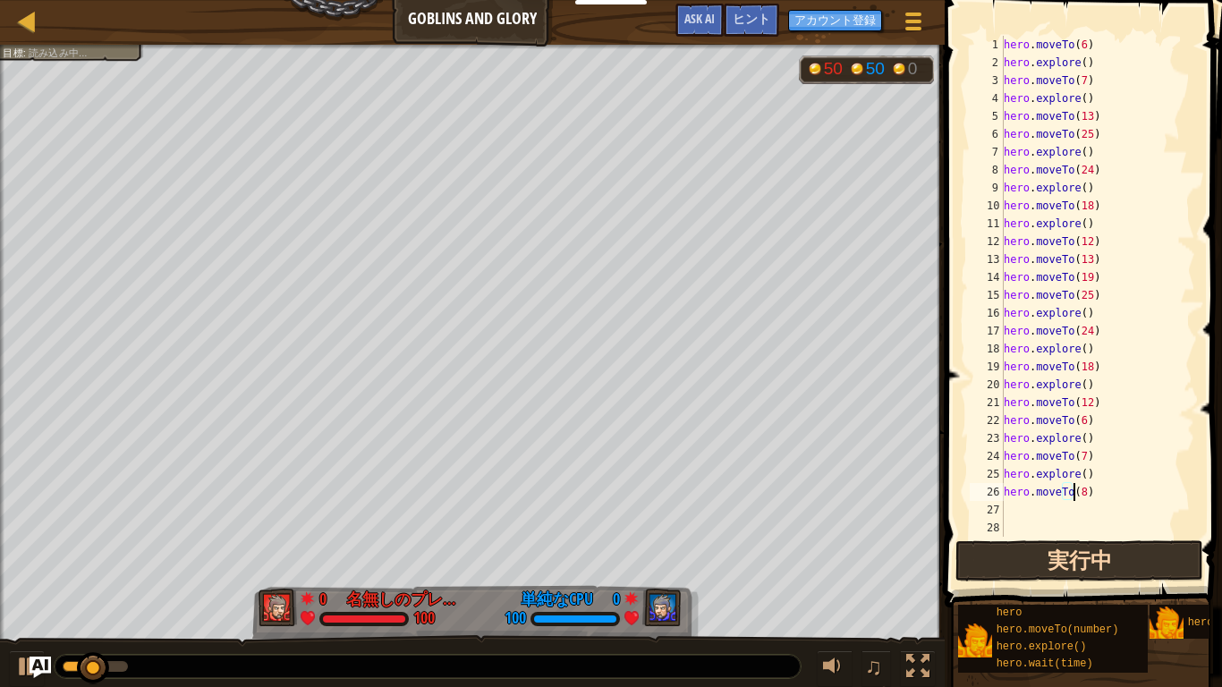
scroll to position [8, 5]
click at [1121, 479] on div "hero . moveTo ( 6 ) hero . explore ( ) hero . moveTo ( 7 ) hero . explore ( ) h…" at bounding box center [1097, 304] width 195 height 537
type textarea "hero.explore()"
click at [1098, 508] on div "hero . moveTo ( 6 ) hero . explore ( ) hero . moveTo ( 7 ) hero . explore ( ) h…" at bounding box center [1097, 304] width 195 height 537
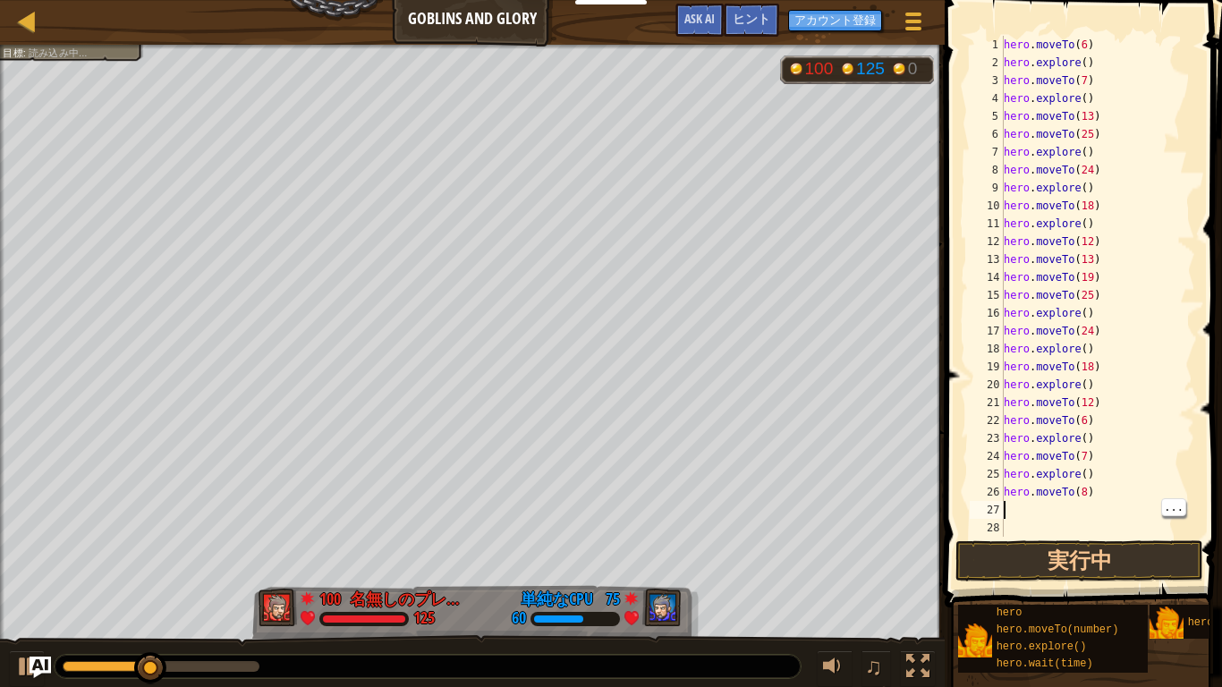
type textarea "hero.moveTo(8)"
click at [1084, 486] on div "hero . moveTo ( 6 ) hero . explore ( ) hero . moveTo ( 7 ) hero . explore ( ) h…" at bounding box center [1097, 304] width 195 height 537
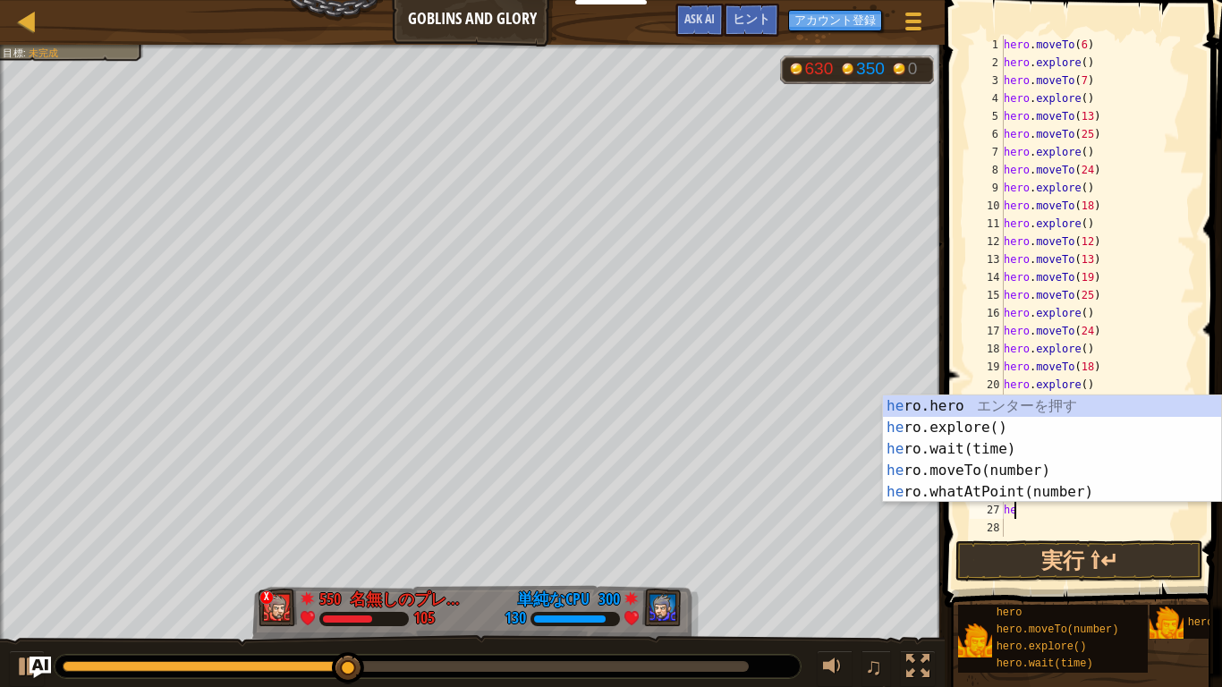
click at [1021, 470] on div "he ro.hero エ ン タ ー を 押 す he ro.explore() エ ン タ ー を 押 す he ro.wait(time) エ ン タ ー…" at bounding box center [1052, 470] width 338 height 150
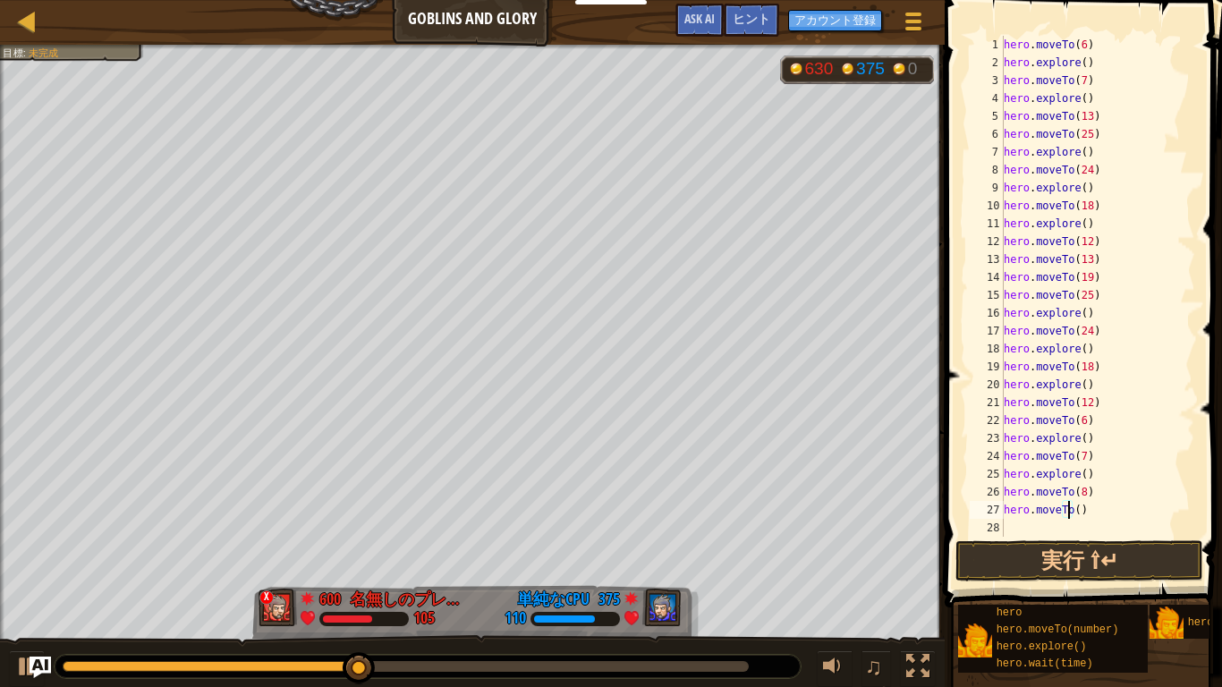
type textarea "hero.moveTo(9)"
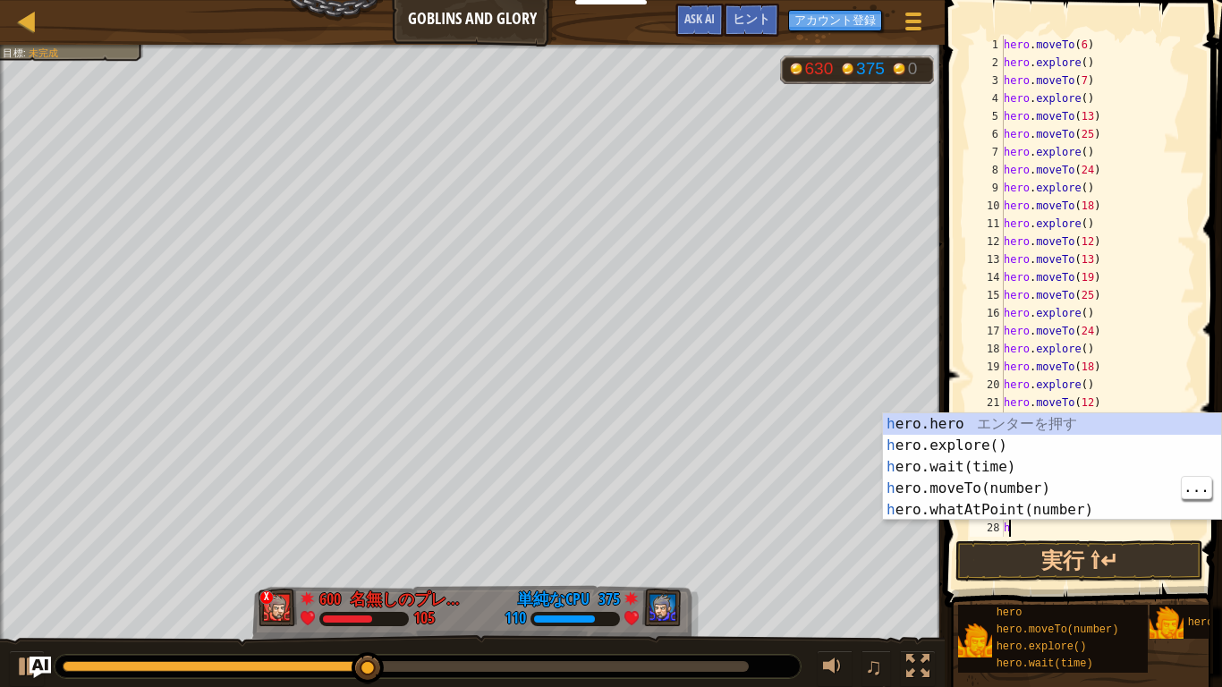
type textarea "he"
click at [1018, 455] on div "he ro.hero エ ン タ ー を 押 す he ro.explore() エ ン タ ー を 押 す he ro.wait(time) エ ン タ ー…" at bounding box center [1052, 488] width 338 height 150
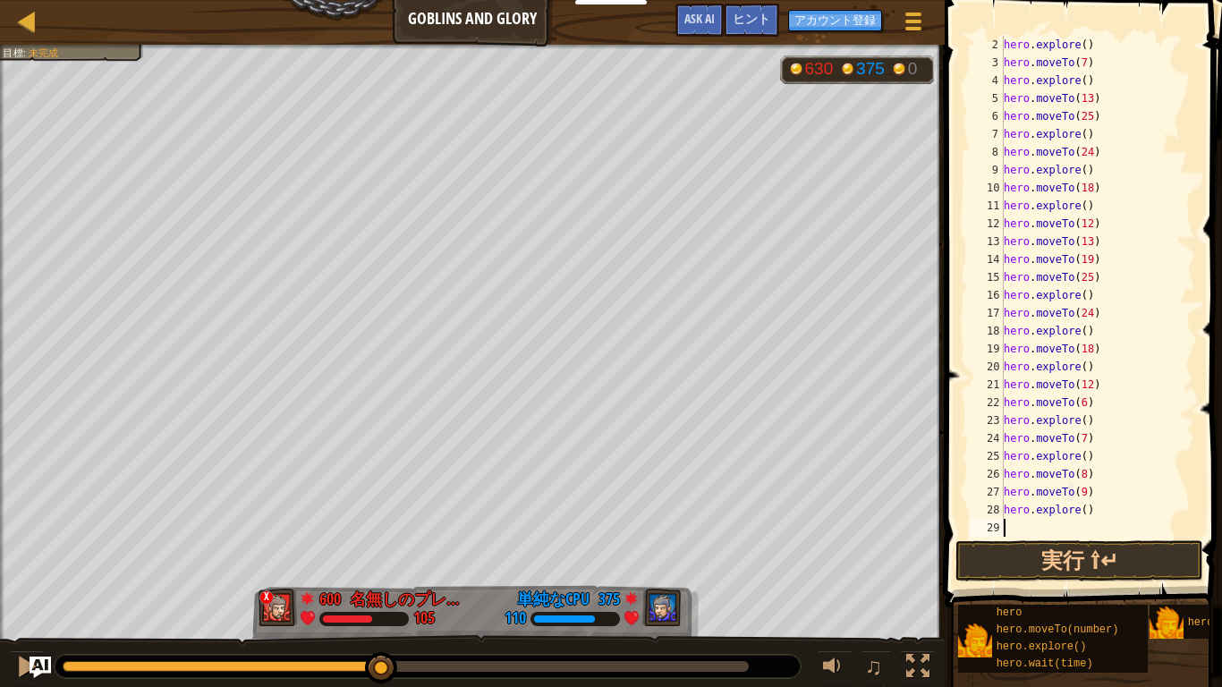
scroll to position [18, 0]
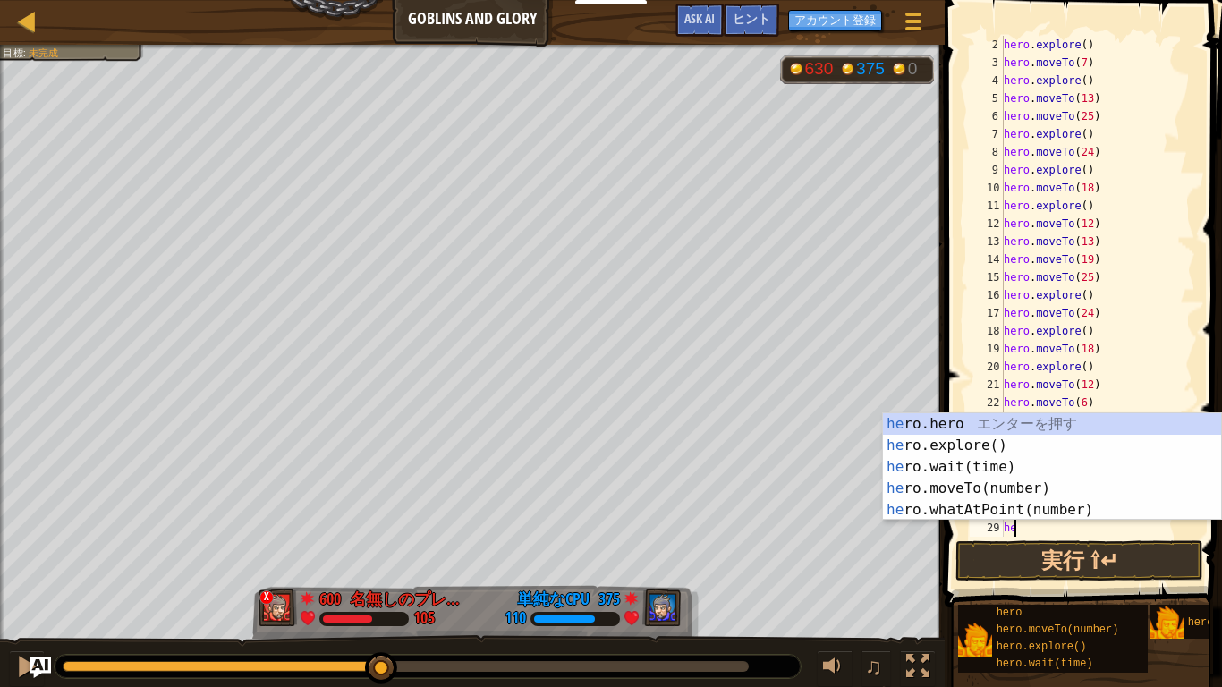
click at [1032, 496] on div "he ro.hero エ ン タ ー を 押 す he ro.explore() エ ン タ ー を 押 す he ro.wait(time) エ ン タ ー…" at bounding box center [1052, 488] width 338 height 150
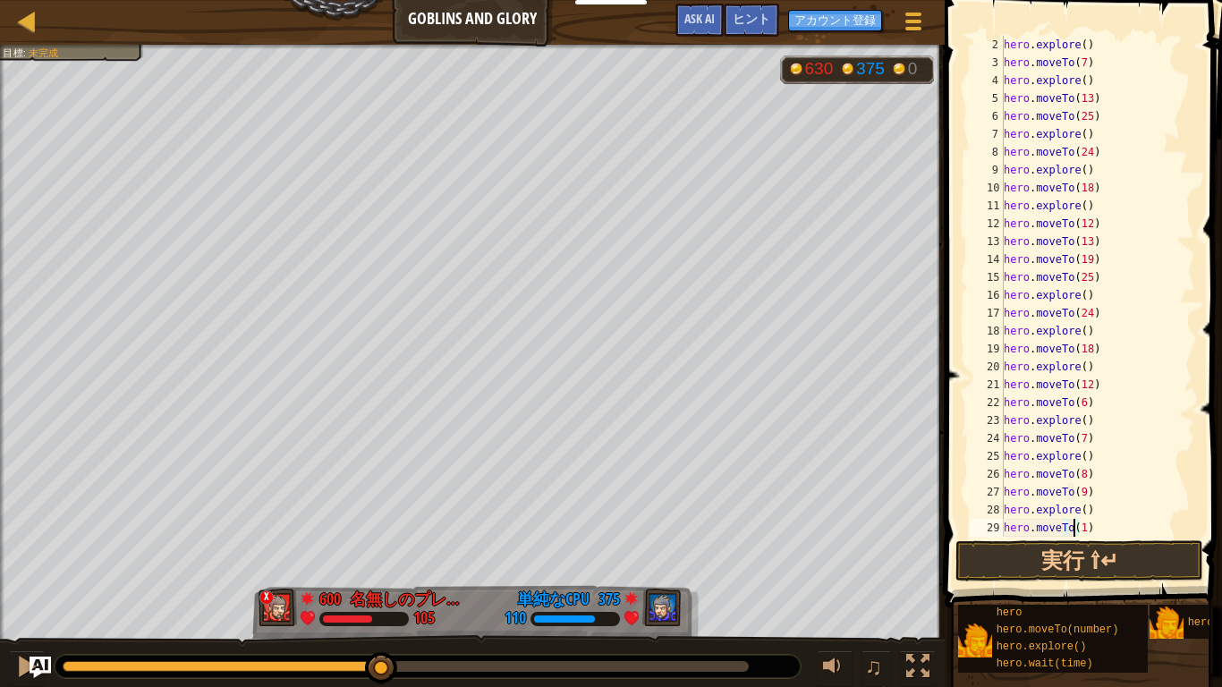
type textarea "hero.moveTo(15)"
click at [1159, 555] on button "実行 ⇧↵" at bounding box center [1079, 560] width 248 height 41
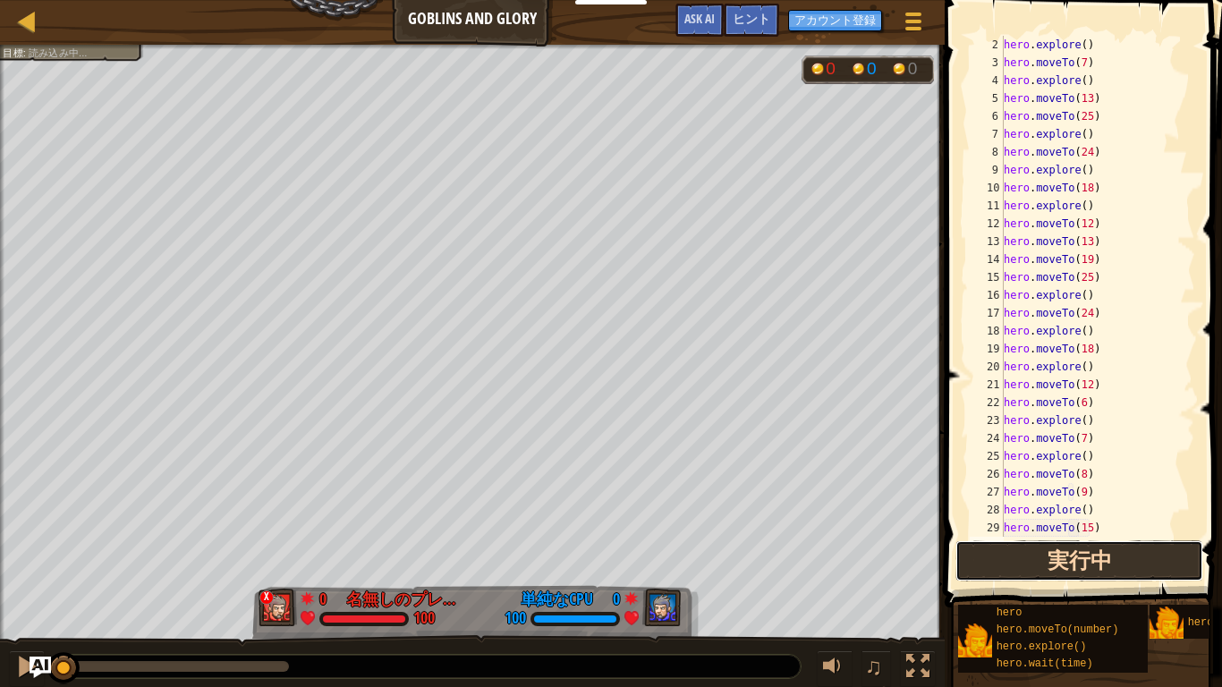
click at [1176, 550] on button "実行中" at bounding box center [1079, 560] width 248 height 41
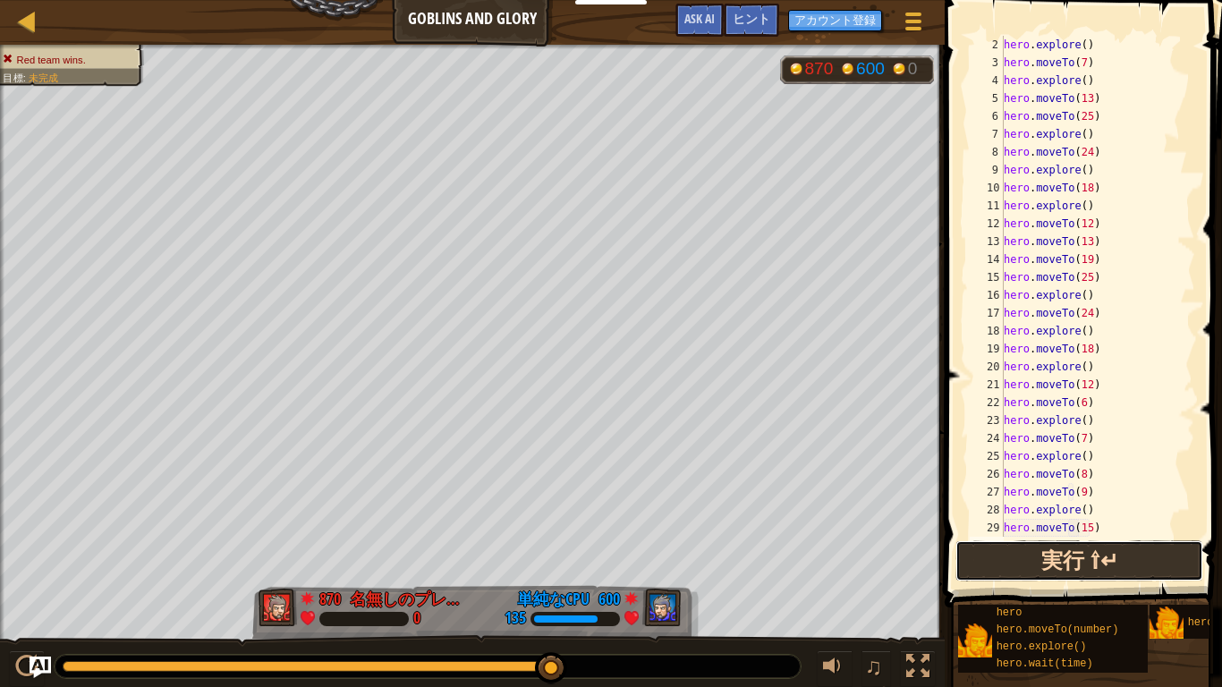
click at [1117, 574] on button "実行 ⇧↵" at bounding box center [1079, 560] width 248 height 41
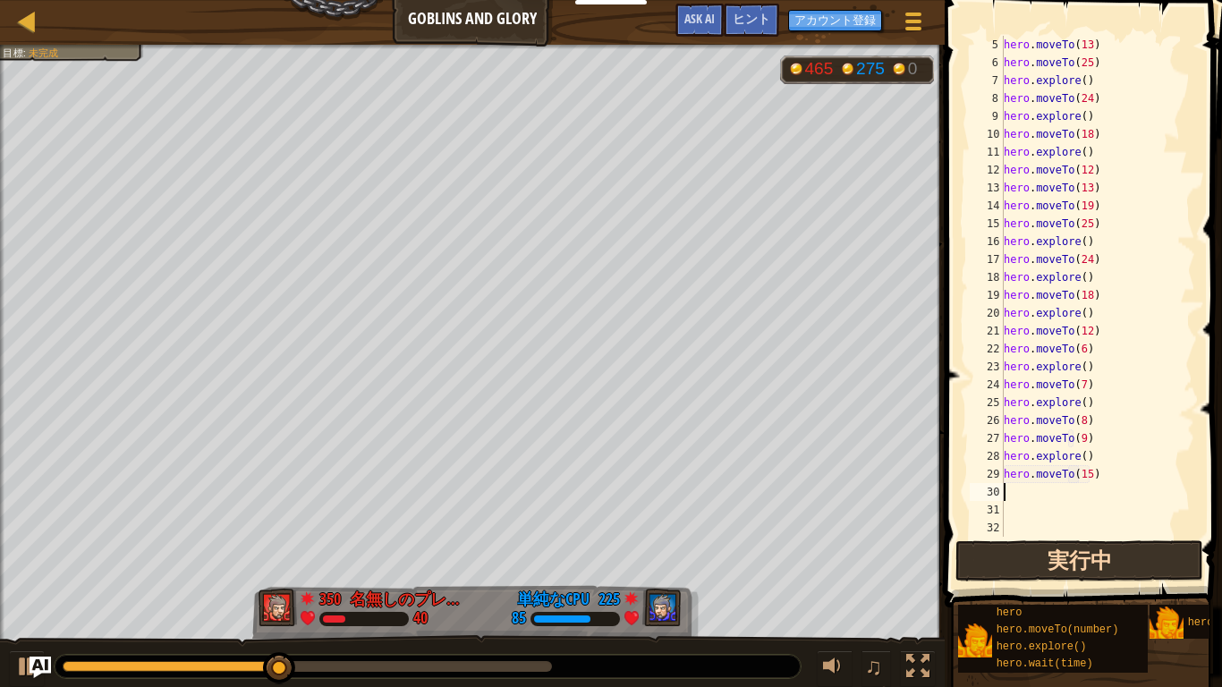
scroll to position [72, 0]
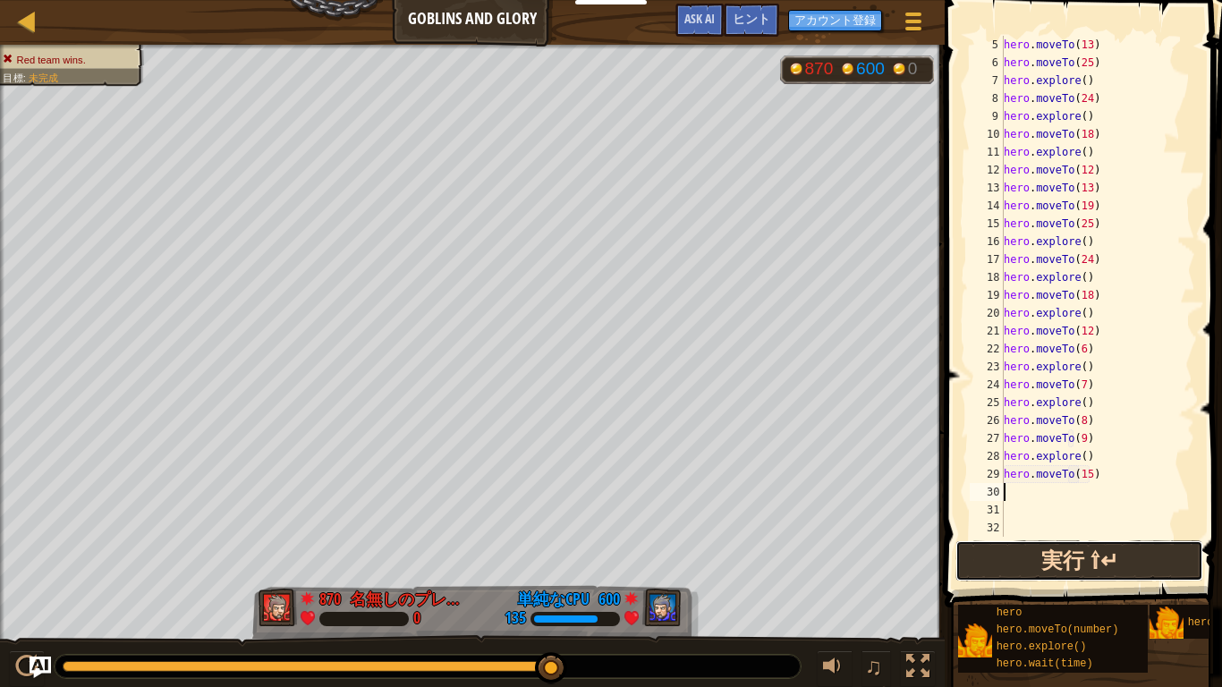
click at [1159, 544] on button "実行 ⇧↵" at bounding box center [1079, 560] width 248 height 41
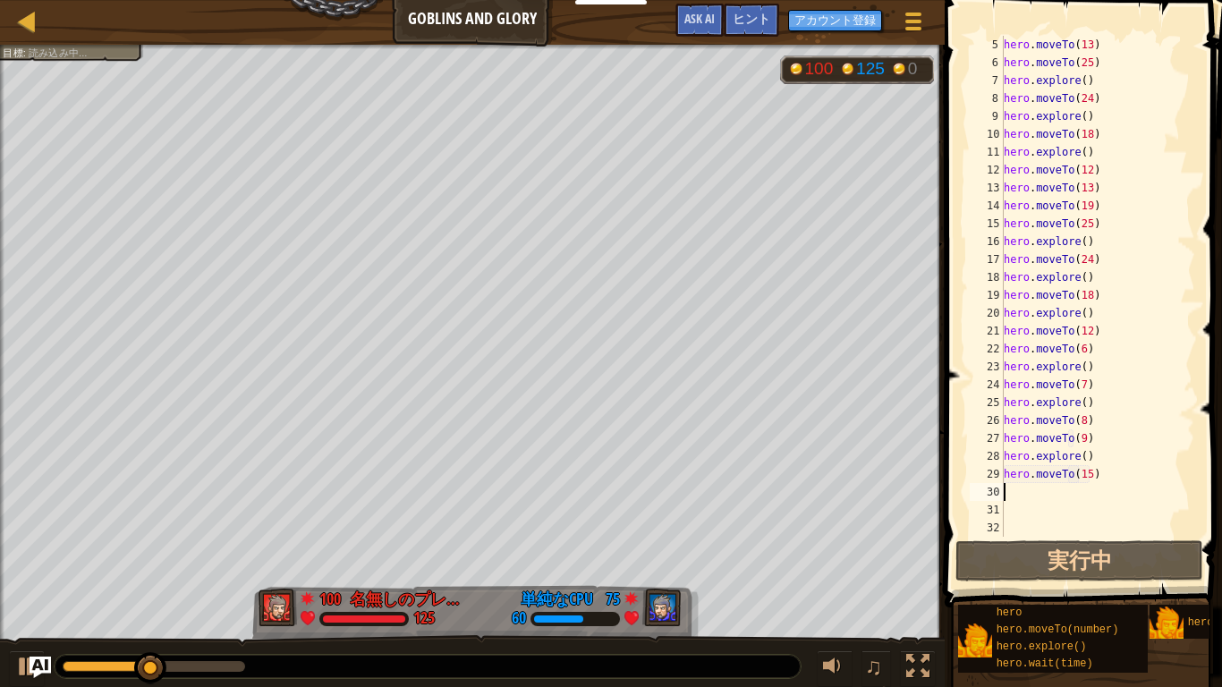
click at [0, 450] on div at bounding box center [2, 359] width 4 height 629
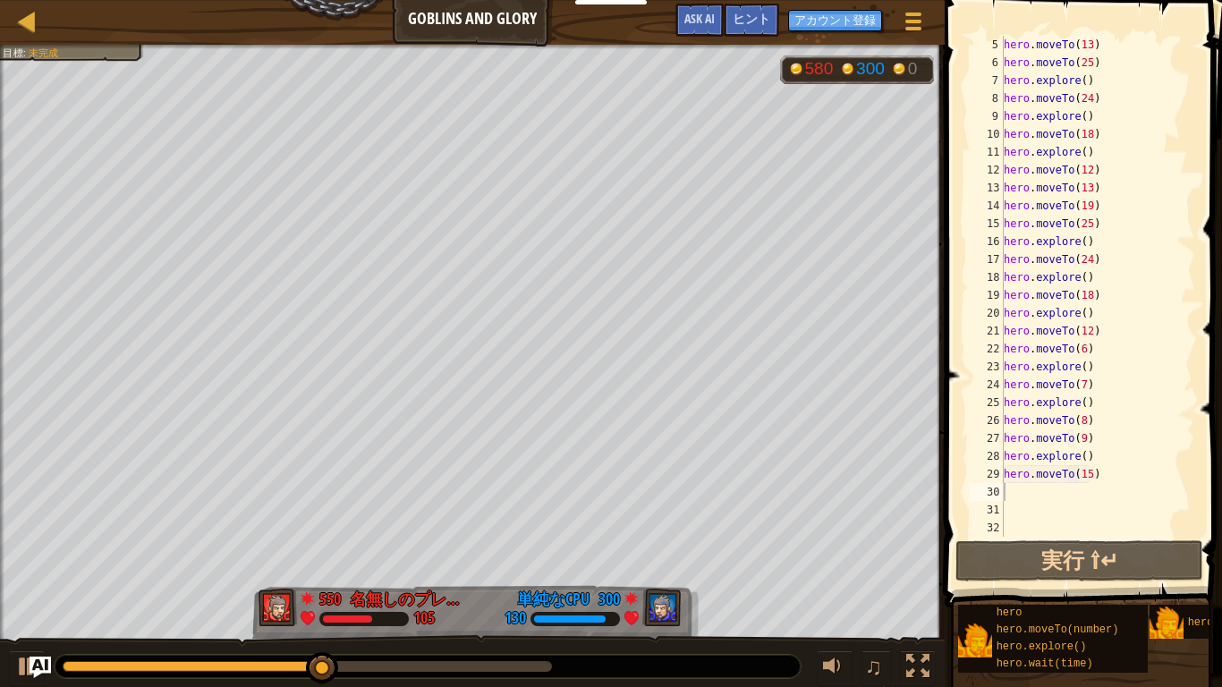
click at [1112, 473] on div "hero . moveTo ( 13 ) hero . moveTo ( 25 ) hero . explore ( ) hero . moveTo ( 24…" at bounding box center [1097, 304] width 195 height 537
type textarea "hero.moveTo(15)"
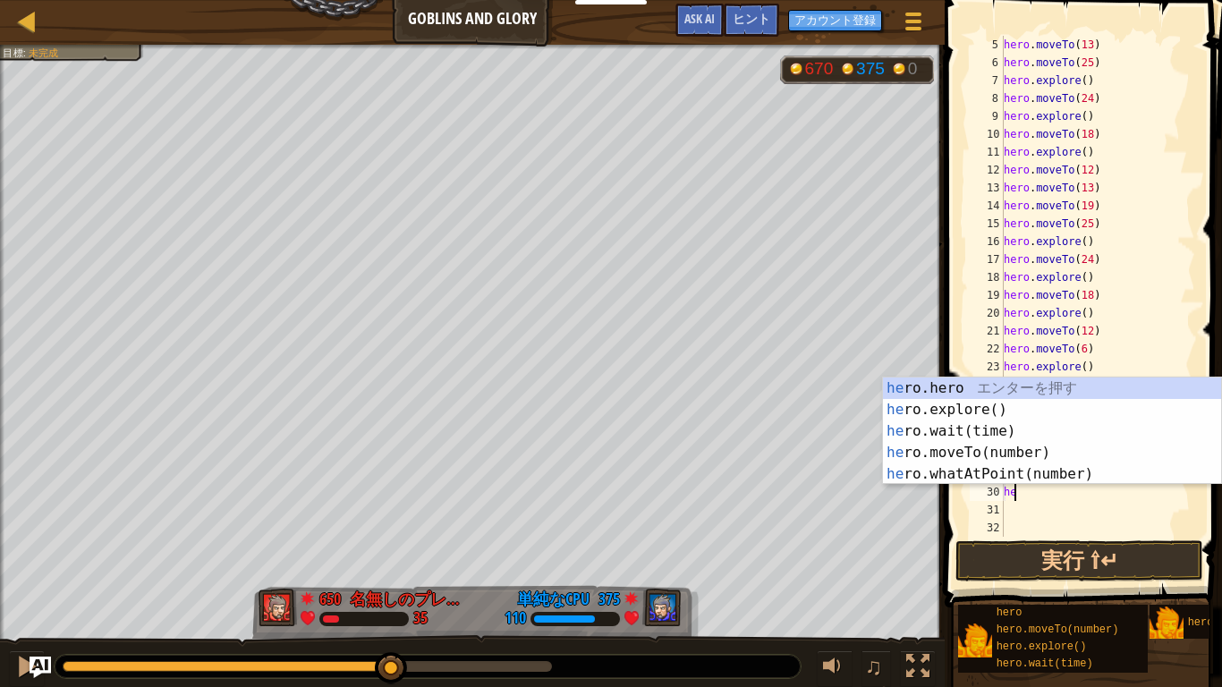
click at [1015, 450] on div "he ro.hero エ ン タ ー を 押 す he ro.explore() エ ン タ ー を 押 す he ro.wait(time) エ ン タ ー…" at bounding box center [1052, 452] width 338 height 150
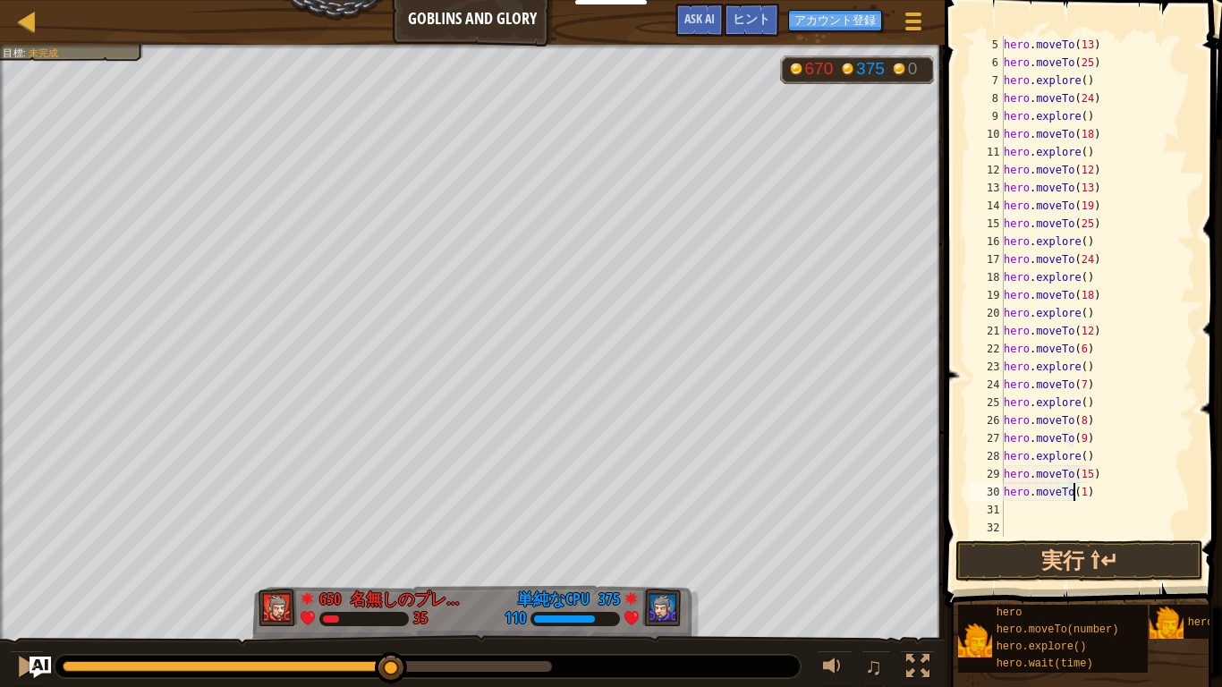
type textarea "hero.moveTo(16)"
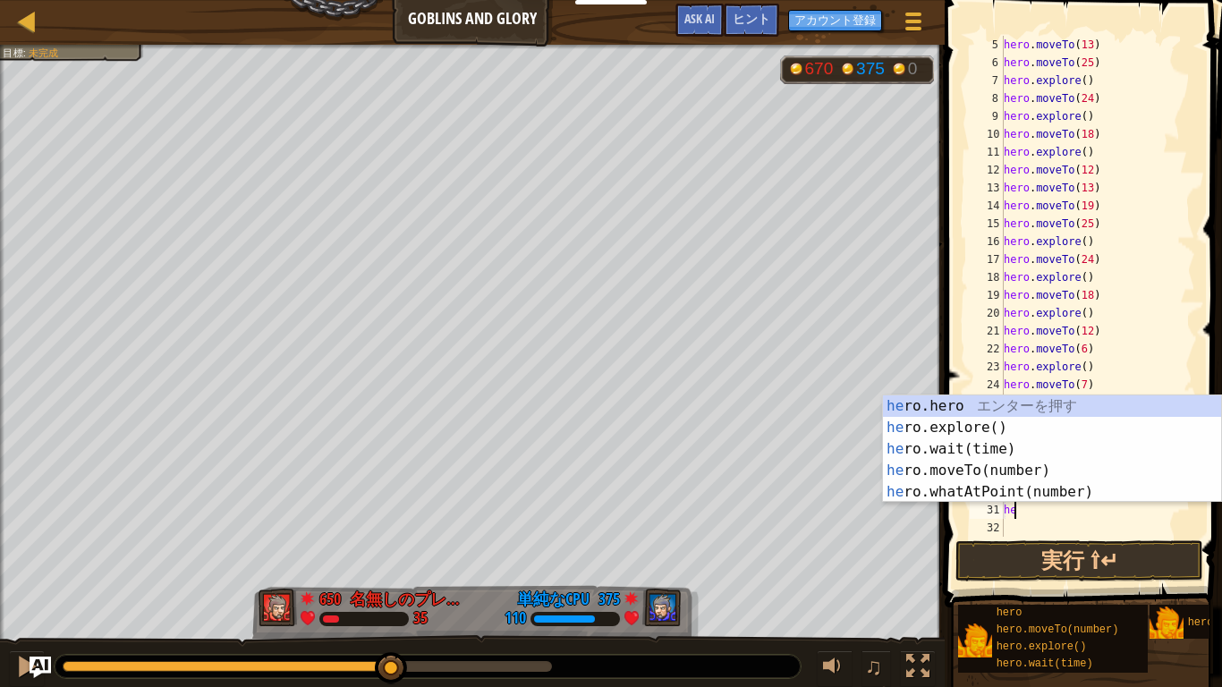
click at [1024, 461] on div "he ro.hero エ ン タ ー を 押 す he ro.explore() エ ン タ ー を 押 す he ro.wait(time) エ ン タ ー…" at bounding box center [1052, 470] width 338 height 150
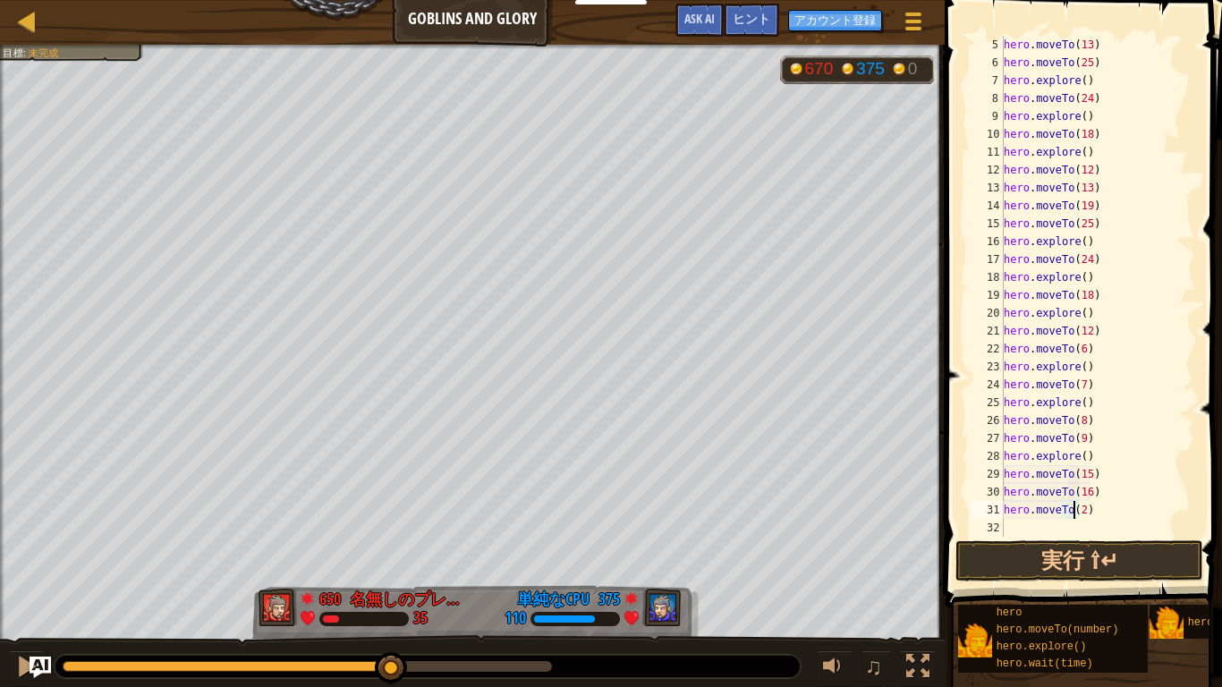
scroll to position [8, 6]
type textarea "hero.moveTo(22)"
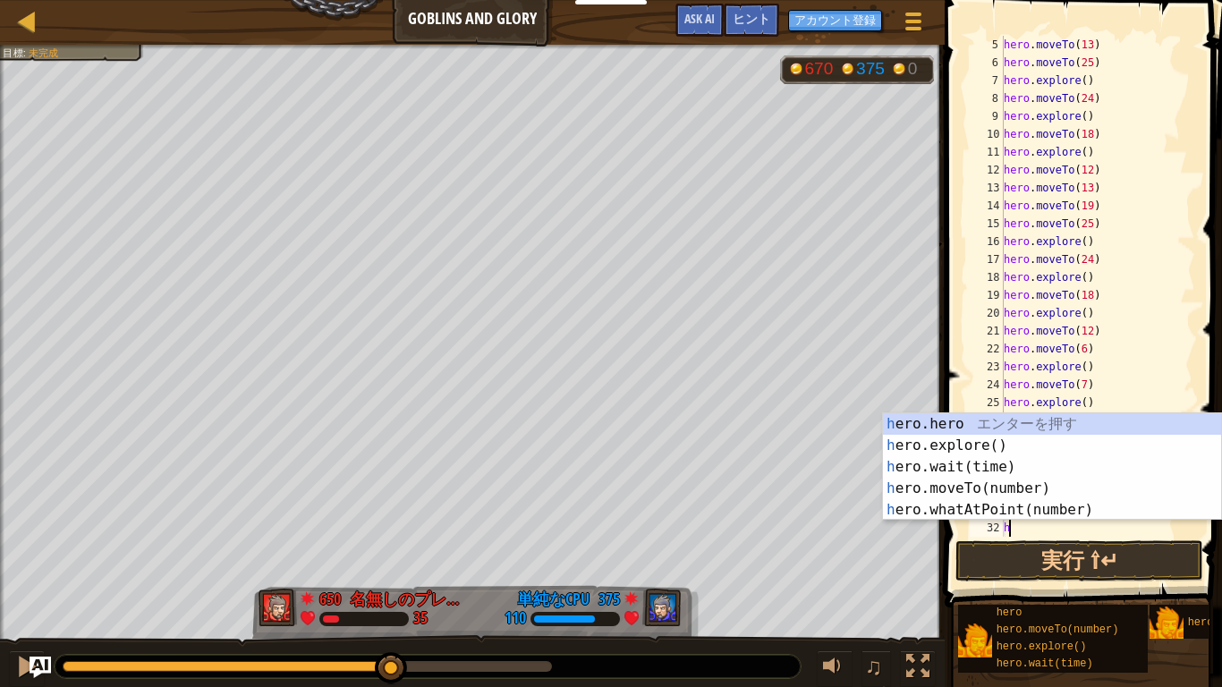
type textarea "he"
click at [1000, 445] on div "he ro.hero エ ン タ ー を 押 す he ro.explore() エ ン タ ー を 押 す he ro.wait(time) エ ン タ ー…" at bounding box center [1052, 488] width 338 height 150
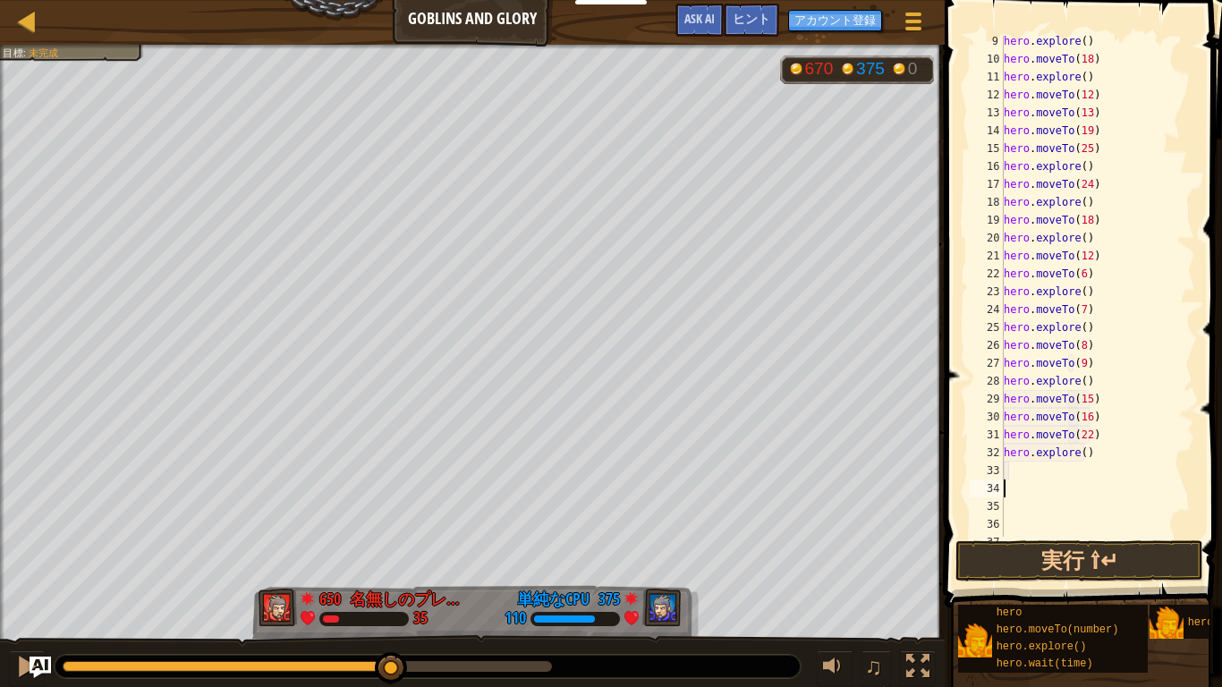
scroll to position [161, 0]
click at [1046, 470] on div "hero . moveTo ( 18 ) hero . explore ( ) hero . moveTo ( 12 ) hero . moveTo ( 13…" at bounding box center [1097, 304] width 195 height 537
click at [1011, 448] on div "hero . moveTo ( 18 ) hero . explore ( ) hero . moveTo ( 12 ) hero . moveTo ( 13…" at bounding box center [1097, 304] width 195 height 537
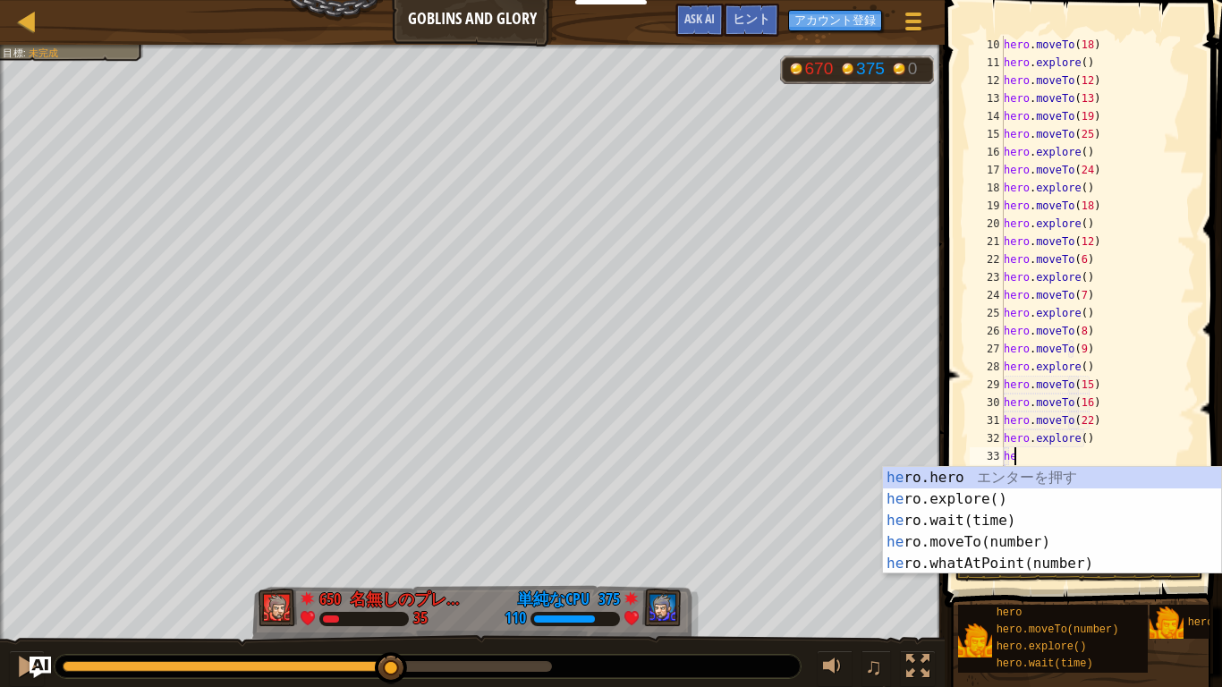
click at [1021, 538] on div "he ro.hero エ ン タ ー を 押 す he ro.explore() エ ン タ ー を 押 す he ro.wait(time) エ ン タ ー…" at bounding box center [1052, 542] width 338 height 150
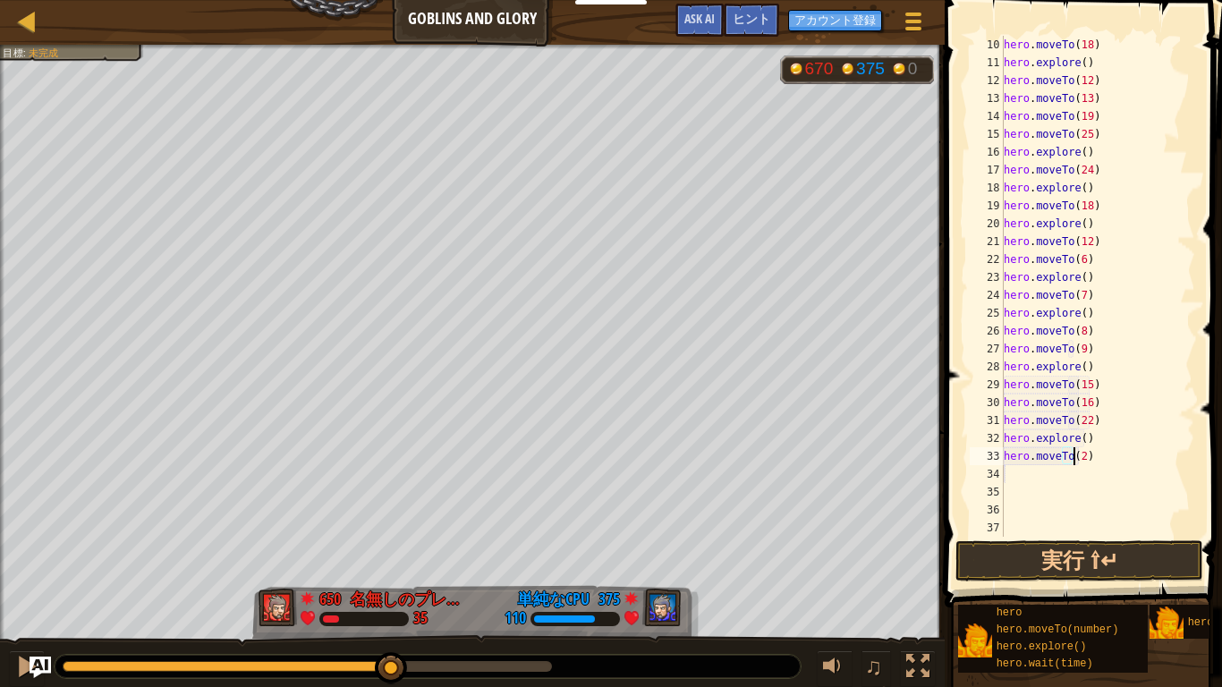
type textarea "hero.moveTo(23)"
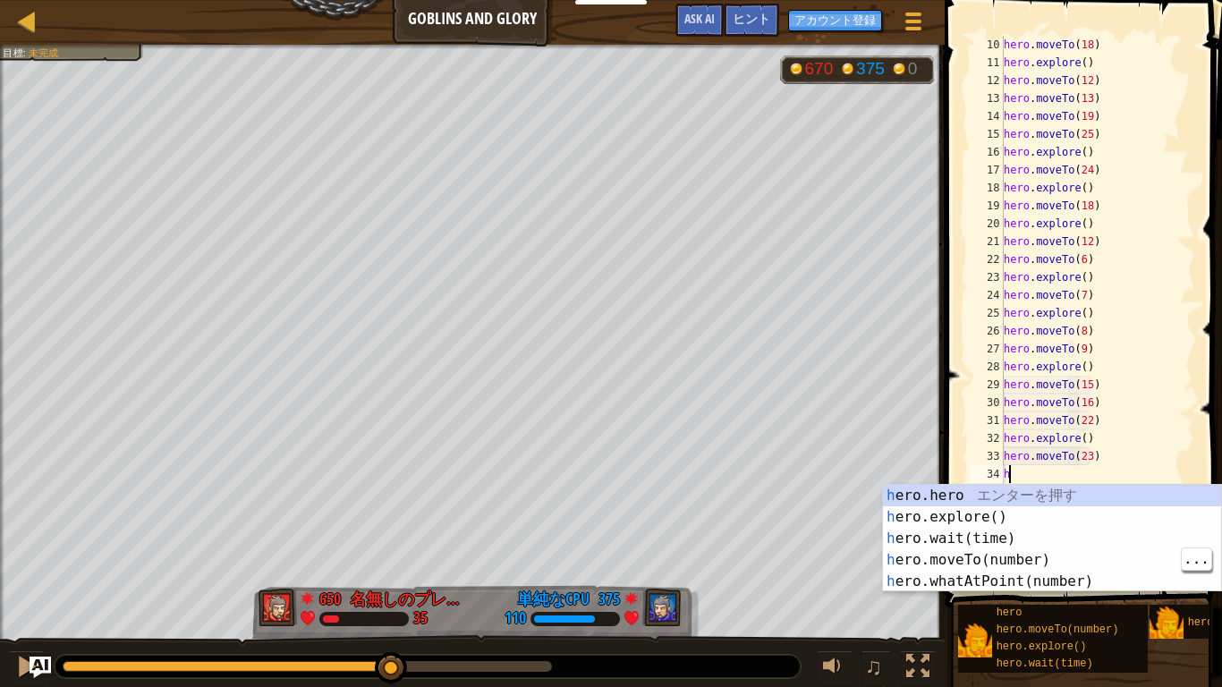
type textarea "he"
click at [1066, 512] on div "he ro.hero エ ン タ ー を 押 す he ro.explore() エ ン タ ー を 押 す he ro.wait(time) エ ン タ ー…" at bounding box center [1052, 560] width 338 height 150
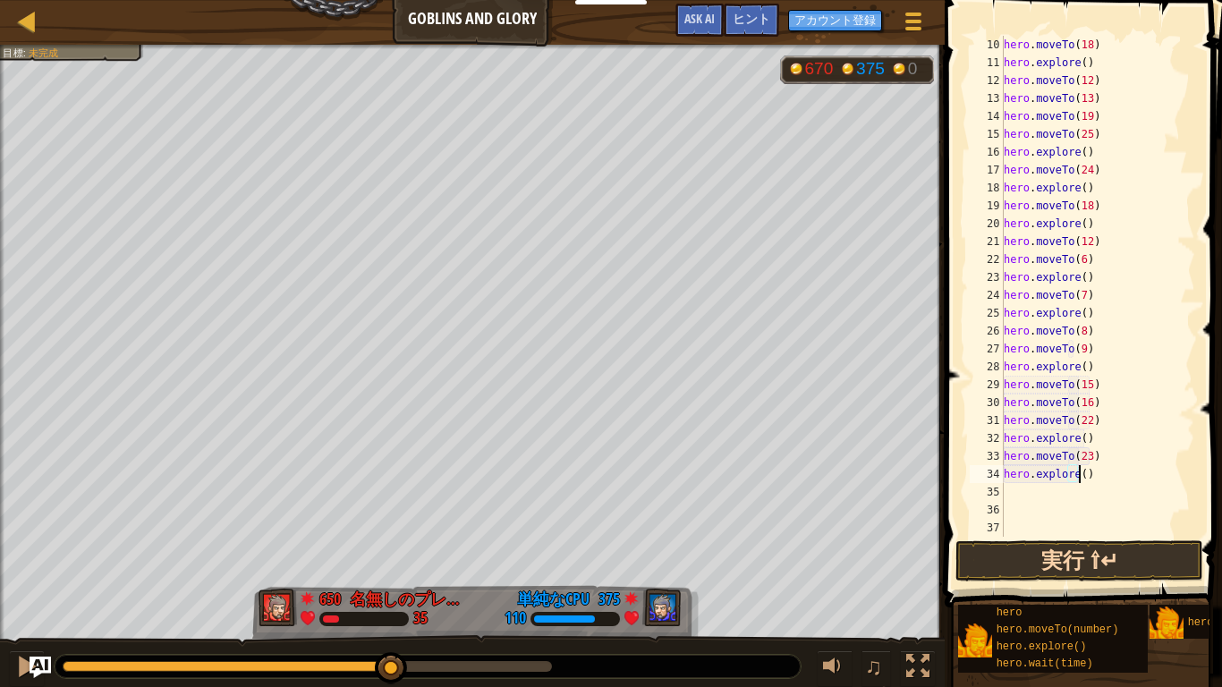
type textarea "hero.explore()"
click at [1160, 547] on button "実行 ⇧↵" at bounding box center [1079, 560] width 248 height 41
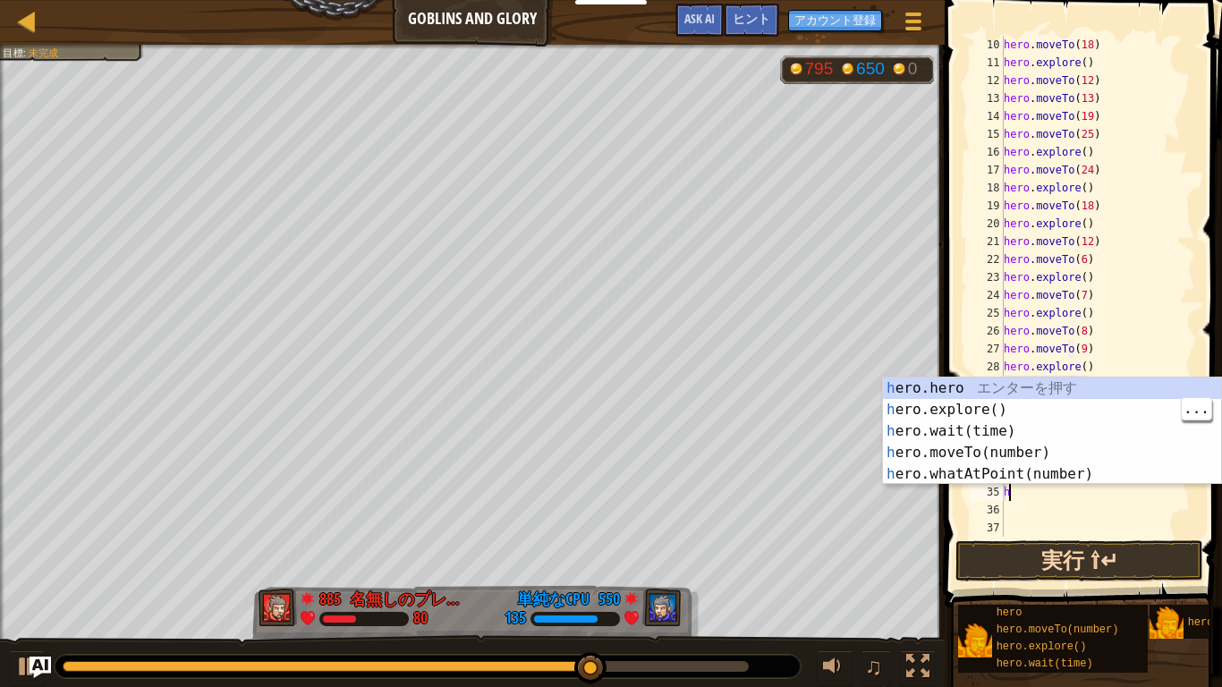
type textarea "he"
click at [989, 401] on div "he ro.hero エ ン タ ー を 押 す he ro.explore() エ ン タ ー を 押 す he ro.wait(time) エ ン タ ー…" at bounding box center [1052, 452] width 338 height 150
click at [1021, 450] on div "hero .hero エ ン タ ー を 押 す hero .explore() エ ン タ ー を 押 す hero .wait(time) エ ン タ ー…" at bounding box center [1052, 452] width 338 height 150
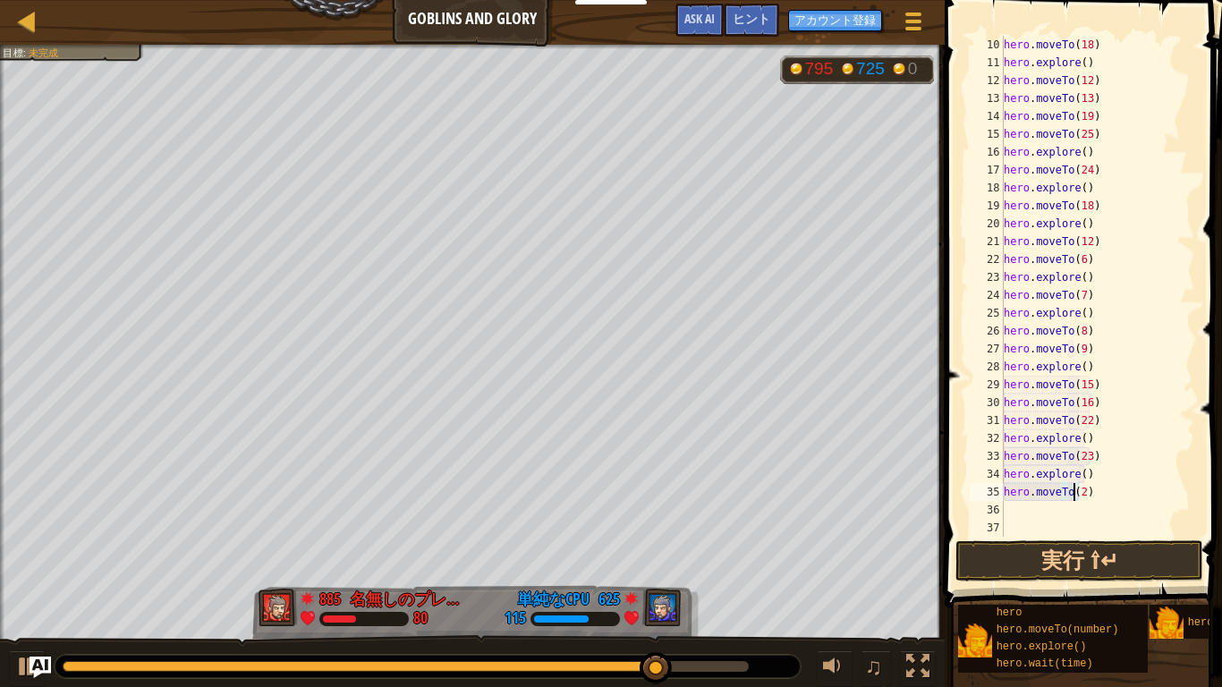
type textarea "hero.moveTo(29)"
click at [1144, 573] on button "実行 ⇧↵" at bounding box center [1079, 560] width 248 height 41
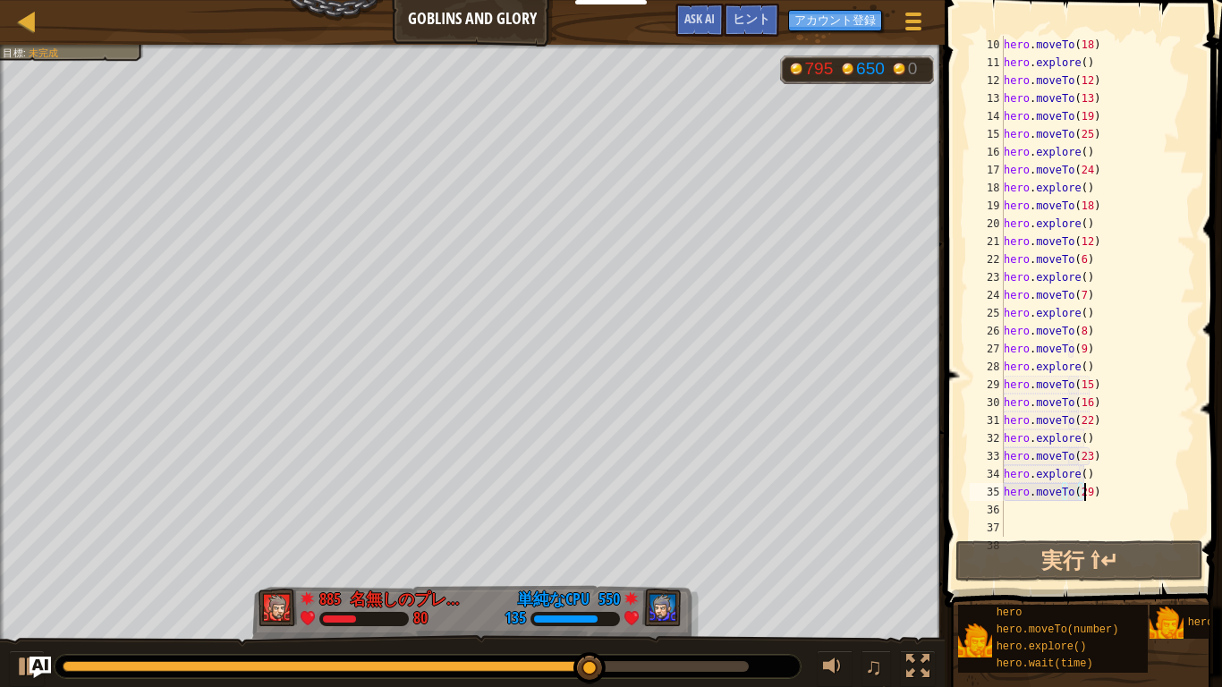
click at [1077, 506] on div "hero . moveTo ( 18 ) hero . explore ( ) hero . moveTo ( 12 ) hero . moveTo ( 13…" at bounding box center [1097, 304] width 195 height 537
click at [1006, 495] on div "hero . moveTo ( 18 ) hero . explore ( ) hero . moveTo ( 12 ) hero . moveTo ( 13…" at bounding box center [1097, 304] width 195 height 537
type textarea "hero.moveTo(29)"
click at [1102, 500] on div "hero . moveTo ( 18 ) hero . explore ( ) hero . moveTo ( 12 ) hero . moveTo ( 13…" at bounding box center [1097, 304] width 195 height 537
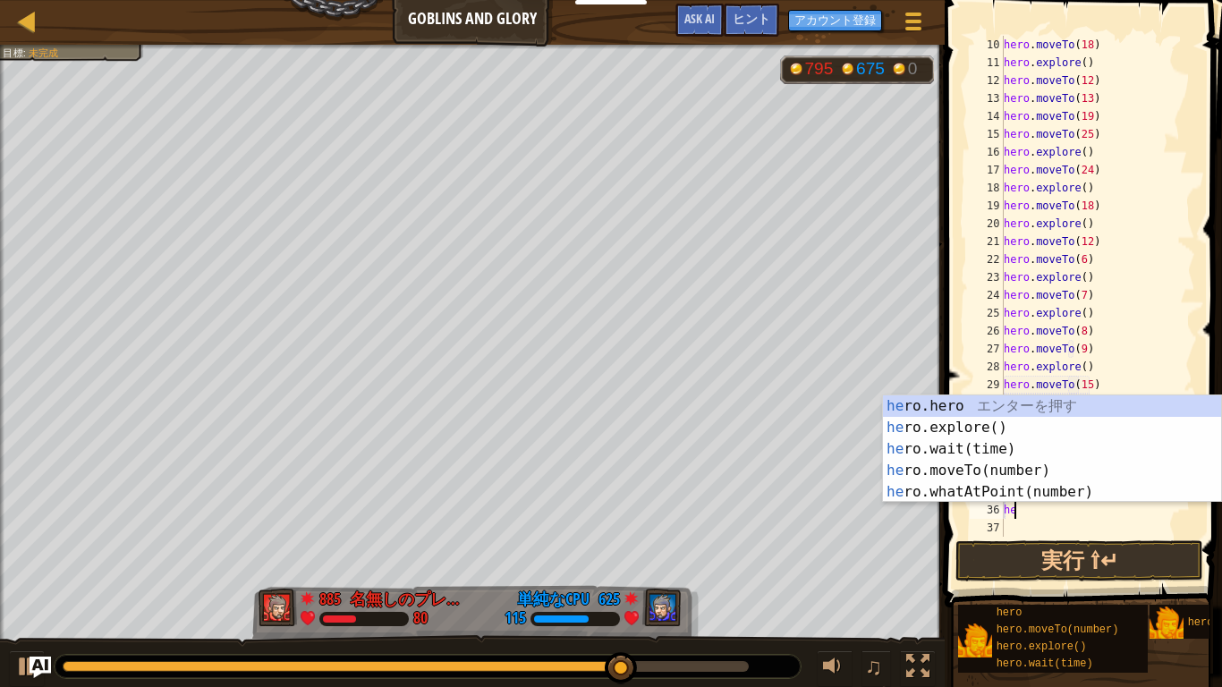
click at [1045, 487] on div "he ro.hero エ ン タ ー を 押 す he ro.explore() エ ン タ ー を 押 す he ro.wait(time) エ ン タ ー…" at bounding box center [1052, 470] width 338 height 150
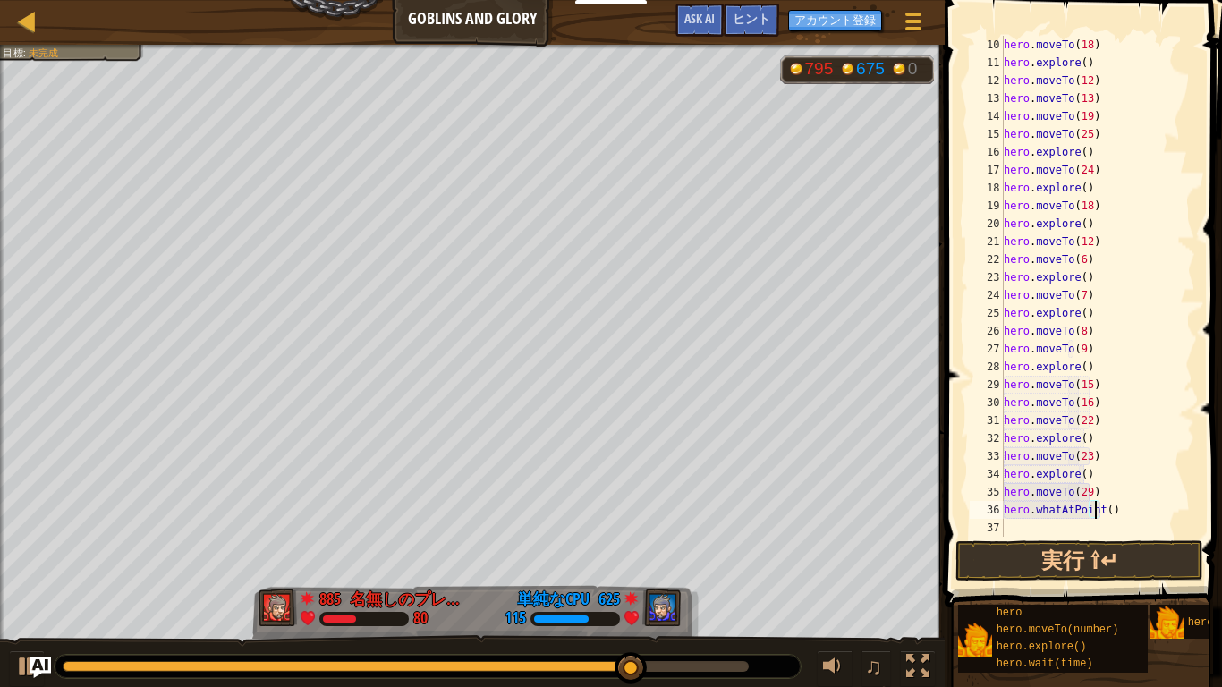
scroll to position [8, 8]
type textarea "hero.whatAtPoint(29)"
click at [1145, 547] on button "実行 ⇧↵" at bounding box center [1079, 560] width 248 height 41
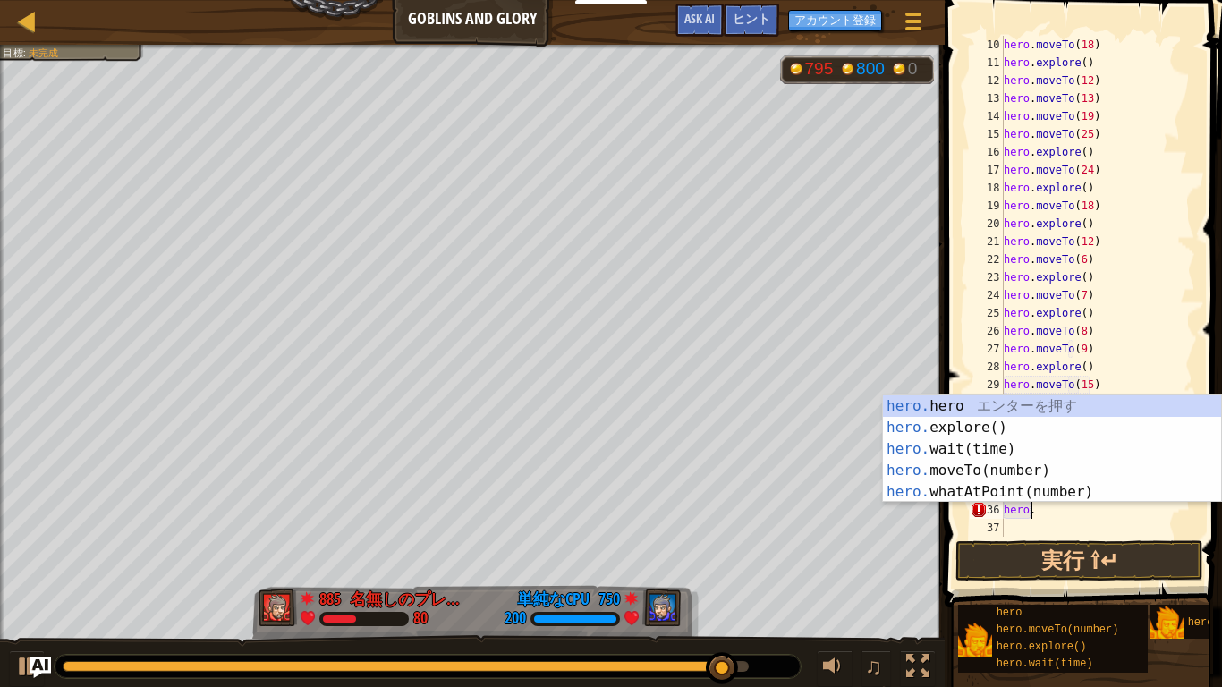
click at [1026, 449] on div "hero. hero エ ン タ ー を 押 す hero. explore() エ ン タ ー を 押 す hero. wait(time) エ ン タ ー…" at bounding box center [1052, 470] width 338 height 150
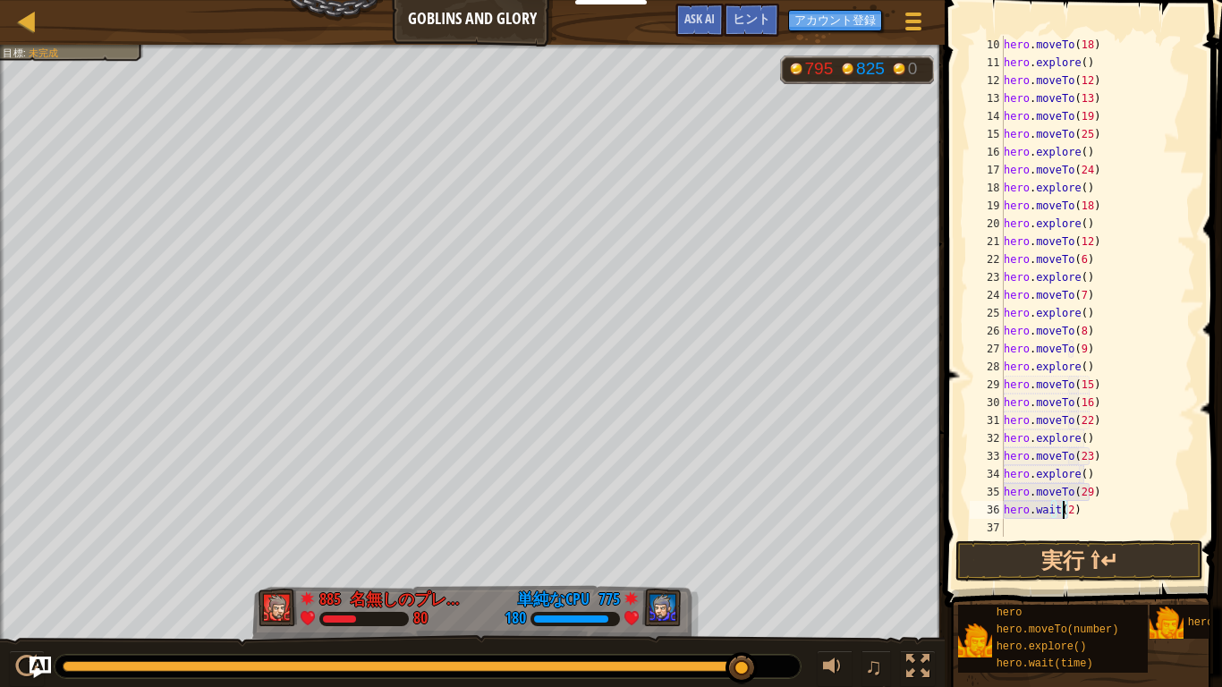
scroll to position [8, 5]
click at [1158, 568] on button "実行 ⇧↵" at bounding box center [1079, 560] width 248 height 41
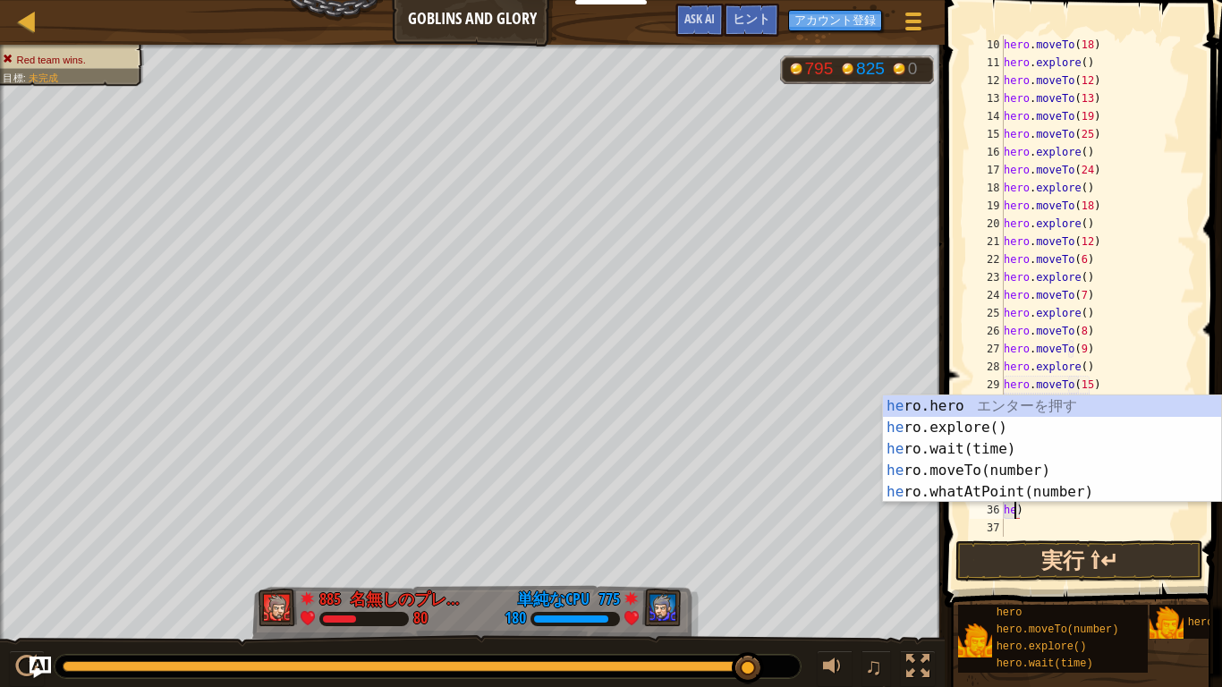
scroll to position [8, 0]
type textarea ")"
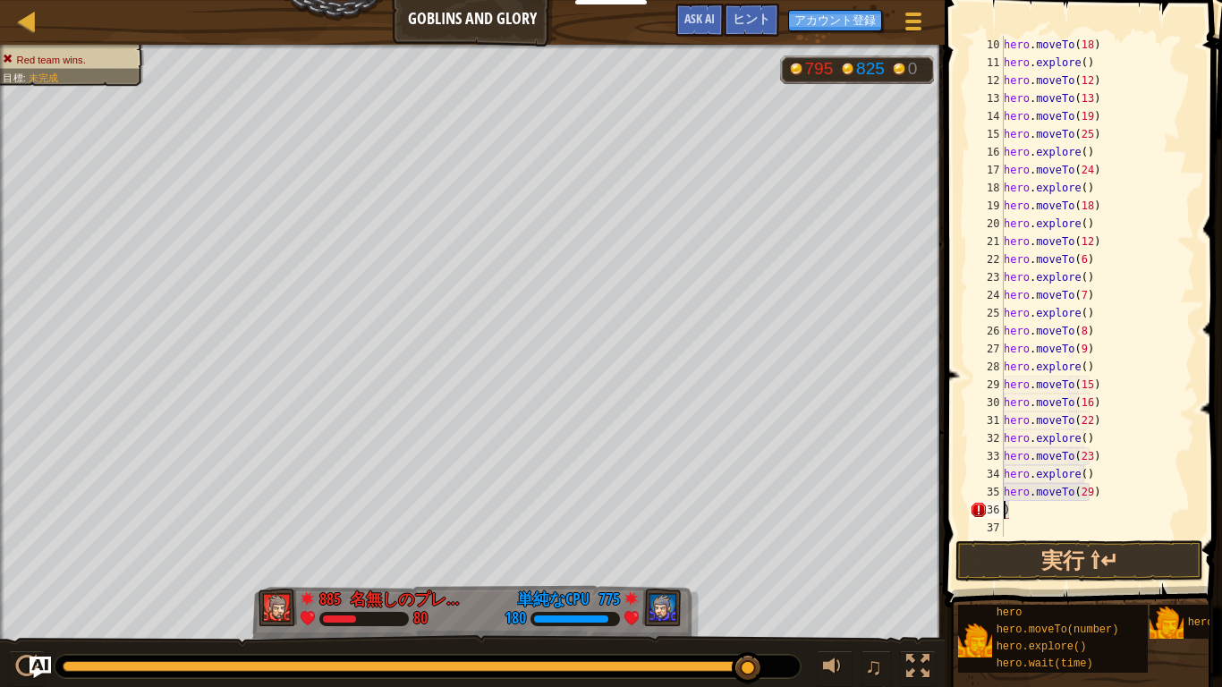
click at [1081, 509] on div "hero . moveTo ( 18 ) hero . explore ( ) hero . moveTo ( 12 ) hero . moveTo ( 13…" at bounding box center [1097, 304] width 195 height 537
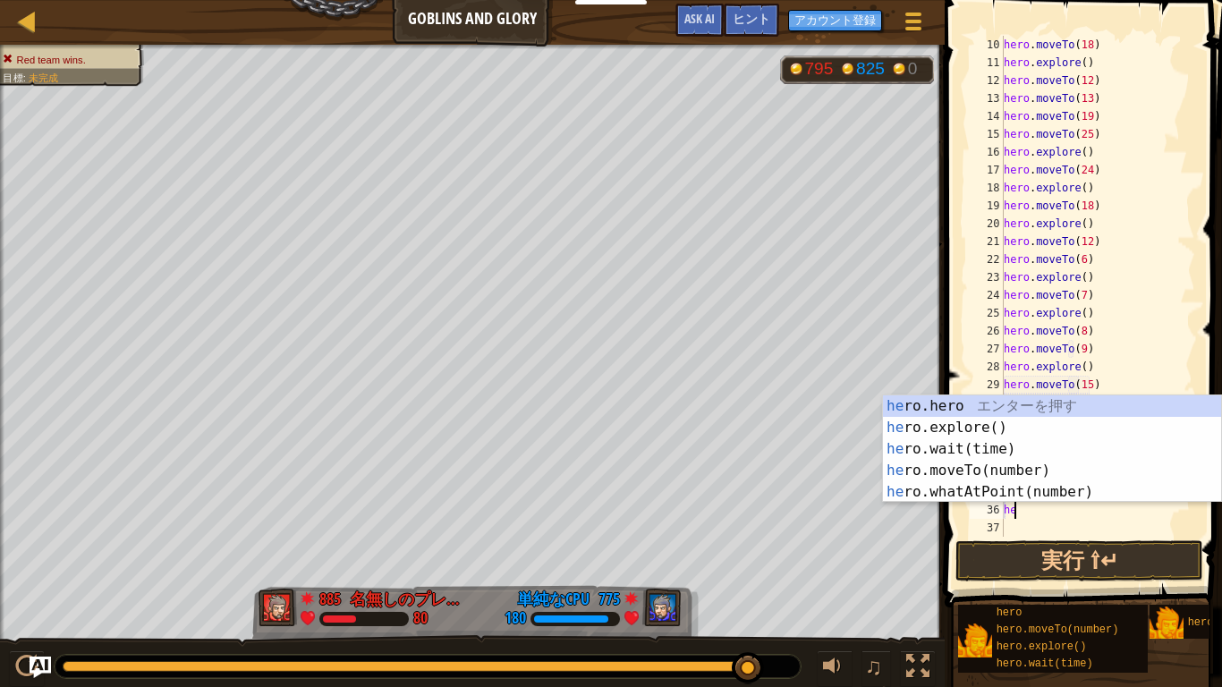
click at [1064, 411] on div "he ro.hero エ ン タ ー を 押 す he ro.explore() エ ン タ ー を 押 す he ro.wait(time) エ ン タ ー…" at bounding box center [1052, 470] width 338 height 150
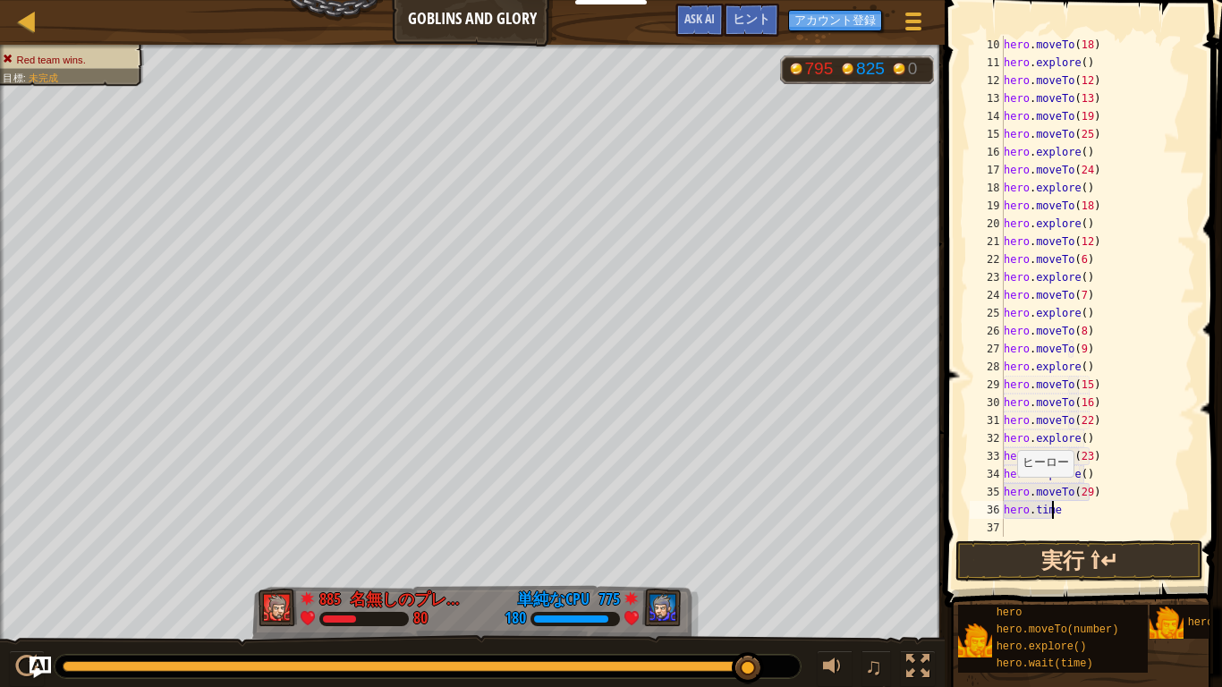
type textarea "hero.time"
click at [1122, 557] on button "実行 ⇧↵" at bounding box center [1079, 560] width 248 height 41
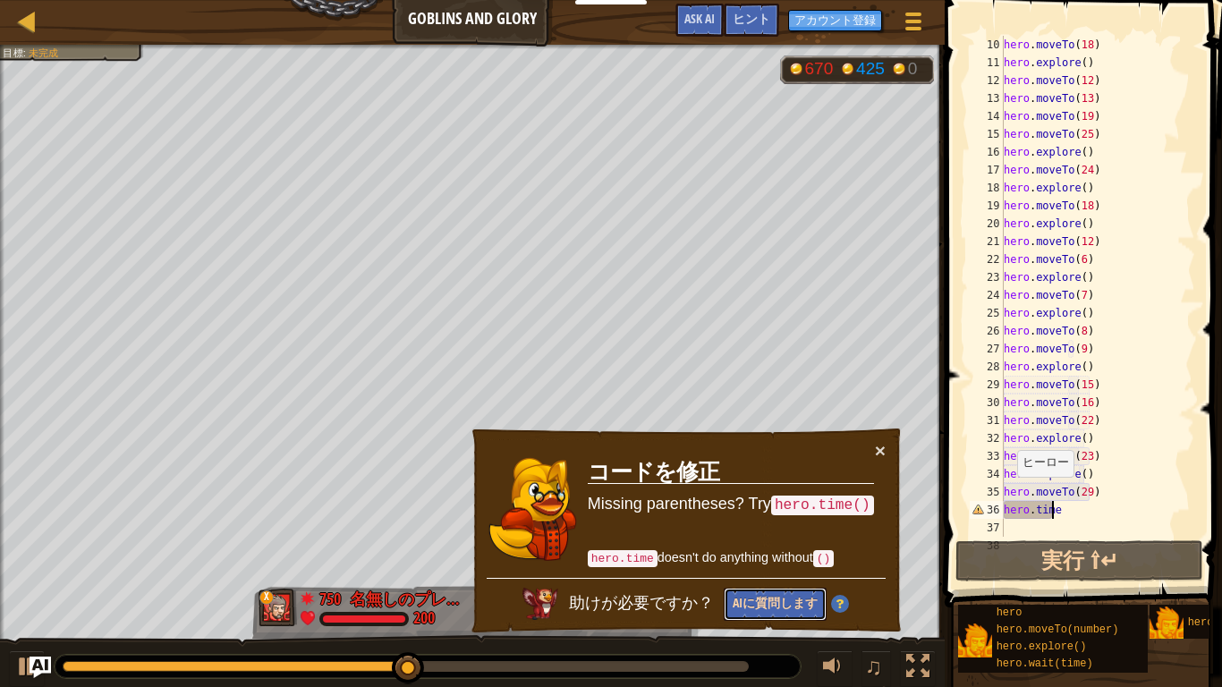
click at [795, 604] on button "AIに質問します" at bounding box center [775, 604] width 103 height 33
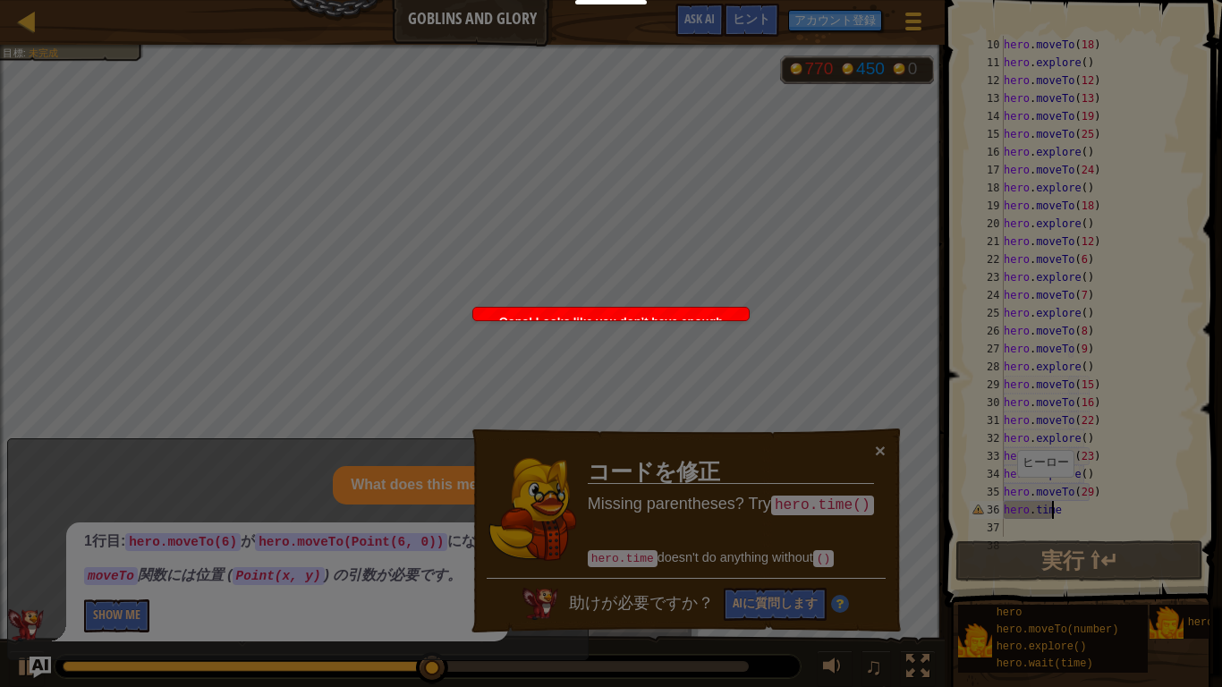
scroll to position [8, 4]
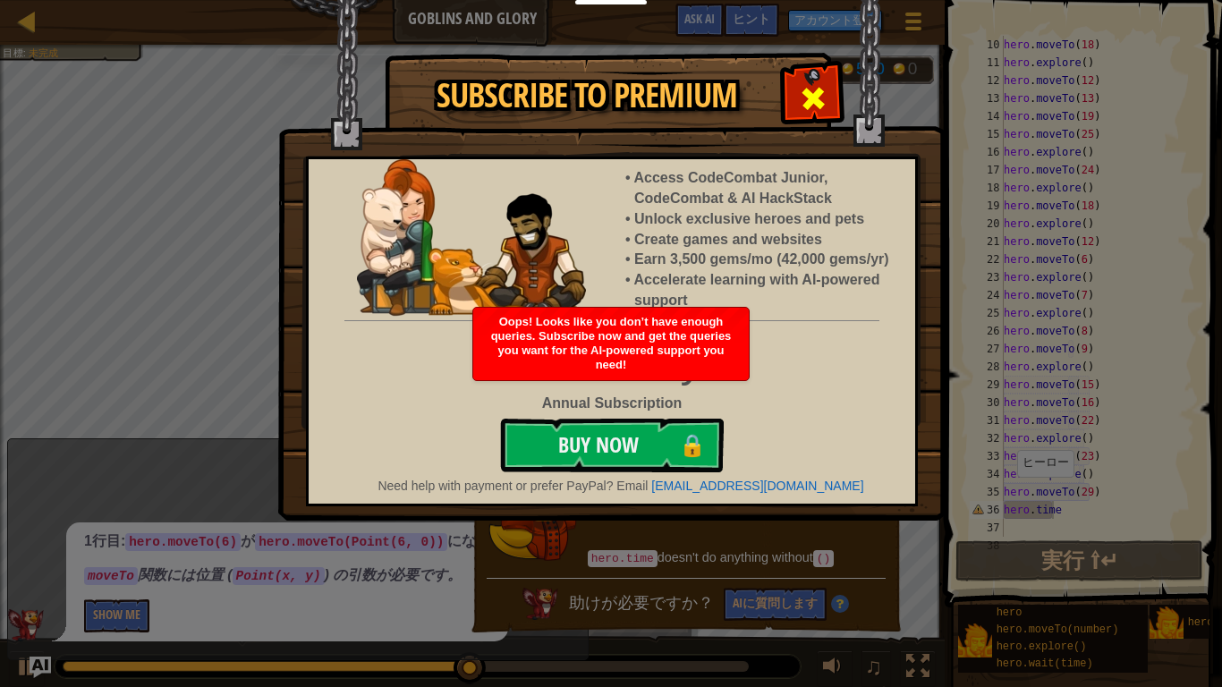
click at [817, 109] on span at bounding box center [813, 98] width 29 height 29
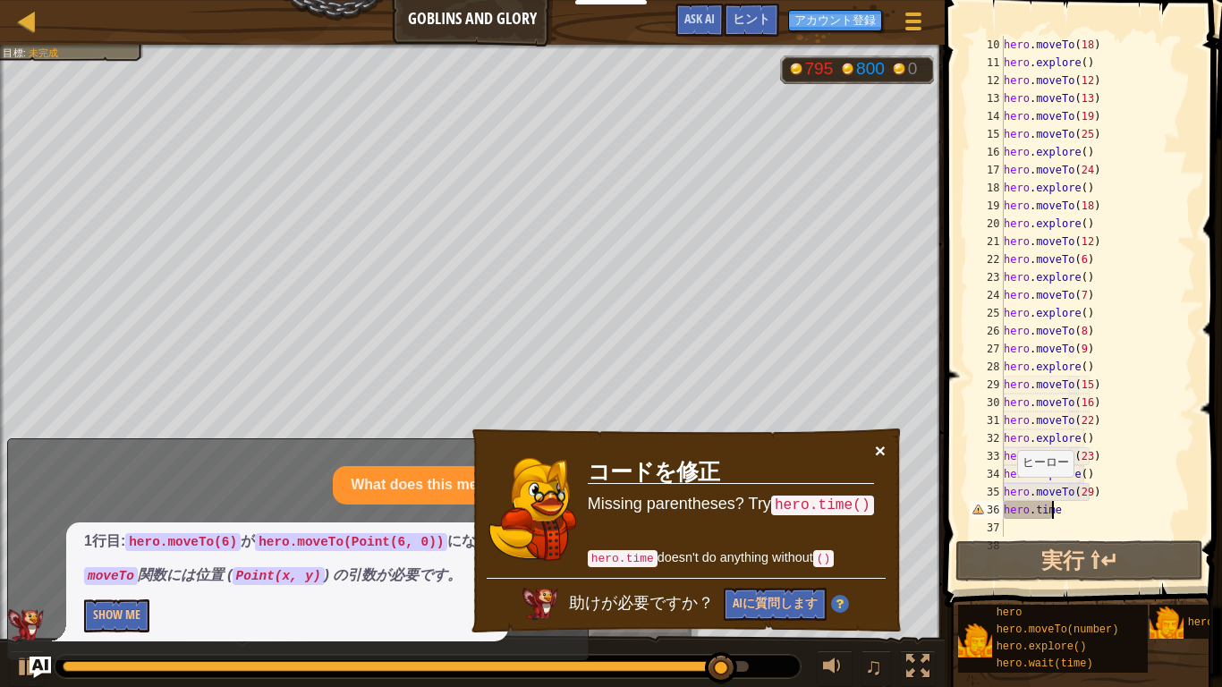
click at [880, 446] on button "×" at bounding box center [880, 450] width 11 height 19
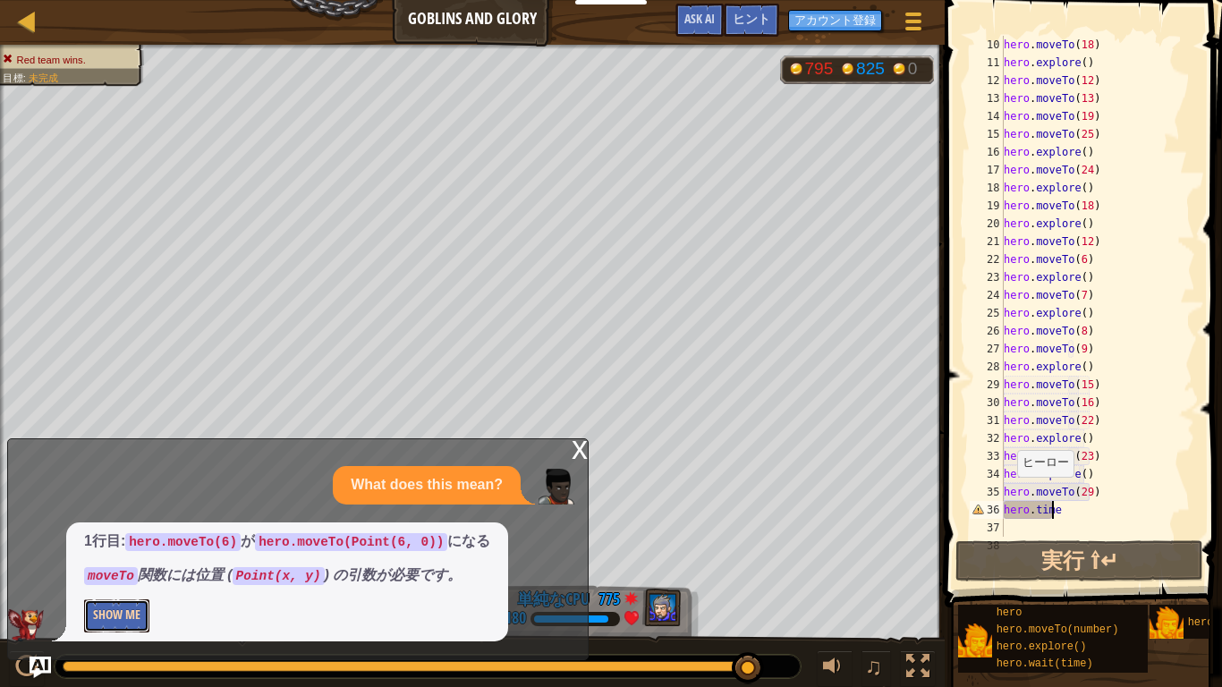
click at [120, 609] on button "Show Me" at bounding box center [116, 615] width 65 height 33
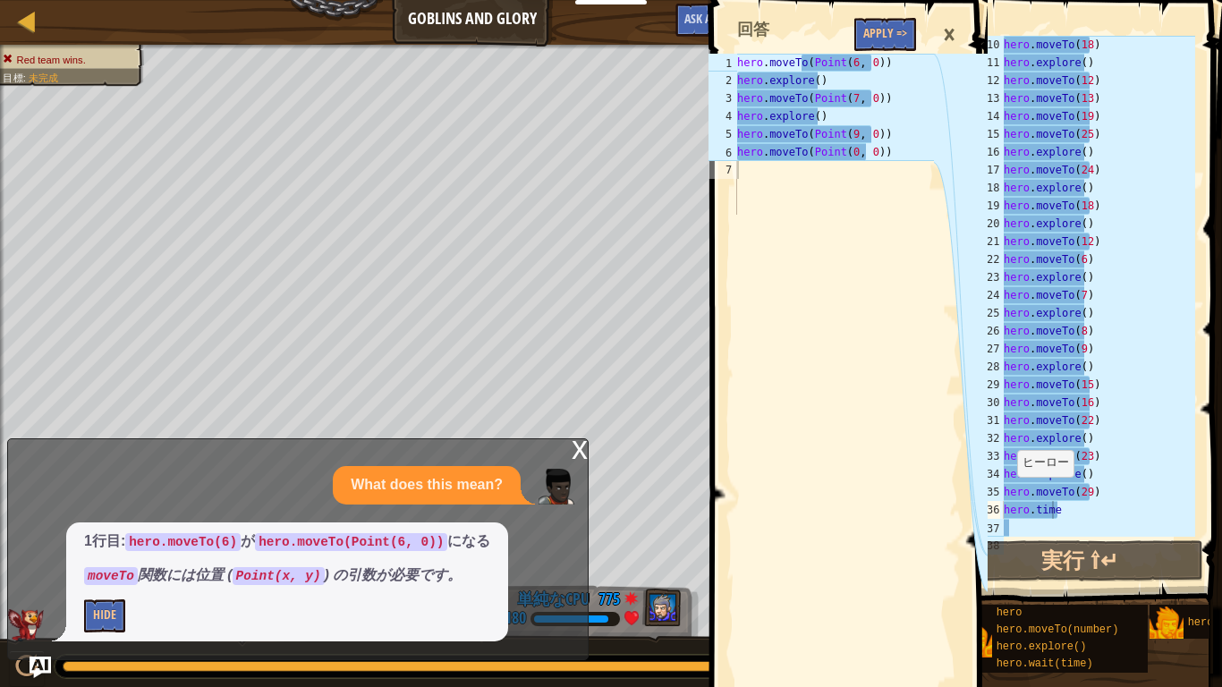
click at [928, 55] on div "hero . moveTo ( Point ( 6 , 0 )) hero . explore ( ) hero . moveTo ( Point ( 7 ,…" at bounding box center [833, 152] width 200 height 197
type textarea "hero.moveTo(Point(6, 0))"
click at [944, 26] on div "×" at bounding box center [949, 34] width 30 height 41
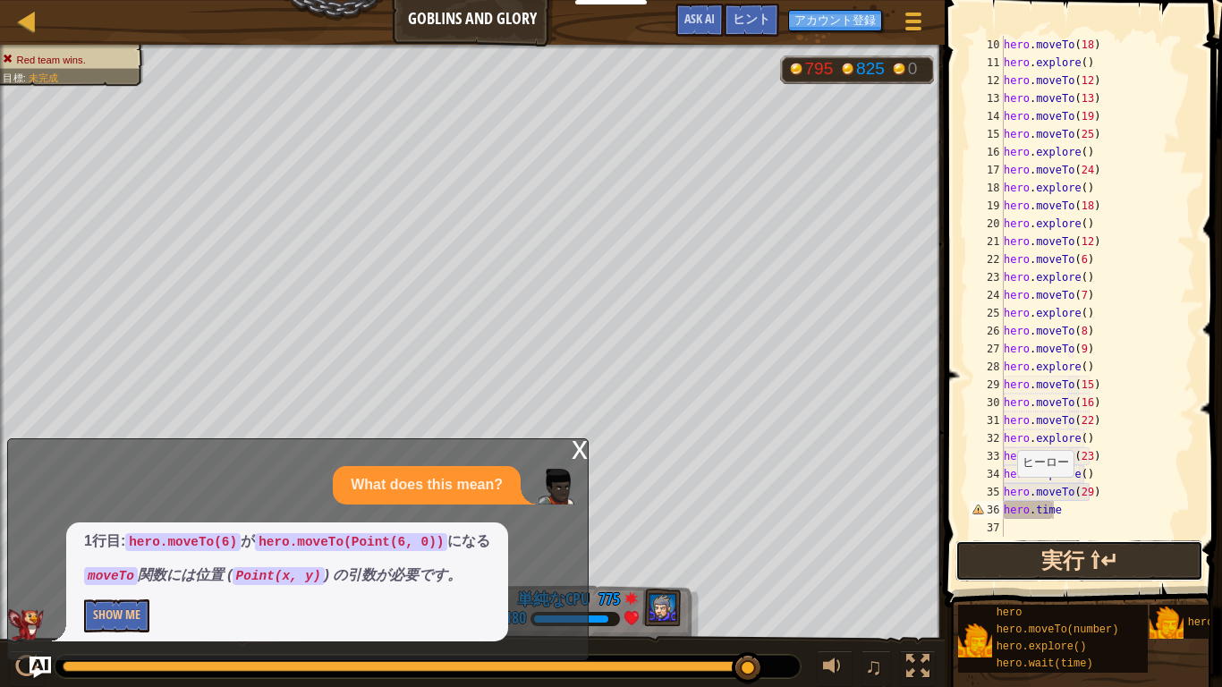
click at [1140, 554] on button "実行 ⇧↵" at bounding box center [1079, 560] width 248 height 41
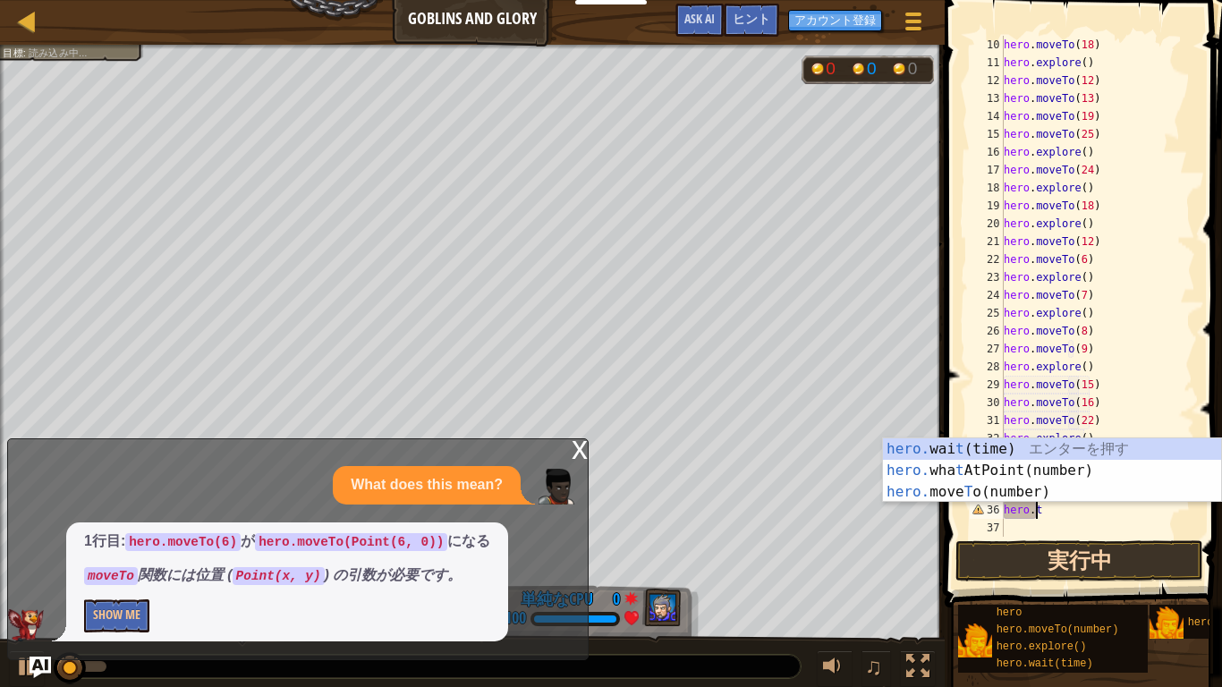
type textarea "hero"
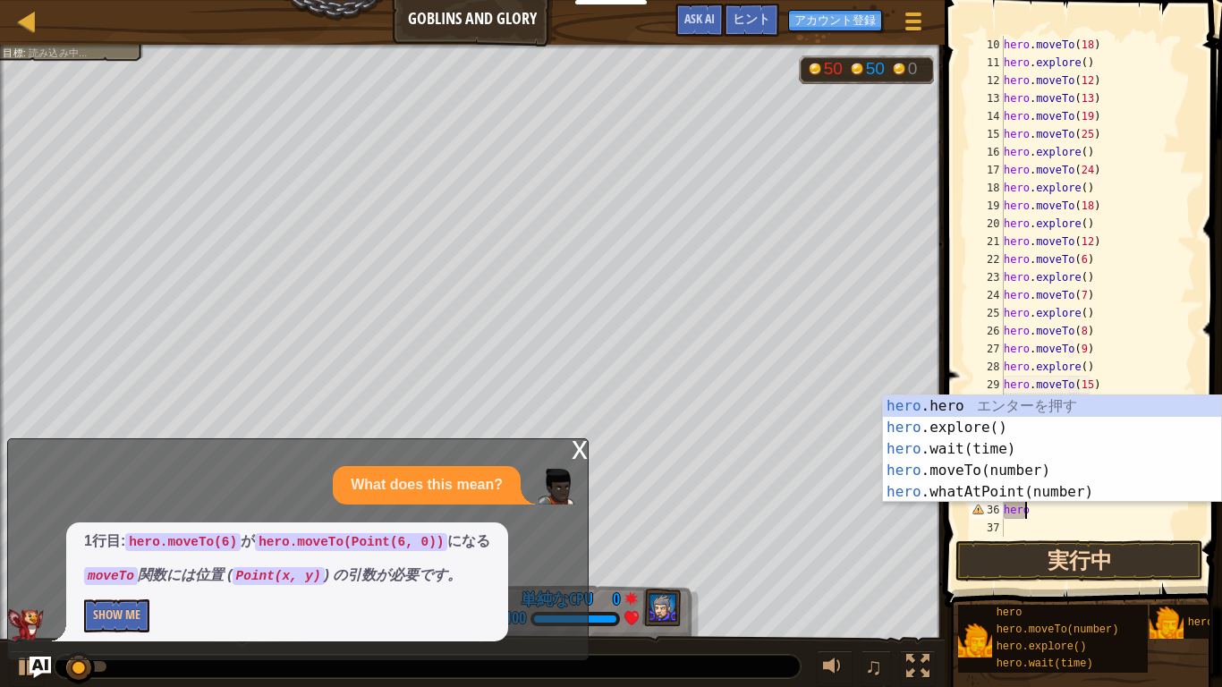
scroll to position [8, 1]
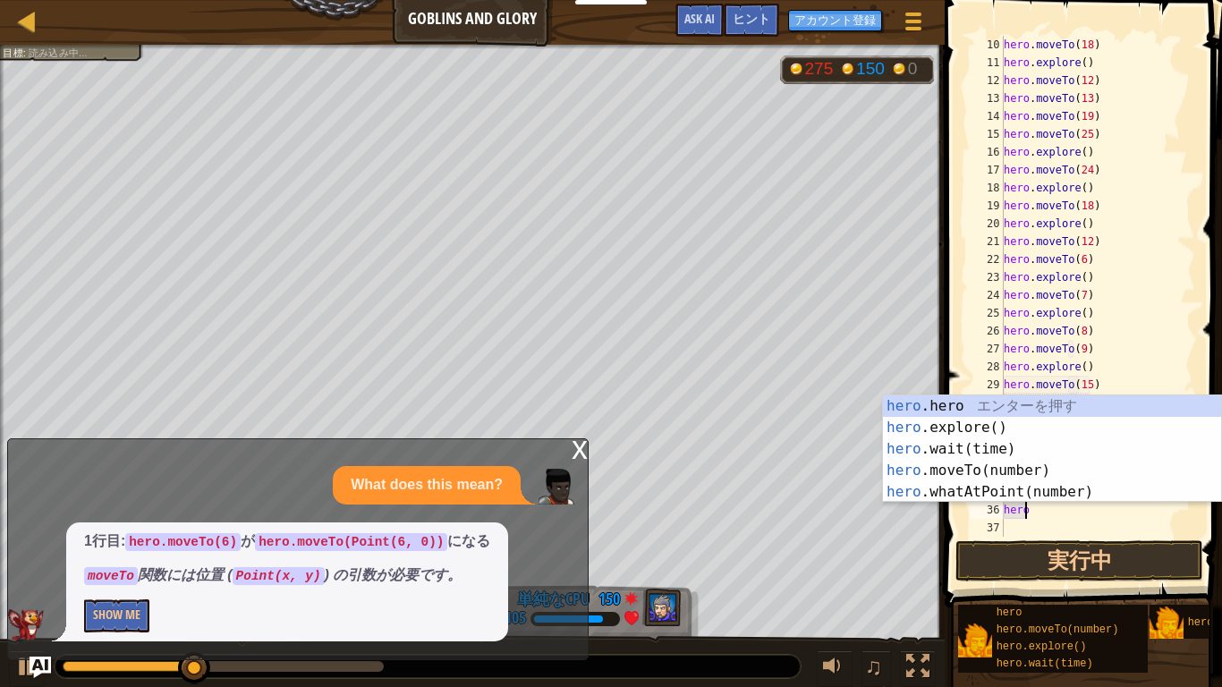
click at [1052, 433] on div "hero .hero エ ン タ ー を 押 す hero .explore() エ ン タ ー を 押 す hero .wait(time) エ ン タ ー…" at bounding box center [1052, 470] width 338 height 150
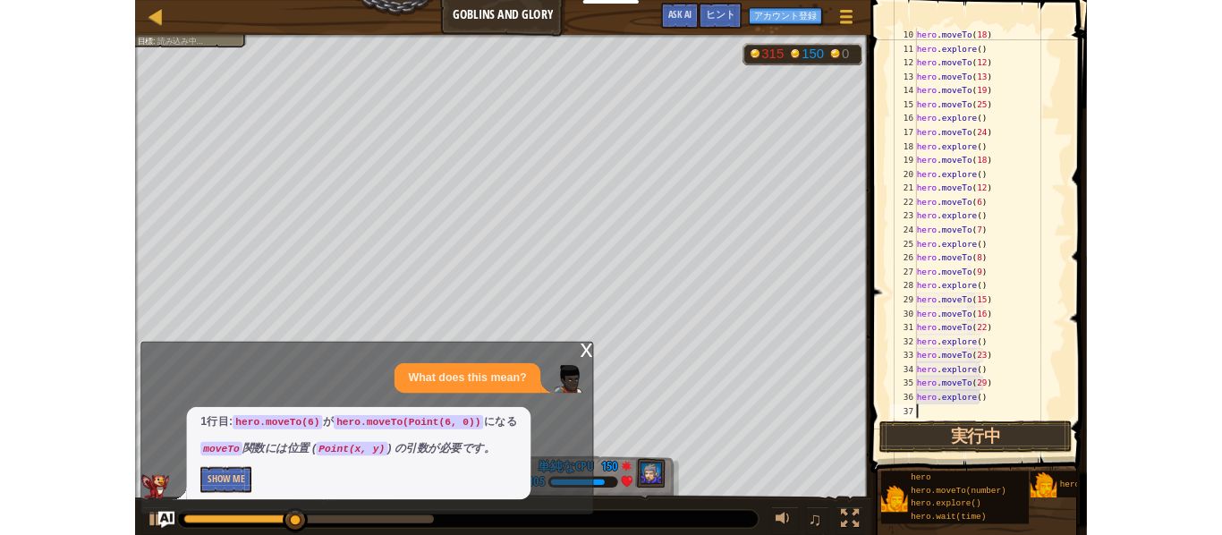
scroll to position [8, 0]
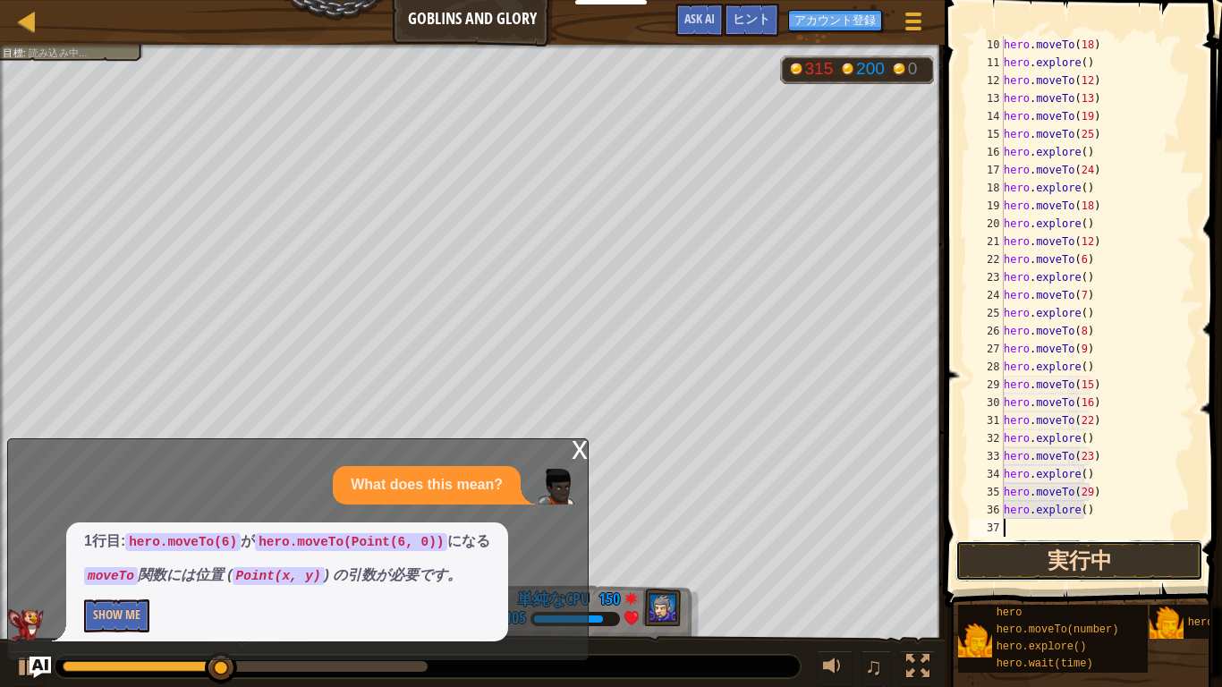
click at [1174, 543] on button "実行中" at bounding box center [1079, 560] width 248 height 41
click at [1157, 559] on button "実行中" at bounding box center [1079, 560] width 248 height 41
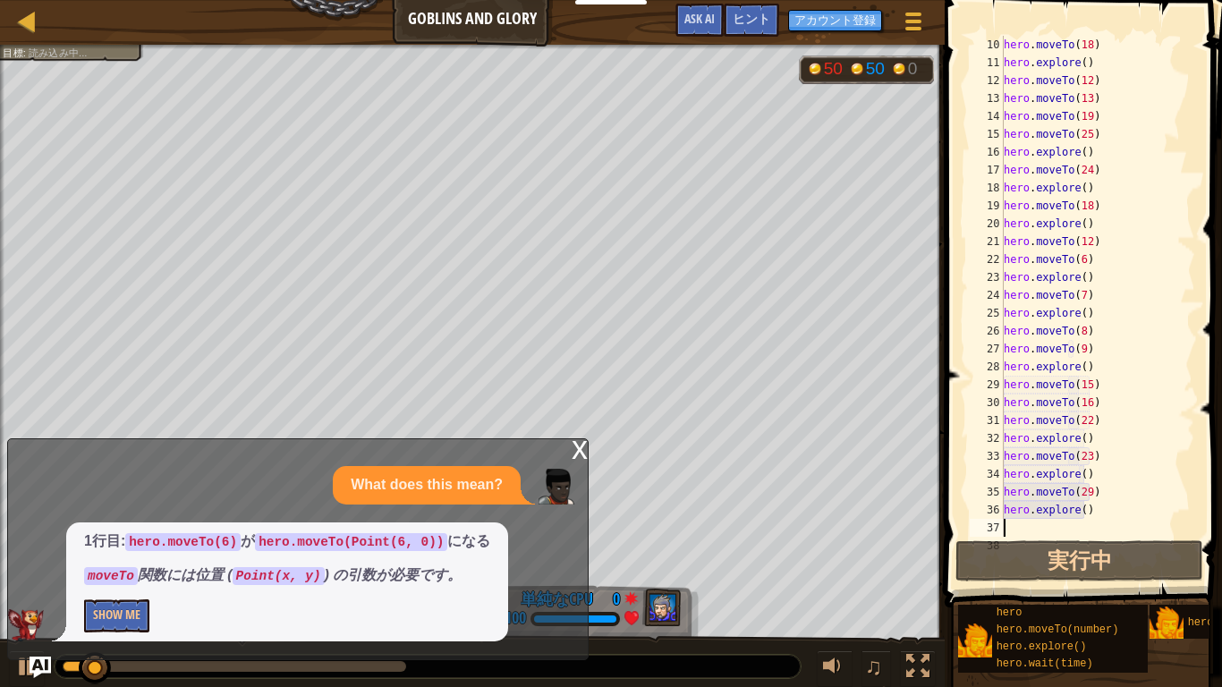
click at [581, 457] on div "x" at bounding box center [580, 448] width 16 height 18
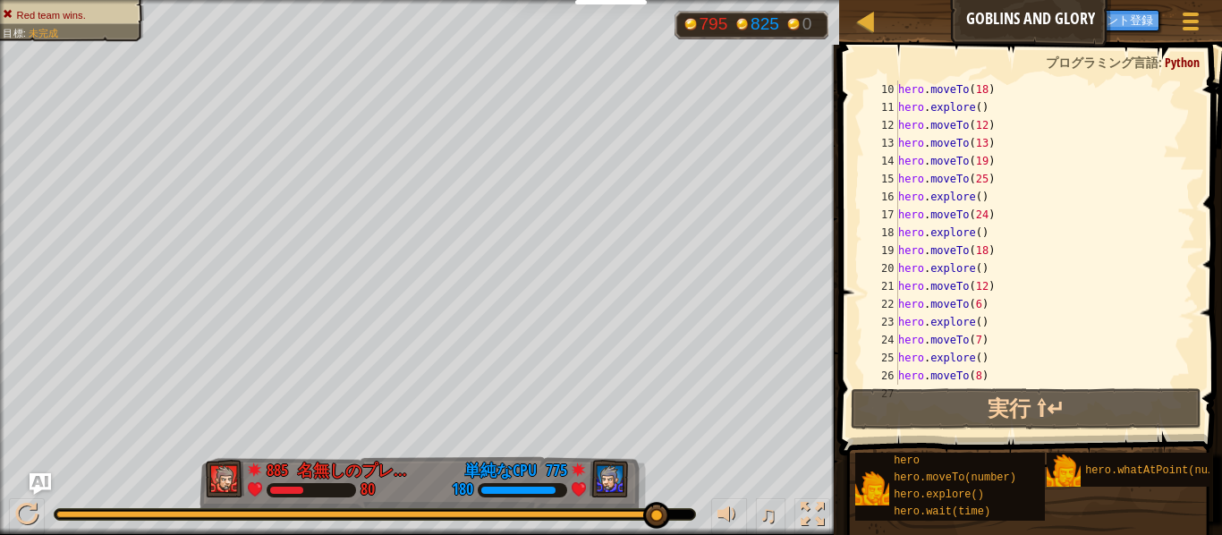
click at [1021, 362] on div "hero . moveTo ( 18 ) hero . explore ( ) hero . moveTo ( 12 ) hero . moveTo ( 13…" at bounding box center [1044, 251] width 301 height 340
type textarea "hero.explore()"
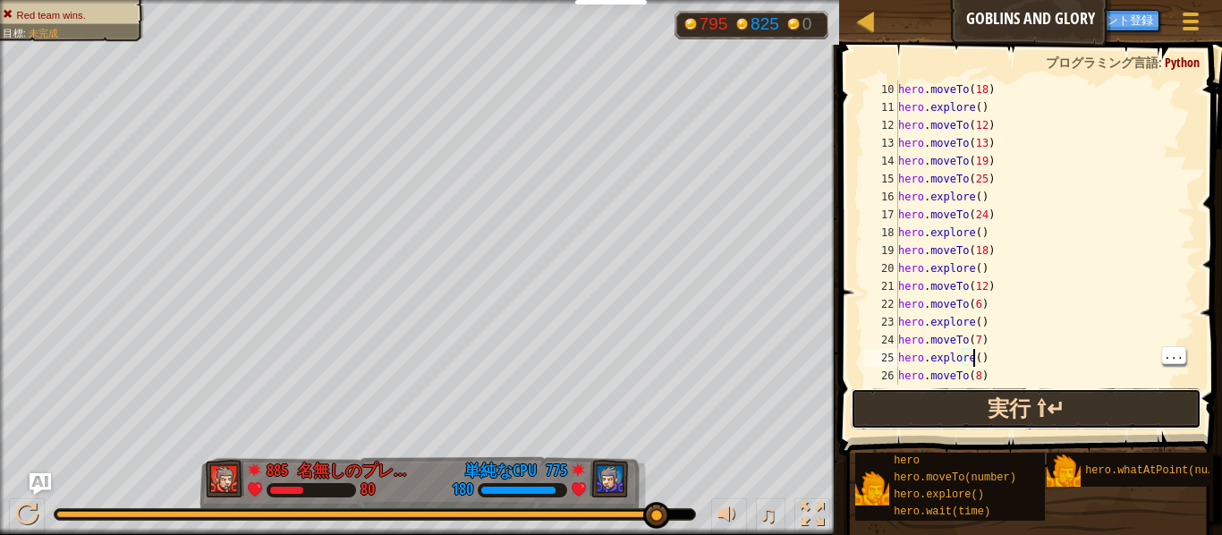
click at [1144, 404] on button "実行 ⇧↵" at bounding box center [1026, 408] width 351 height 41
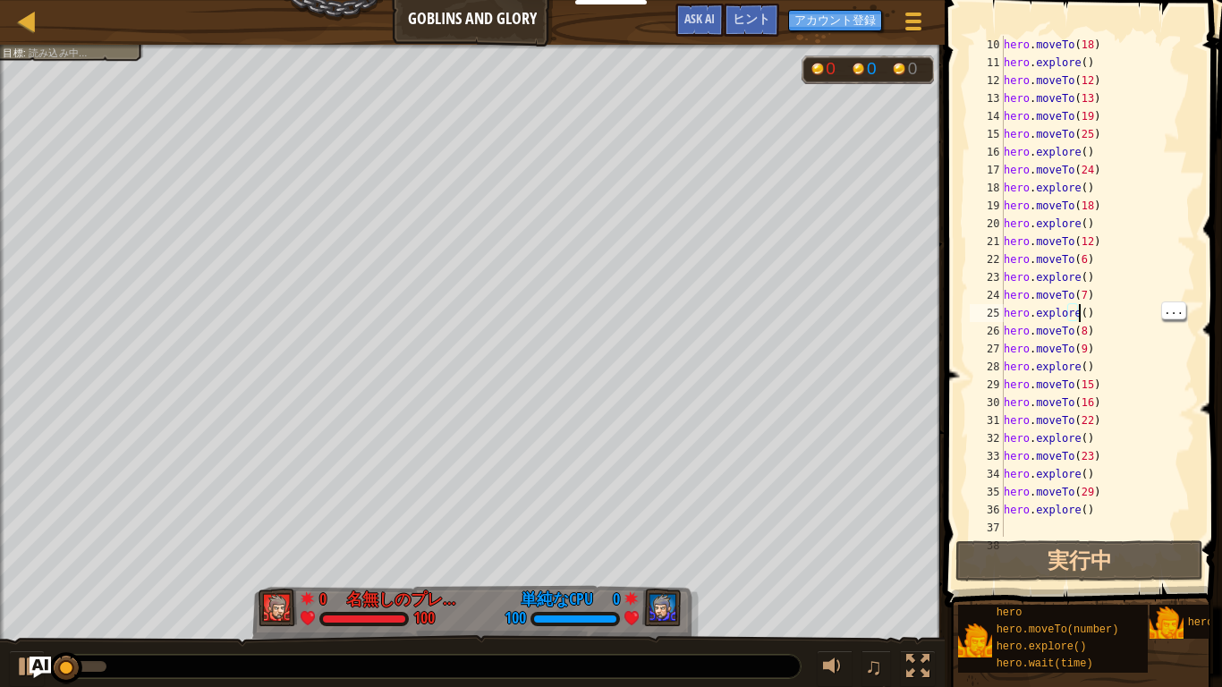
click at [1116, 361] on div "hero . moveTo ( 18 ) hero . explore ( ) hero . moveTo ( 12 ) hero . moveTo ( 13…" at bounding box center [1097, 304] width 195 height 537
